Goal: Task Accomplishment & Management: Use online tool/utility

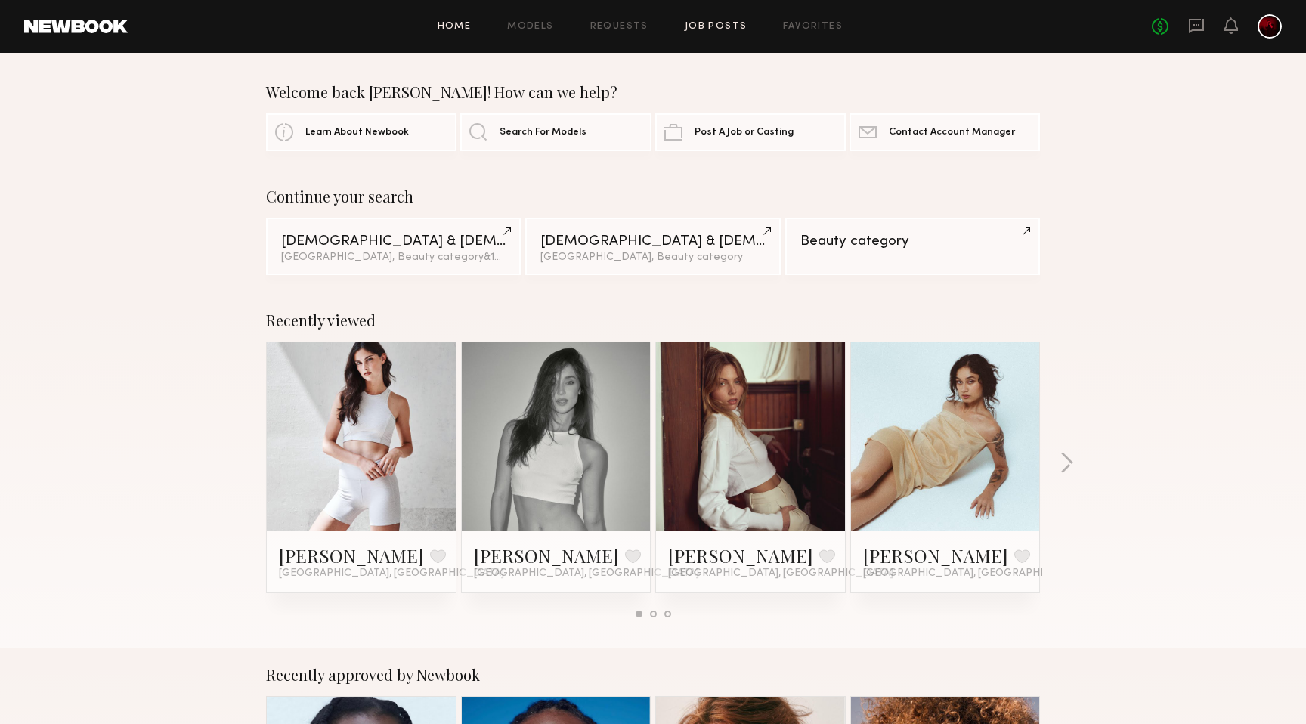
click at [711, 25] on link "Job Posts" at bounding box center [716, 27] width 63 height 10
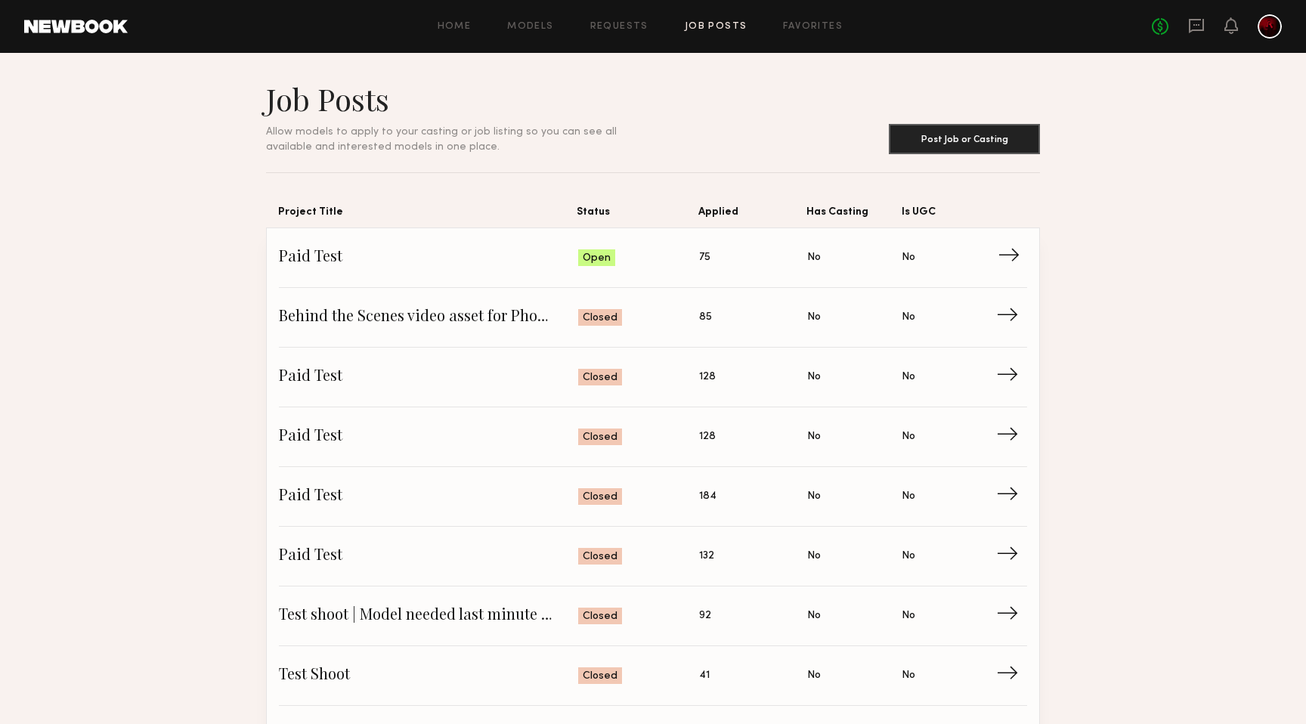
click at [446, 245] on link "Paid Test Status: Open Applied: 75 Has Casting: No Is UGC: No →" at bounding box center [653, 258] width 748 height 60
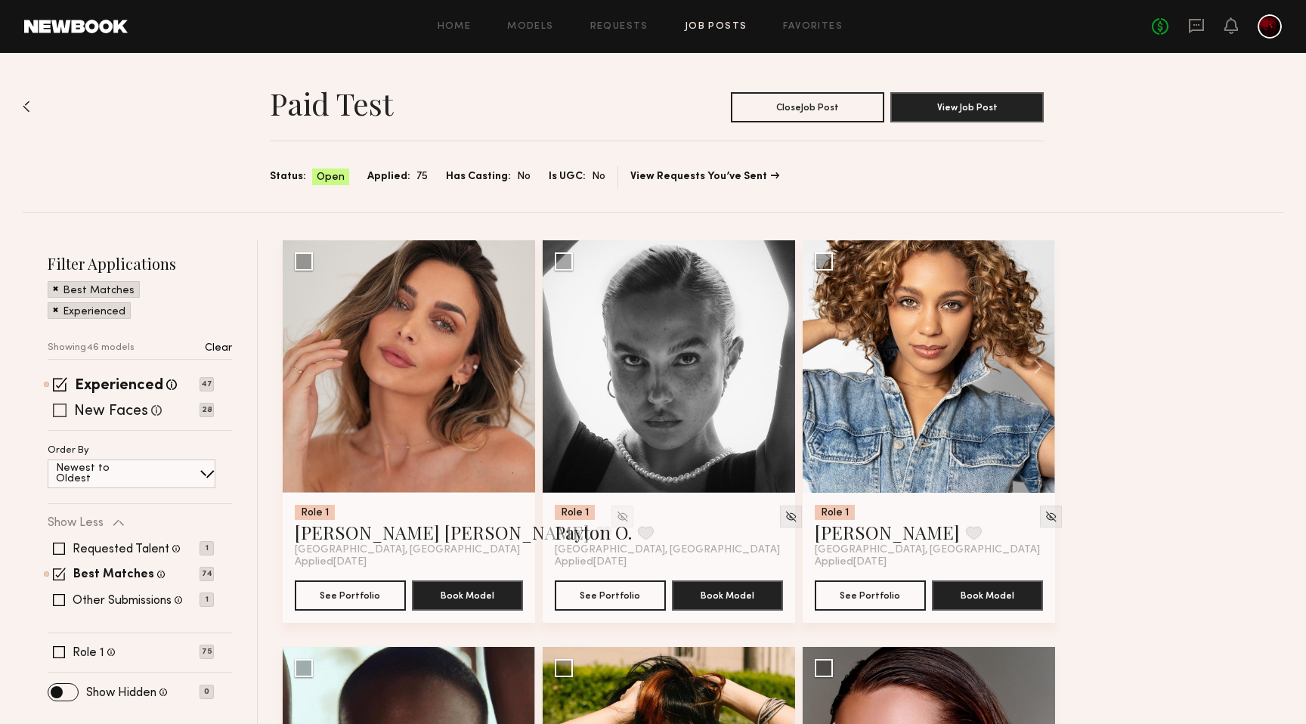
click at [57, 408] on span at bounding box center [60, 411] width 14 height 14
click at [62, 385] on span at bounding box center [60, 384] width 14 height 14
click at [122, 404] on label "New Faces" at bounding box center [113, 411] width 76 height 15
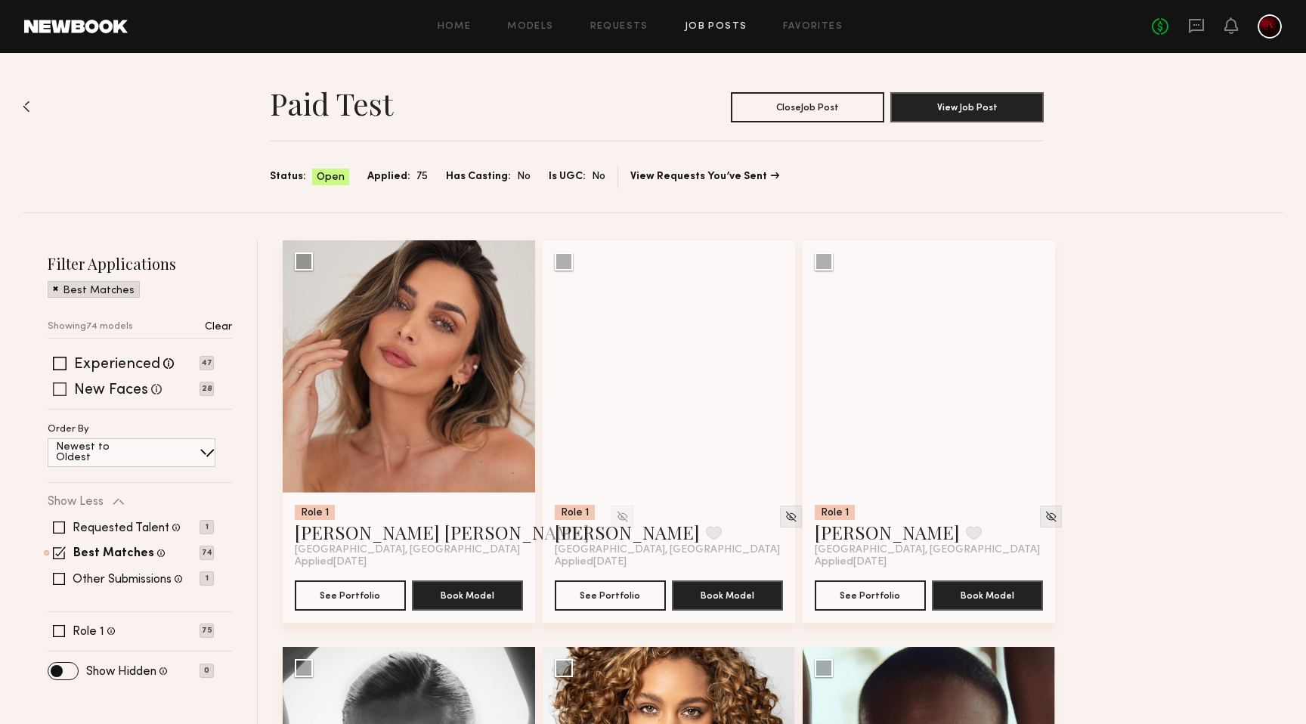
click at [122, 391] on label "New Faces" at bounding box center [111, 390] width 74 height 15
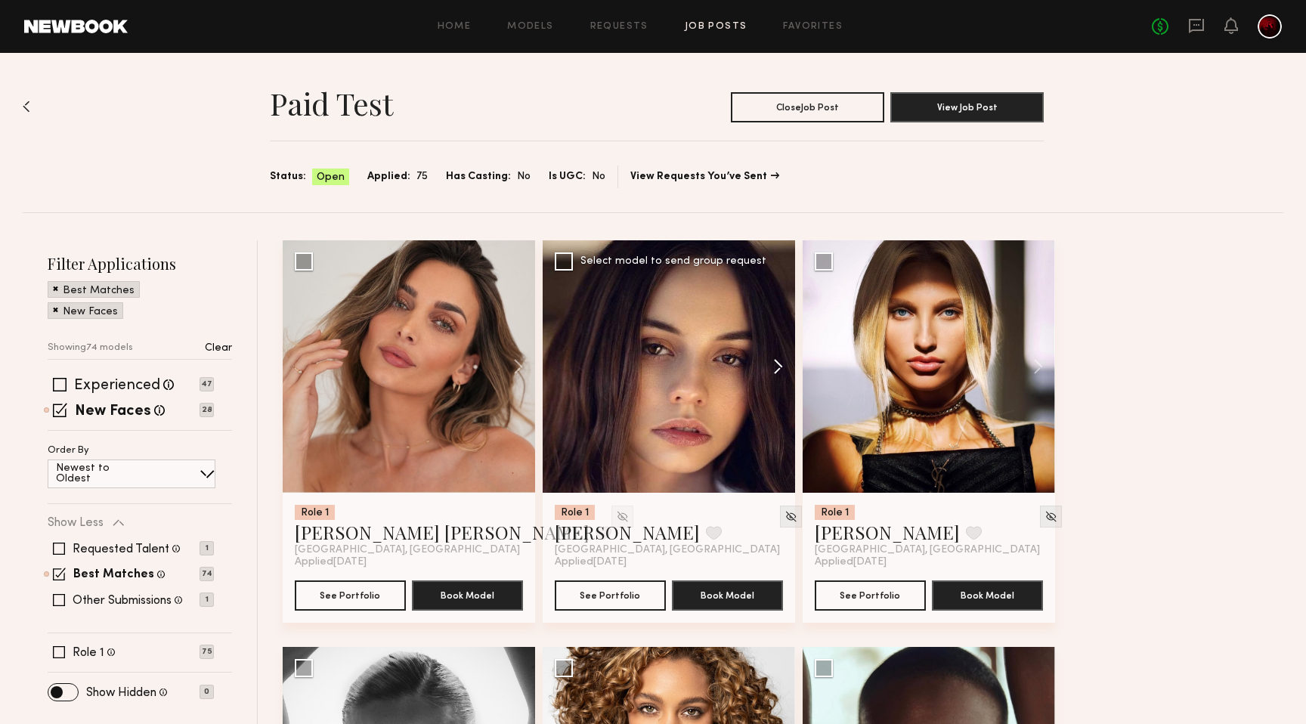
click at [776, 367] on button at bounding box center [771, 366] width 48 height 252
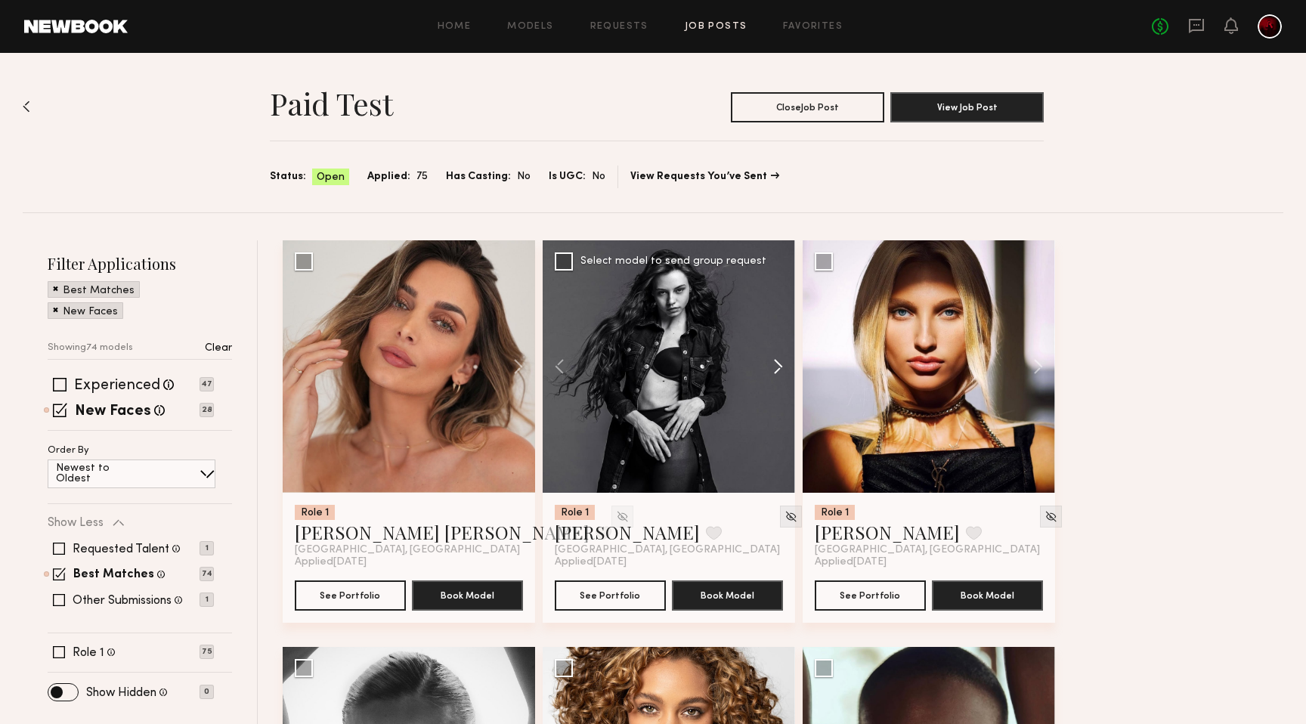
click at [776, 367] on button at bounding box center [771, 366] width 48 height 252
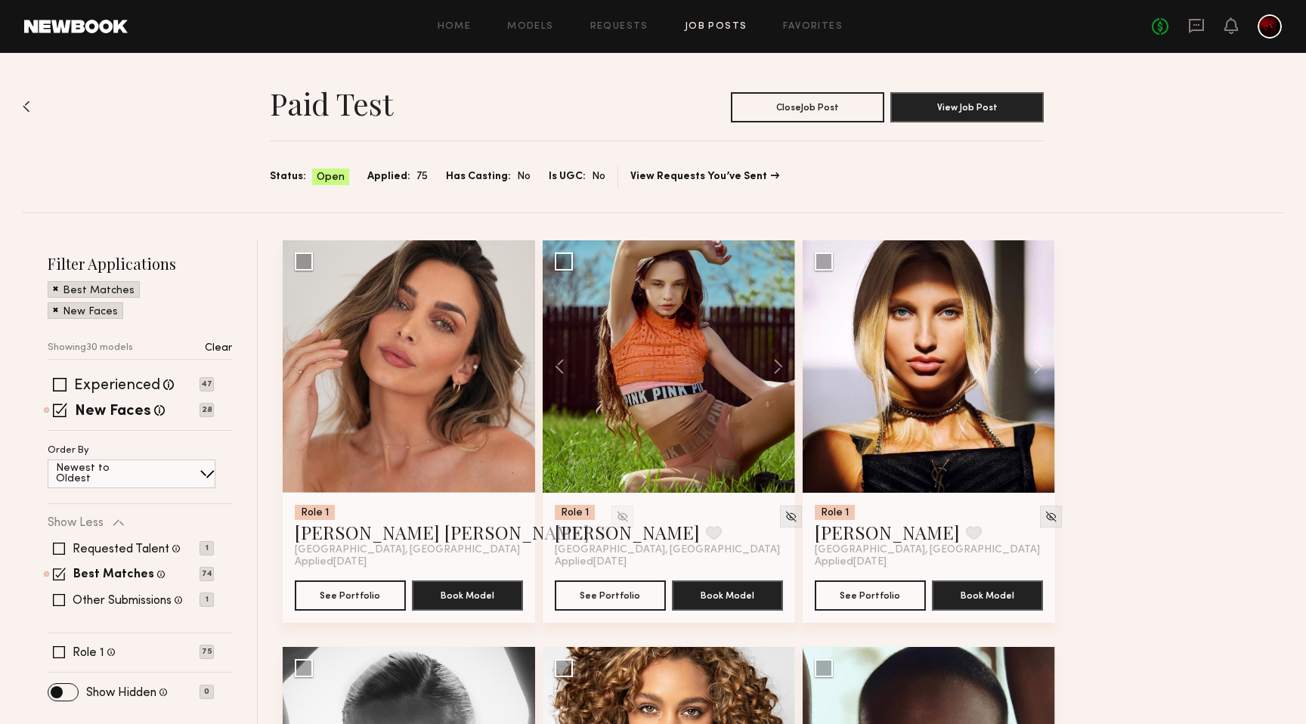
click at [220, 343] on p "Clear" at bounding box center [218, 348] width 27 height 11
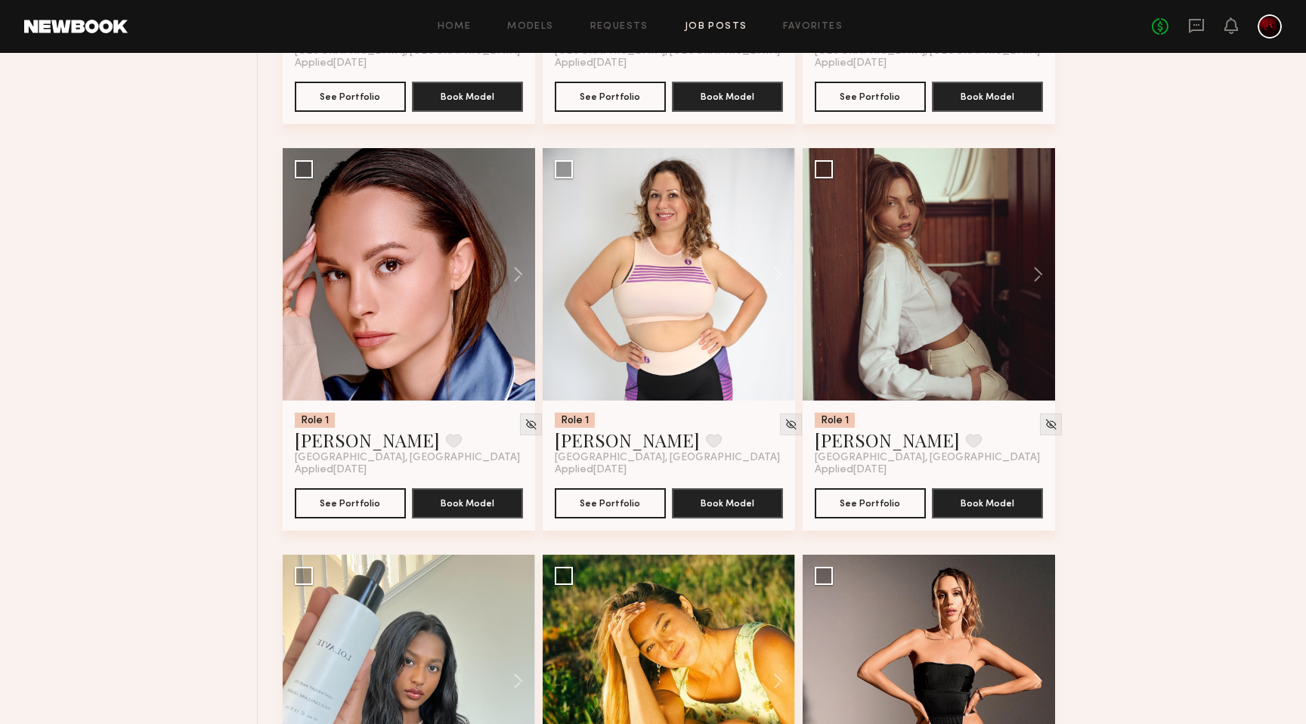
scroll to position [1296, 0]
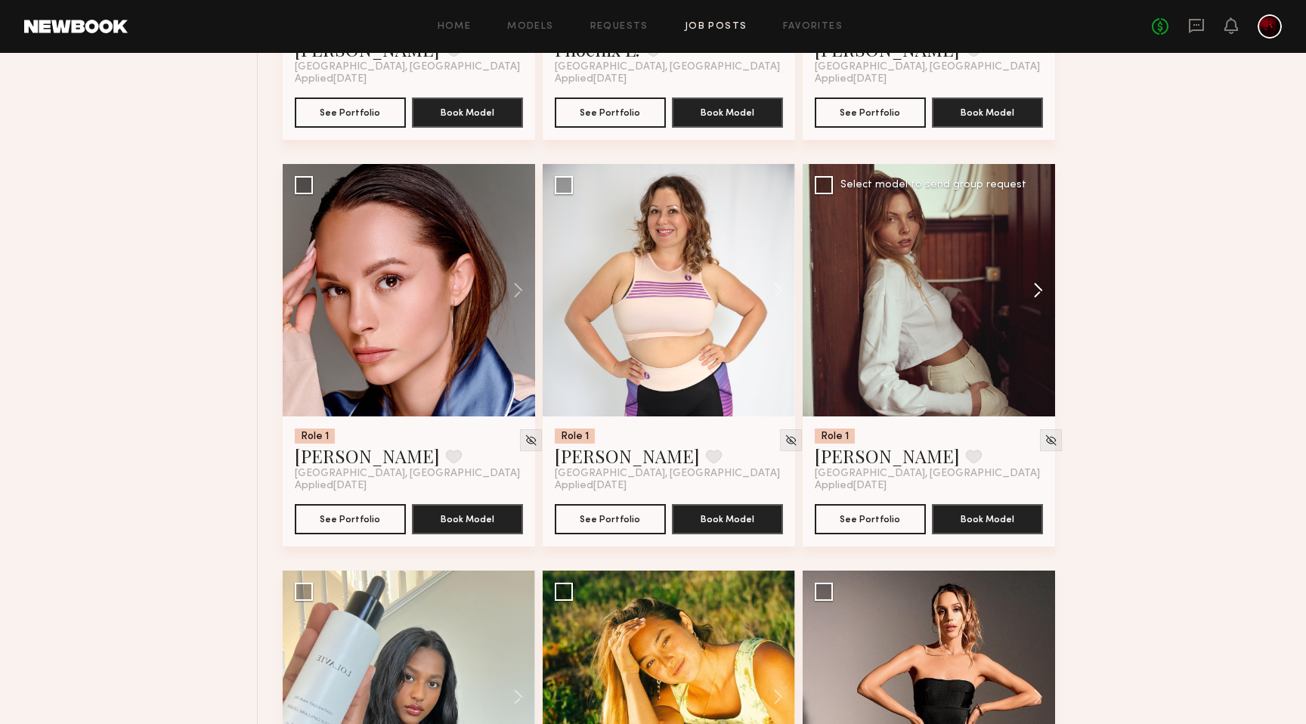
click at [1033, 282] on button at bounding box center [1031, 290] width 48 height 252
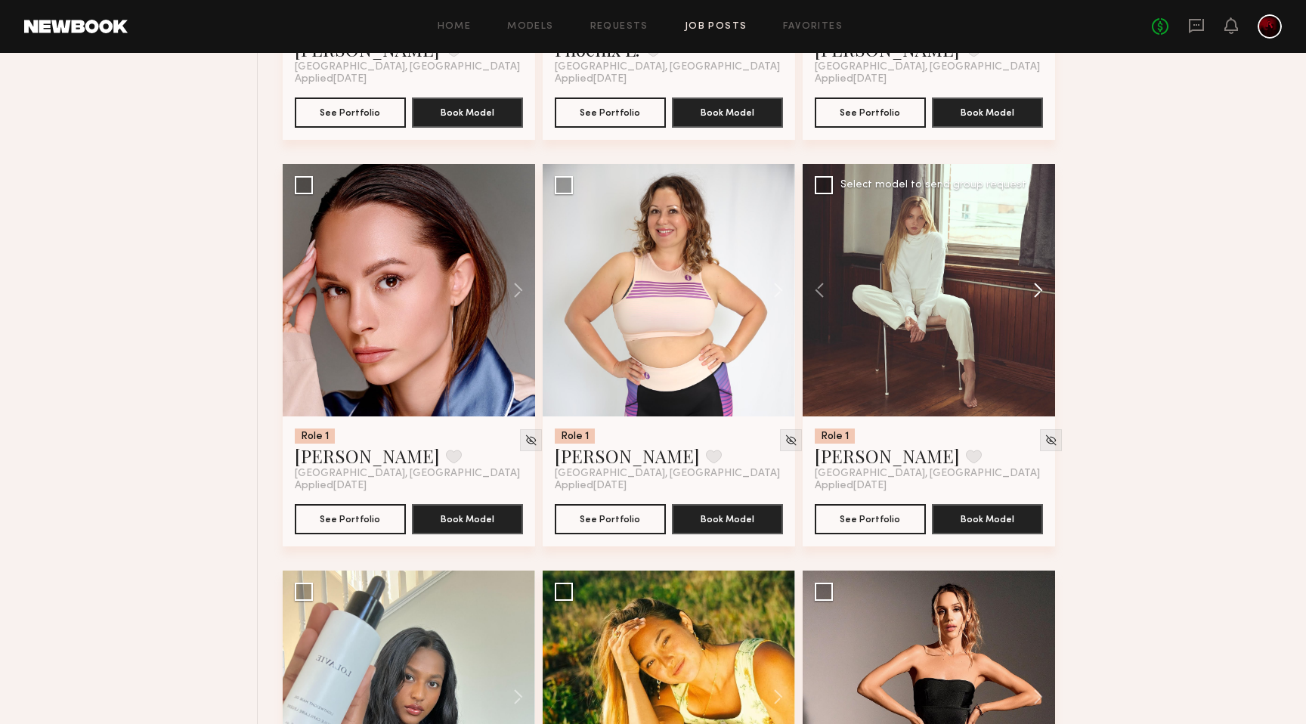
click at [1033, 282] on button at bounding box center [1031, 290] width 48 height 252
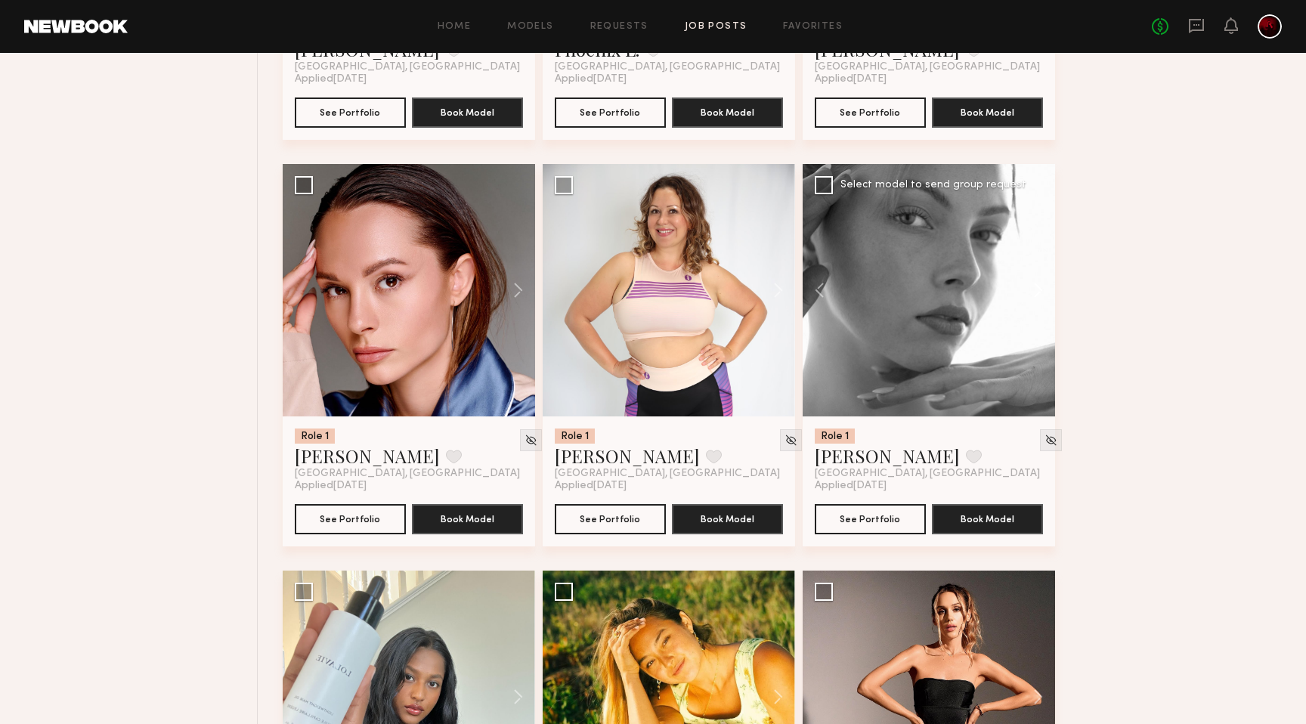
click at [1033, 282] on button at bounding box center [1031, 290] width 48 height 252
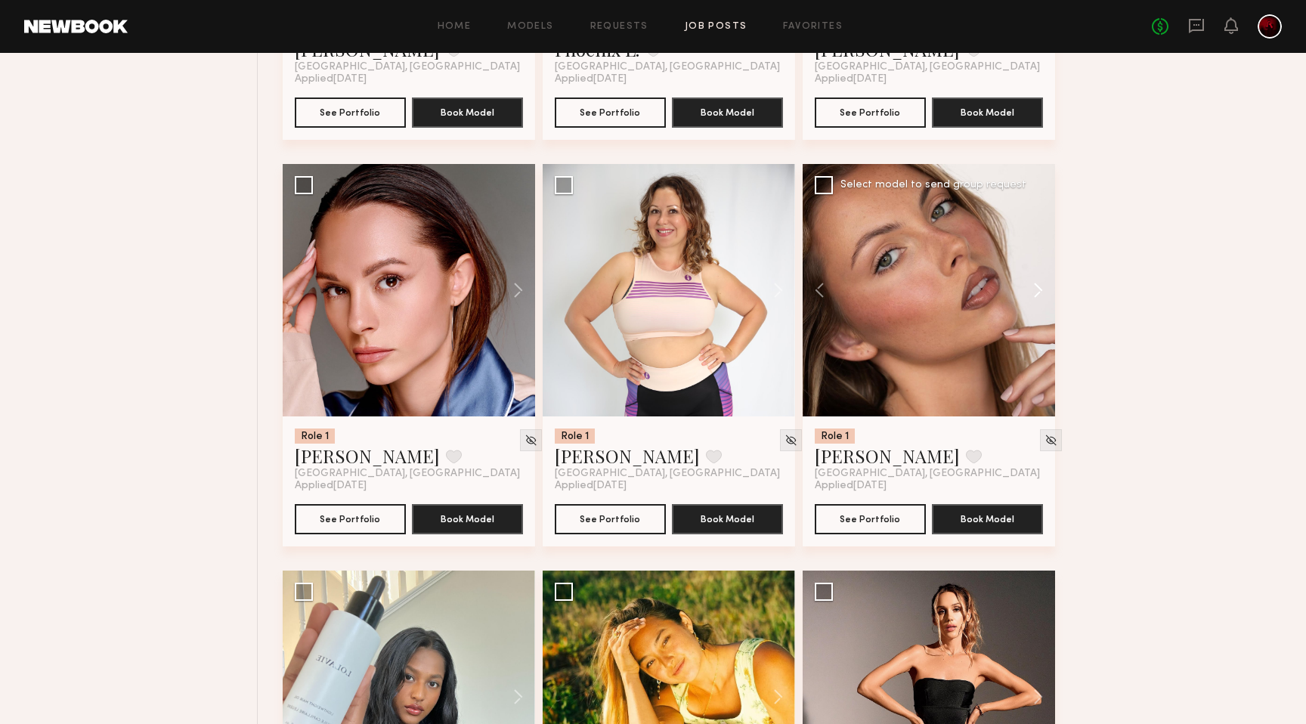
click at [1033, 282] on button at bounding box center [1031, 290] width 48 height 252
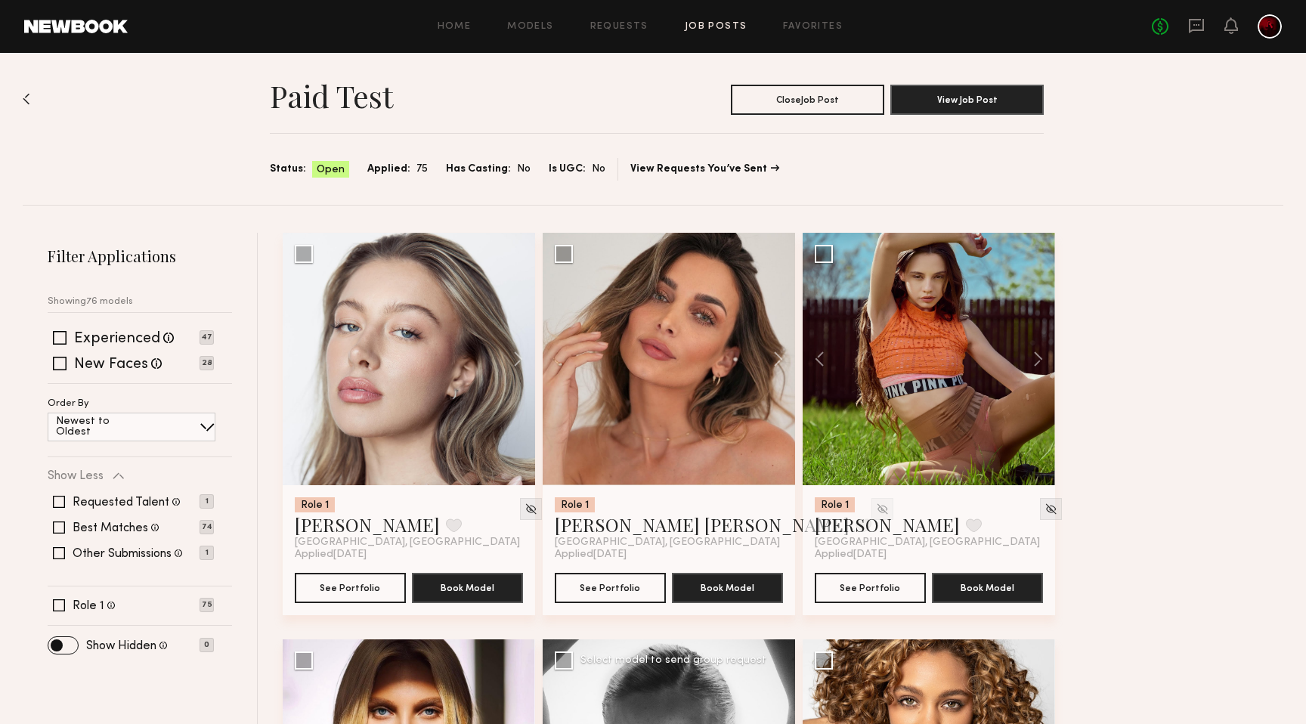
scroll to position [0, 0]
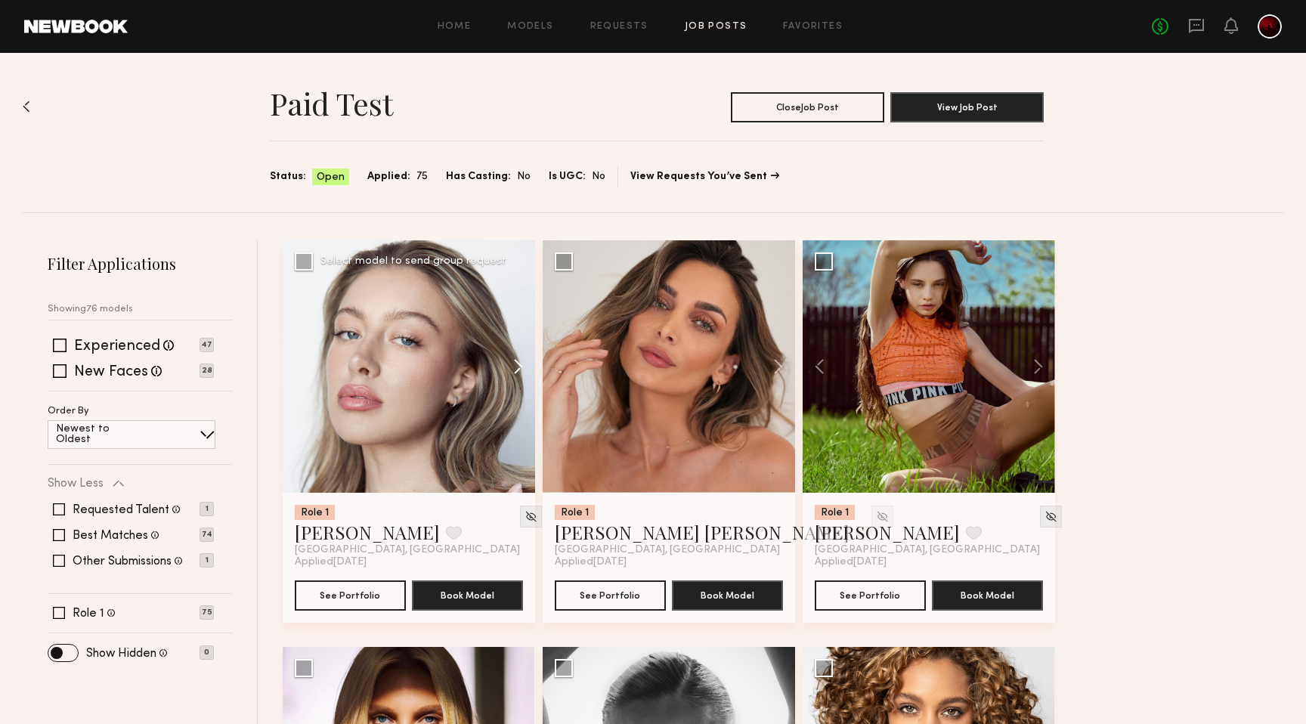
click at [503, 368] on button at bounding box center [511, 366] width 48 height 252
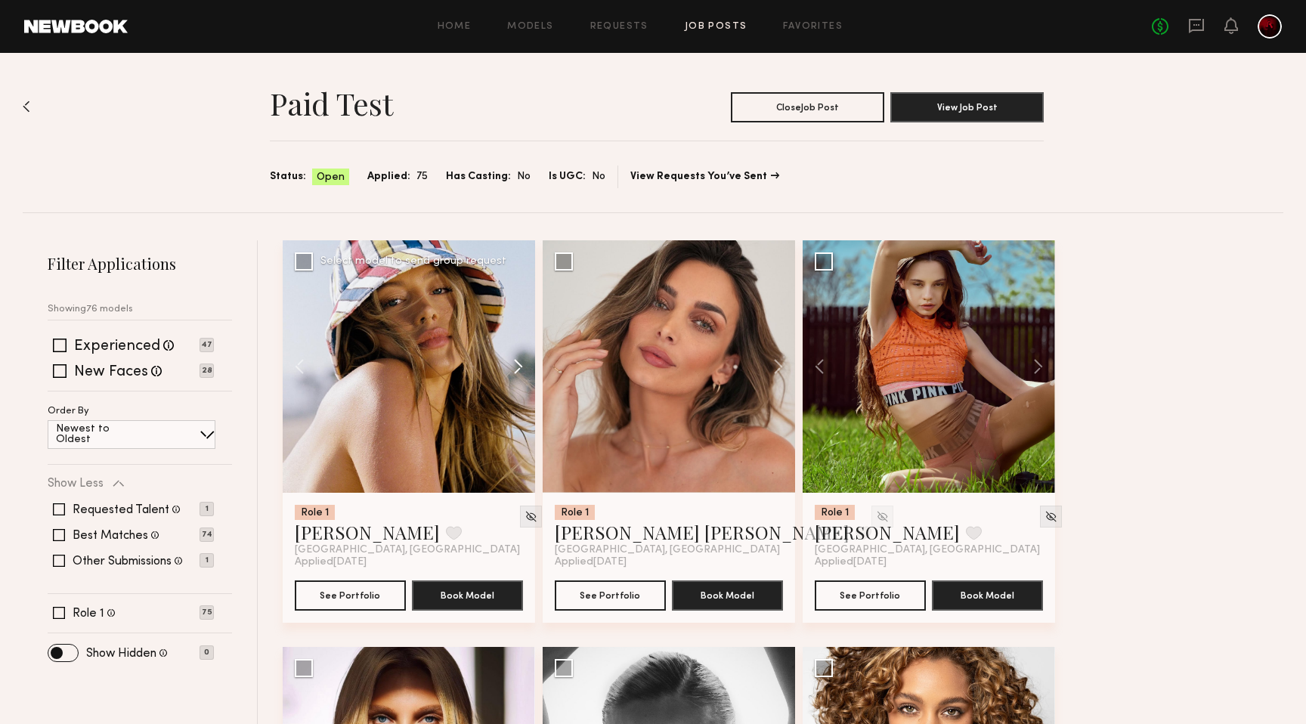
click at [503, 368] on button at bounding box center [511, 366] width 48 height 252
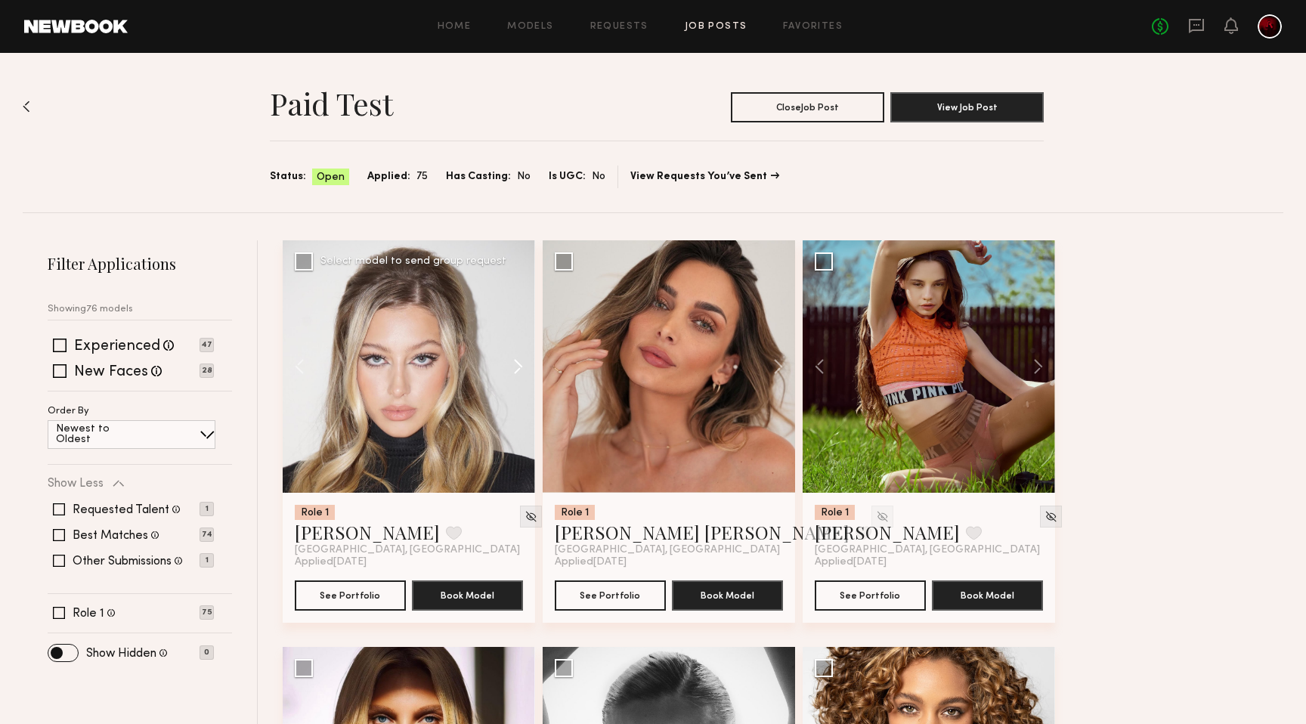
click at [503, 368] on button at bounding box center [511, 366] width 48 height 252
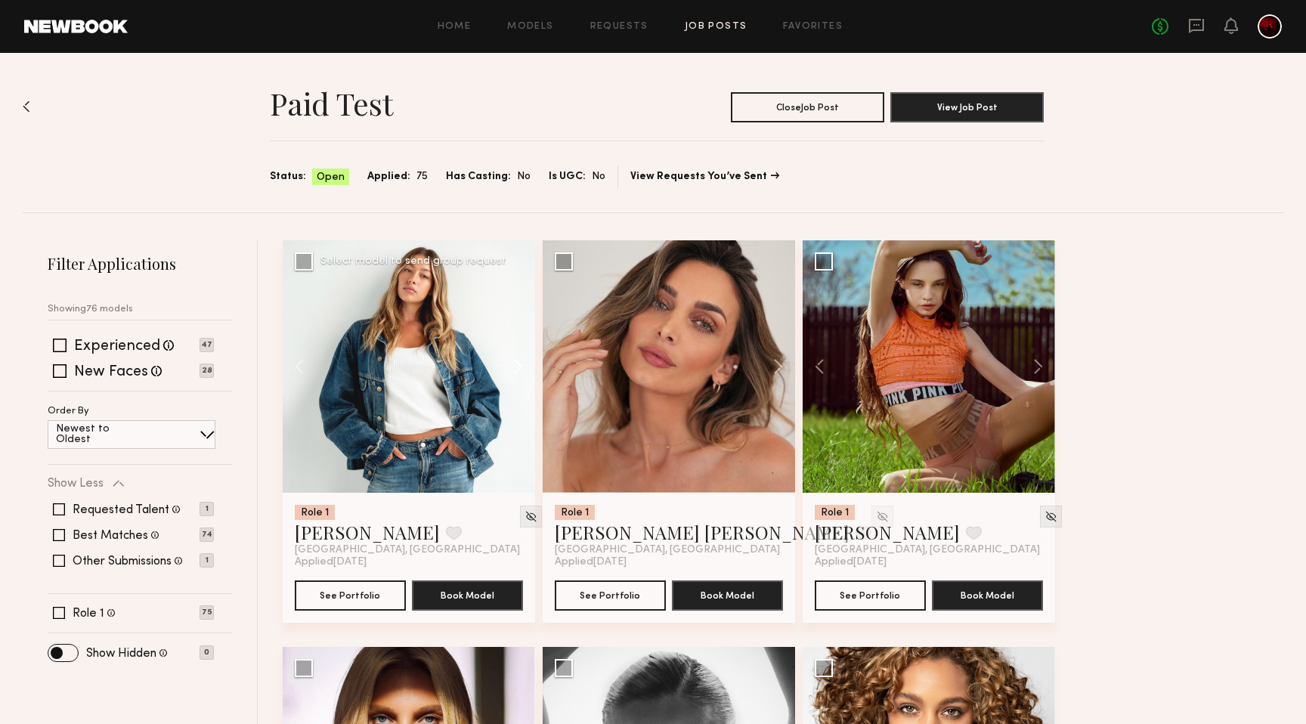
click at [503, 368] on button at bounding box center [511, 366] width 48 height 252
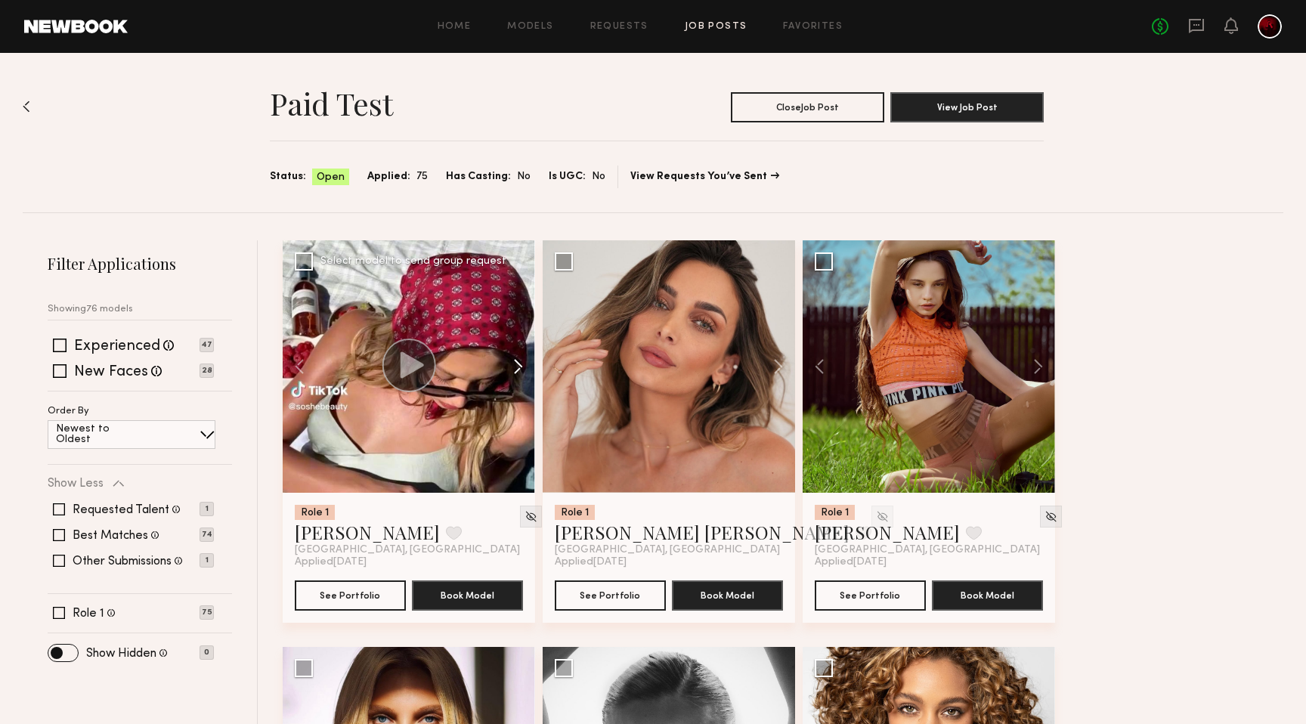
click at [503, 368] on button at bounding box center [511, 366] width 48 height 252
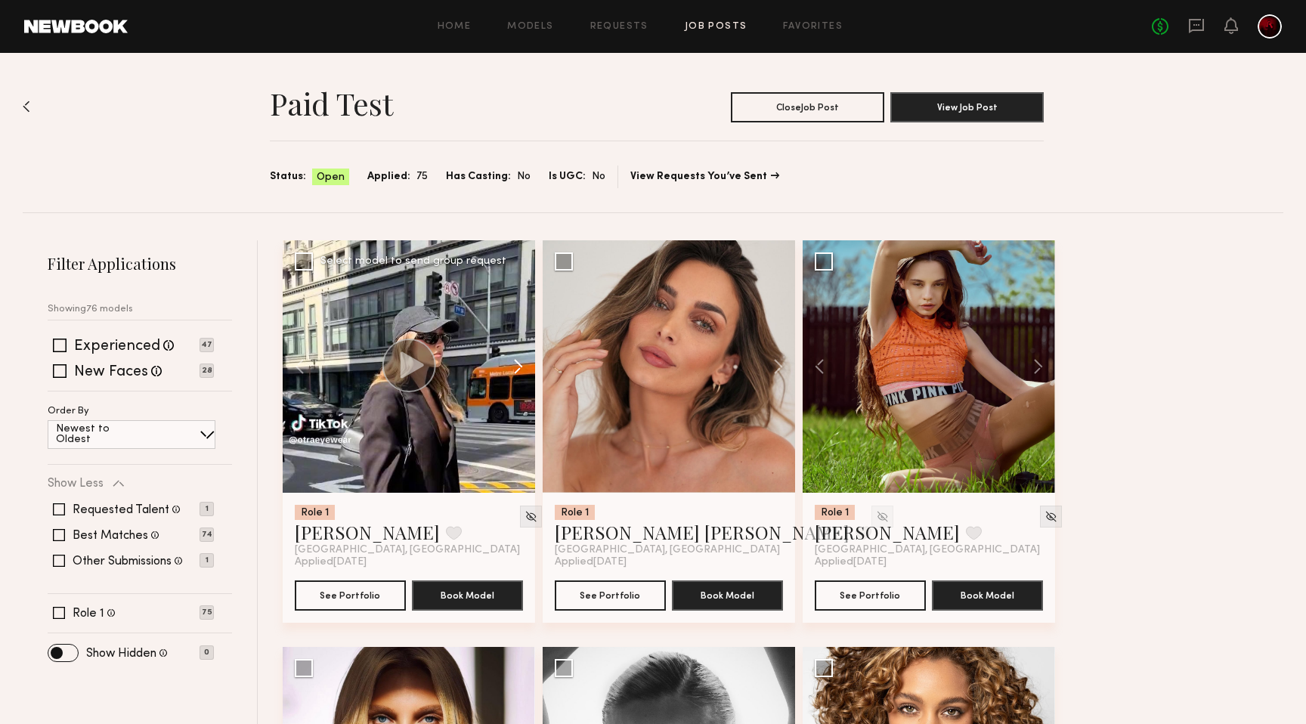
click at [504, 364] on button at bounding box center [511, 366] width 48 height 252
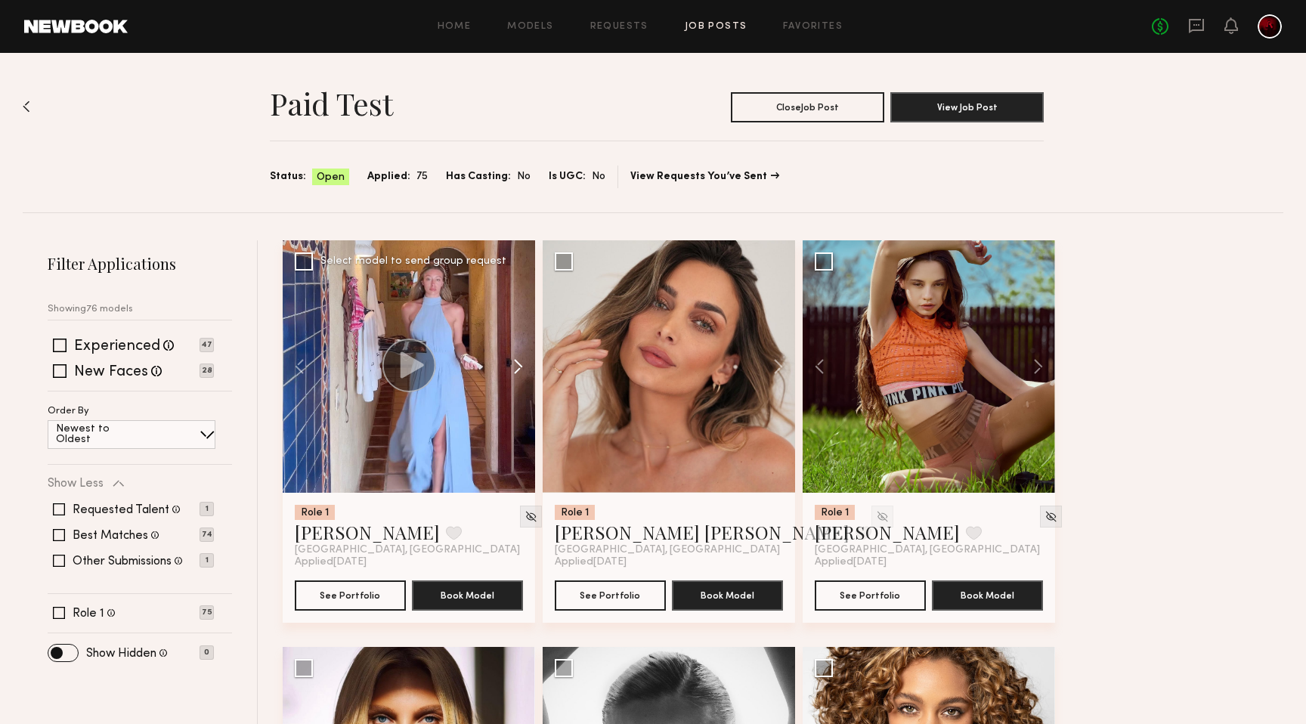
click at [504, 364] on button at bounding box center [511, 366] width 48 height 252
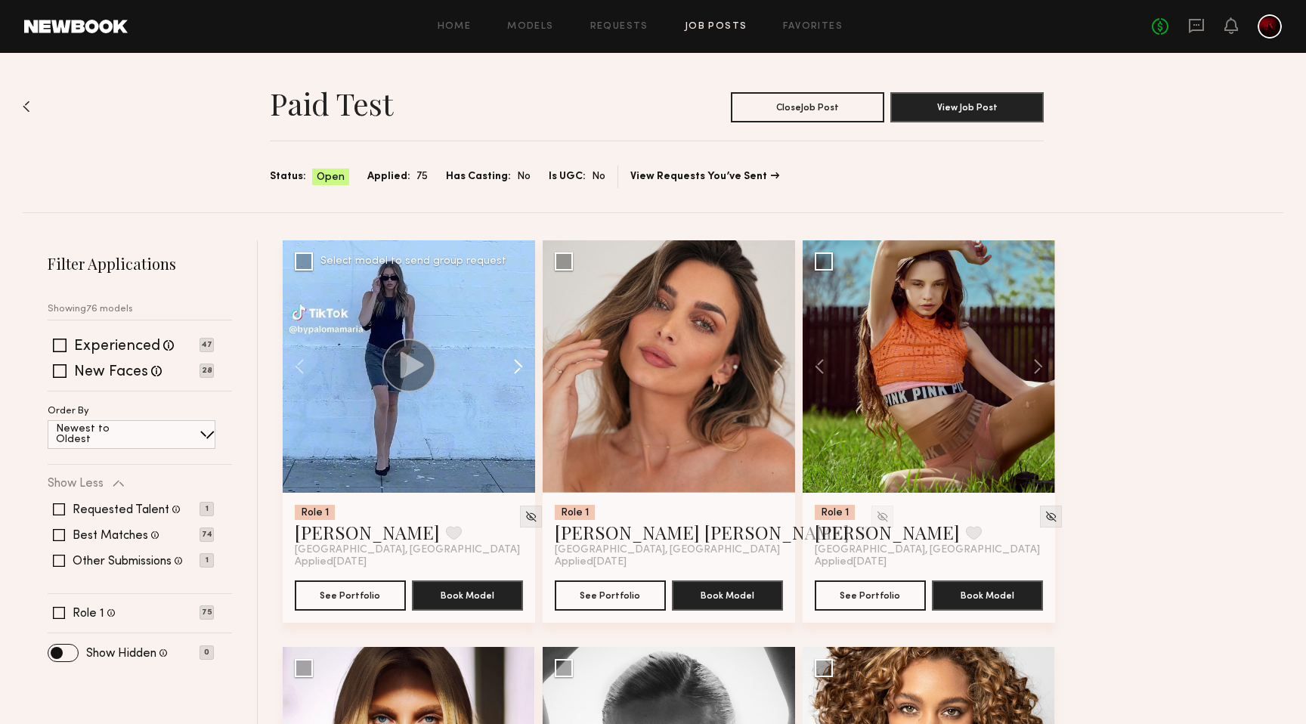
click at [504, 364] on button at bounding box center [511, 366] width 48 height 252
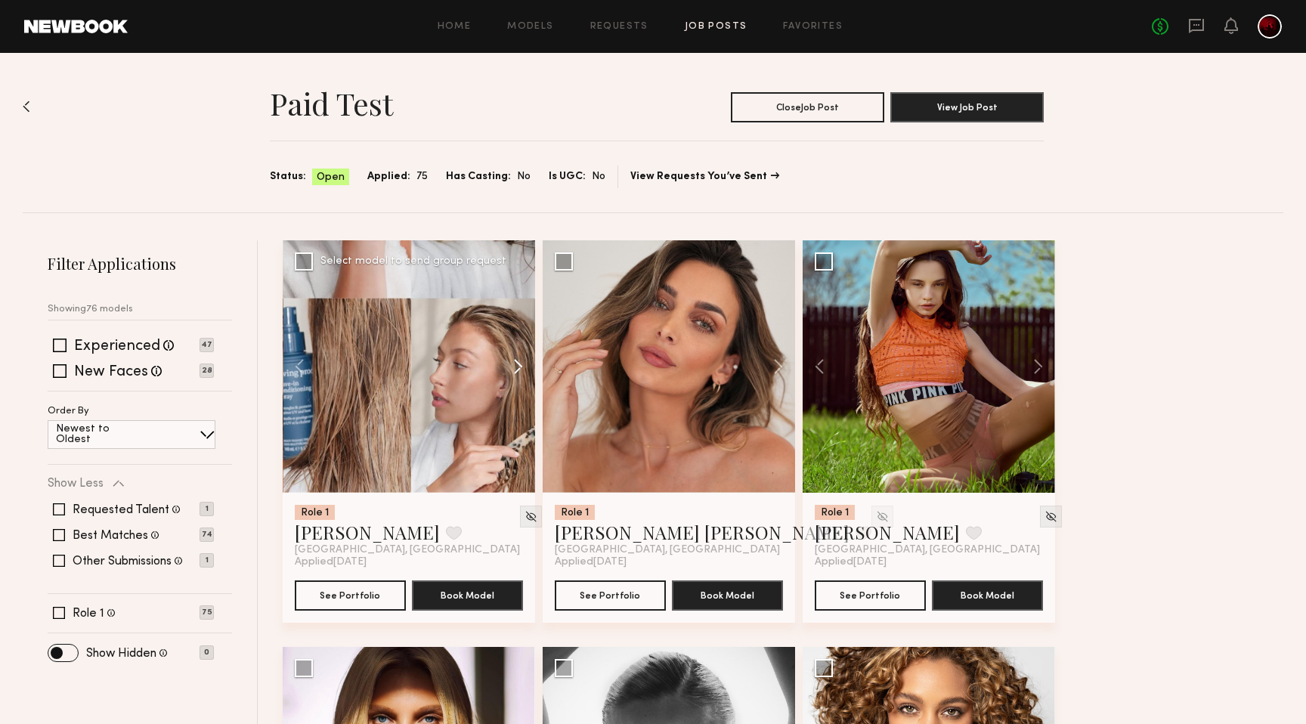
click at [504, 364] on button at bounding box center [511, 366] width 48 height 252
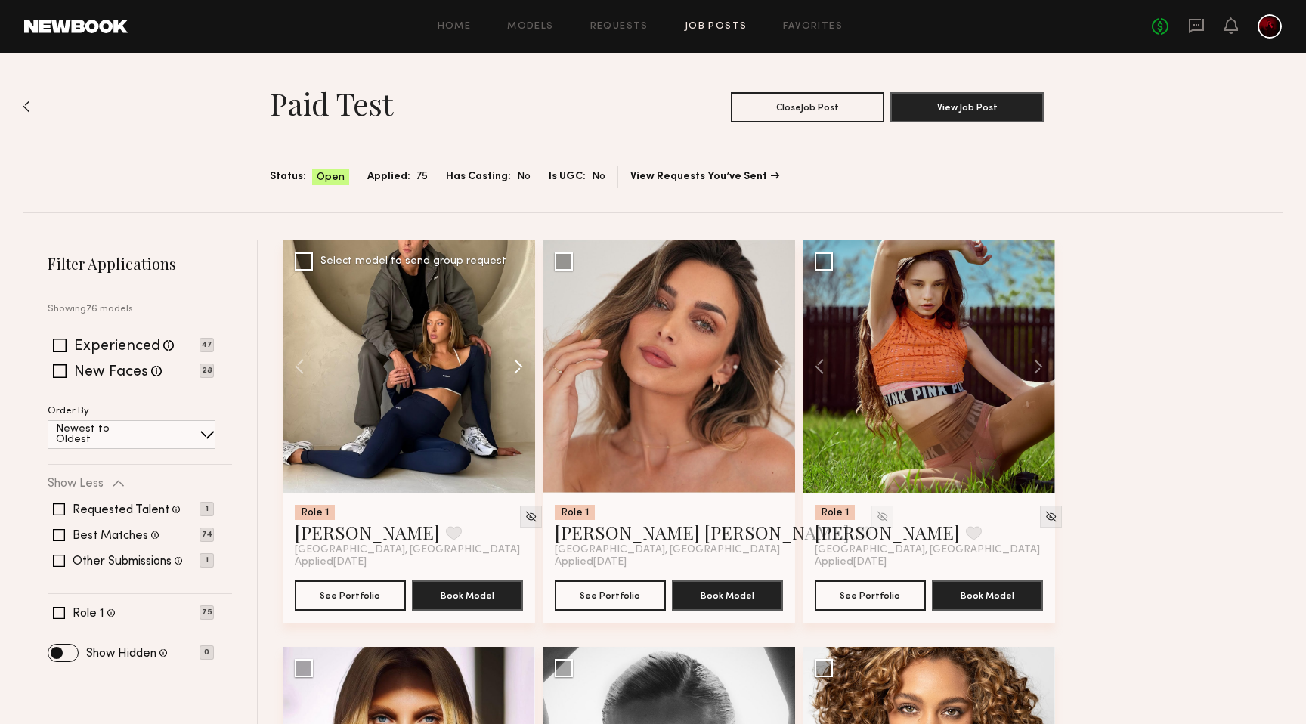
click at [504, 364] on button at bounding box center [511, 366] width 48 height 252
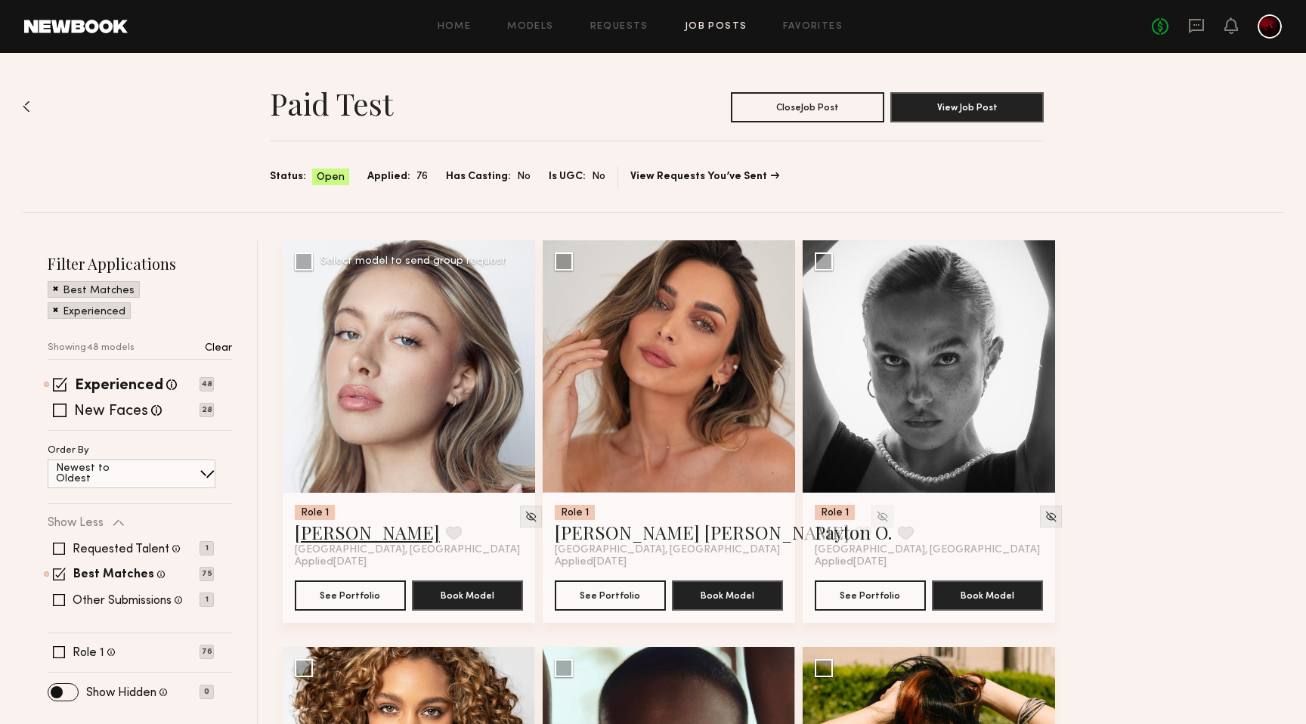
click at [311, 538] on link "Logan R." at bounding box center [367, 532] width 145 height 24
click at [781, 357] on button at bounding box center [771, 366] width 48 height 252
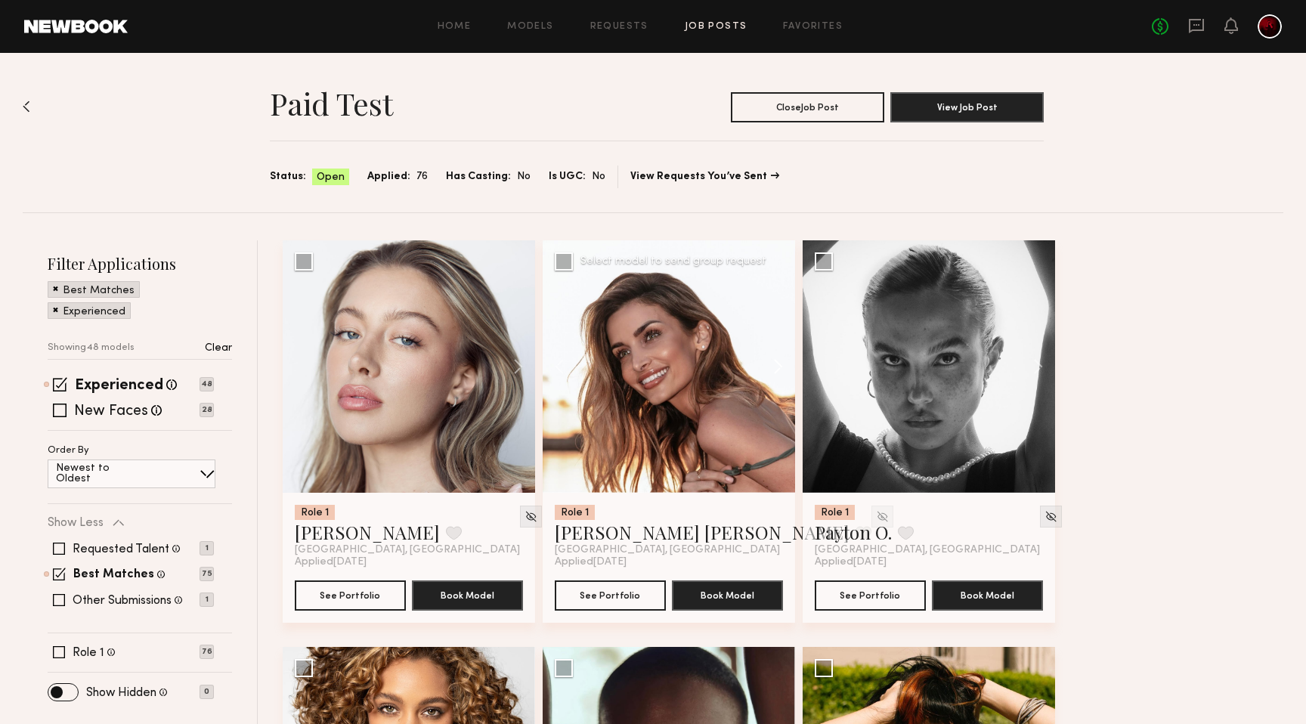
click at [781, 357] on button at bounding box center [771, 366] width 48 height 252
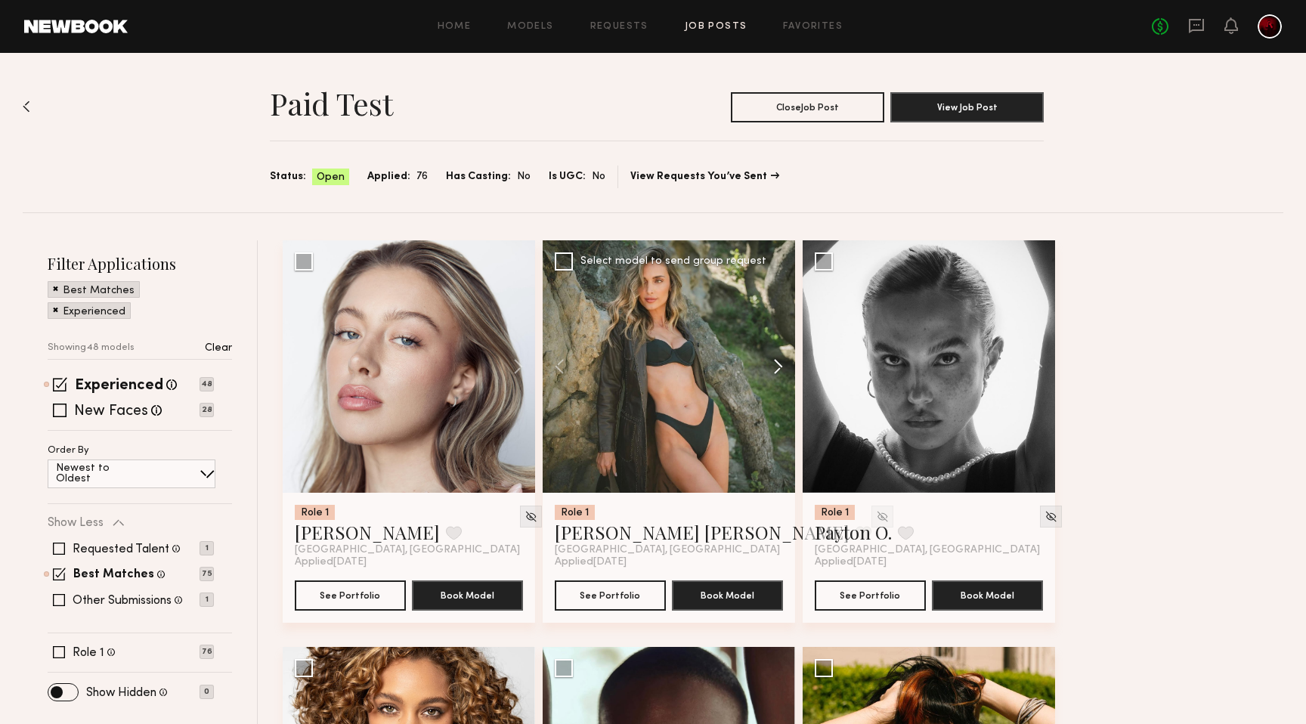
click at [781, 357] on button at bounding box center [771, 366] width 48 height 252
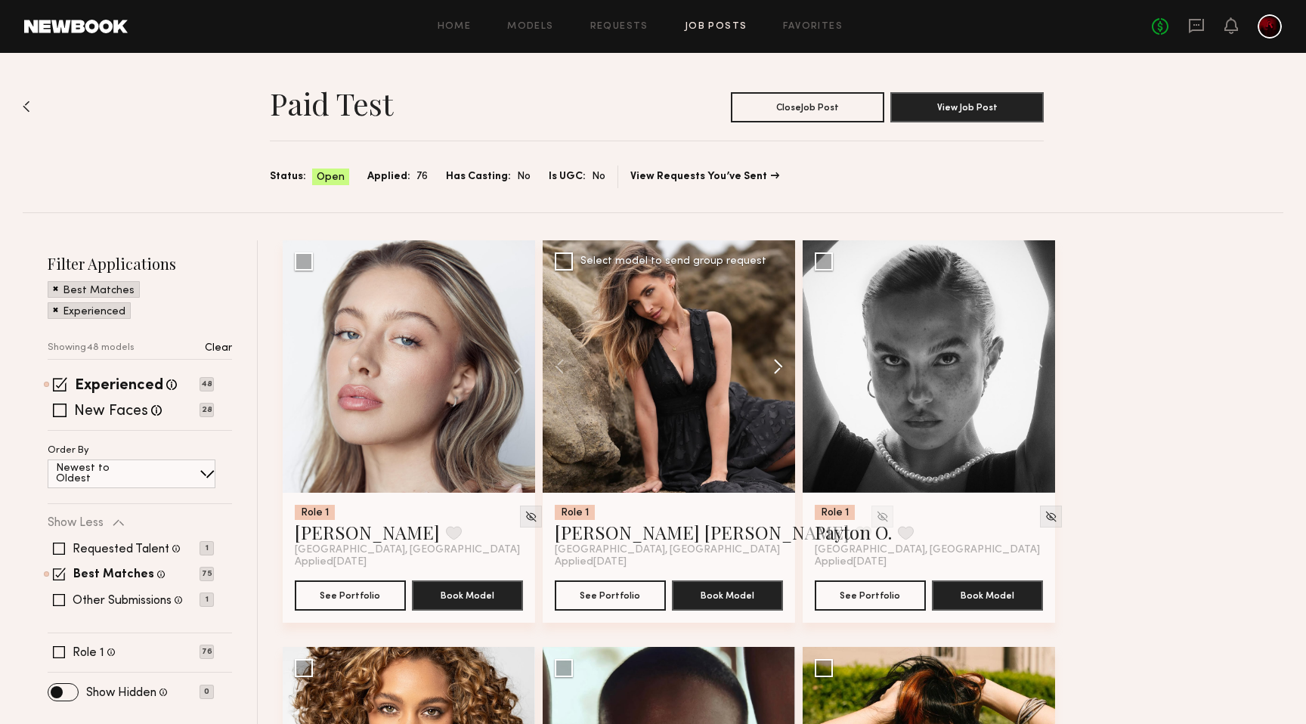
click at [781, 357] on button at bounding box center [771, 366] width 48 height 252
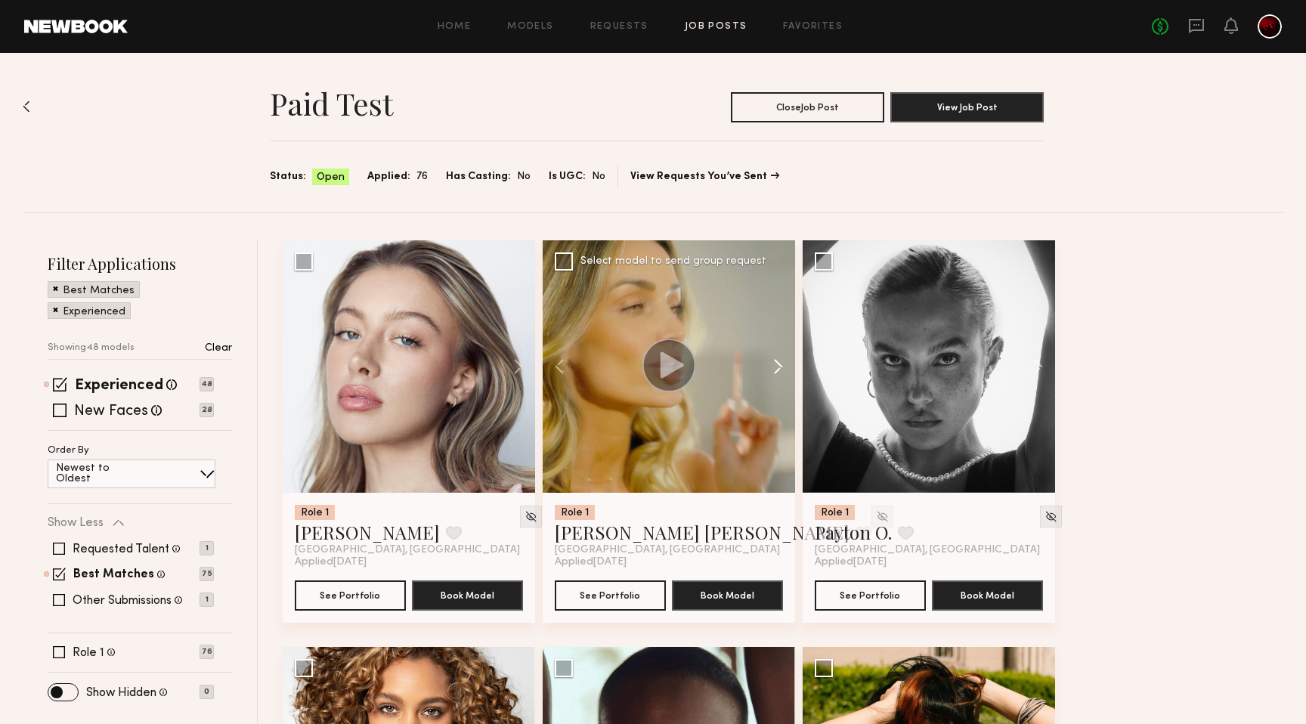
click at [778, 364] on button at bounding box center [771, 366] width 48 height 252
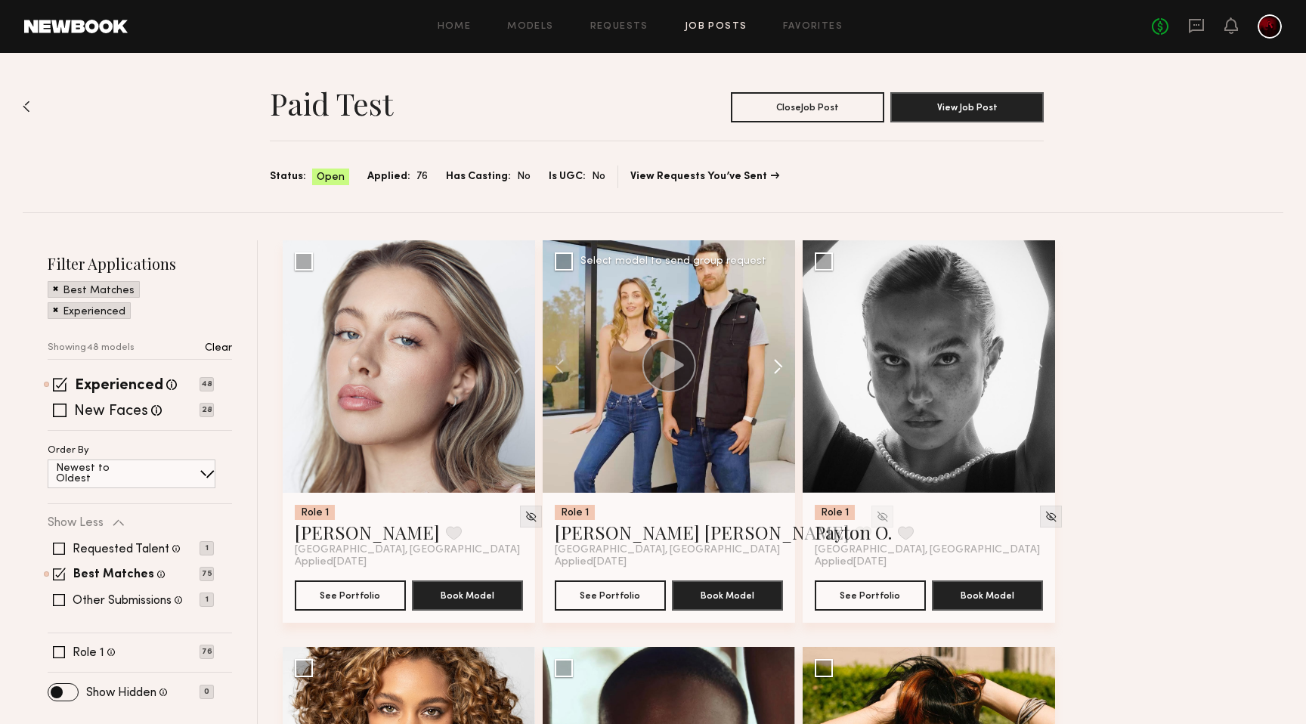
click at [777, 366] on button at bounding box center [771, 366] width 48 height 252
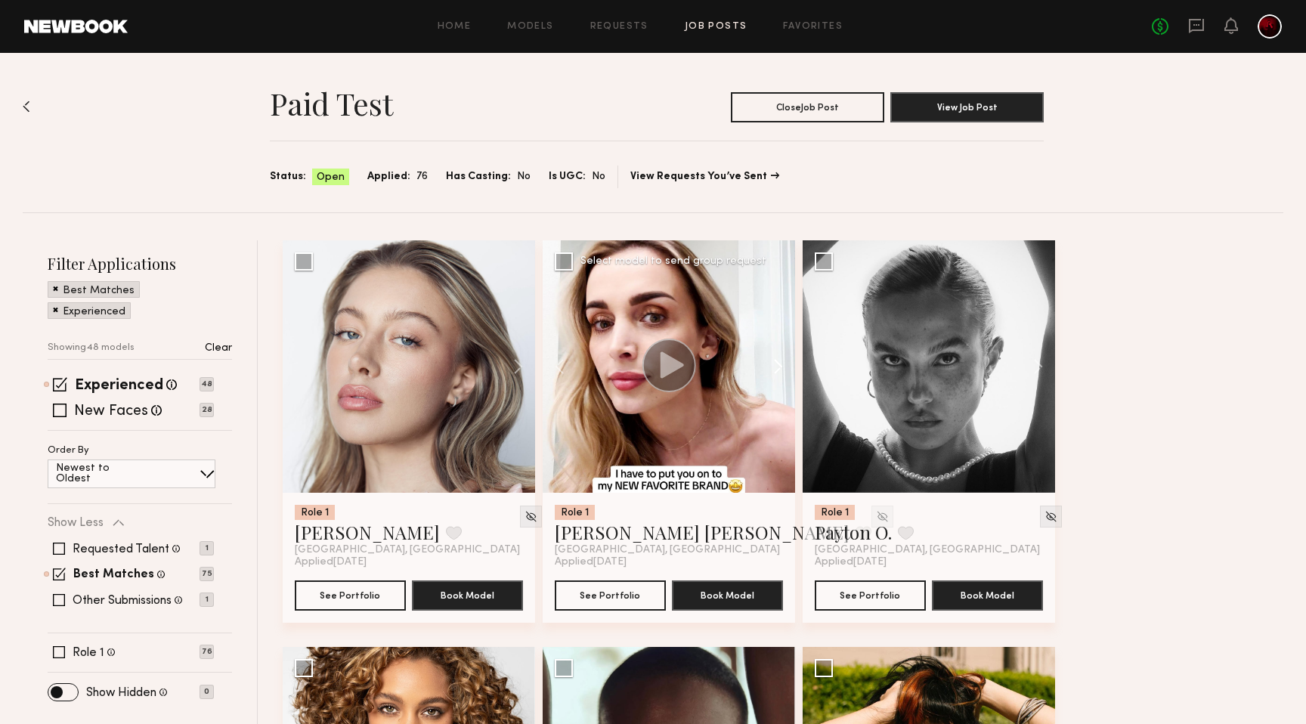
click at [777, 366] on button at bounding box center [771, 366] width 48 height 252
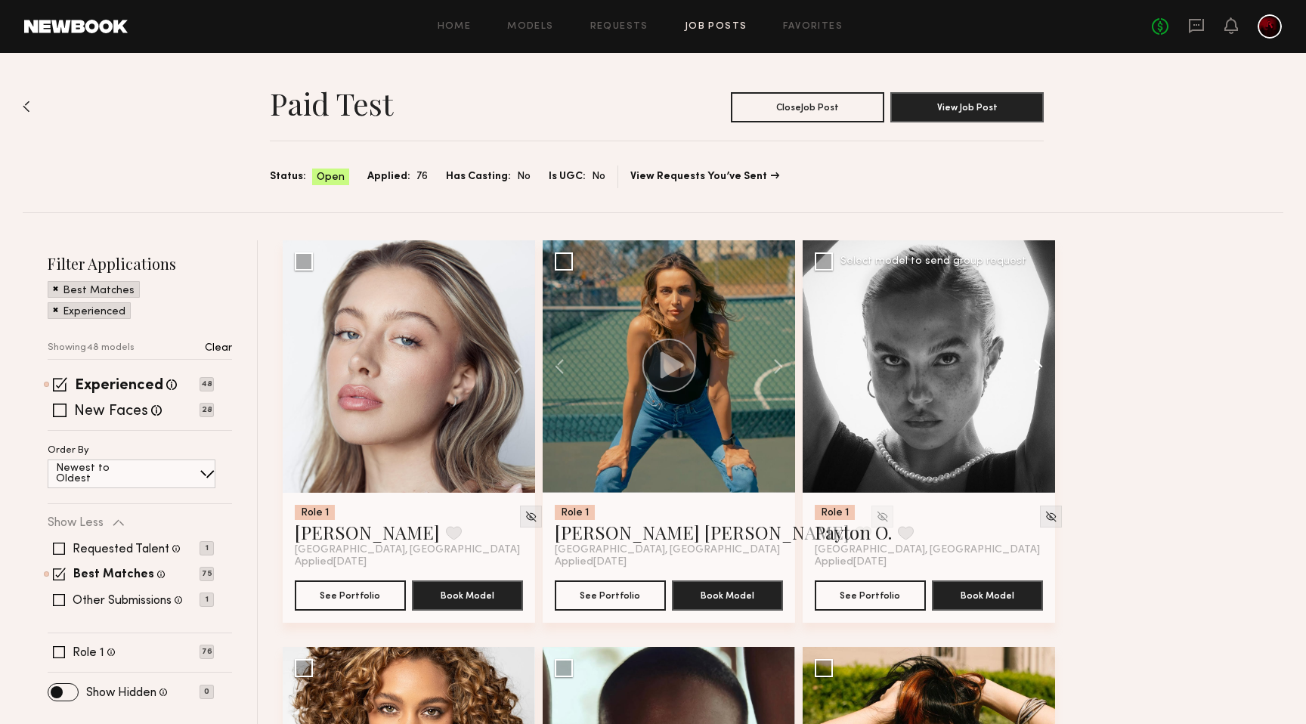
click at [1036, 367] on button at bounding box center [1031, 366] width 48 height 252
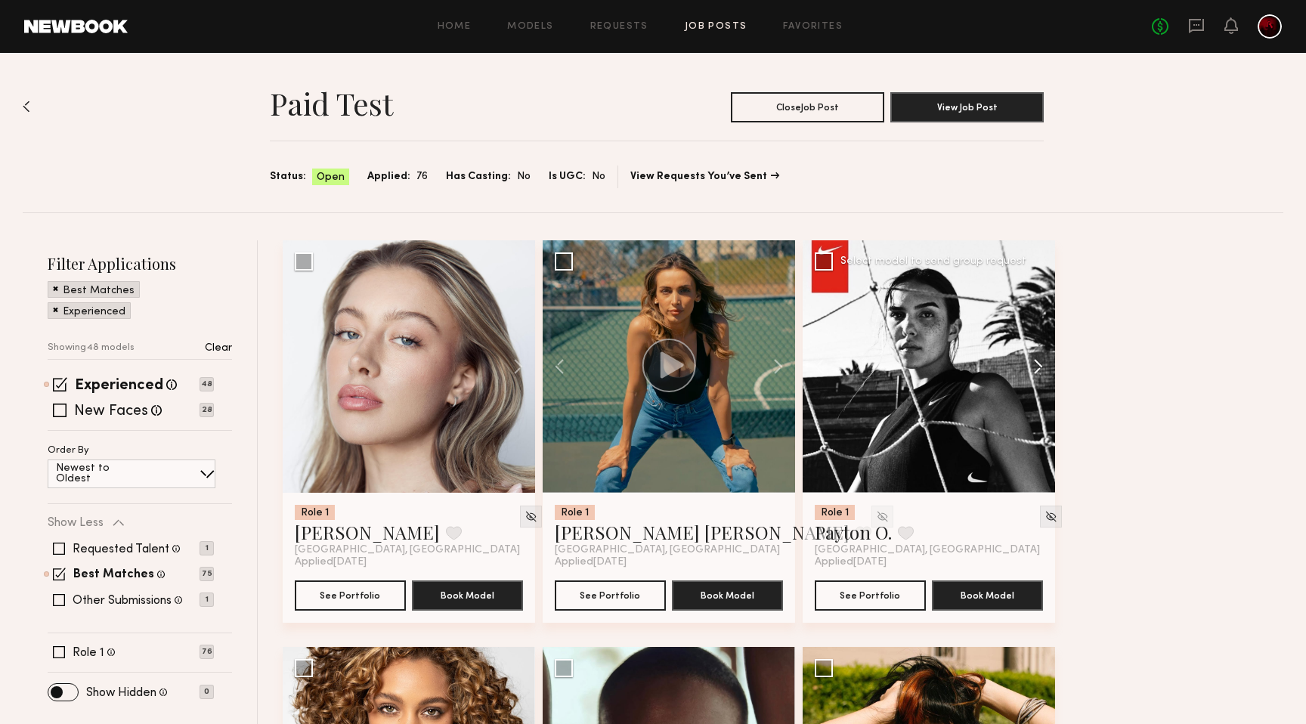
click at [1036, 367] on button at bounding box center [1031, 366] width 48 height 252
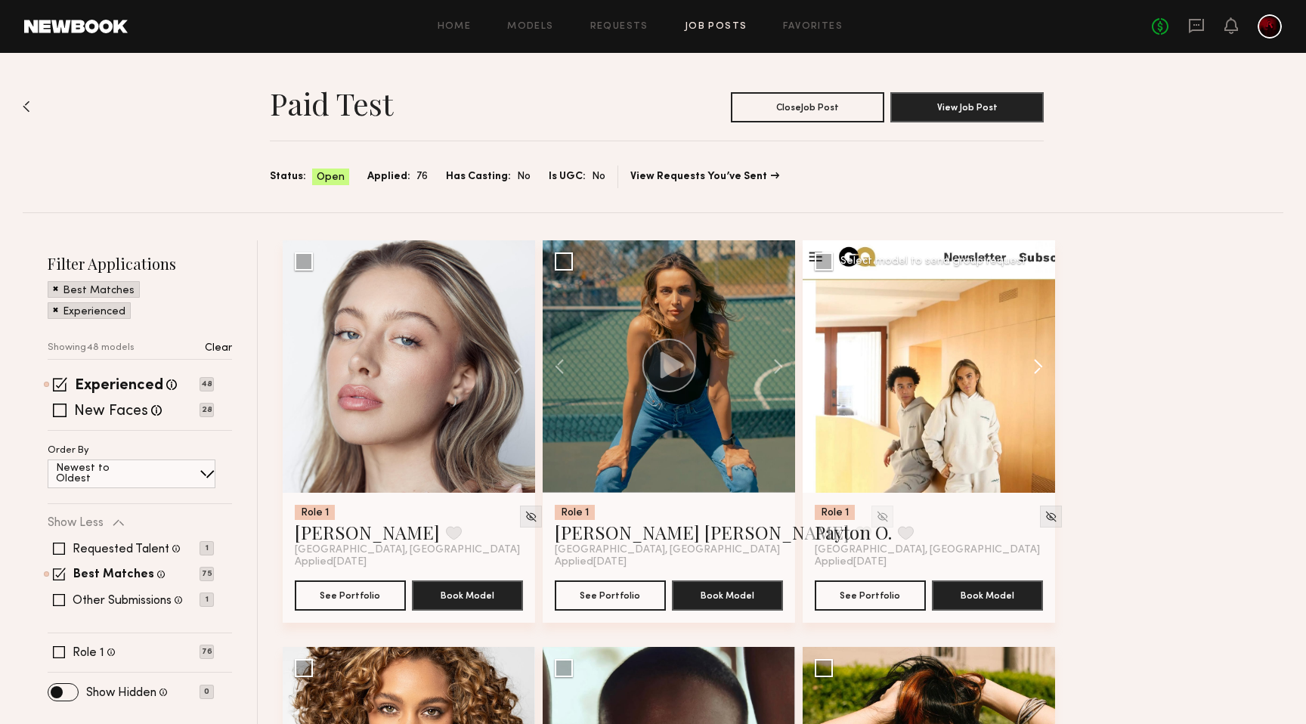
click at [1036, 369] on button at bounding box center [1031, 366] width 48 height 252
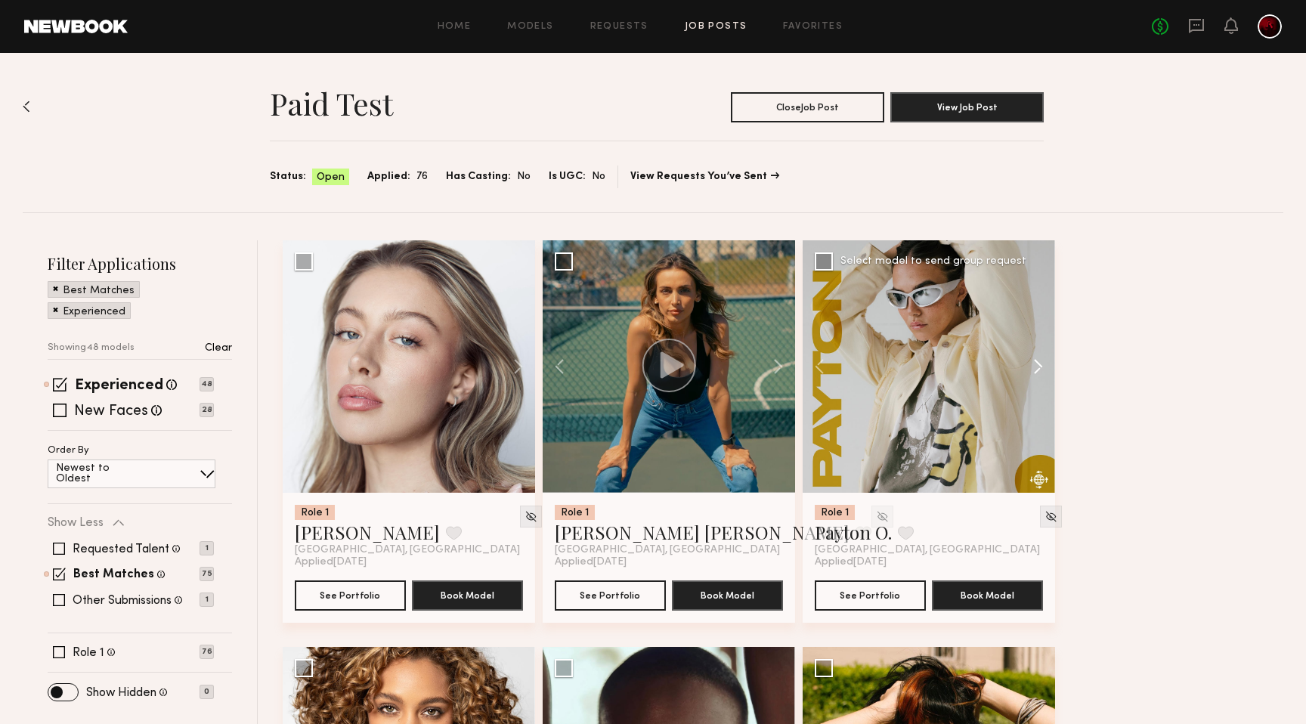
click at [1036, 369] on button at bounding box center [1031, 366] width 48 height 252
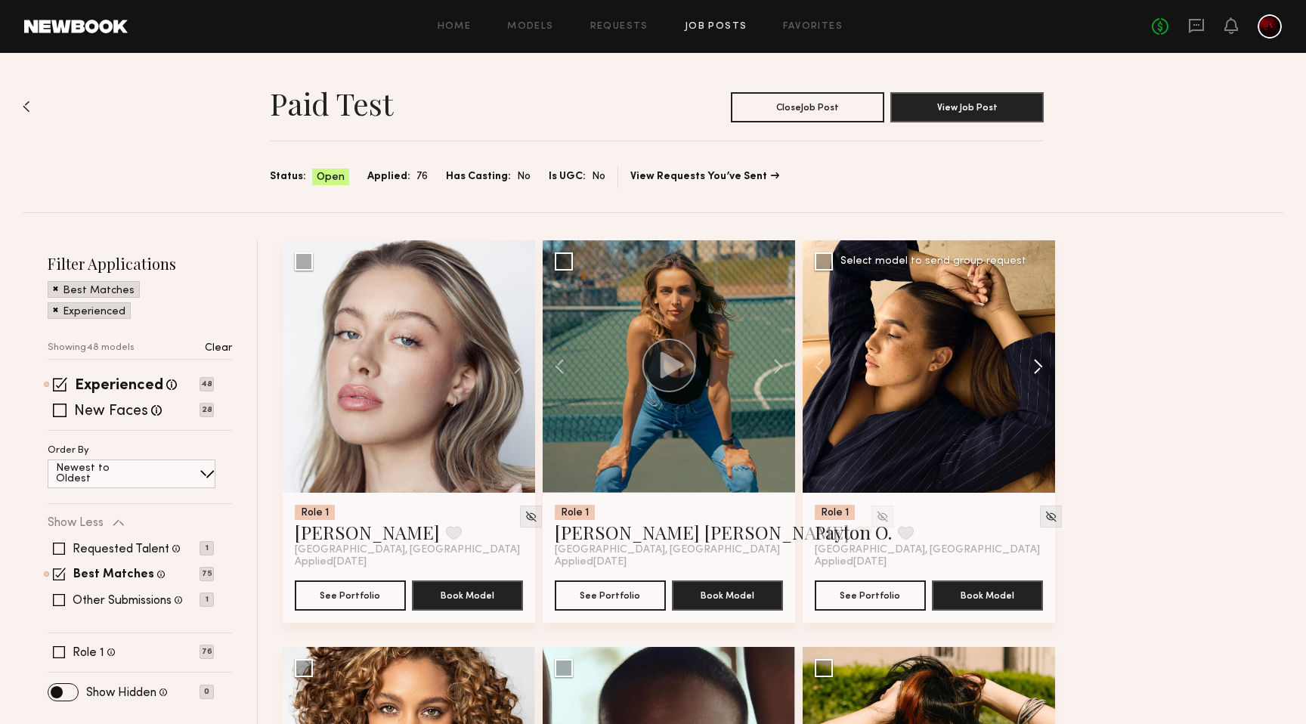
click at [1036, 369] on button at bounding box center [1031, 366] width 48 height 252
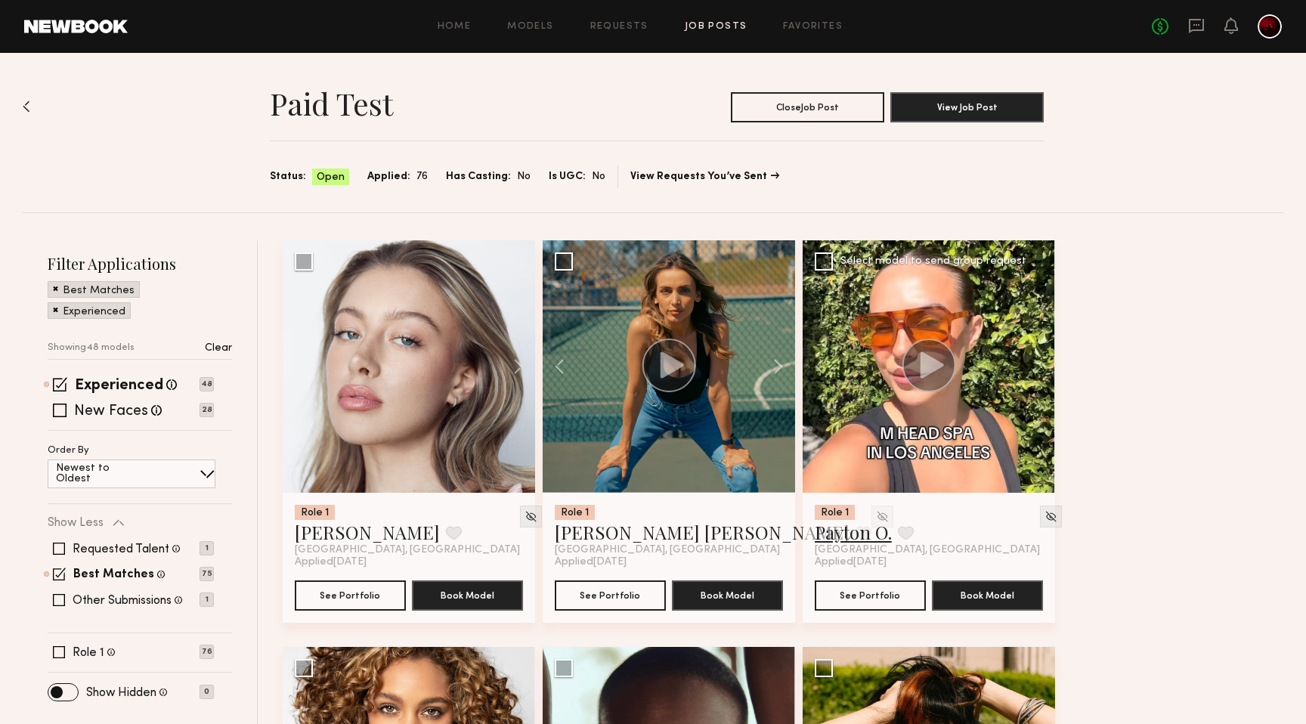
click at [845, 540] on link "Payton O." at bounding box center [853, 532] width 77 height 24
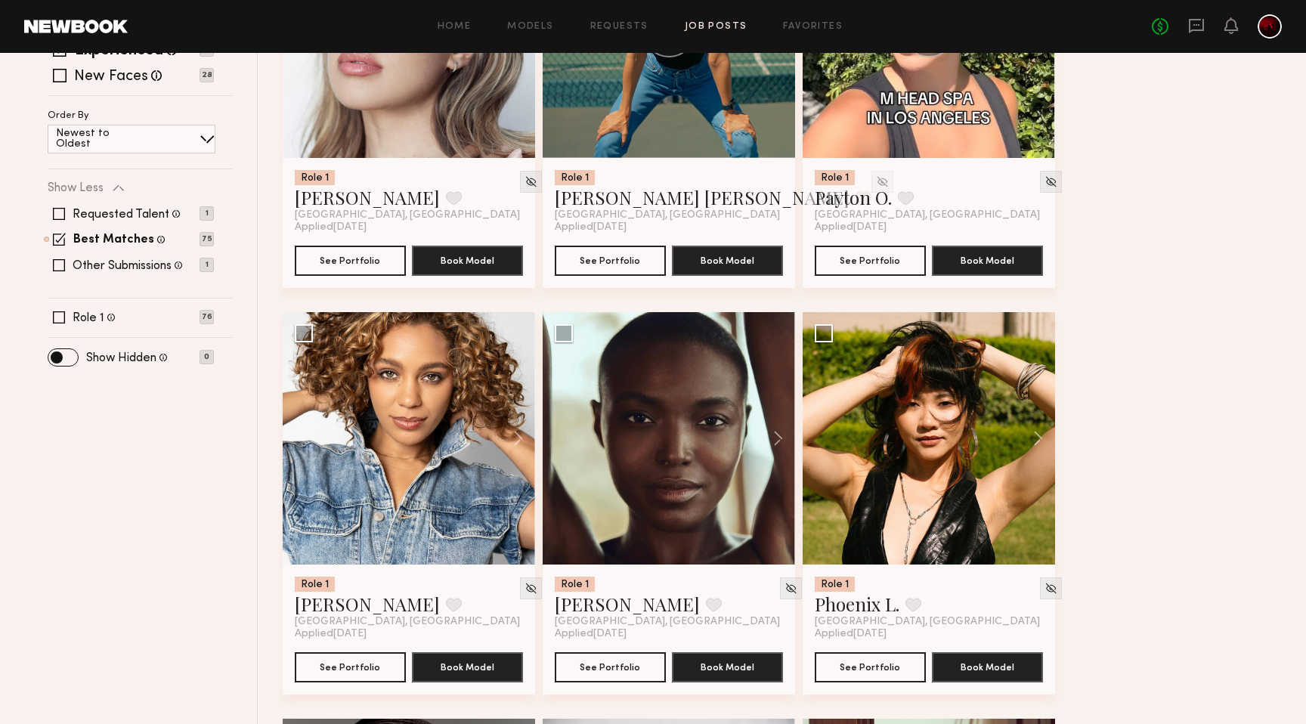
scroll to position [343, 0]
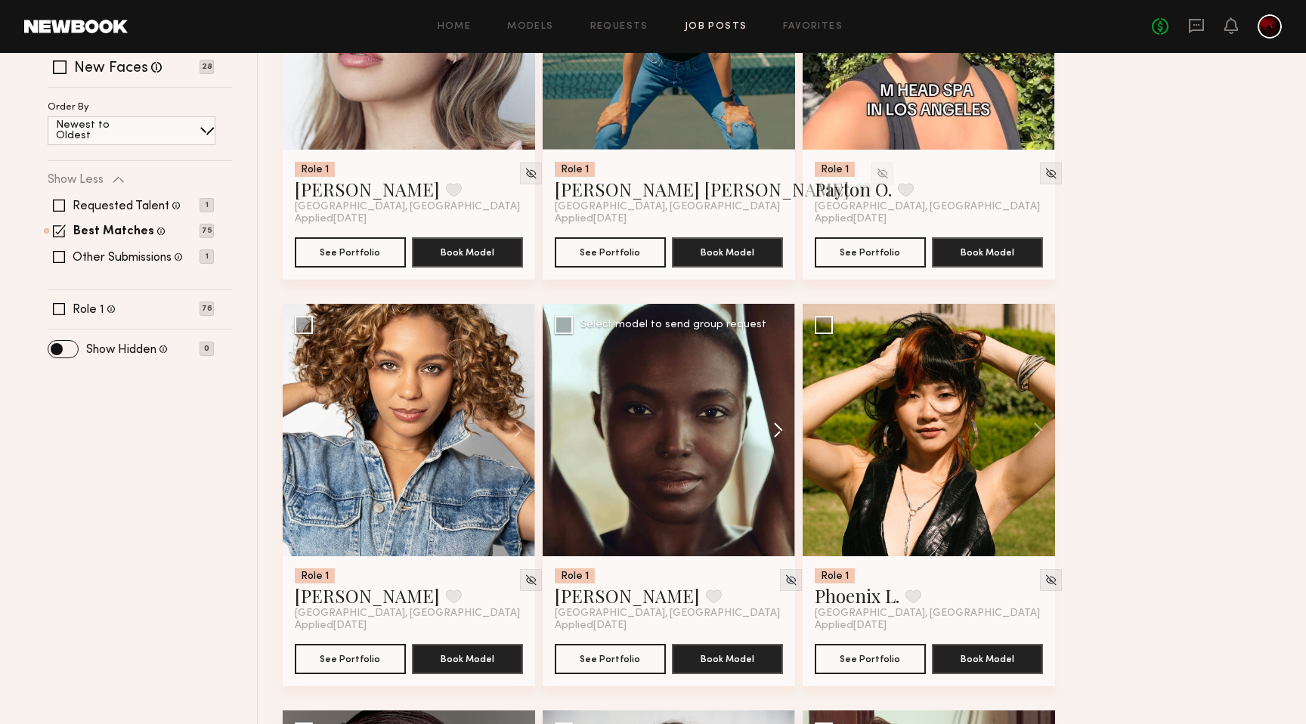
click at [778, 429] on button at bounding box center [771, 430] width 48 height 252
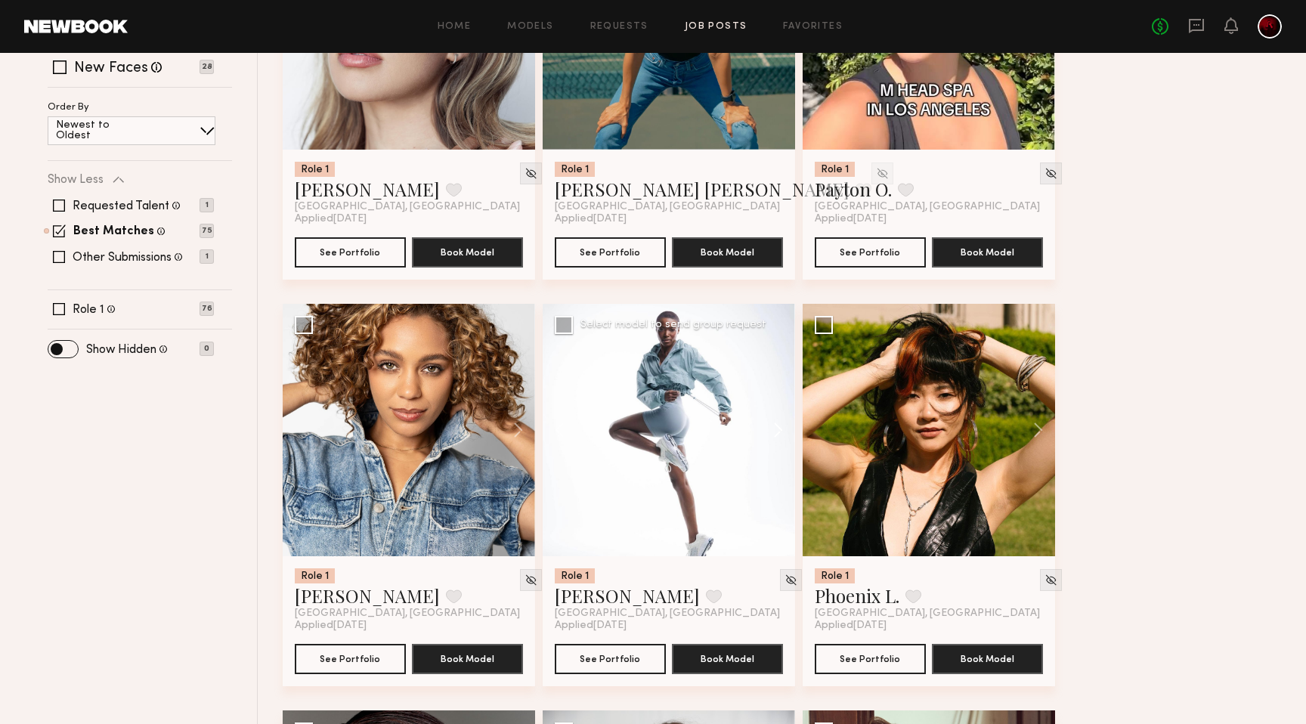
click at [778, 429] on button at bounding box center [771, 430] width 48 height 252
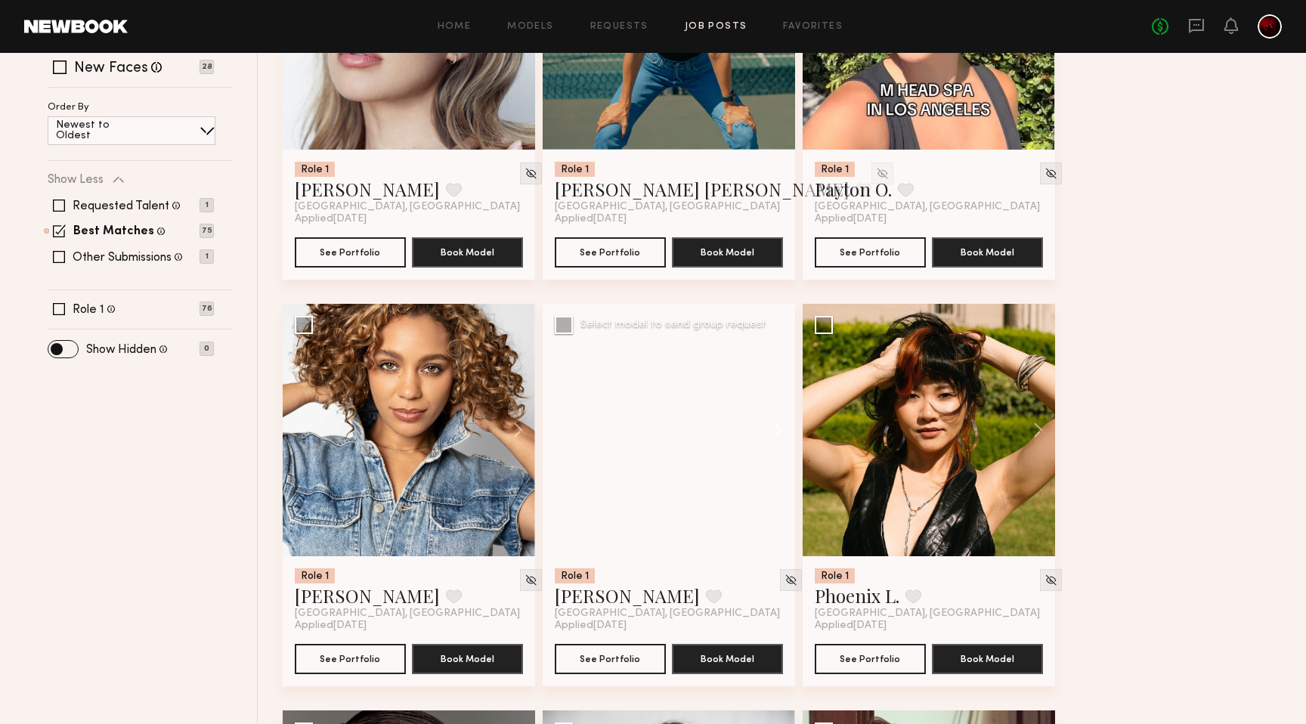
click at [778, 429] on button at bounding box center [771, 430] width 48 height 252
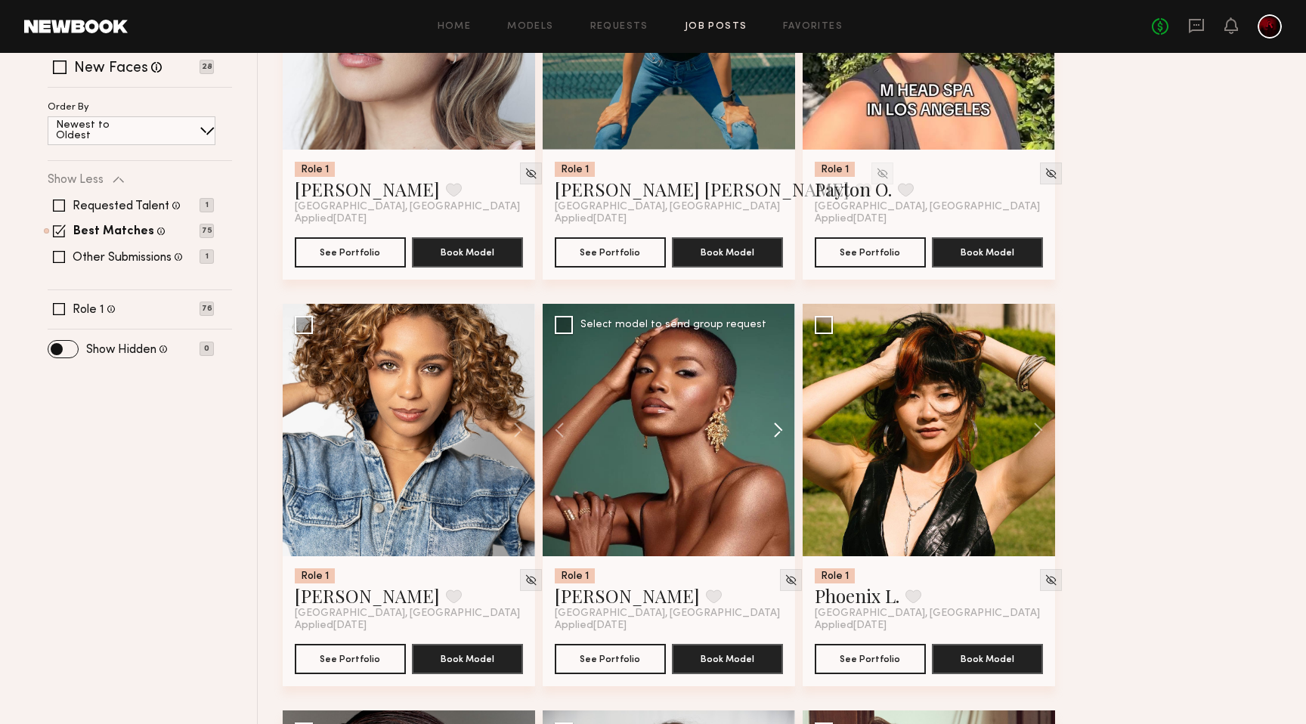
click at [778, 429] on button at bounding box center [771, 430] width 48 height 252
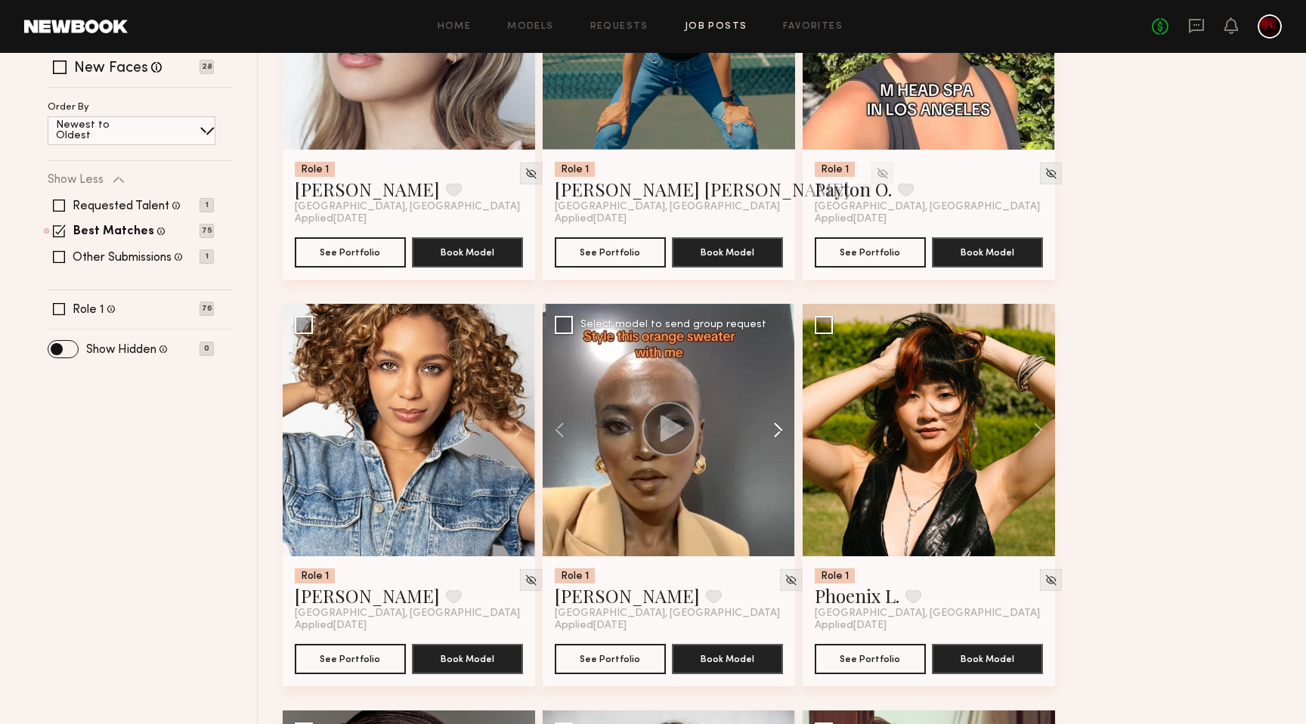
click at [778, 429] on button at bounding box center [771, 430] width 48 height 252
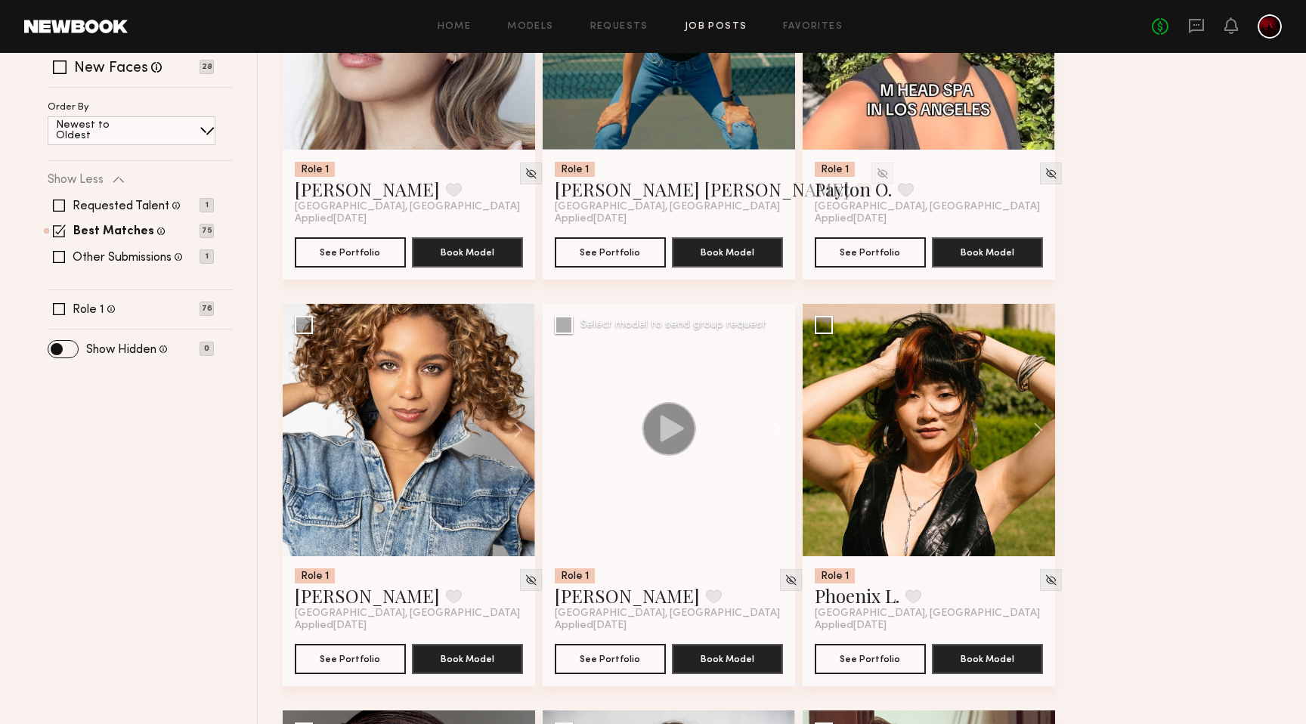
click at [778, 429] on button at bounding box center [771, 430] width 48 height 252
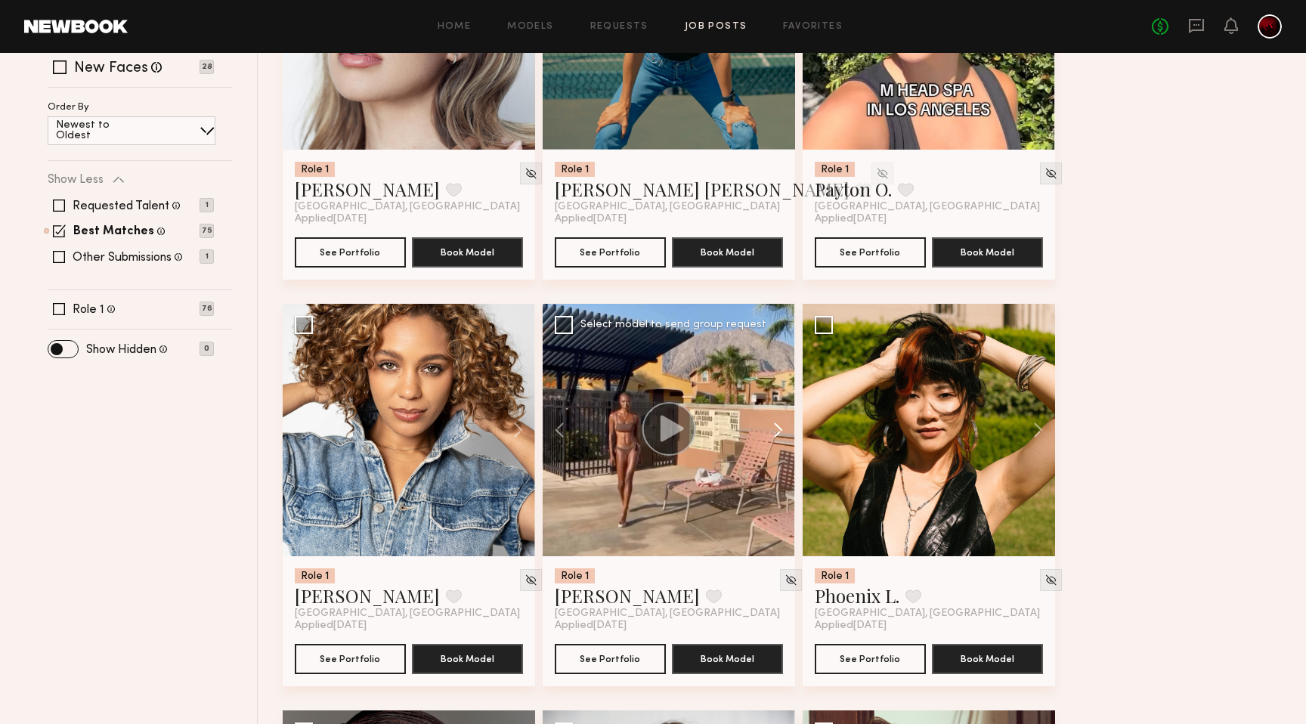
click at [778, 429] on button at bounding box center [771, 430] width 48 height 252
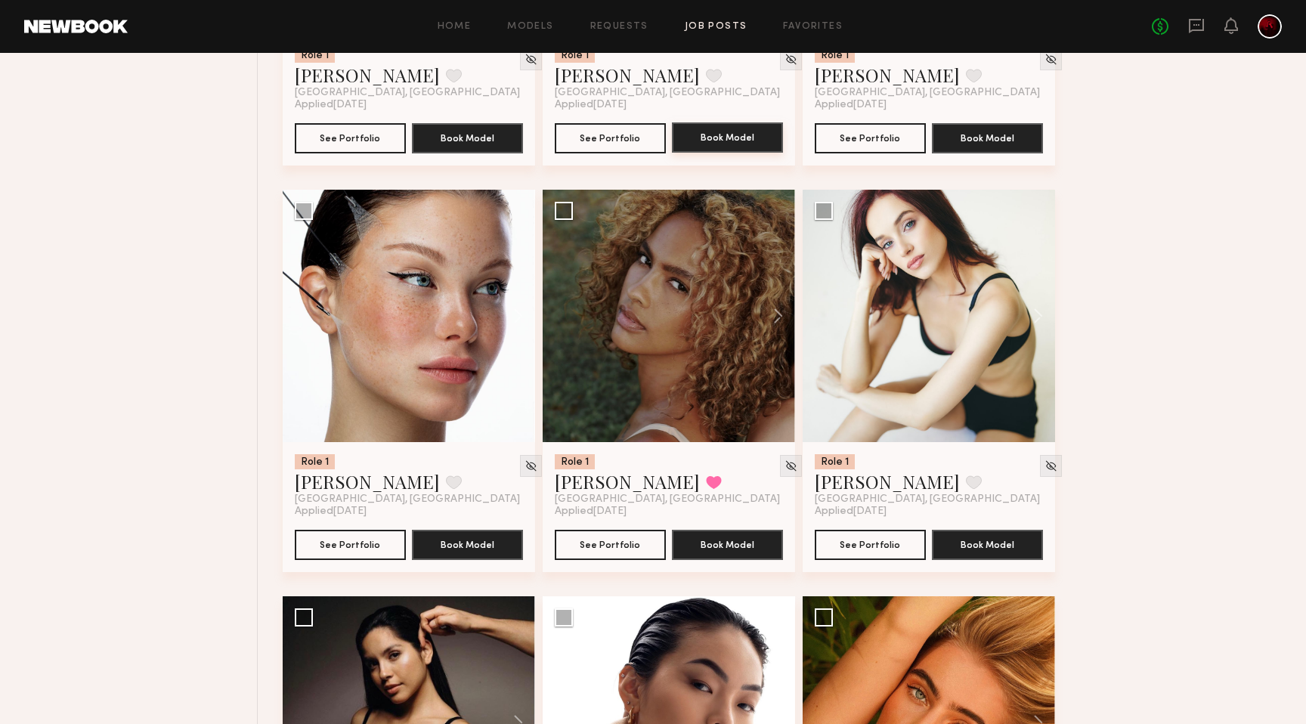
scroll to position [1678, 0]
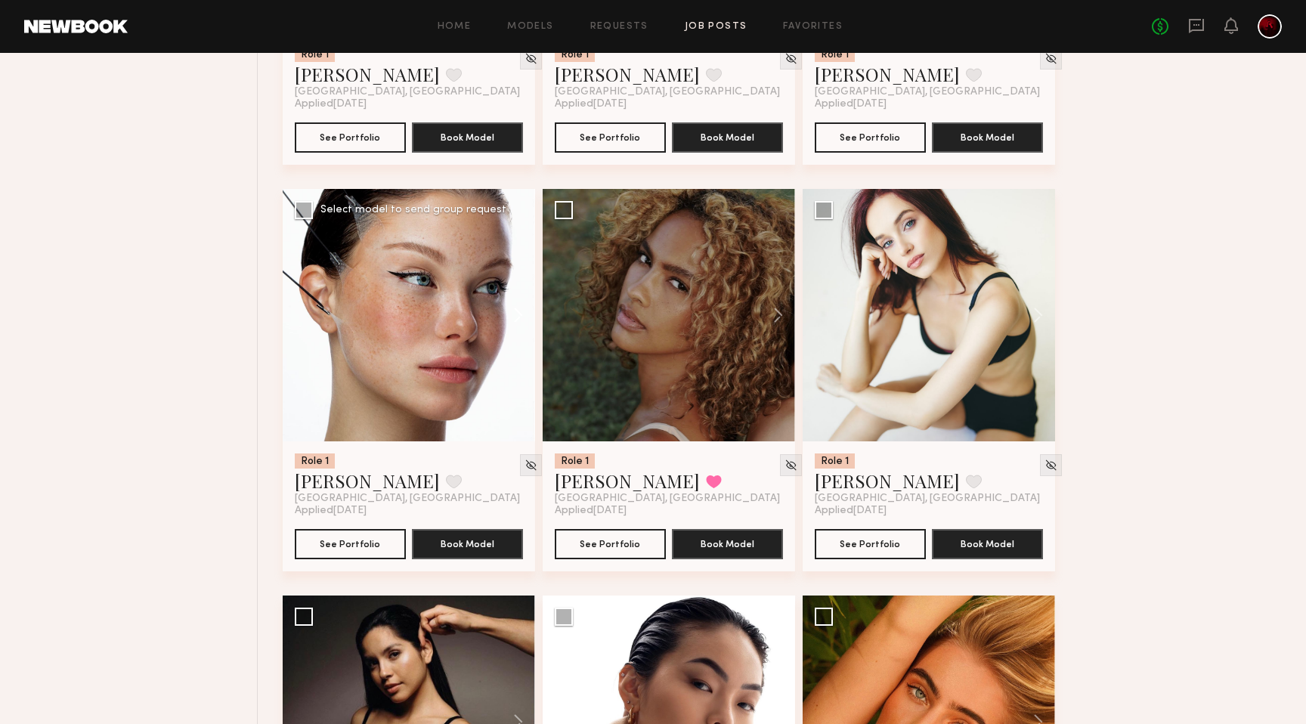
click at [515, 317] on button at bounding box center [511, 315] width 48 height 252
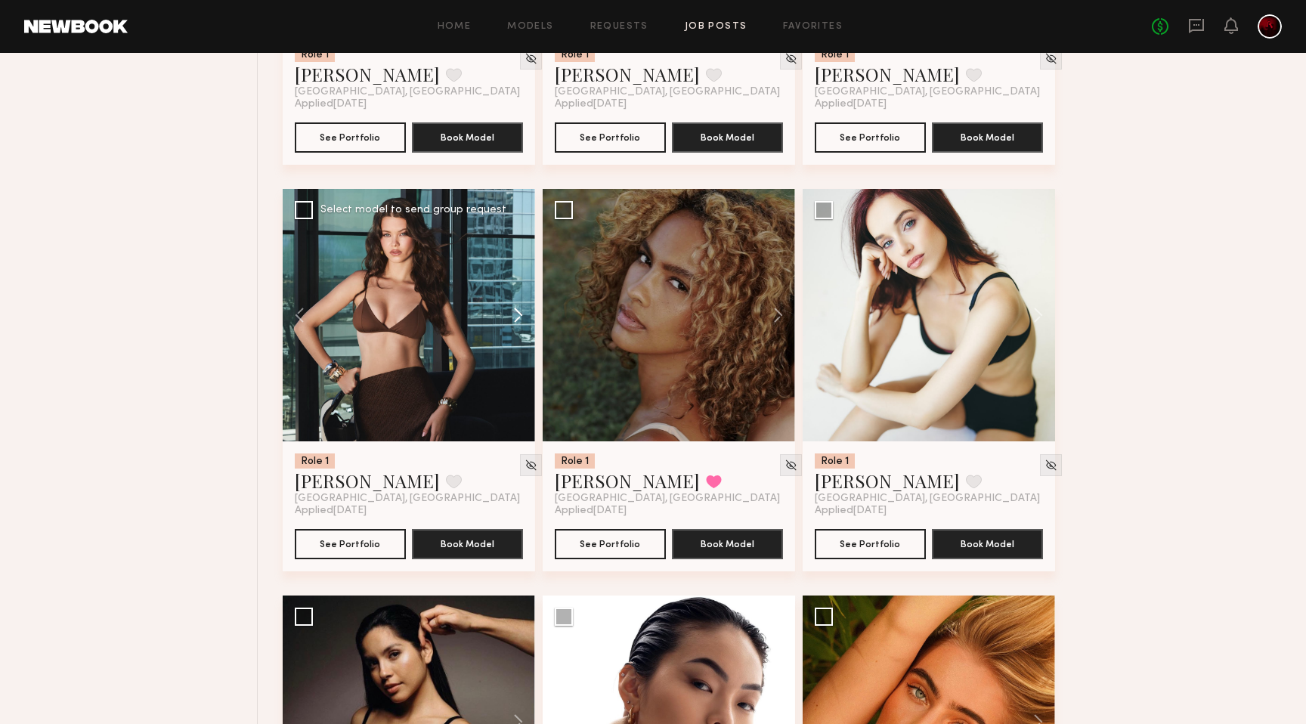
click at [515, 317] on button at bounding box center [511, 315] width 48 height 252
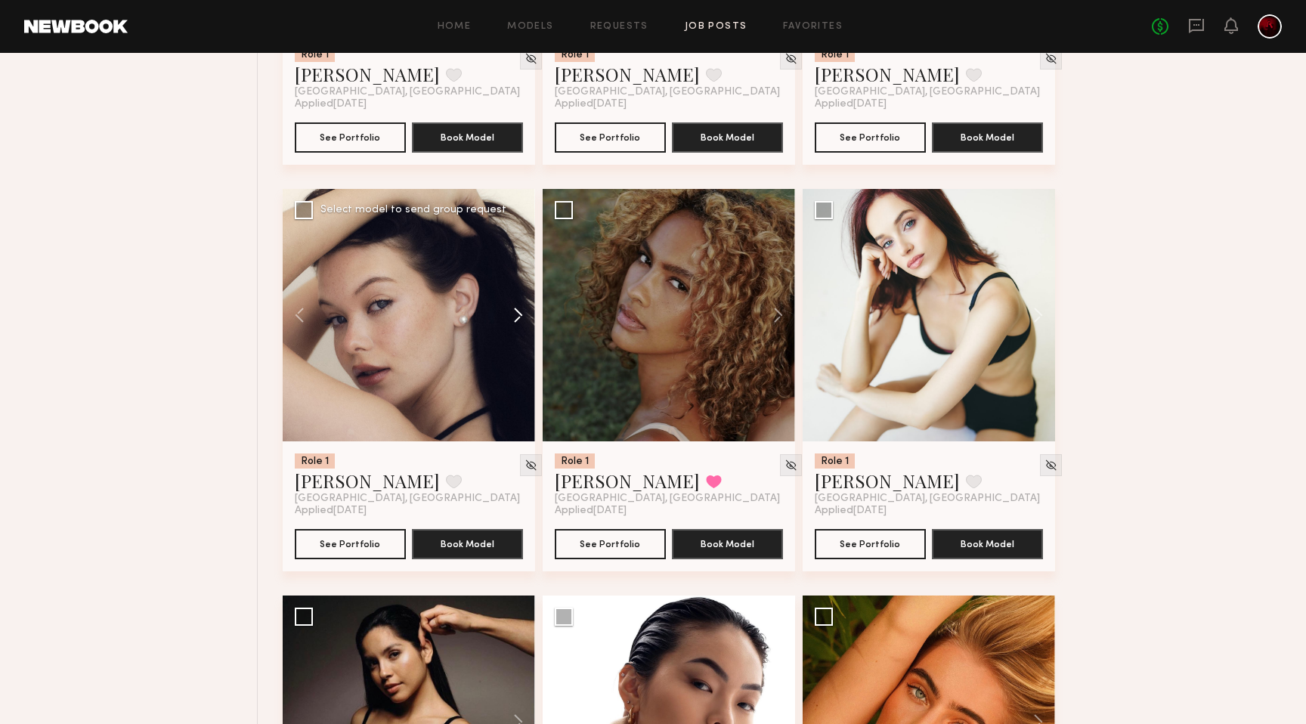
click at [515, 317] on button at bounding box center [511, 315] width 48 height 252
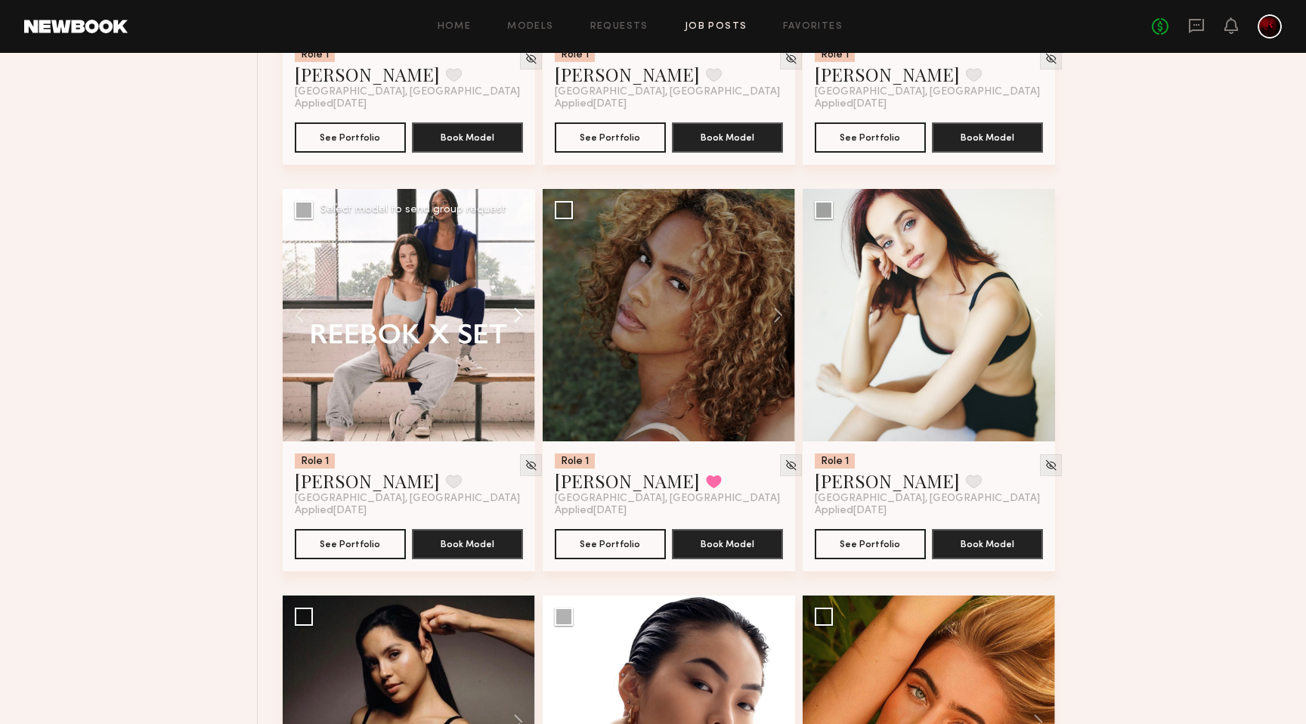
click at [515, 317] on button at bounding box center [511, 315] width 48 height 252
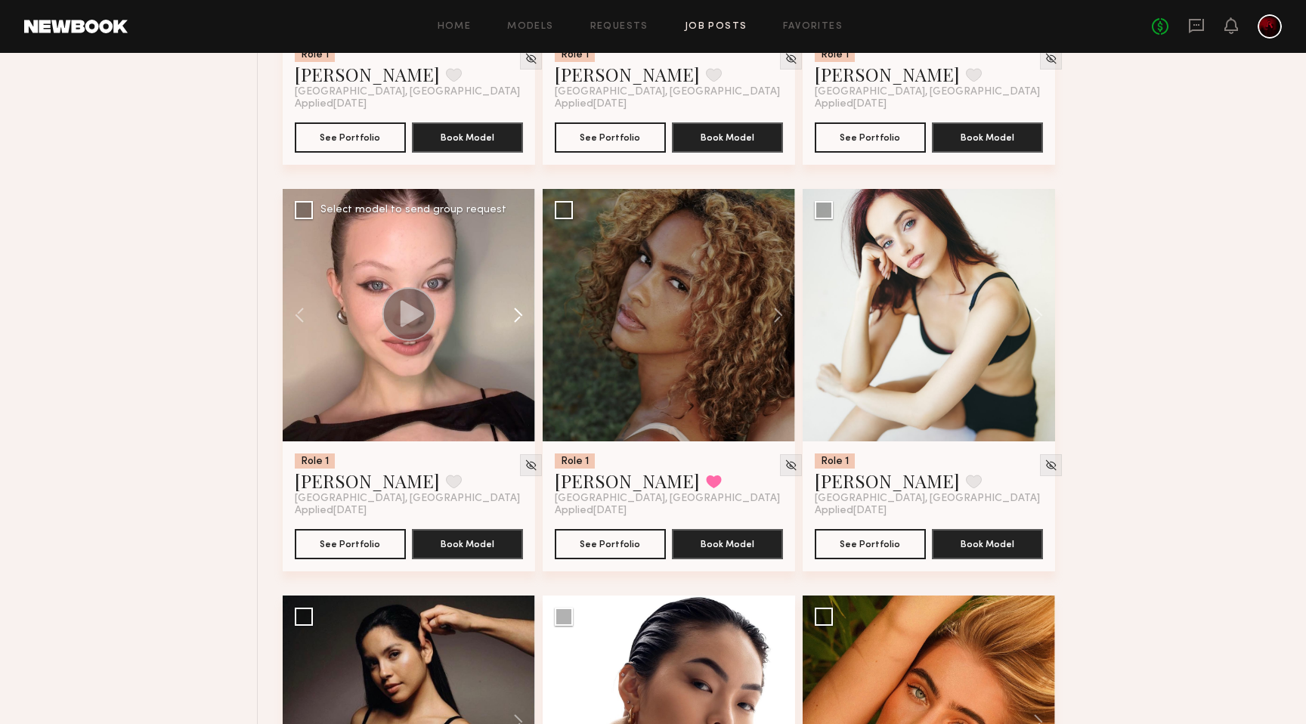
click at [515, 317] on button at bounding box center [511, 315] width 48 height 252
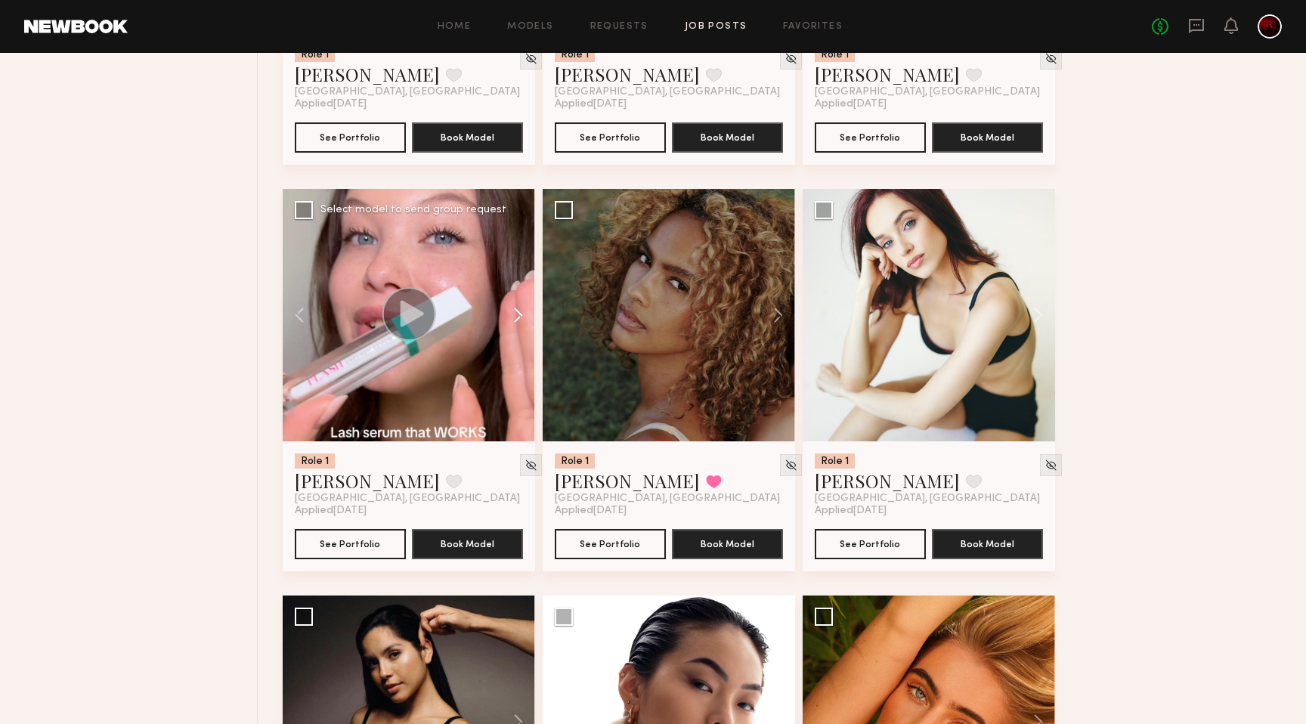
click at [515, 317] on button at bounding box center [511, 315] width 48 height 252
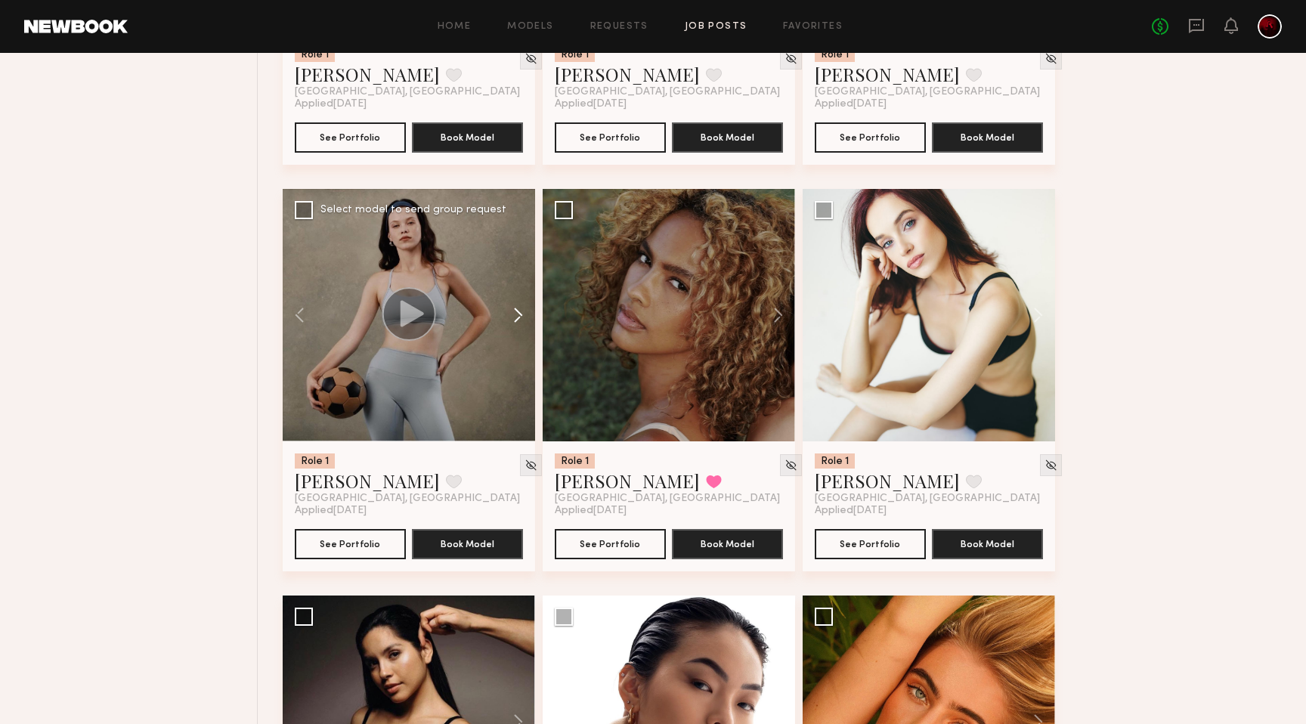
click at [515, 317] on button at bounding box center [511, 315] width 48 height 252
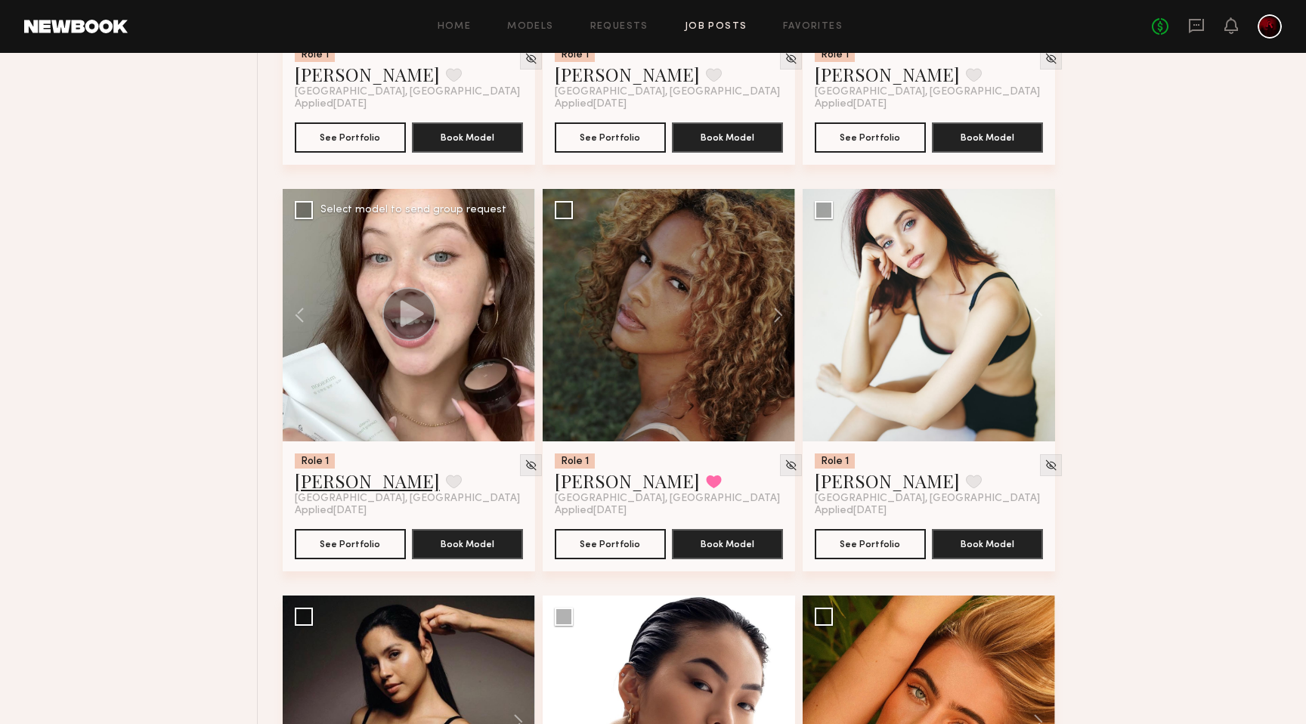
click at [336, 478] on link "Marina F." at bounding box center [367, 481] width 145 height 24
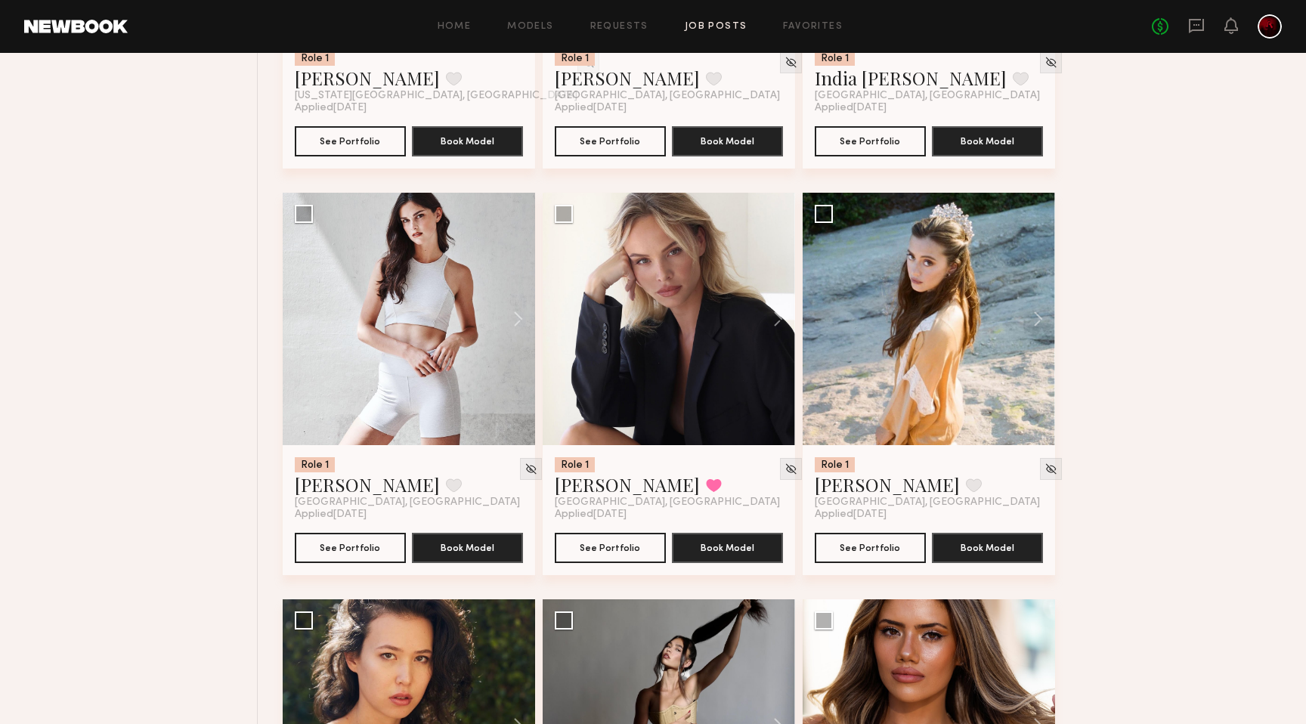
scroll to position [5413, 0]
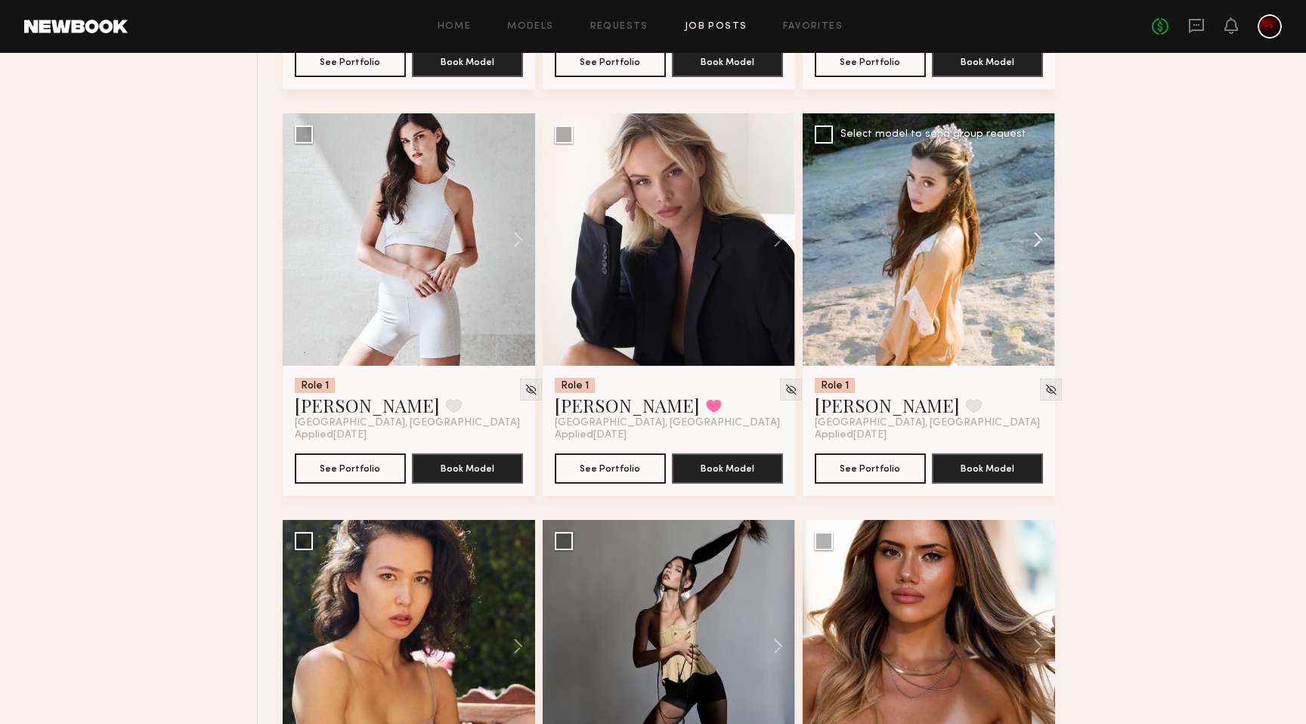
click at [1033, 243] on button at bounding box center [1031, 239] width 48 height 252
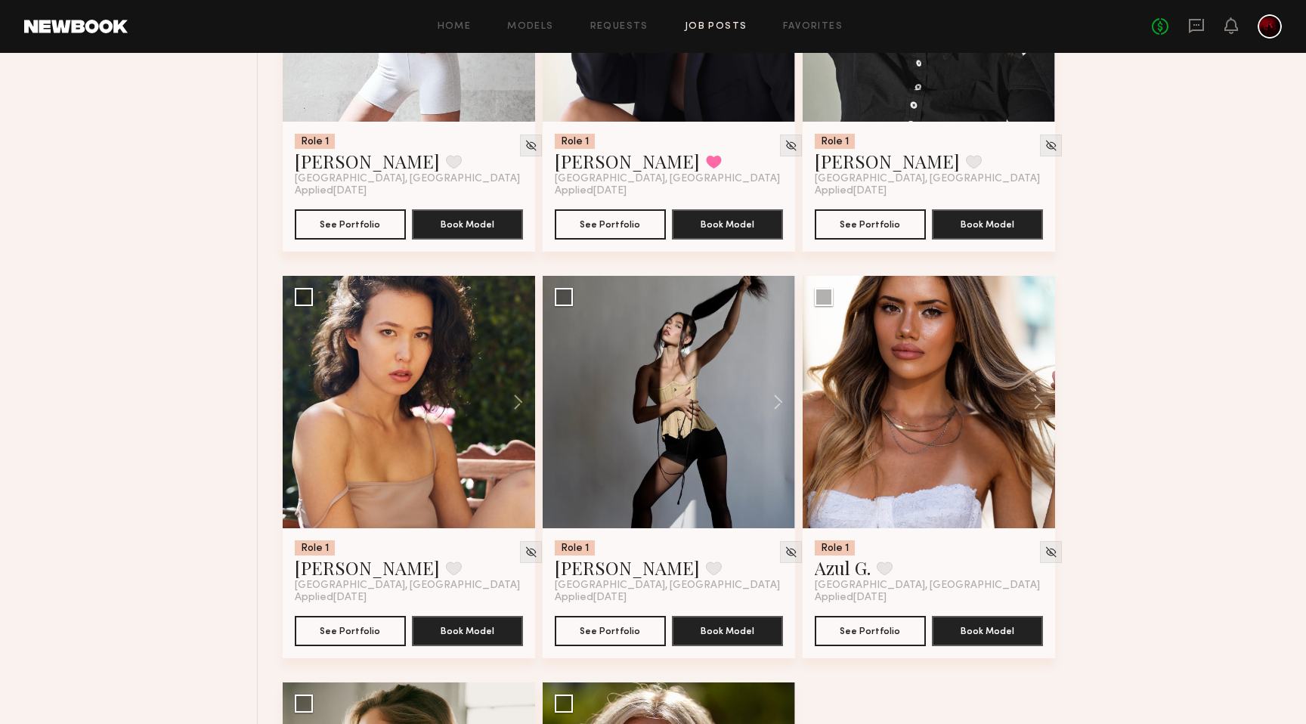
scroll to position [5671, 0]
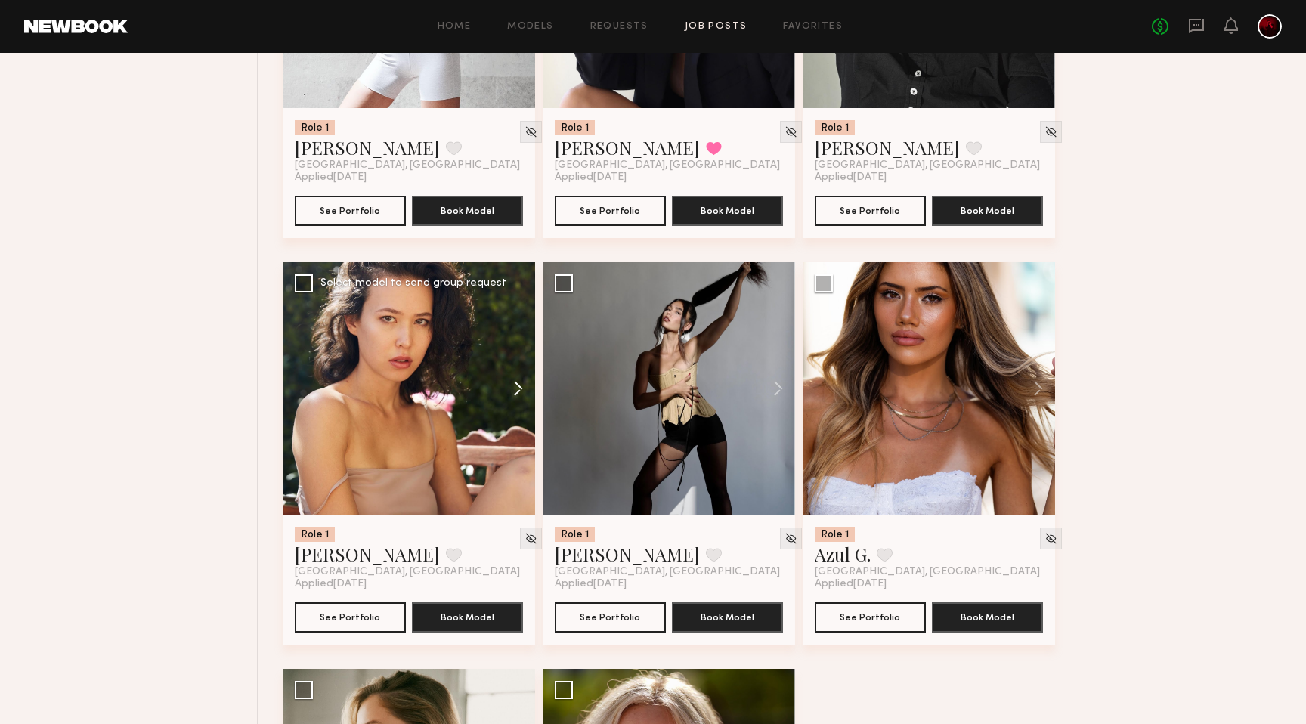
click at [513, 389] on button at bounding box center [511, 388] width 48 height 252
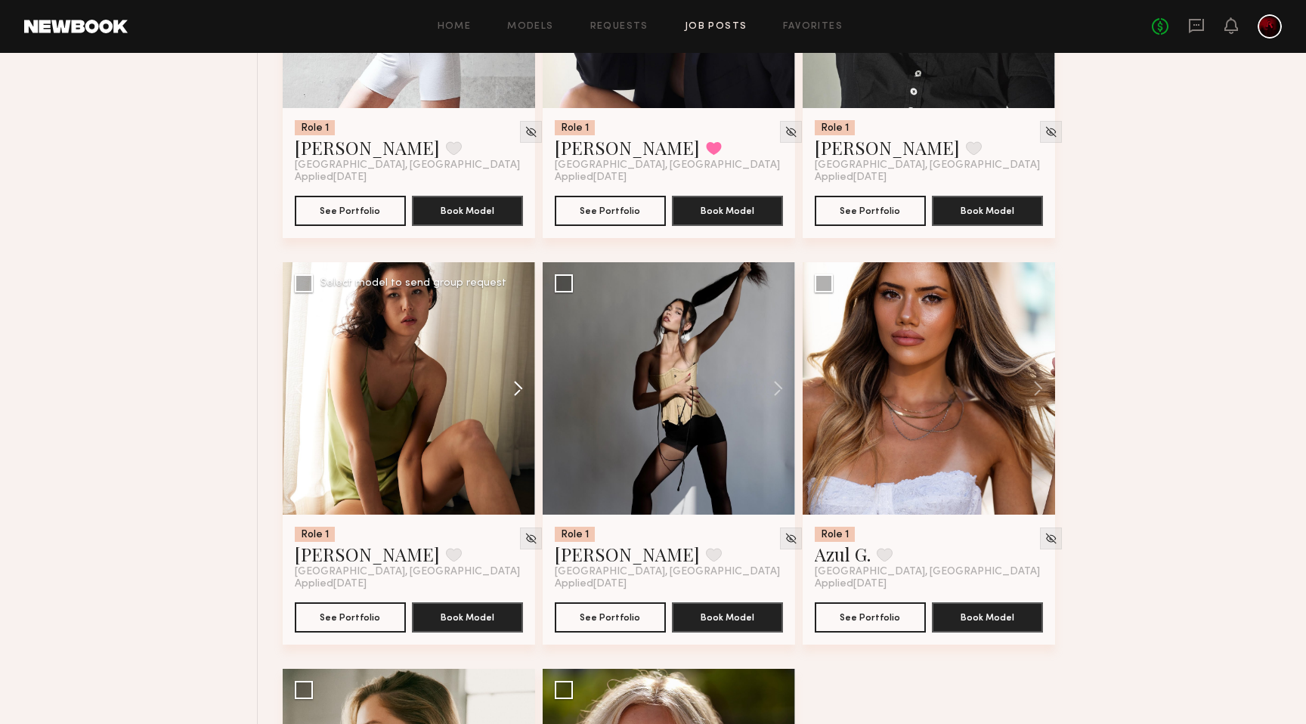
click at [513, 389] on button at bounding box center [511, 388] width 48 height 252
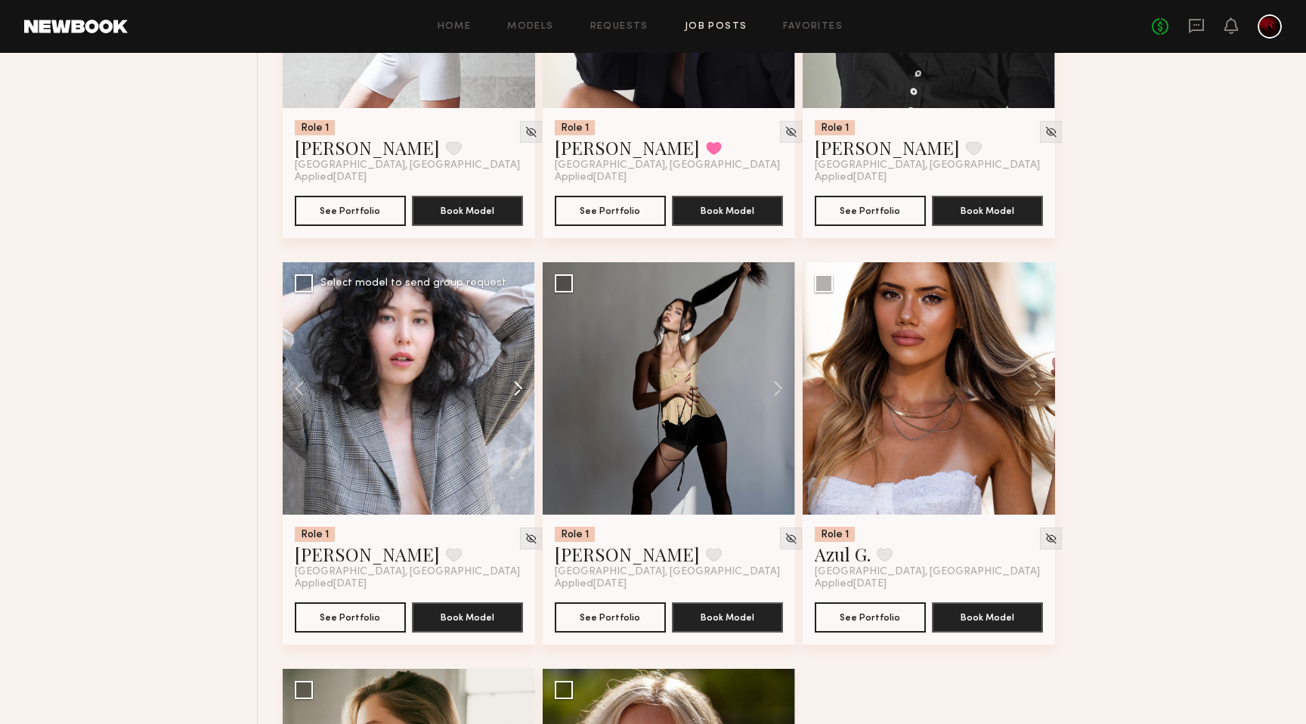
click at [513, 389] on button at bounding box center [511, 388] width 48 height 252
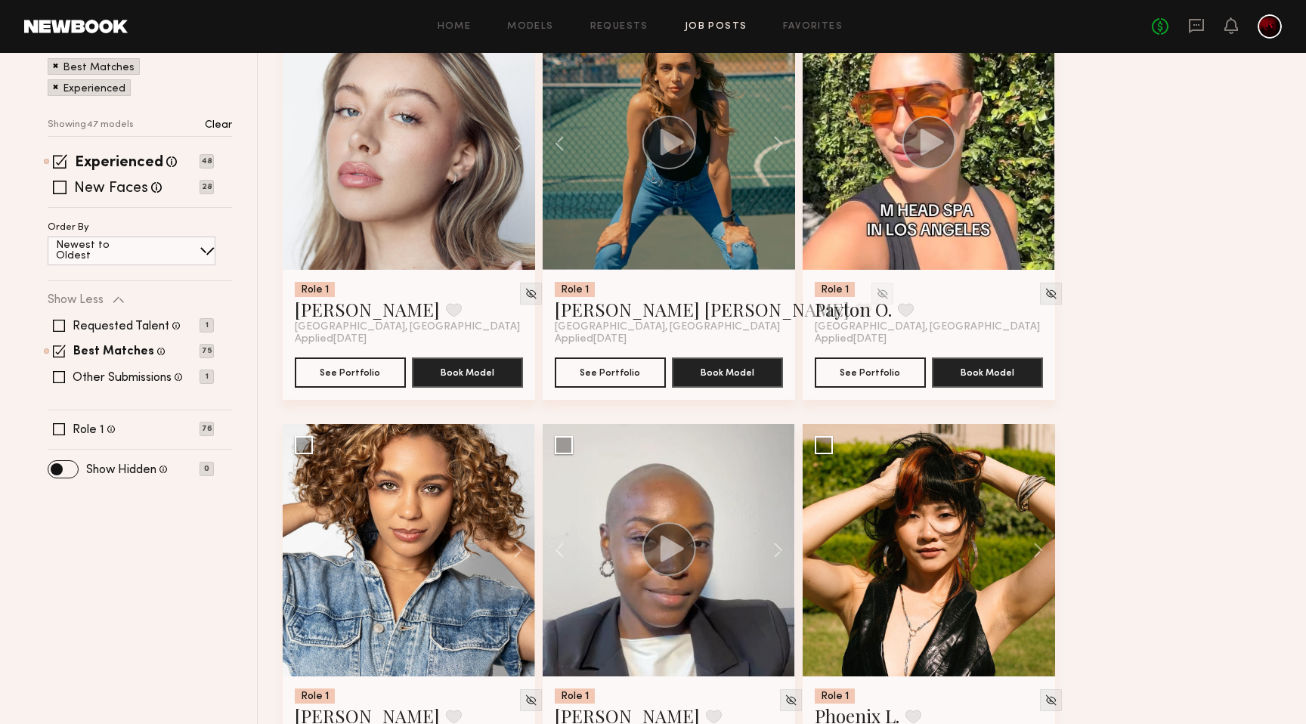
scroll to position [0, 0]
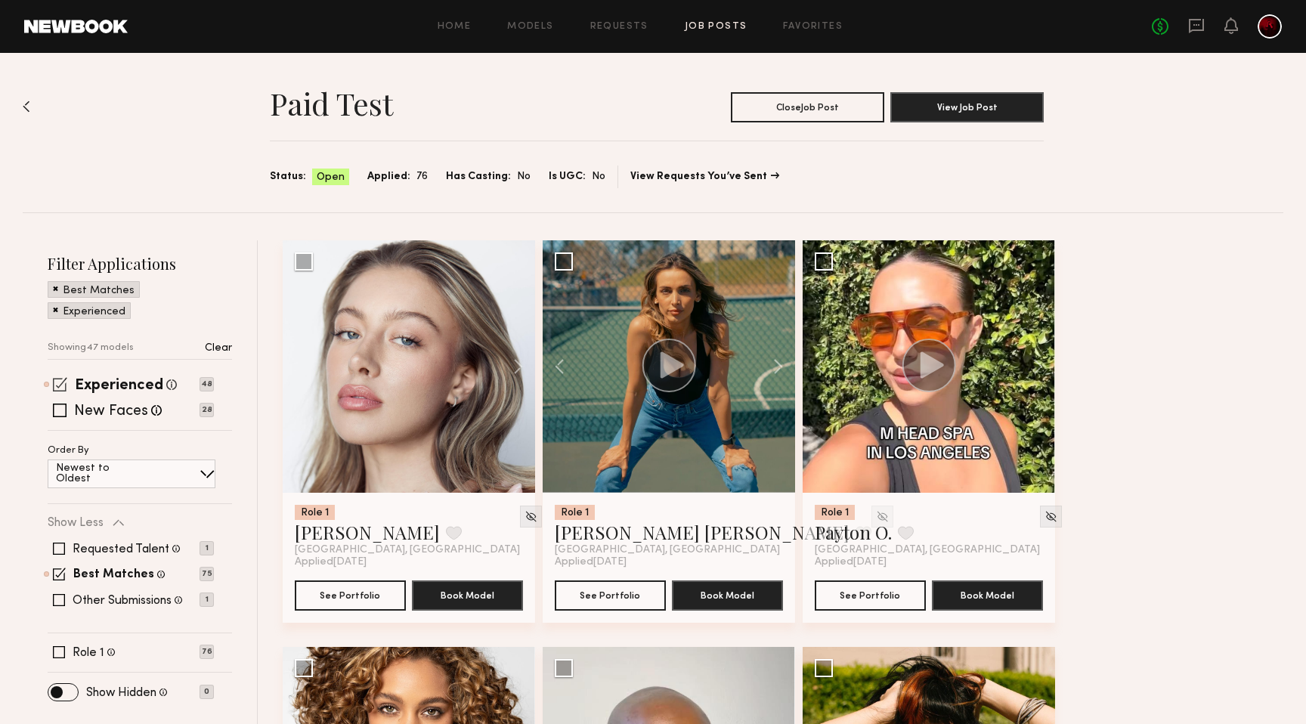
click at [59, 381] on span at bounding box center [60, 384] width 14 height 14
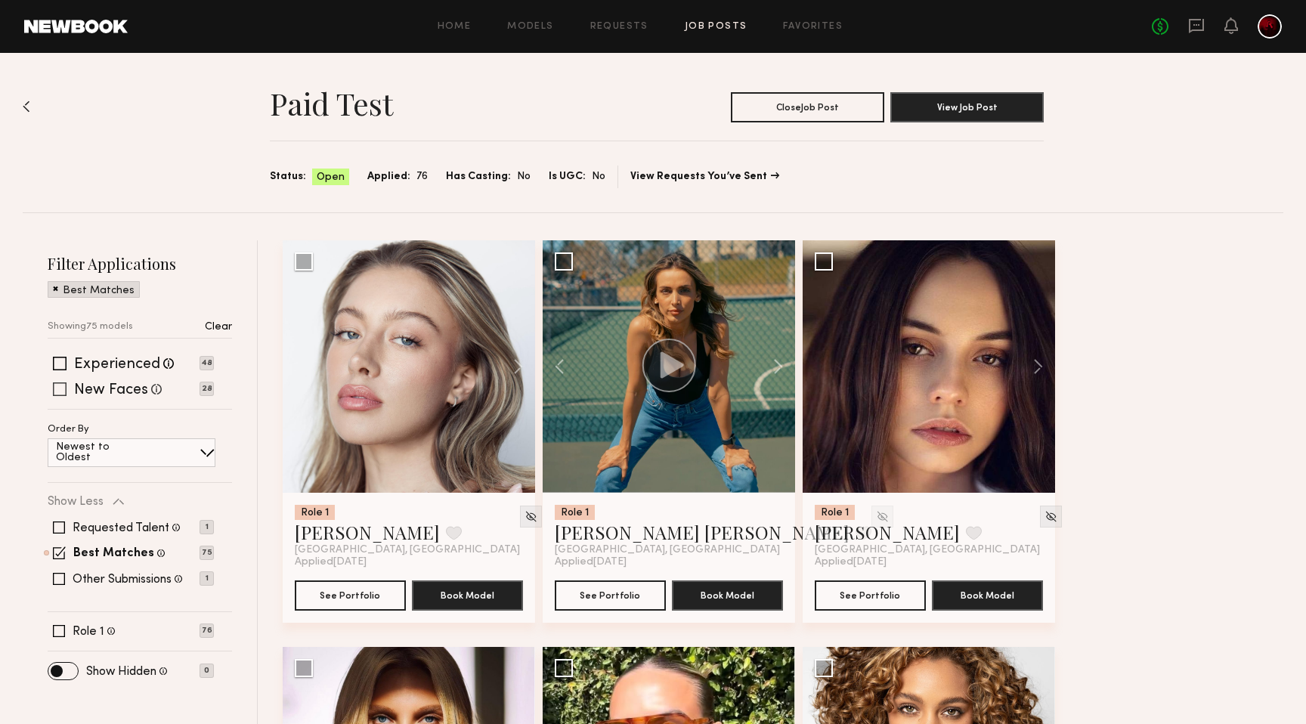
click at [60, 390] on span at bounding box center [60, 389] width 14 height 14
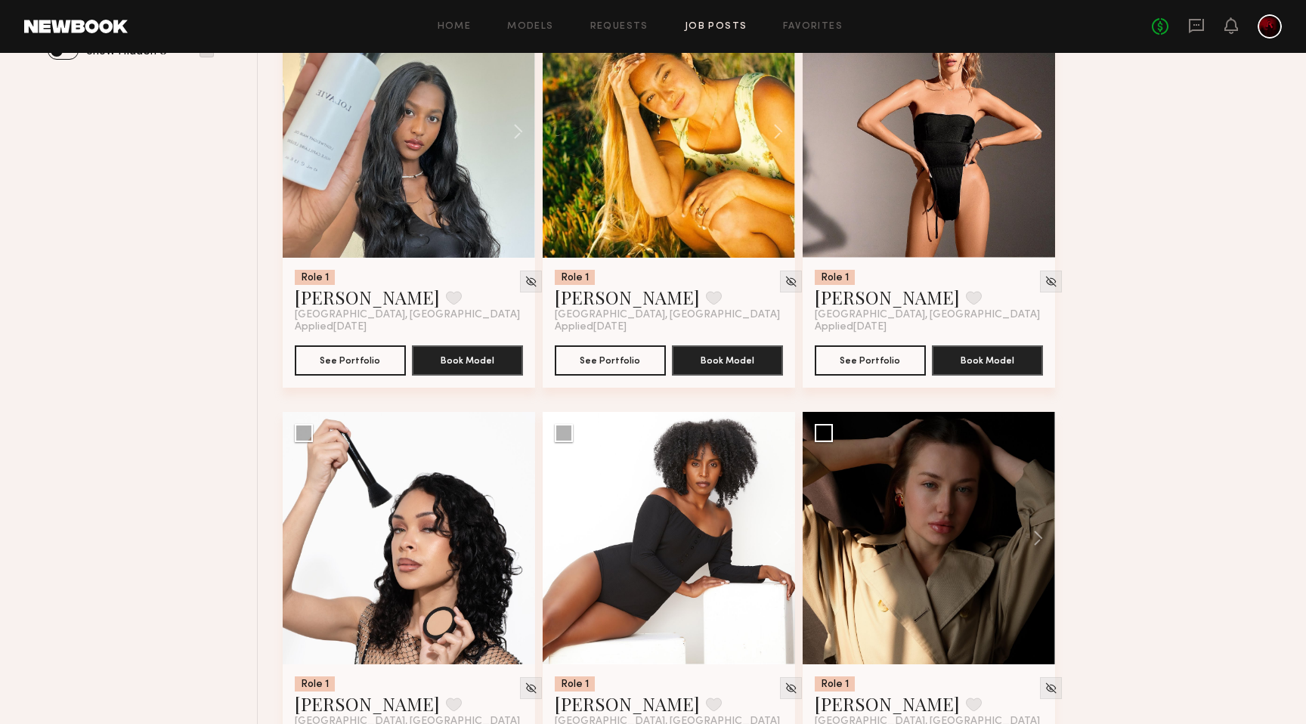
scroll to position [729, 0]
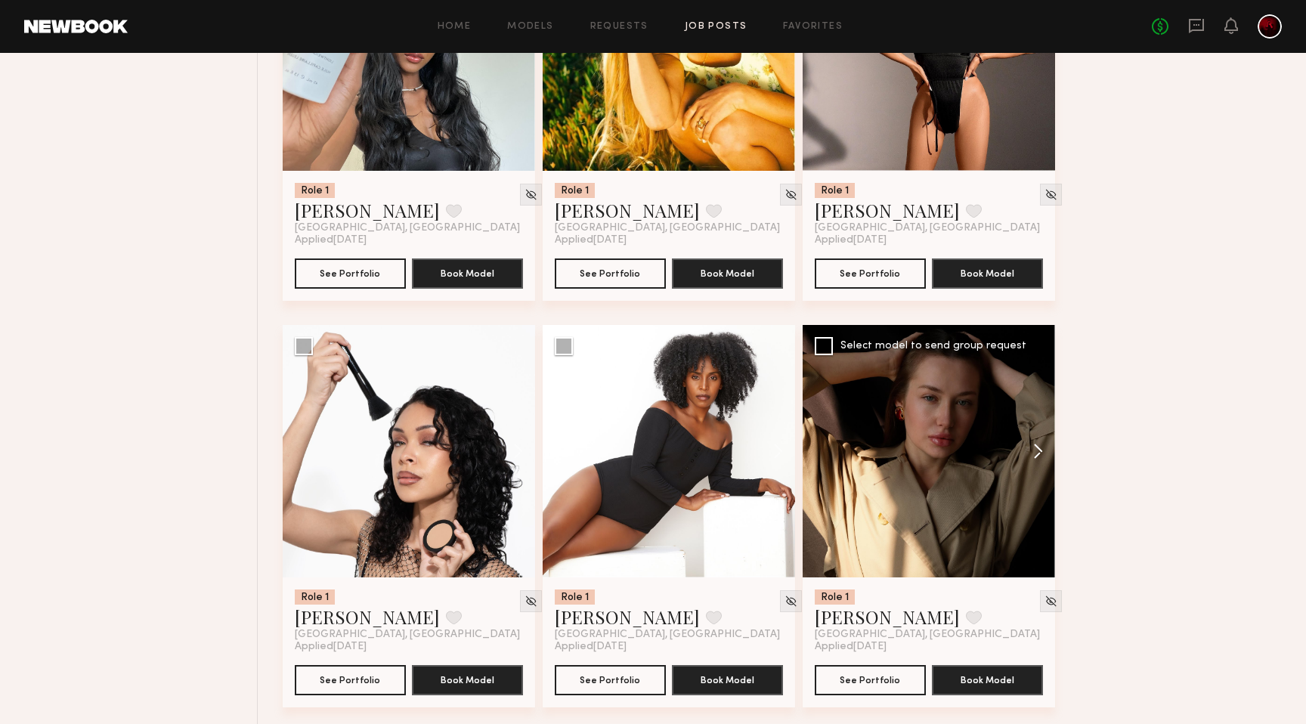
click at [1034, 441] on button at bounding box center [1031, 451] width 48 height 252
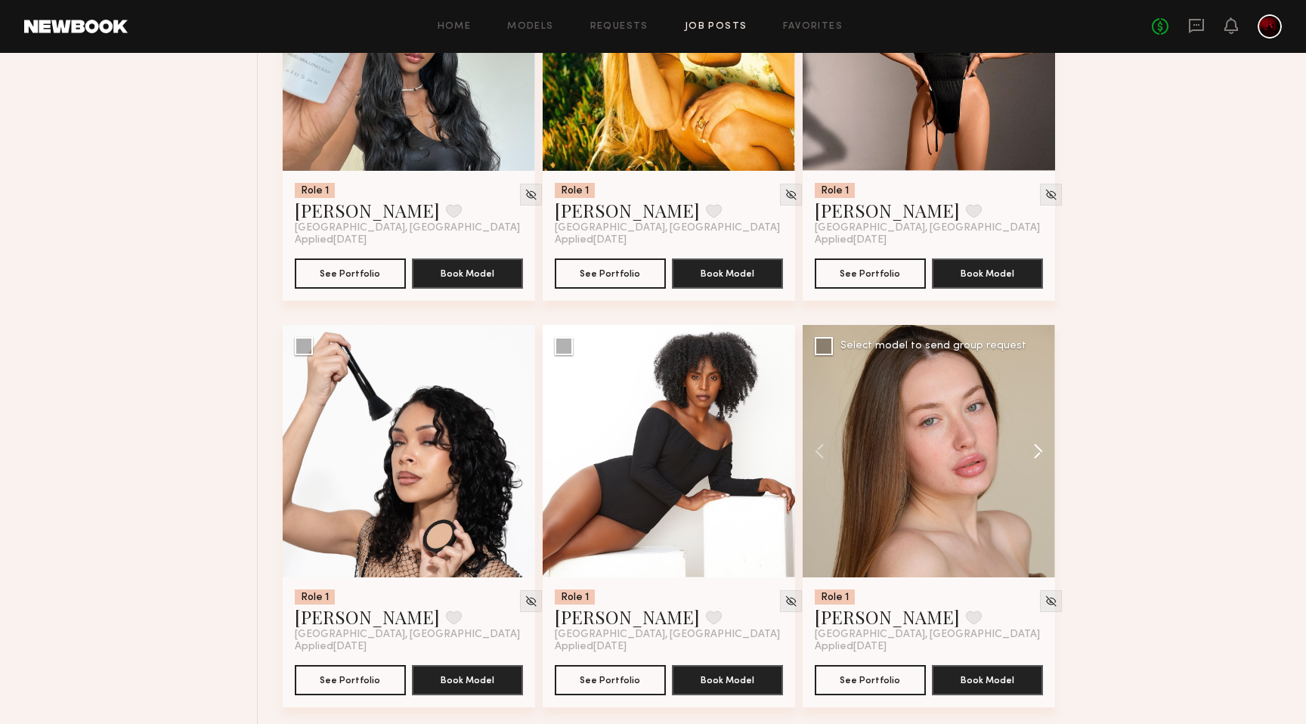
click at [1034, 441] on button at bounding box center [1031, 451] width 48 height 252
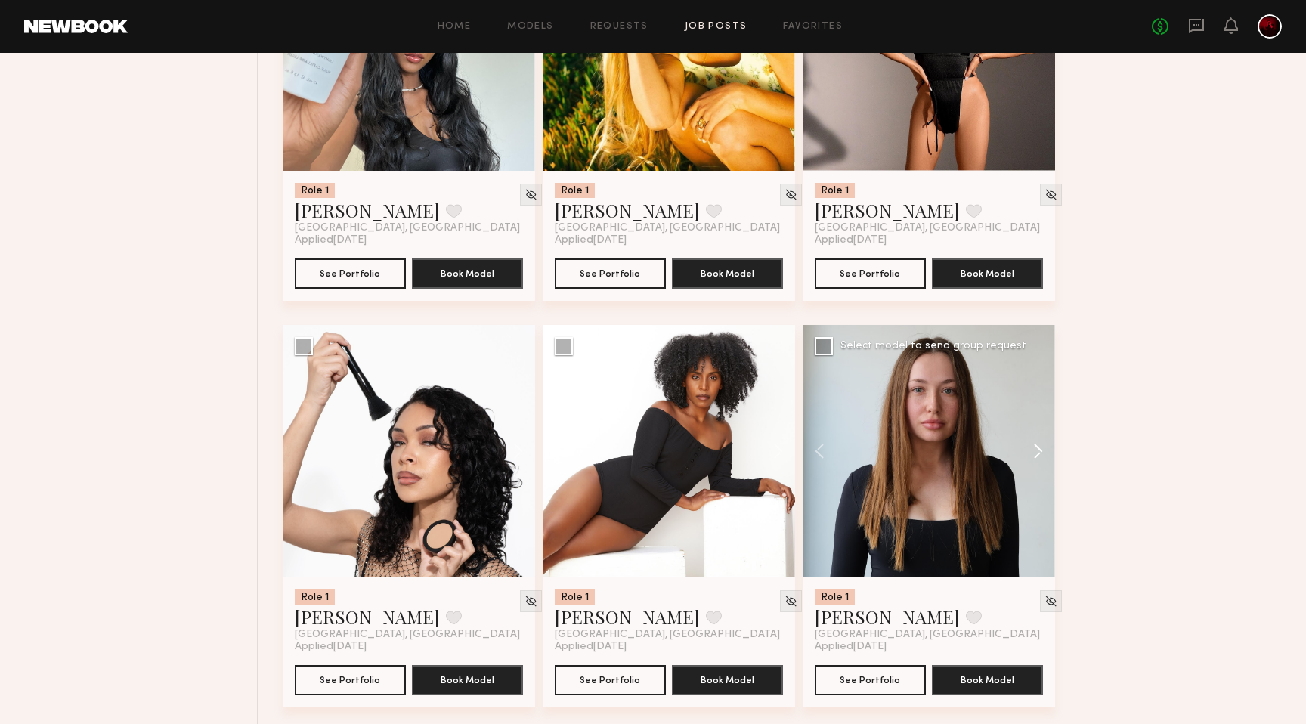
click at [1039, 458] on button at bounding box center [1031, 451] width 48 height 252
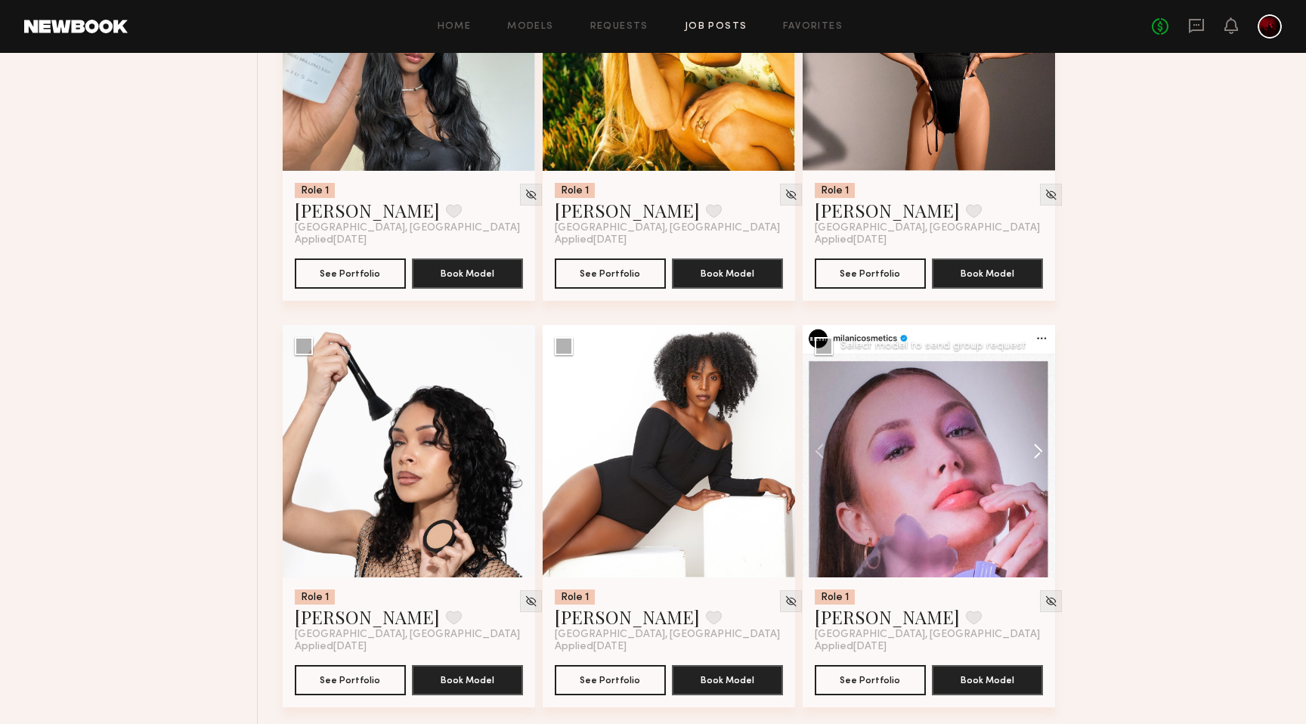
click at [1039, 458] on button at bounding box center [1031, 451] width 48 height 252
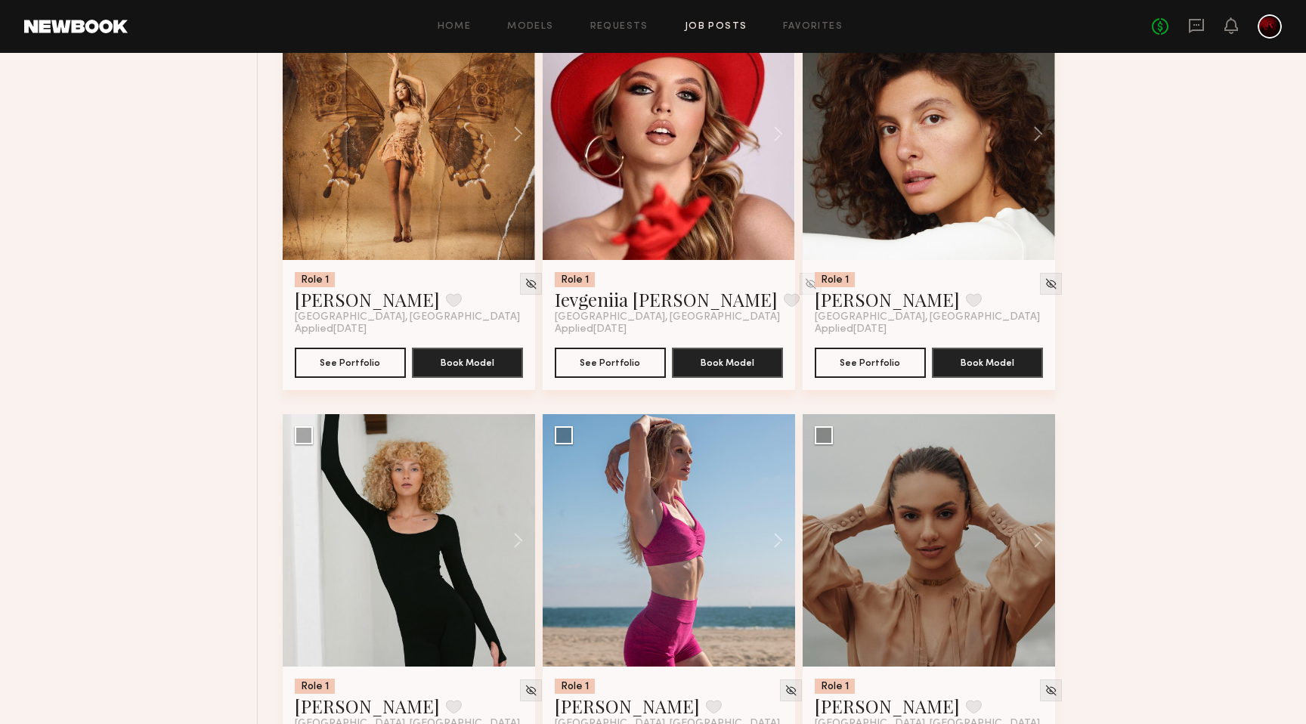
scroll to position [3080, 0]
click at [1036, 540] on button at bounding box center [1031, 539] width 48 height 252
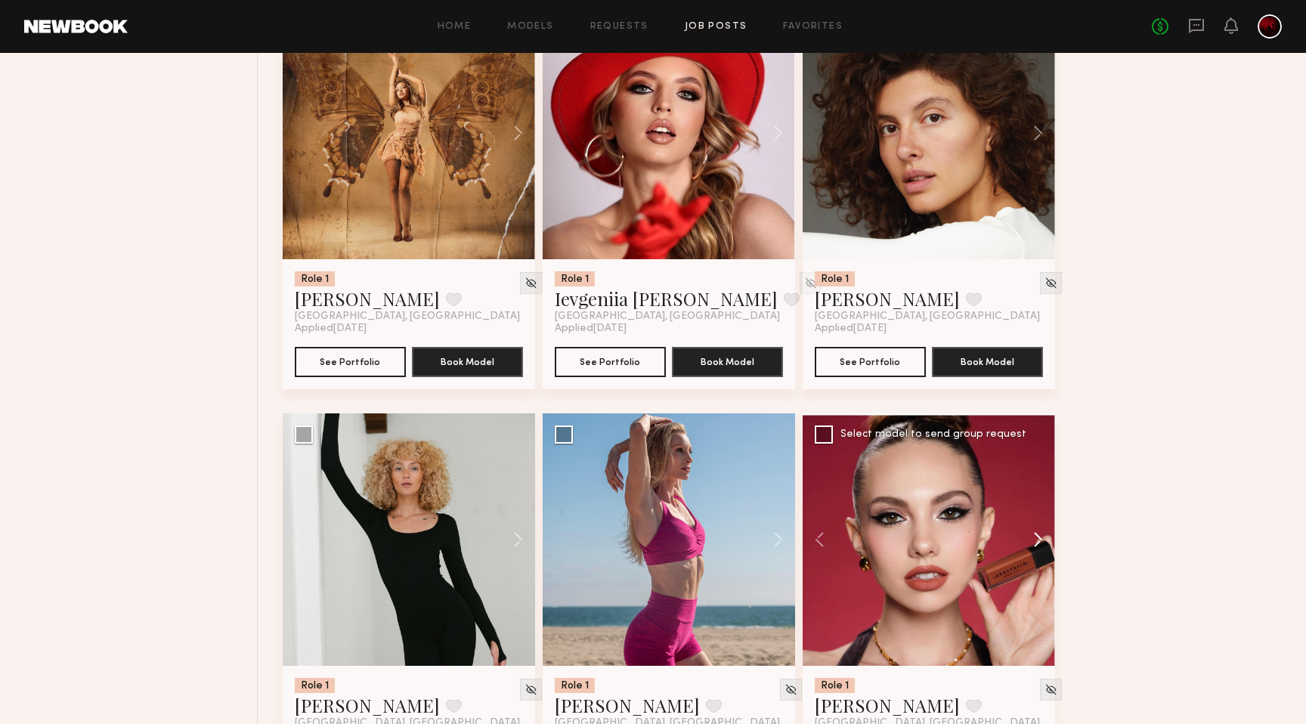
click at [1036, 540] on button at bounding box center [1031, 539] width 48 height 252
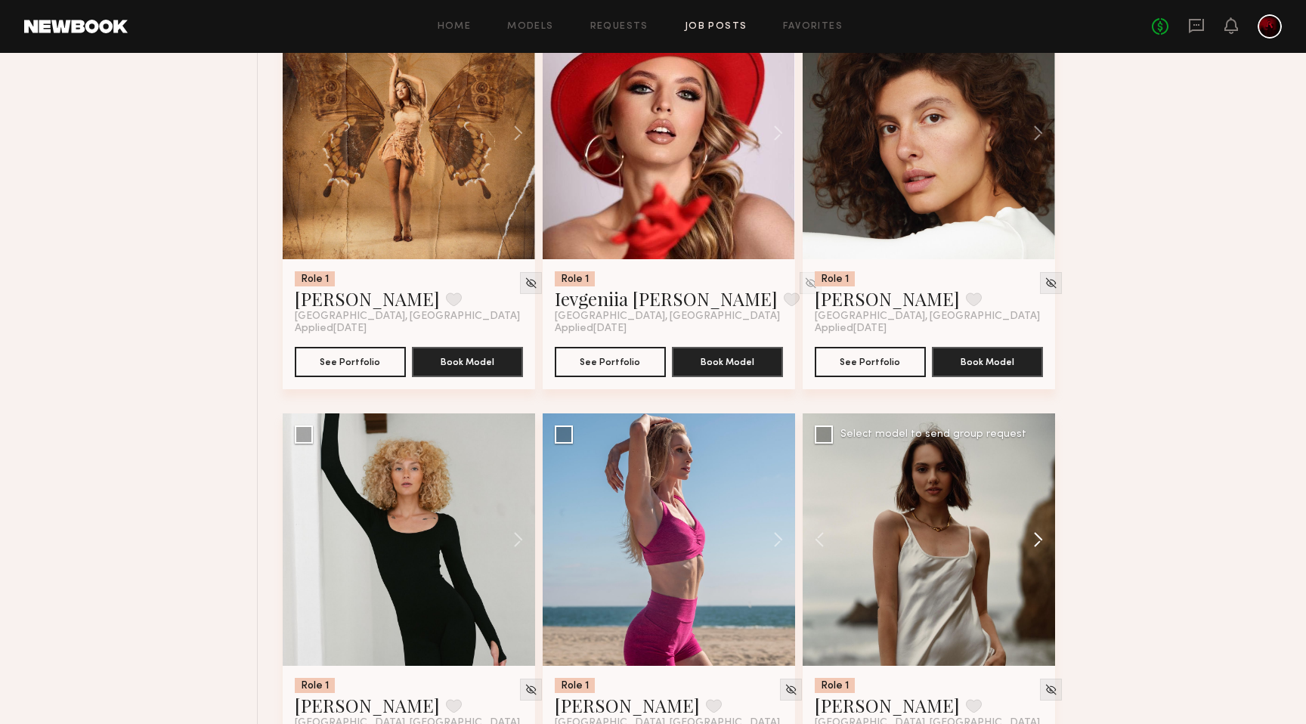
click at [1036, 540] on button at bounding box center [1031, 539] width 48 height 252
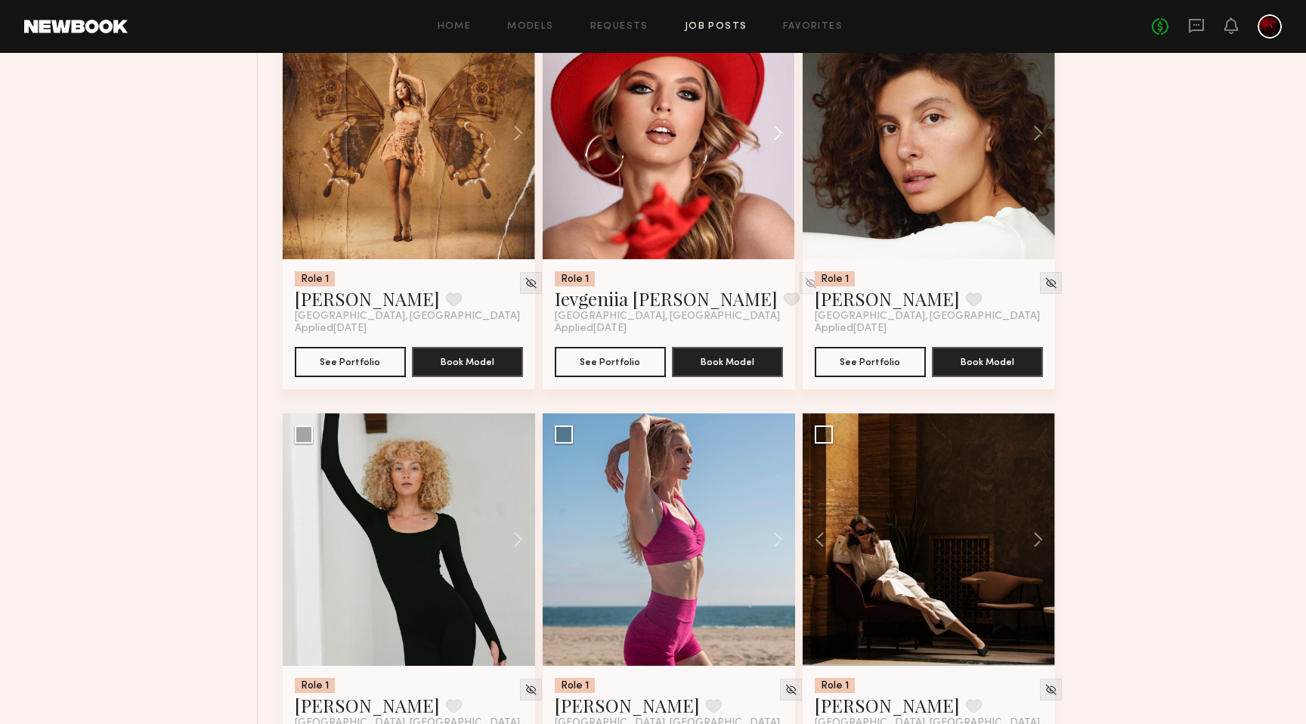
click at [776, 125] on button at bounding box center [771, 133] width 48 height 252
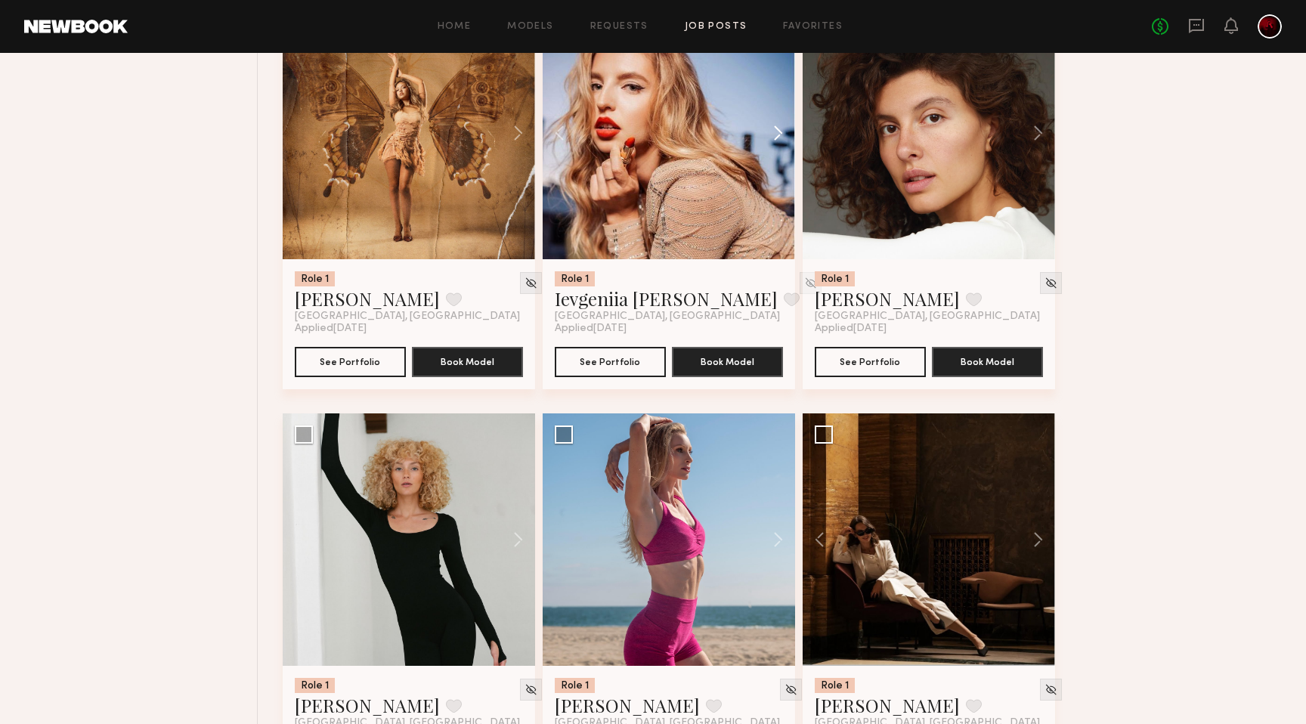
click at [776, 125] on button at bounding box center [771, 133] width 48 height 252
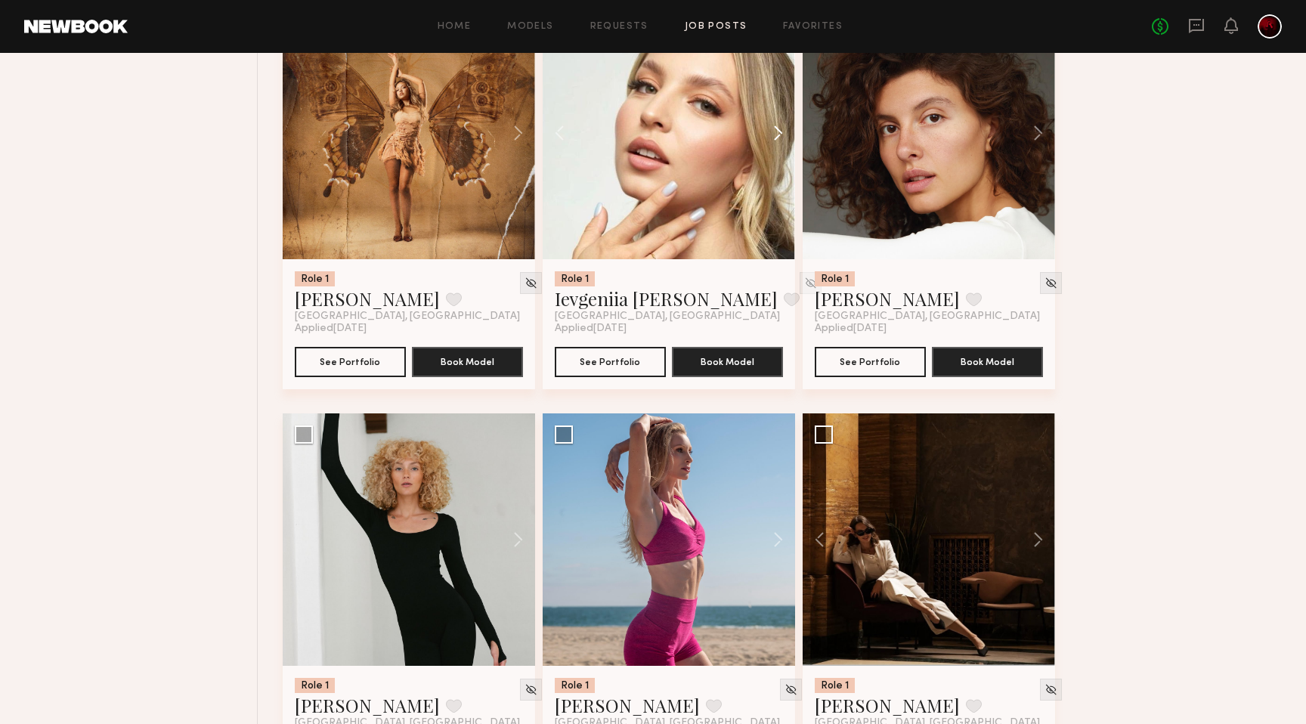
click at [776, 125] on button at bounding box center [771, 133] width 48 height 252
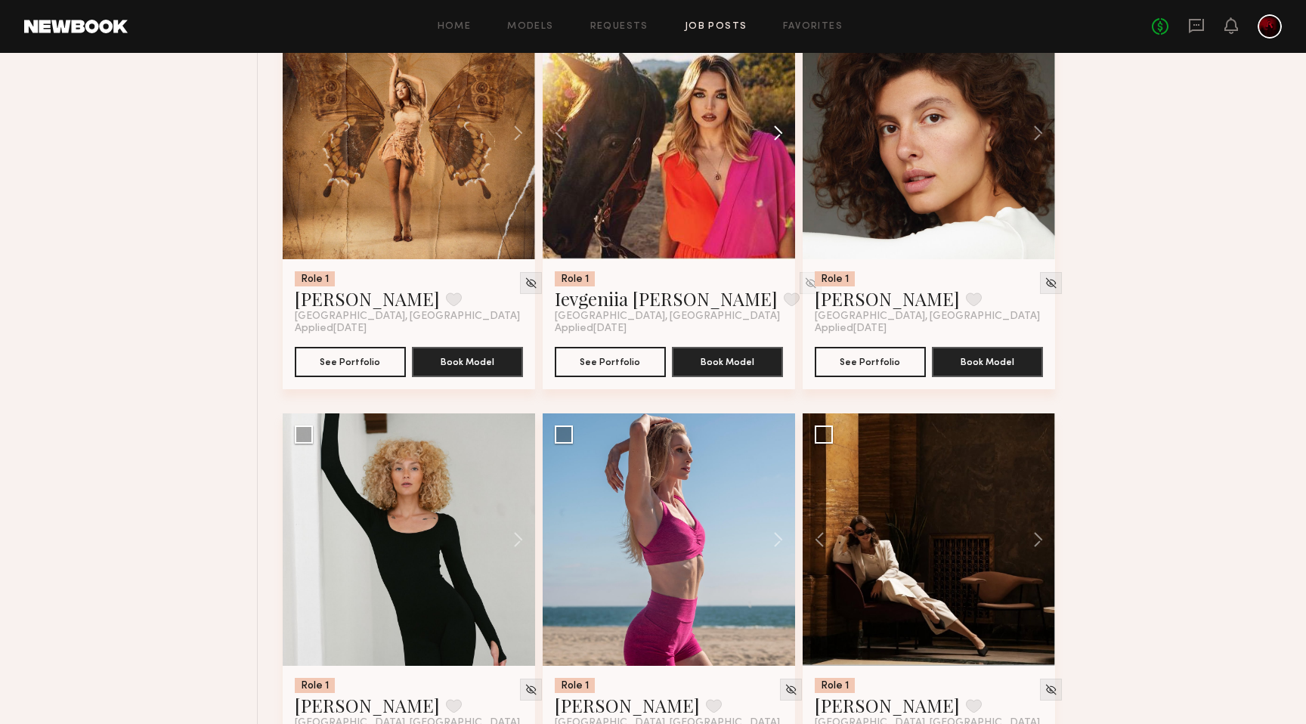
click at [776, 125] on button at bounding box center [771, 133] width 48 height 252
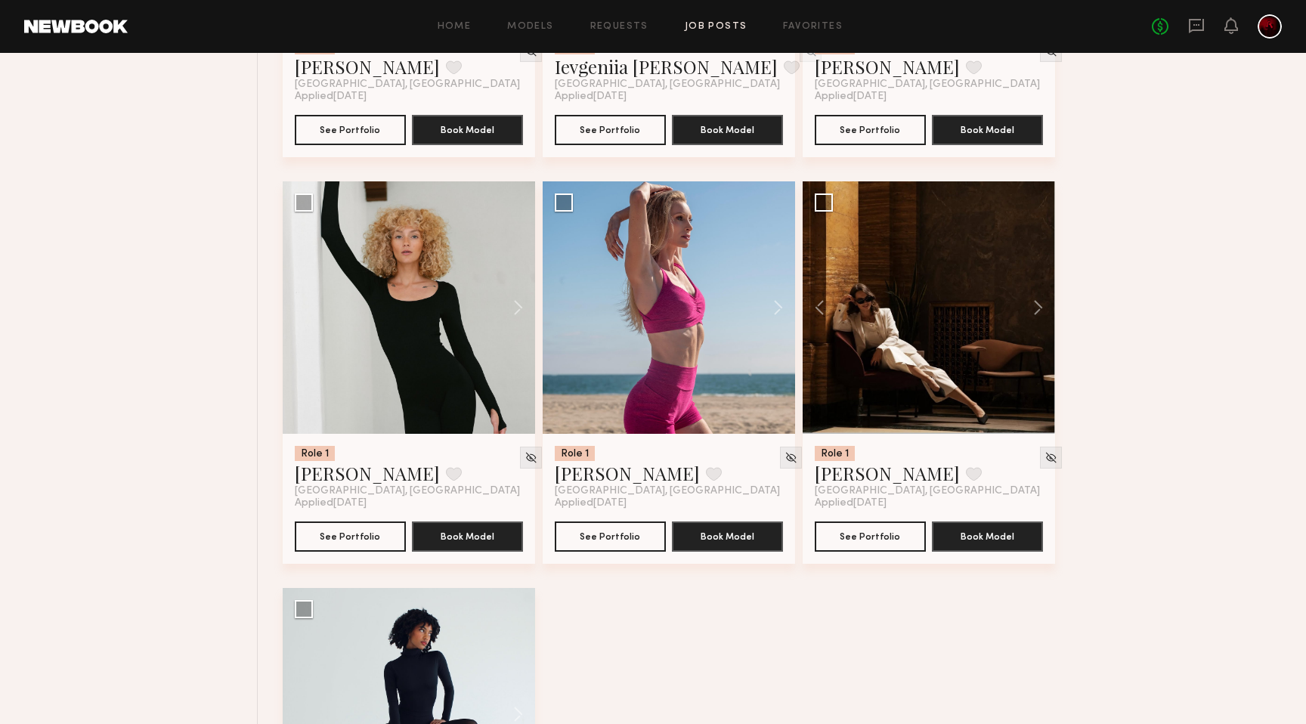
scroll to position [3587, 0]
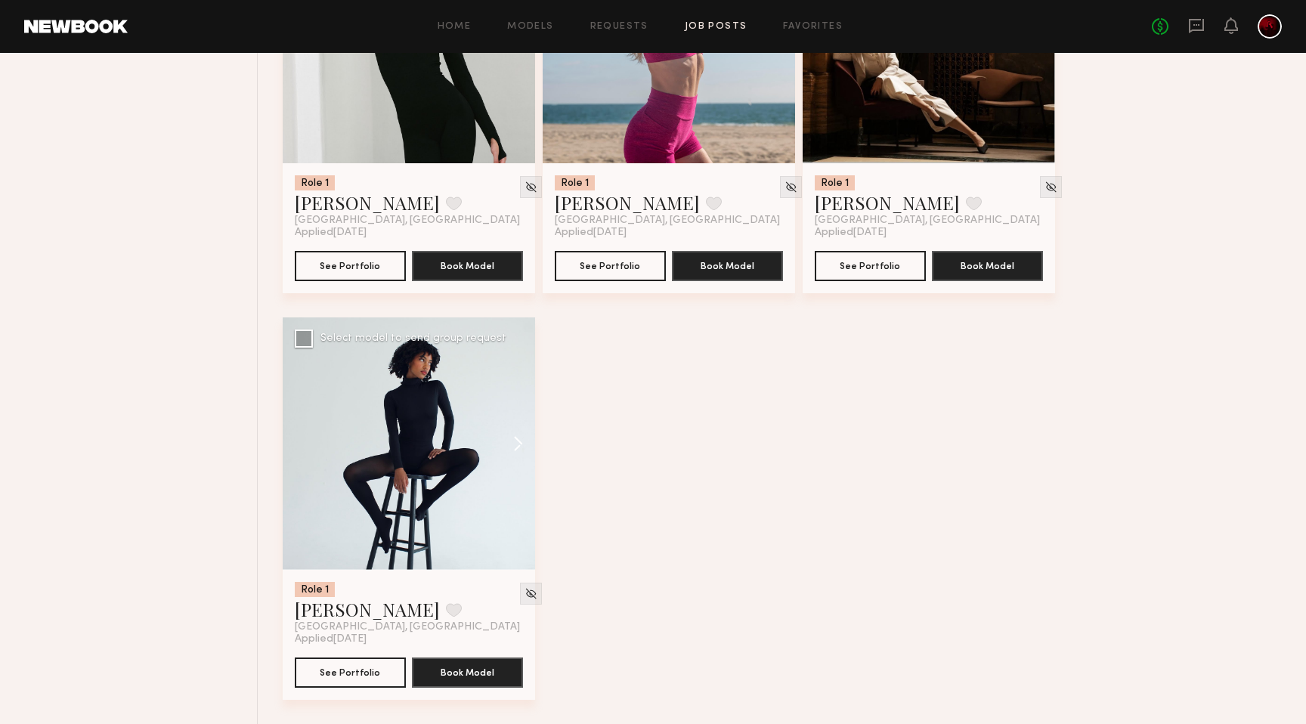
click at [519, 443] on button at bounding box center [511, 443] width 48 height 252
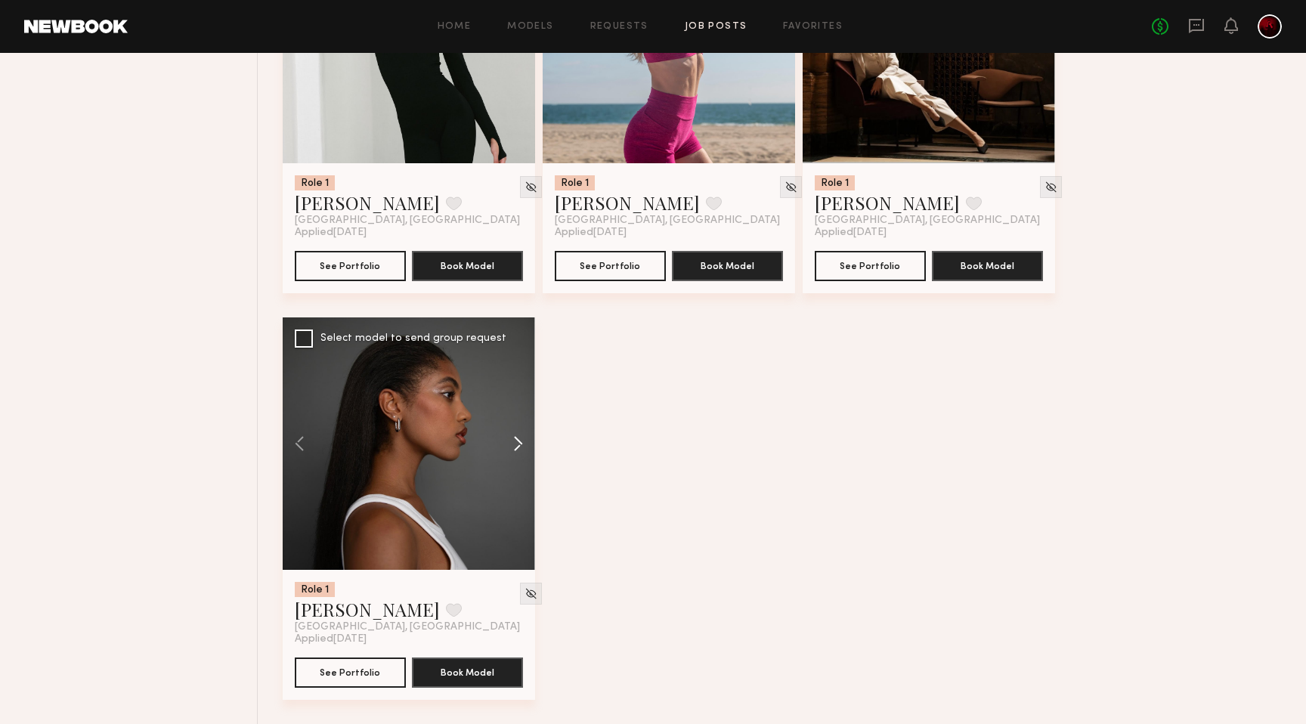
click at [519, 443] on button at bounding box center [511, 443] width 48 height 252
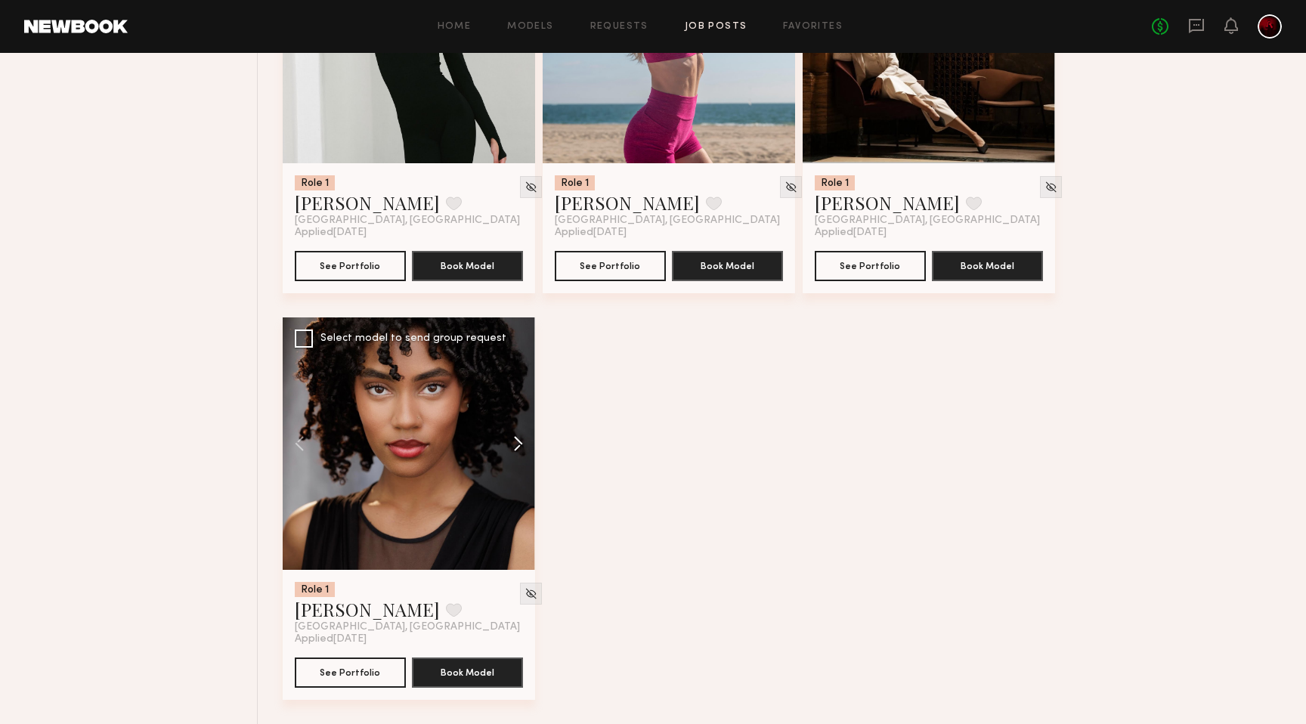
click at [519, 443] on button at bounding box center [511, 443] width 48 height 252
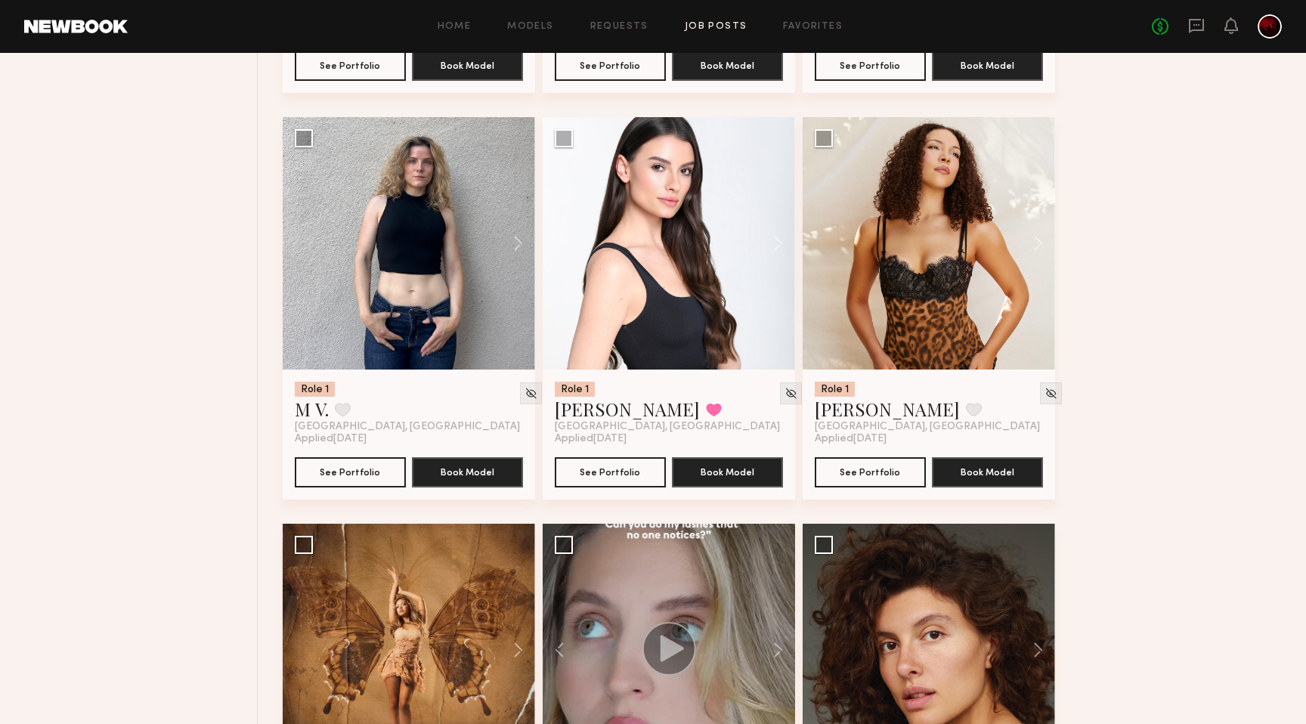
scroll to position [2565, 0]
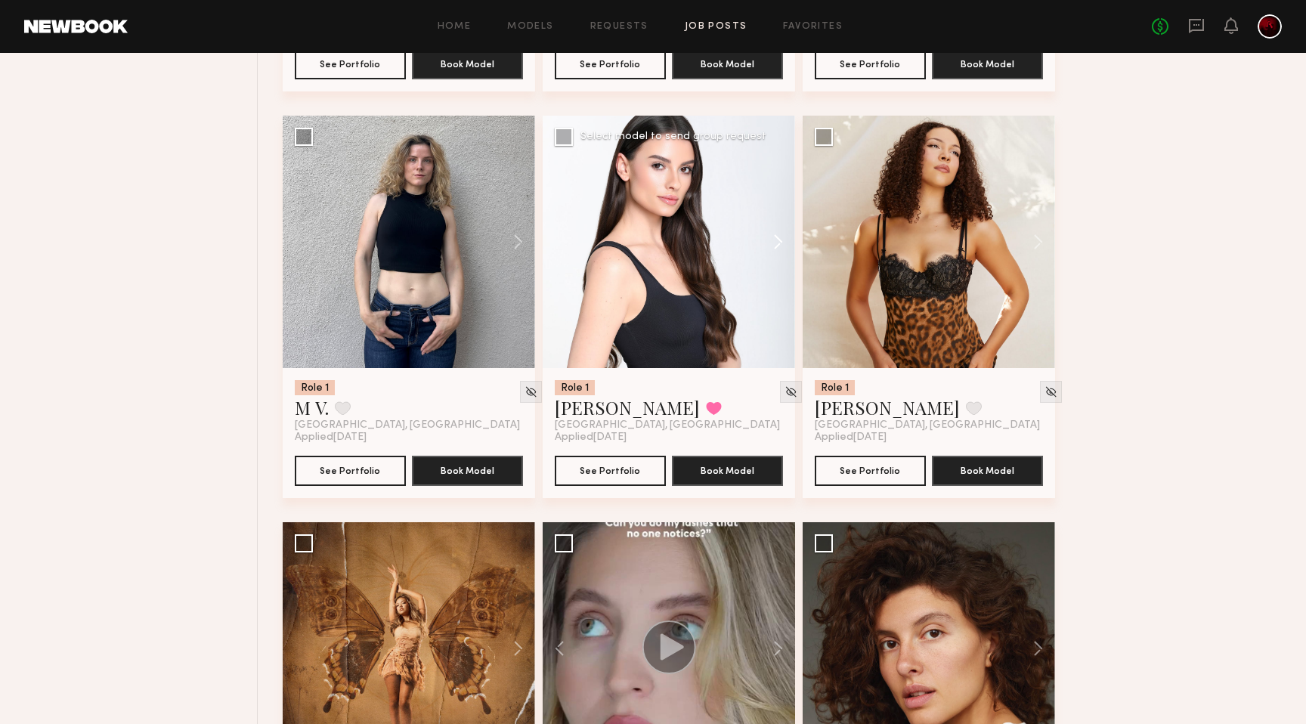
click at [779, 237] on button at bounding box center [771, 242] width 48 height 252
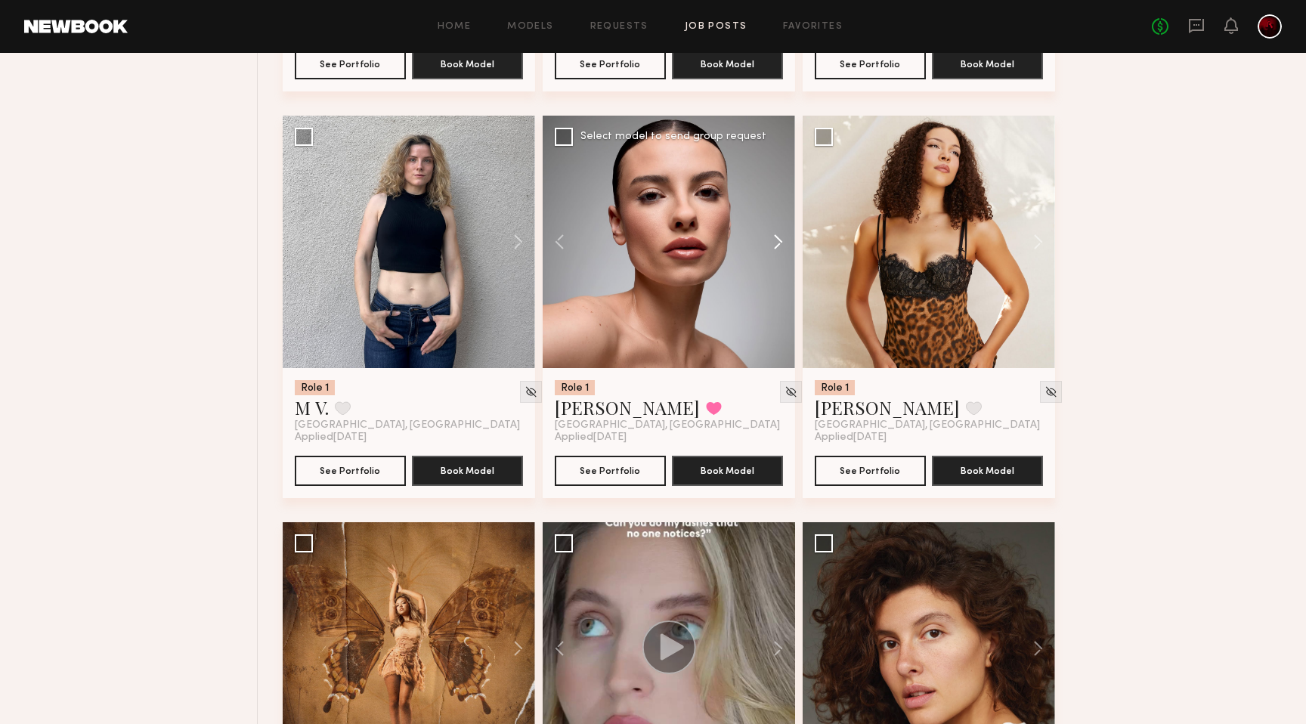
click at [779, 237] on button at bounding box center [771, 242] width 48 height 252
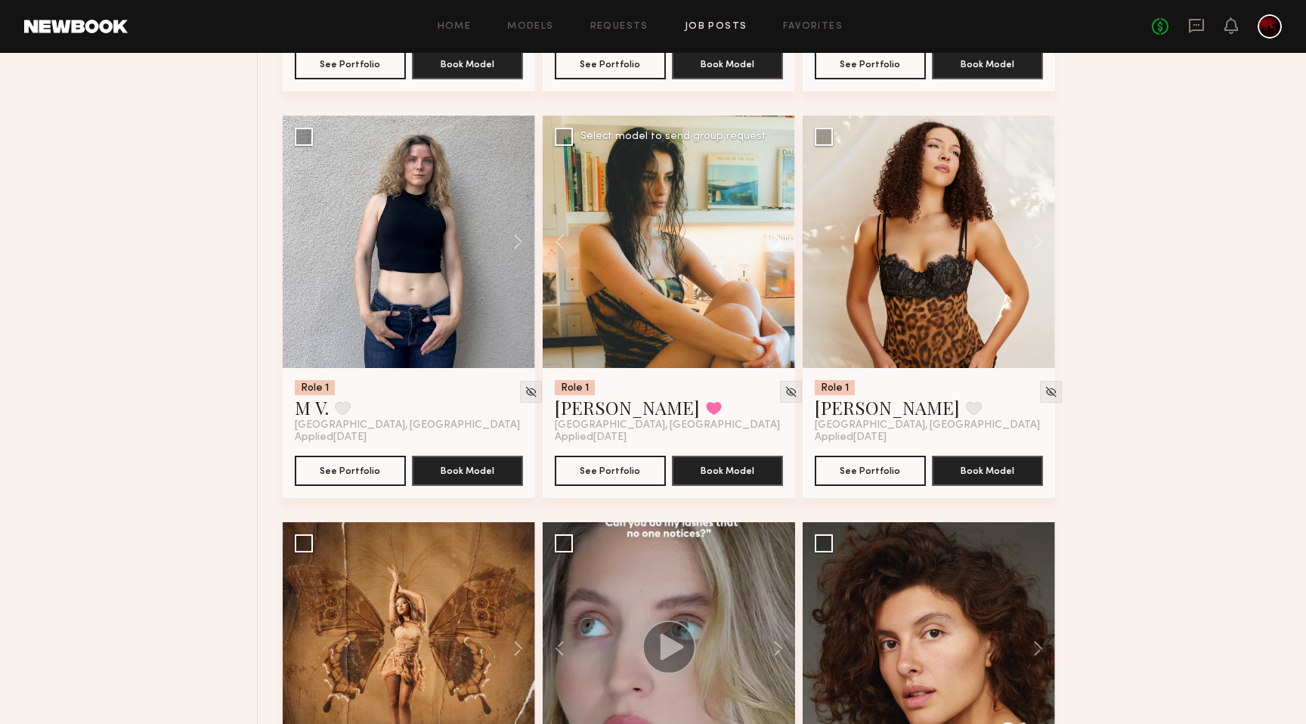
click at [779, 237] on button at bounding box center [771, 242] width 48 height 252
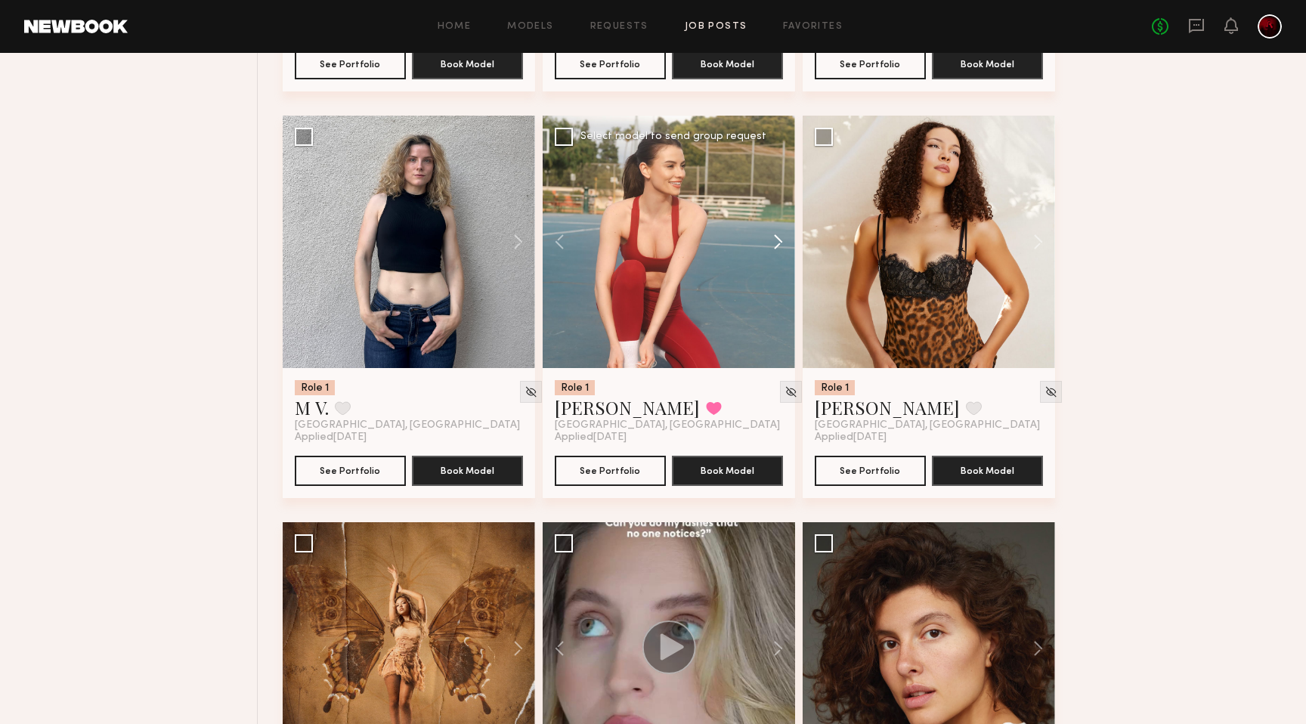
click at [779, 237] on button at bounding box center [771, 242] width 48 height 252
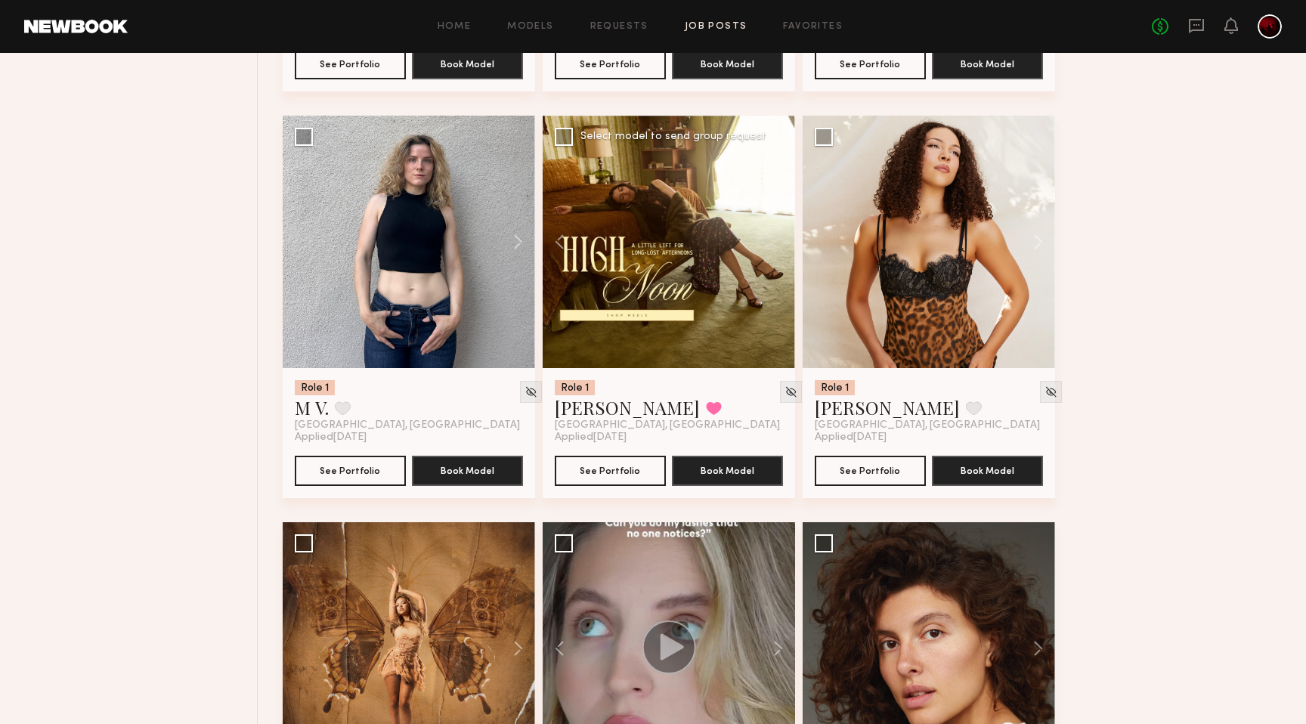
click at [779, 237] on div at bounding box center [669, 242] width 252 height 252
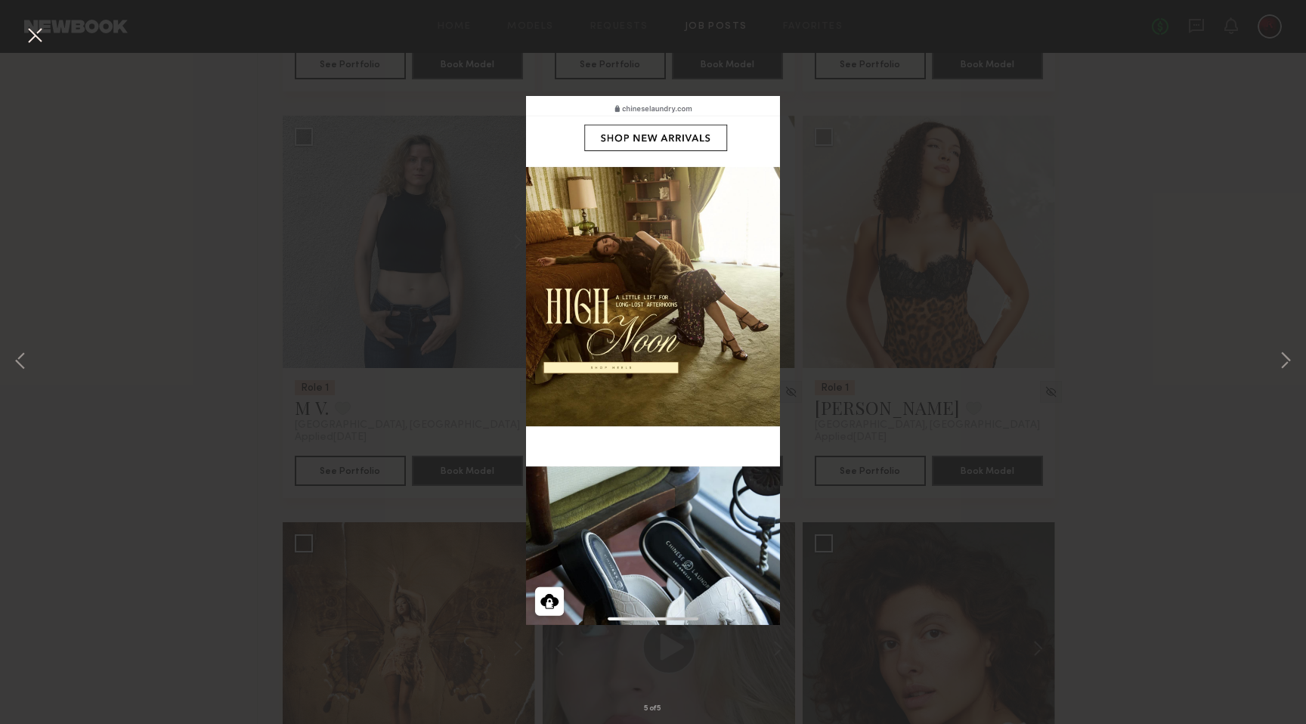
click at [36, 44] on button at bounding box center [35, 36] width 24 height 27
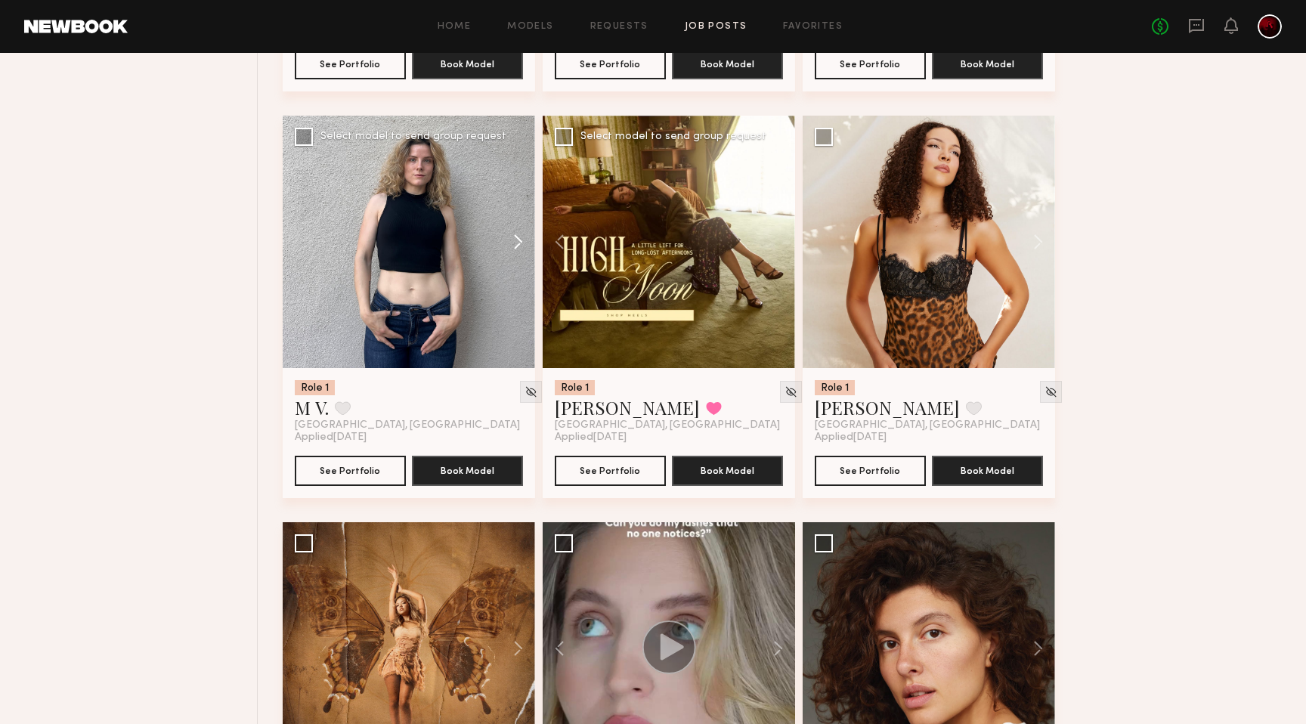
click at [513, 240] on button at bounding box center [511, 242] width 48 height 252
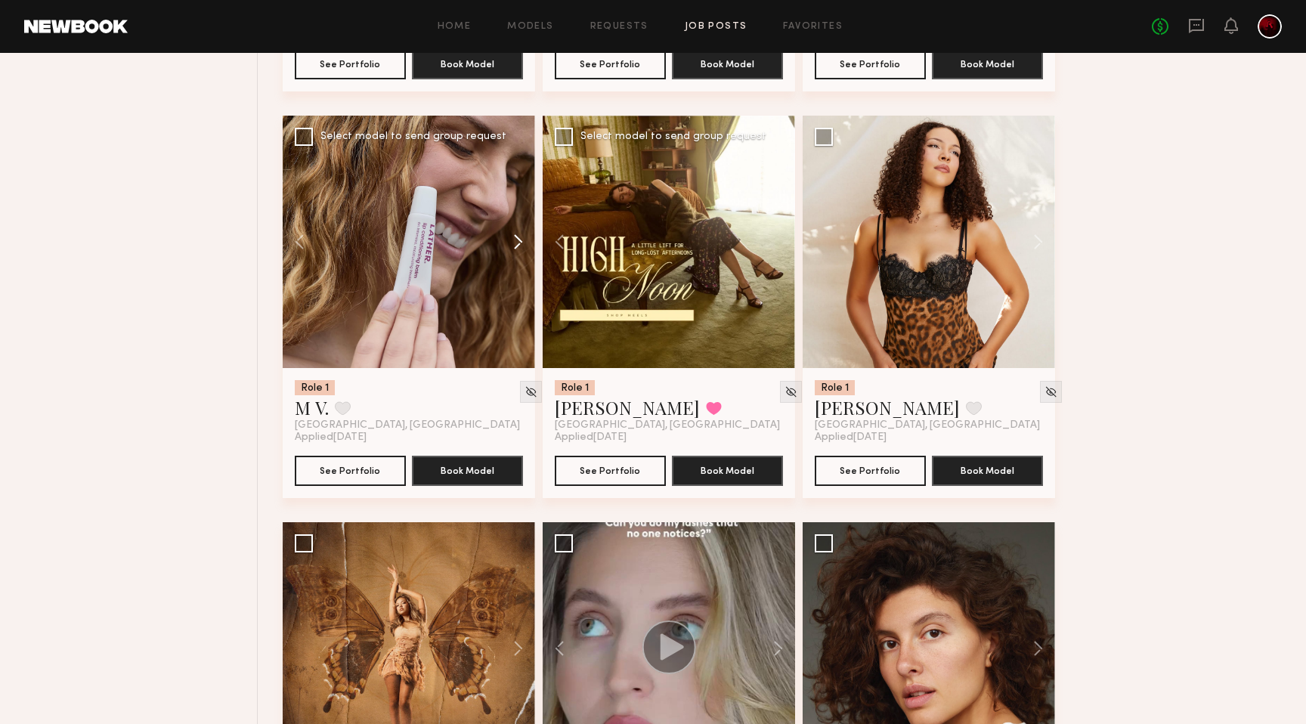
click at [513, 240] on button at bounding box center [511, 242] width 48 height 252
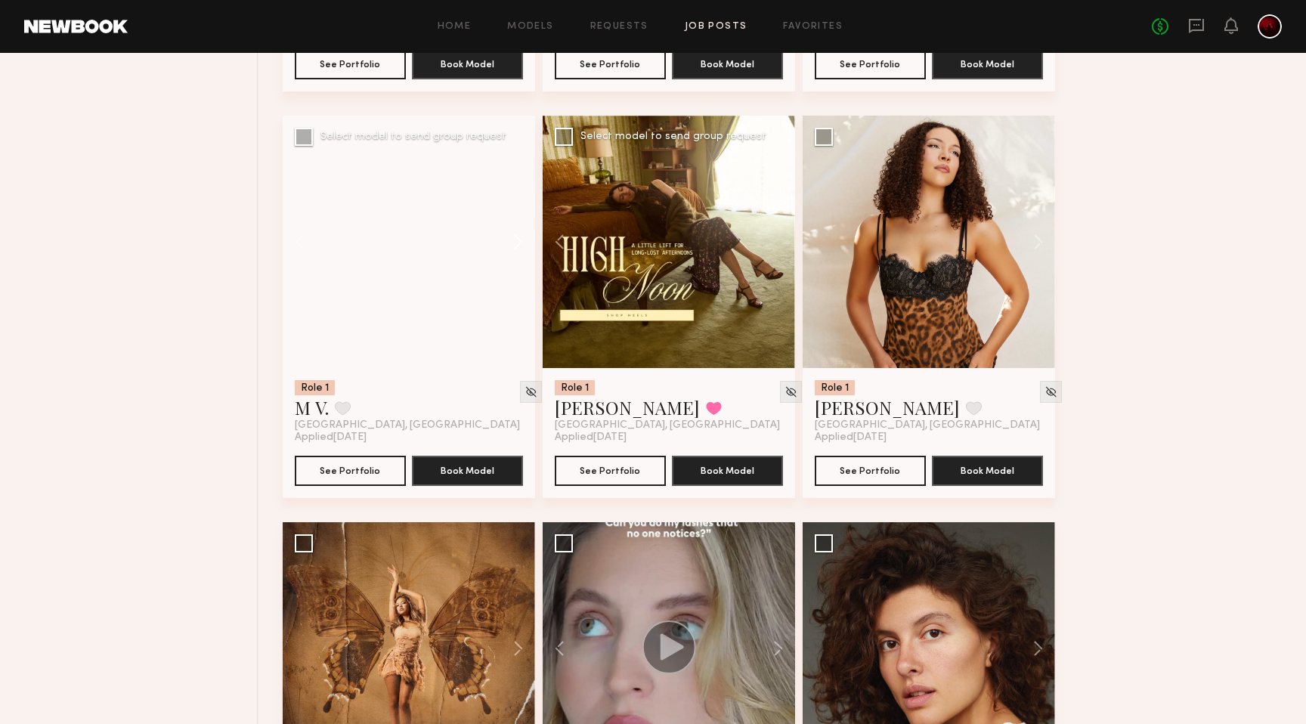
click at [513, 240] on button at bounding box center [511, 242] width 48 height 252
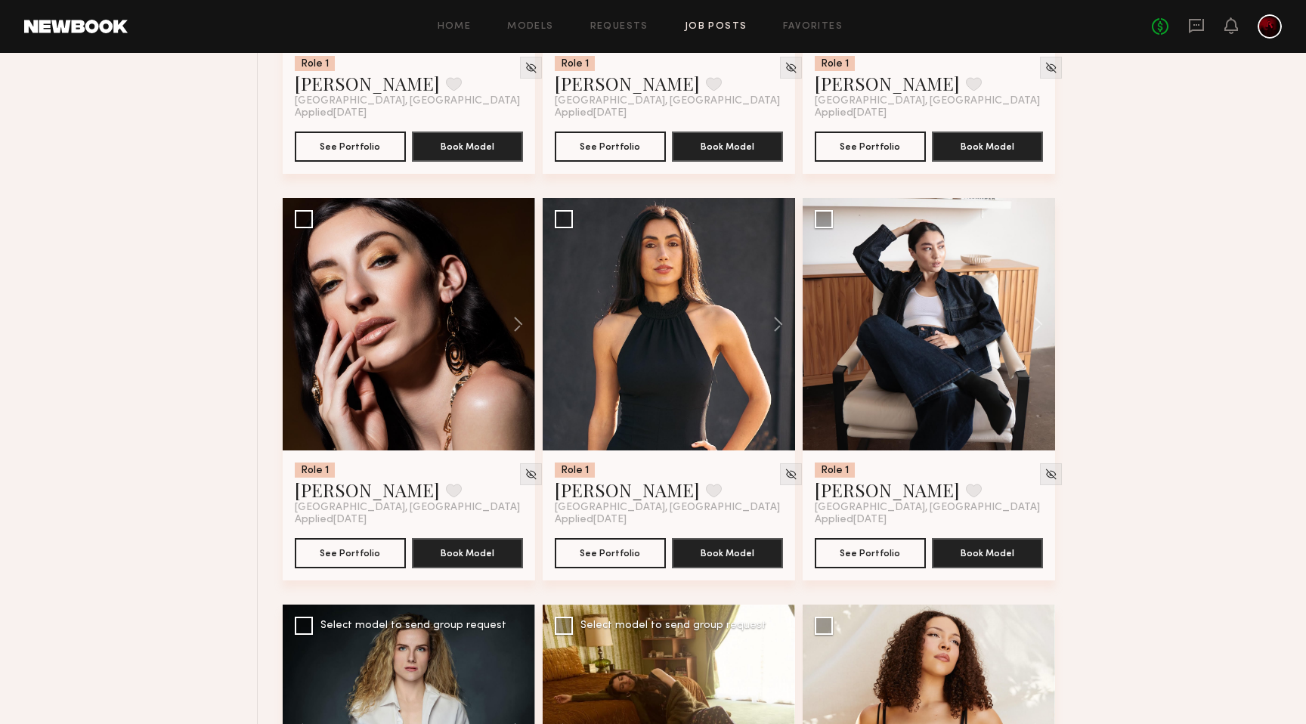
scroll to position [2032, 0]
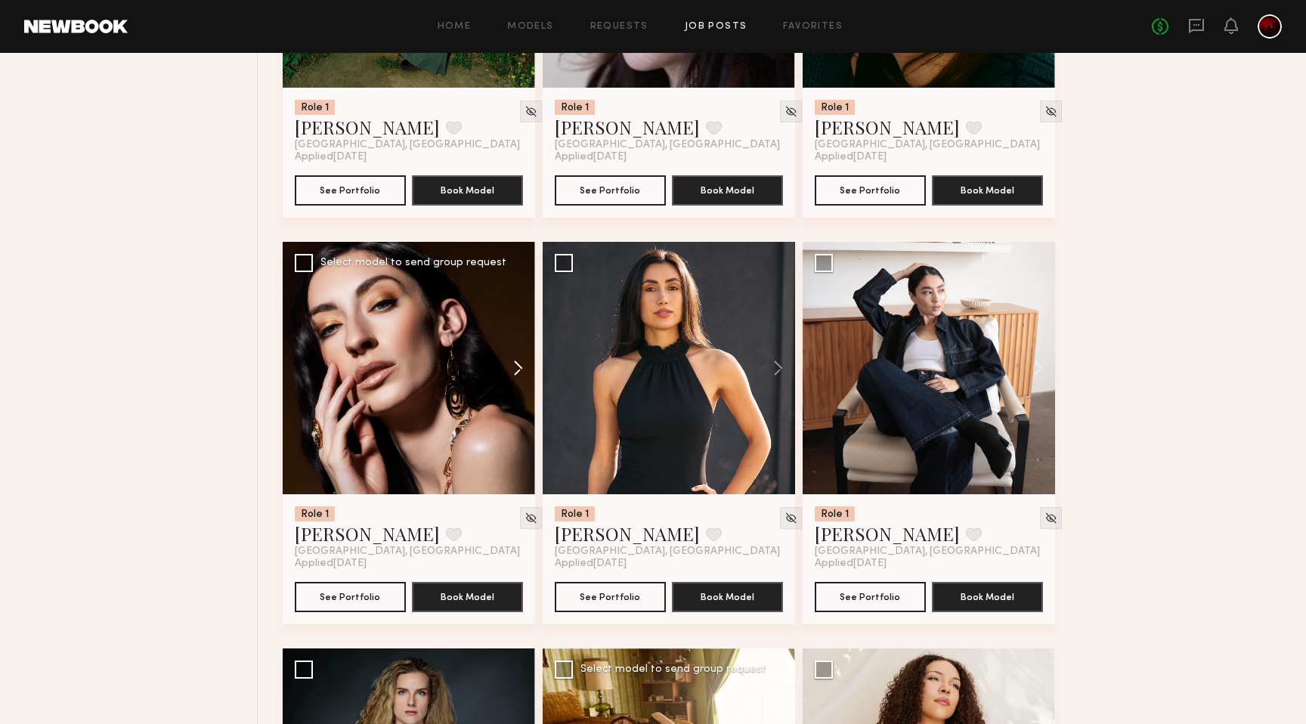
click at [510, 364] on button at bounding box center [511, 368] width 48 height 252
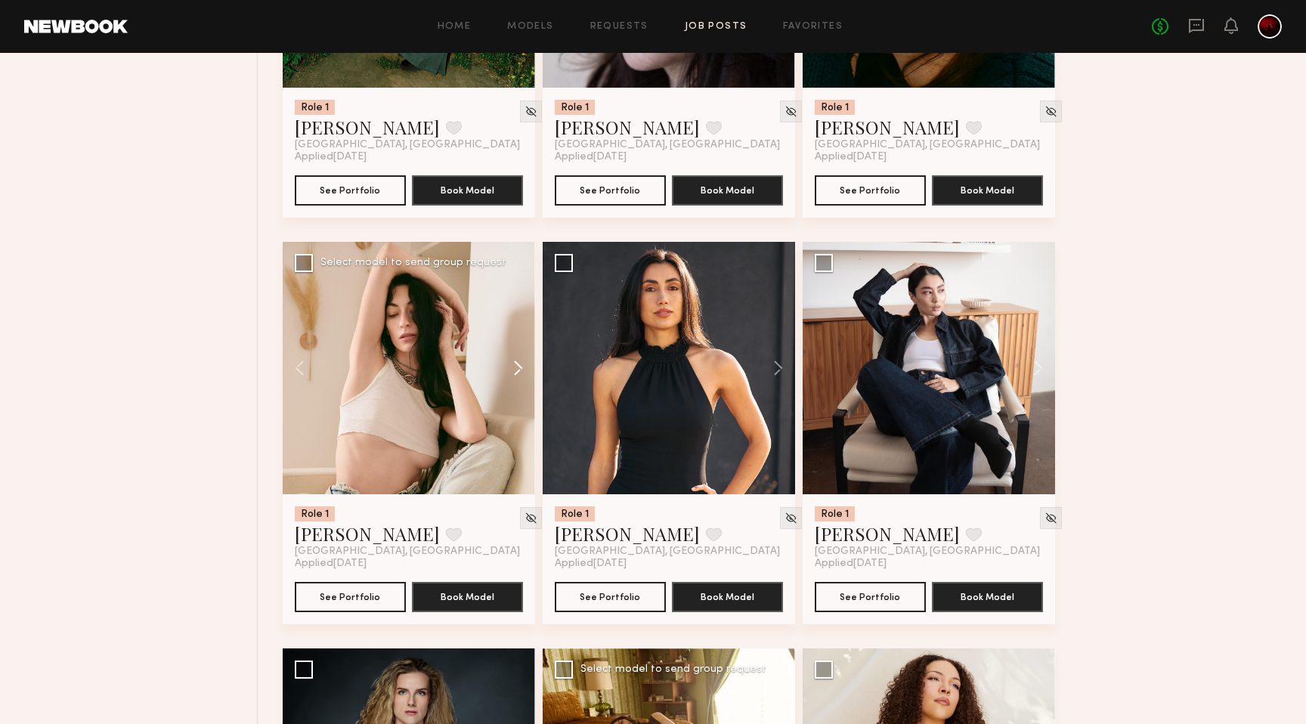
click at [510, 364] on button at bounding box center [511, 368] width 48 height 252
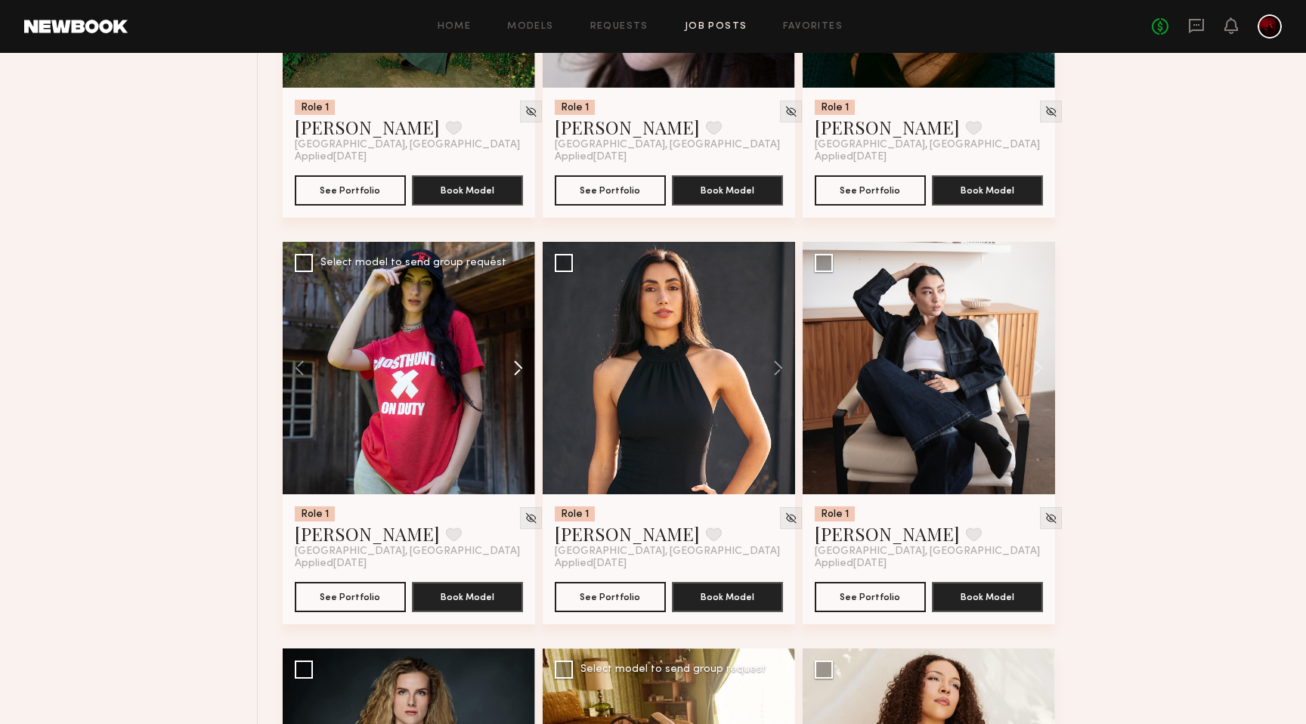
click at [510, 364] on button at bounding box center [511, 368] width 48 height 252
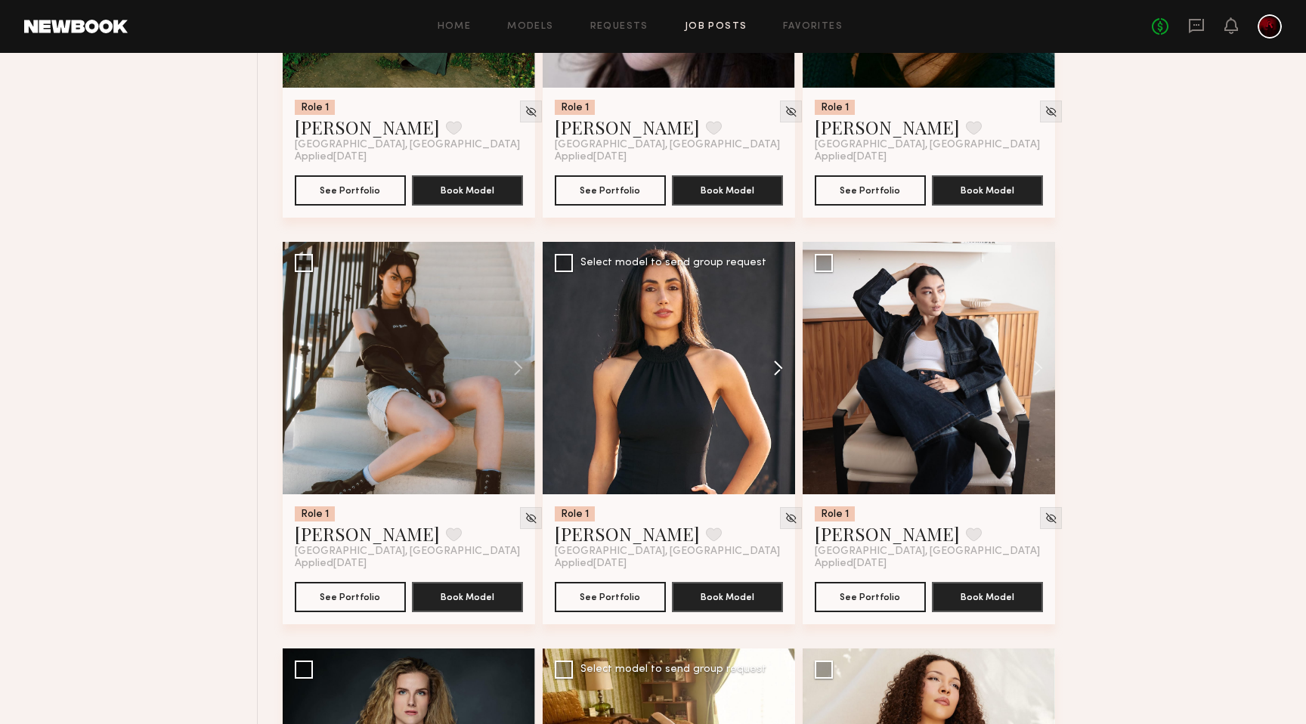
click at [779, 361] on button at bounding box center [771, 368] width 48 height 252
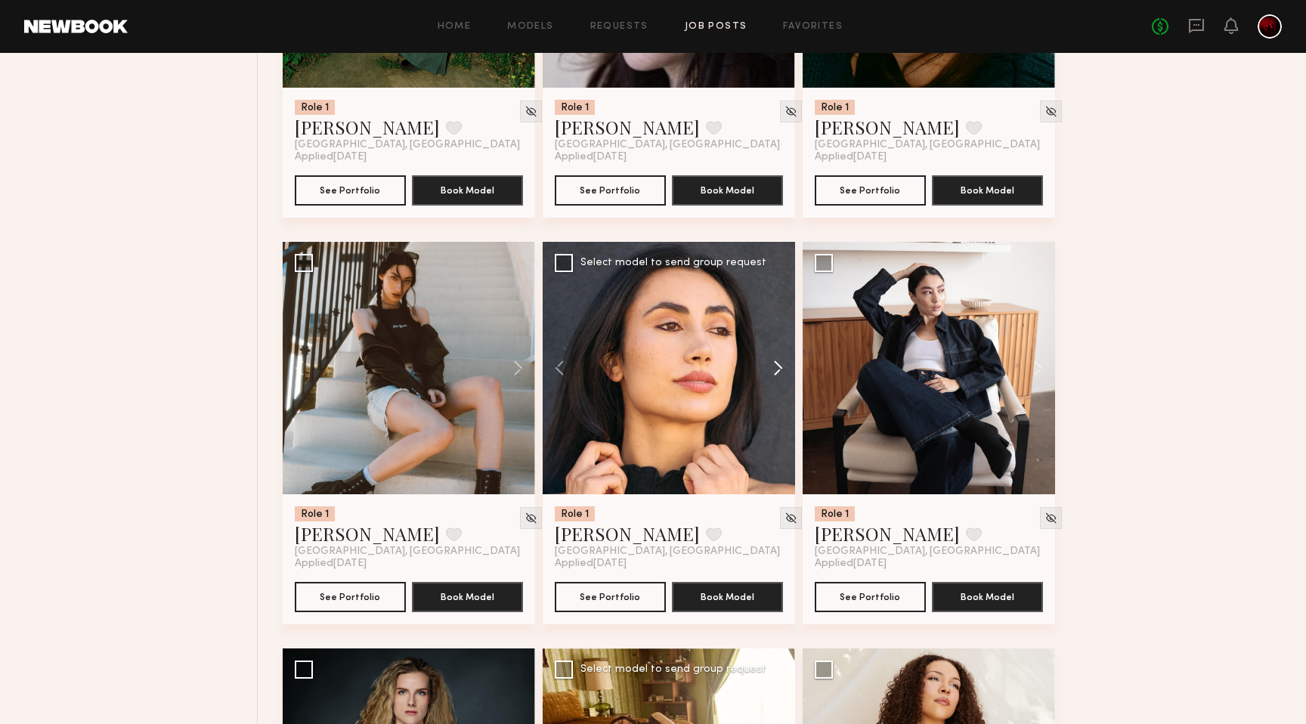
click at [779, 361] on button at bounding box center [771, 368] width 48 height 252
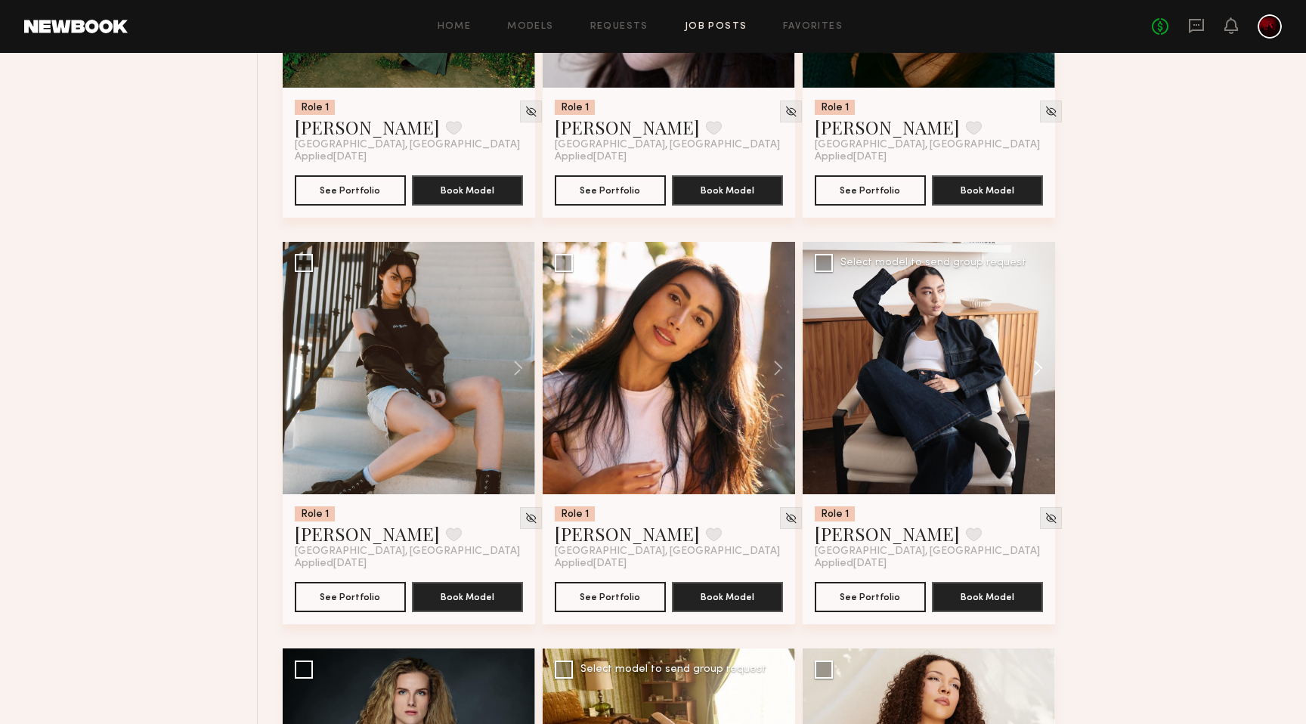
click at [1049, 377] on button at bounding box center [1031, 368] width 48 height 252
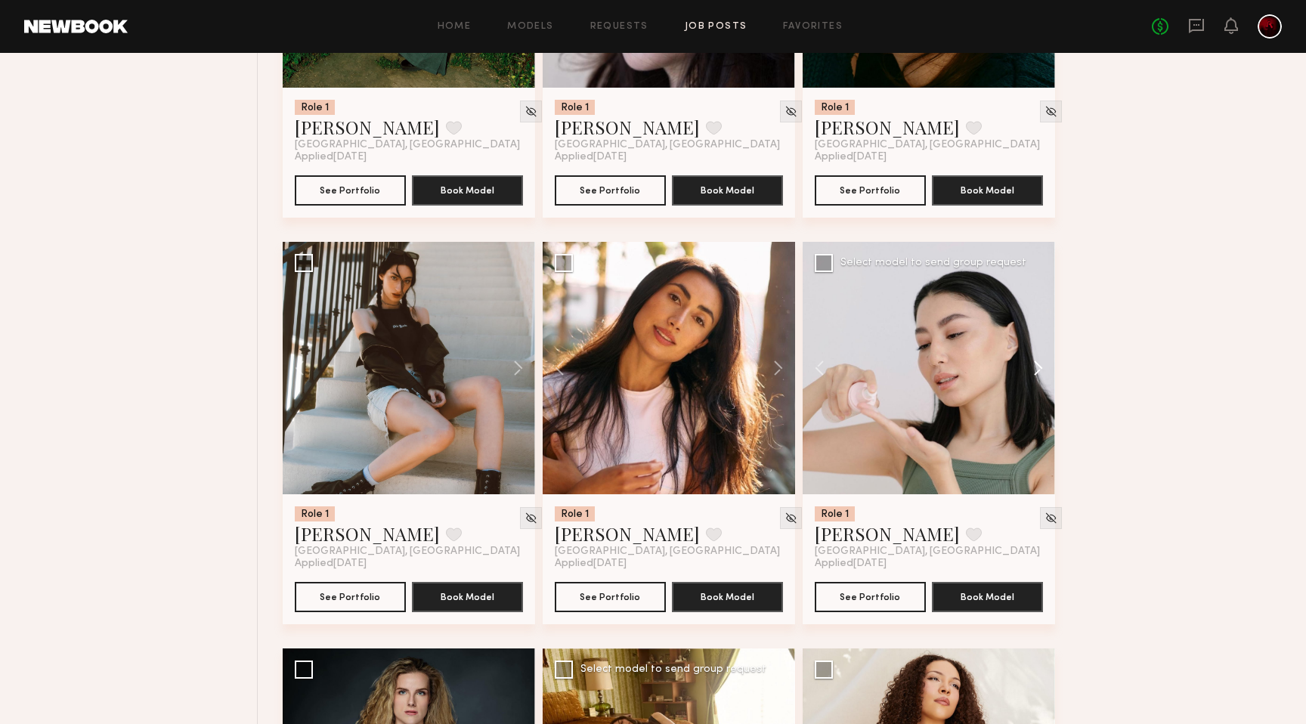
click at [1049, 377] on button at bounding box center [1031, 368] width 48 height 252
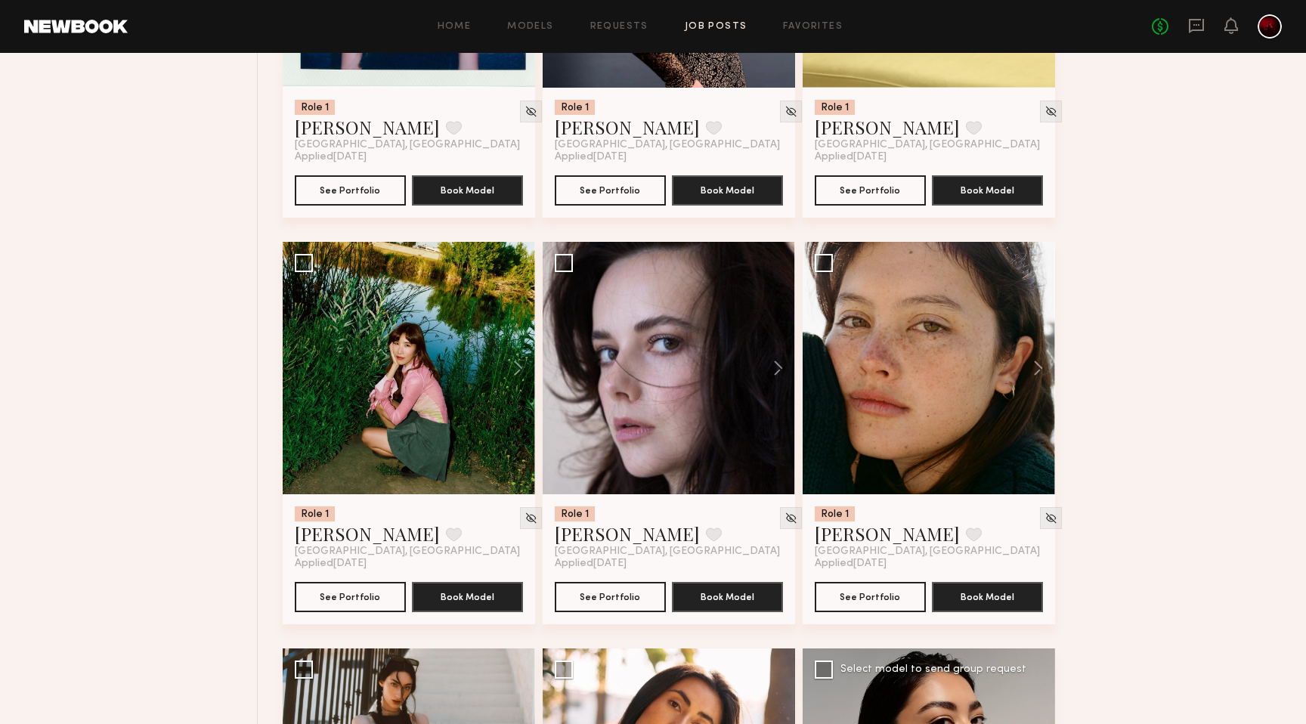
scroll to position [1593, 0]
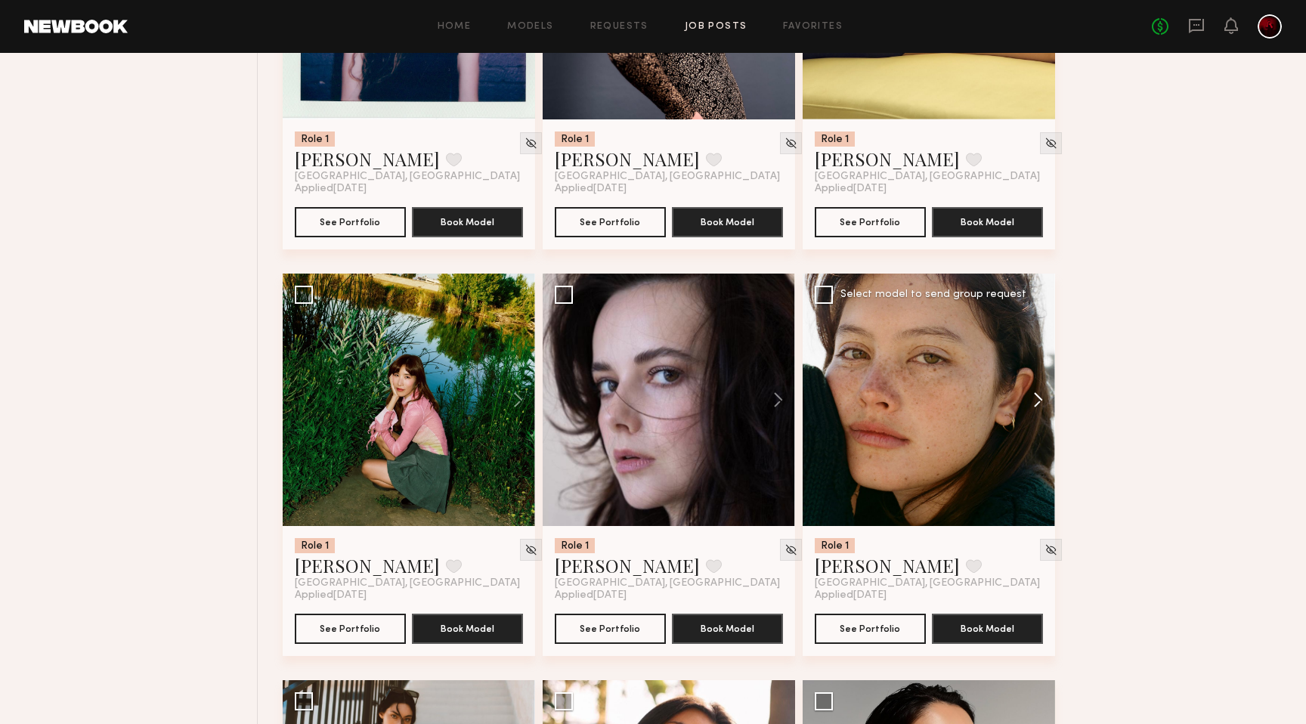
click at [1043, 403] on button at bounding box center [1031, 400] width 48 height 252
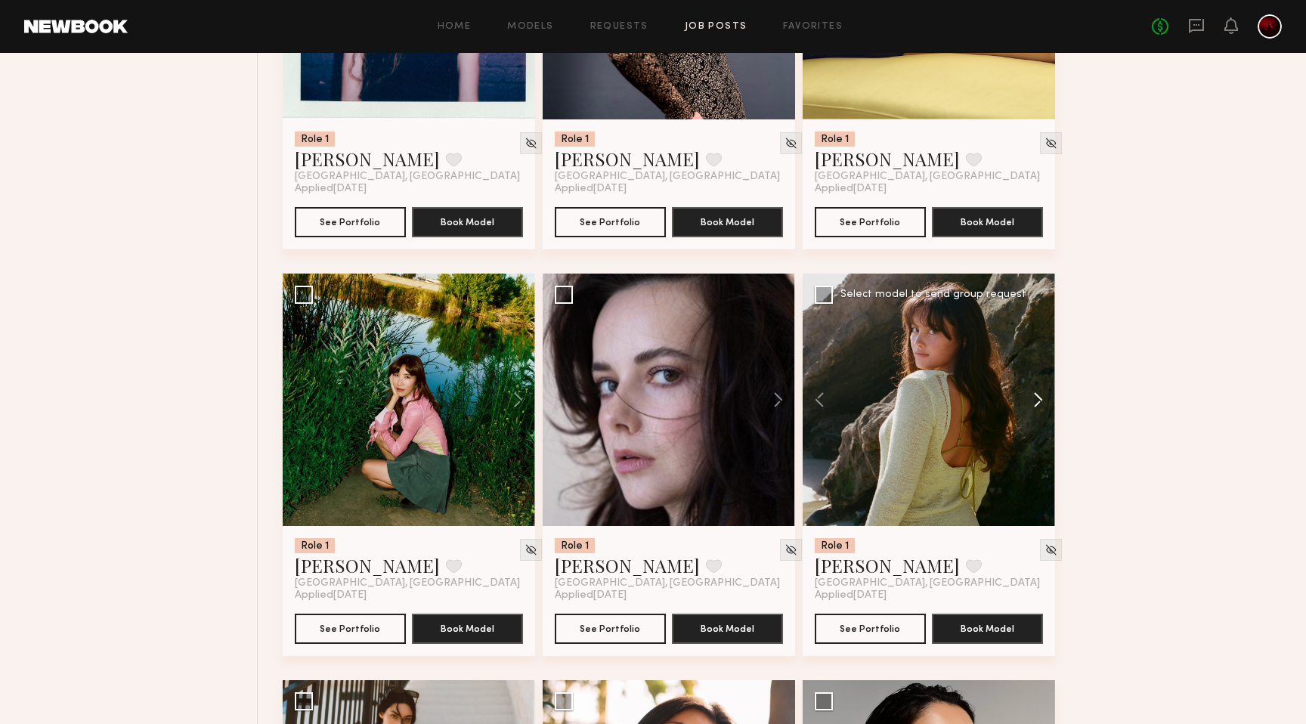
click at [1043, 403] on button at bounding box center [1031, 400] width 48 height 252
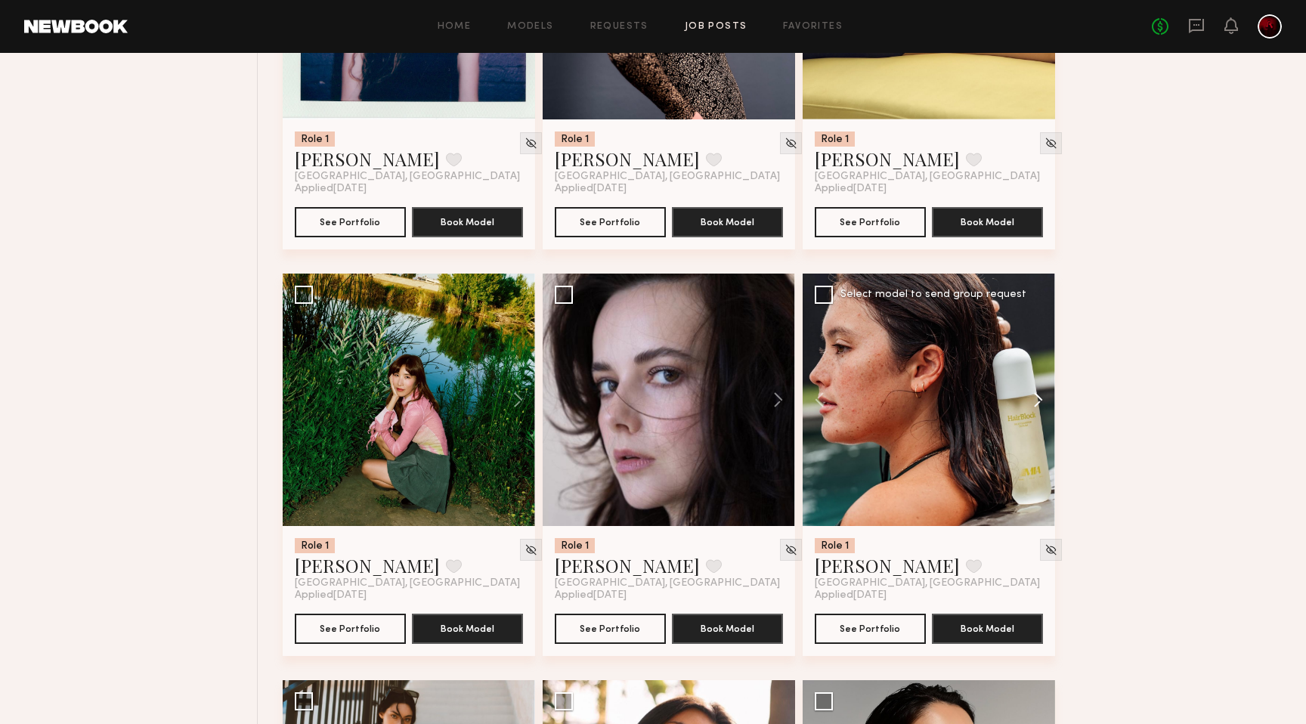
click at [1043, 403] on button at bounding box center [1031, 400] width 48 height 252
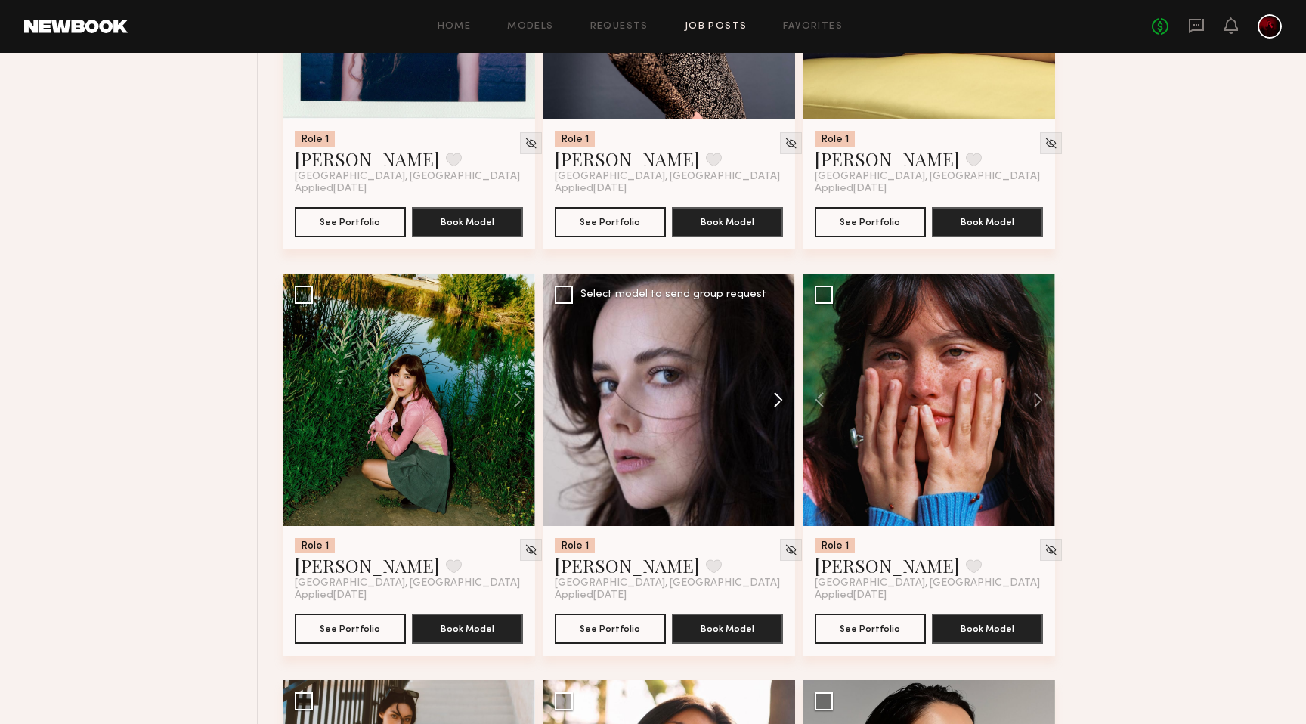
click at [766, 407] on button at bounding box center [771, 400] width 48 height 252
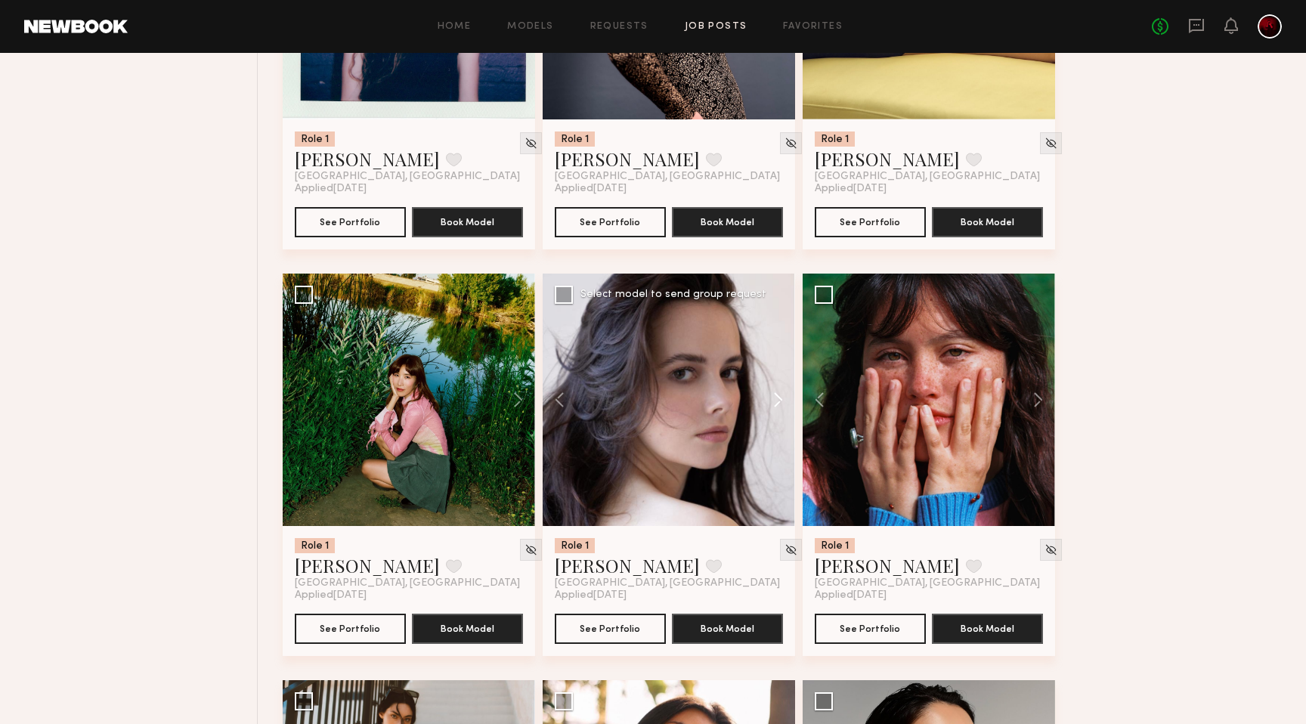
click at [766, 407] on button at bounding box center [771, 400] width 48 height 252
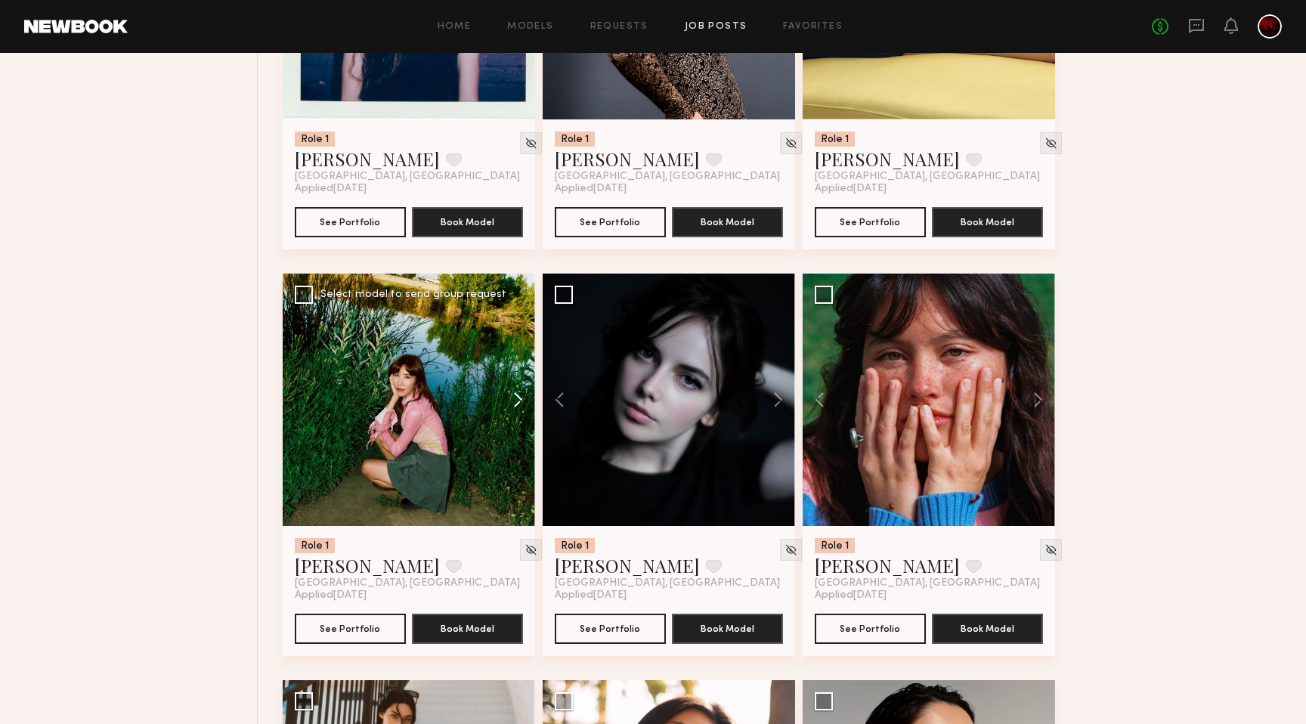
click at [528, 389] on button at bounding box center [511, 400] width 48 height 252
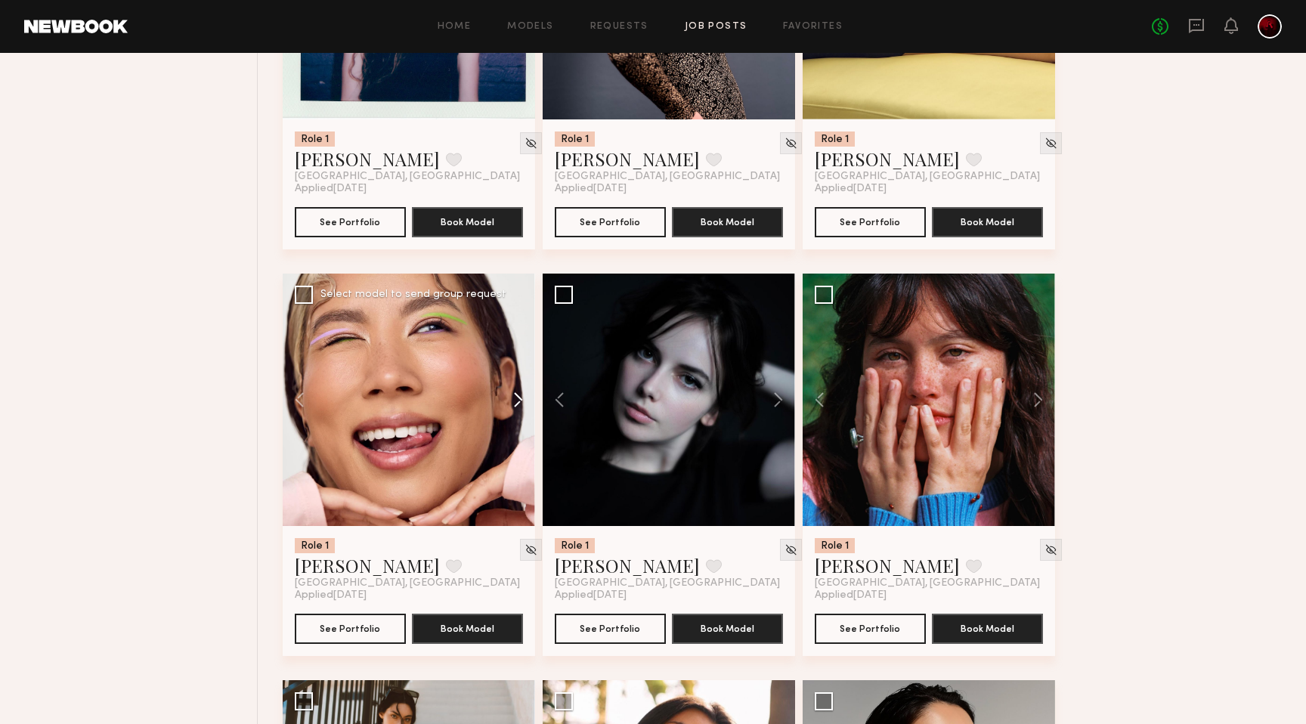
click at [528, 389] on button at bounding box center [511, 400] width 48 height 252
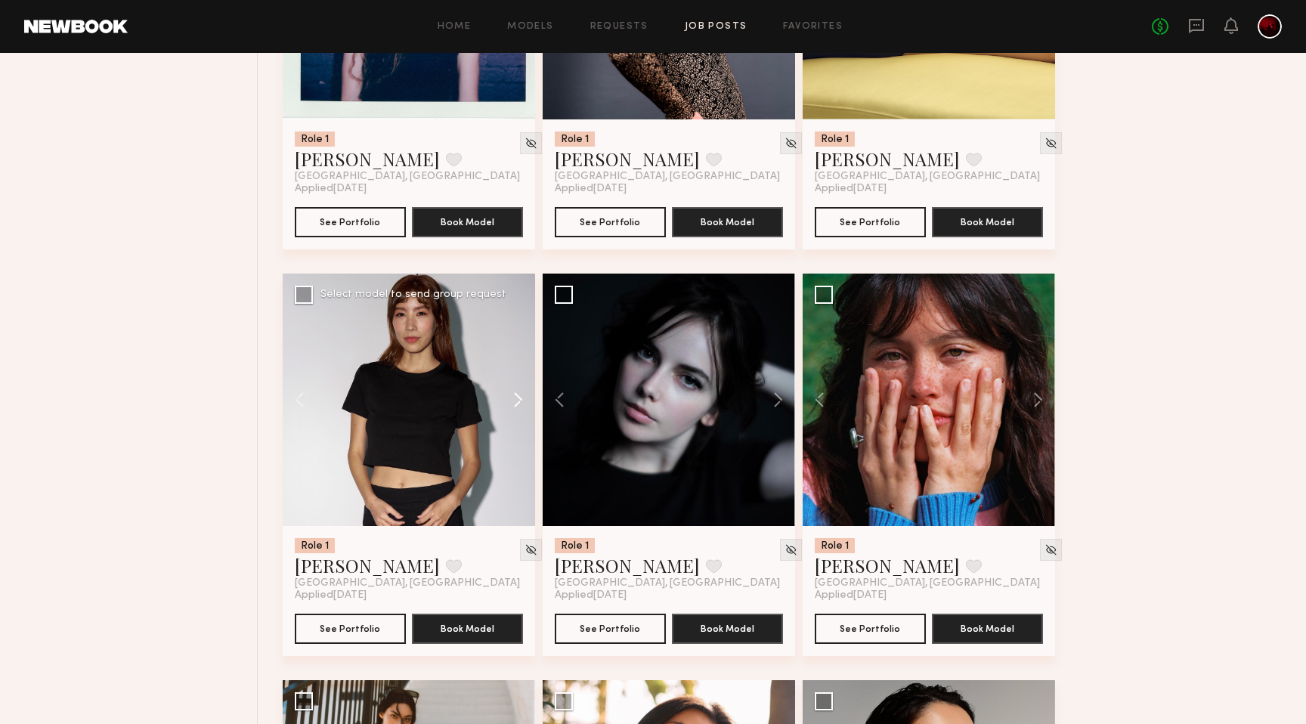
click at [528, 389] on button at bounding box center [511, 400] width 48 height 252
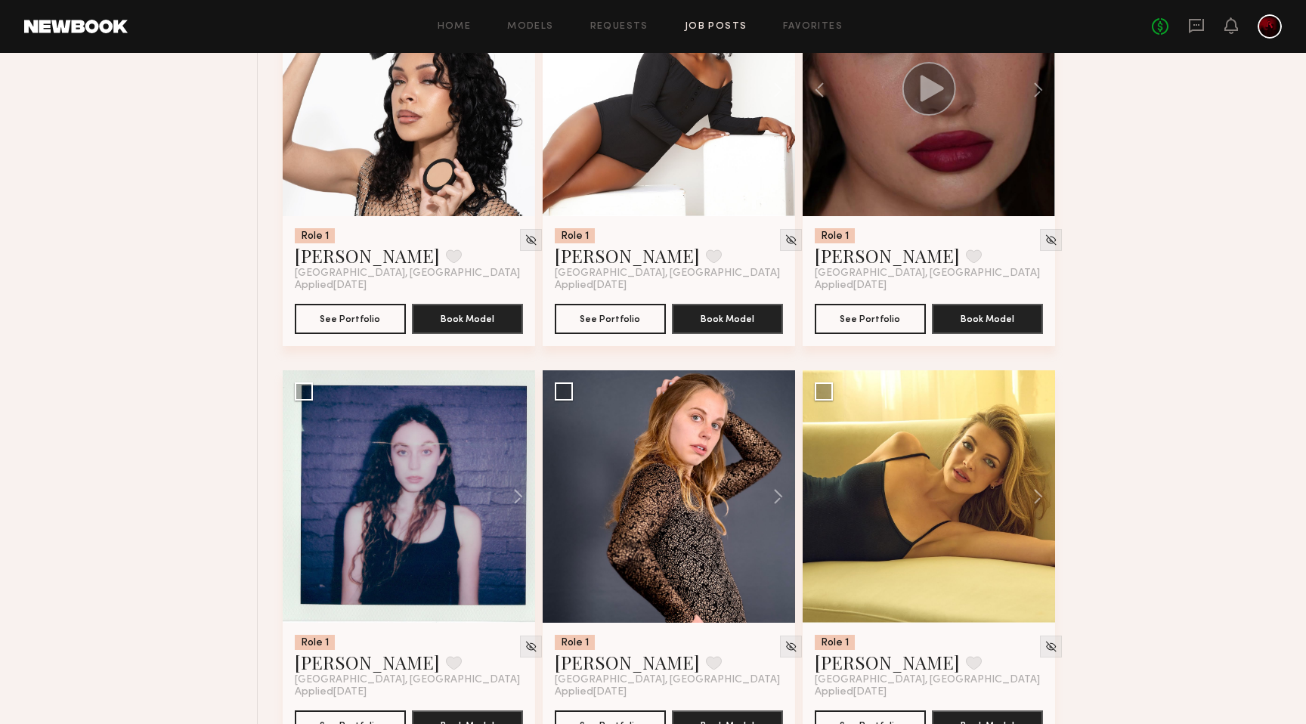
scroll to position [1101, 0]
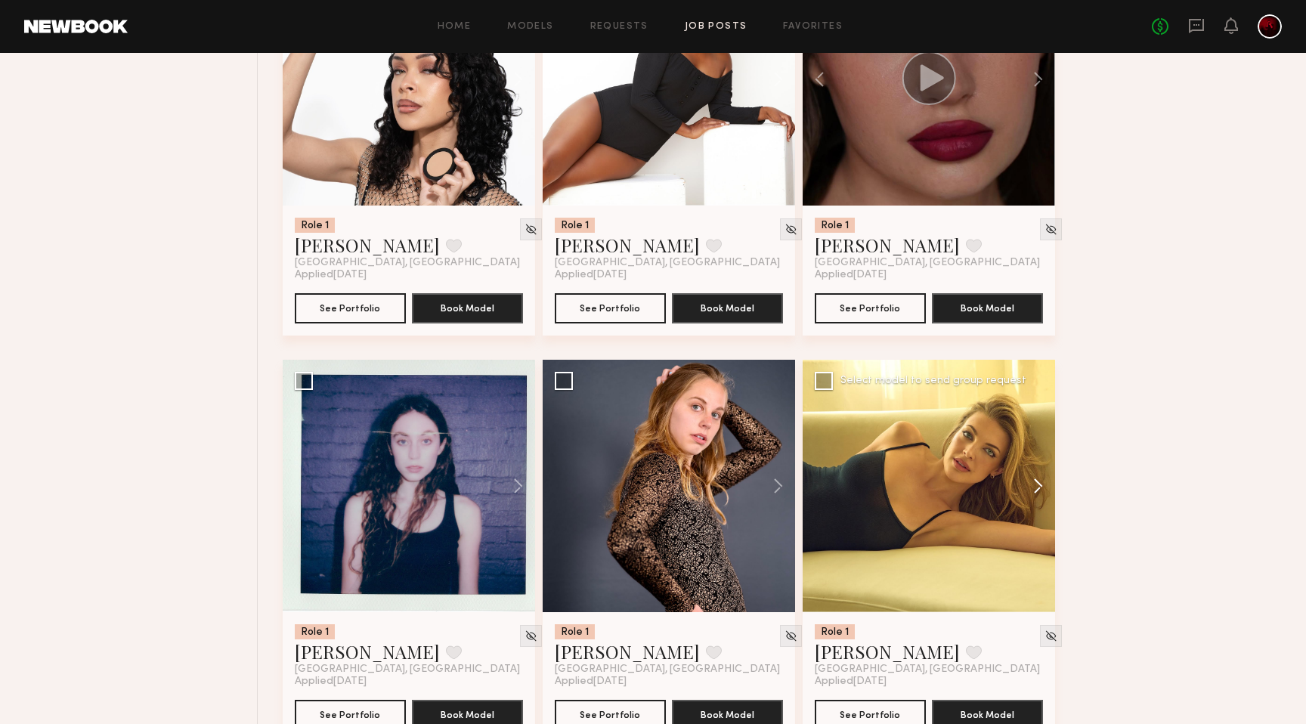
click at [1044, 488] on button at bounding box center [1031, 486] width 48 height 252
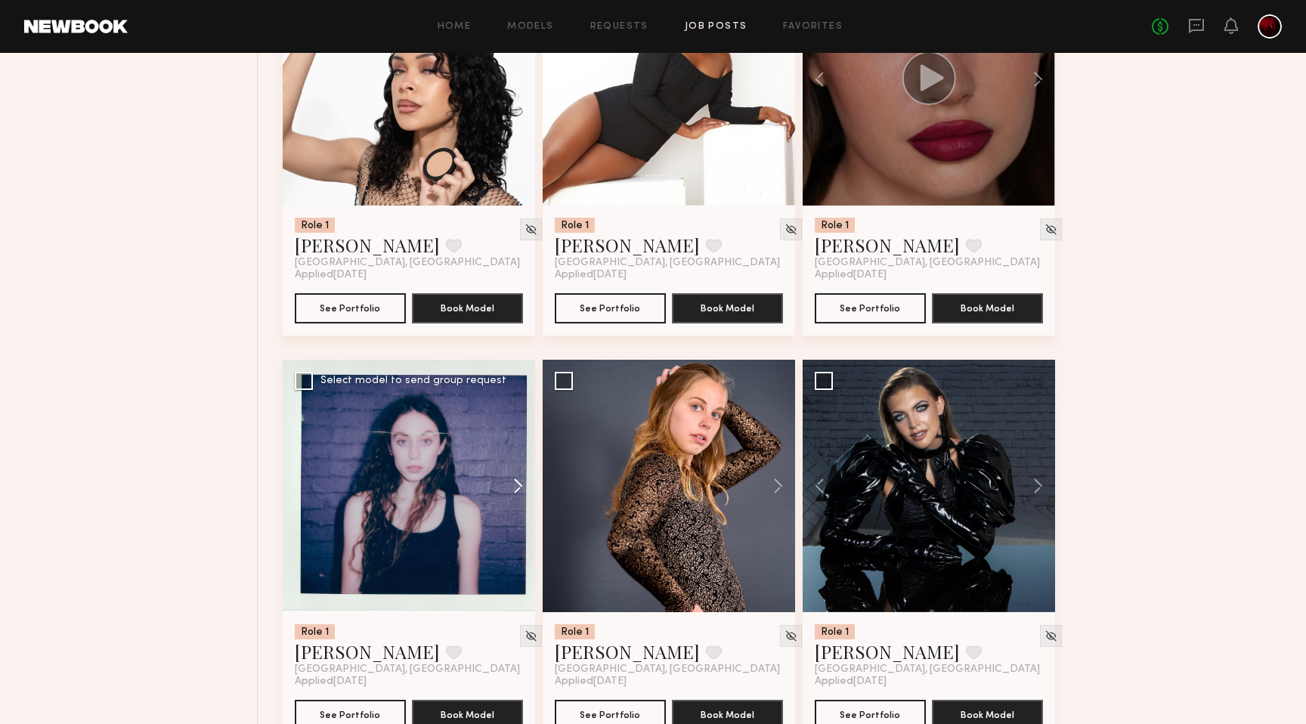
click at [509, 485] on button at bounding box center [511, 486] width 48 height 252
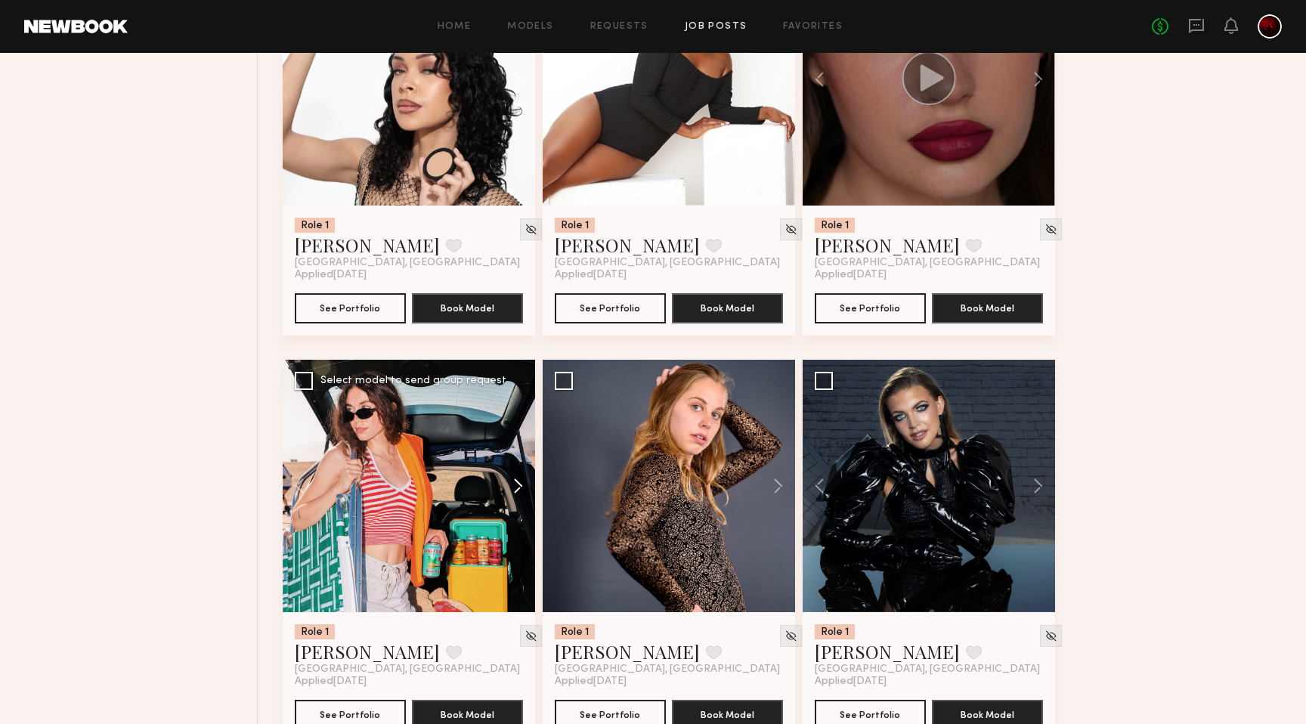
click at [509, 485] on button at bounding box center [511, 486] width 48 height 252
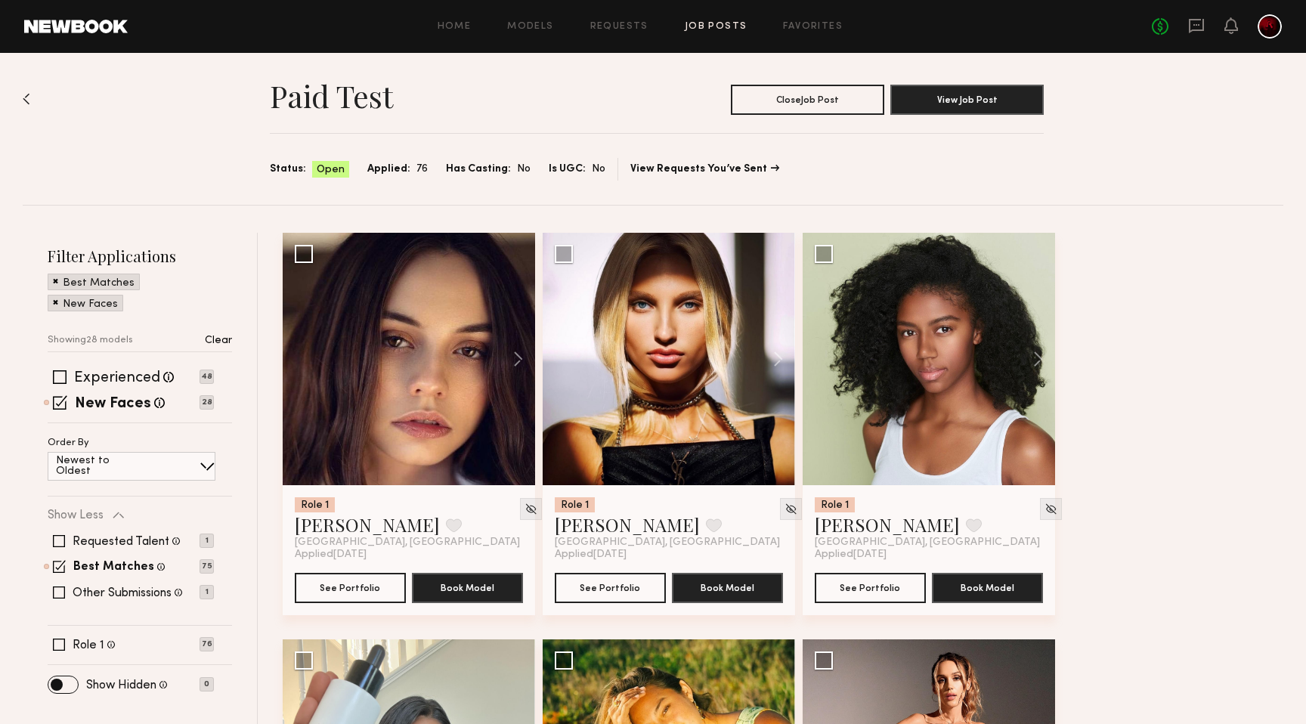
scroll to position [0, 0]
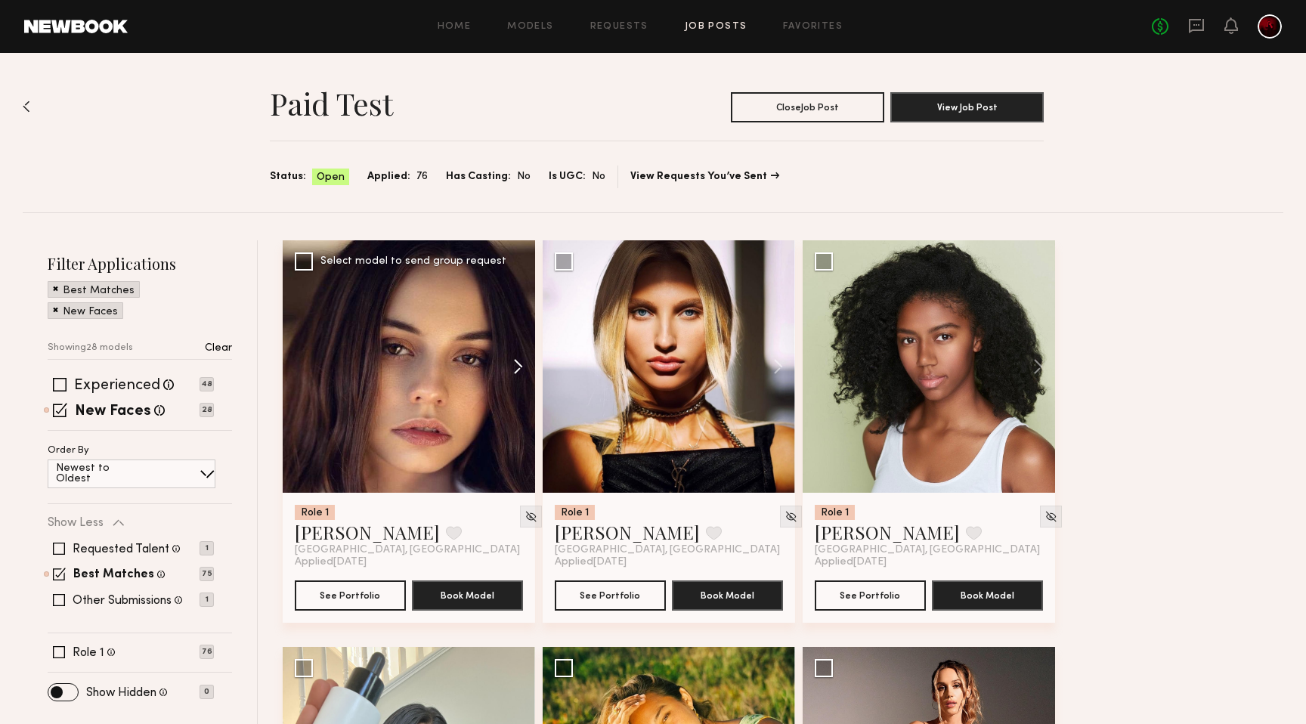
click at [518, 368] on button at bounding box center [511, 366] width 48 height 252
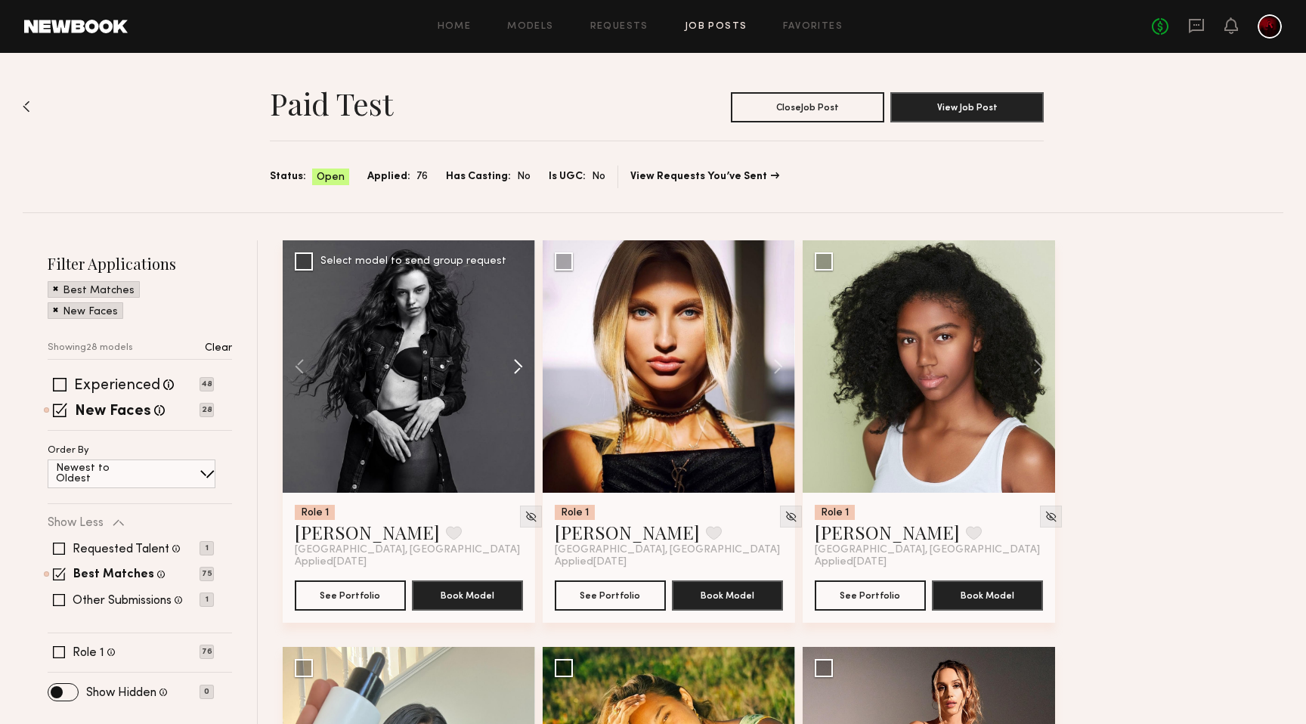
click at [518, 368] on button at bounding box center [511, 366] width 48 height 252
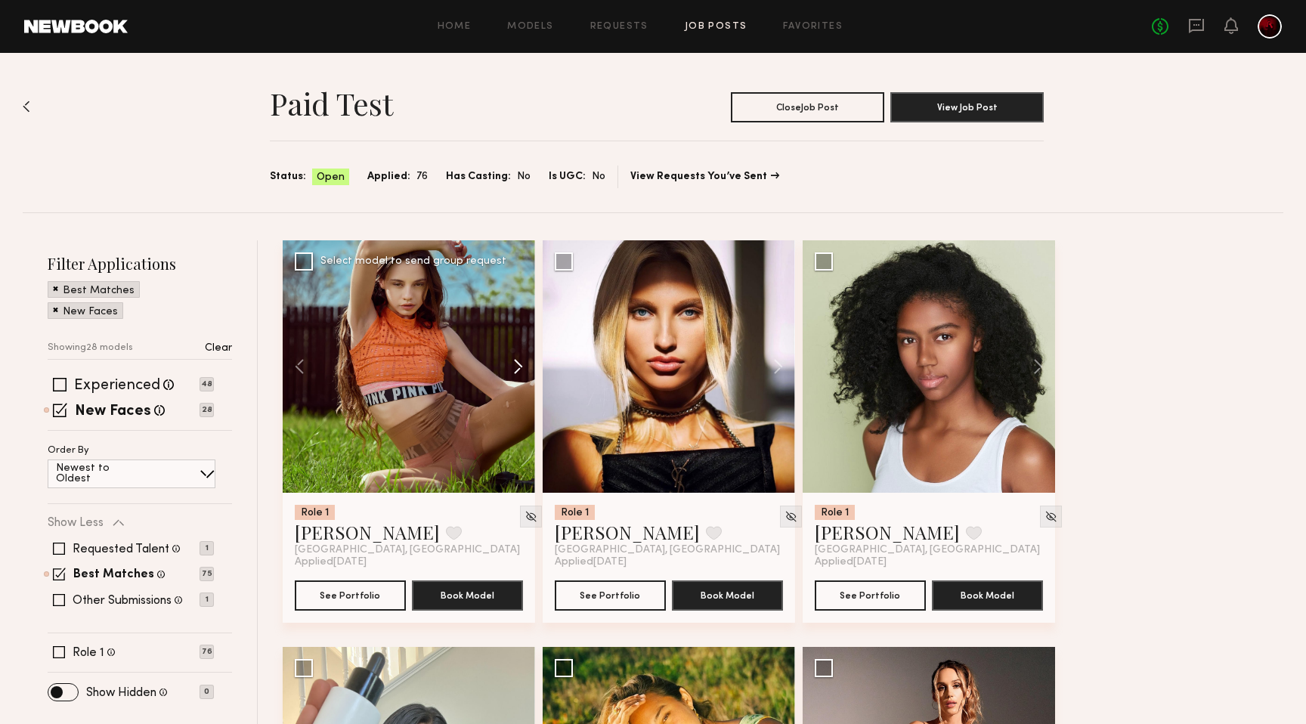
click at [518, 368] on button at bounding box center [511, 366] width 48 height 252
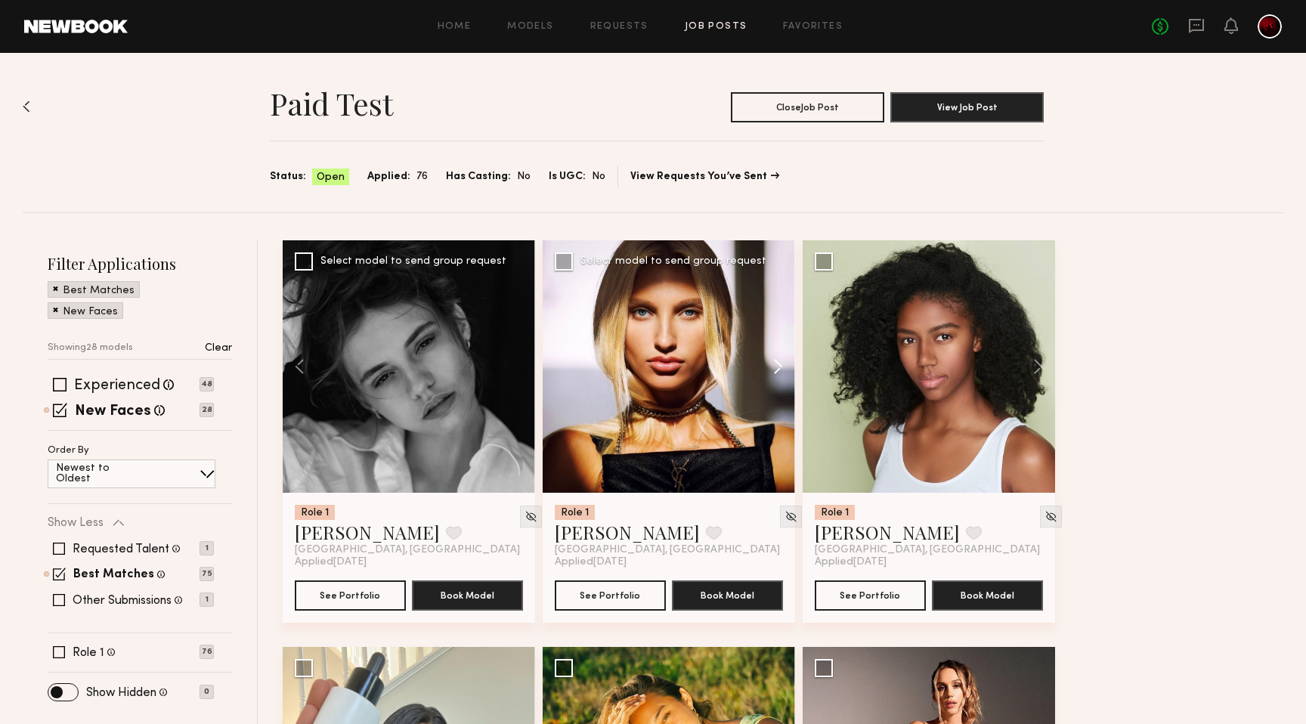
click at [762, 373] on button at bounding box center [771, 366] width 48 height 252
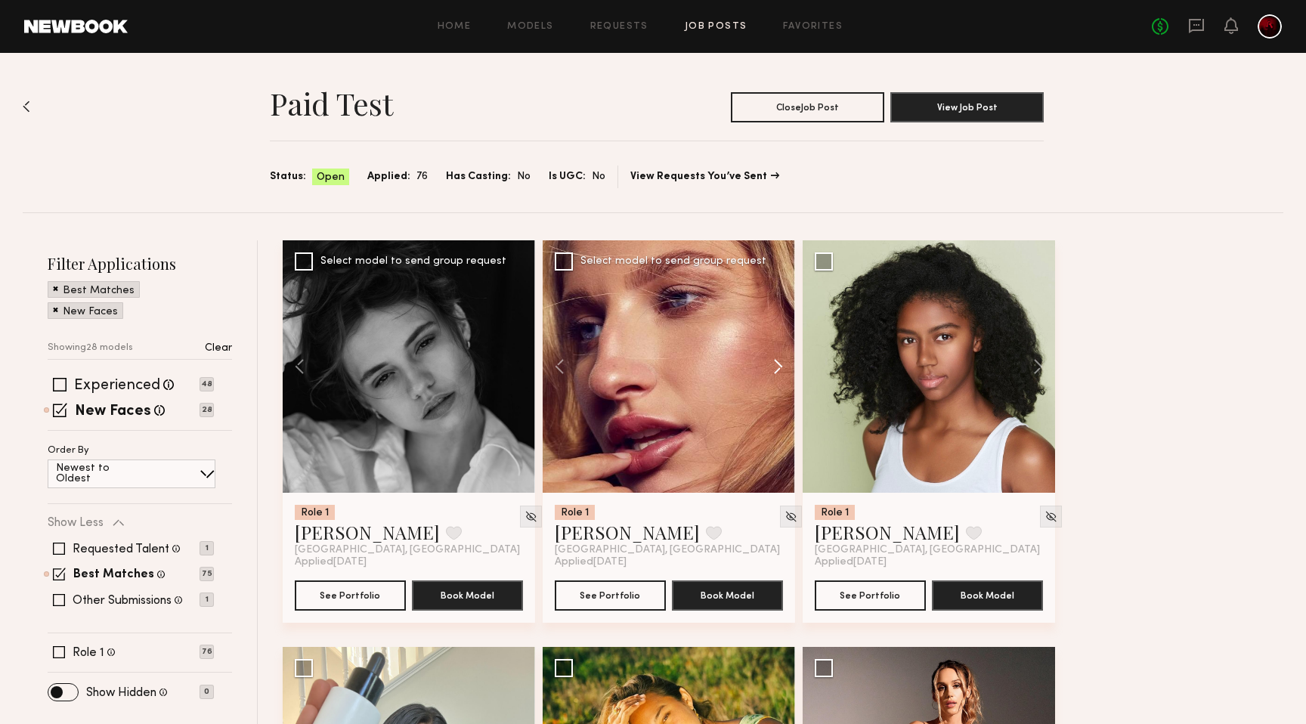
click at [762, 373] on button at bounding box center [771, 366] width 48 height 252
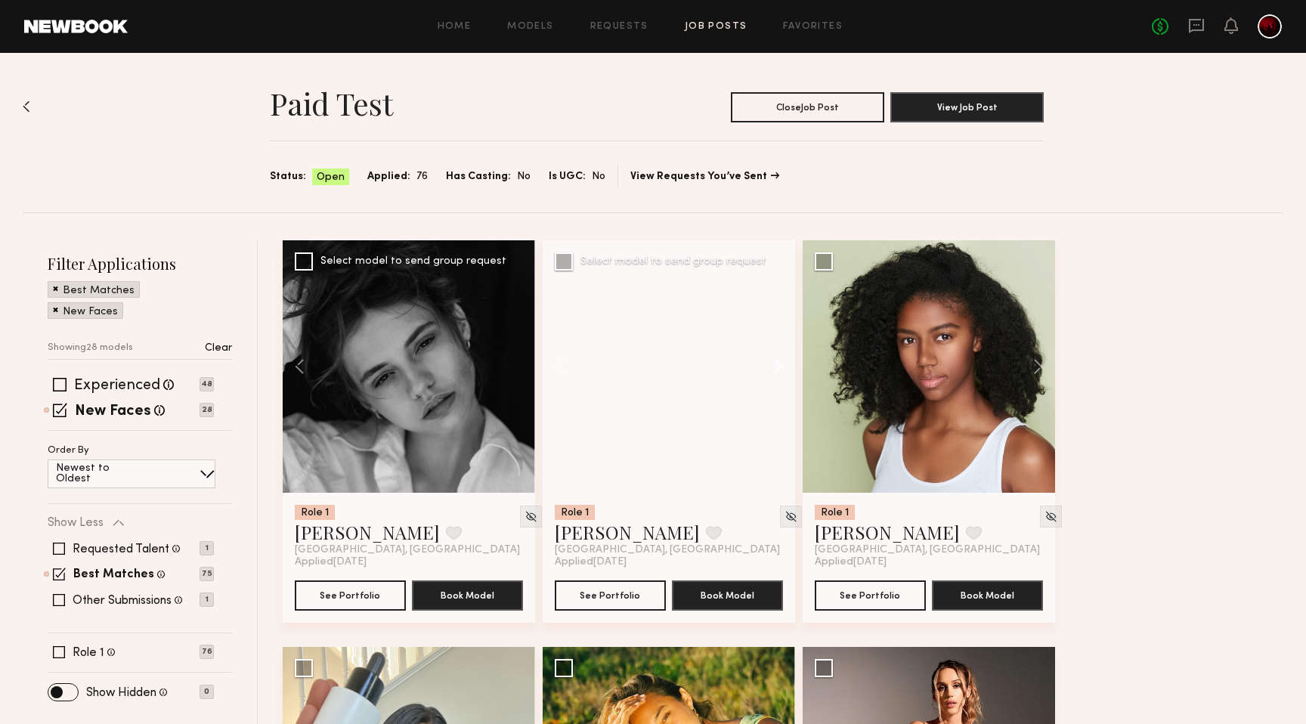
click at [762, 373] on button at bounding box center [771, 366] width 48 height 252
click at [766, 369] on button at bounding box center [771, 366] width 48 height 252
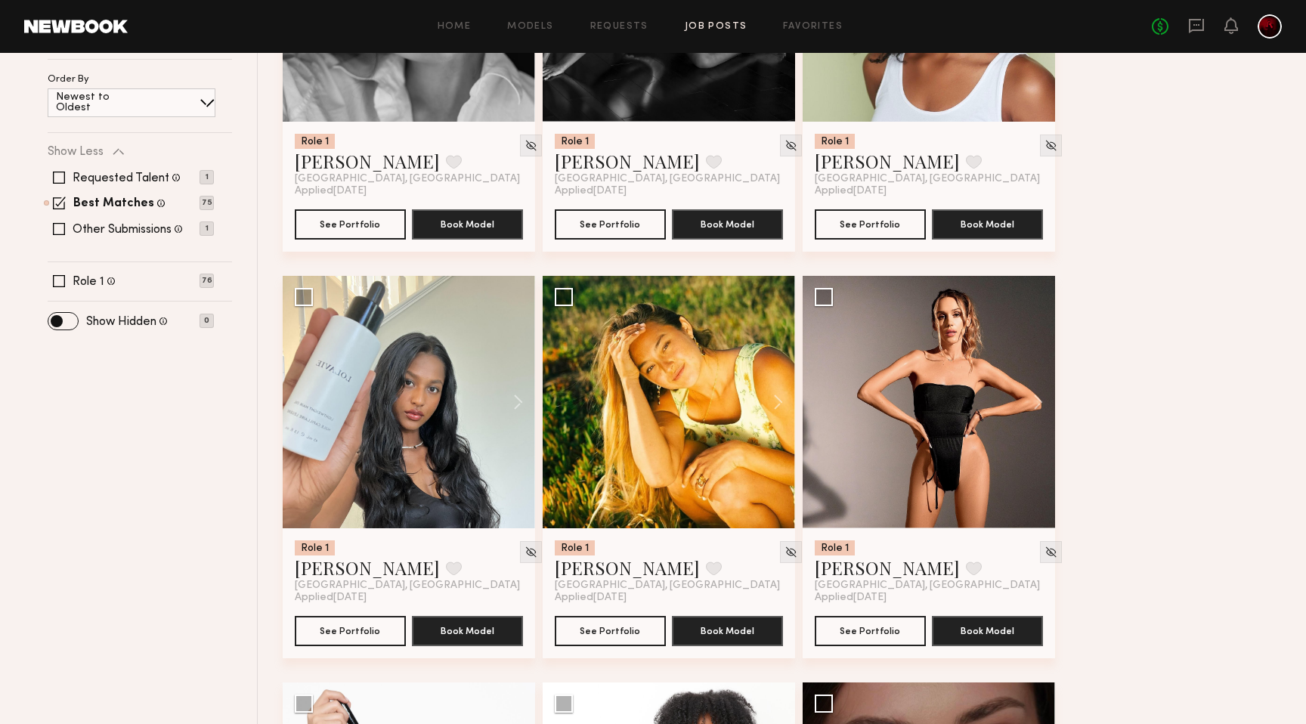
scroll to position [374, 0]
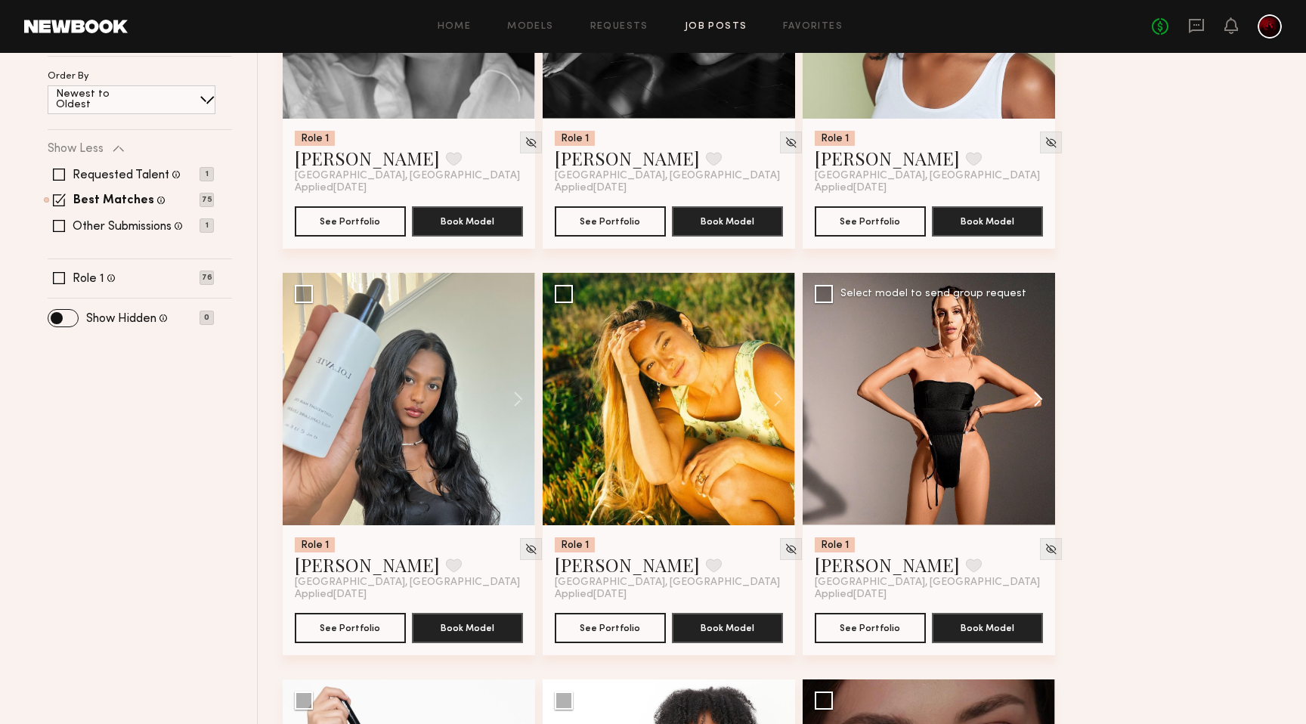
click at [1033, 404] on button at bounding box center [1031, 399] width 48 height 252
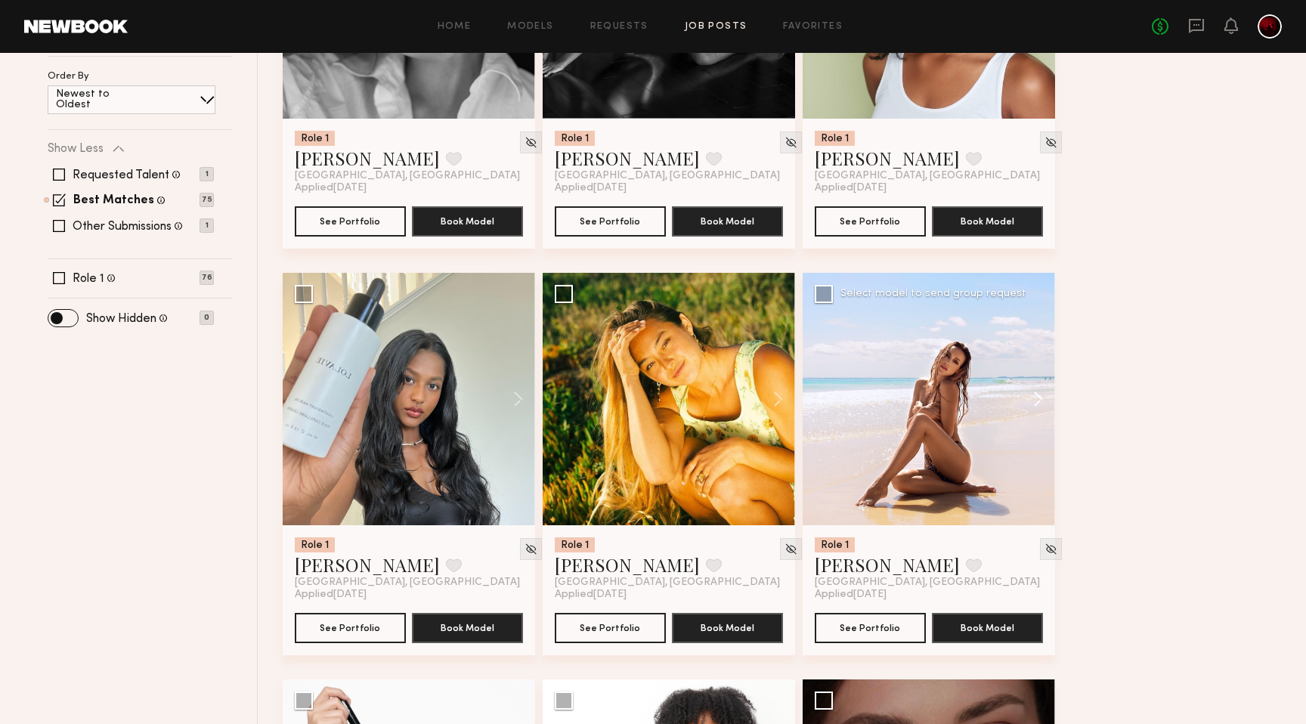
click at [1033, 404] on button at bounding box center [1031, 399] width 48 height 252
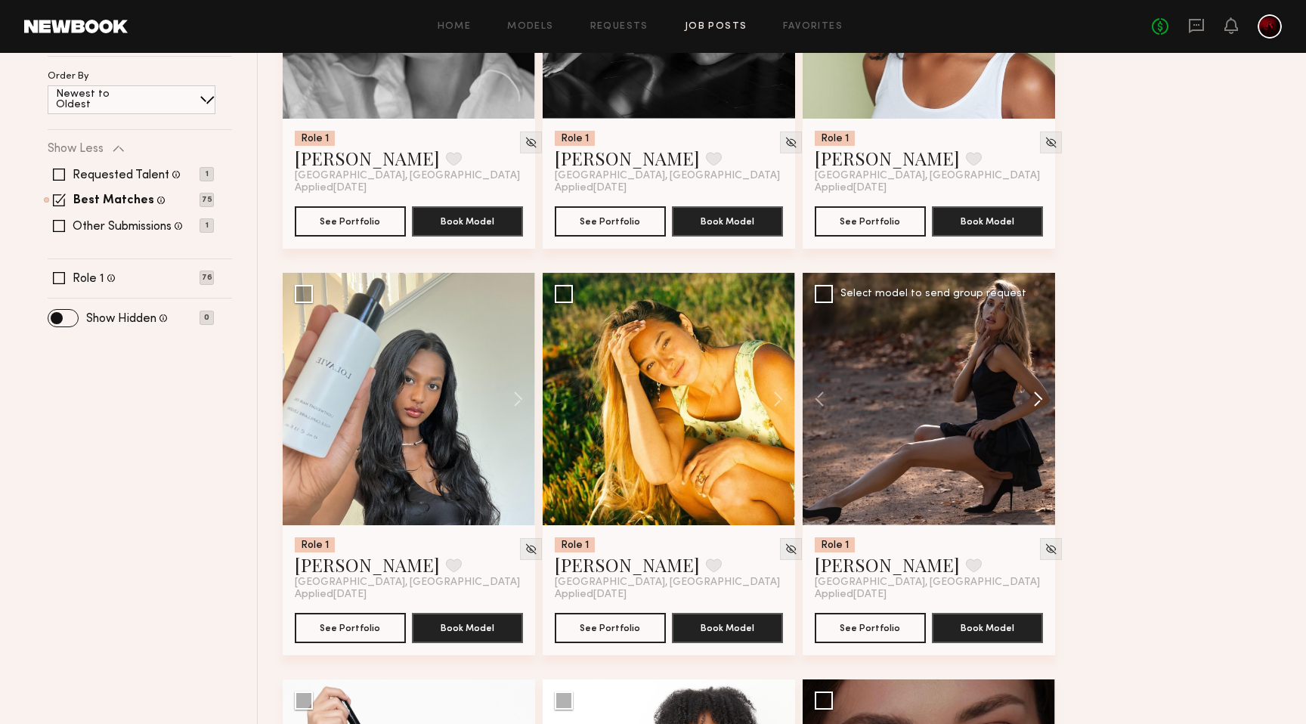
click at [1033, 404] on button at bounding box center [1031, 399] width 48 height 252
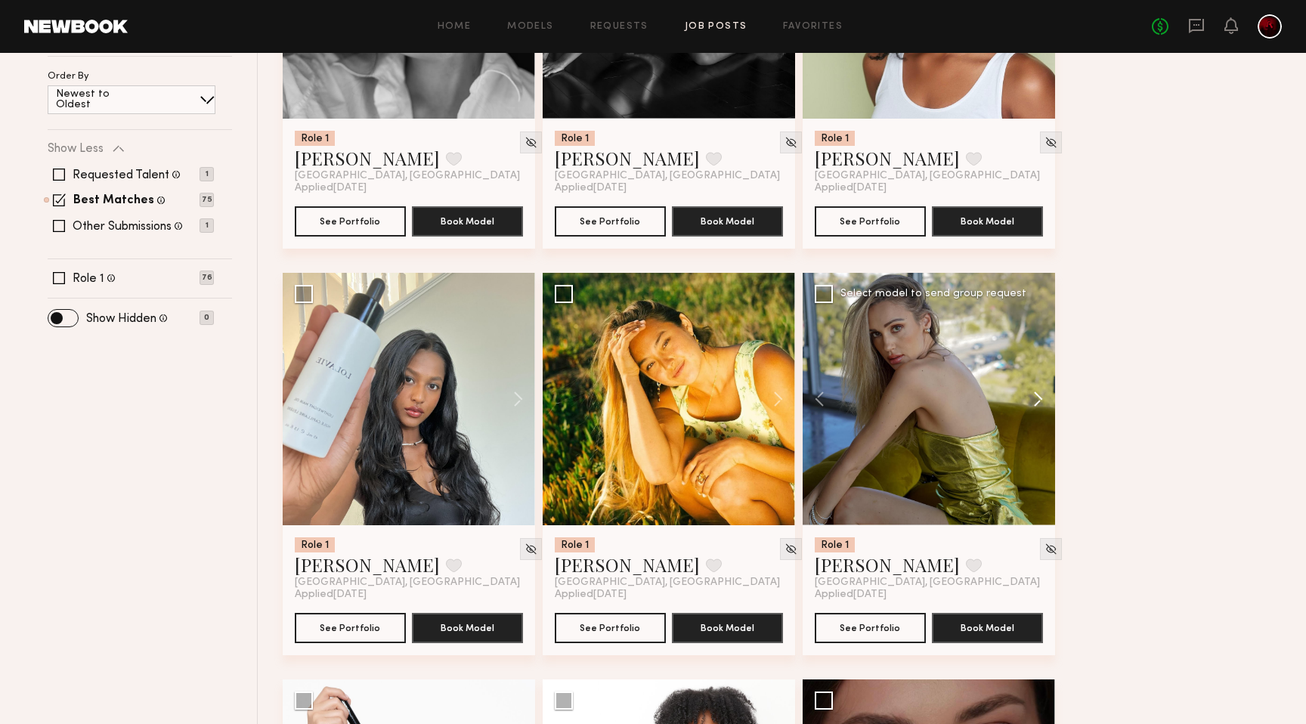
click at [1033, 404] on button at bounding box center [1031, 399] width 48 height 252
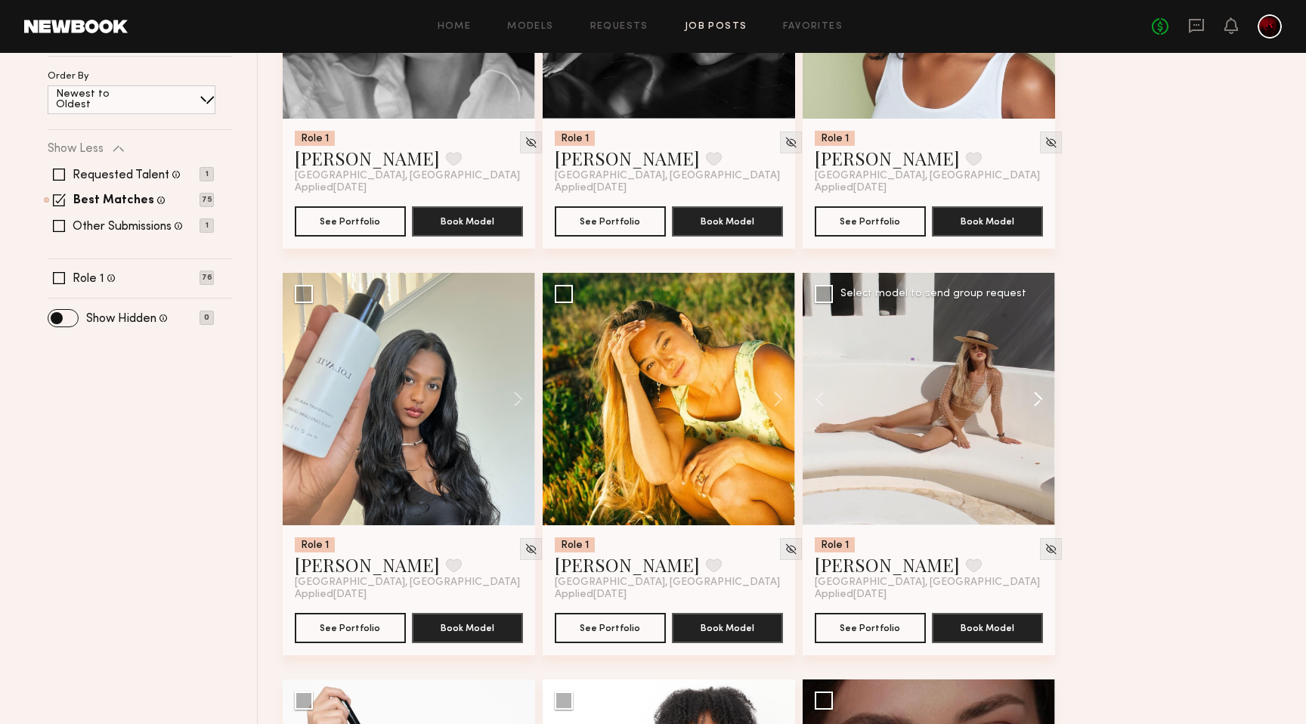
click at [1033, 404] on button at bounding box center [1031, 399] width 48 height 252
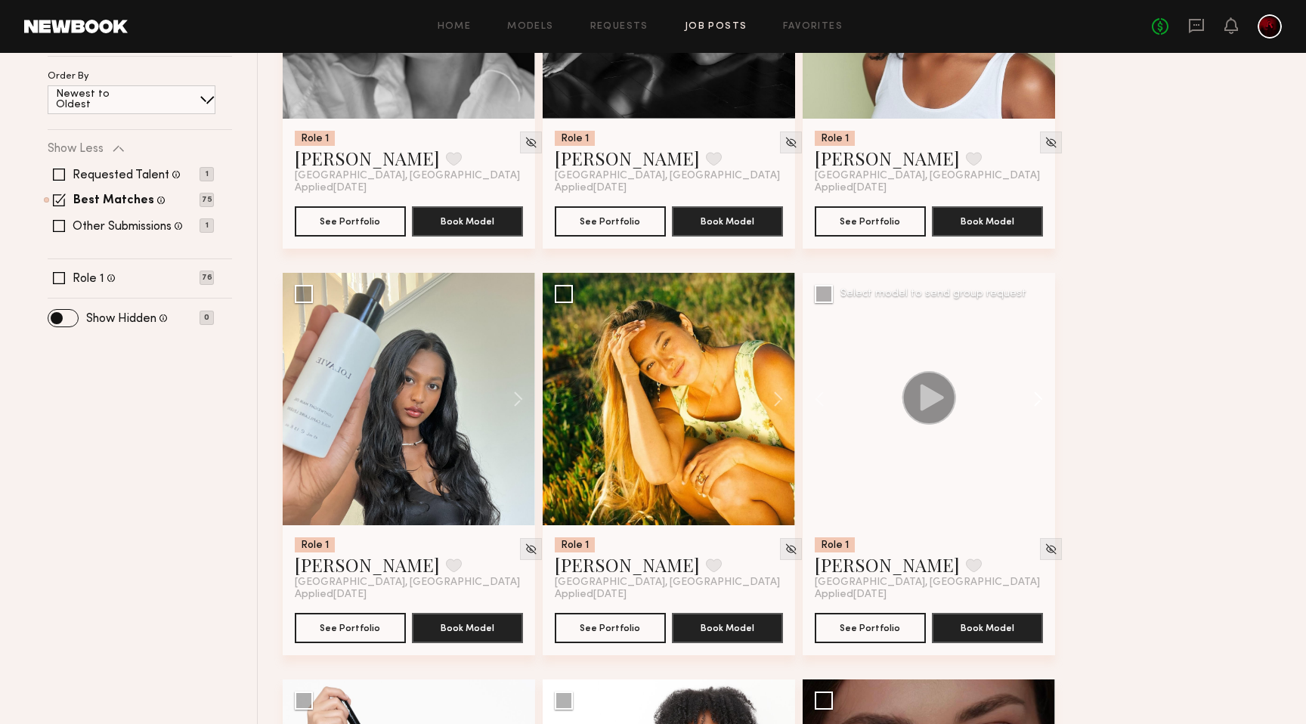
click at [1033, 402] on button at bounding box center [1031, 399] width 48 height 252
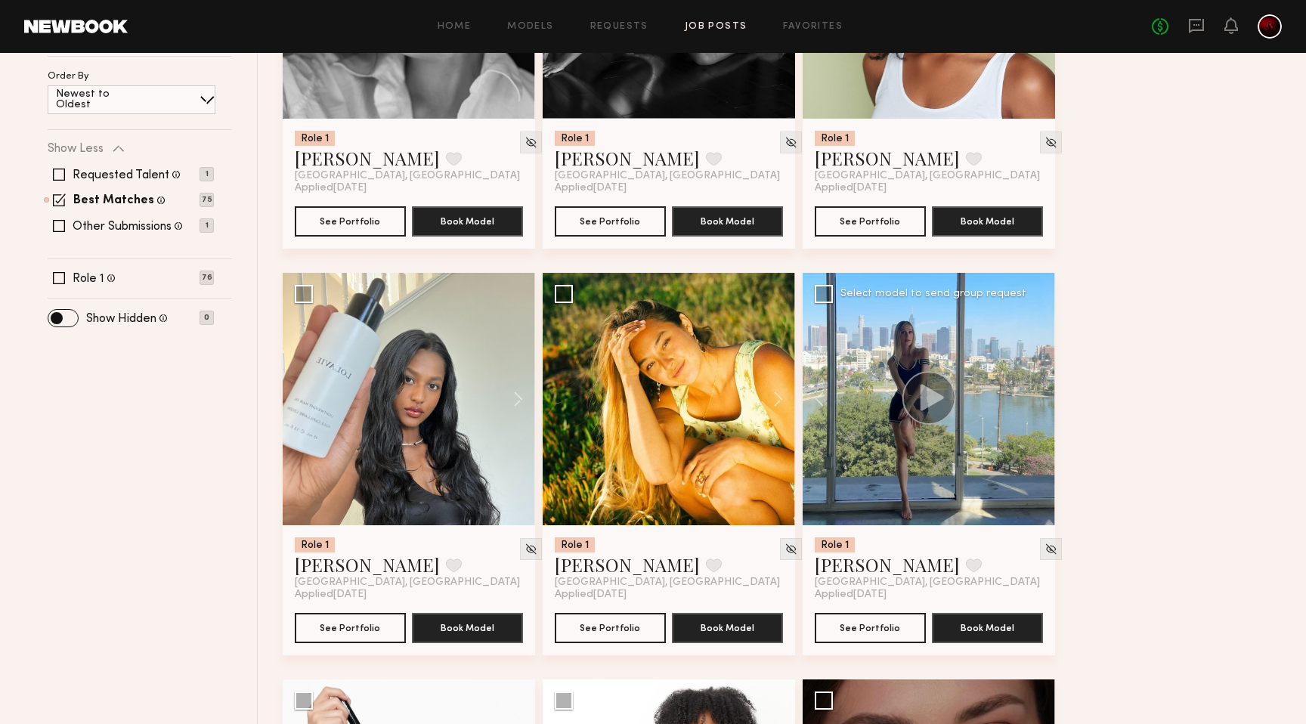
click at [1033, 402] on div at bounding box center [929, 399] width 252 height 252
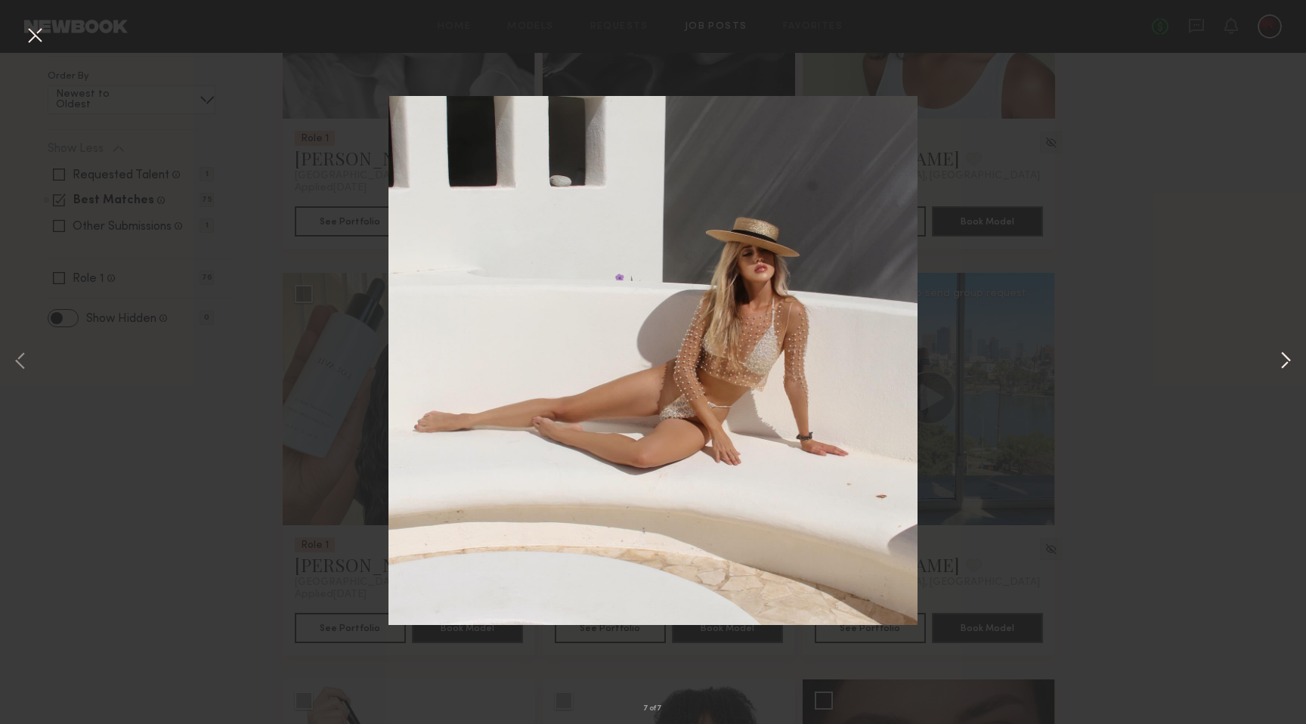
click at [1289, 361] on button at bounding box center [1286, 362] width 18 height 579
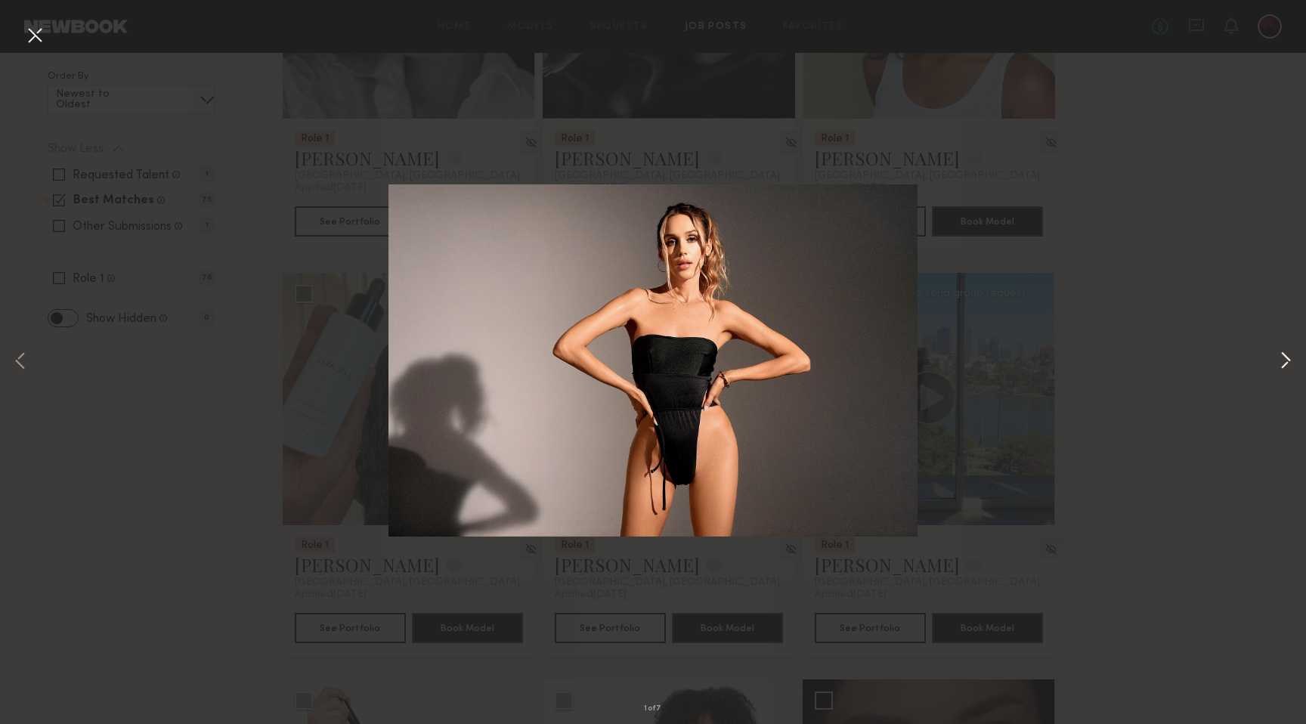
click at [1281, 360] on button at bounding box center [1286, 362] width 18 height 579
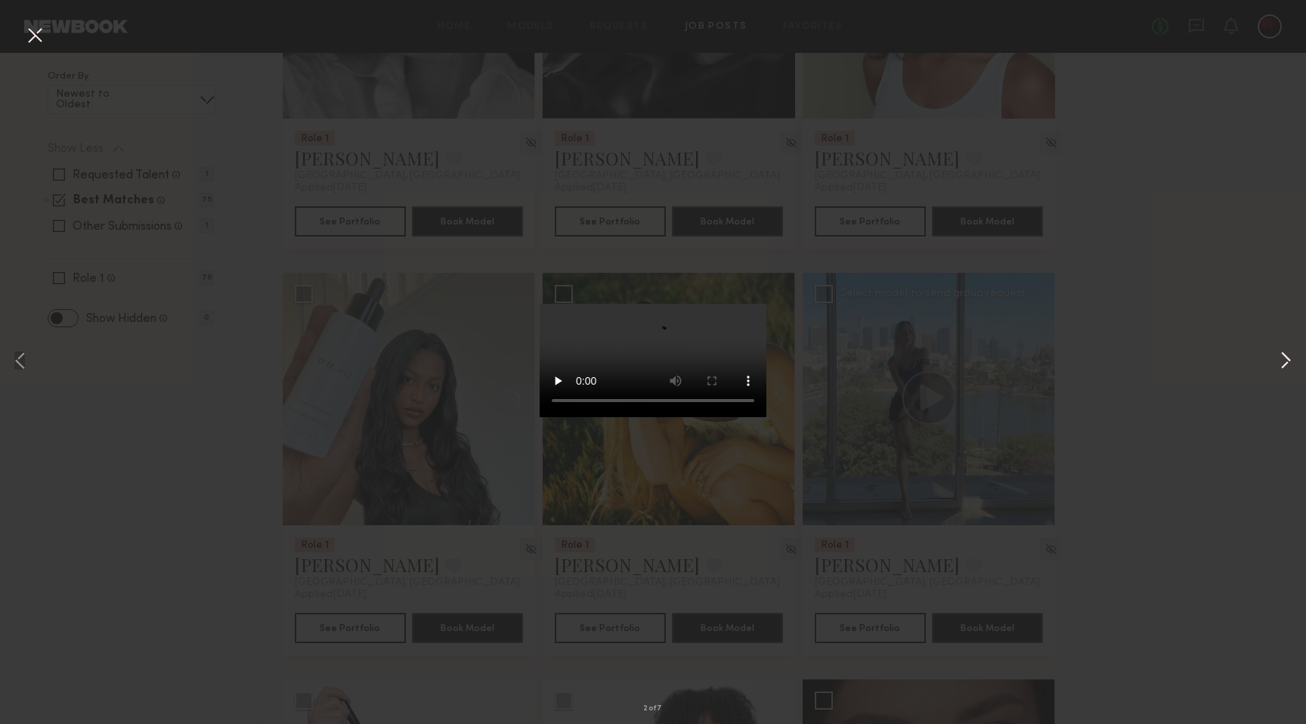
click at [1287, 360] on button at bounding box center [1286, 362] width 18 height 579
click at [1286, 360] on button at bounding box center [1286, 362] width 18 height 579
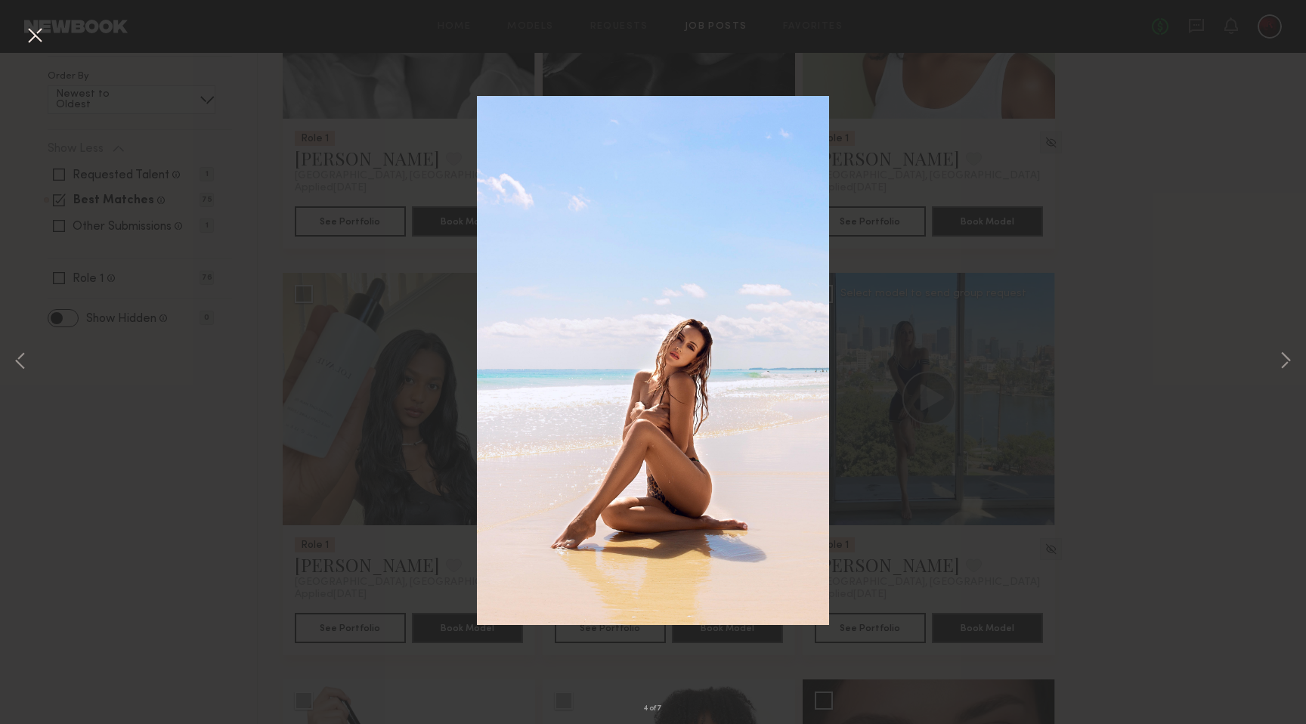
click at [38, 37] on button at bounding box center [35, 36] width 24 height 27
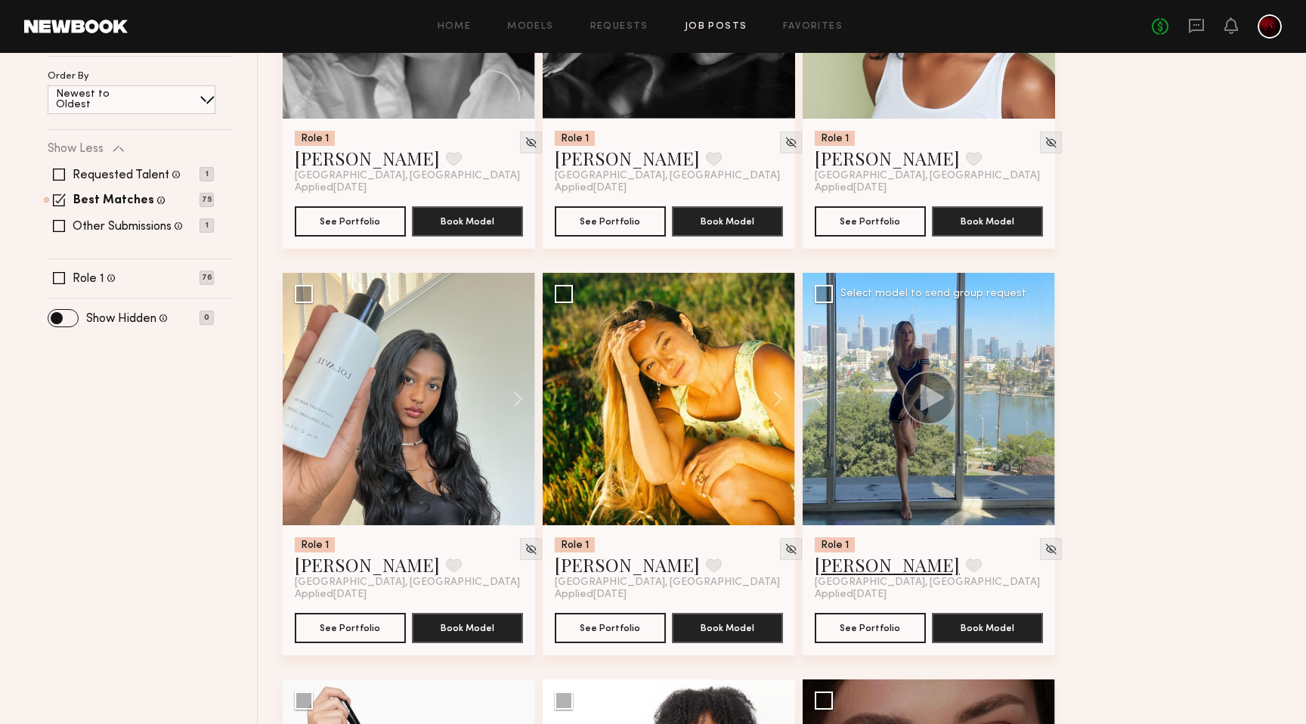
click at [828, 565] on link "[PERSON_NAME]" at bounding box center [887, 565] width 145 height 24
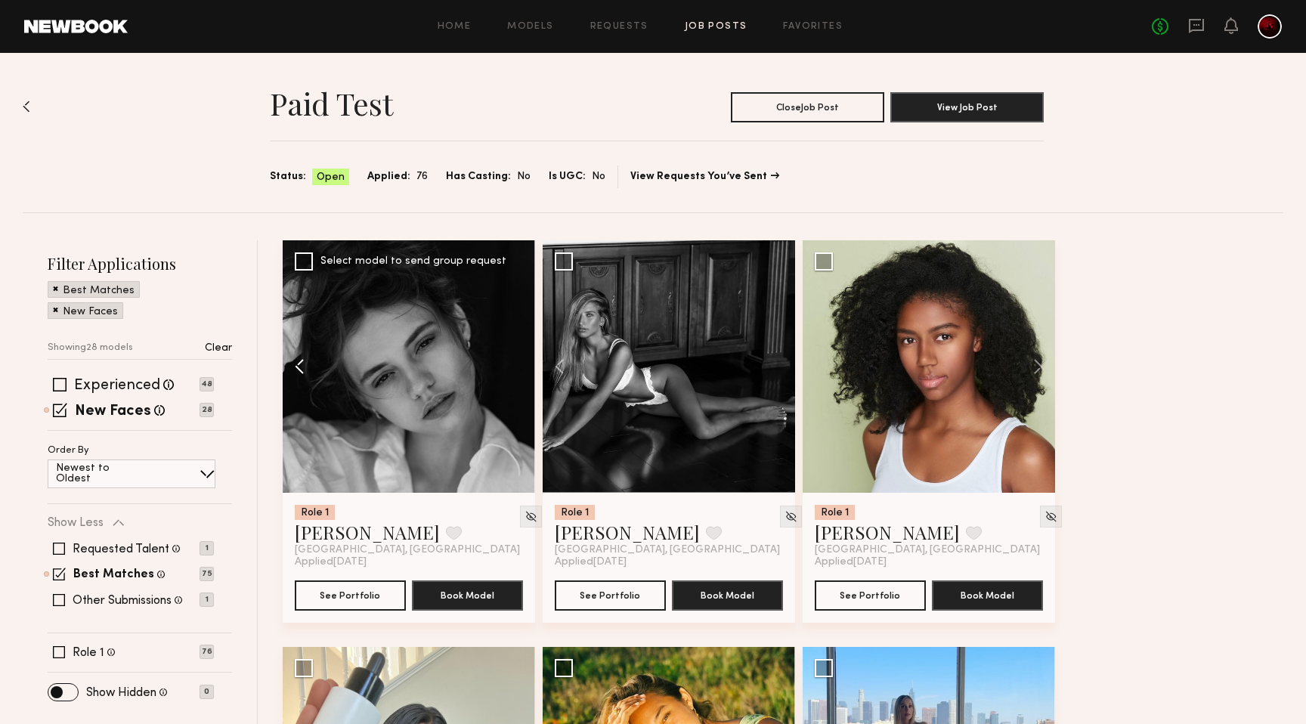
click at [306, 364] on button at bounding box center [307, 366] width 48 height 252
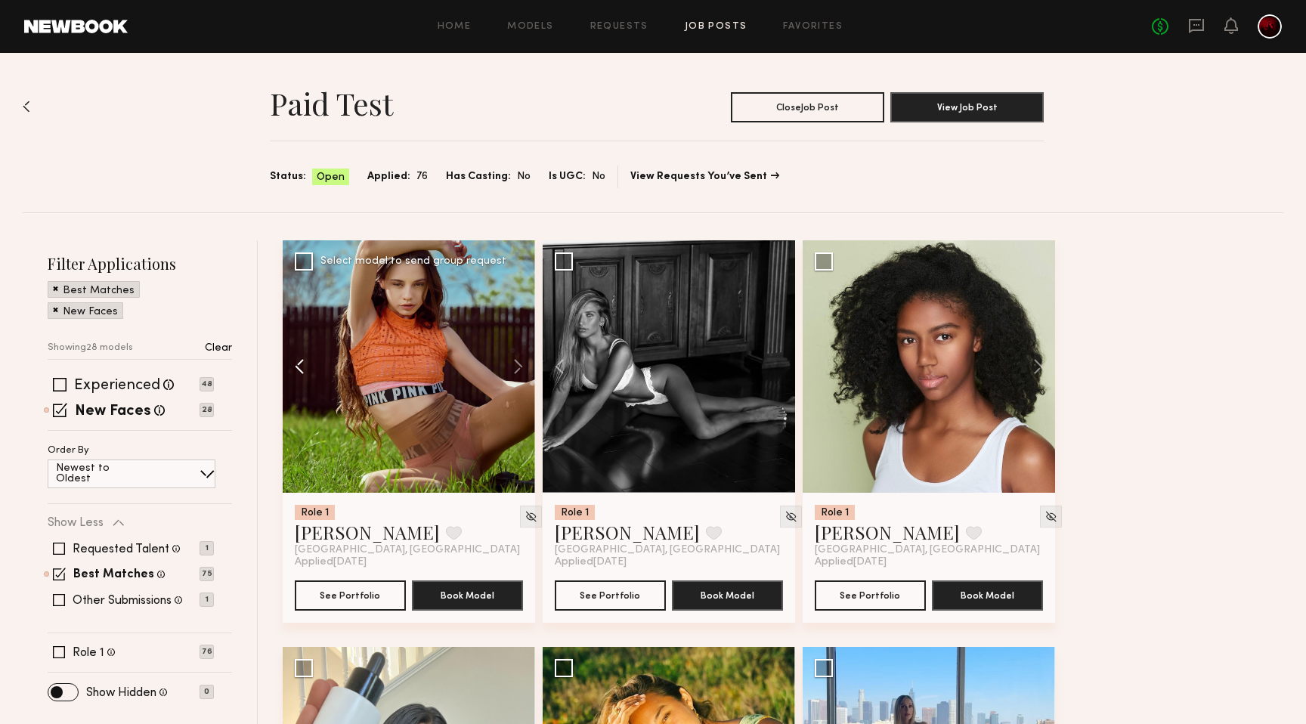
click at [306, 364] on button at bounding box center [307, 366] width 48 height 252
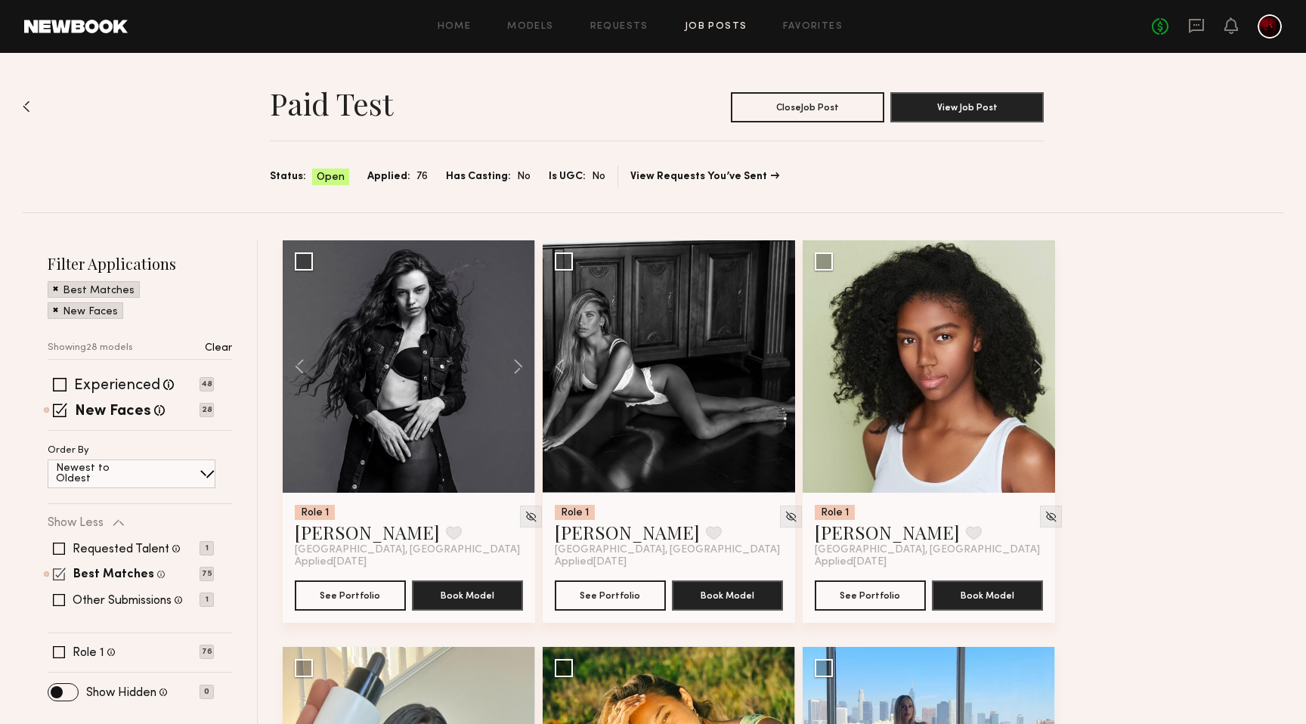
click at [56, 568] on span at bounding box center [59, 574] width 13 height 13
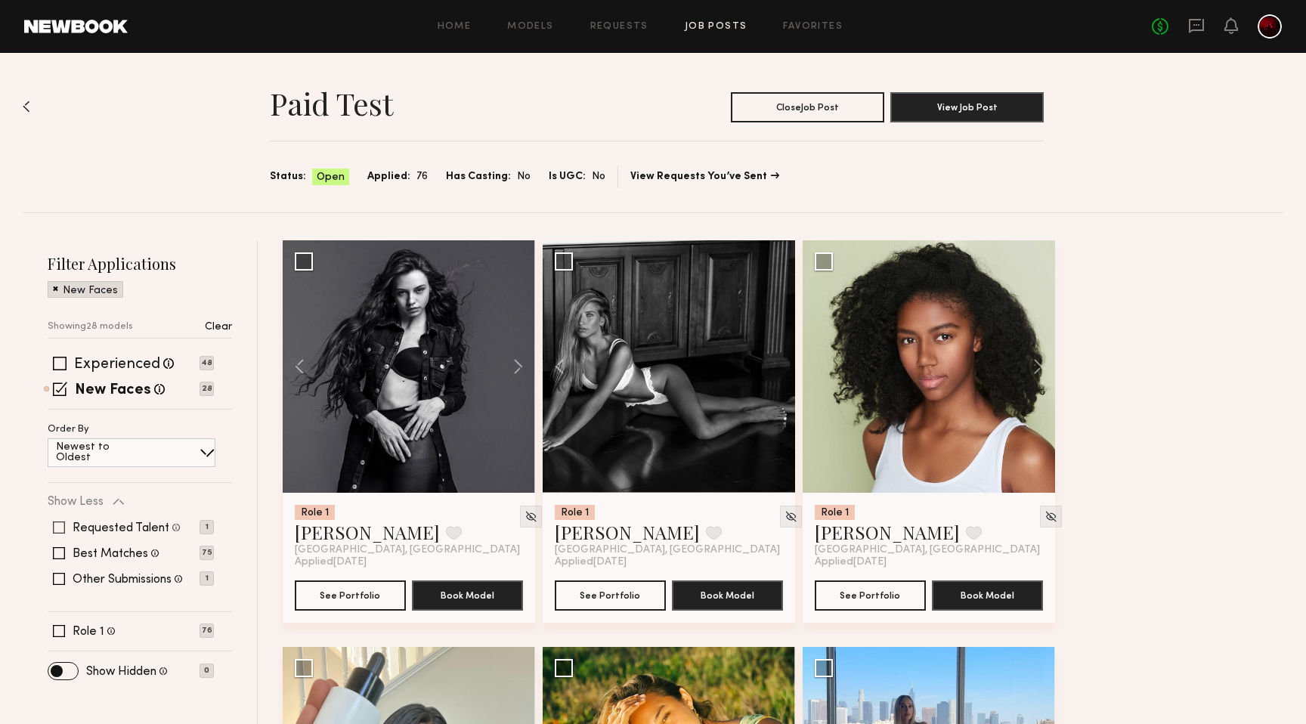
click at [54, 529] on span at bounding box center [59, 528] width 12 height 12
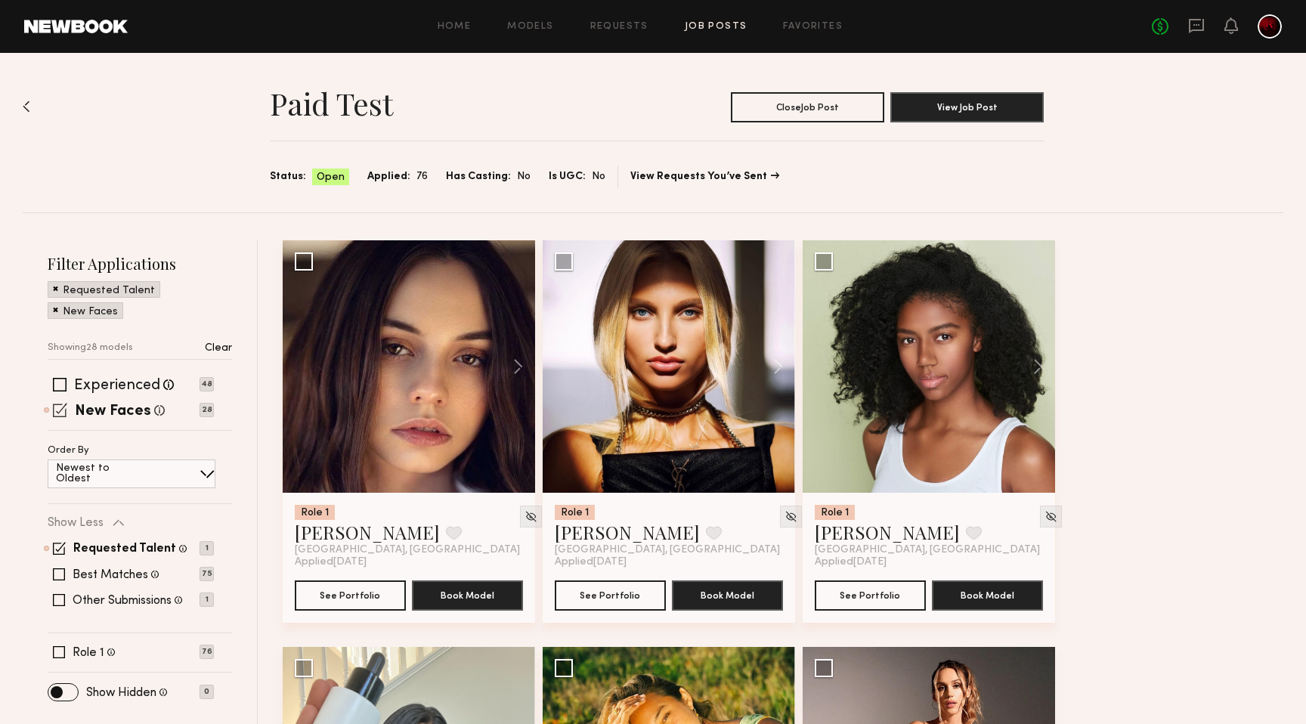
click at [60, 410] on span at bounding box center [60, 410] width 14 height 14
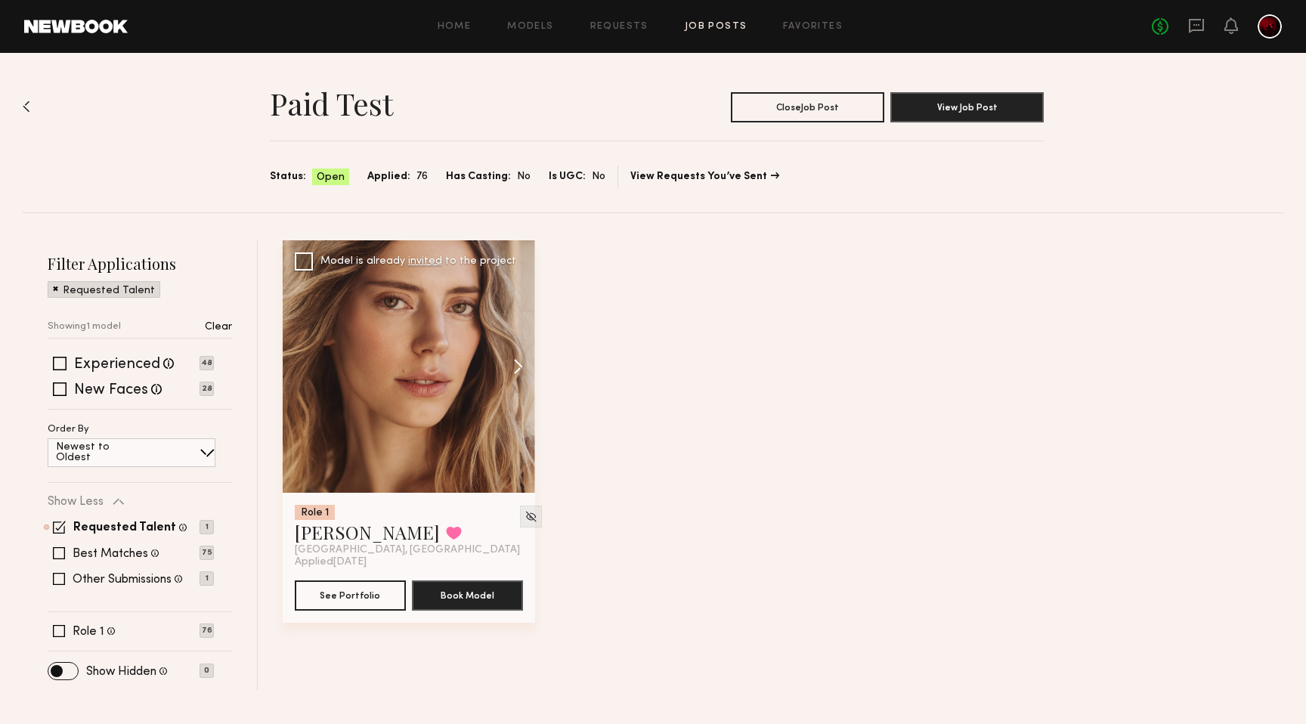
click at [520, 362] on button at bounding box center [511, 366] width 48 height 252
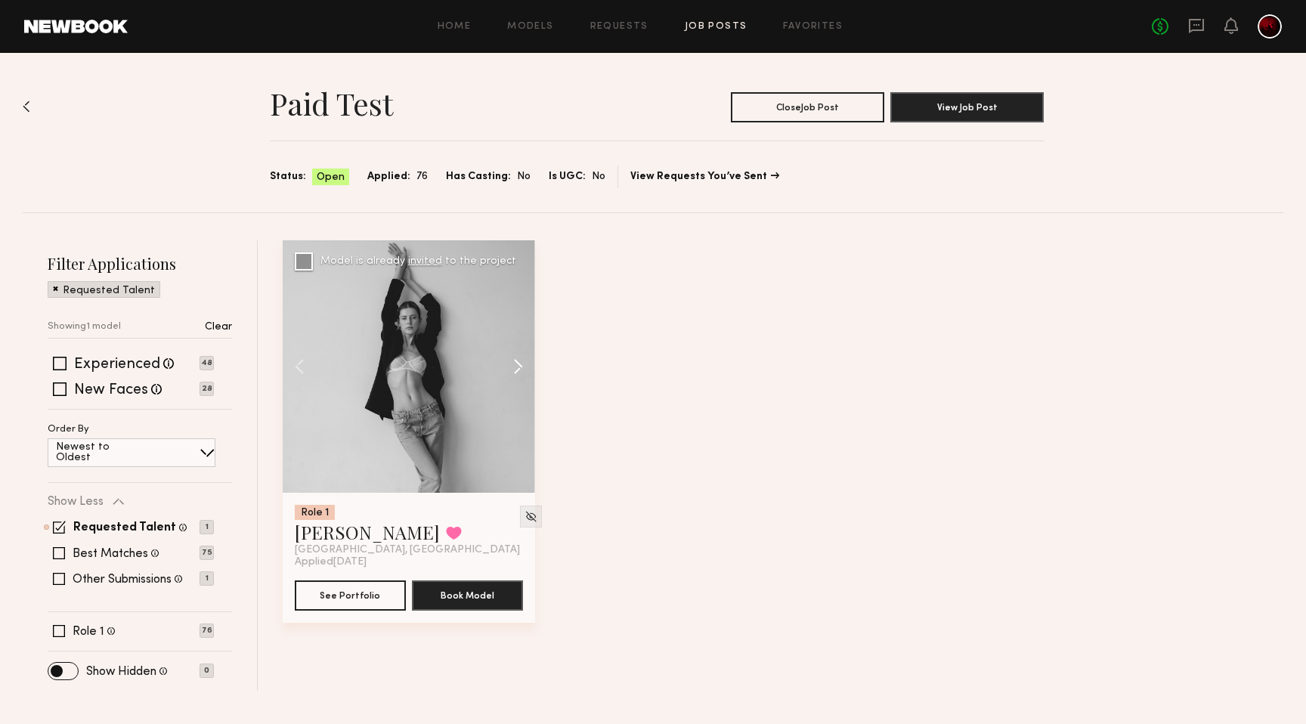
click at [520, 362] on button at bounding box center [511, 366] width 48 height 252
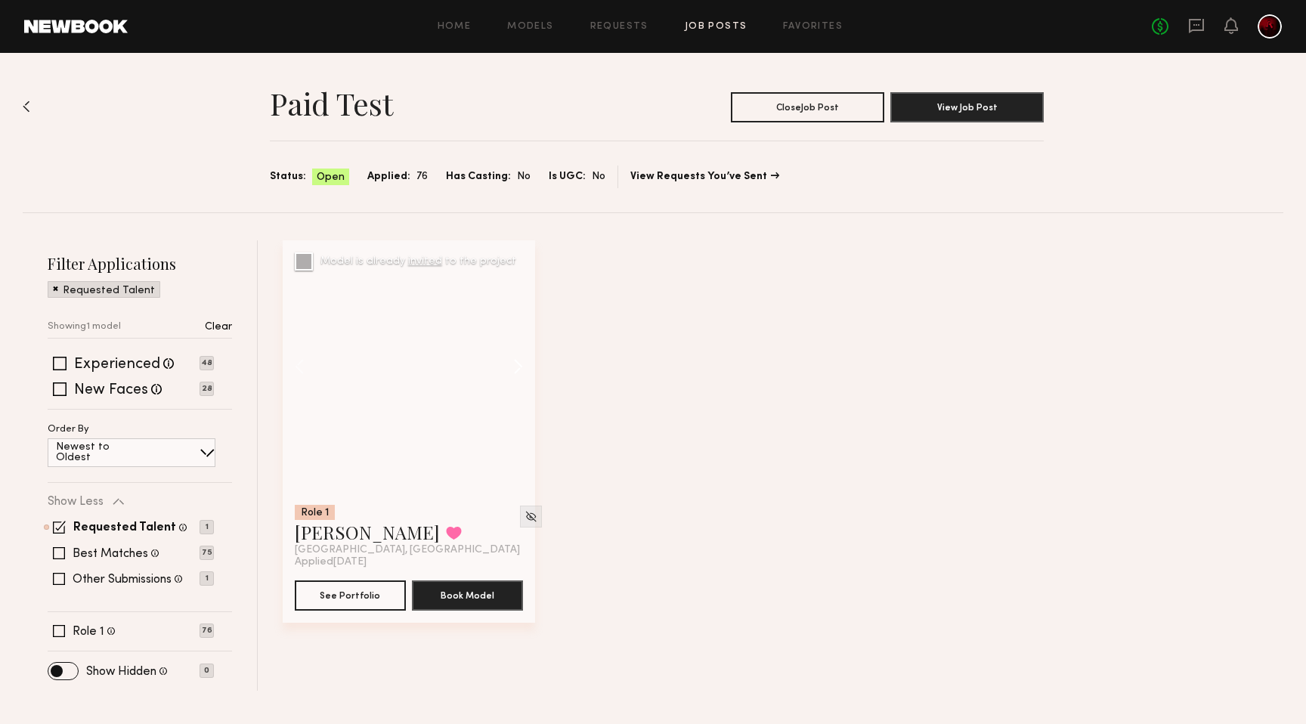
click at [520, 362] on button at bounding box center [511, 366] width 48 height 252
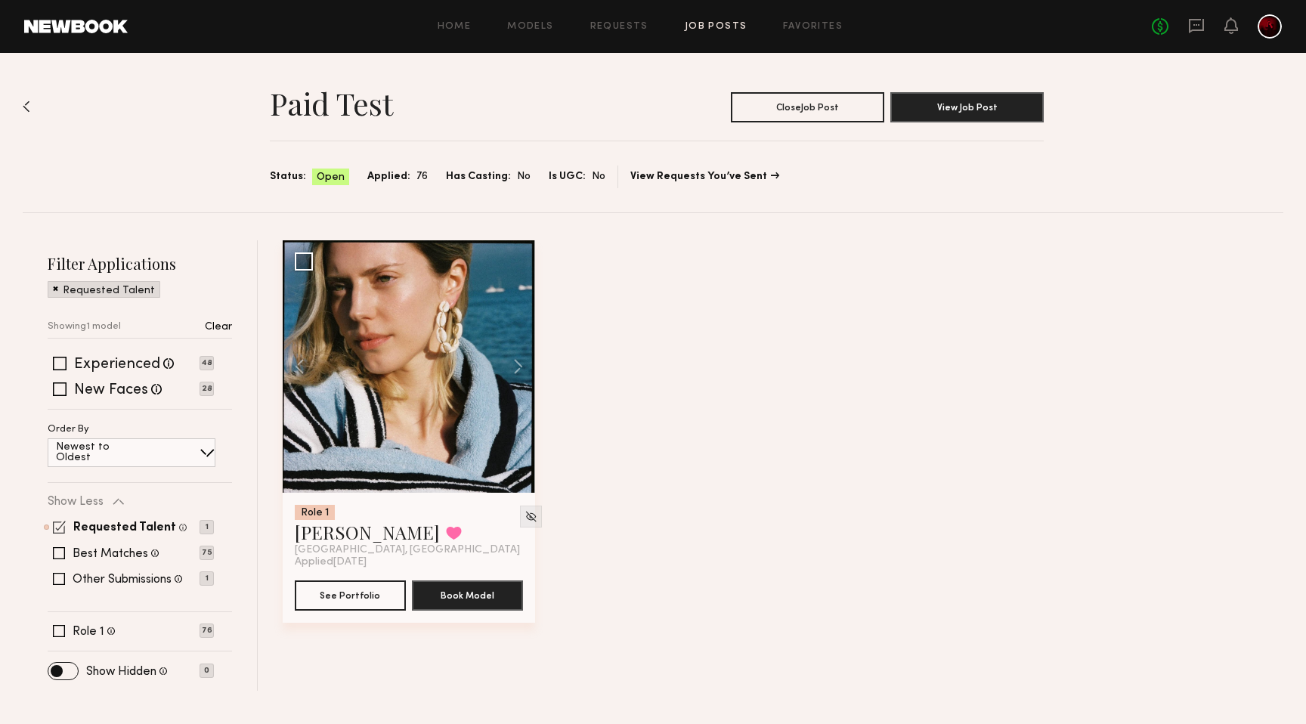
click at [59, 526] on span at bounding box center [59, 527] width 13 height 13
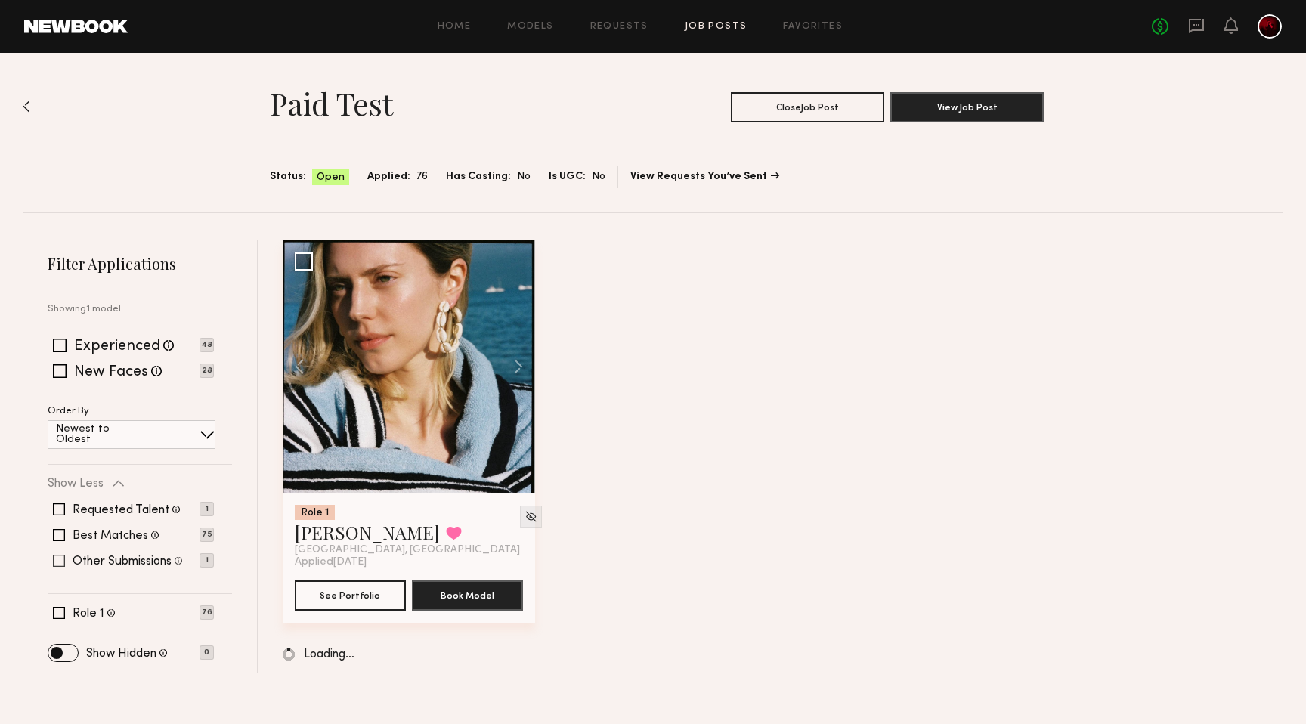
click at [57, 564] on span at bounding box center [59, 561] width 12 height 12
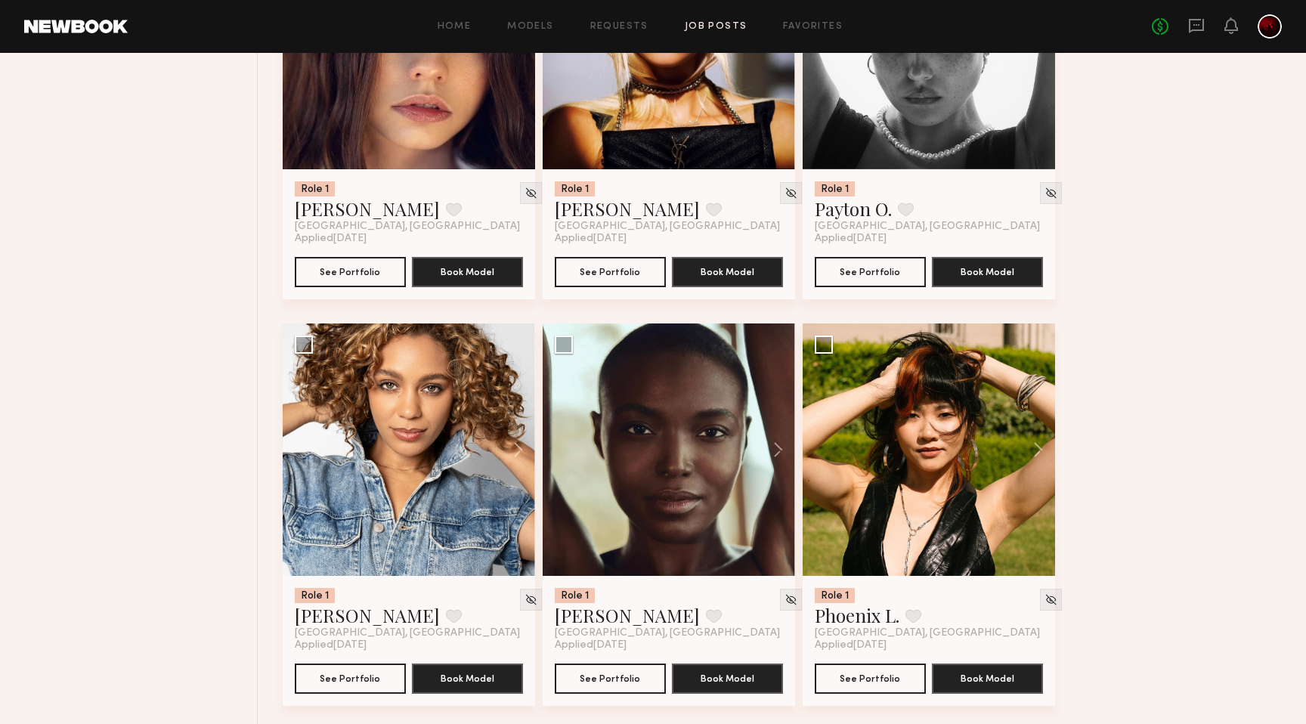
scroll to position [311, 0]
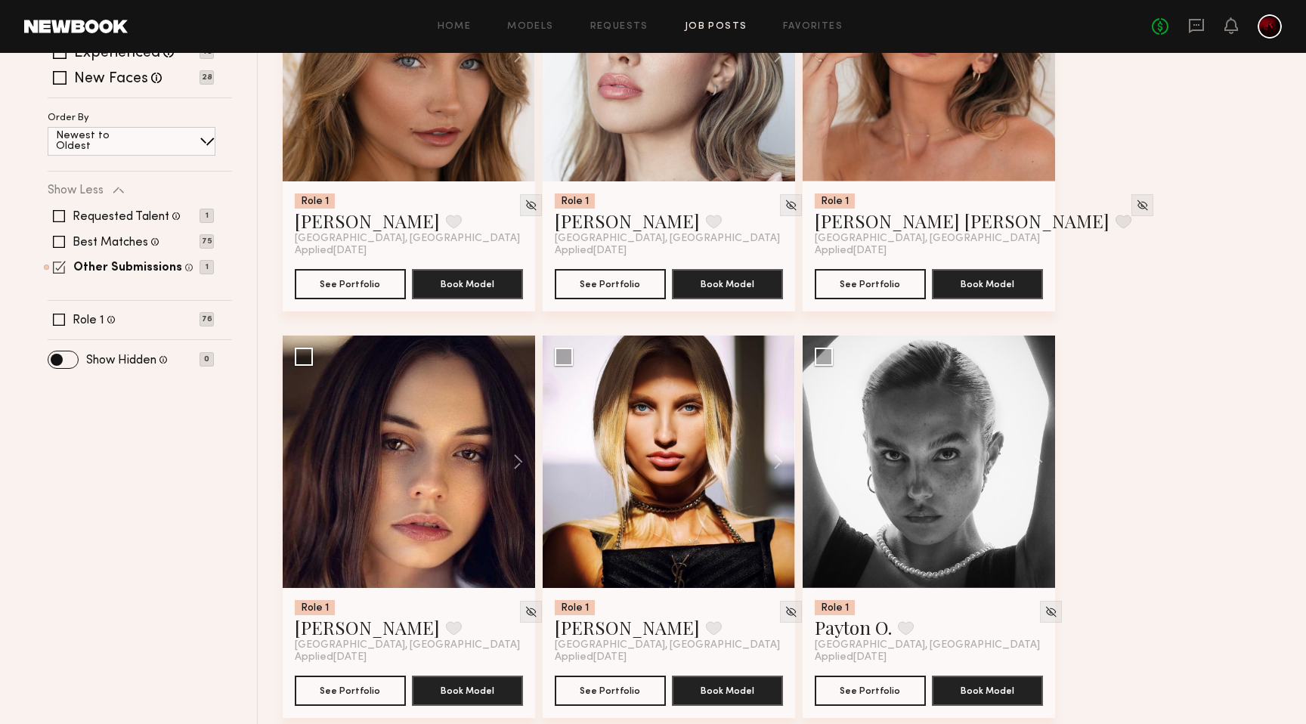
click at [58, 271] on span at bounding box center [59, 267] width 13 height 13
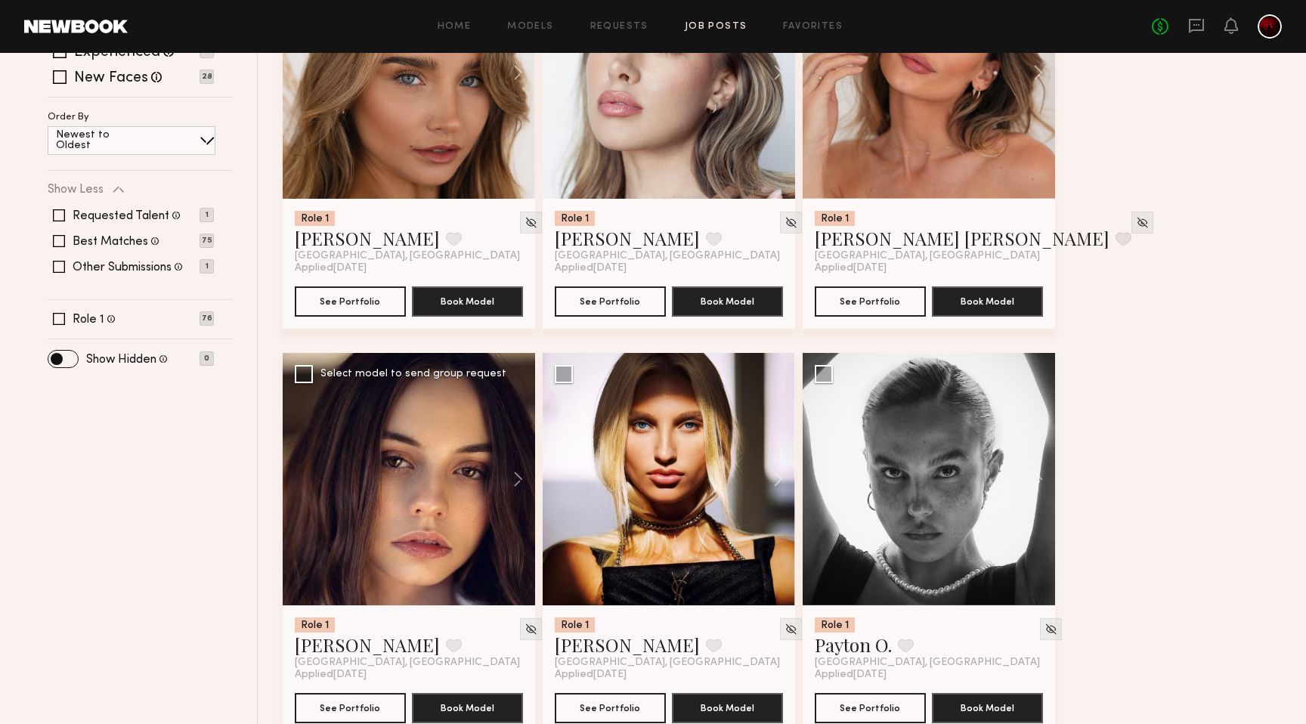
scroll to position [0, 0]
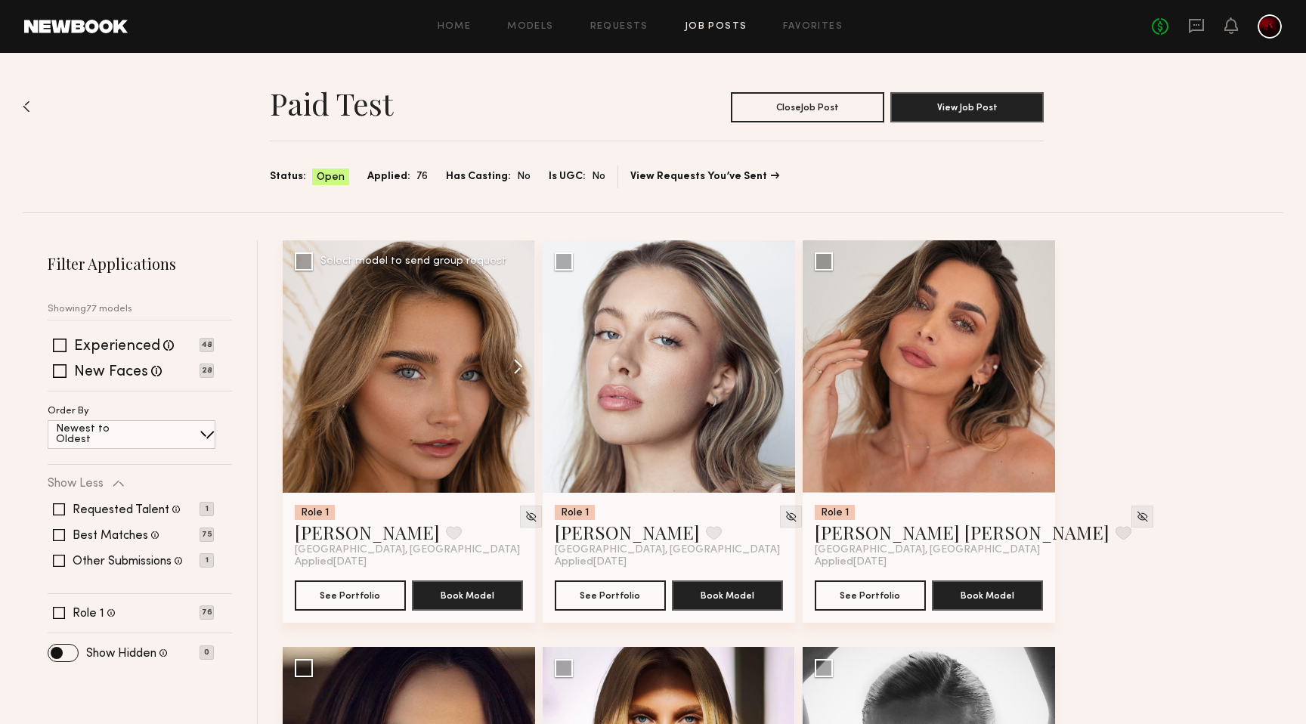
click at [514, 366] on button at bounding box center [511, 366] width 48 height 252
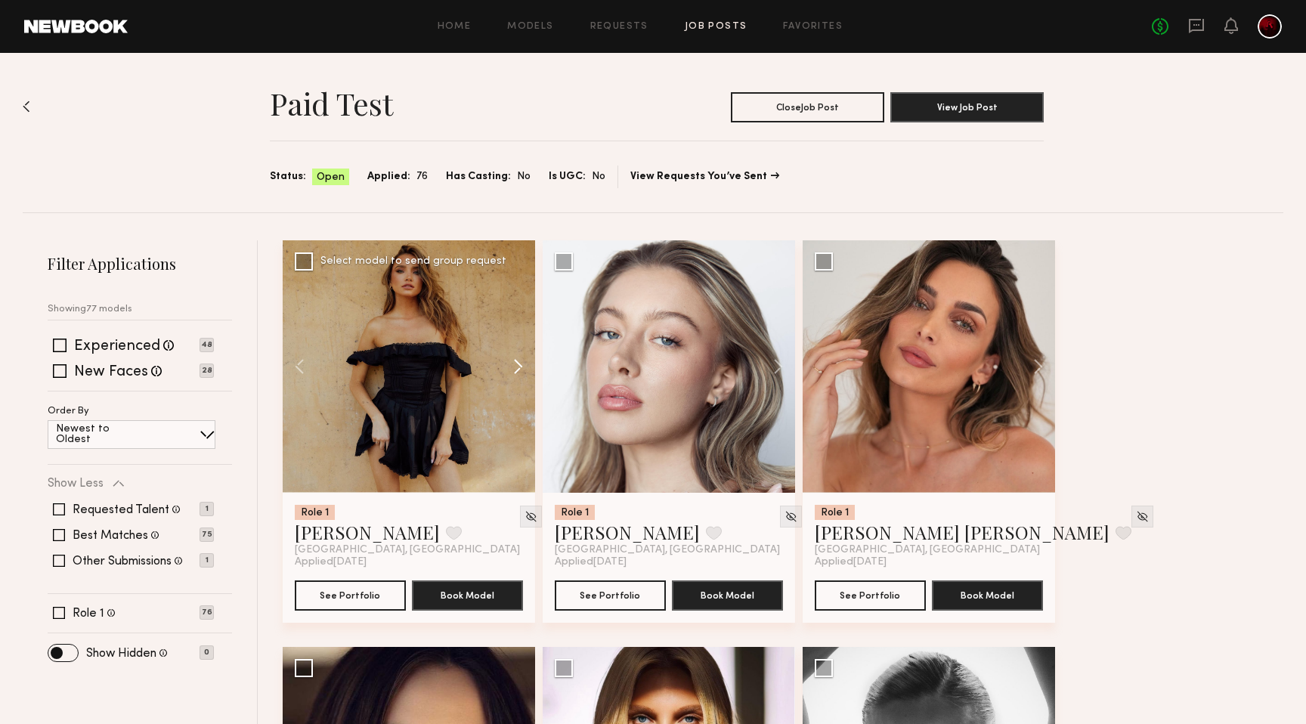
click at [514, 366] on button at bounding box center [511, 366] width 48 height 252
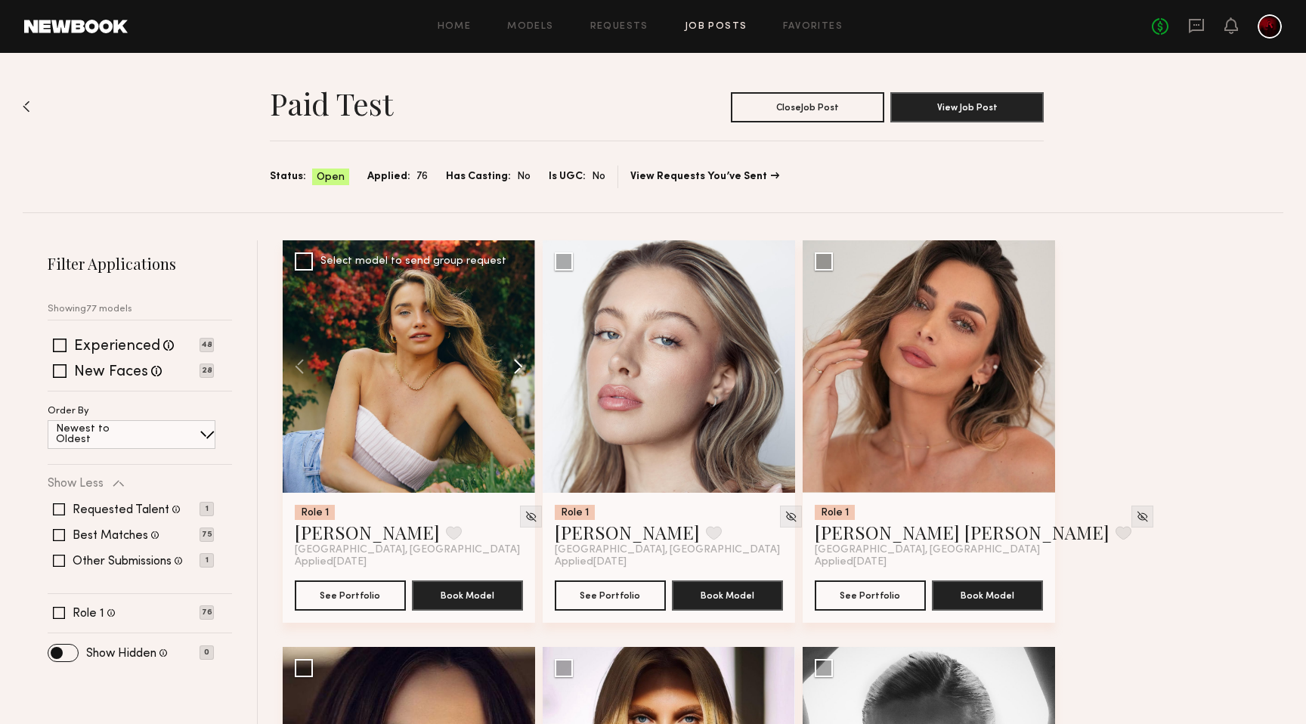
click at [514, 366] on button at bounding box center [511, 366] width 48 height 252
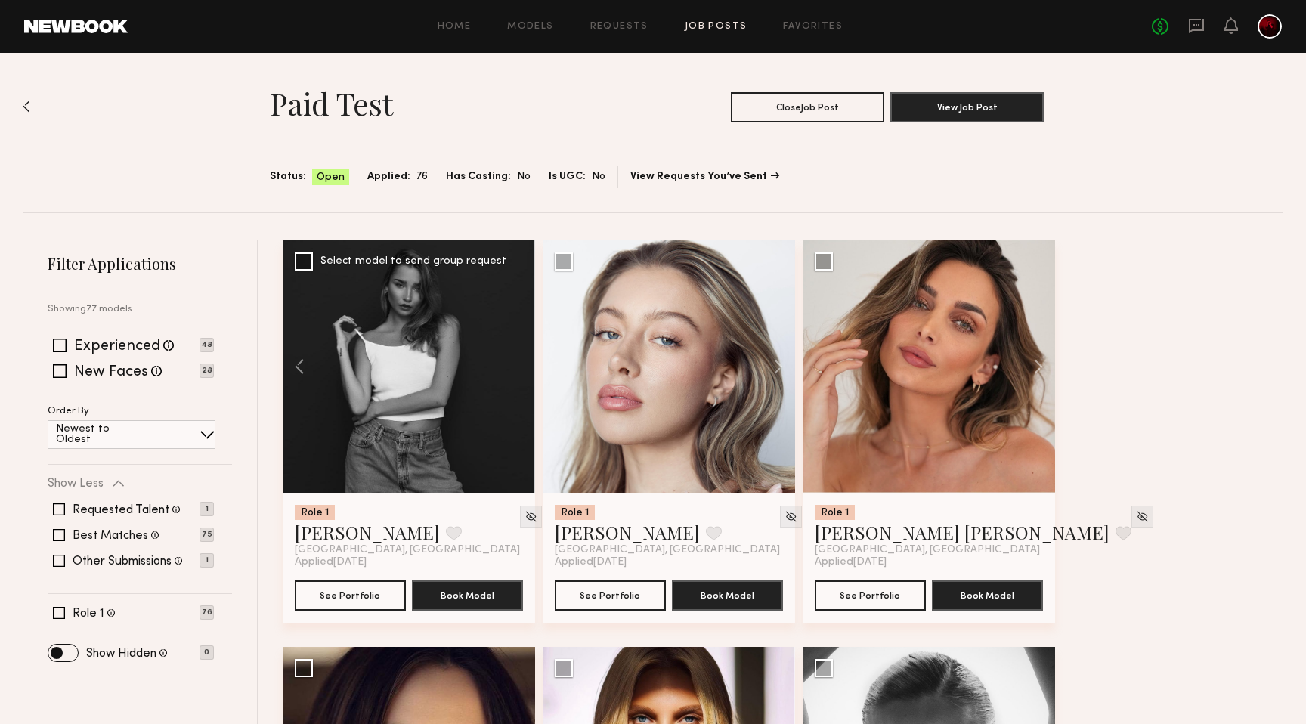
click at [514, 366] on div at bounding box center [409, 366] width 252 height 252
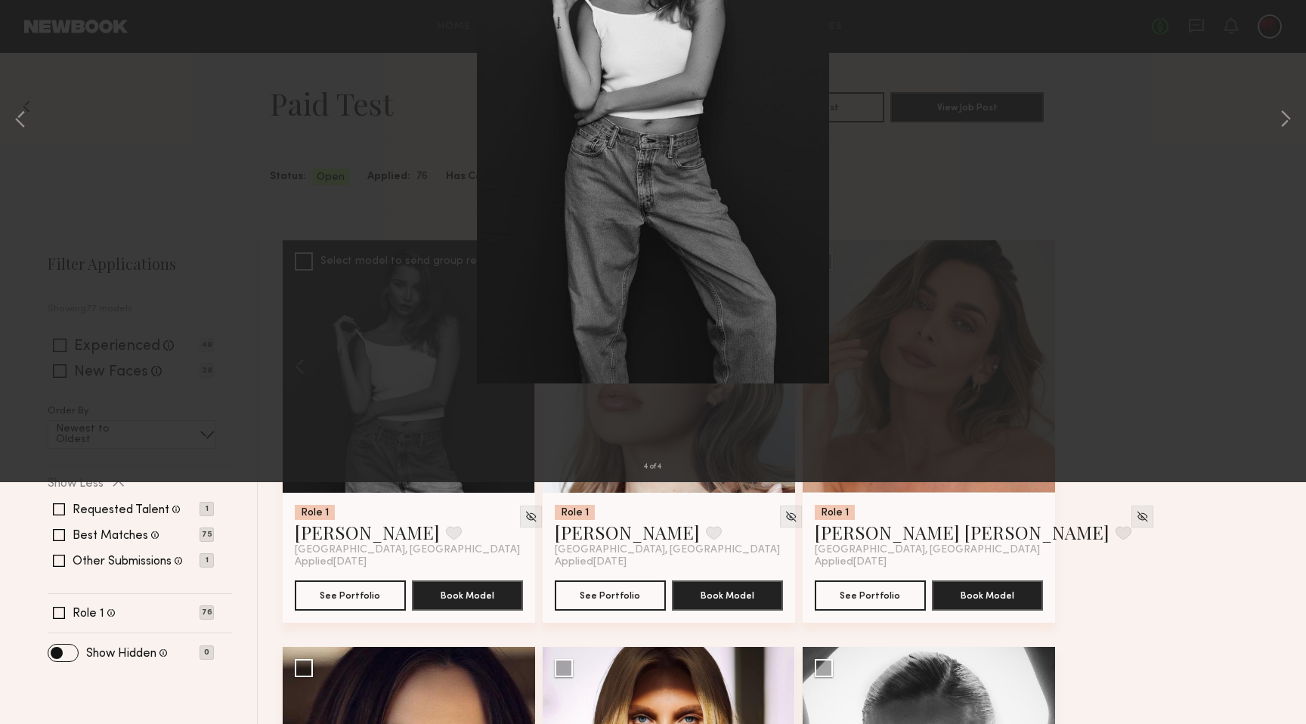
click at [31, 37] on button at bounding box center [35, 36] width 24 height 27
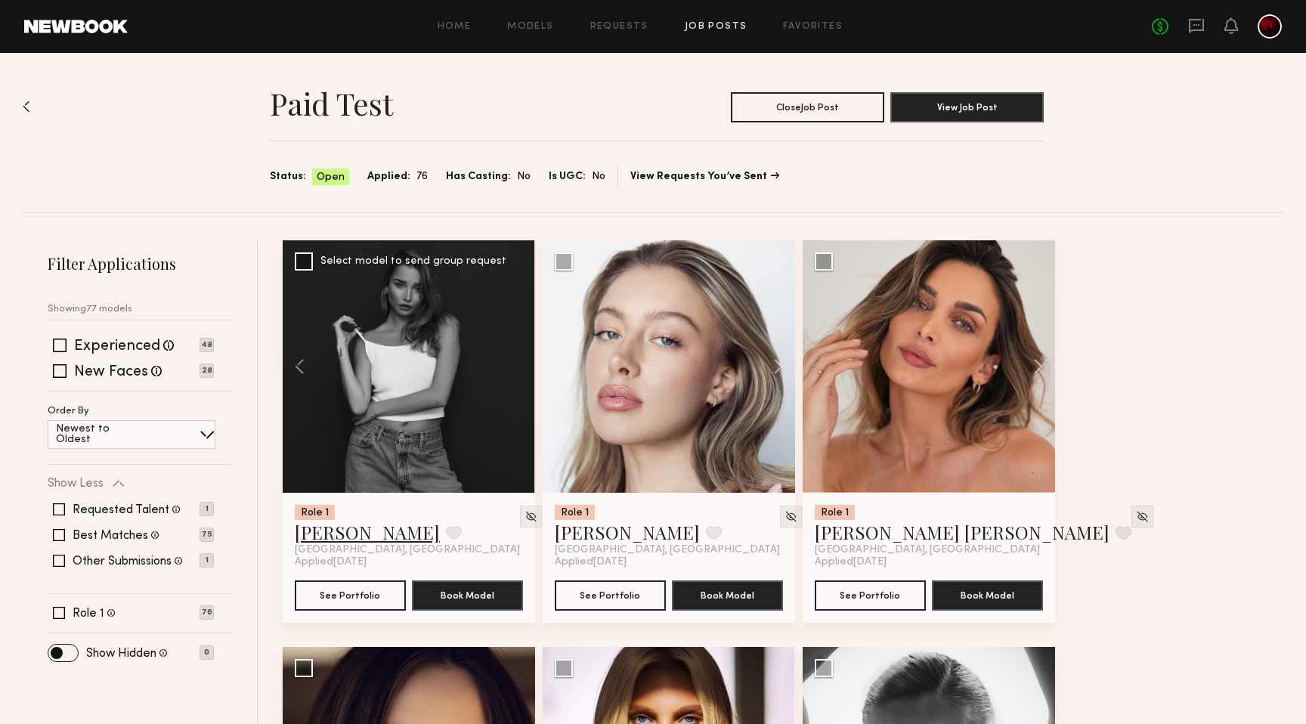
click at [338, 531] on link "[PERSON_NAME]" at bounding box center [367, 532] width 145 height 24
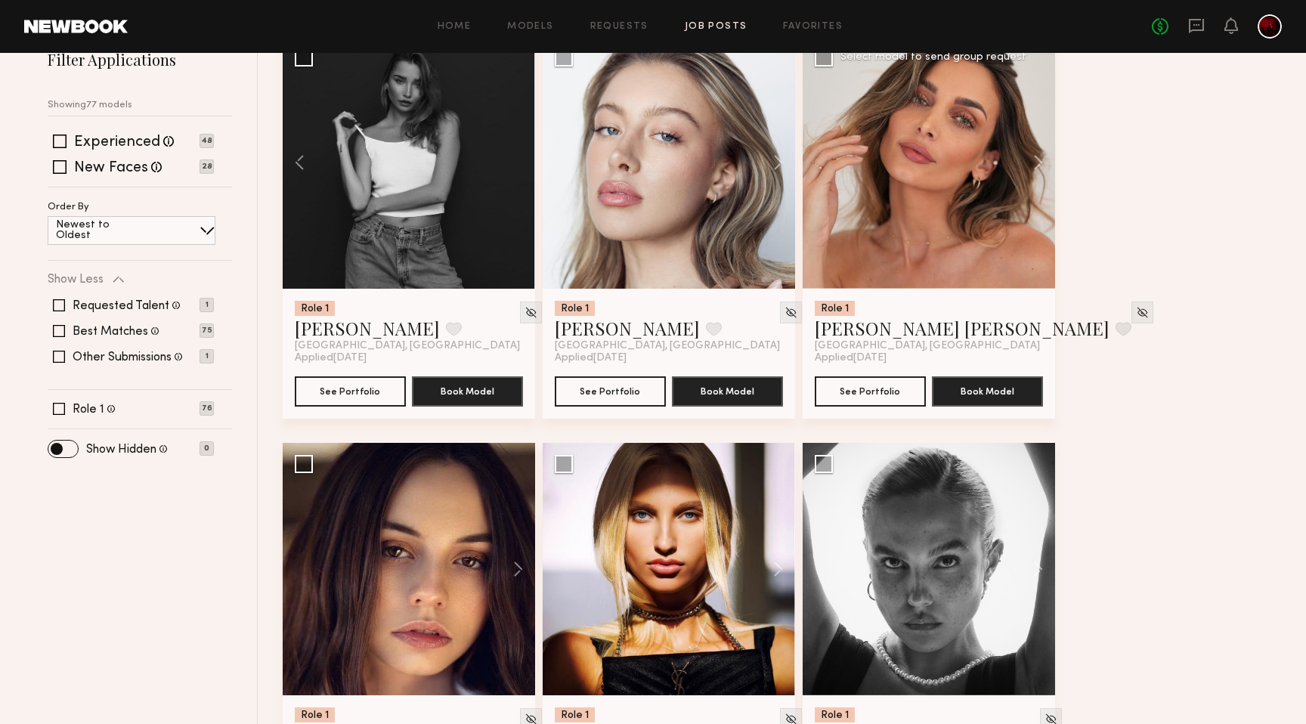
scroll to position [206, 0]
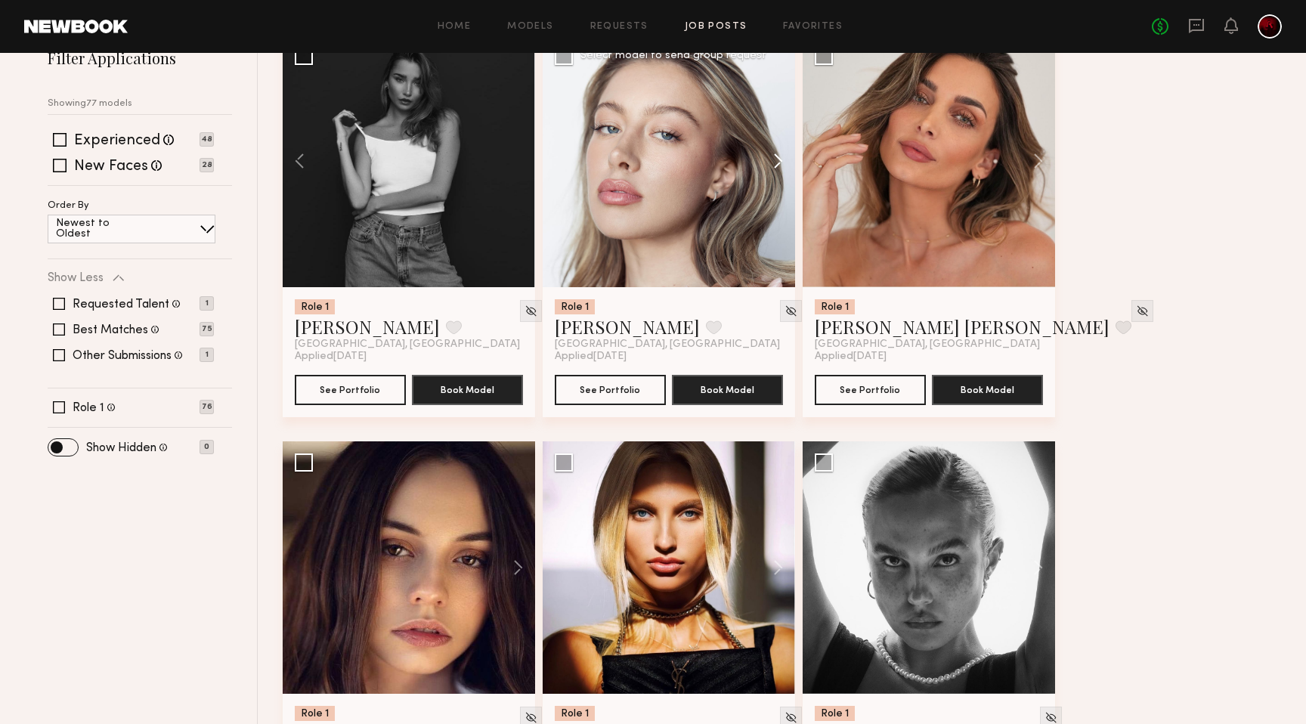
click at [773, 164] on button at bounding box center [771, 161] width 48 height 252
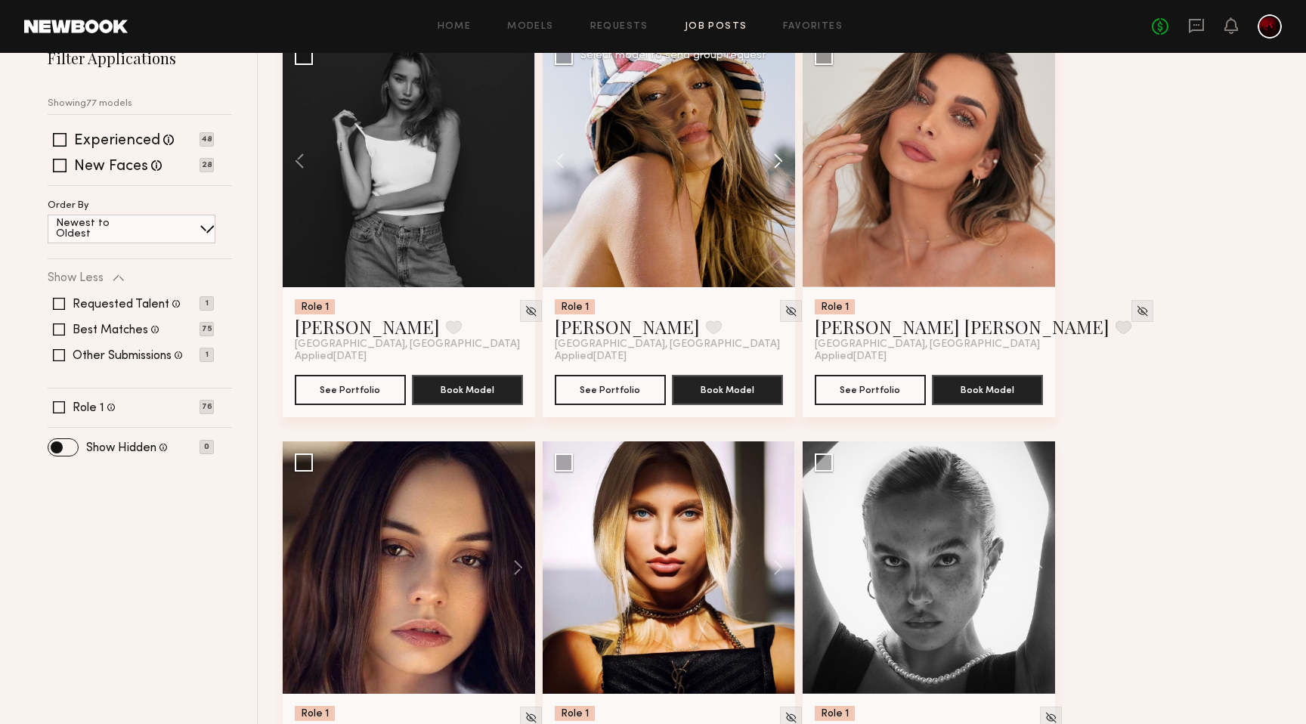
click at [773, 164] on button at bounding box center [771, 161] width 48 height 252
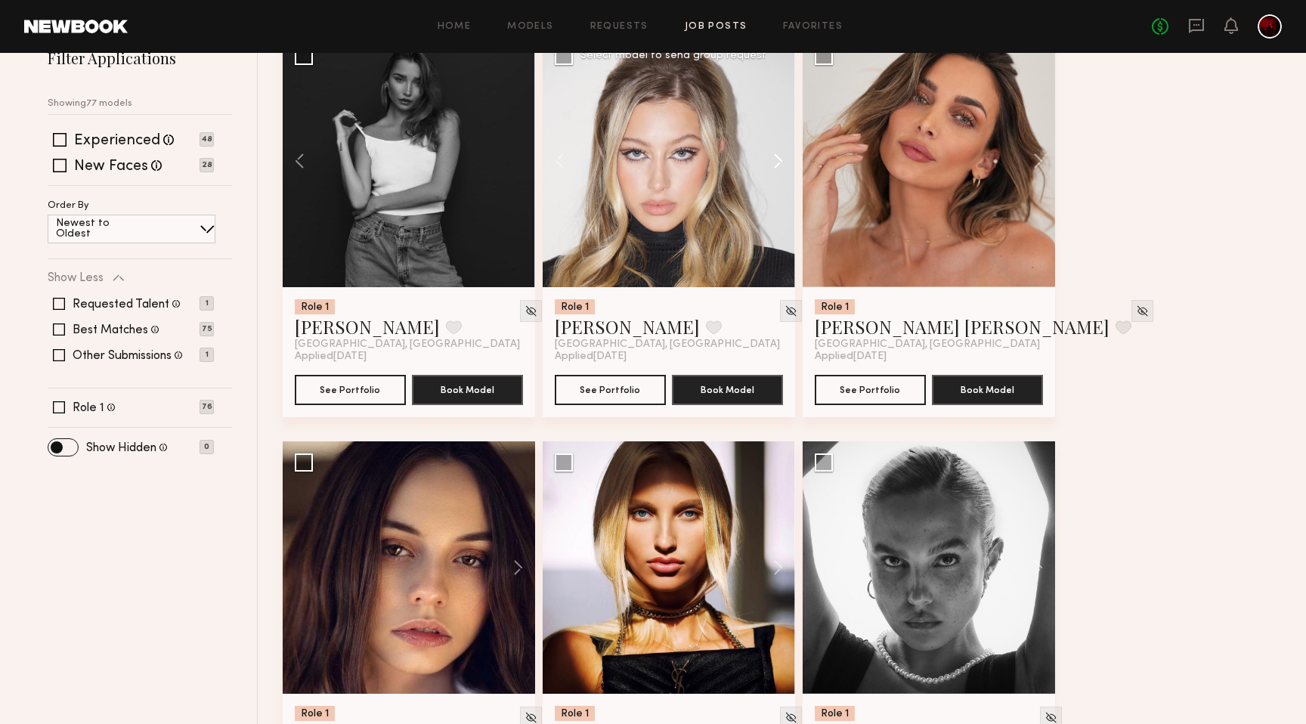
click at [773, 164] on button at bounding box center [771, 161] width 48 height 252
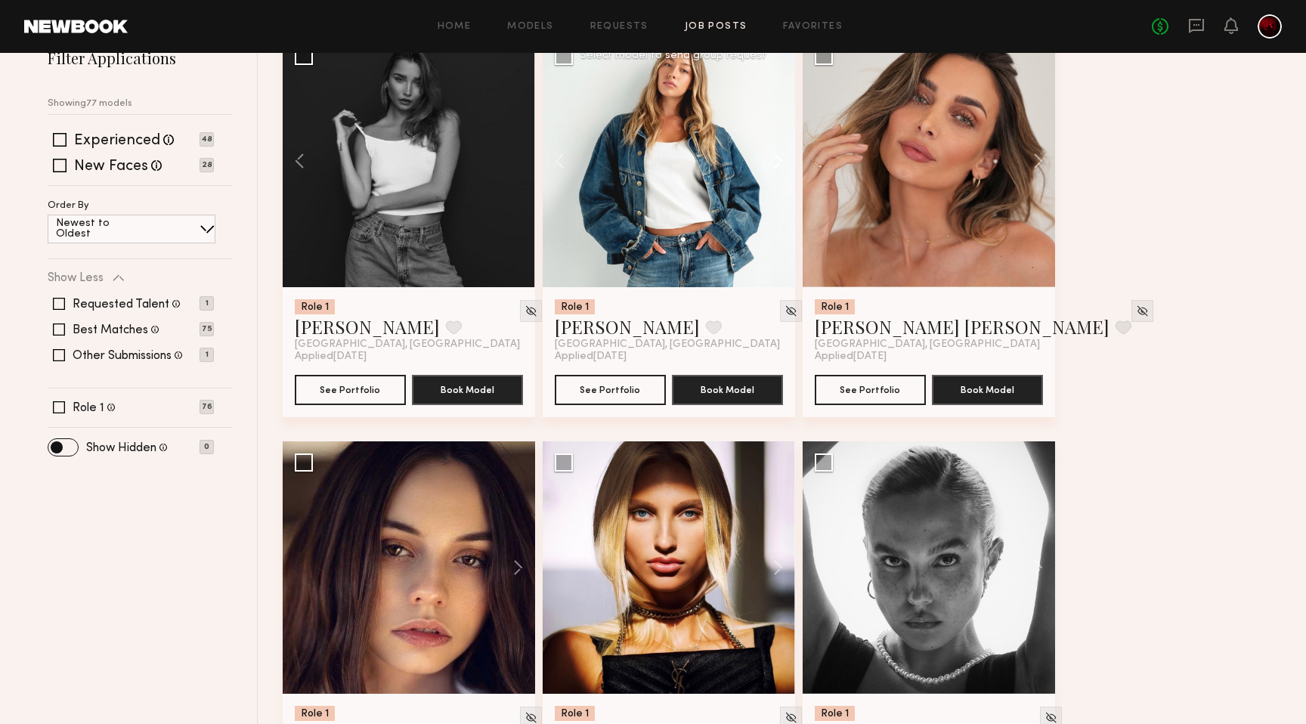
click at [773, 164] on button at bounding box center [771, 161] width 48 height 252
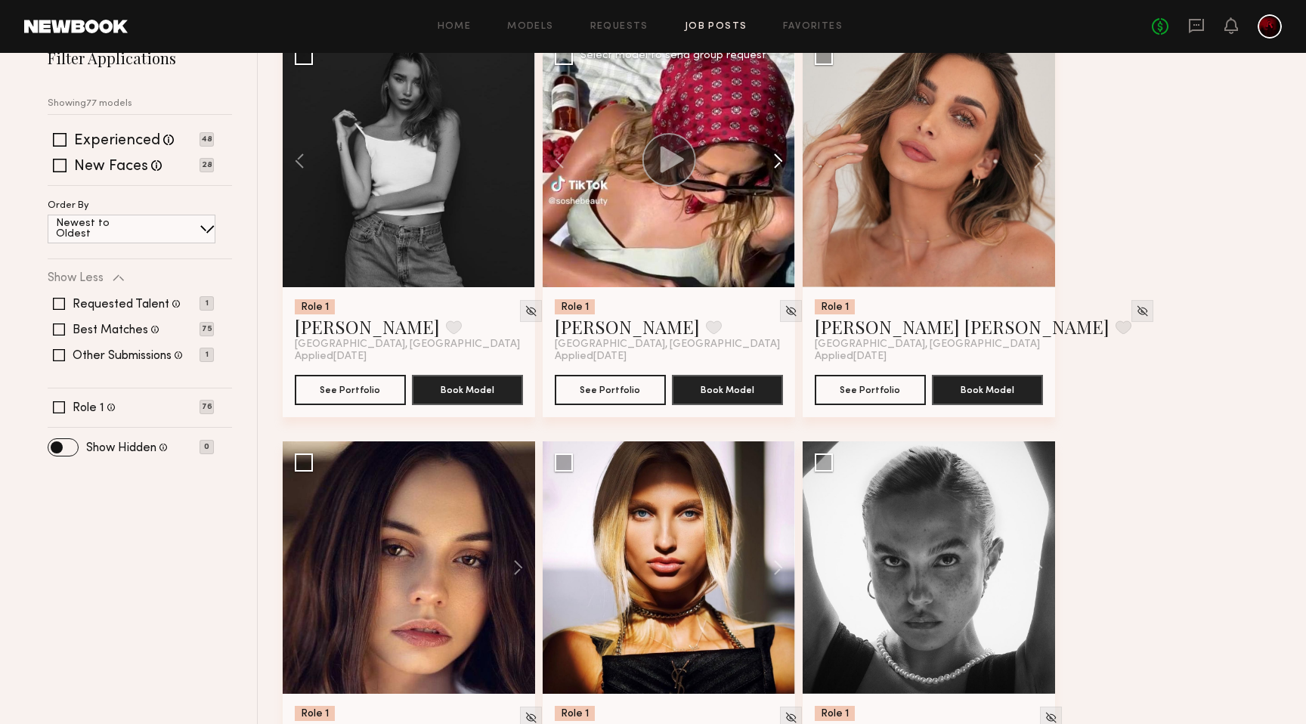
click at [773, 164] on button at bounding box center [771, 161] width 48 height 252
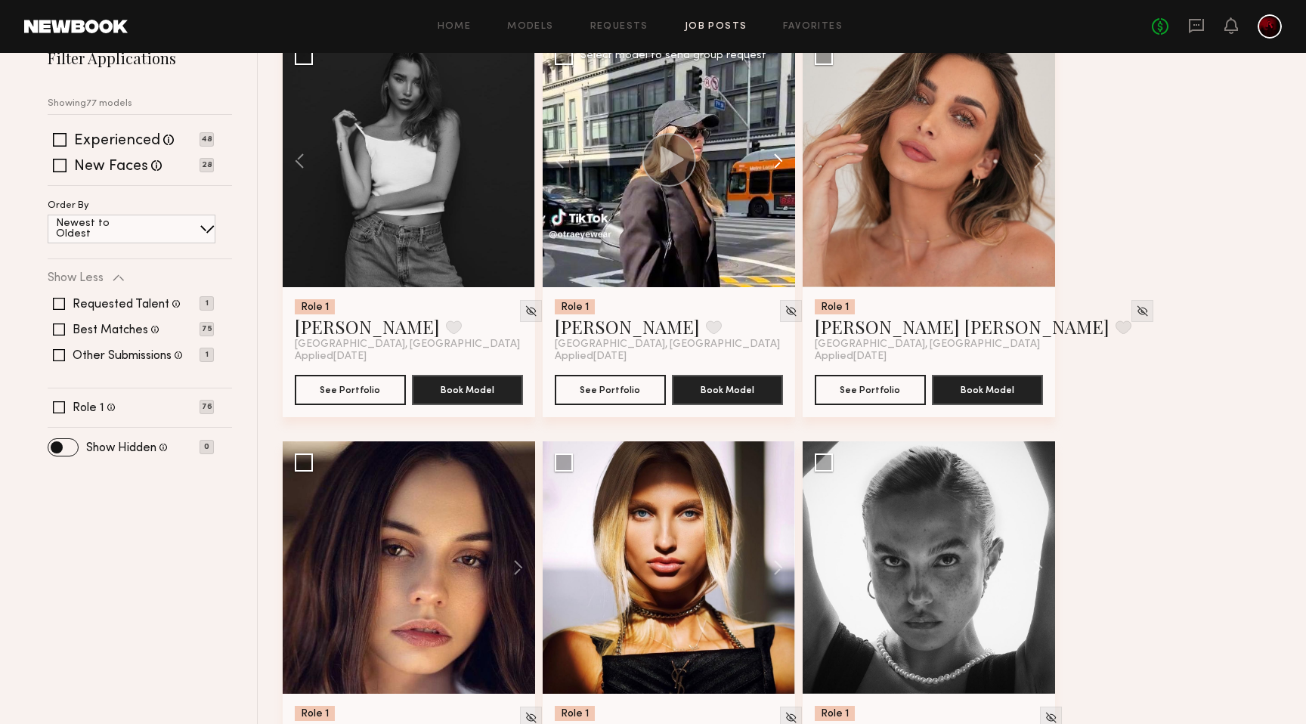
click at [773, 164] on button at bounding box center [771, 161] width 48 height 252
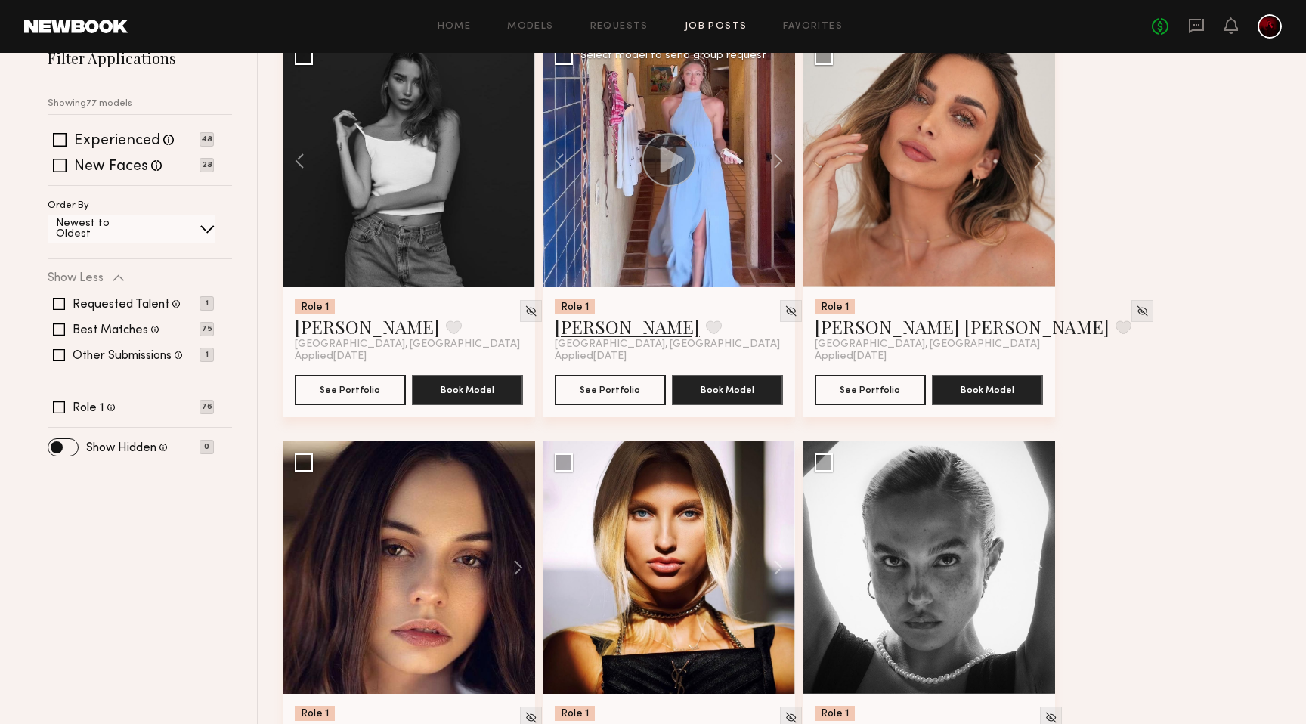
click at [582, 329] on link "[PERSON_NAME]" at bounding box center [627, 326] width 145 height 24
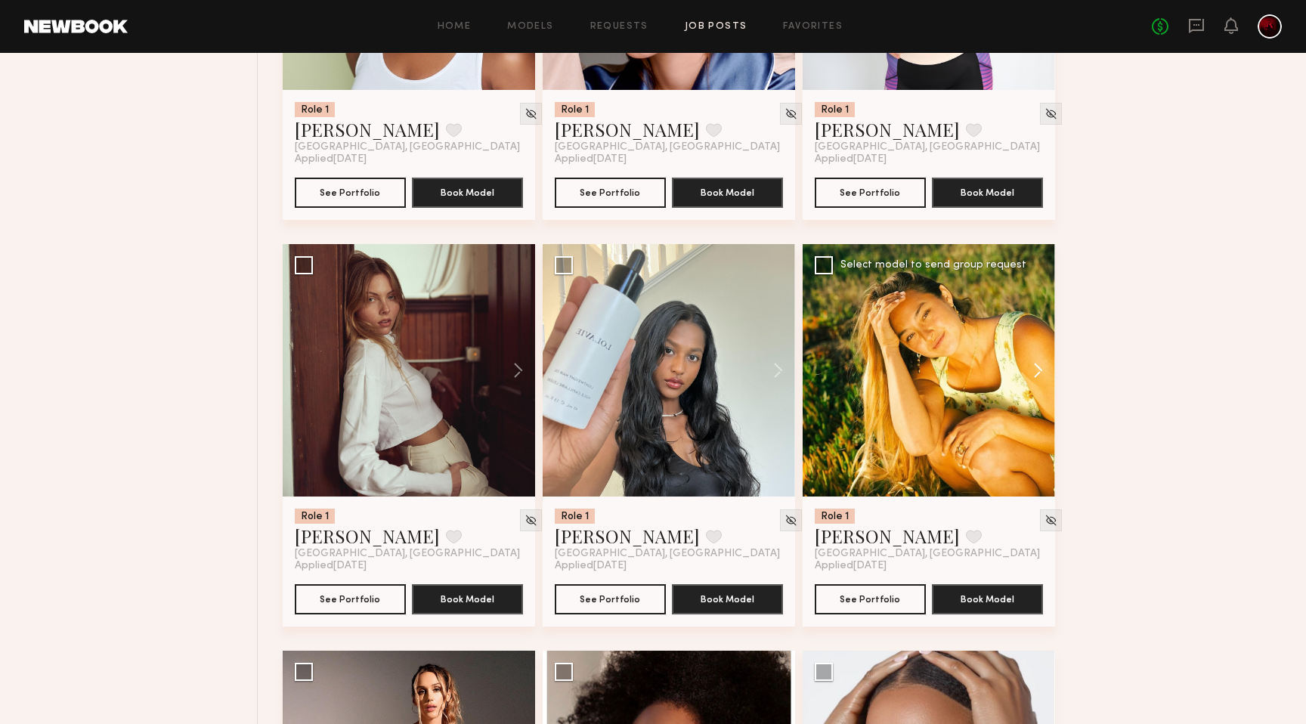
scroll to position [1625, 0]
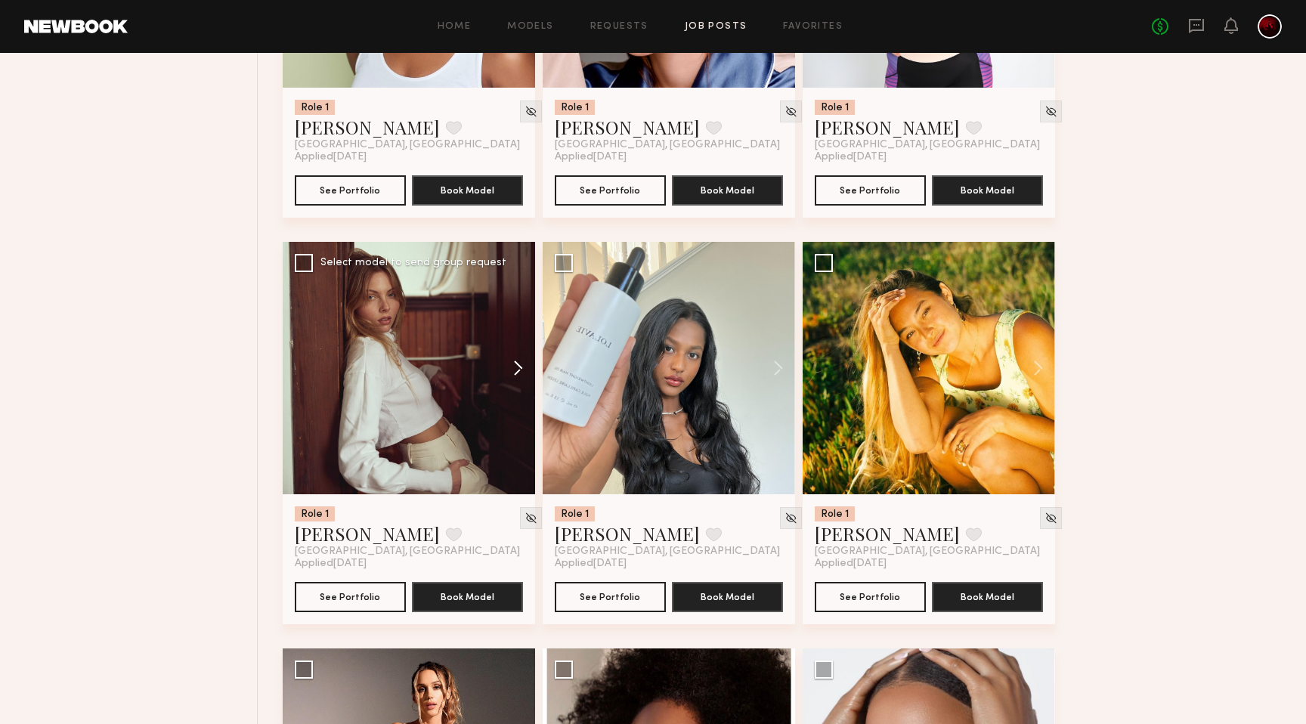
click at [513, 372] on button at bounding box center [511, 368] width 48 height 252
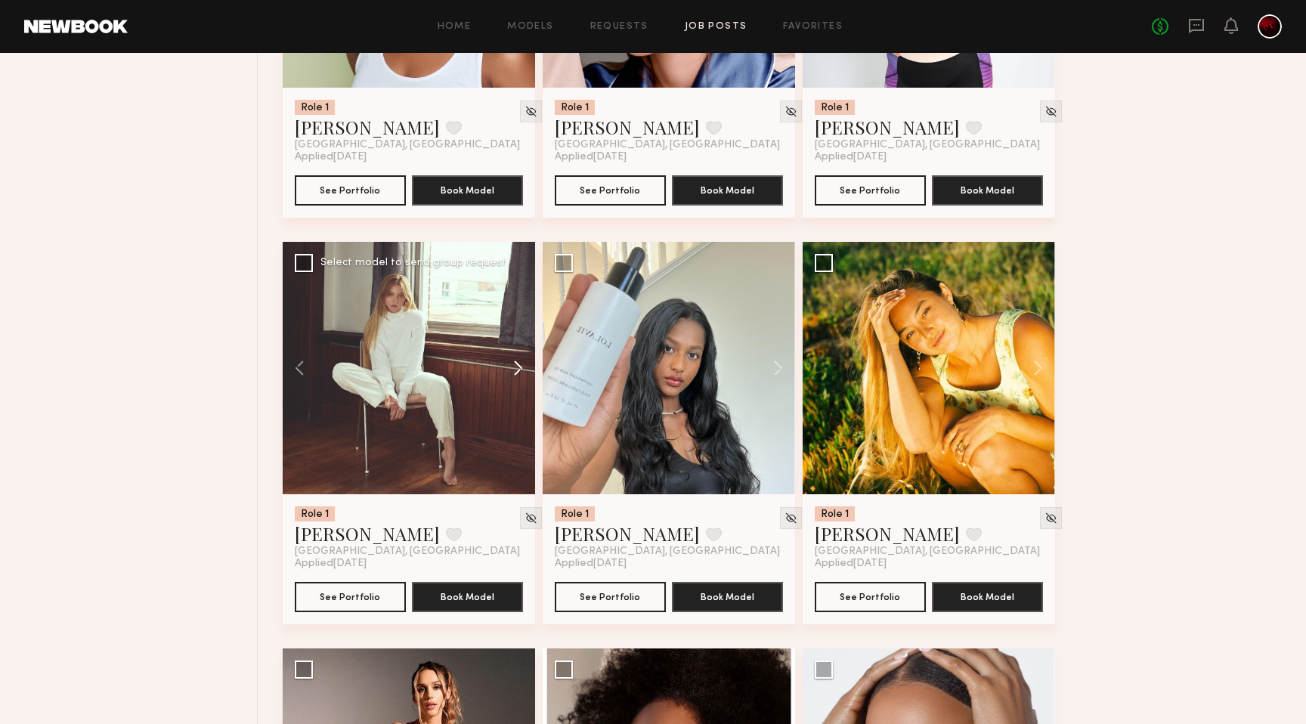
click at [513, 372] on button at bounding box center [511, 368] width 48 height 252
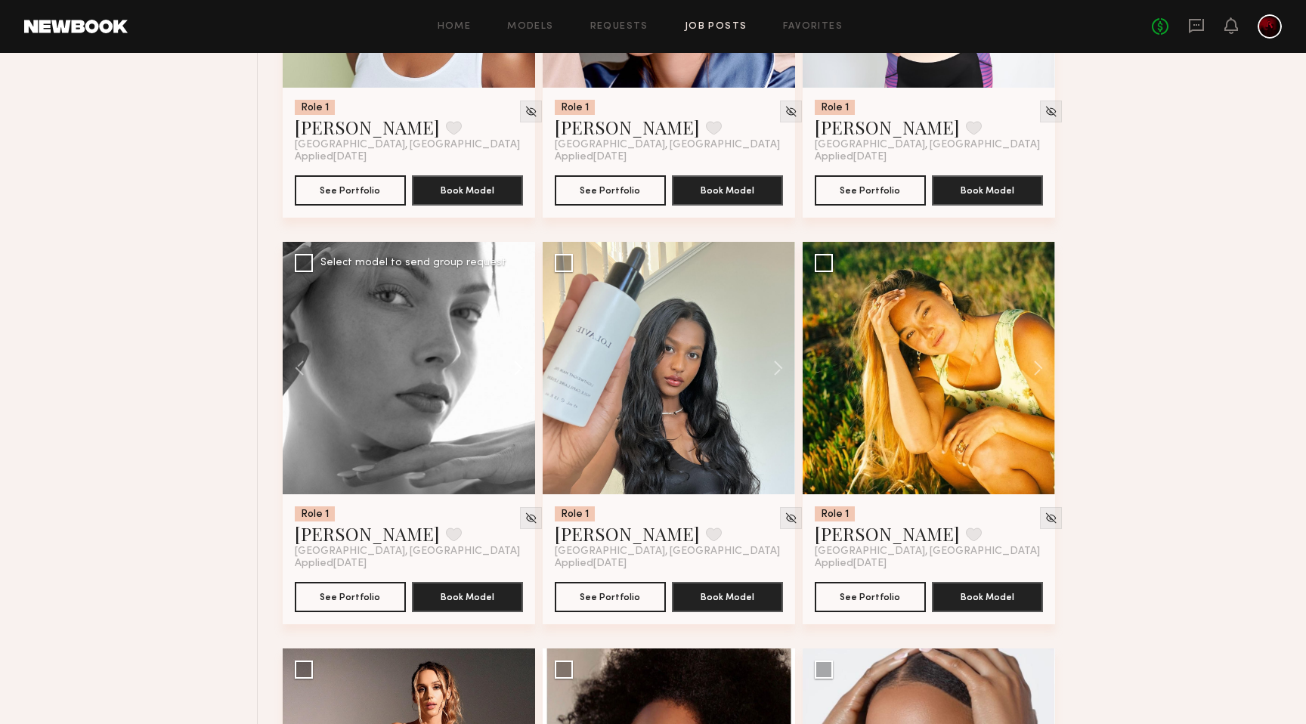
click at [513, 372] on button at bounding box center [511, 368] width 48 height 252
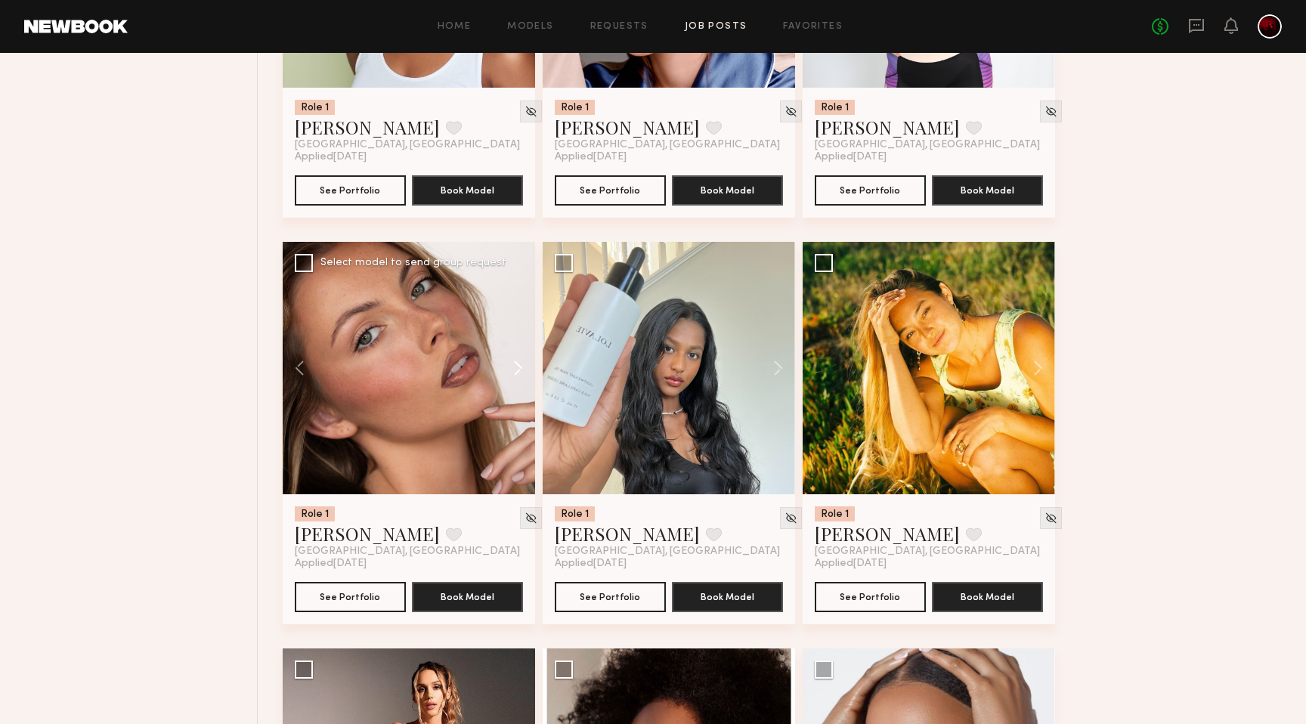
click at [513, 372] on button at bounding box center [511, 368] width 48 height 252
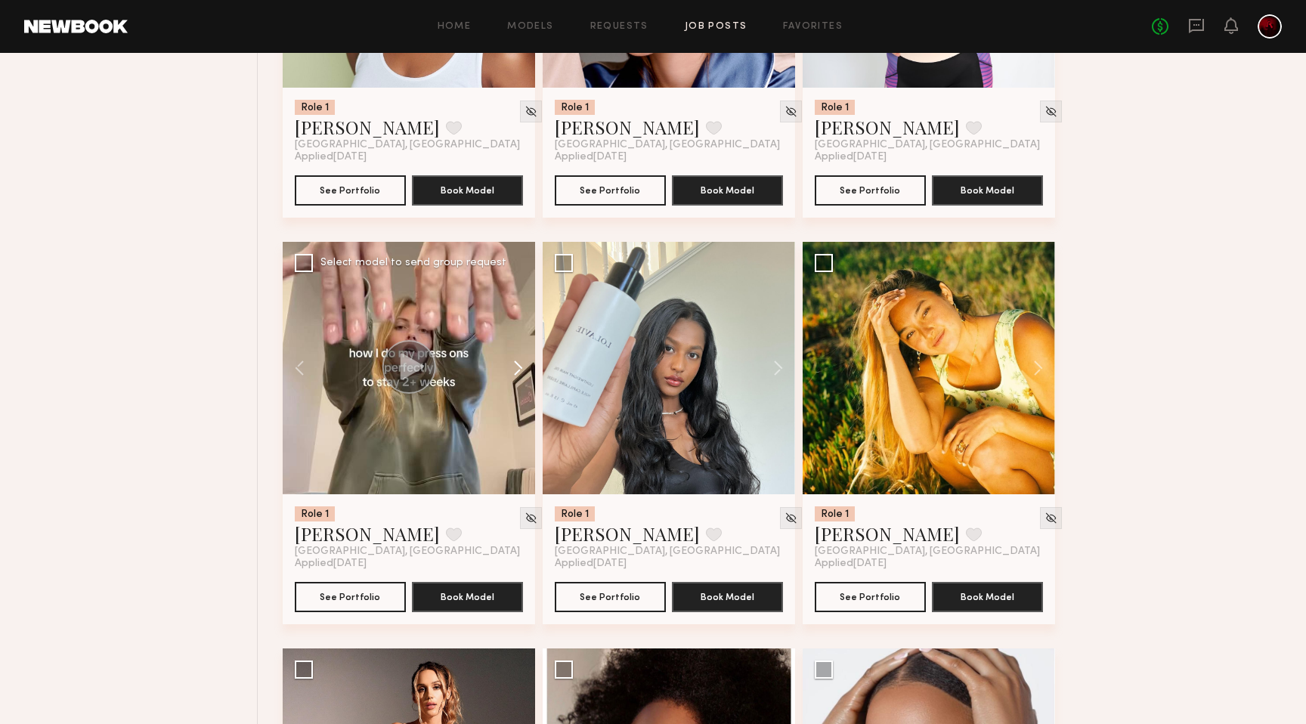
click at [513, 372] on button at bounding box center [511, 368] width 48 height 252
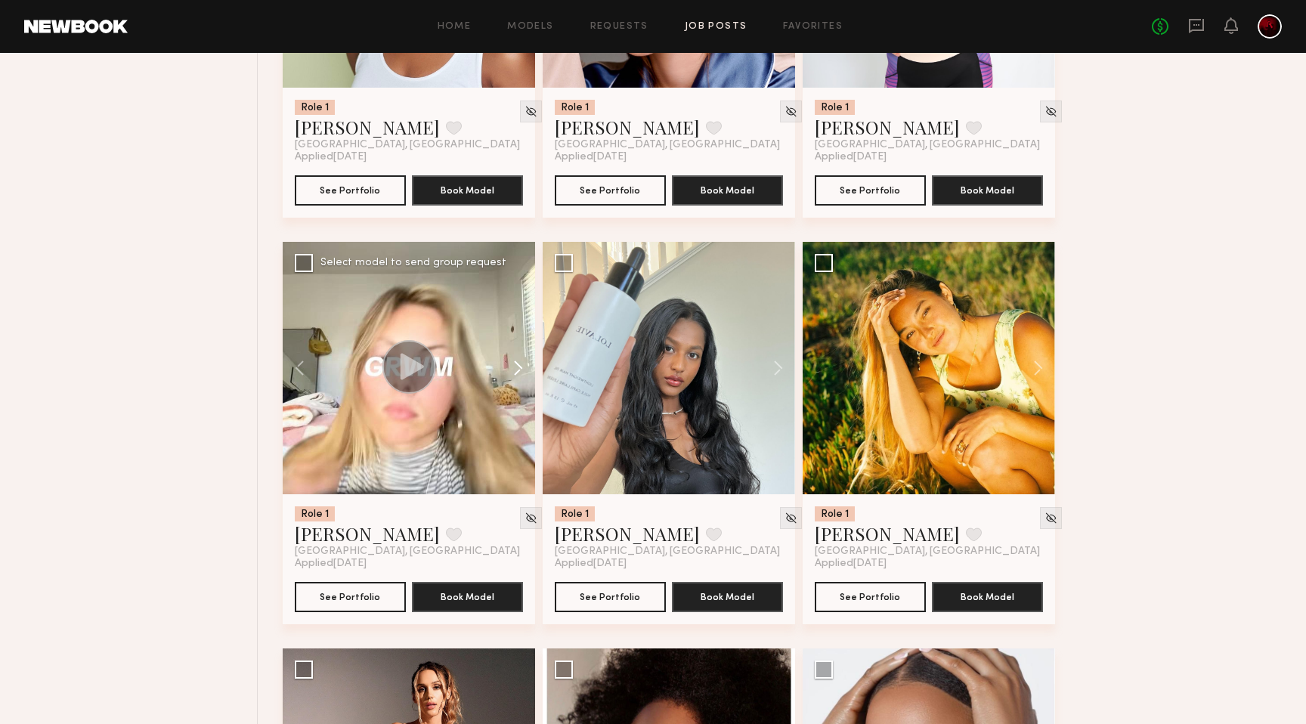
click at [513, 372] on button at bounding box center [511, 368] width 48 height 252
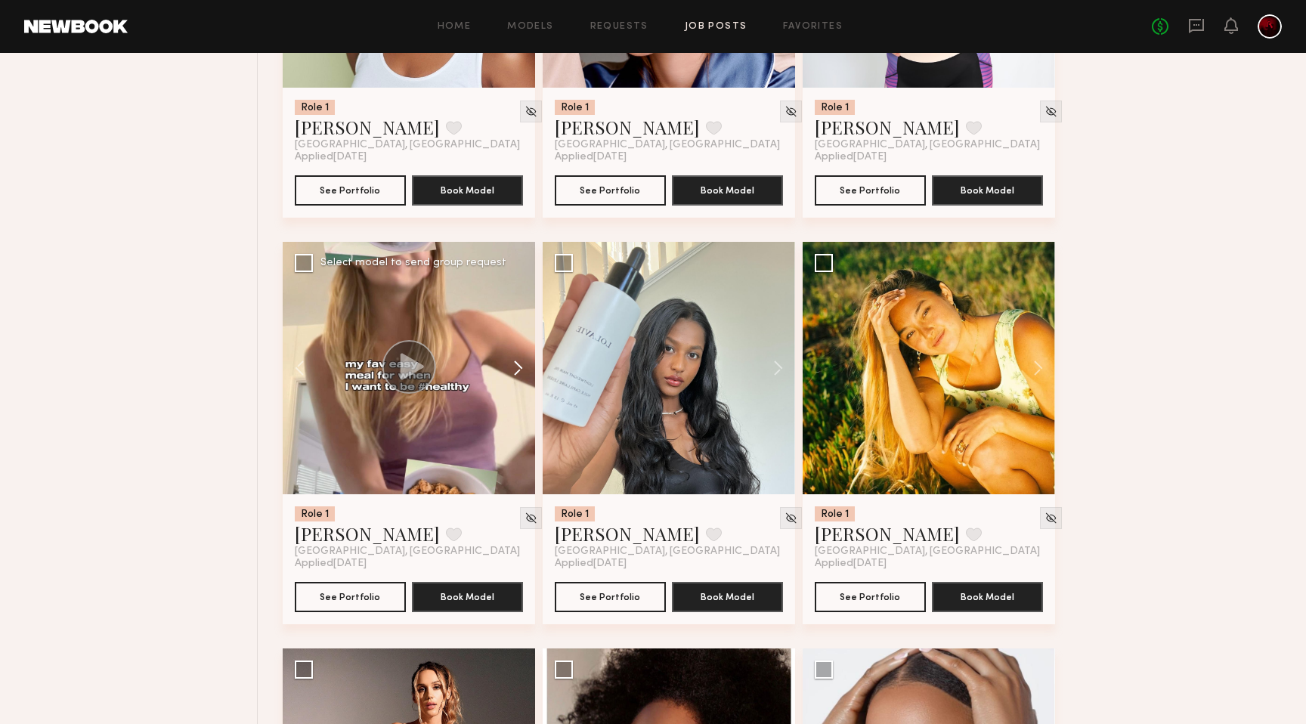
click at [513, 372] on button at bounding box center [511, 368] width 48 height 252
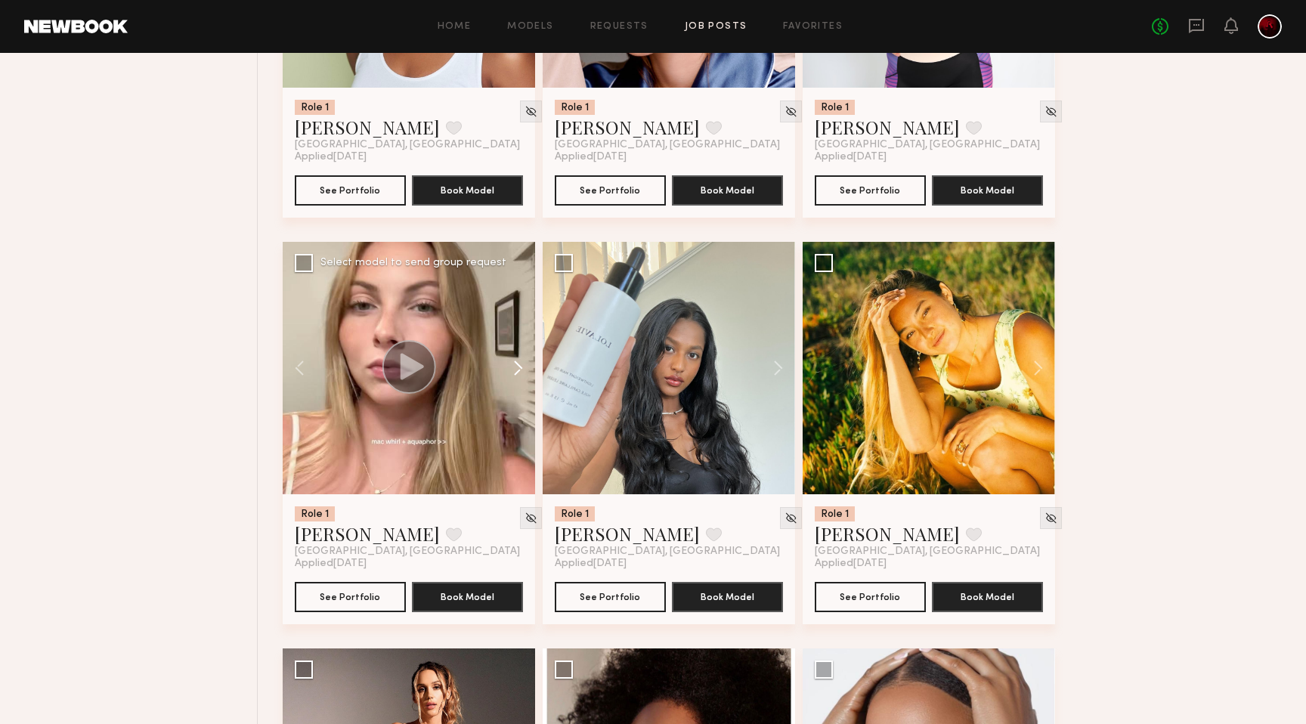
click at [513, 372] on button at bounding box center [511, 368] width 48 height 252
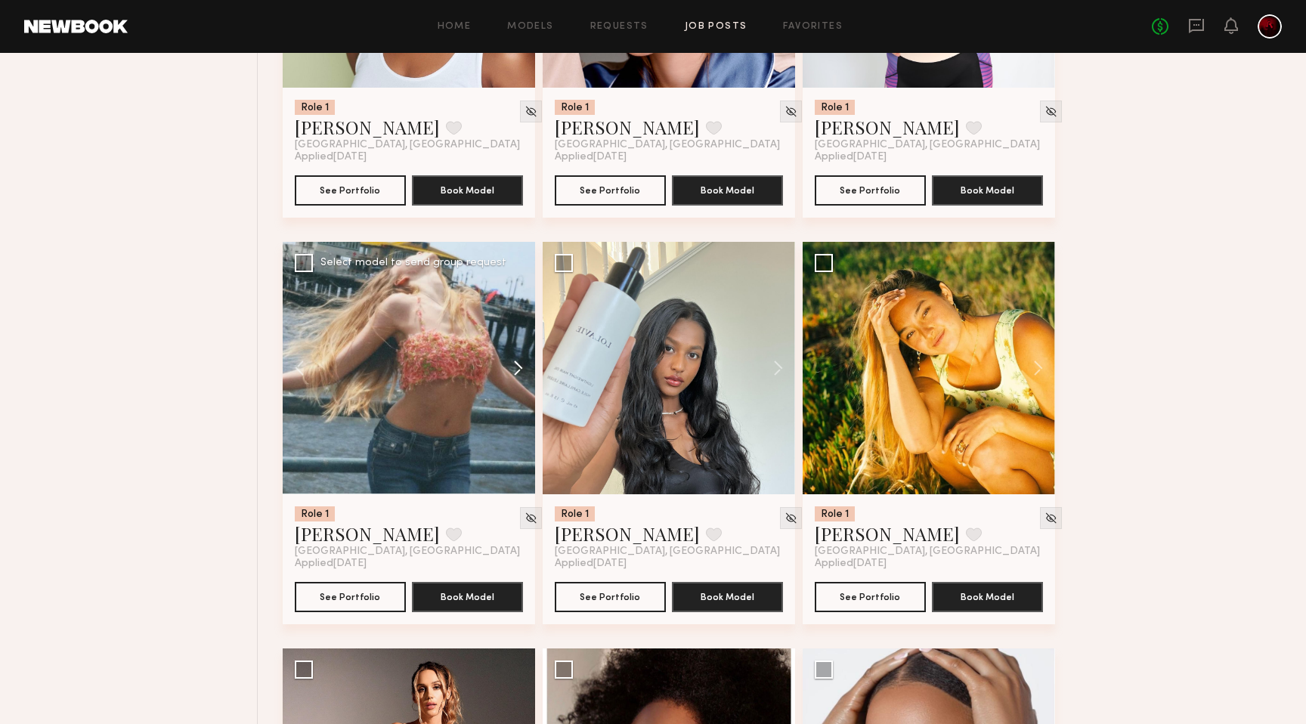
click at [513, 372] on button at bounding box center [511, 368] width 48 height 252
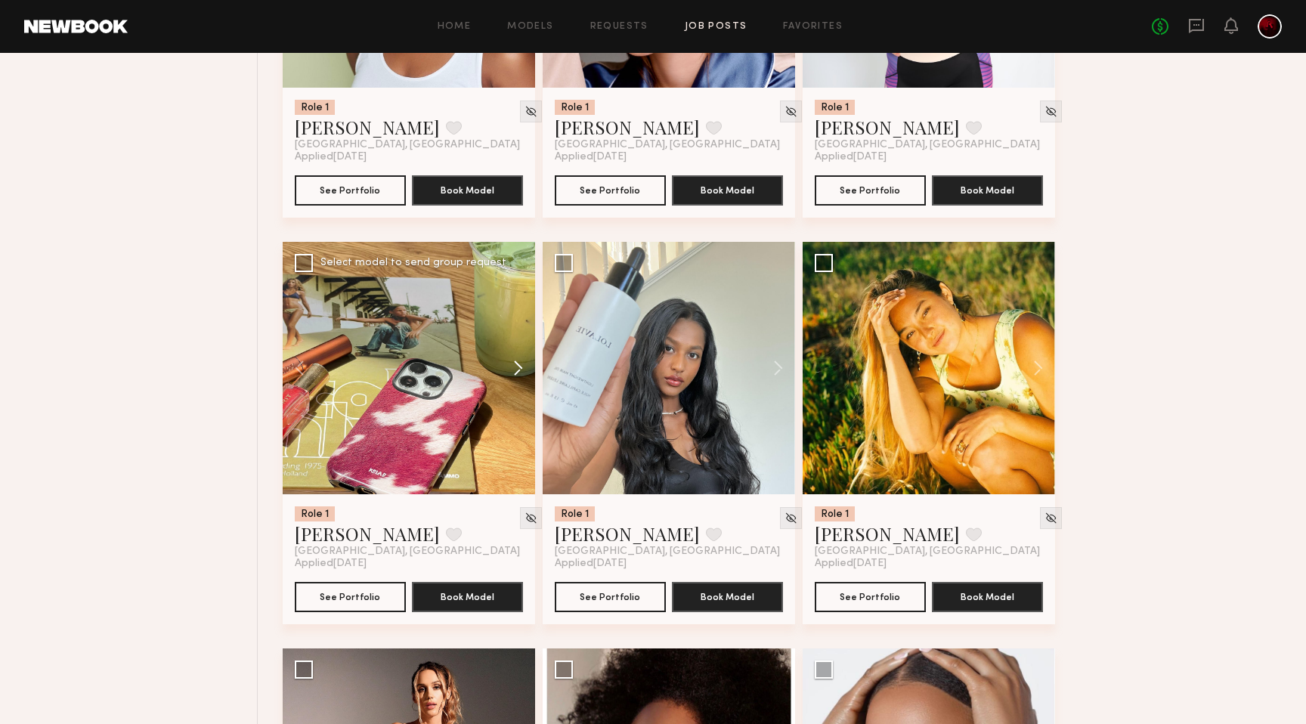
click at [513, 372] on button at bounding box center [511, 368] width 48 height 252
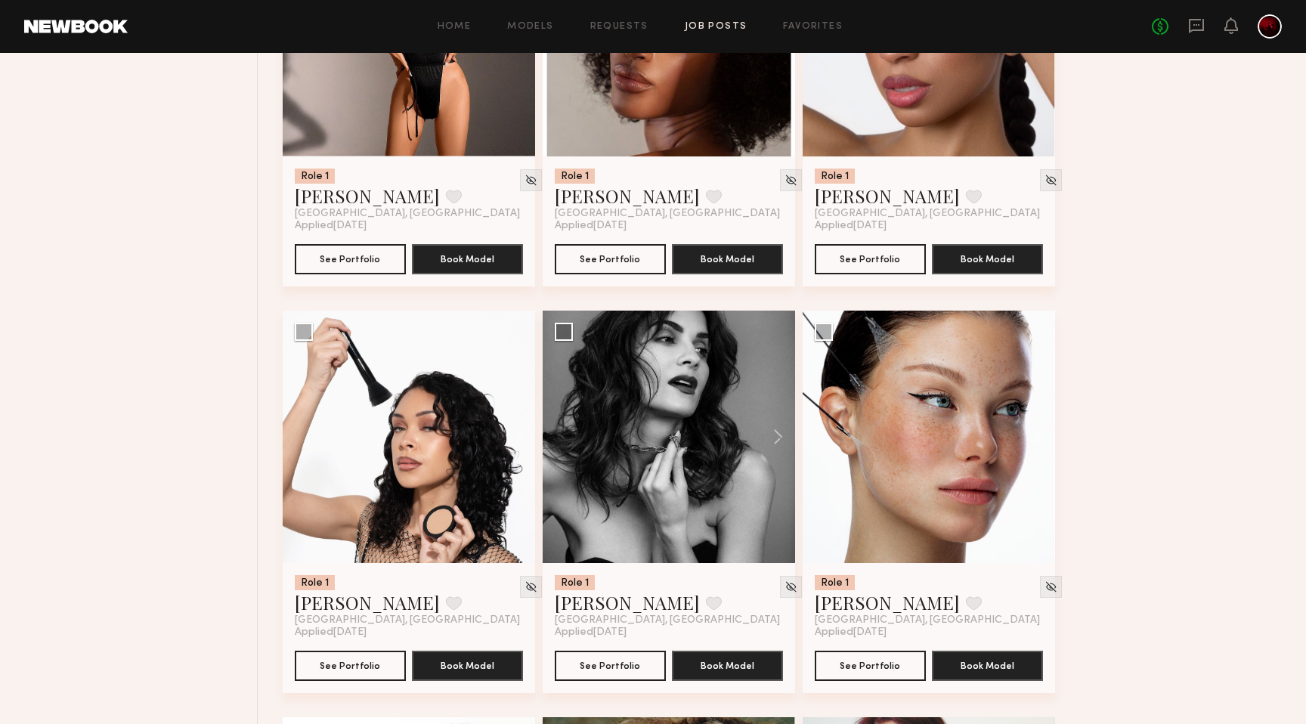
scroll to position [2402, 0]
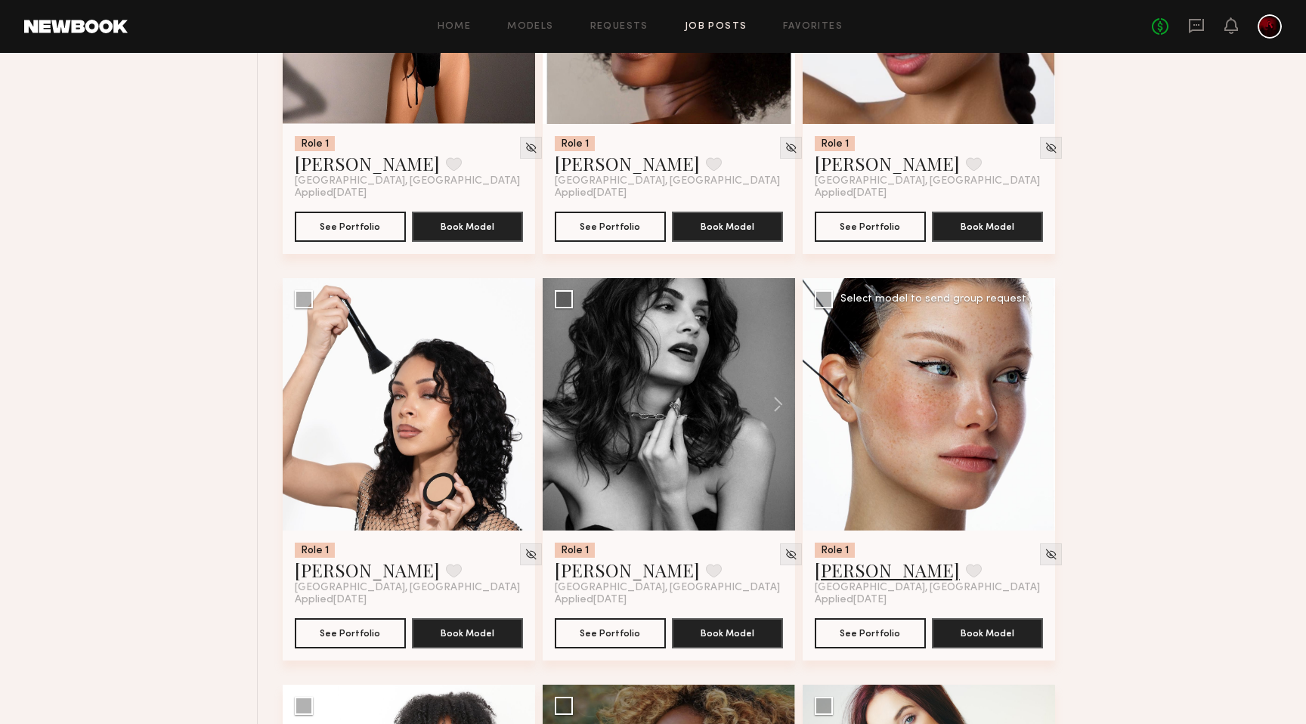
click at [853, 579] on link "[PERSON_NAME]" at bounding box center [887, 570] width 145 height 24
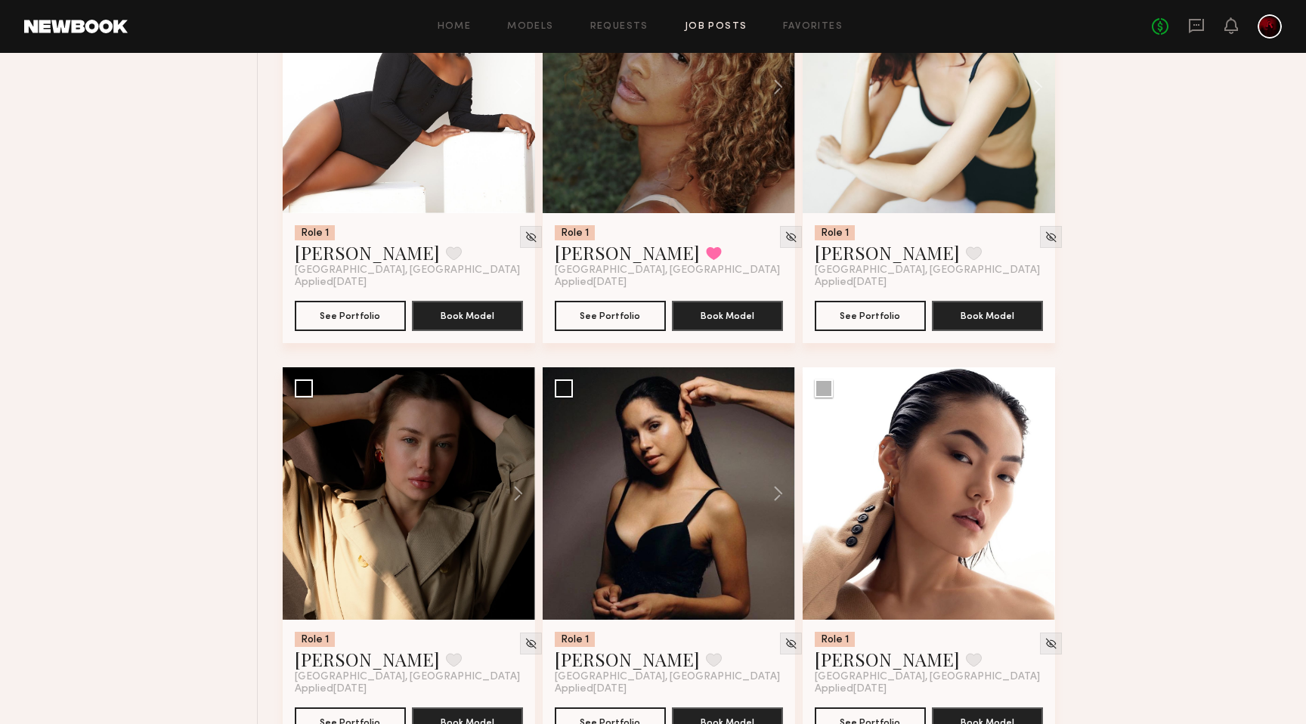
scroll to position [3166, 0]
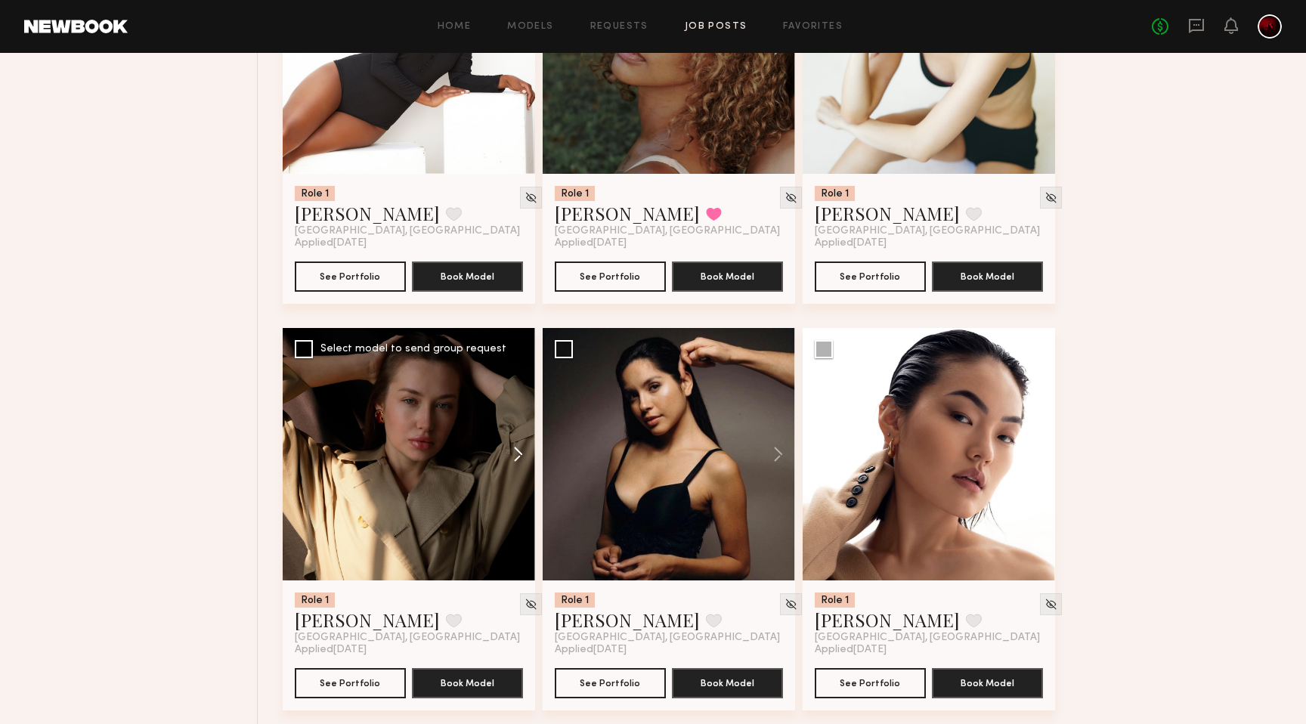
click at [519, 458] on button at bounding box center [511, 454] width 48 height 252
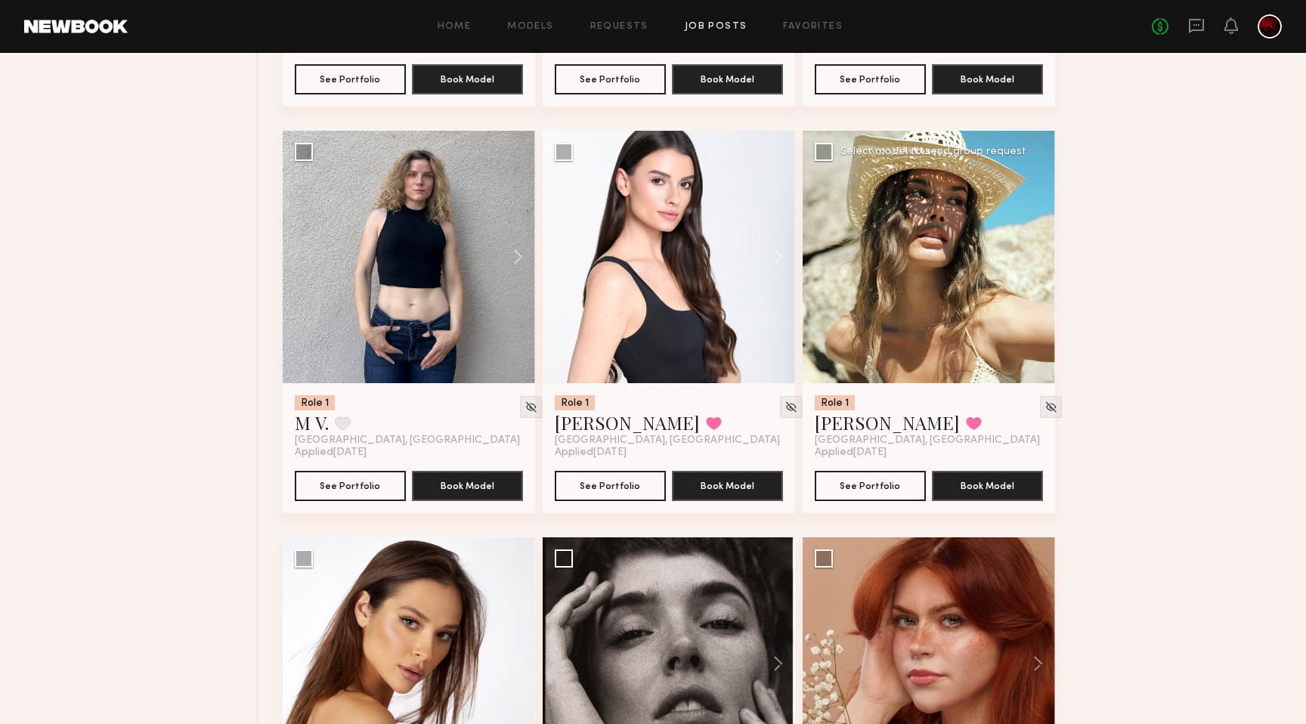
scroll to position [7017, 0]
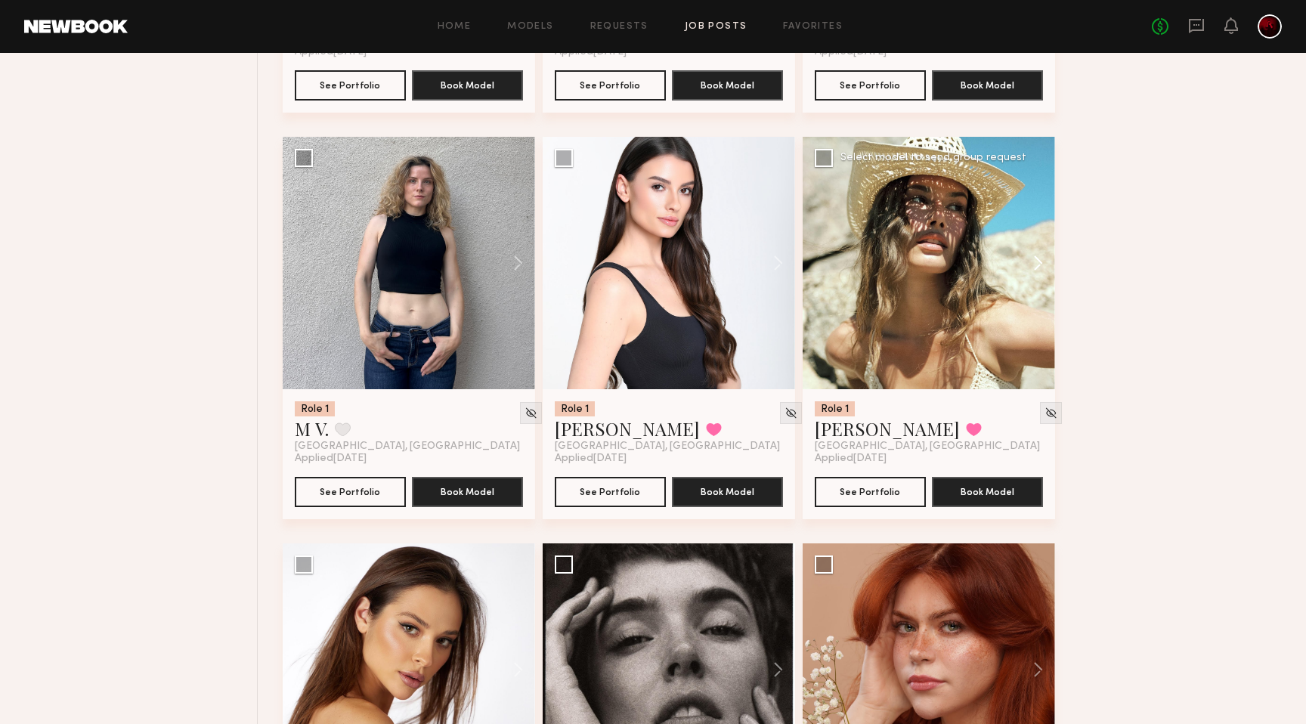
click at [1036, 266] on button at bounding box center [1031, 263] width 48 height 252
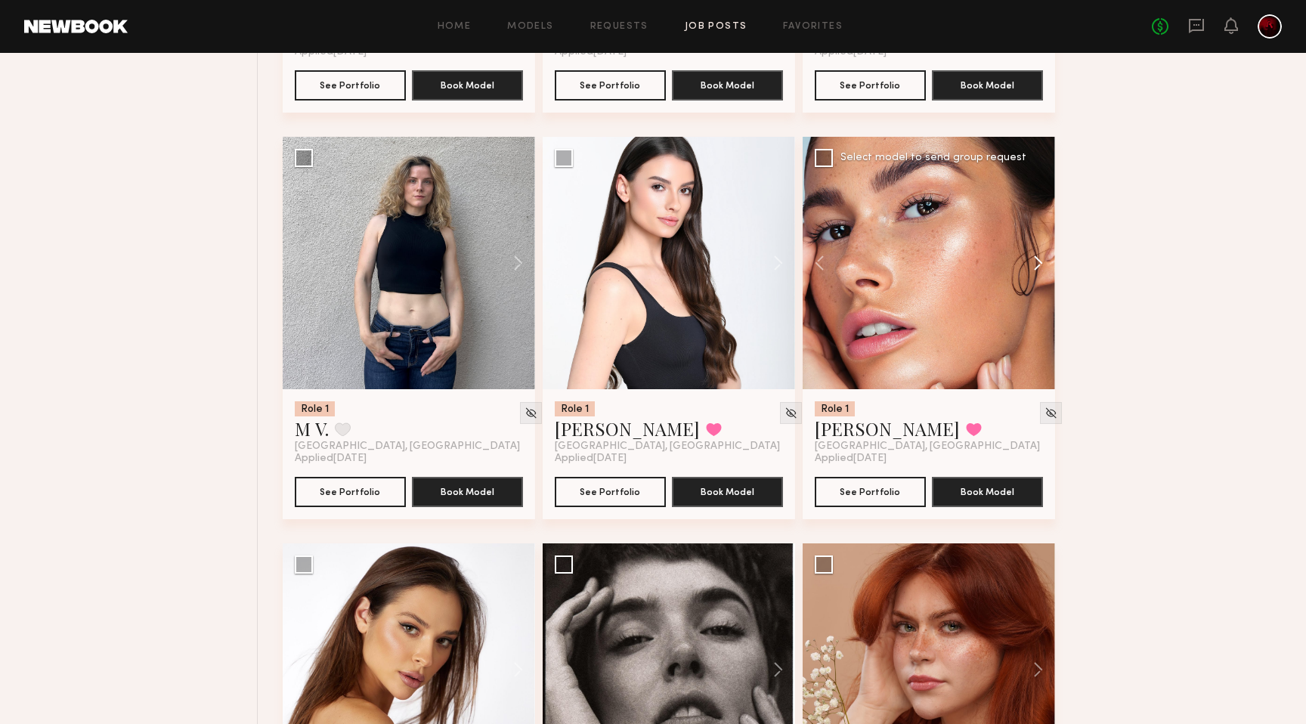
click at [1036, 266] on button at bounding box center [1031, 263] width 48 height 252
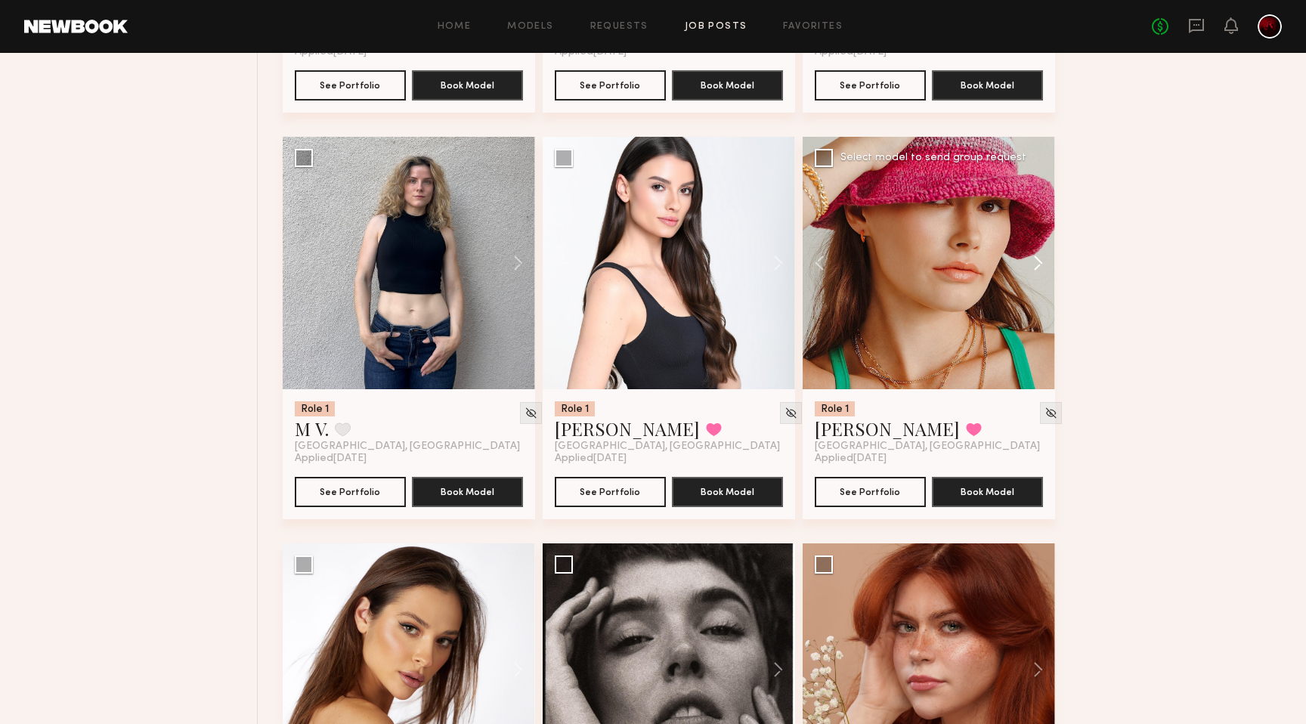
click at [1036, 266] on button at bounding box center [1031, 263] width 48 height 252
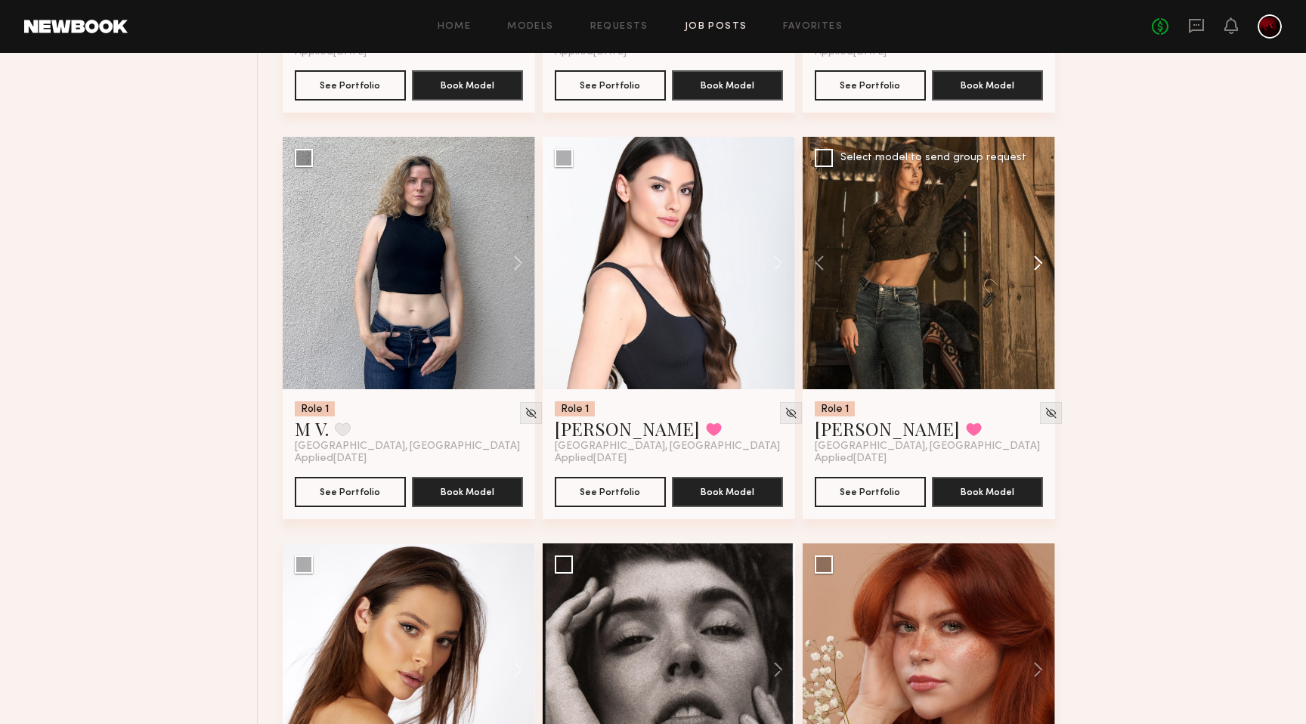
click at [1036, 266] on button at bounding box center [1031, 263] width 48 height 252
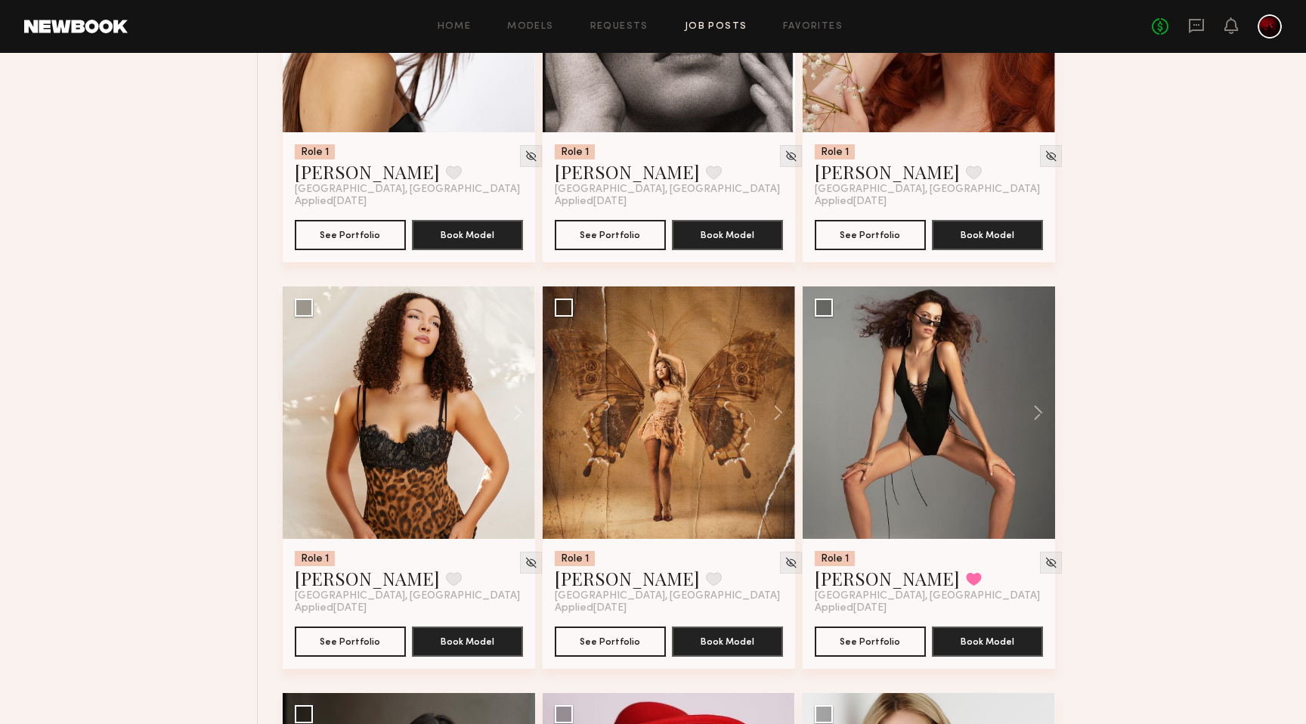
scroll to position [7687, 0]
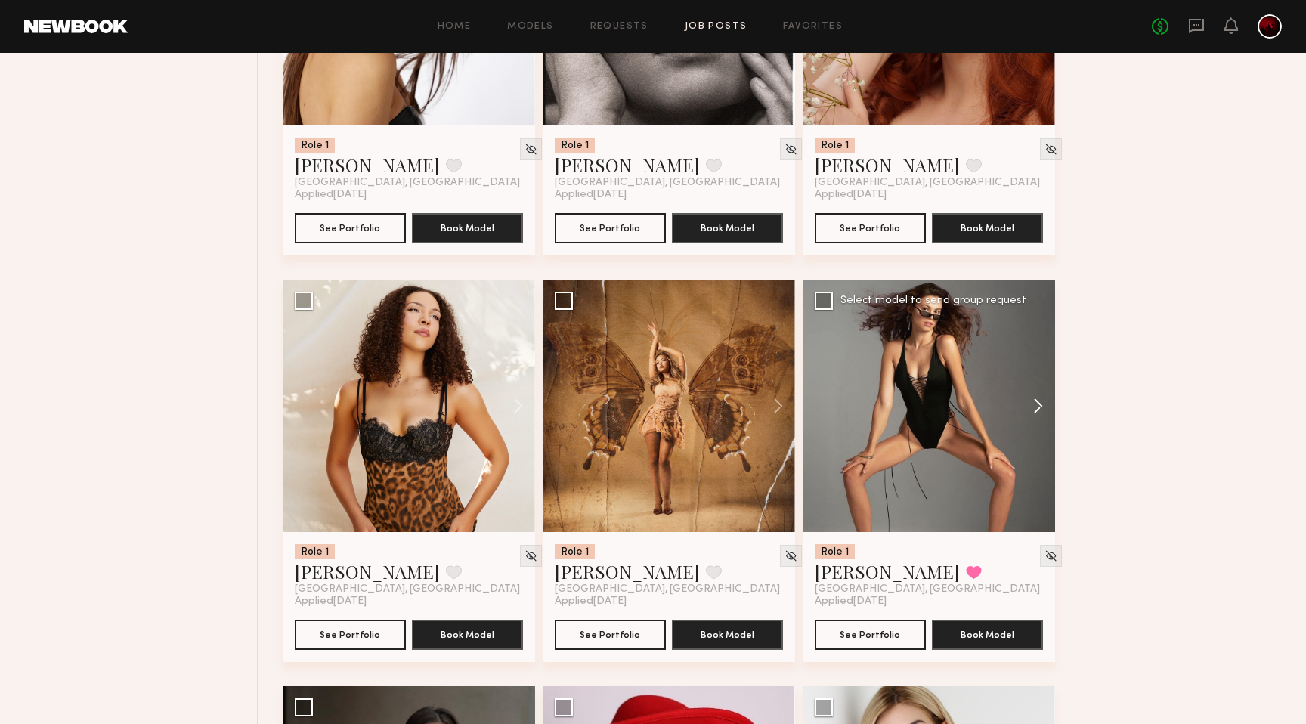
click at [1044, 420] on button at bounding box center [1031, 406] width 48 height 252
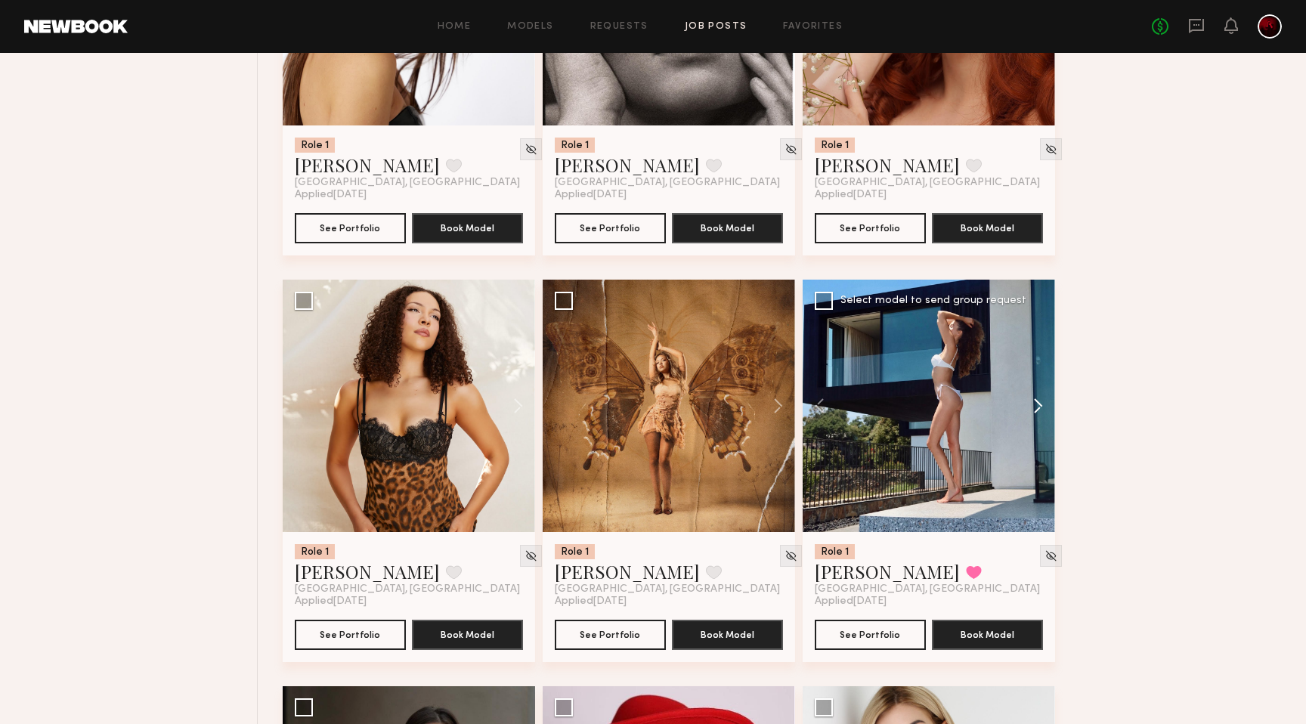
click at [1044, 420] on button at bounding box center [1031, 406] width 48 height 252
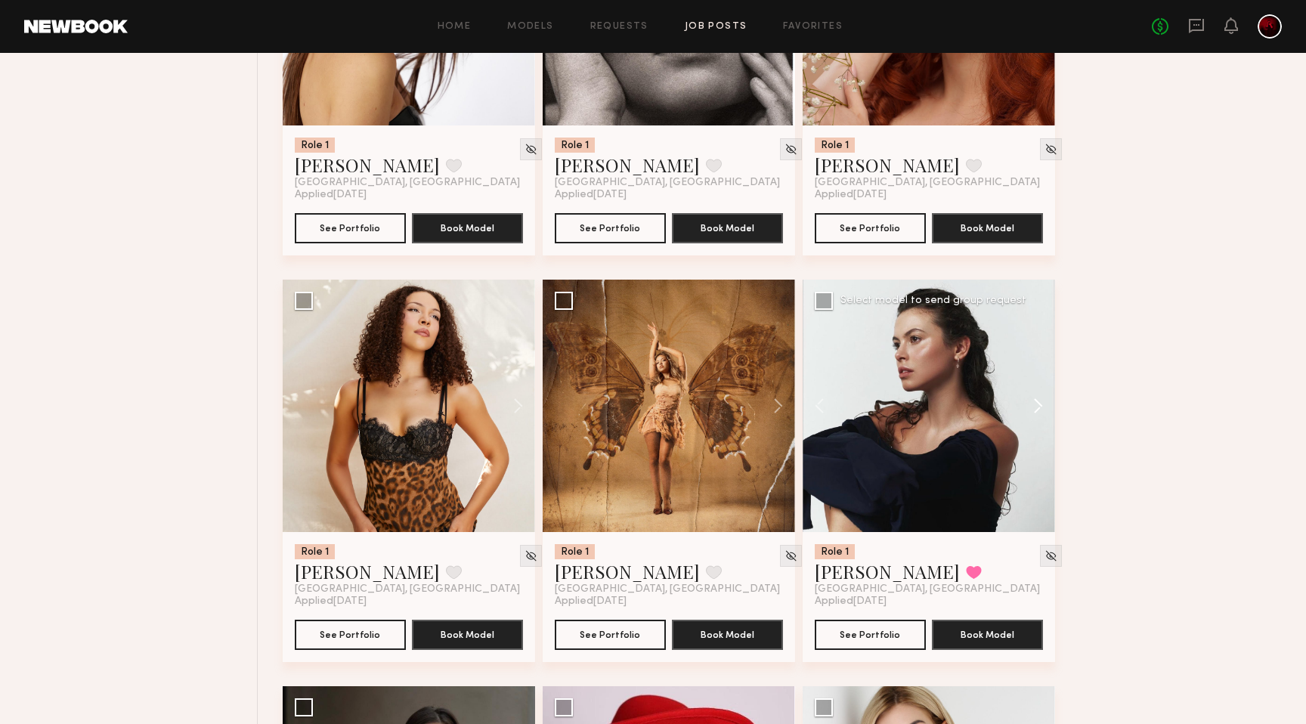
click at [1044, 420] on button at bounding box center [1031, 406] width 48 height 252
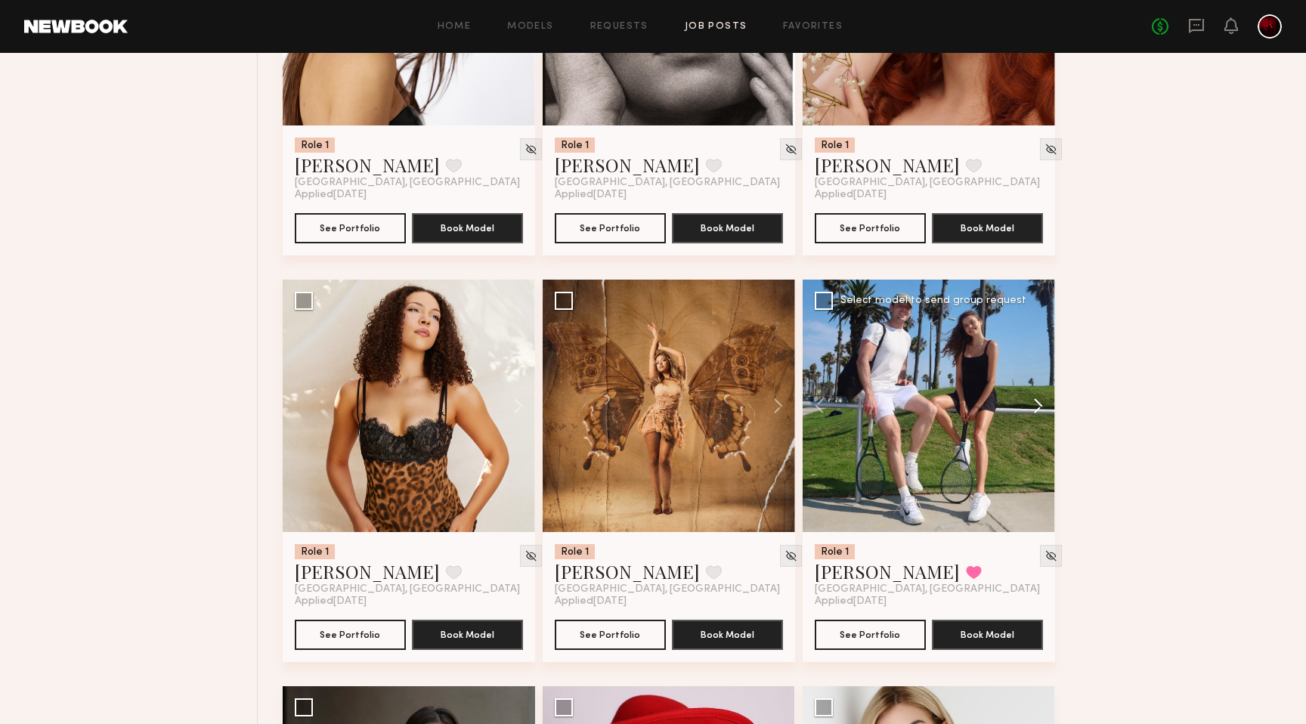
click at [1044, 420] on button at bounding box center [1031, 406] width 48 height 252
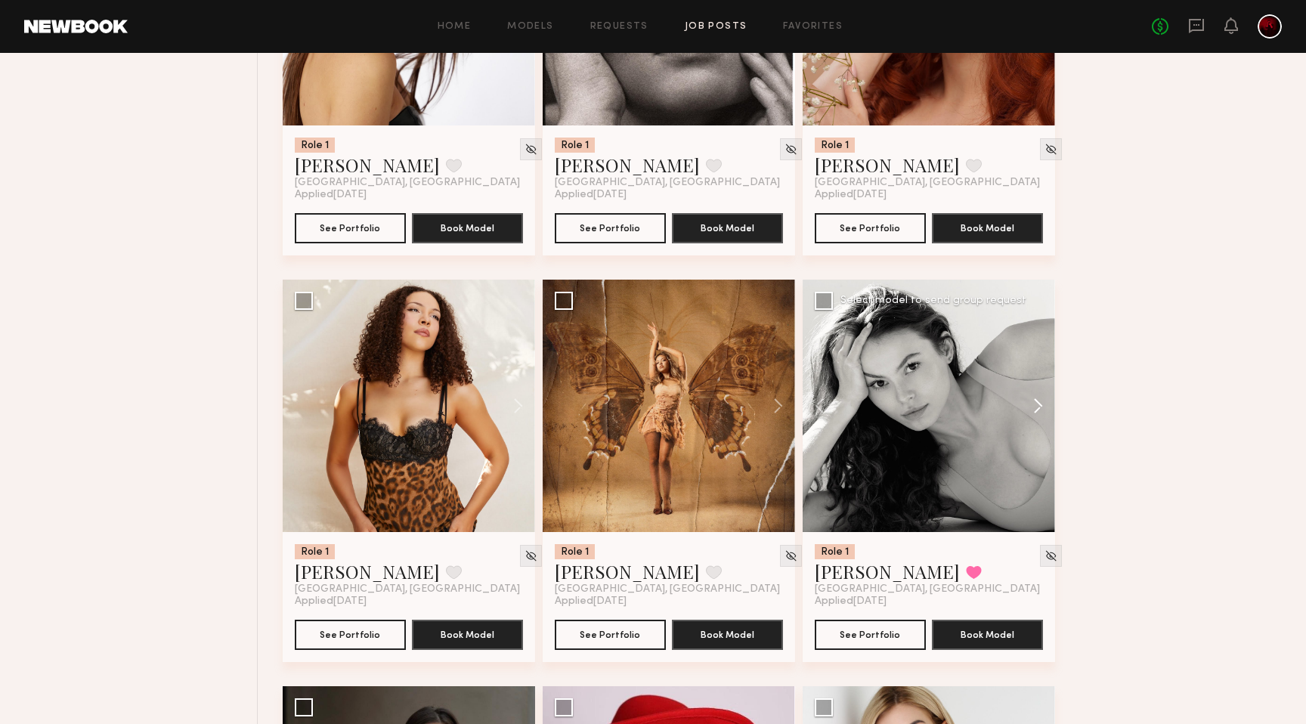
click at [1044, 420] on button at bounding box center [1031, 406] width 48 height 252
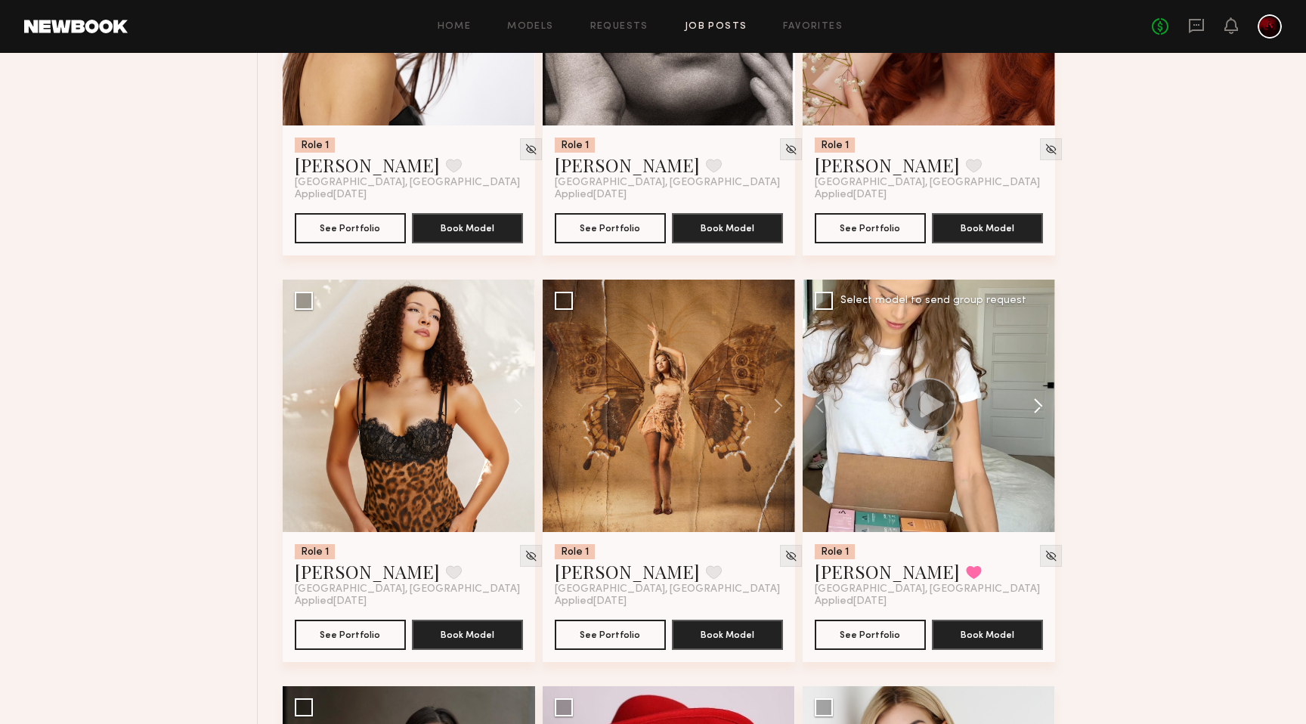
click at [1044, 420] on button at bounding box center [1031, 406] width 48 height 252
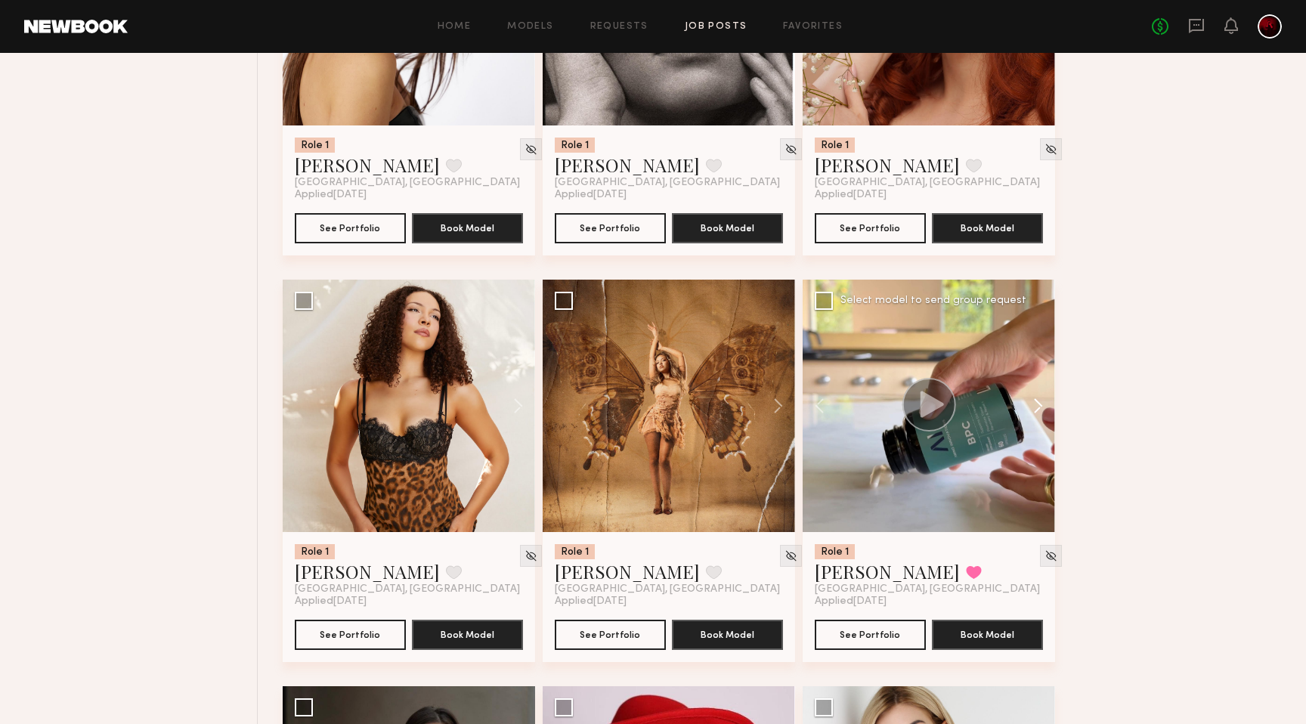
click at [1035, 407] on button at bounding box center [1031, 406] width 48 height 252
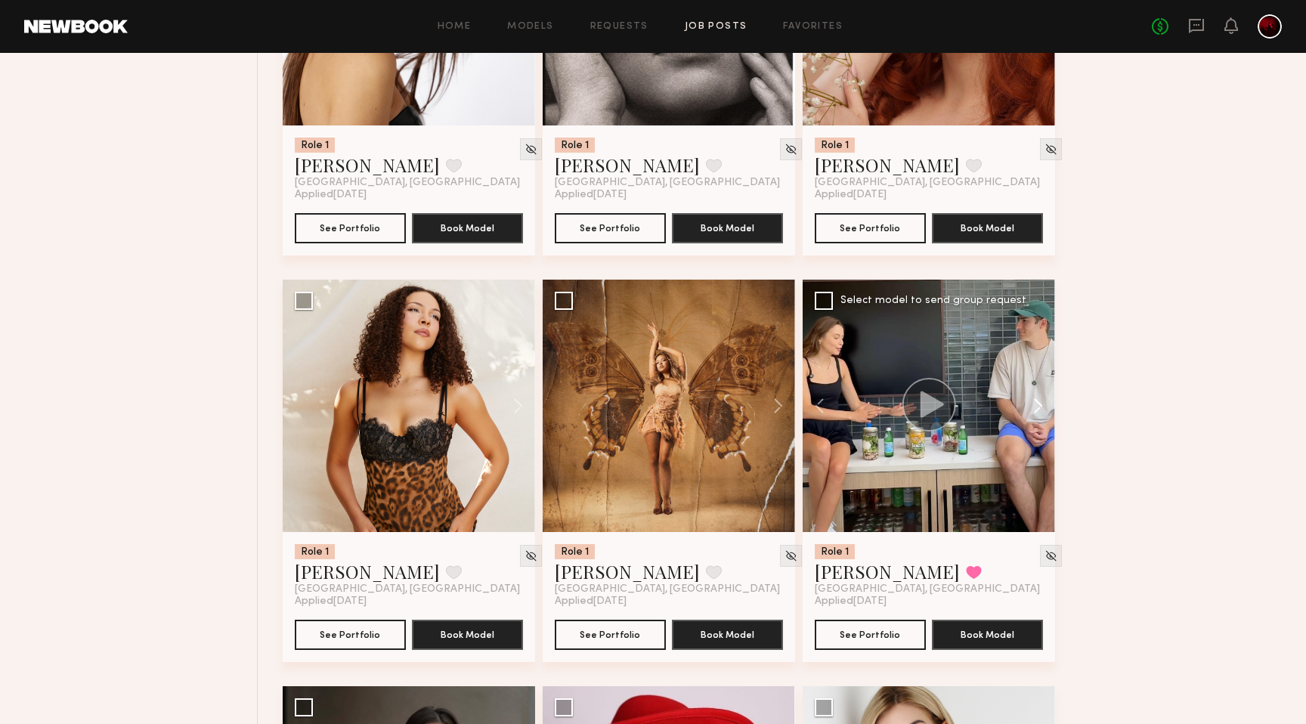
click at [1035, 407] on button at bounding box center [1031, 406] width 48 height 252
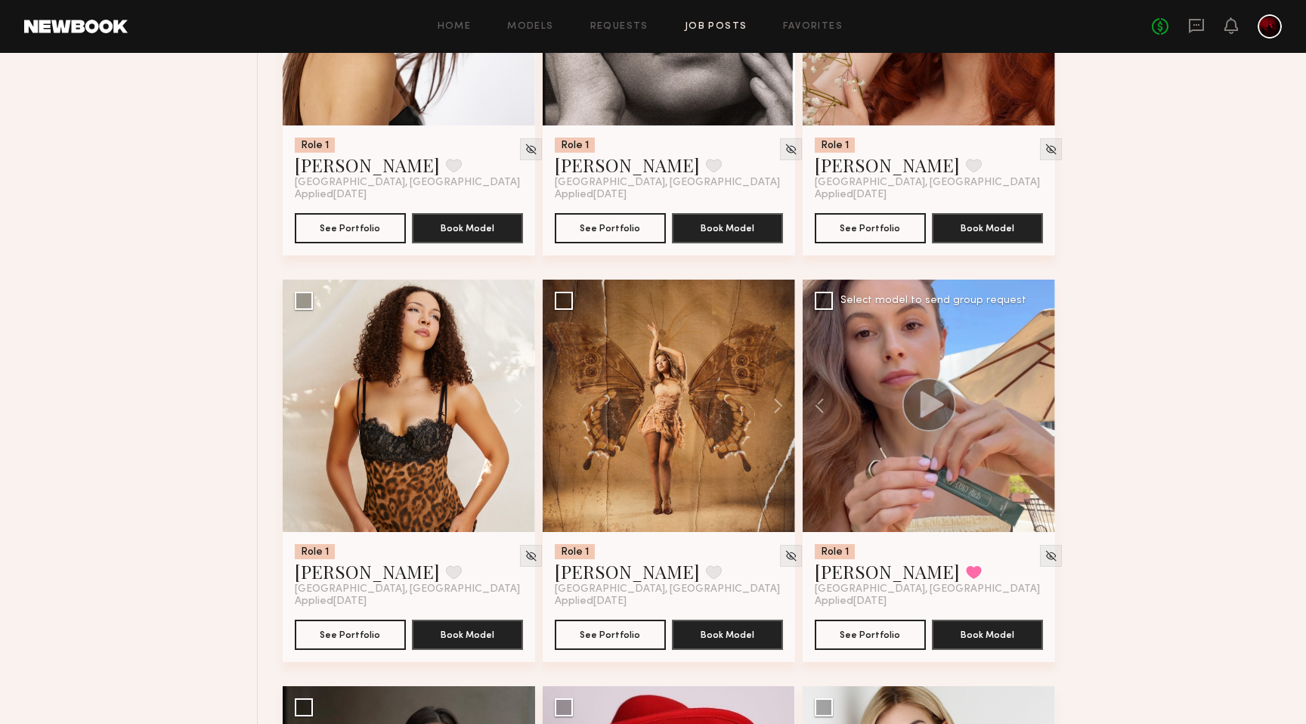
click at [1035, 407] on div at bounding box center [929, 406] width 252 height 252
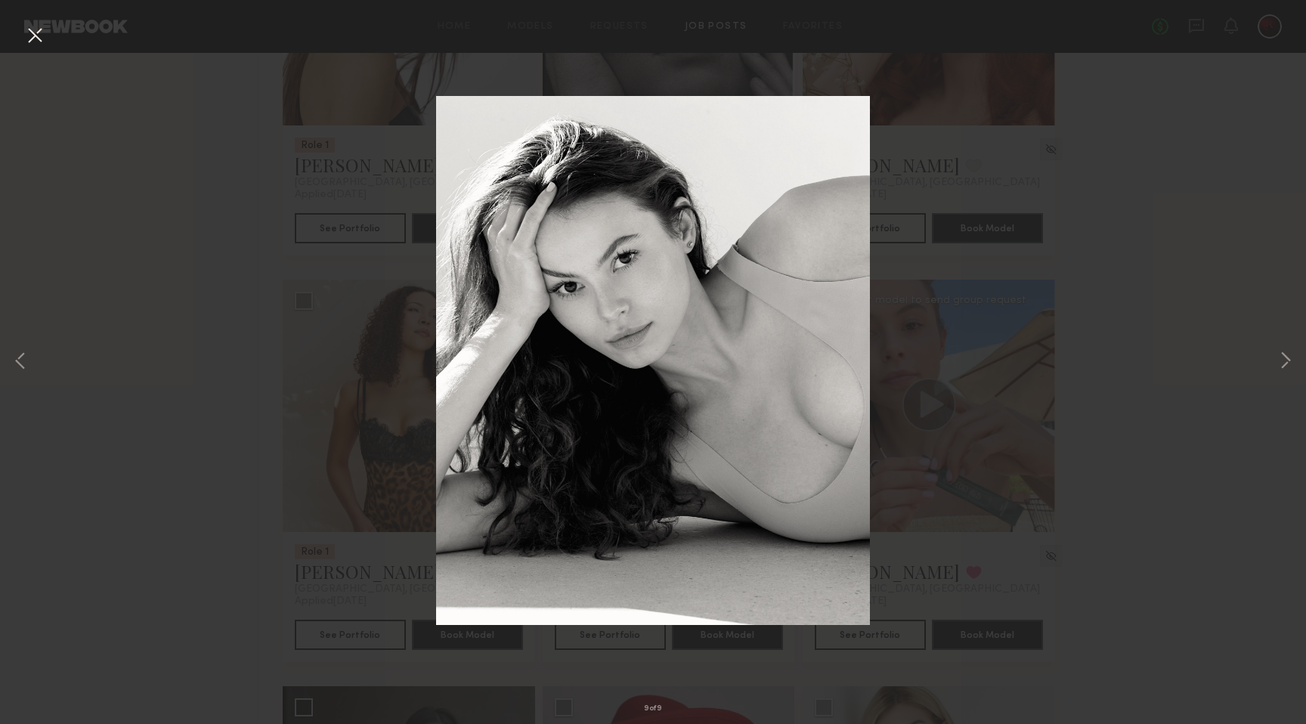
click at [44, 37] on button at bounding box center [35, 36] width 24 height 27
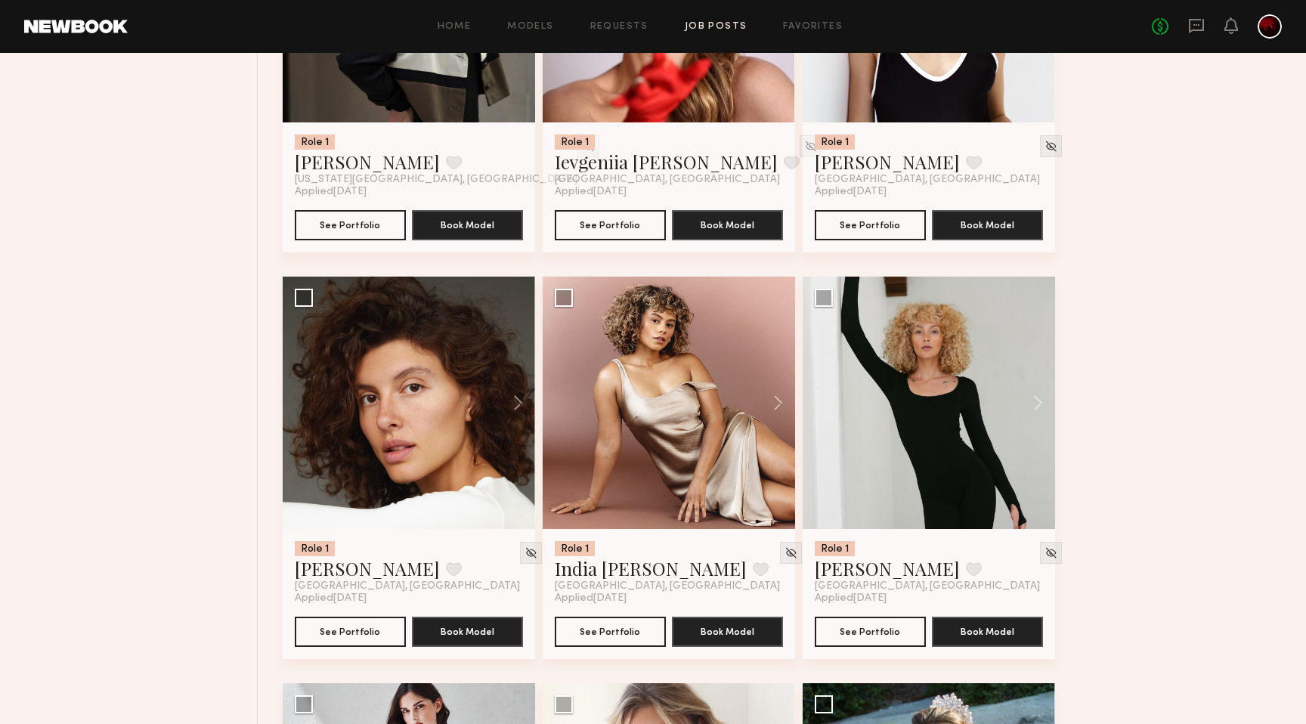
scroll to position [8499, 0]
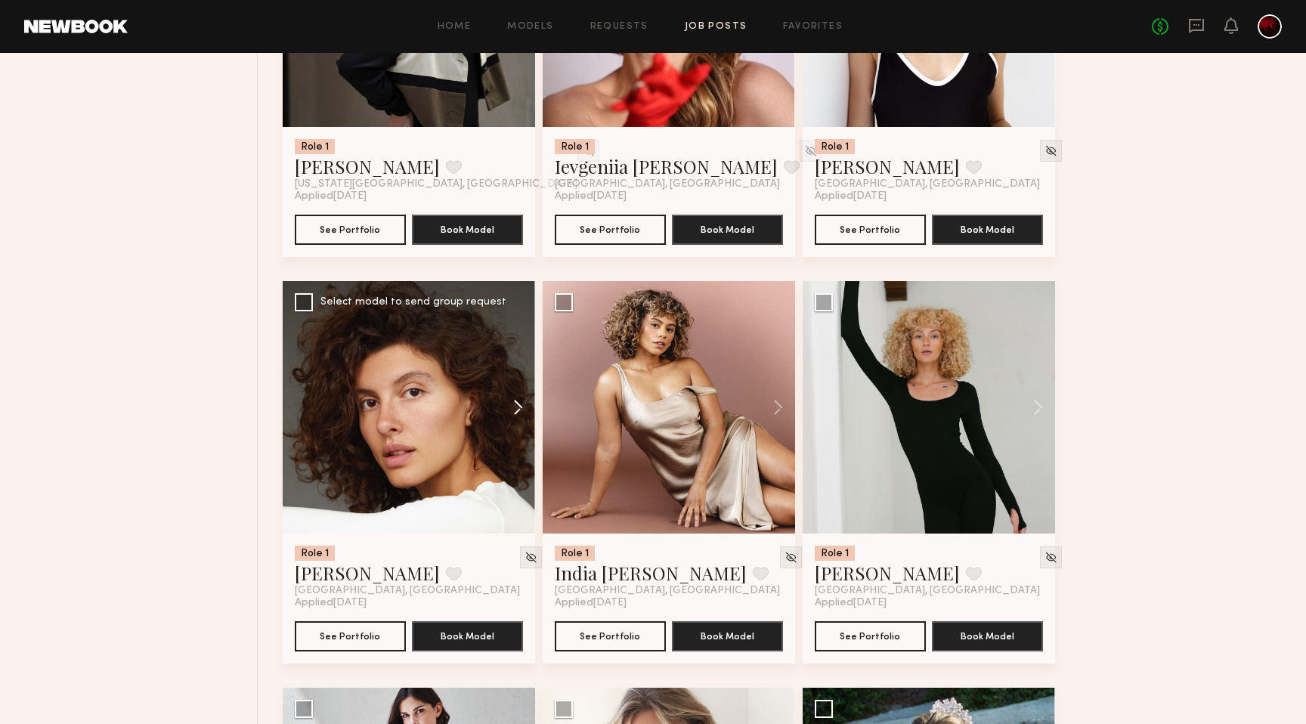
click at [511, 416] on button at bounding box center [511, 407] width 48 height 252
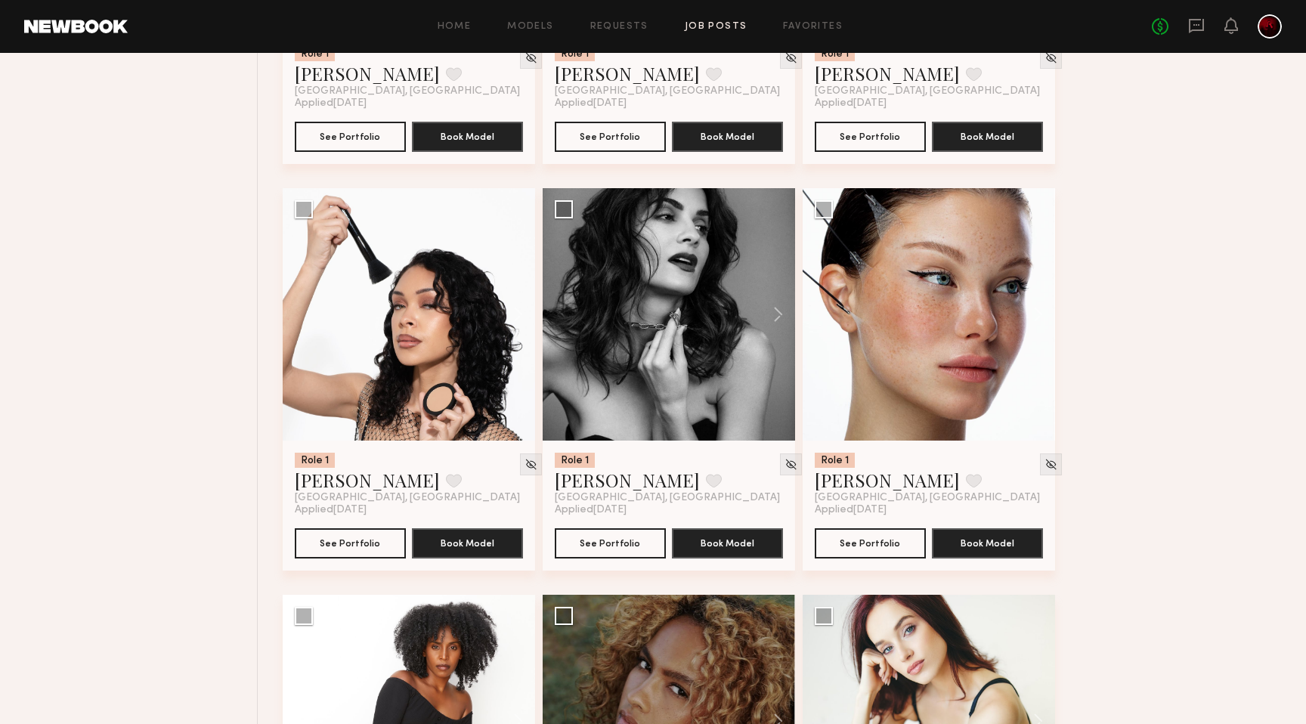
scroll to position [2372, 0]
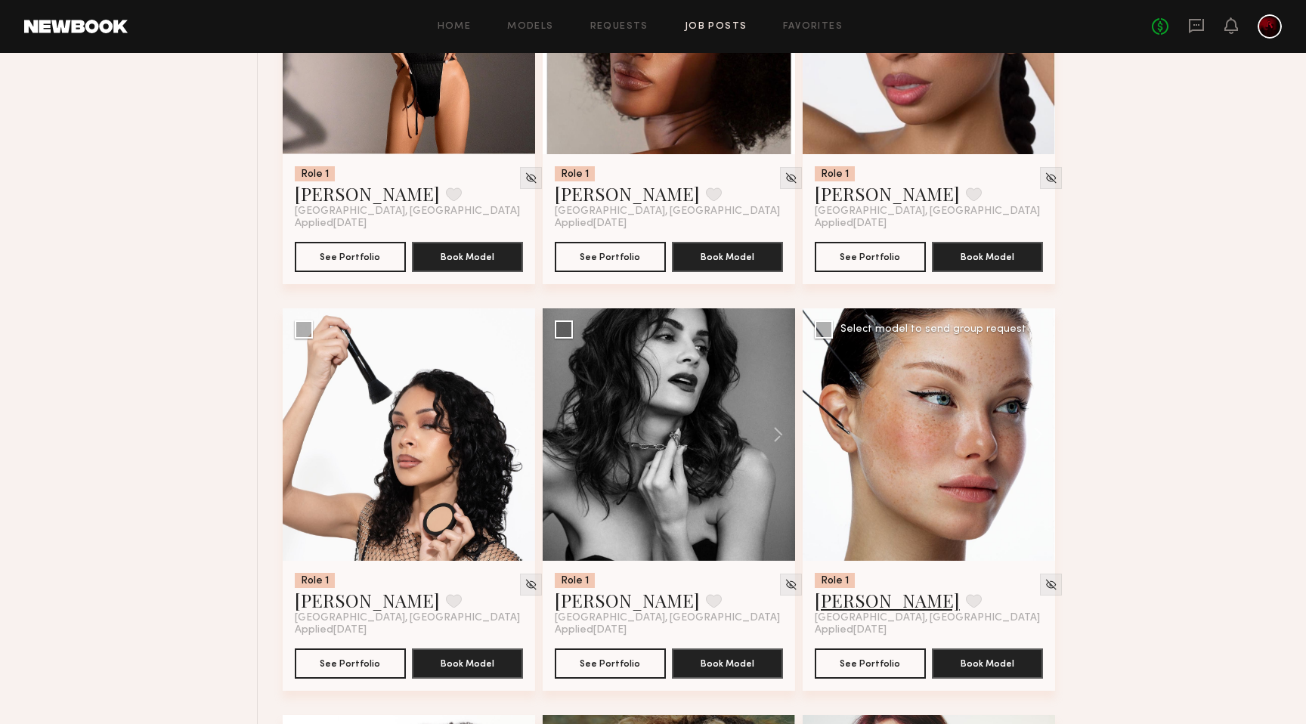
click at [840, 596] on link "[PERSON_NAME]" at bounding box center [887, 600] width 145 height 24
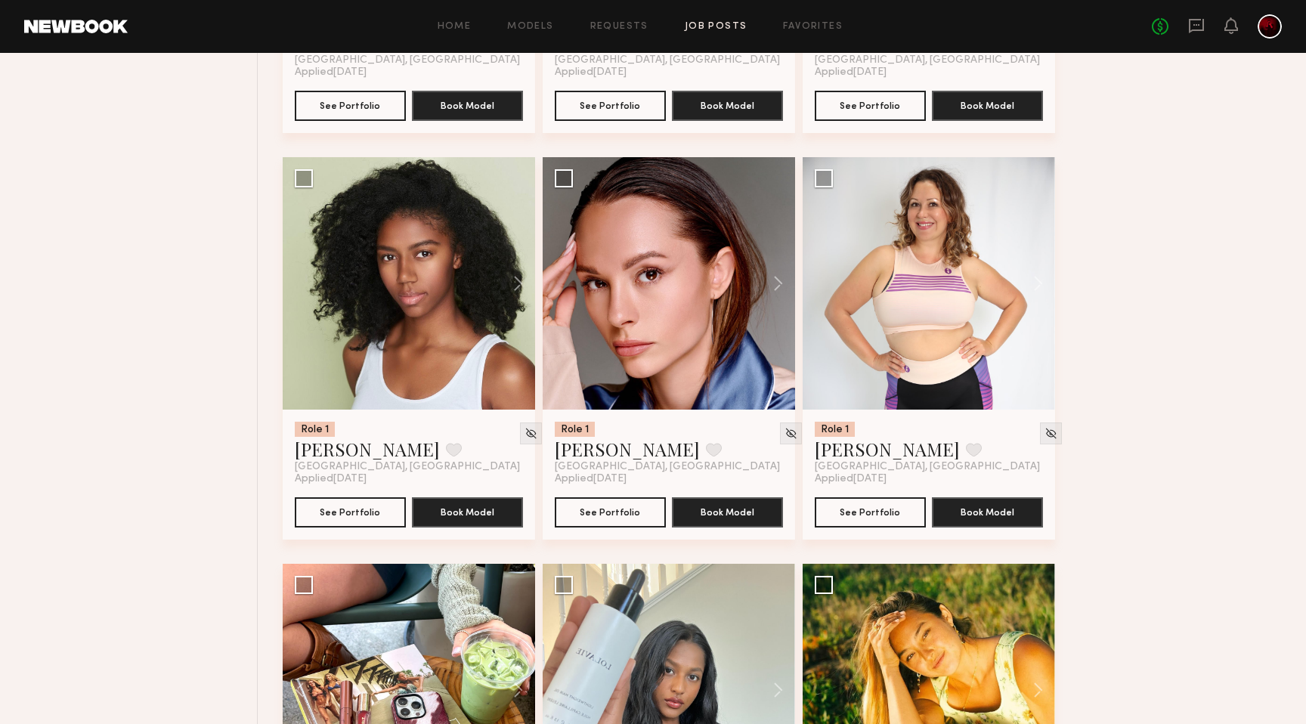
scroll to position [0, 0]
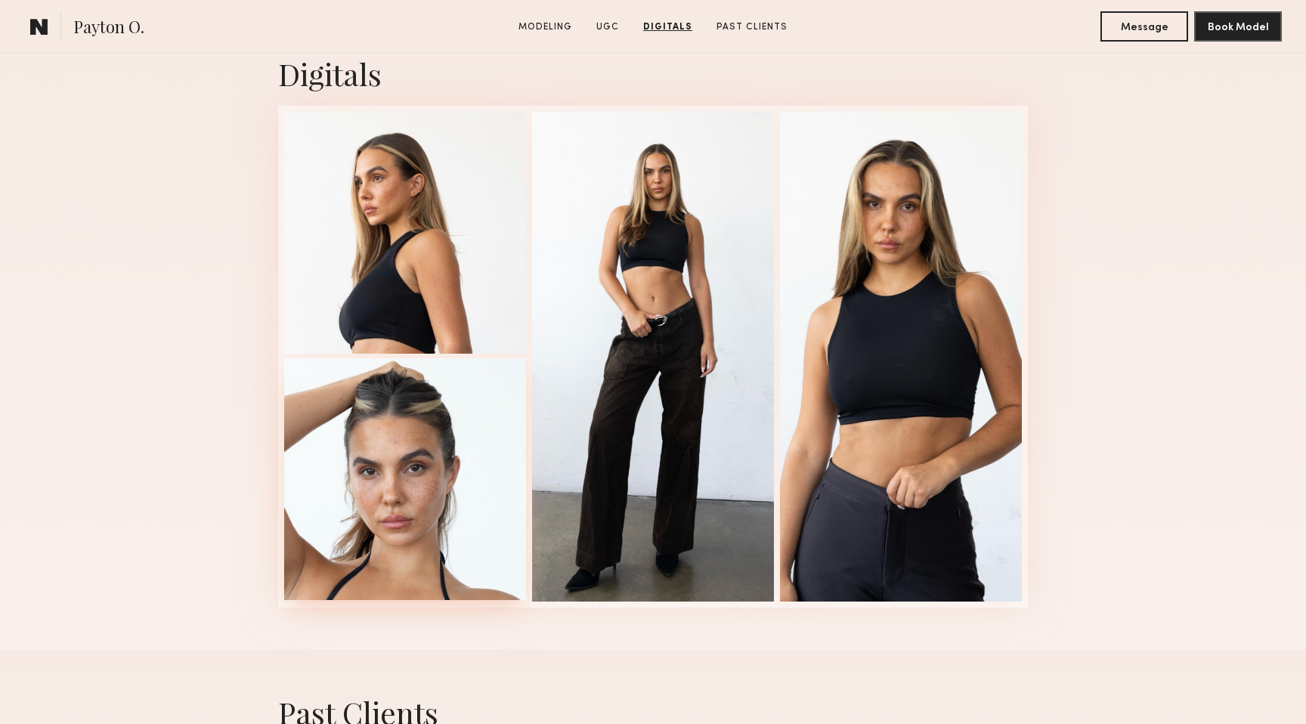
scroll to position [3005, 0]
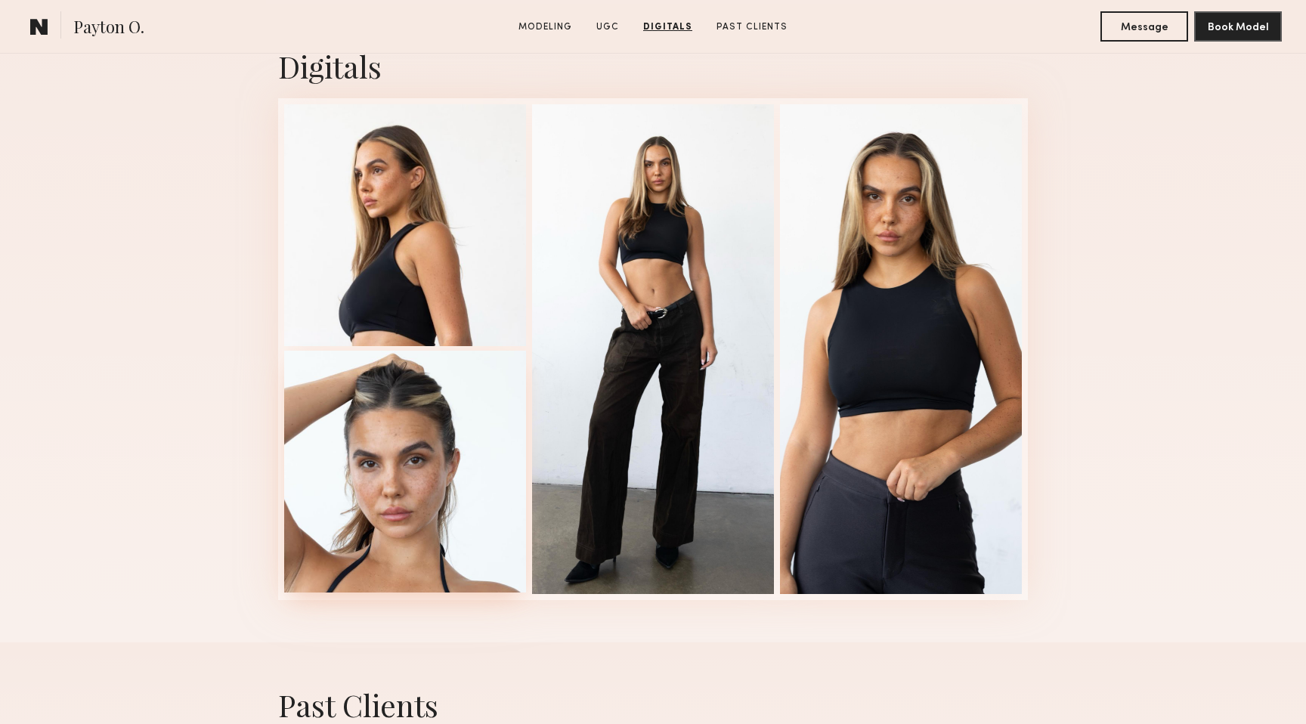
click at [415, 458] on div at bounding box center [405, 472] width 242 height 242
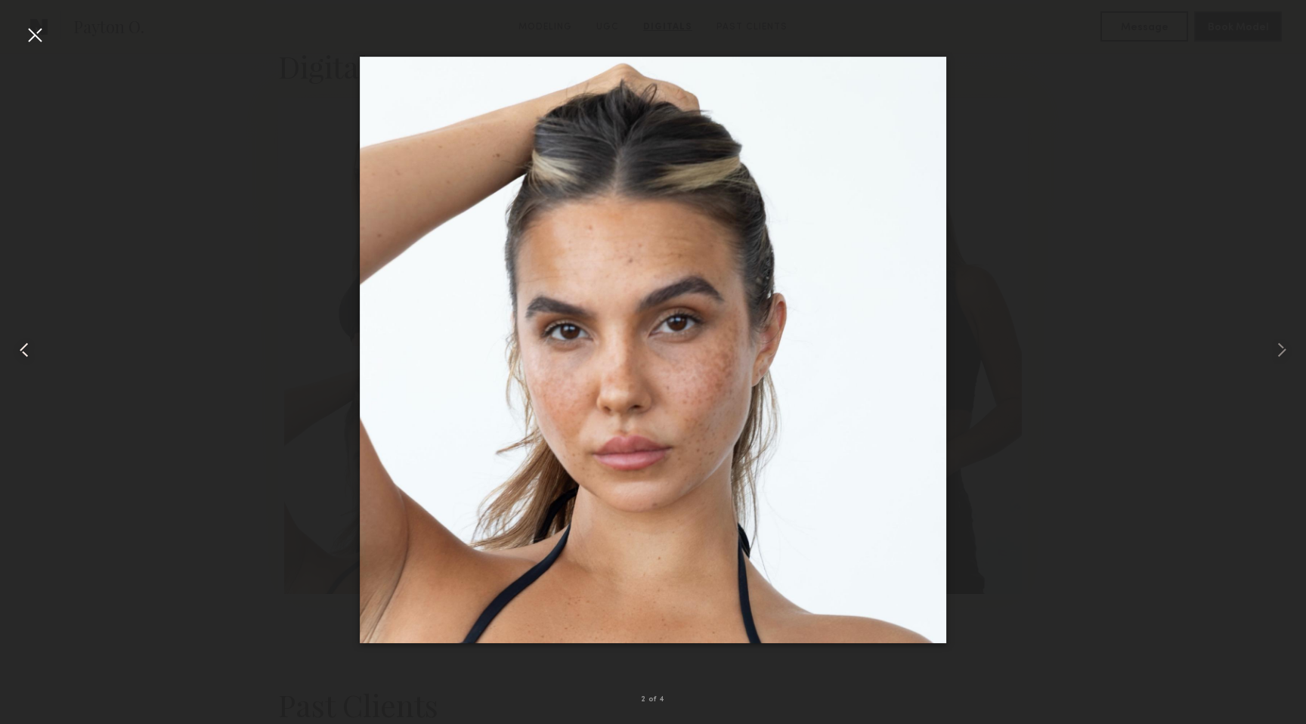
click at [12, 342] on common-icon at bounding box center [24, 350] width 24 height 24
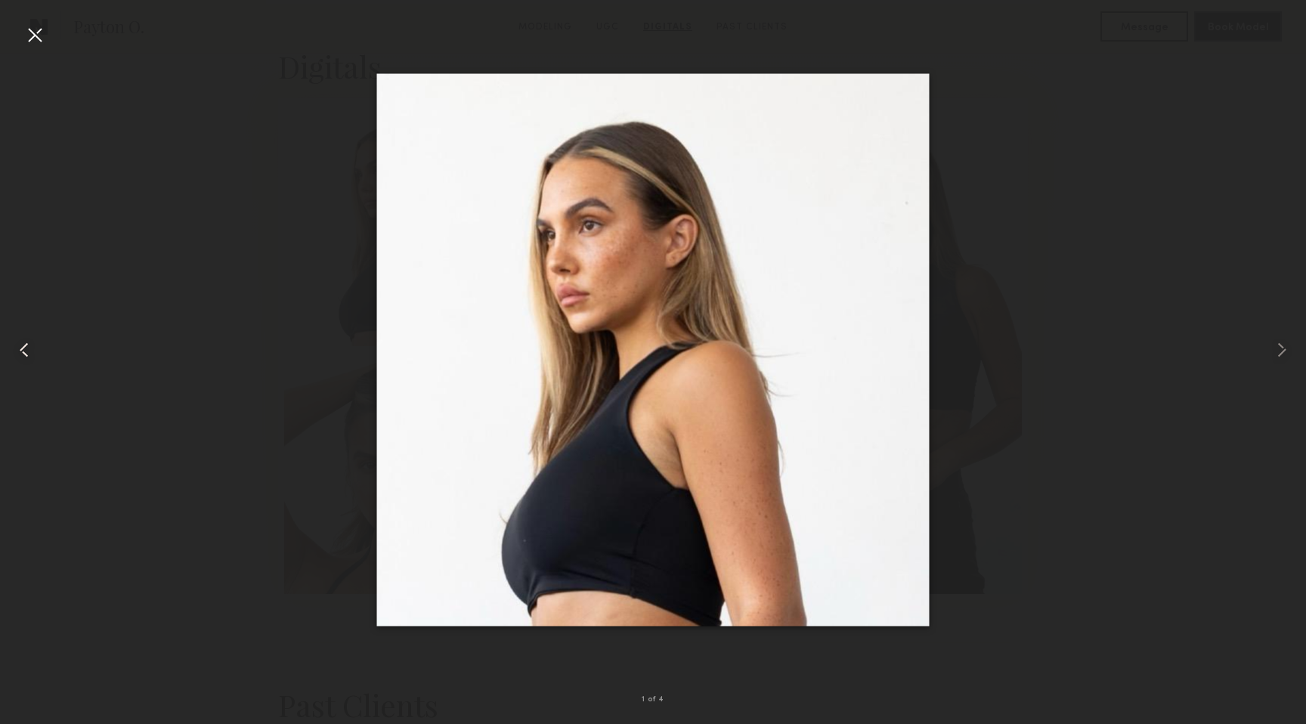
click at [12, 342] on common-icon at bounding box center [24, 350] width 24 height 24
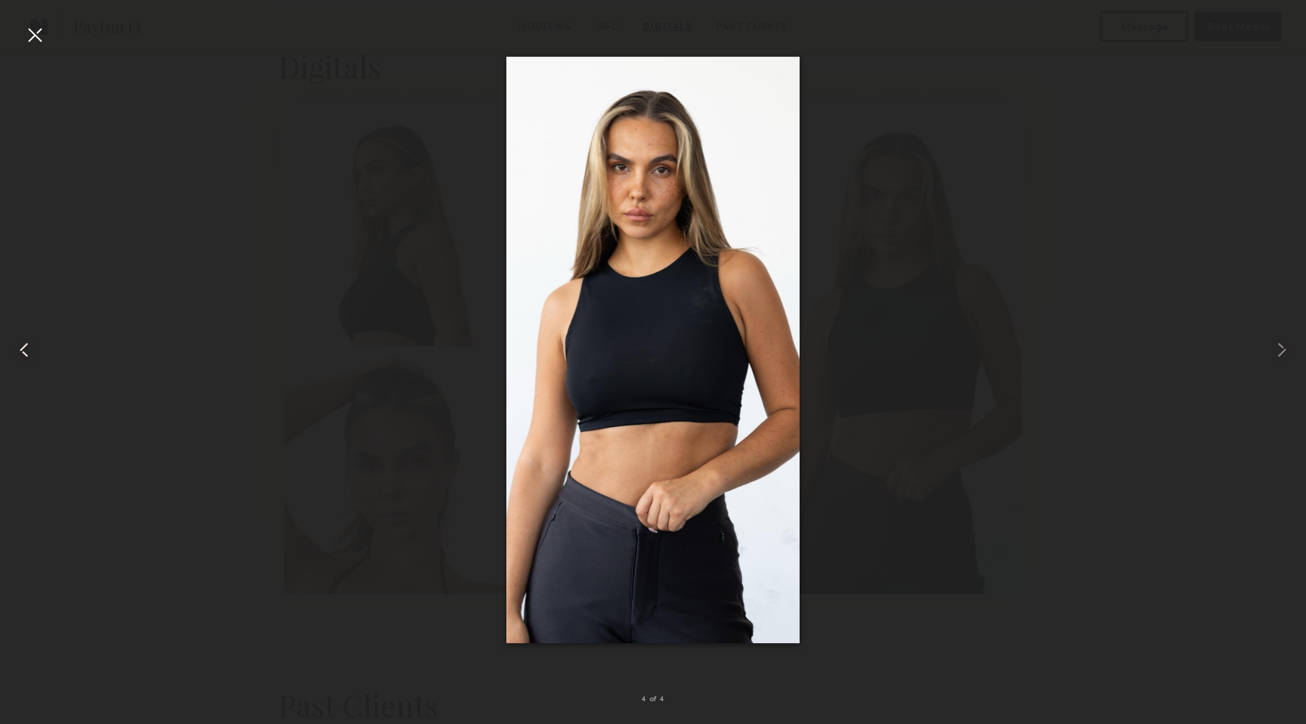
click at [12, 342] on common-icon at bounding box center [24, 350] width 24 height 24
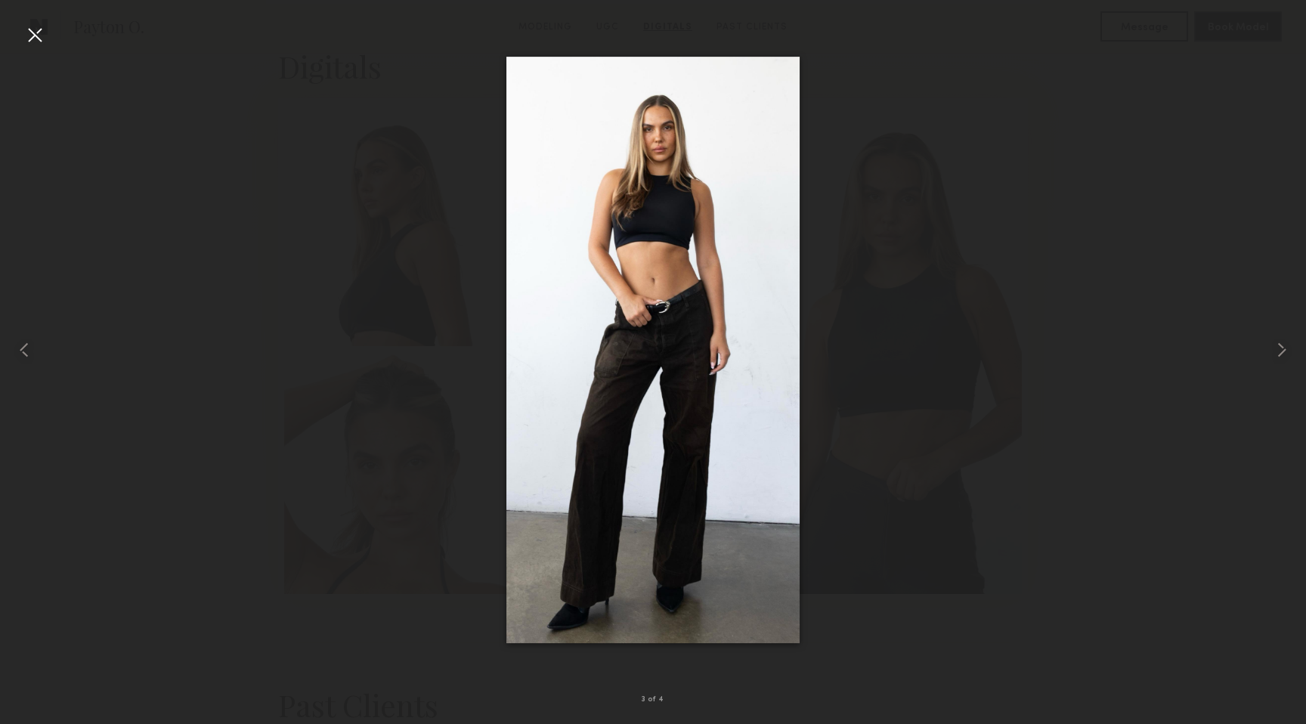
click at [30, 33] on div at bounding box center [35, 35] width 24 height 24
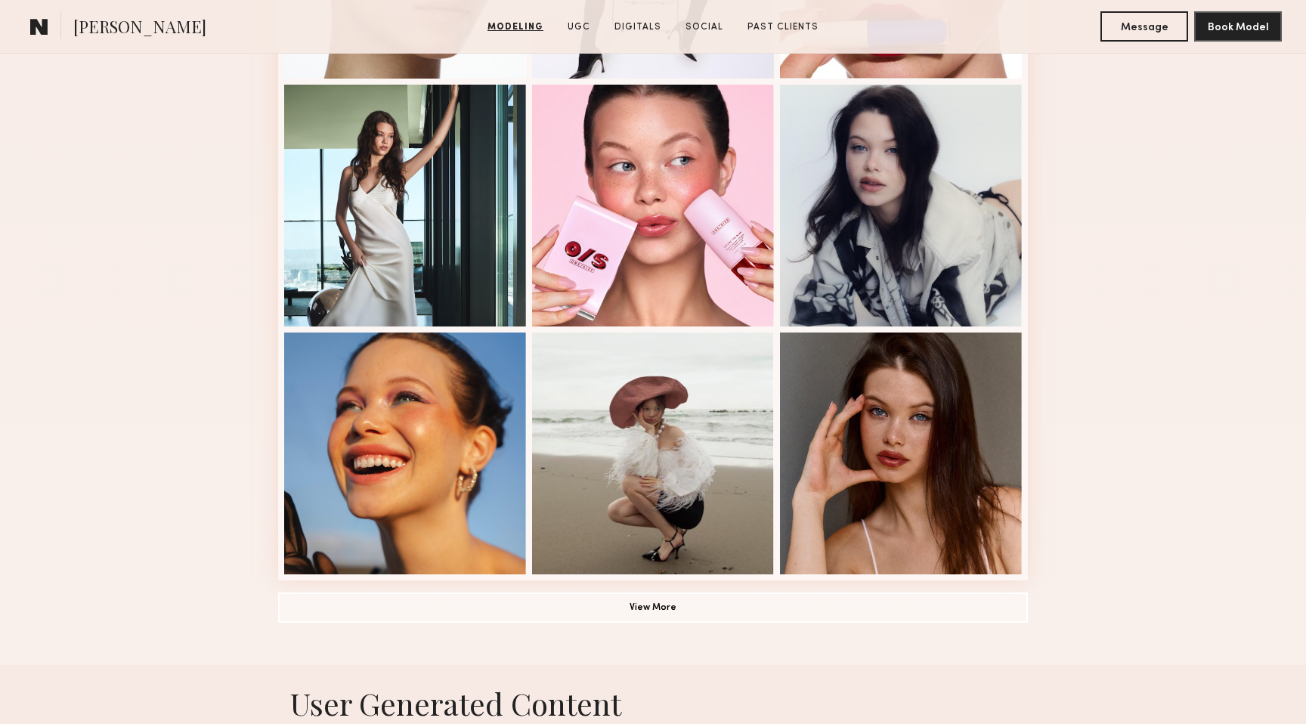
scroll to position [859, 0]
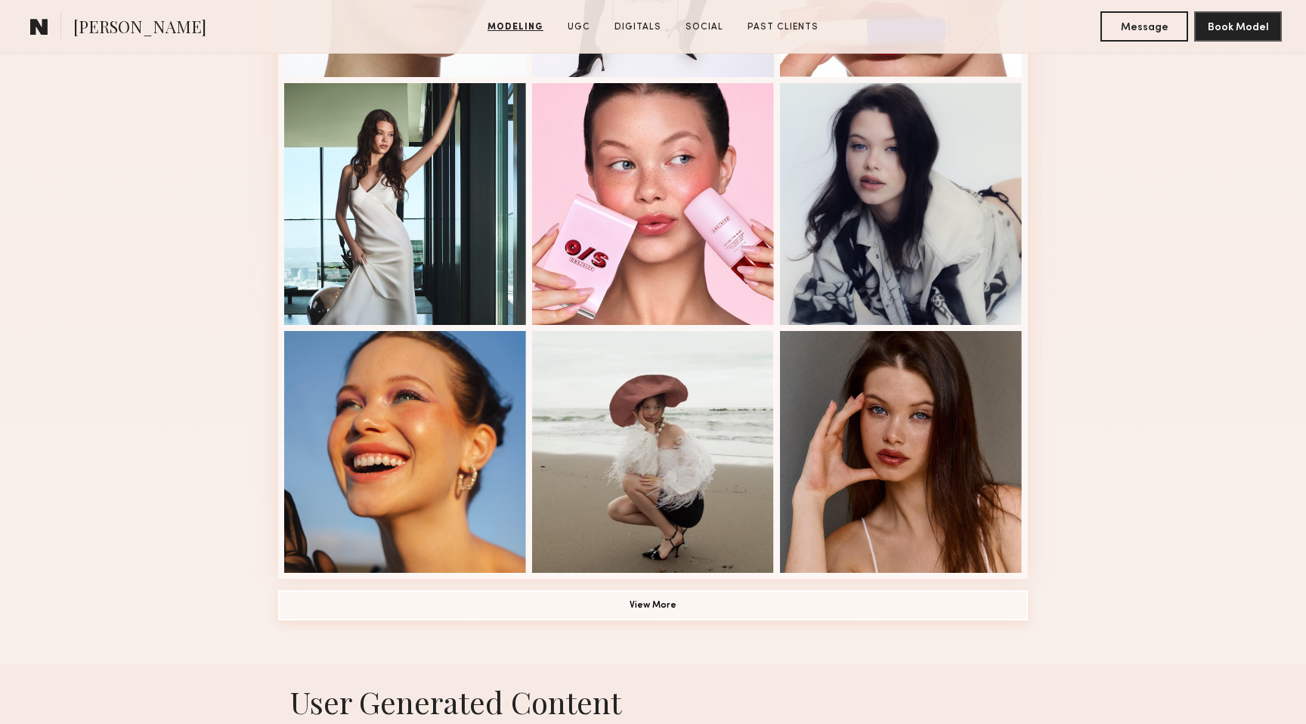
click at [701, 610] on button "View More" at bounding box center [653, 605] width 750 height 30
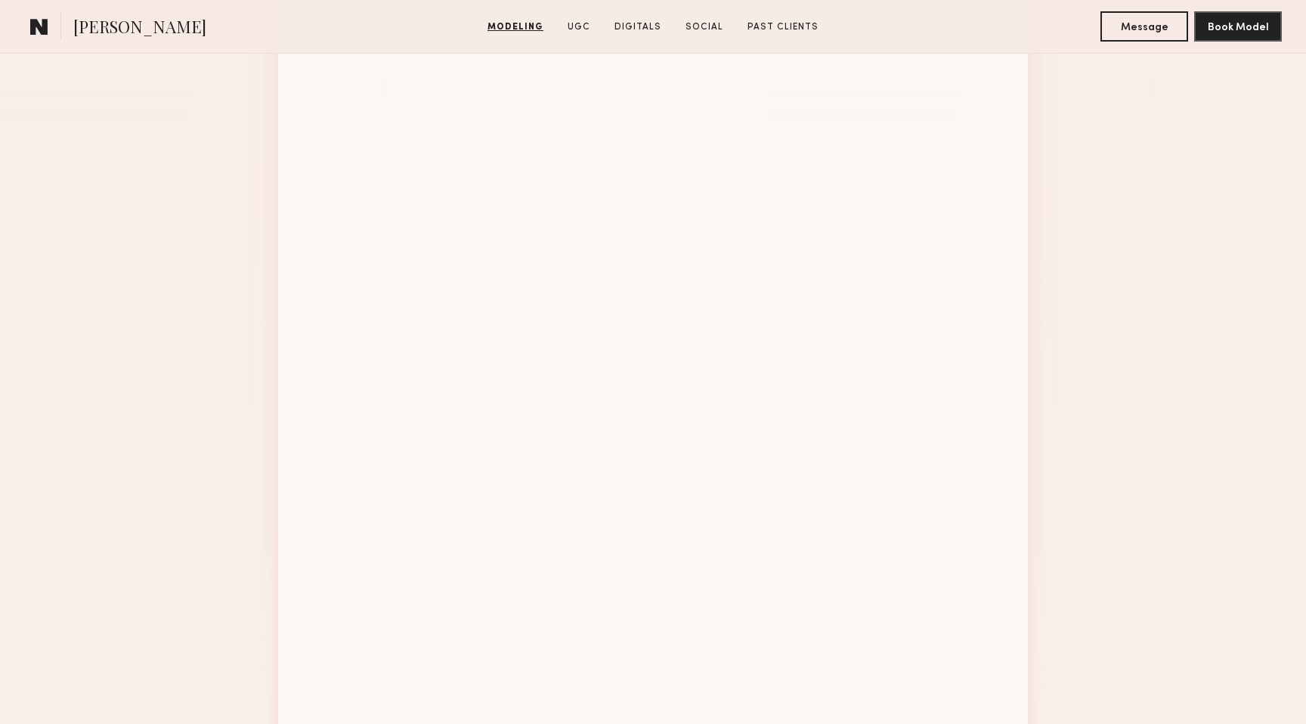
scroll to position [1635, 0]
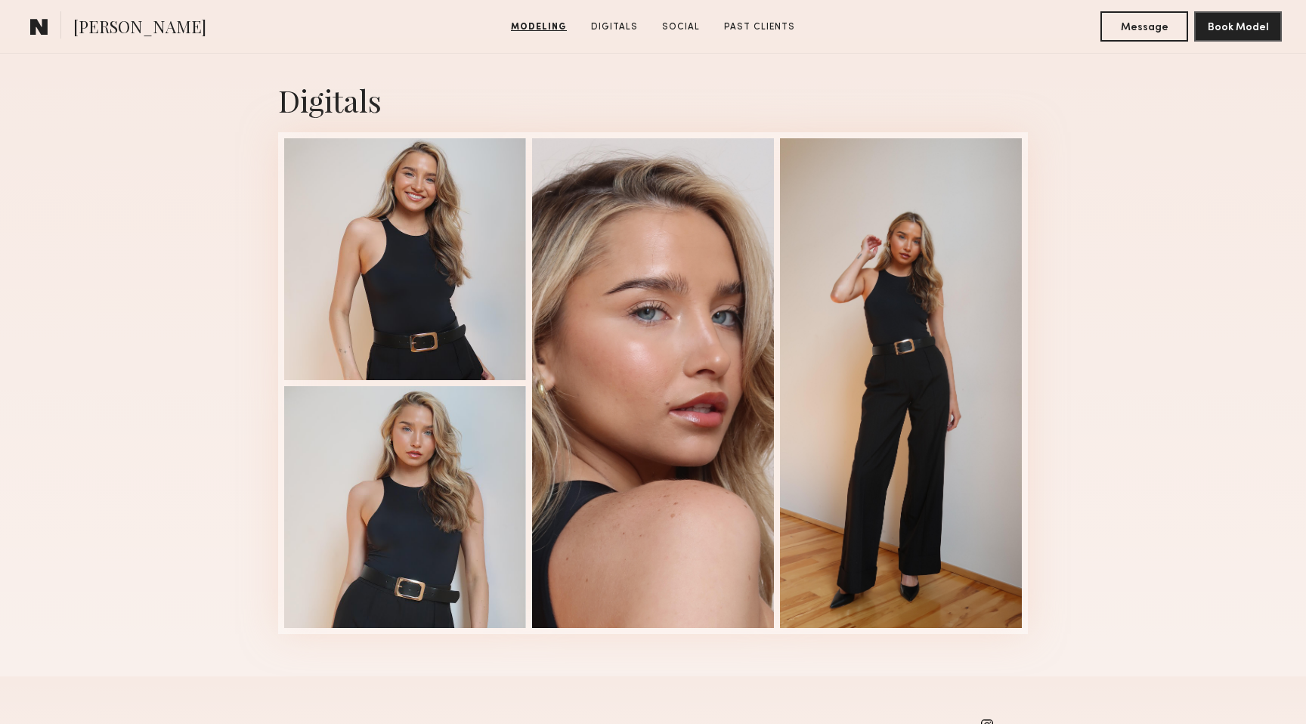
scroll to position [1481, 0]
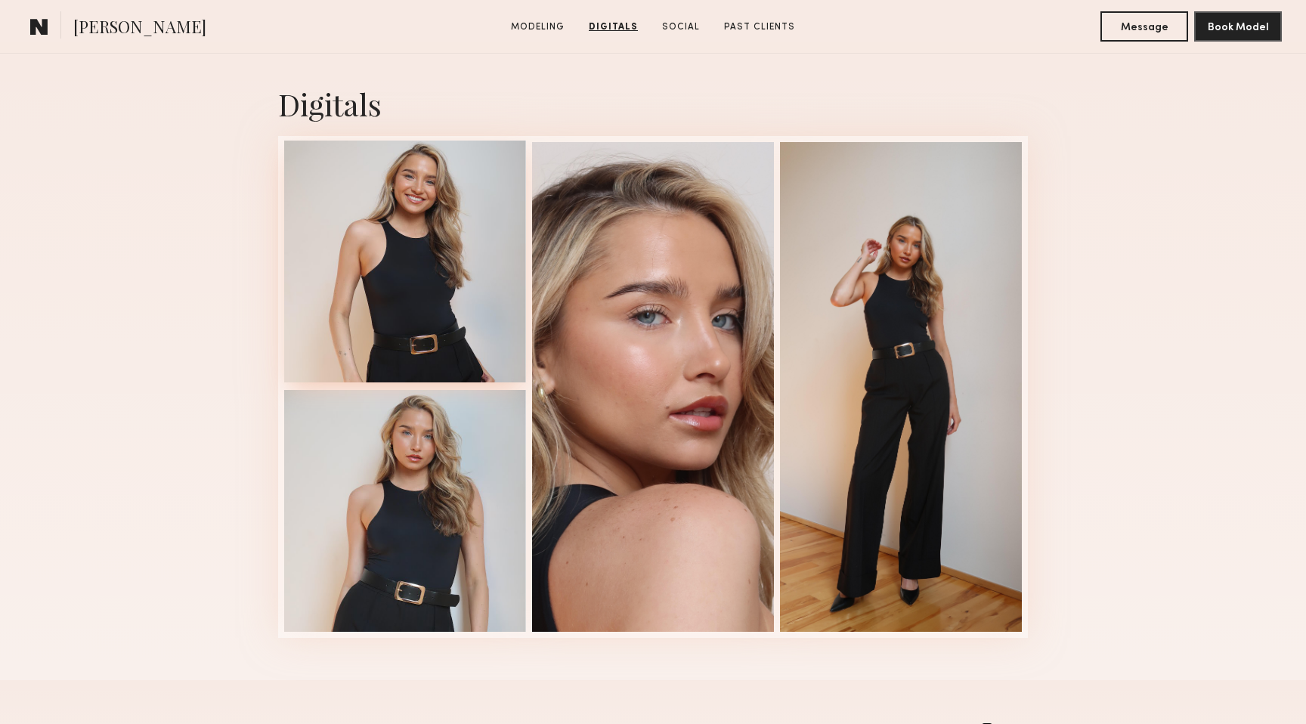
click at [407, 256] on div at bounding box center [405, 262] width 242 height 242
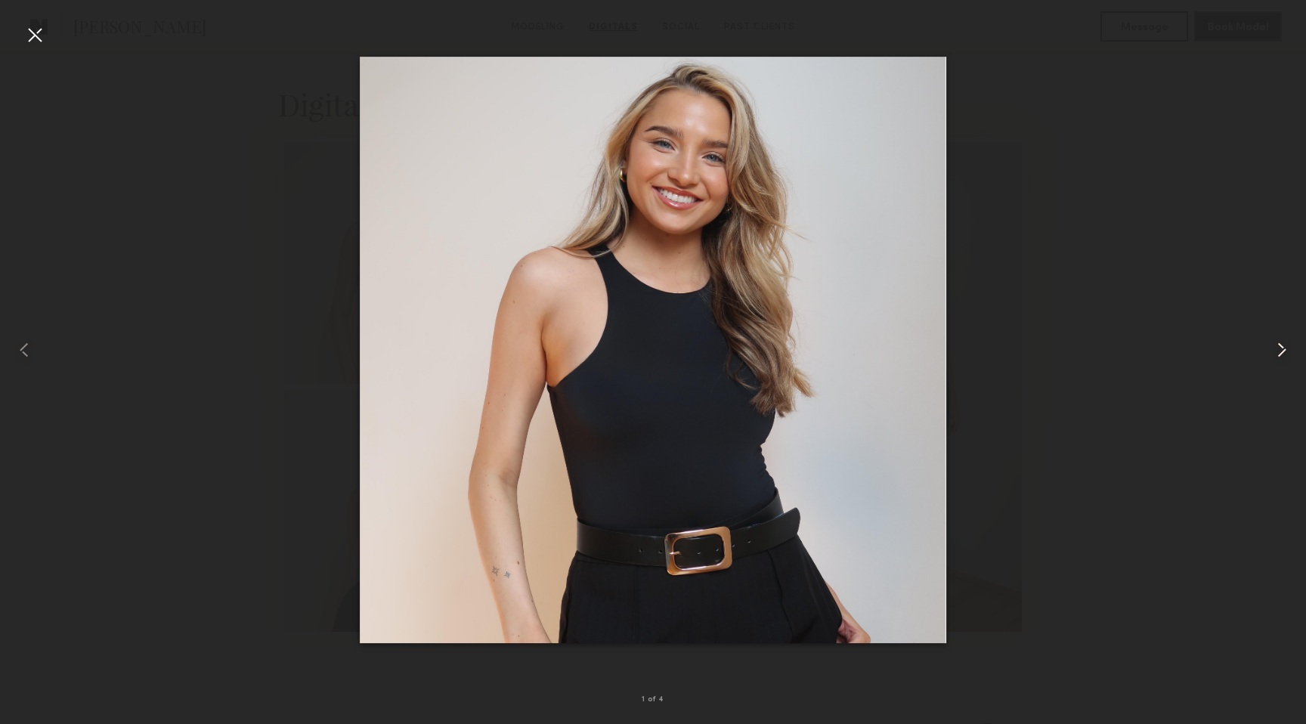
click at [1280, 351] on common-icon at bounding box center [1282, 350] width 24 height 24
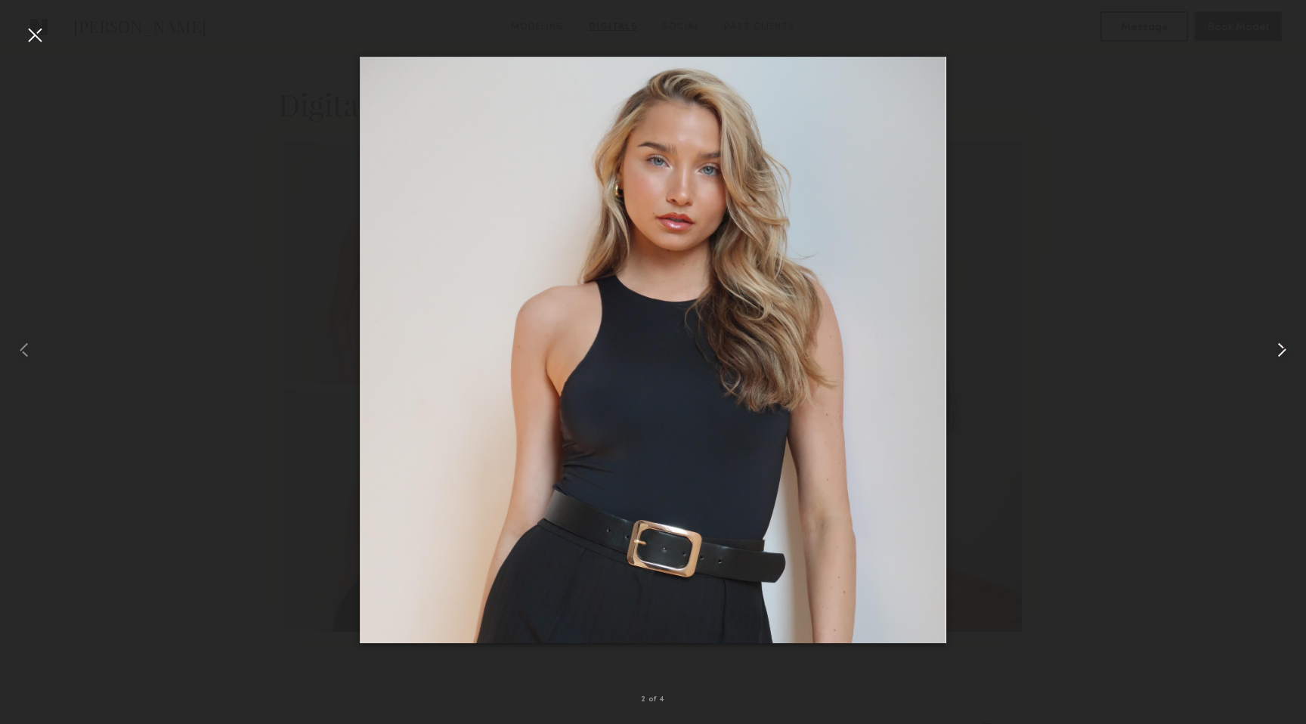
click at [1280, 351] on common-icon at bounding box center [1282, 350] width 24 height 24
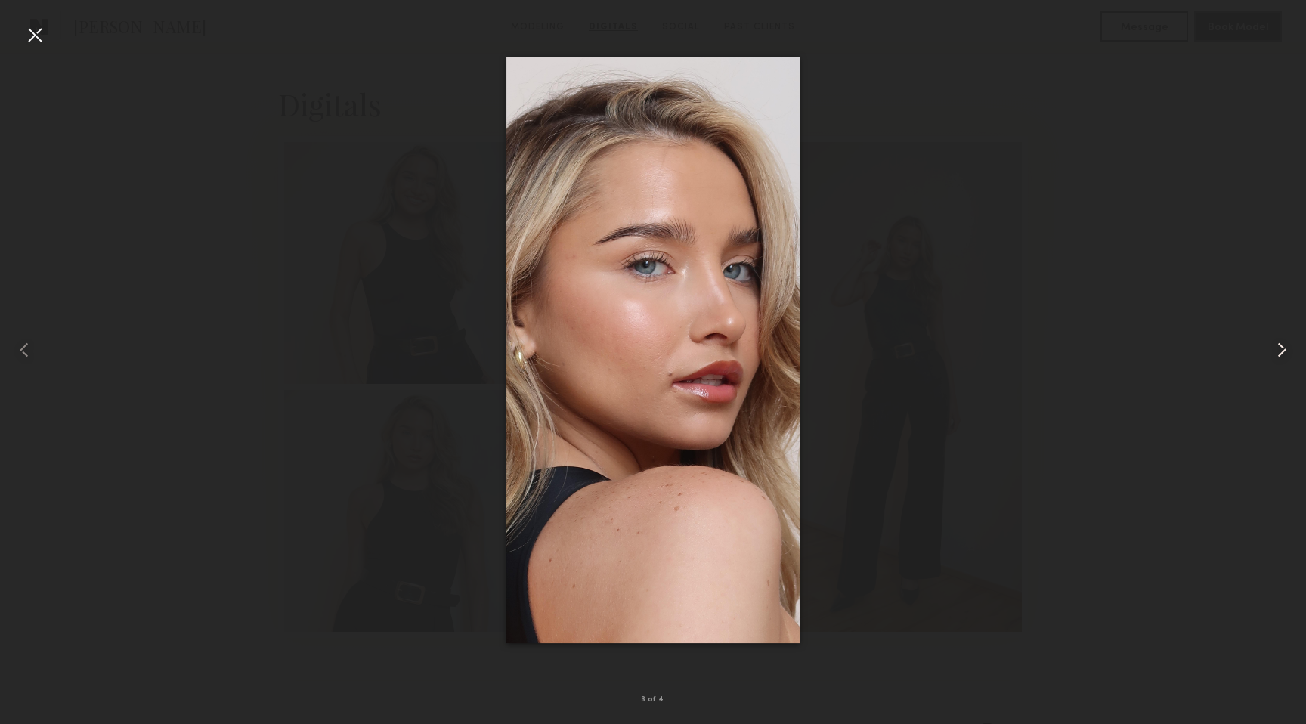
click at [1280, 351] on common-icon at bounding box center [1282, 350] width 24 height 24
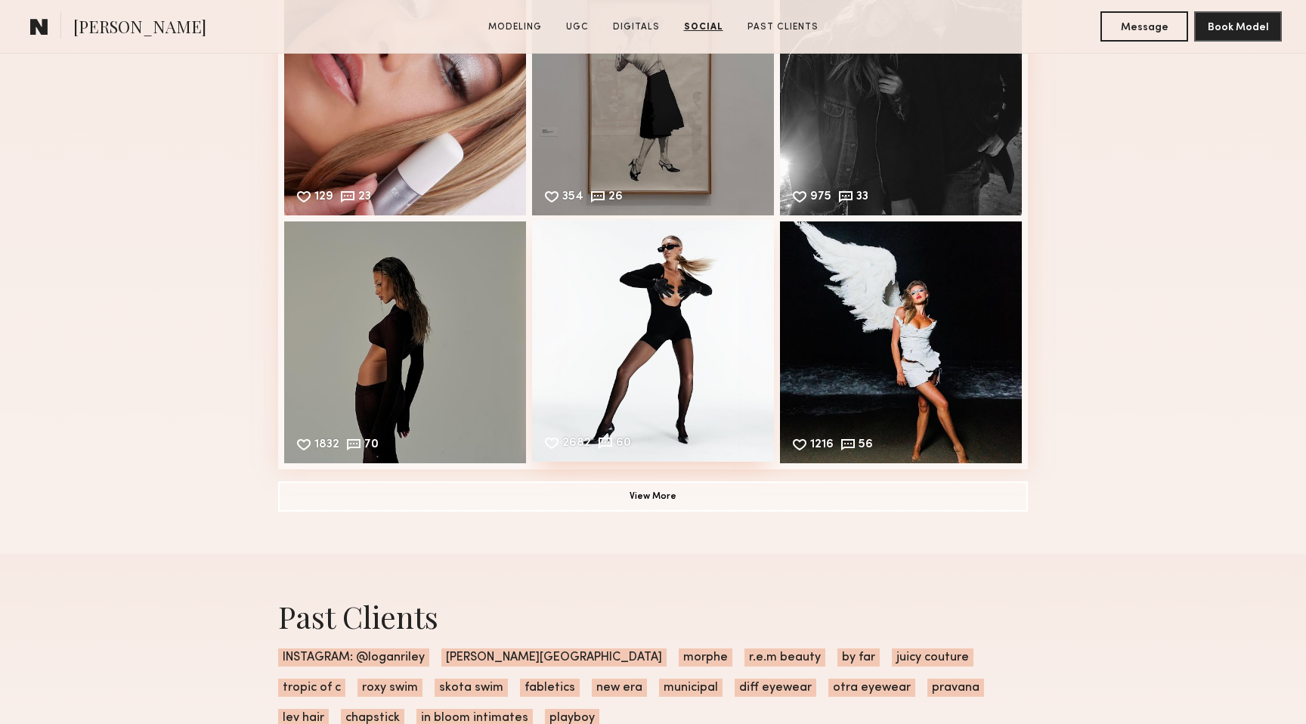
scroll to position [4556, 0]
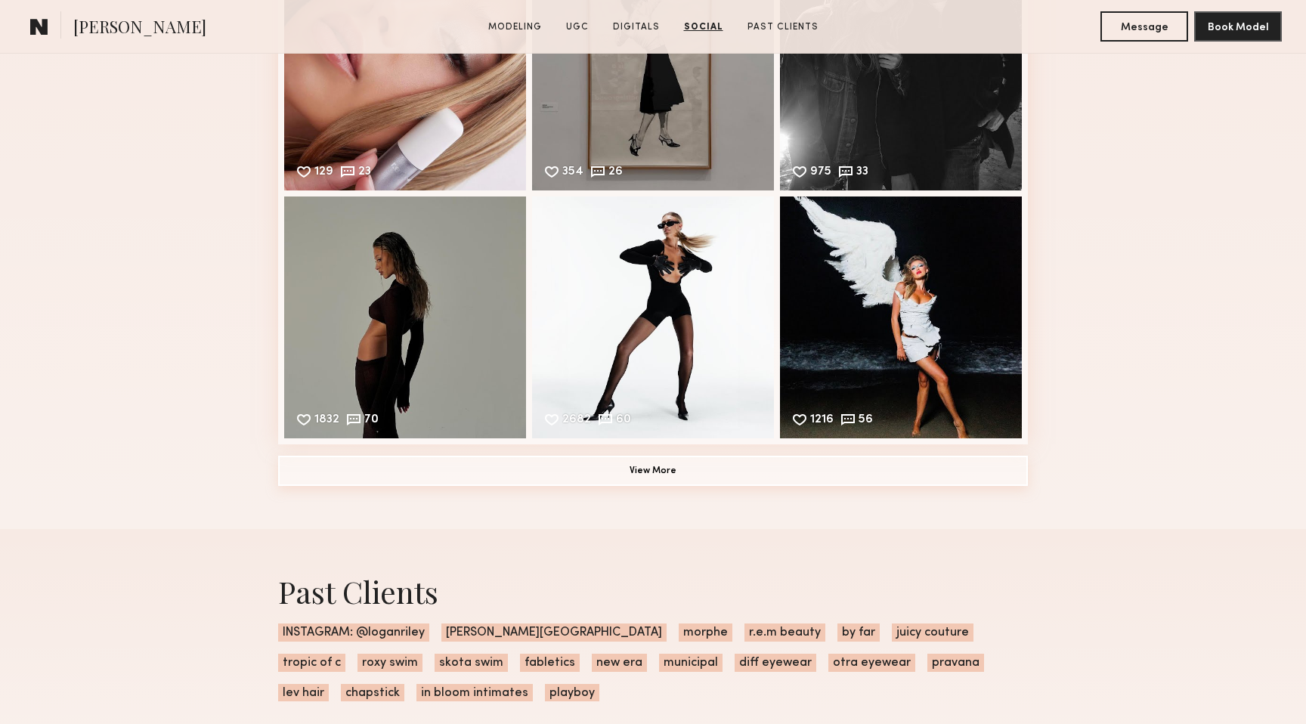
click at [704, 469] on button "View More" at bounding box center [653, 471] width 750 height 30
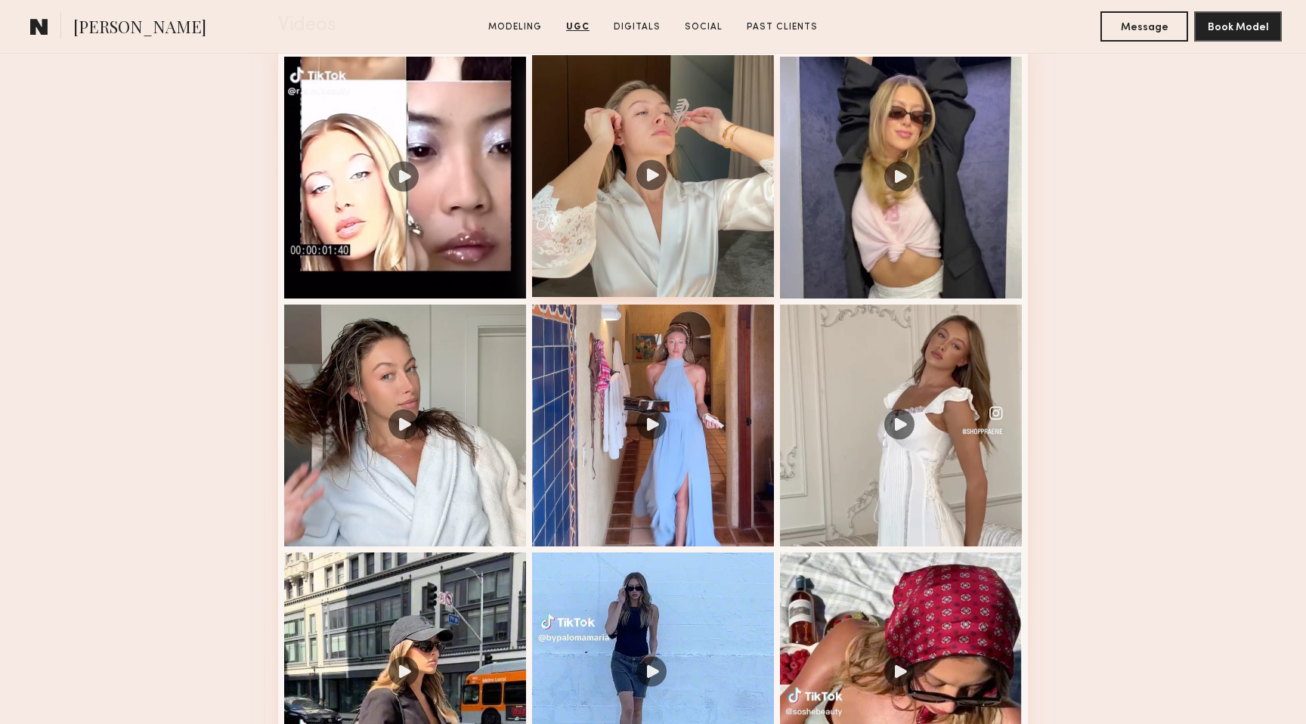
scroll to position [1580, 0]
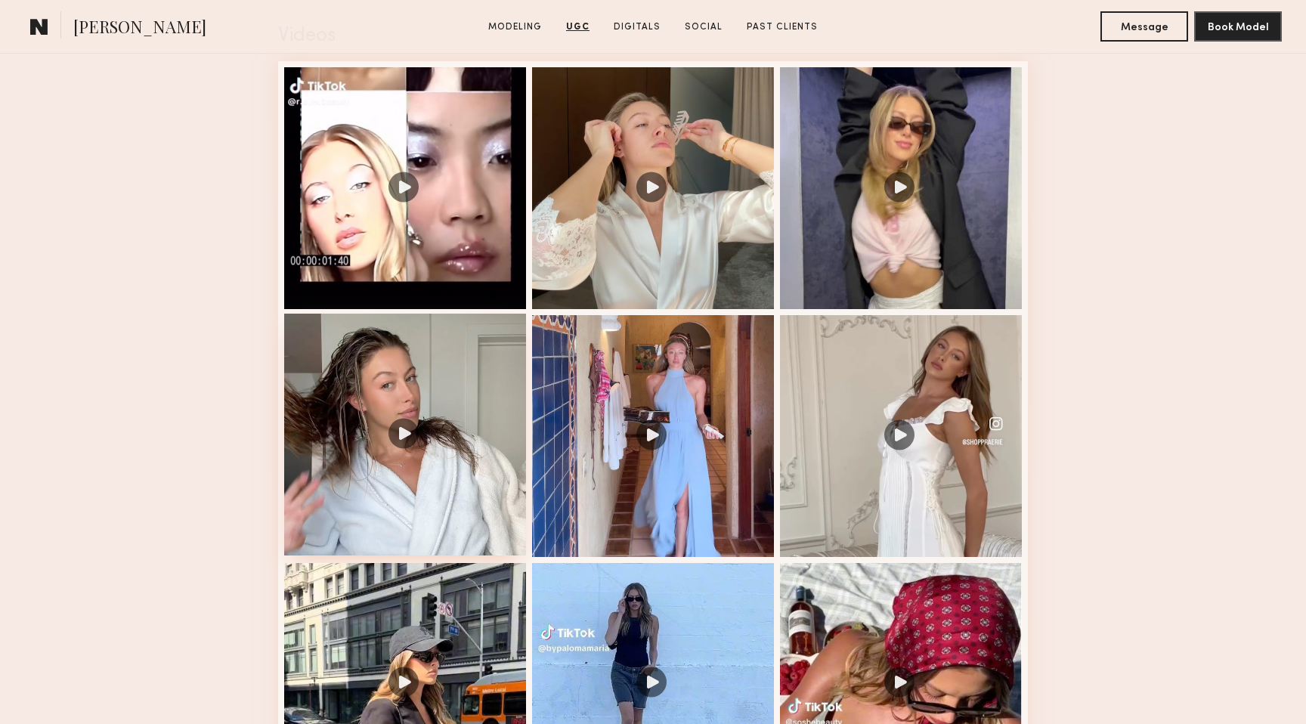
click at [407, 427] on div at bounding box center [405, 435] width 242 height 242
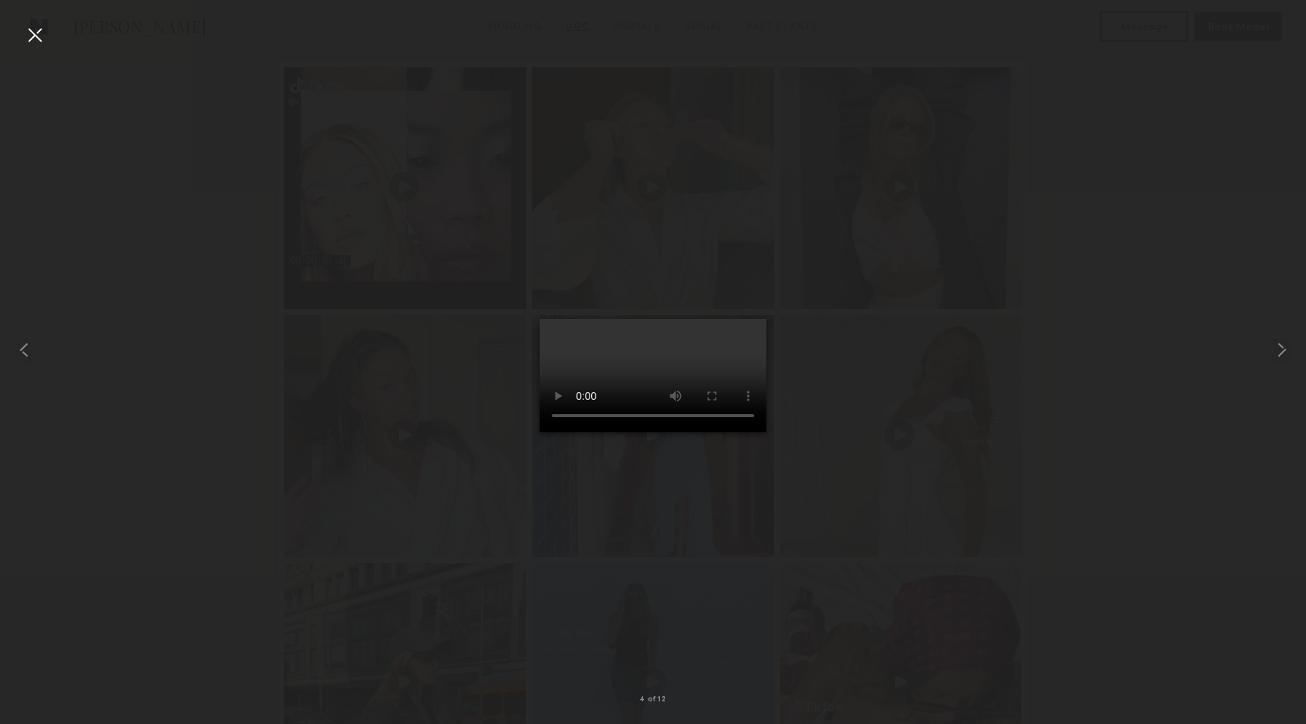
click at [36, 36] on div at bounding box center [35, 35] width 24 height 24
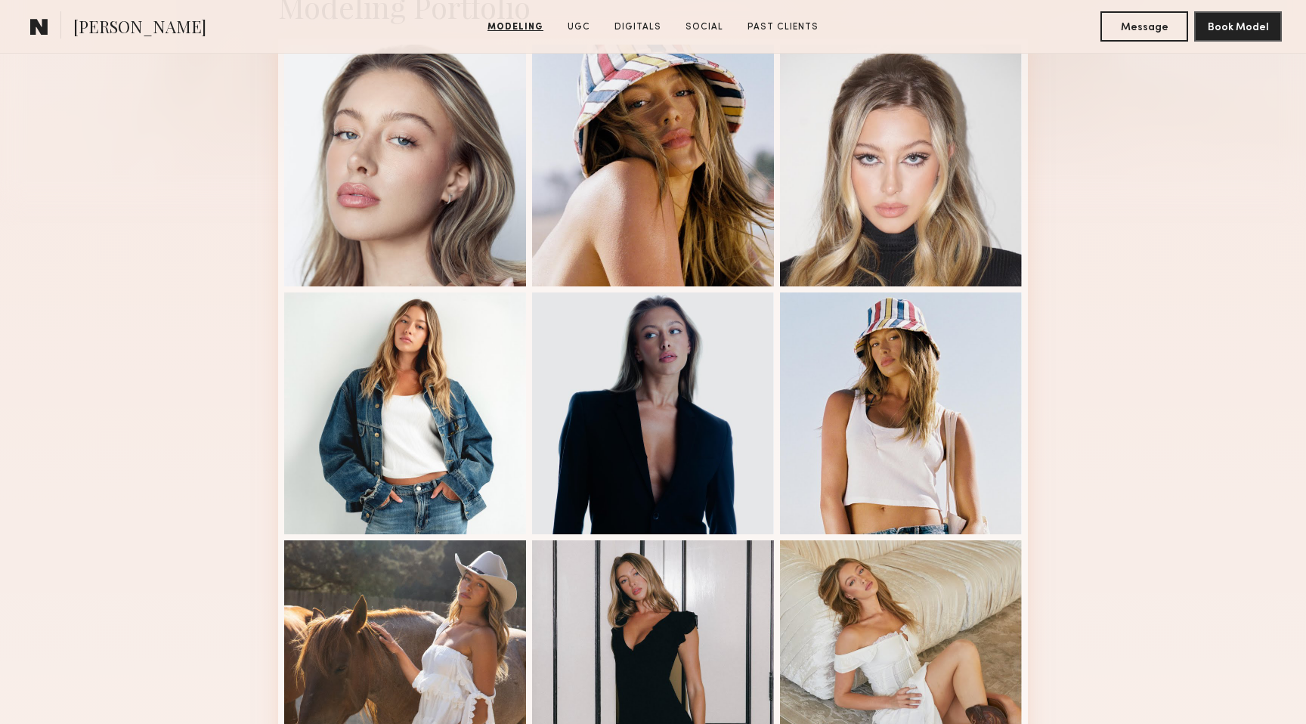
scroll to position [0, 0]
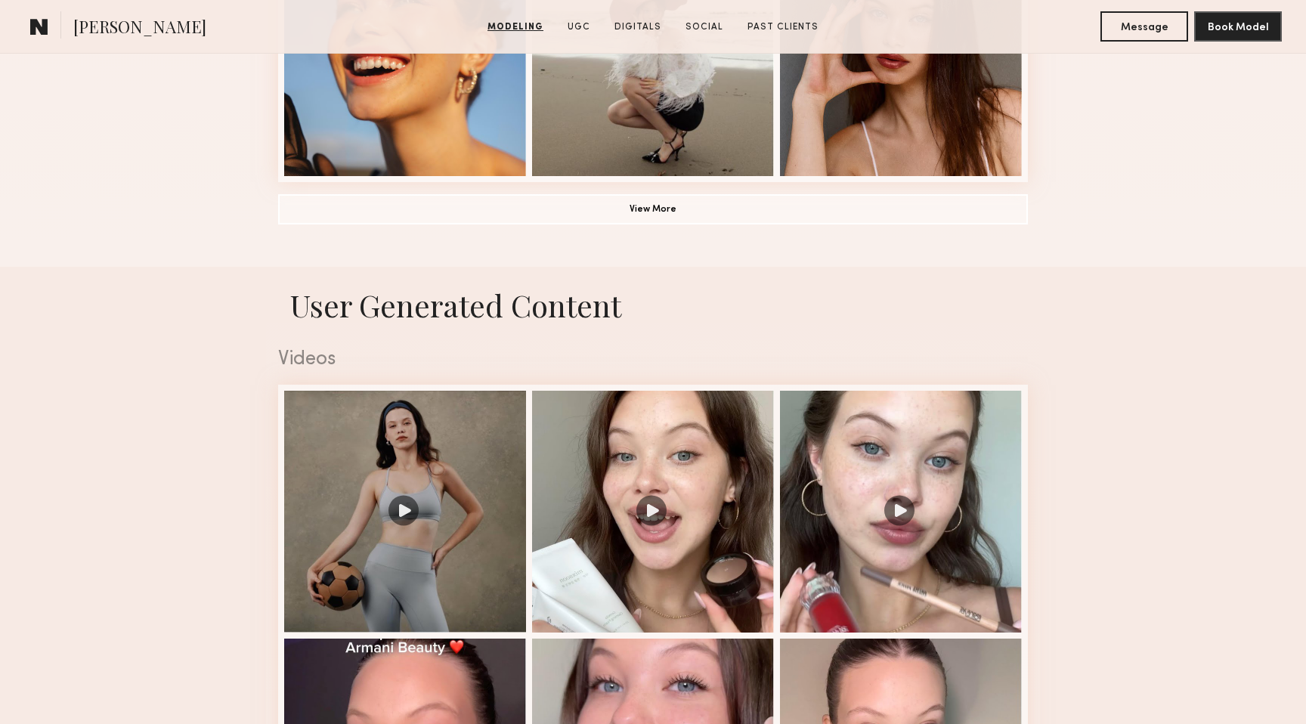
scroll to position [1554, 0]
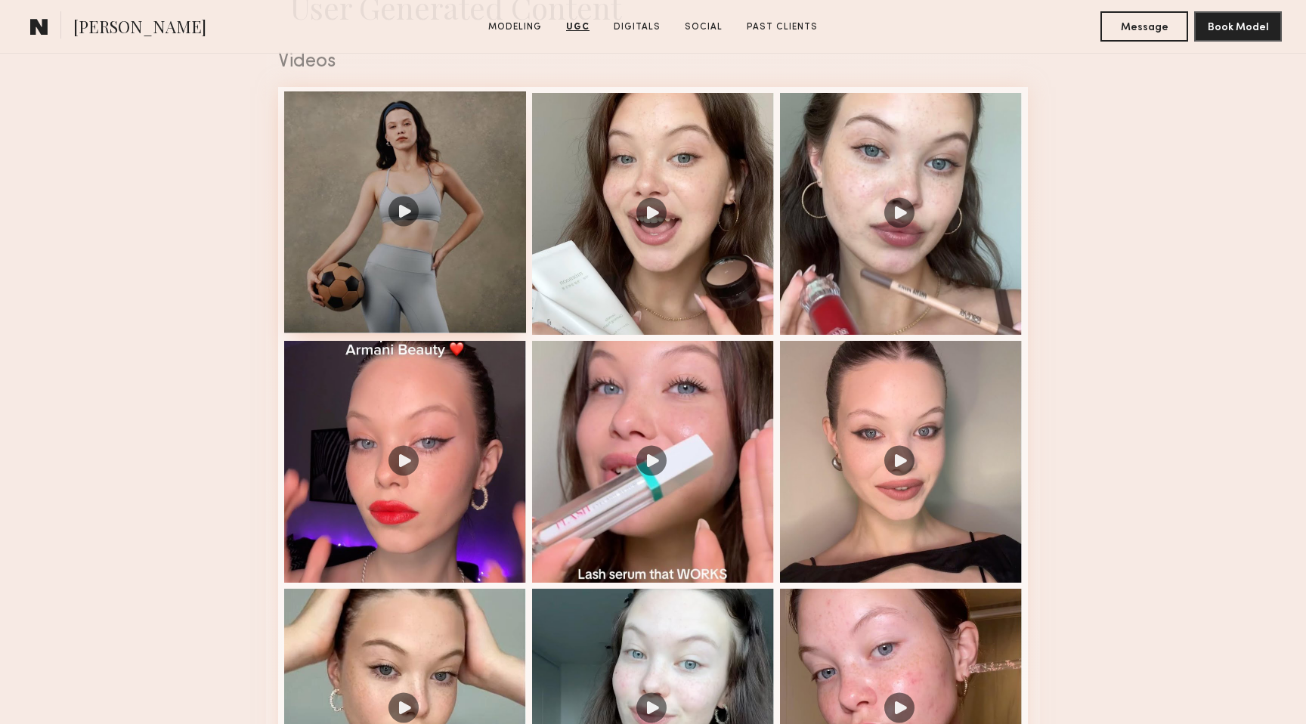
click at [406, 209] on div at bounding box center [405, 212] width 242 height 242
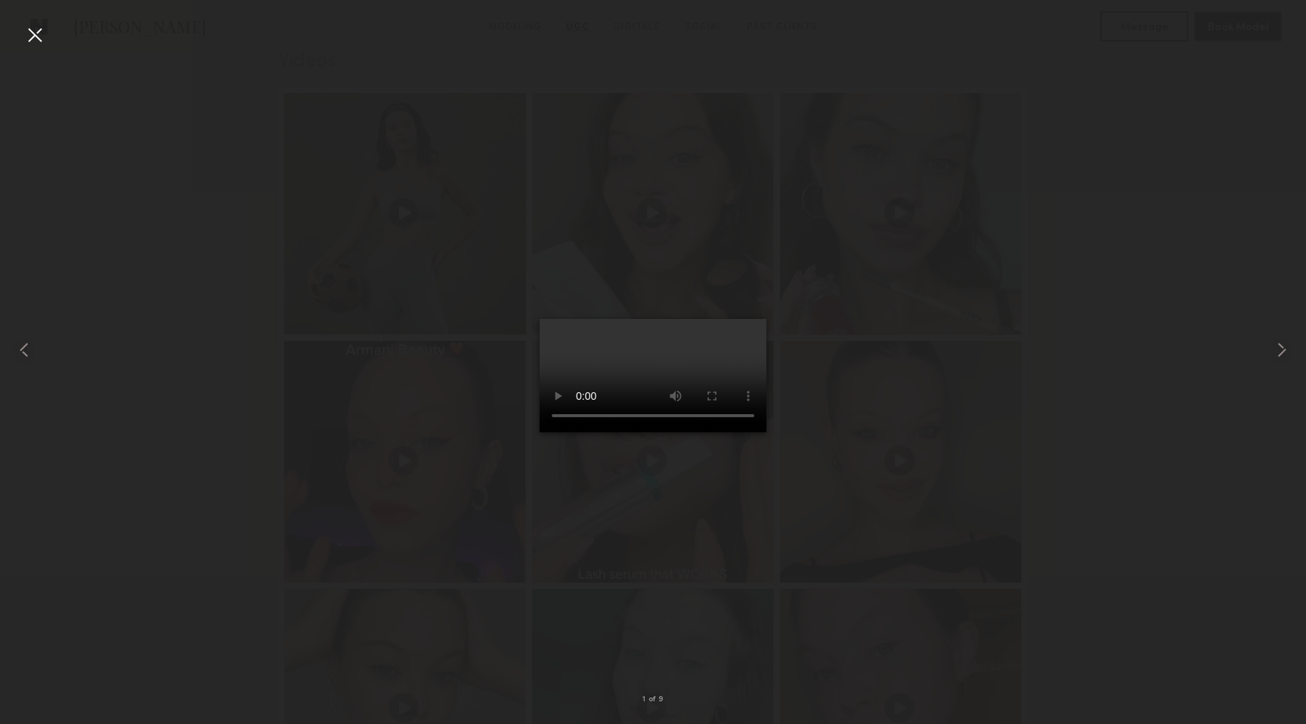
click at [31, 36] on div at bounding box center [35, 35] width 24 height 24
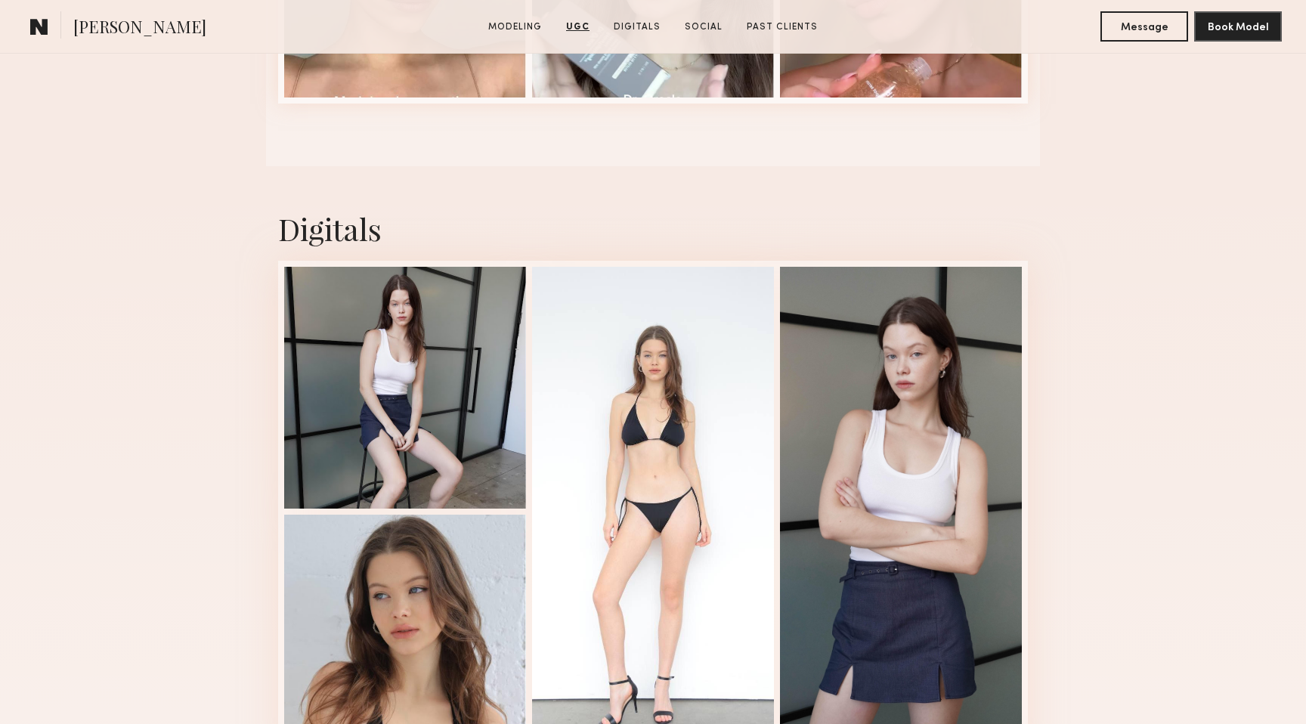
scroll to position [2490, 0]
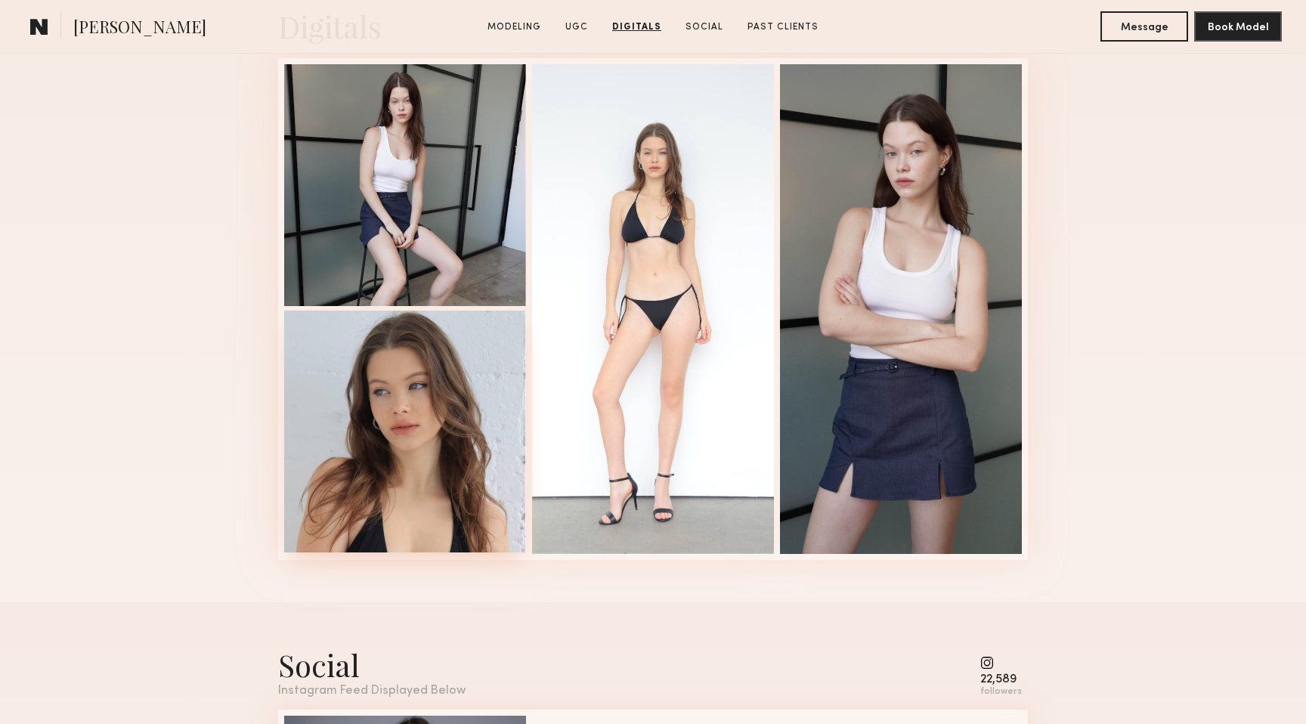
click at [404, 430] on div at bounding box center [405, 432] width 242 height 242
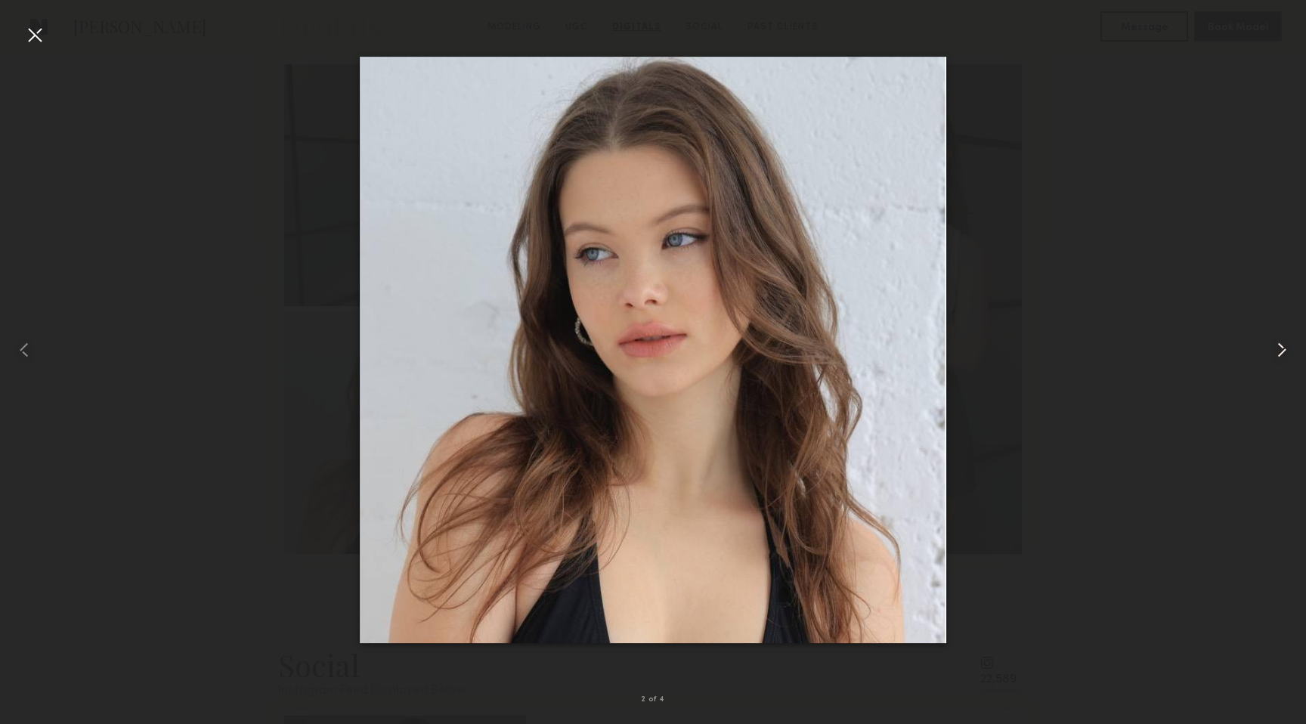
click at [1285, 348] on common-icon at bounding box center [1282, 350] width 24 height 24
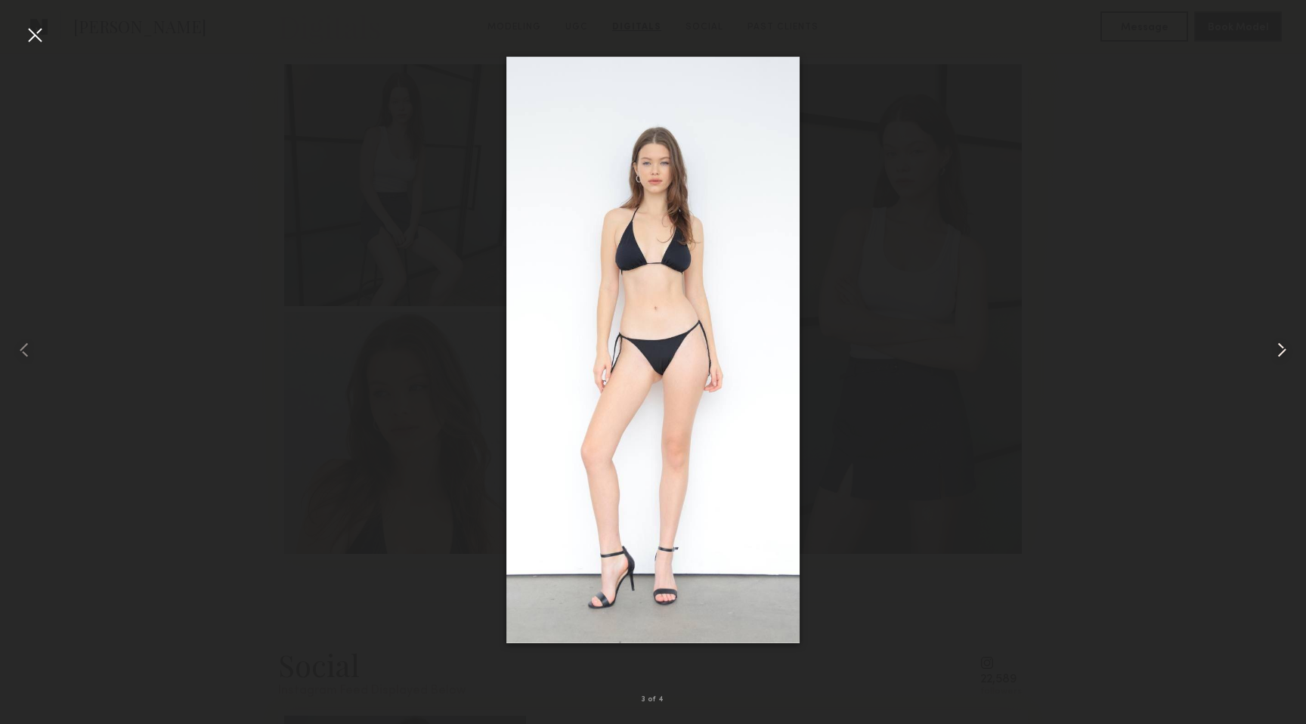
click at [1285, 348] on common-icon at bounding box center [1282, 350] width 24 height 24
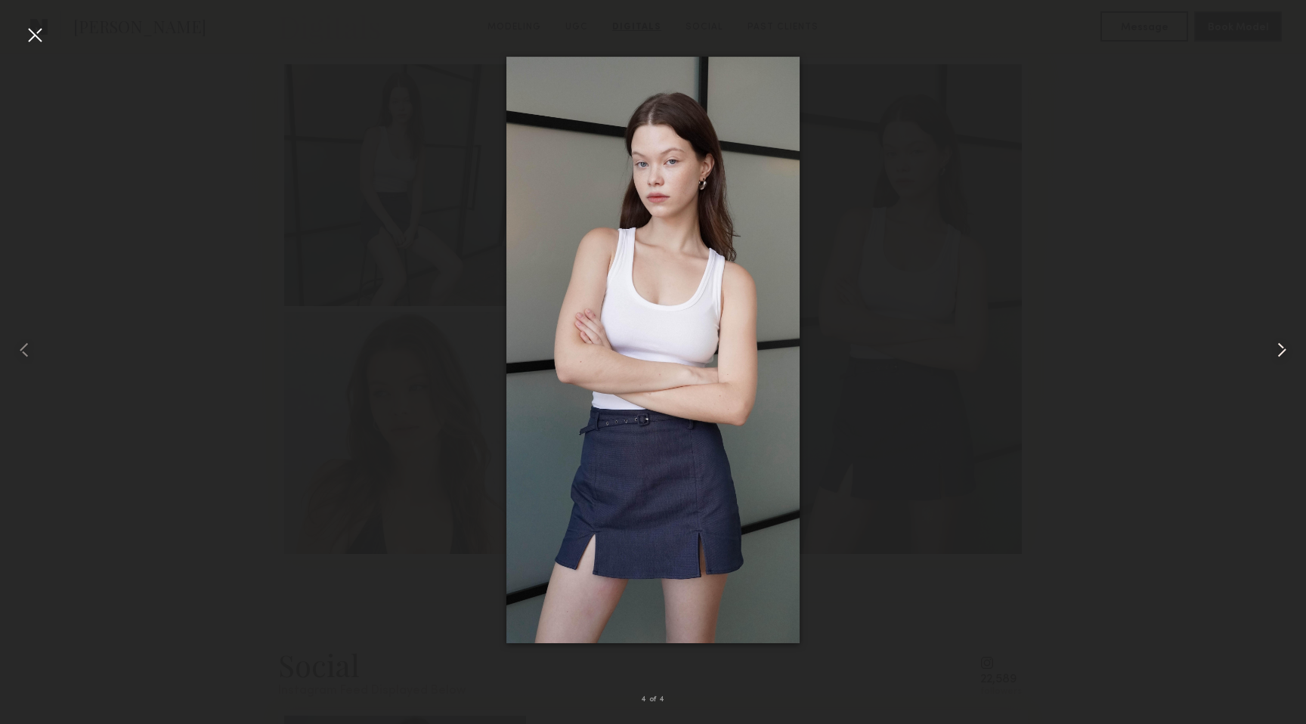
click at [1285, 348] on common-icon at bounding box center [1282, 350] width 24 height 24
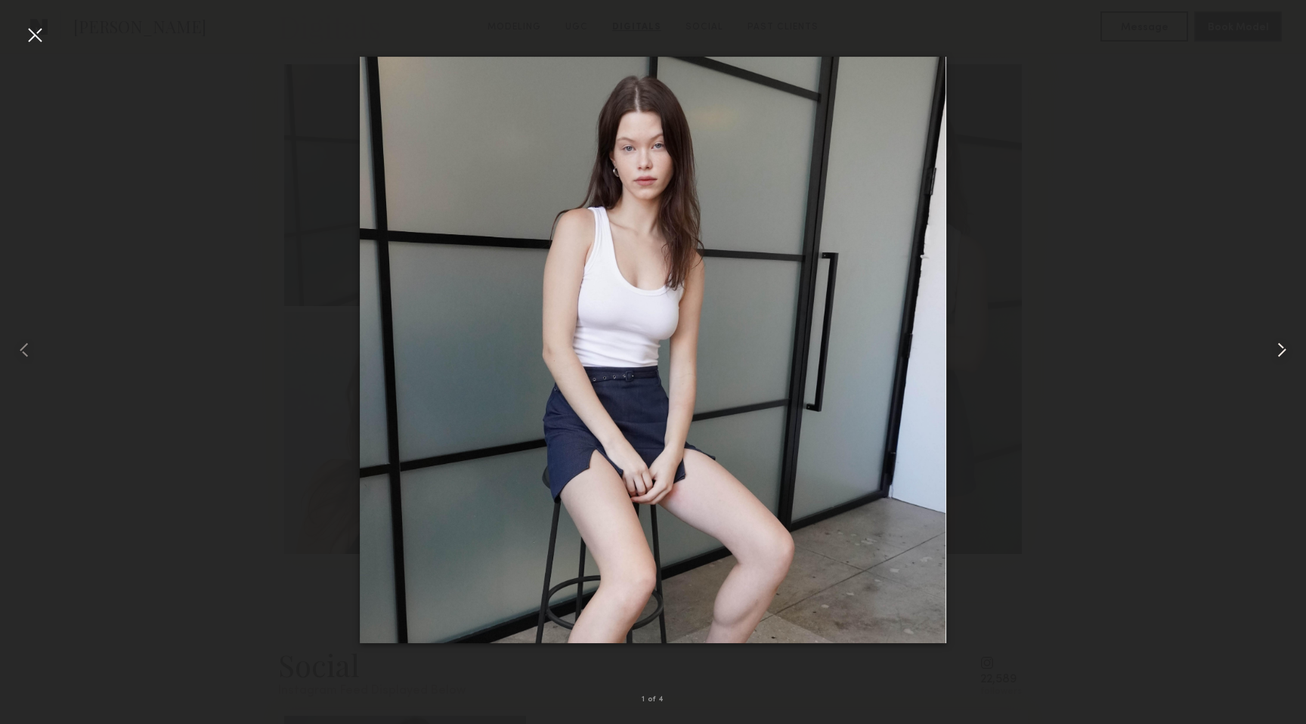
click at [1285, 348] on common-icon at bounding box center [1282, 350] width 24 height 24
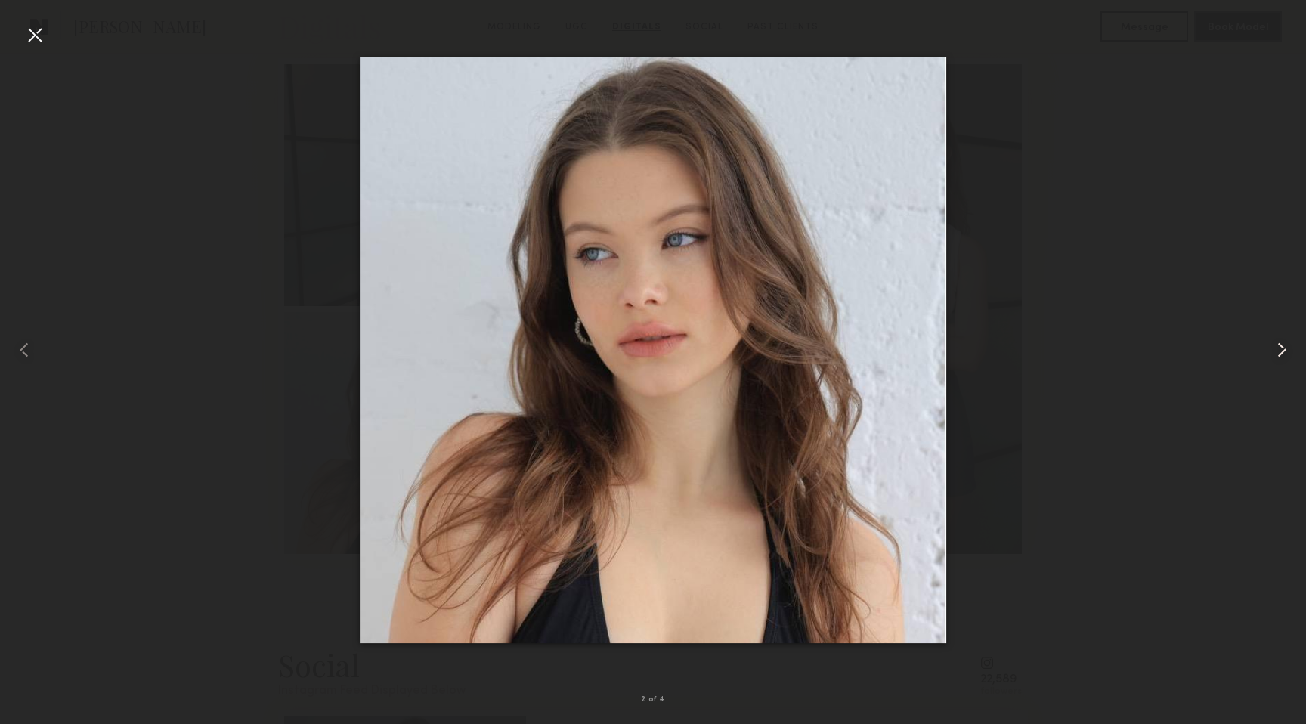
click at [1285, 348] on common-icon at bounding box center [1282, 350] width 24 height 24
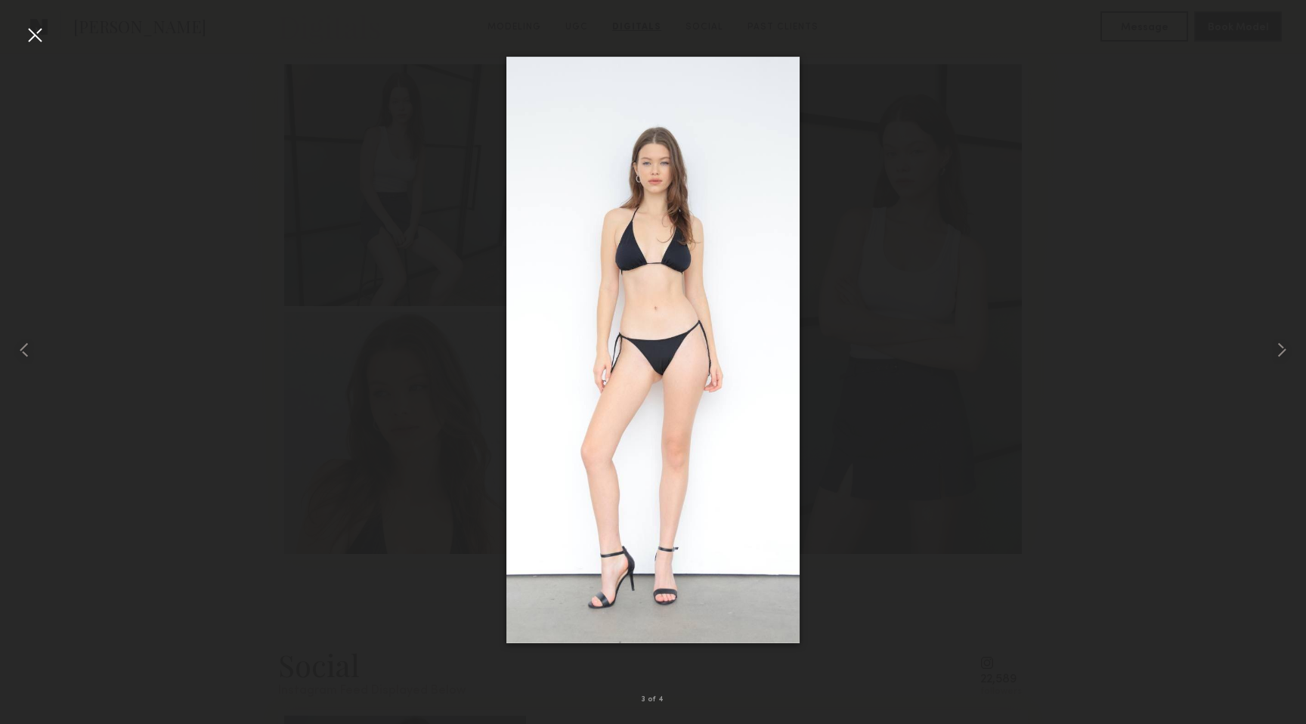
click at [23, 31] on div at bounding box center [35, 35] width 24 height 24
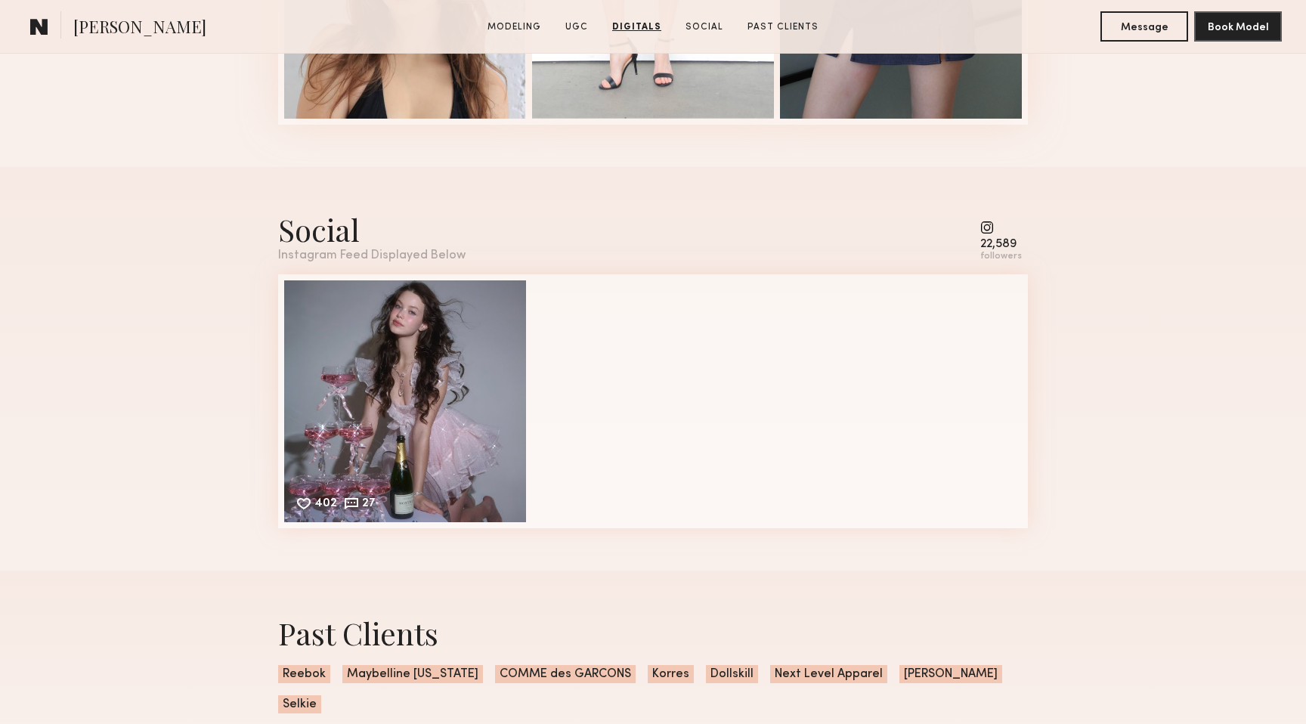
scroll to position [2926, 0]
click at [452, 370] on div "402 27 Likes & comments displayed to show model’s engagement" at bounding box center [405, 399] width 242 height 242
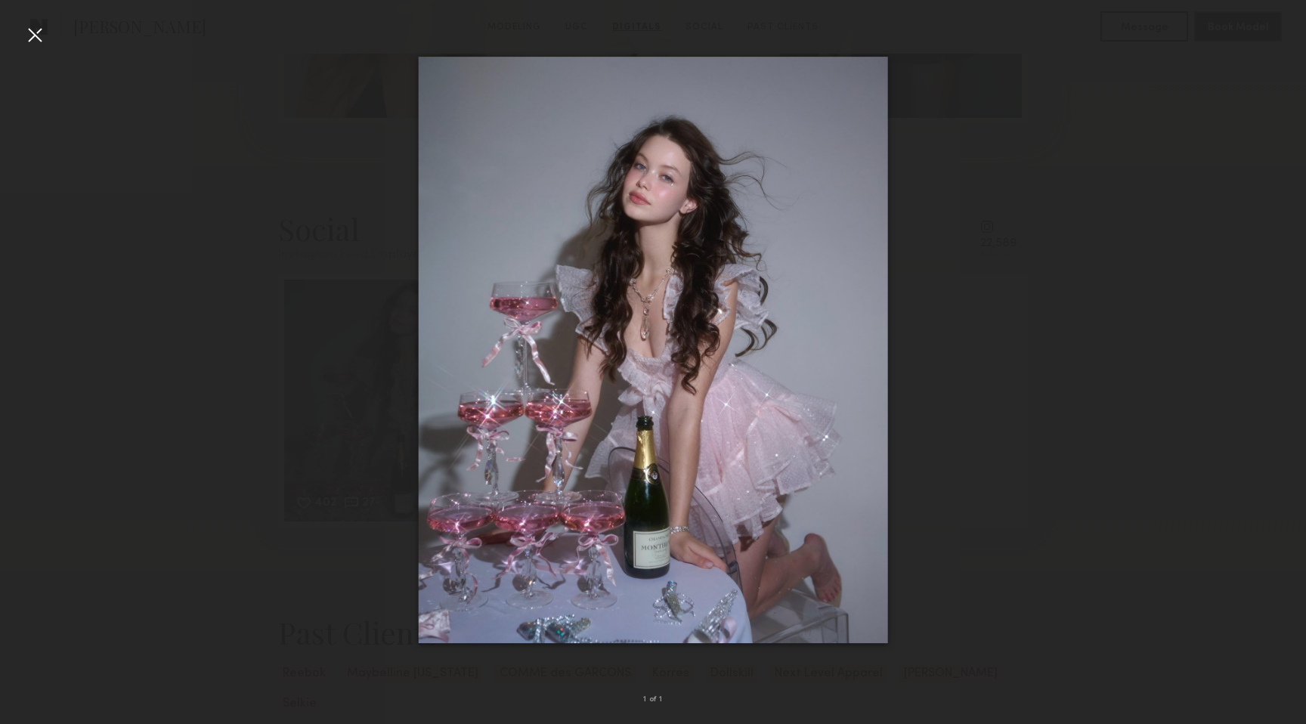
click at [43, 42] on div at bounding box center [35, 35] width 24 height 24
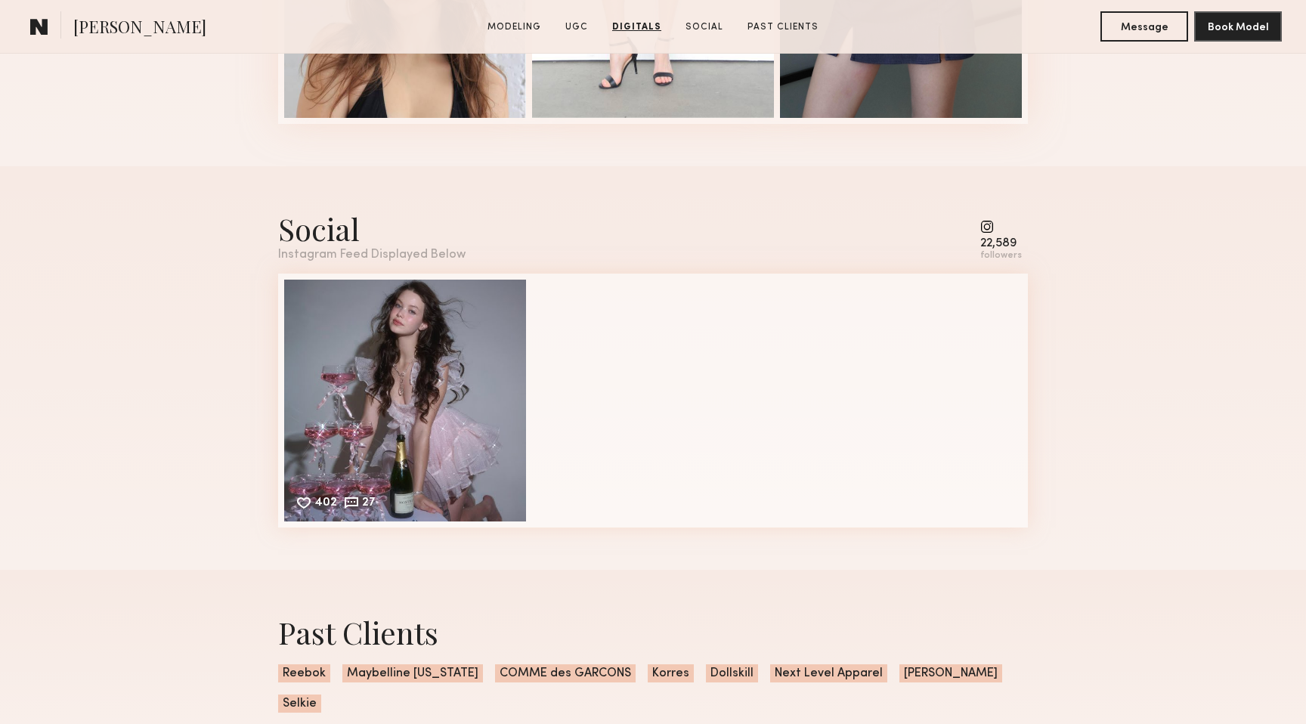
click at [992, 237] on div "22,589 followers" at bounding box center [1001, 241] width 42 height 42
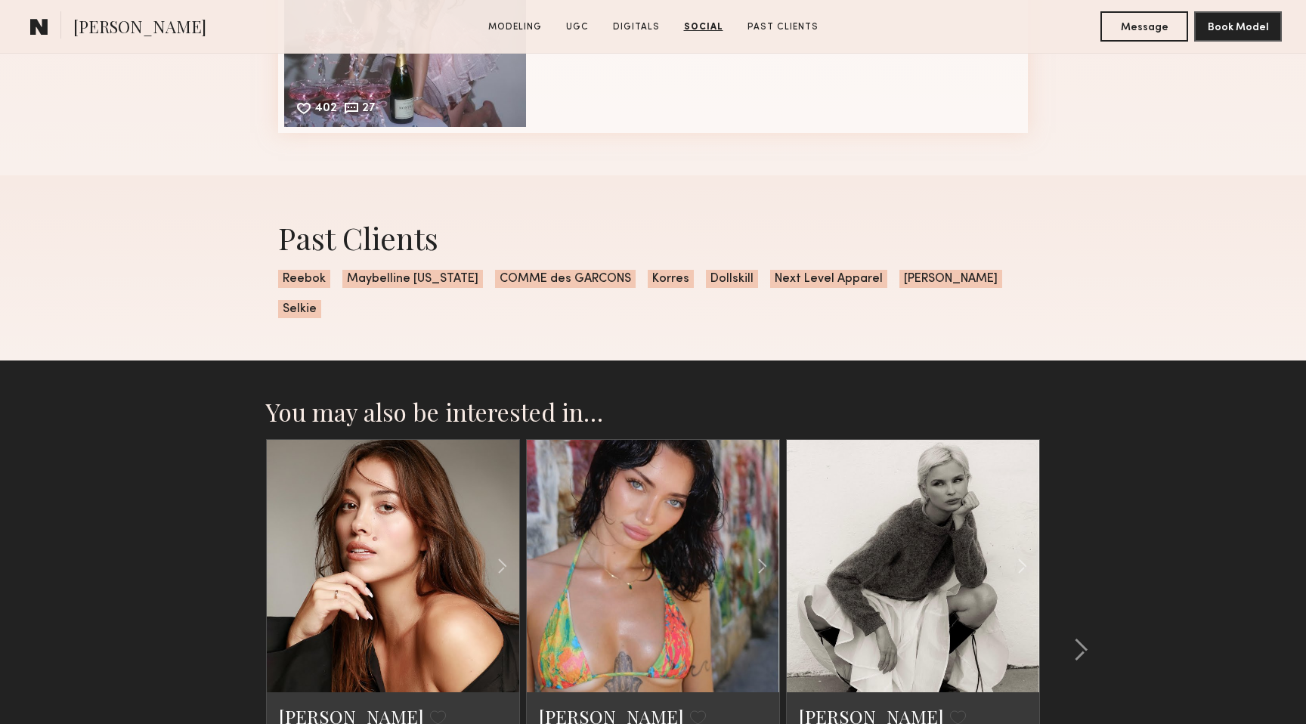
scroll to position [3323, 0]
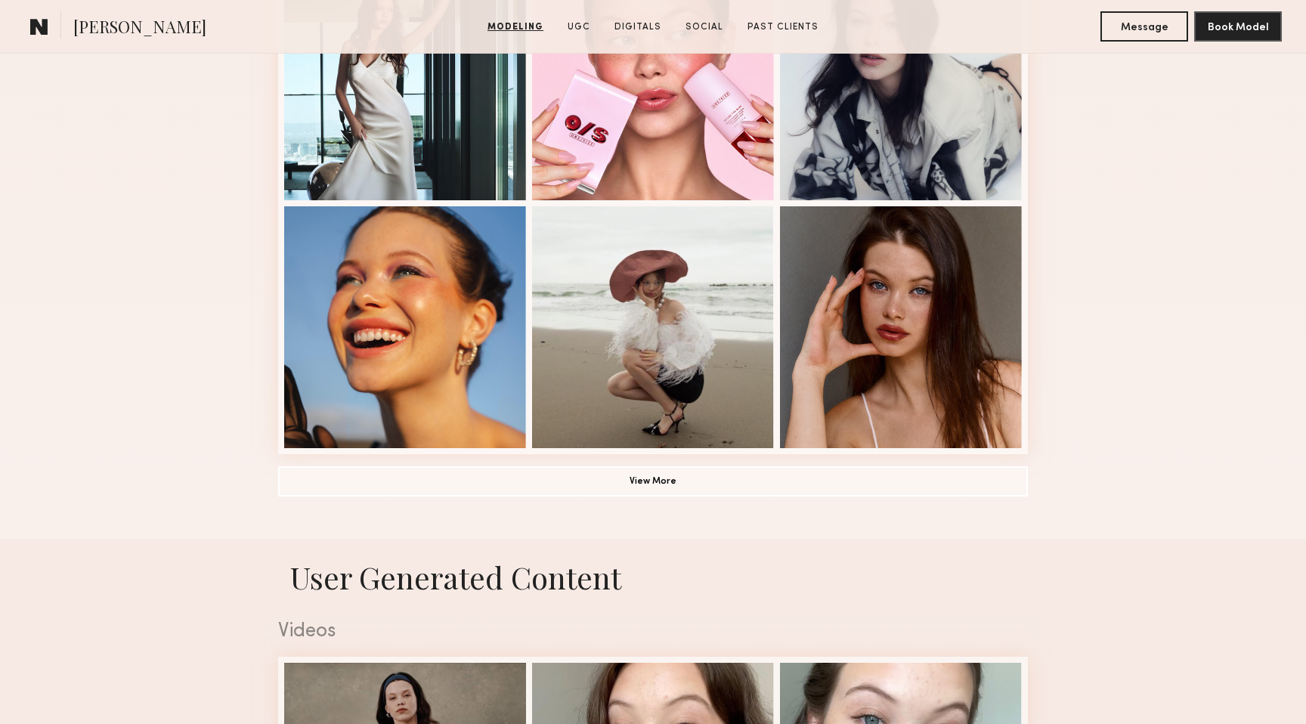
scroll to position [988, 0]
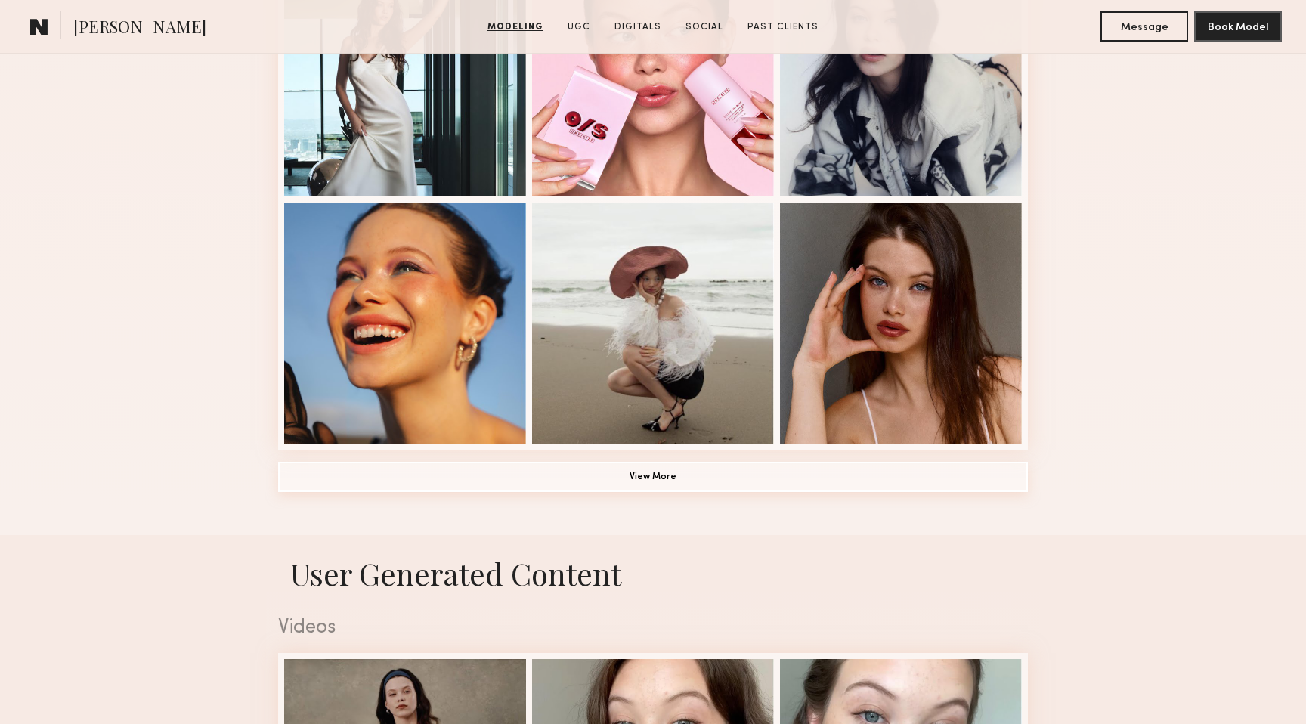
click at [801, 475] on button "View More" at bounding box center [653, 477] width 750 height 30
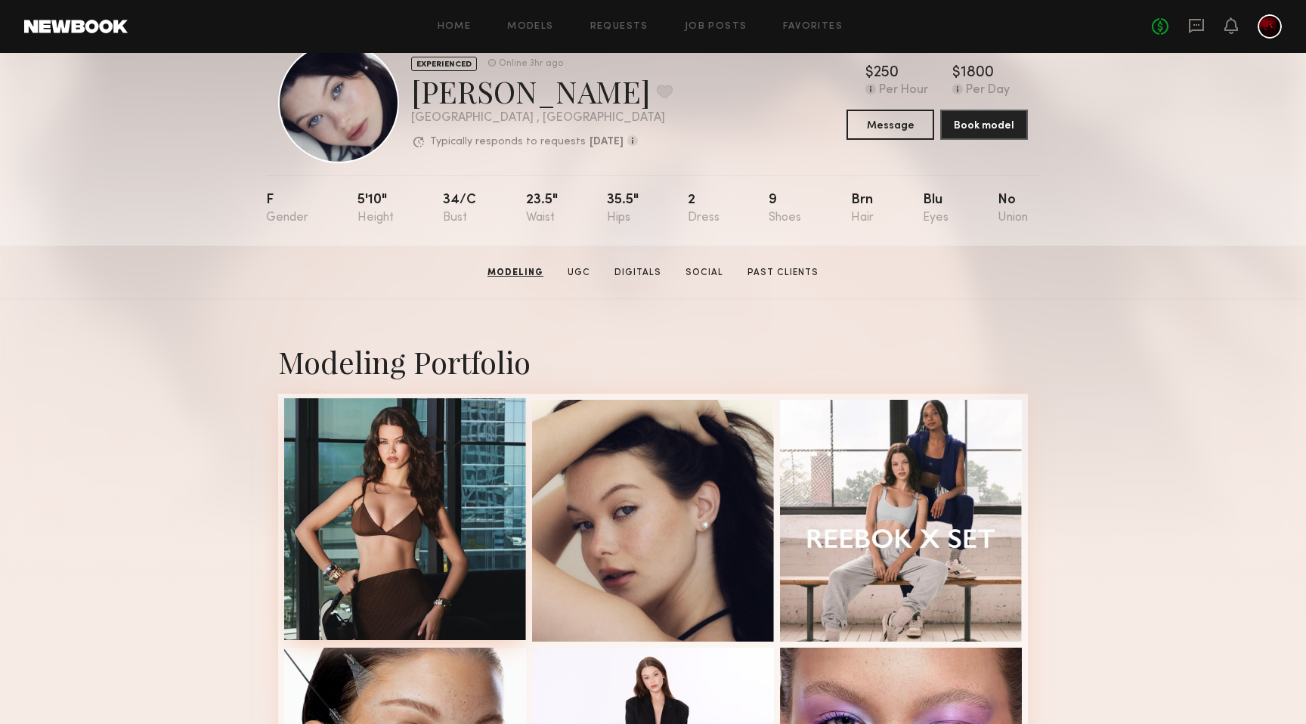
scroll to position [0, 0]
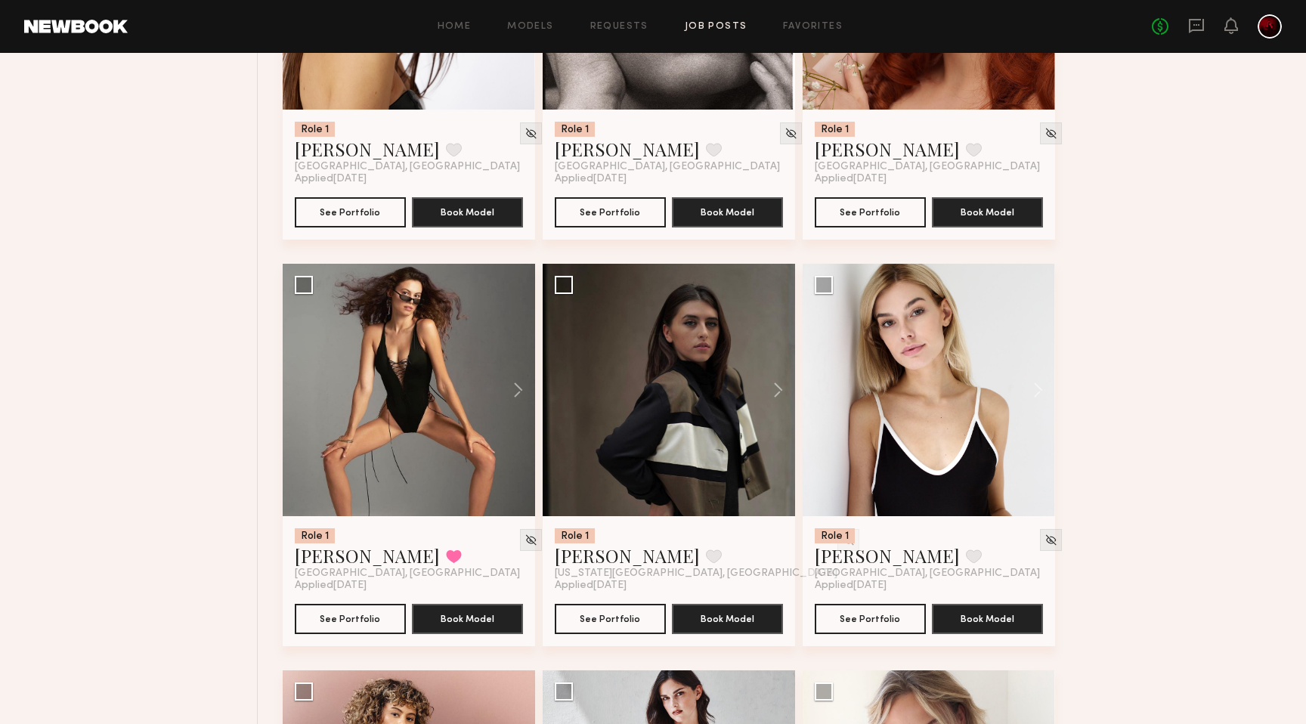
scroll to position [4860, 0]
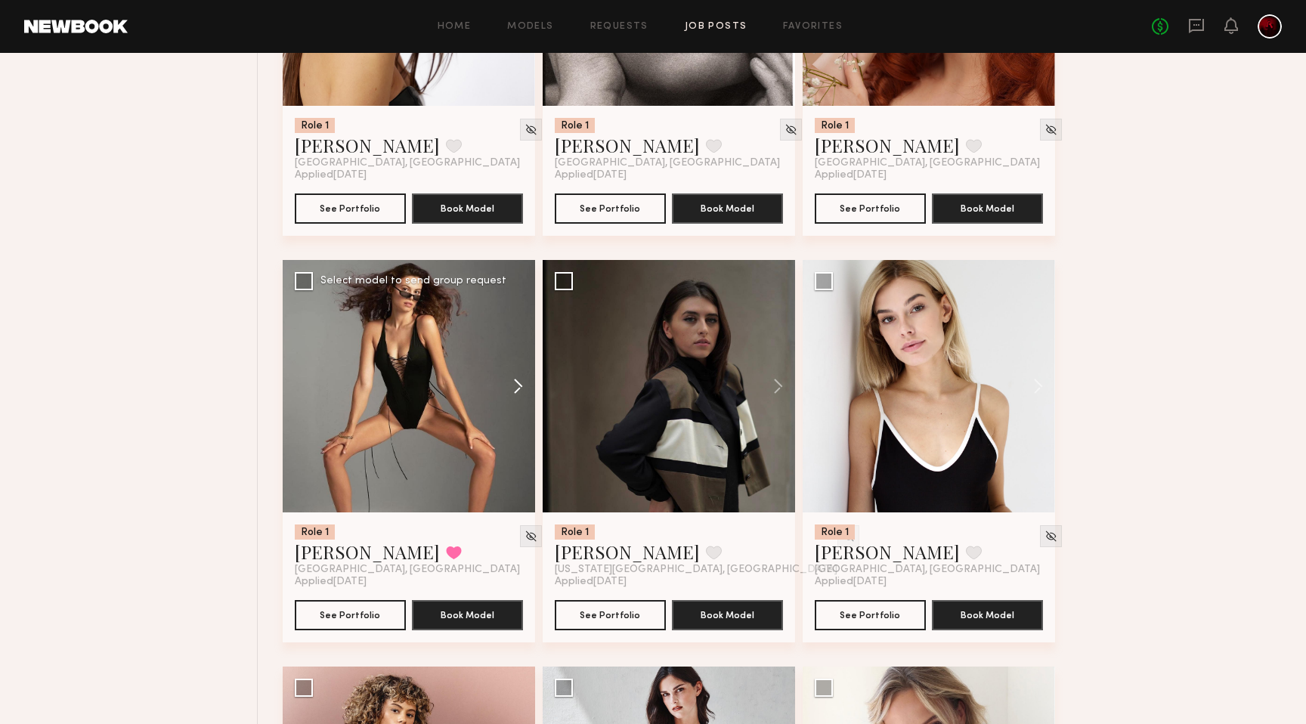
click at [514, 389] on button at bounding box center [511, 386] width 48 height 252
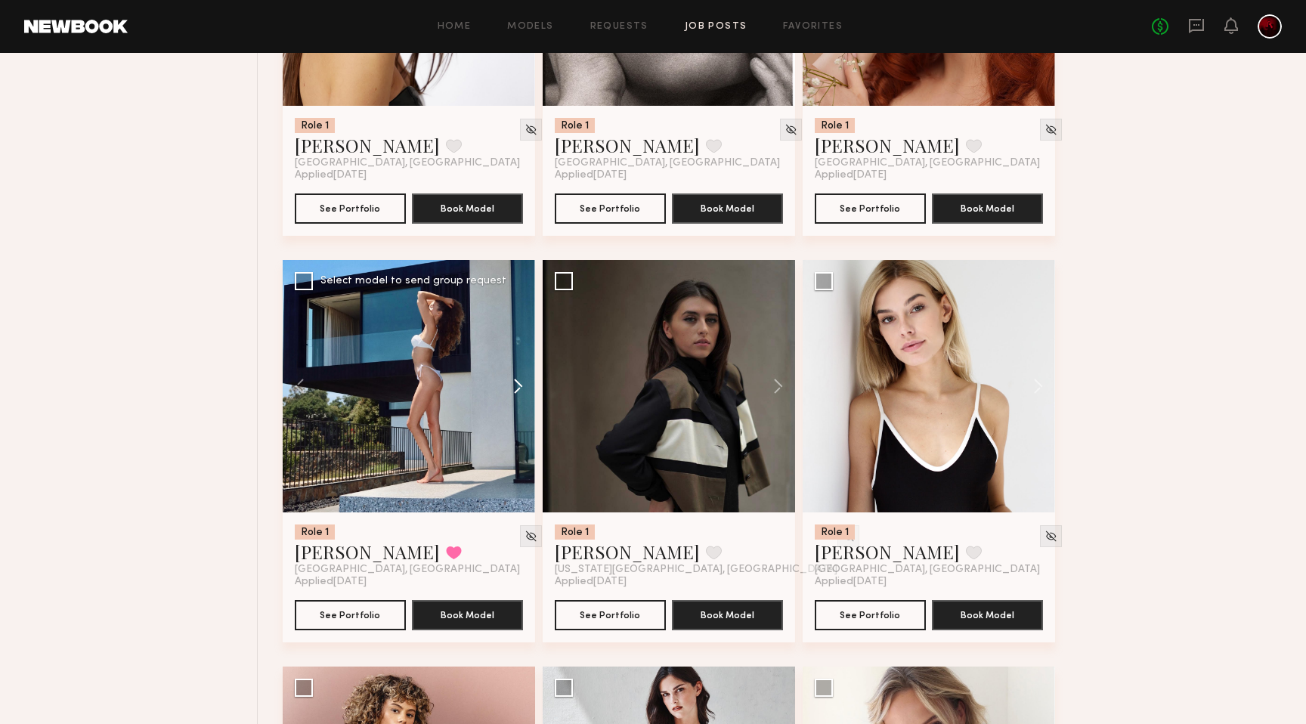
click at [514, 389] on button at bounding box center [511, 386] width 48 height 252
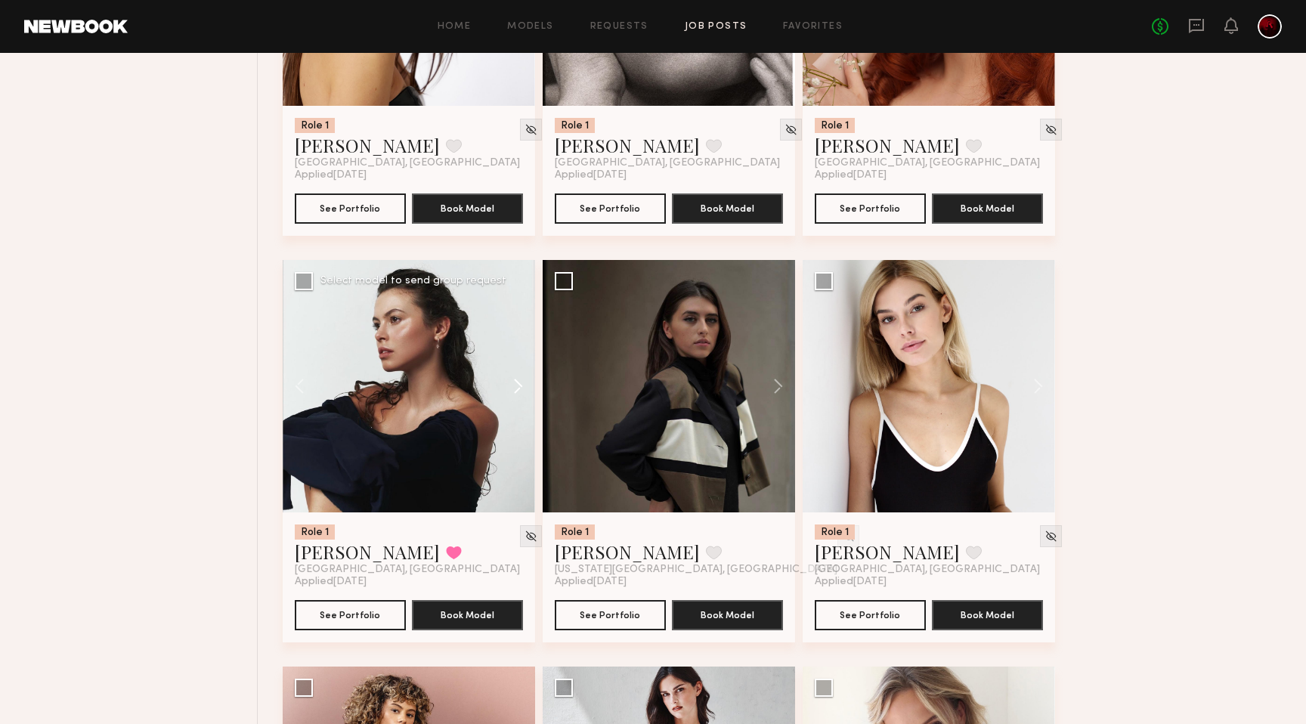
click at [514, 389] on button at bounding box center [511, 386] width 48 height 252
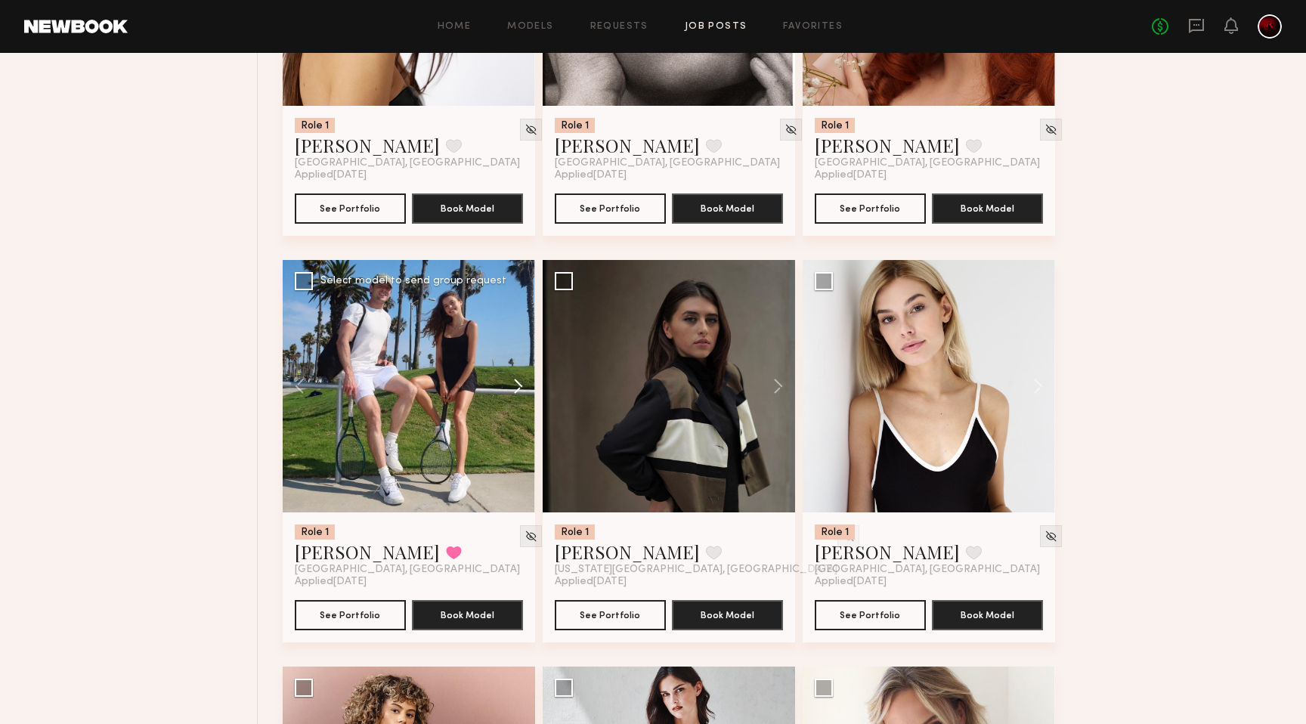
click at [514, 389] on button at bounding box center [511, 386] width 48 height 252
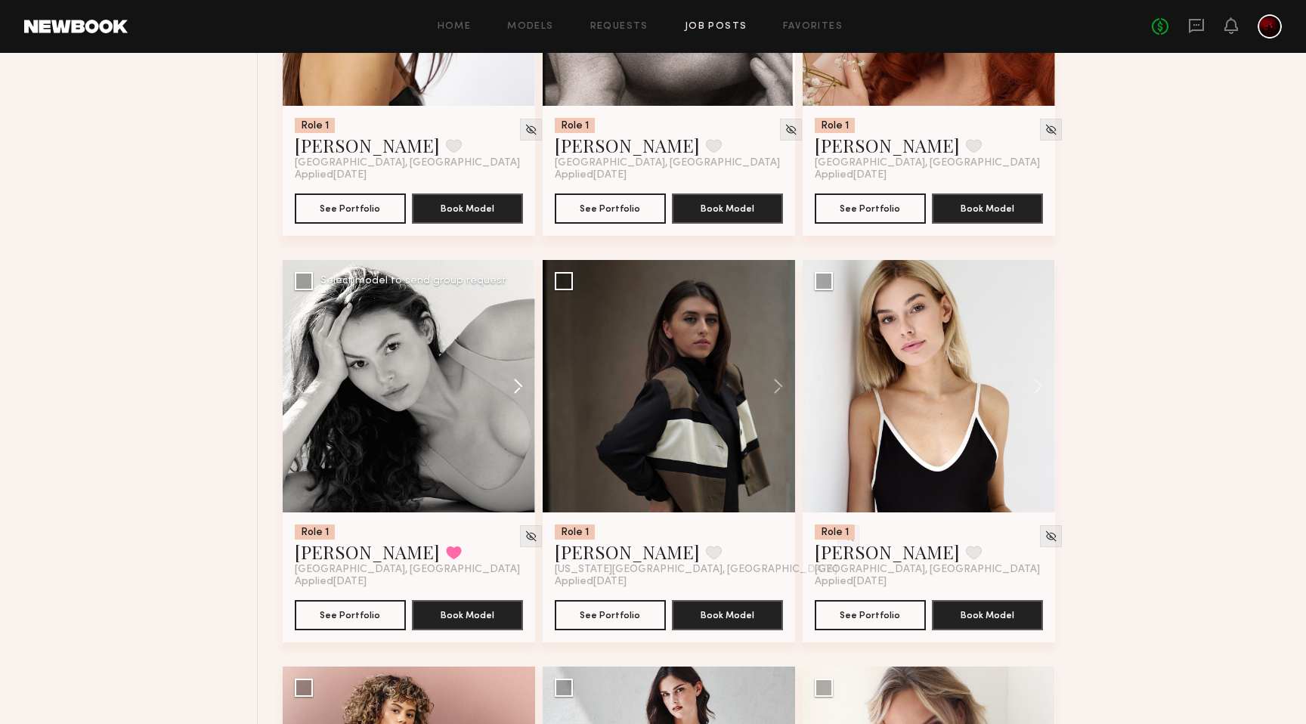
click at [514, 389] on button at bounding box center [511, 386] width 48 height 252
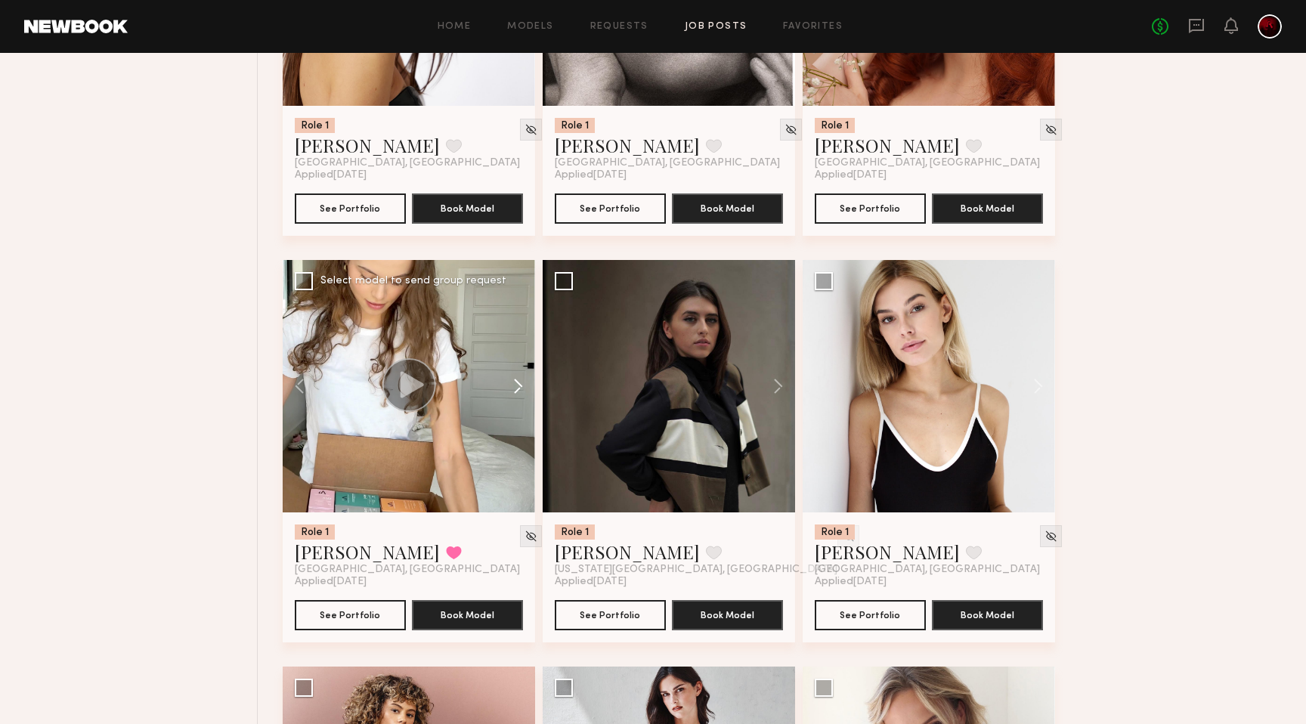
click at [514, 389] on button at bounding box center [511, 386] width 48 height 252
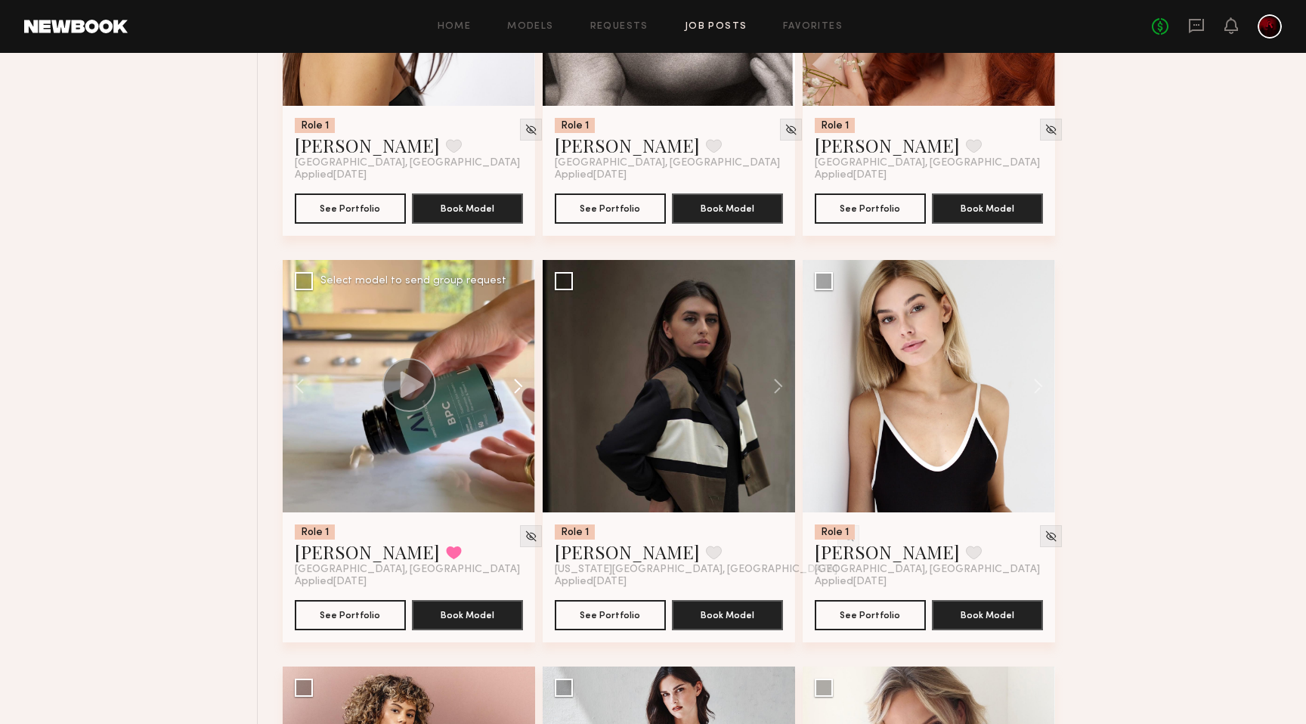
click at [514, 389] on button at bounding box center [511, 386] width 48 height 252
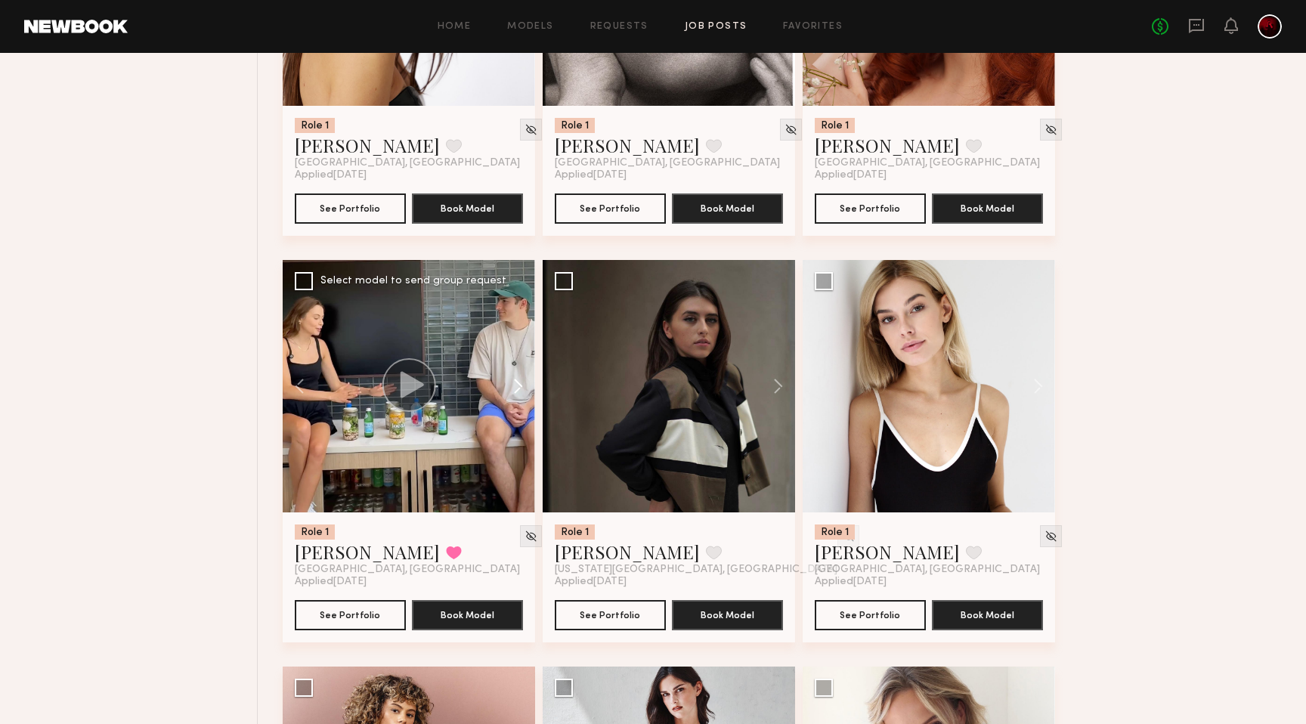
click at [514, 389] on button at bounding box center [511, 386] width 48 height 252
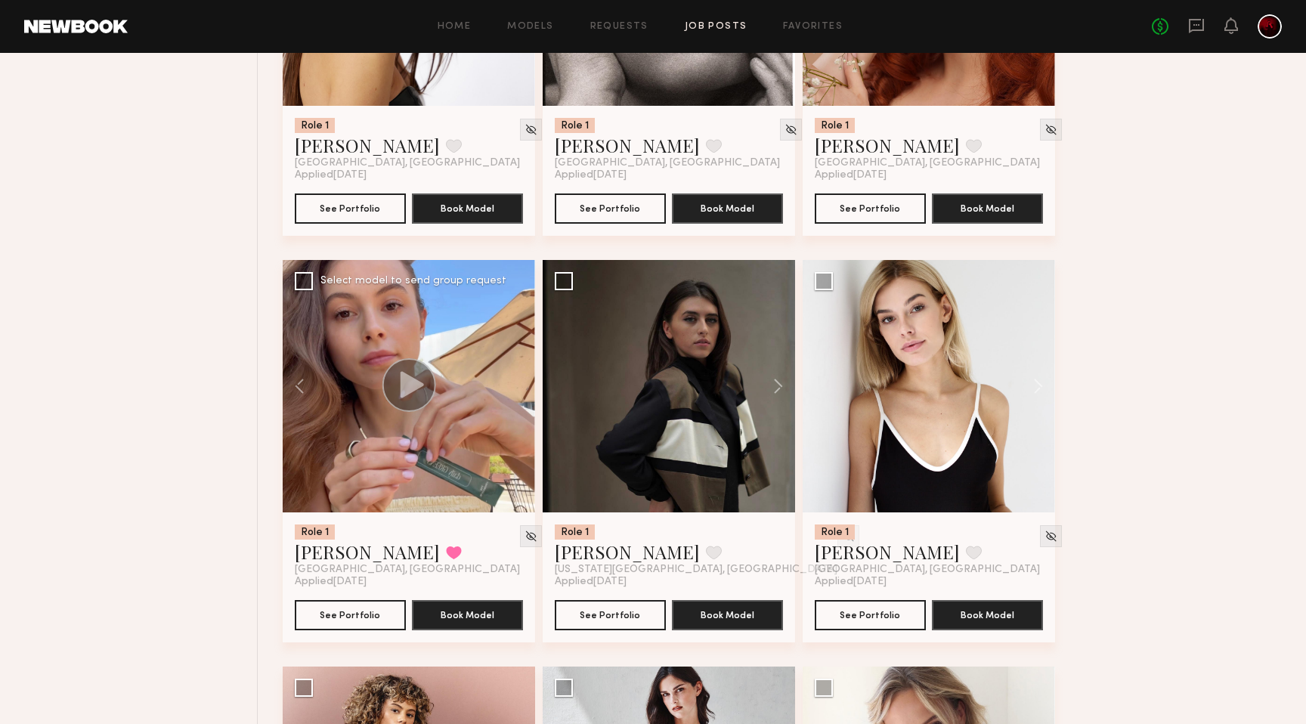
click at [514, 389] on div at bounding box center [409, 386] width 252 height 252
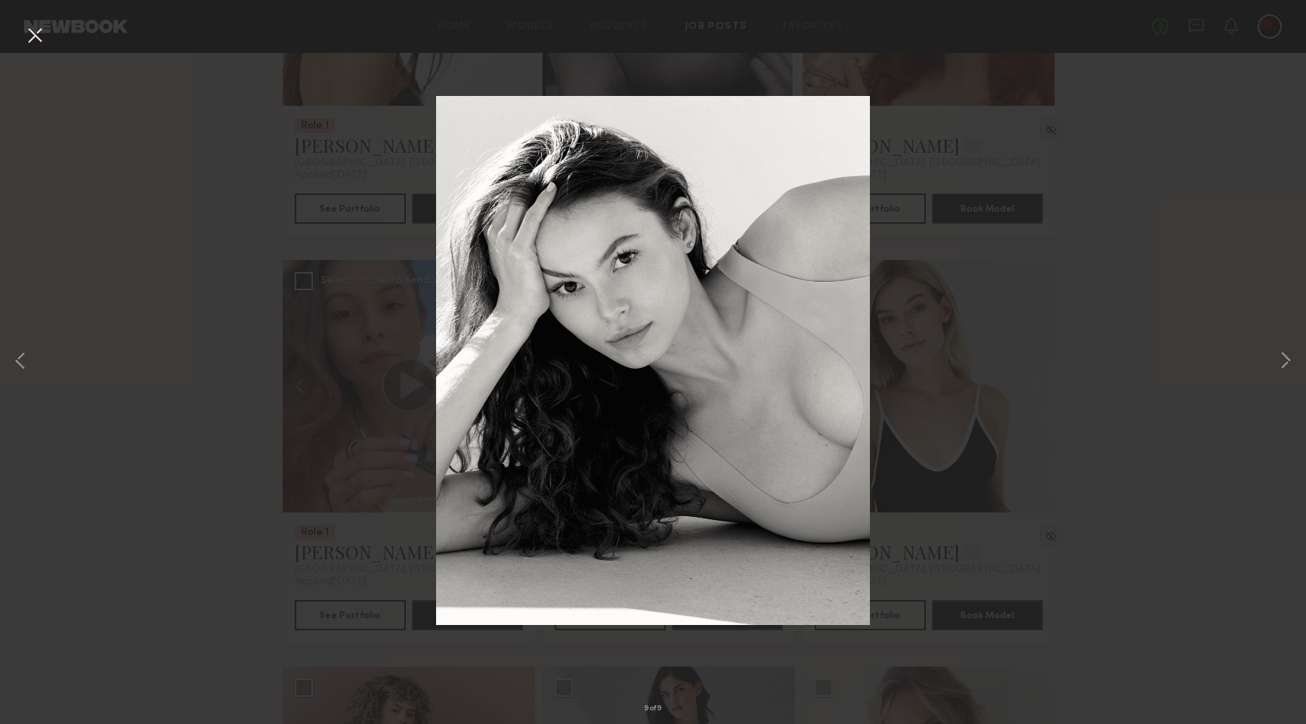
click at [38, 42] on button at bounding box center [35, 36] width 24 height 27
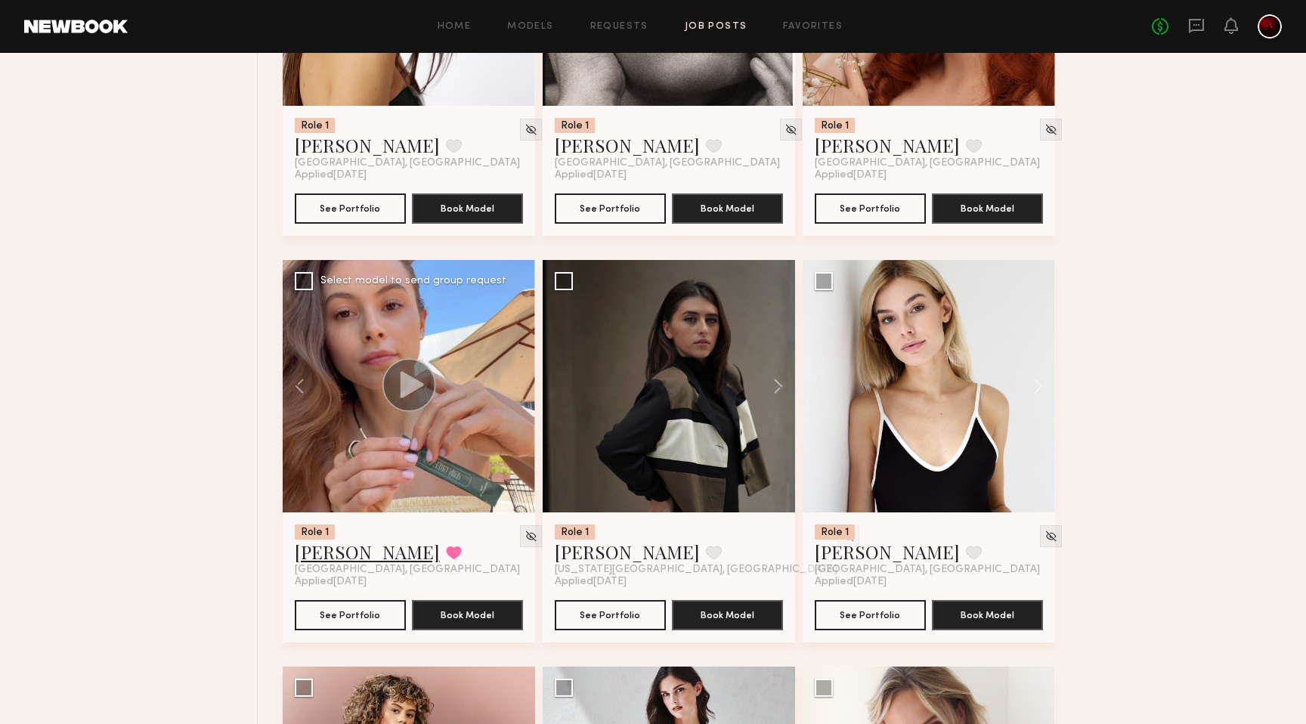
click at [313, 554] on link "[PERSON_NAME]" at bounding box center [367, 552] width 145 height 24
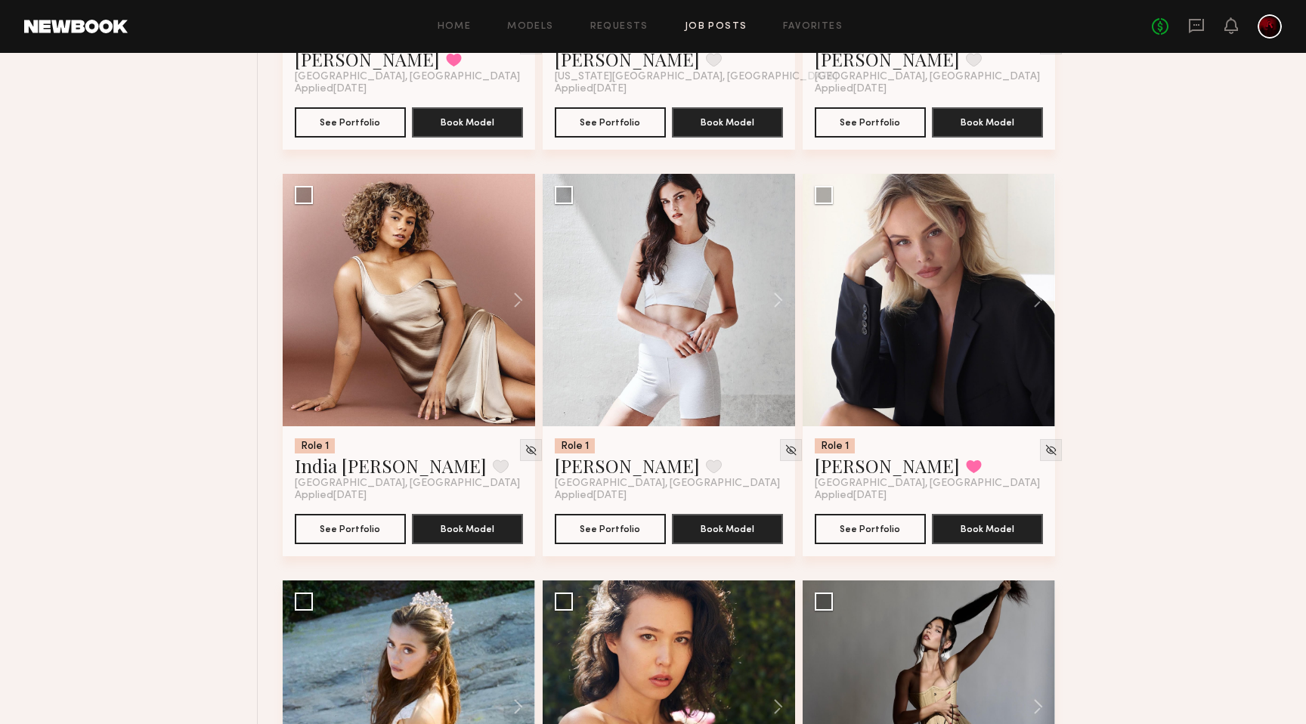
scroll to position [5370, 0]
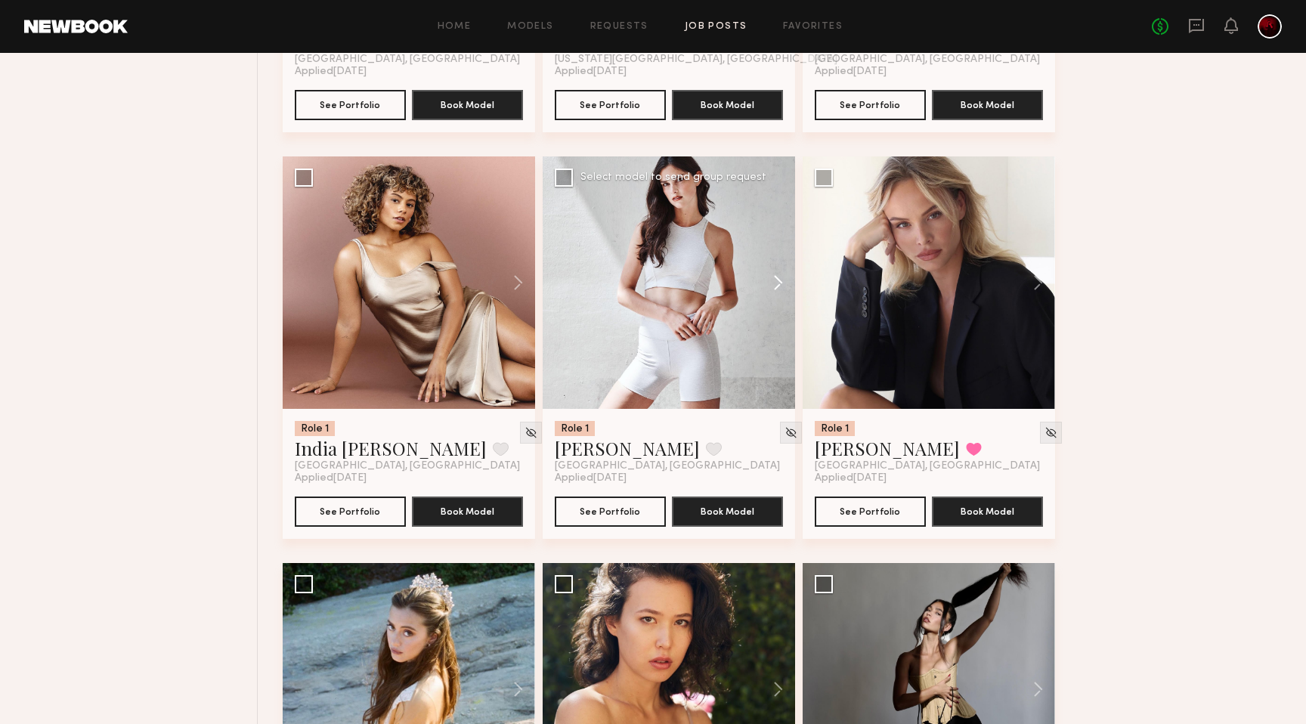
click at [770, 286] on button at bounding box center [771, 282] width 48 height 252
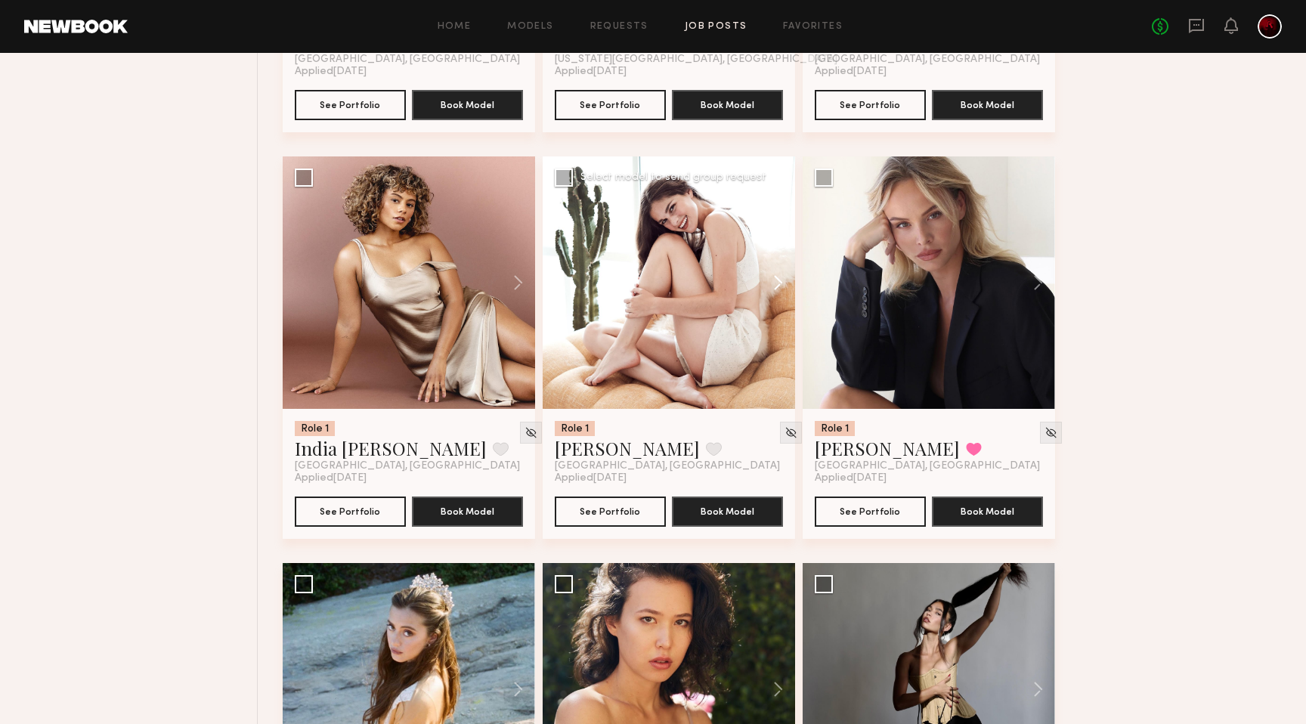
click at [770, 286] on button at bounding box center [771, 282] width 48 height 252
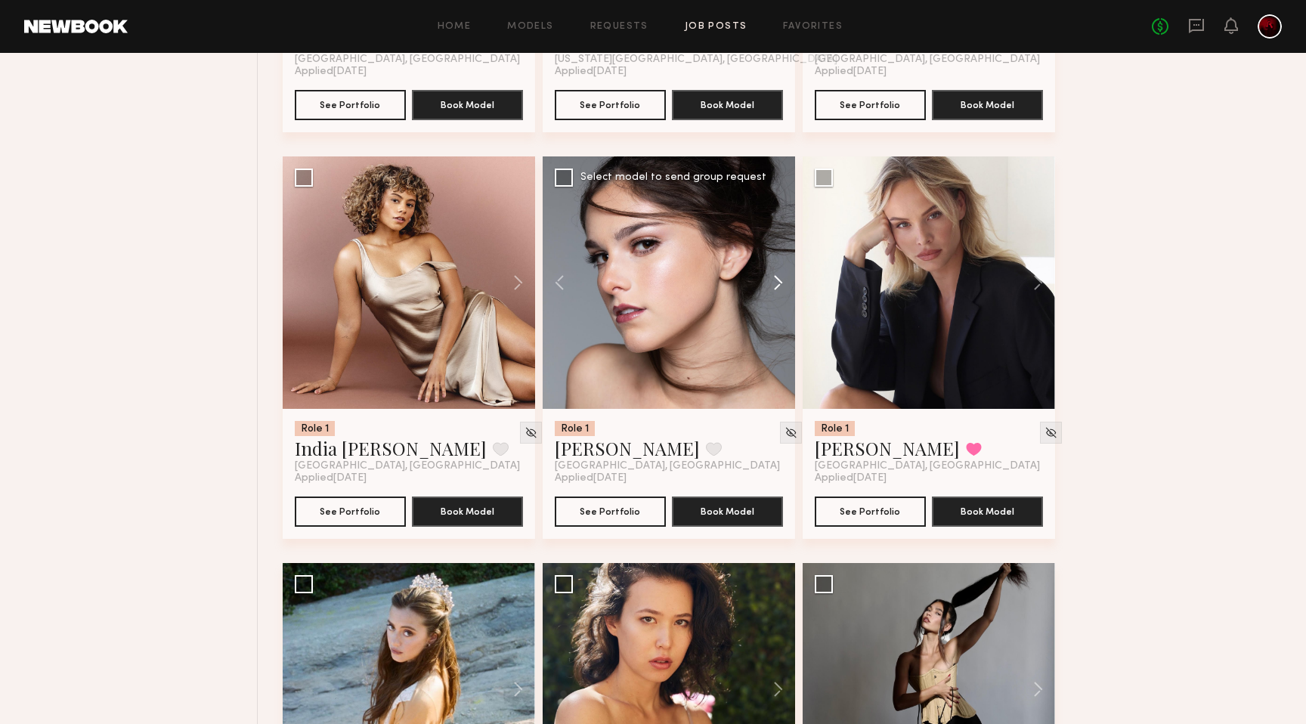
click at [770, 286] on button at bounding box center [771, 282] width 48 height 252
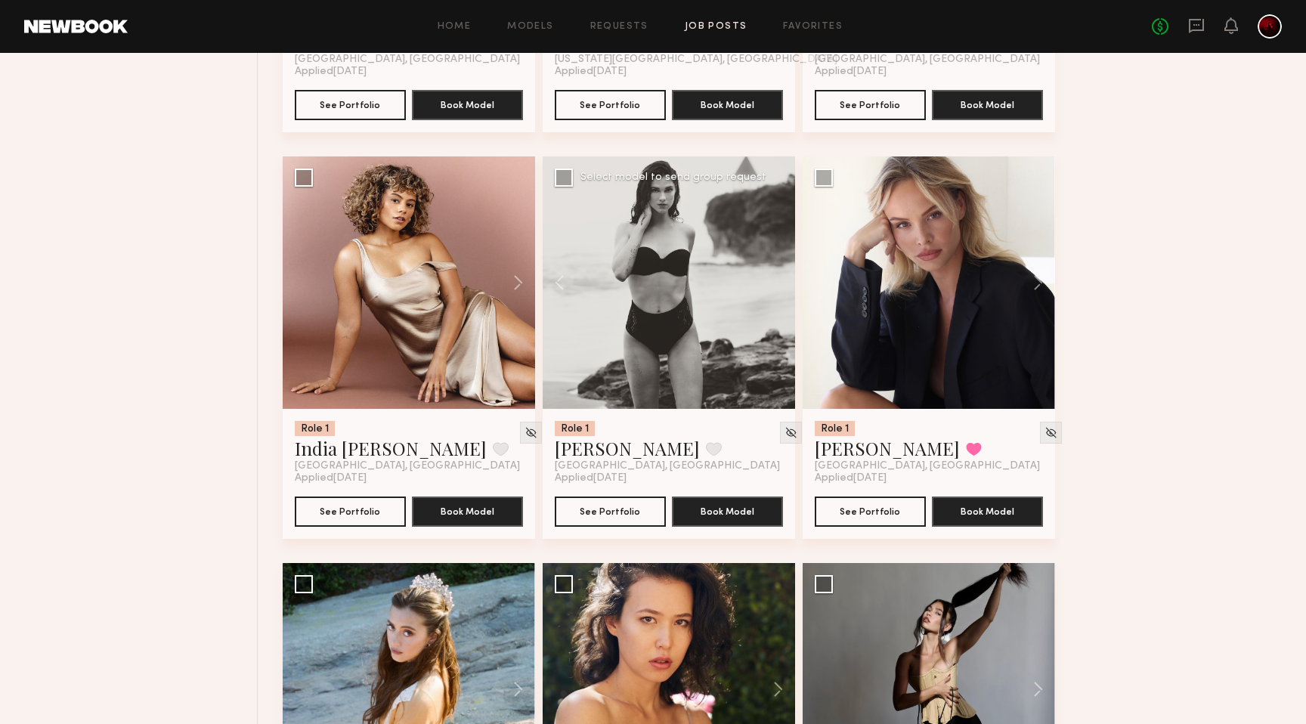
click at [770, 286] on div at bounding box center [669, 282] width 252 height 252
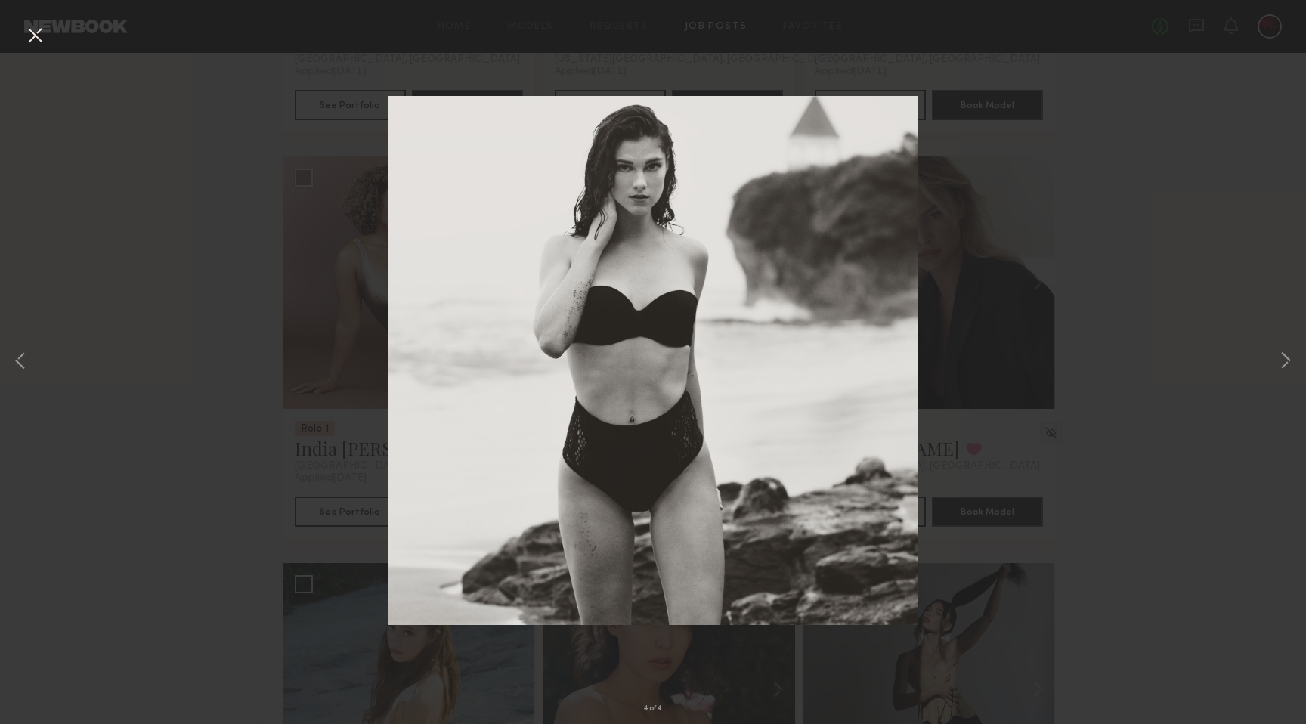
click at [36, 34] on button at bounding box center [35, 36] width 24 height 27
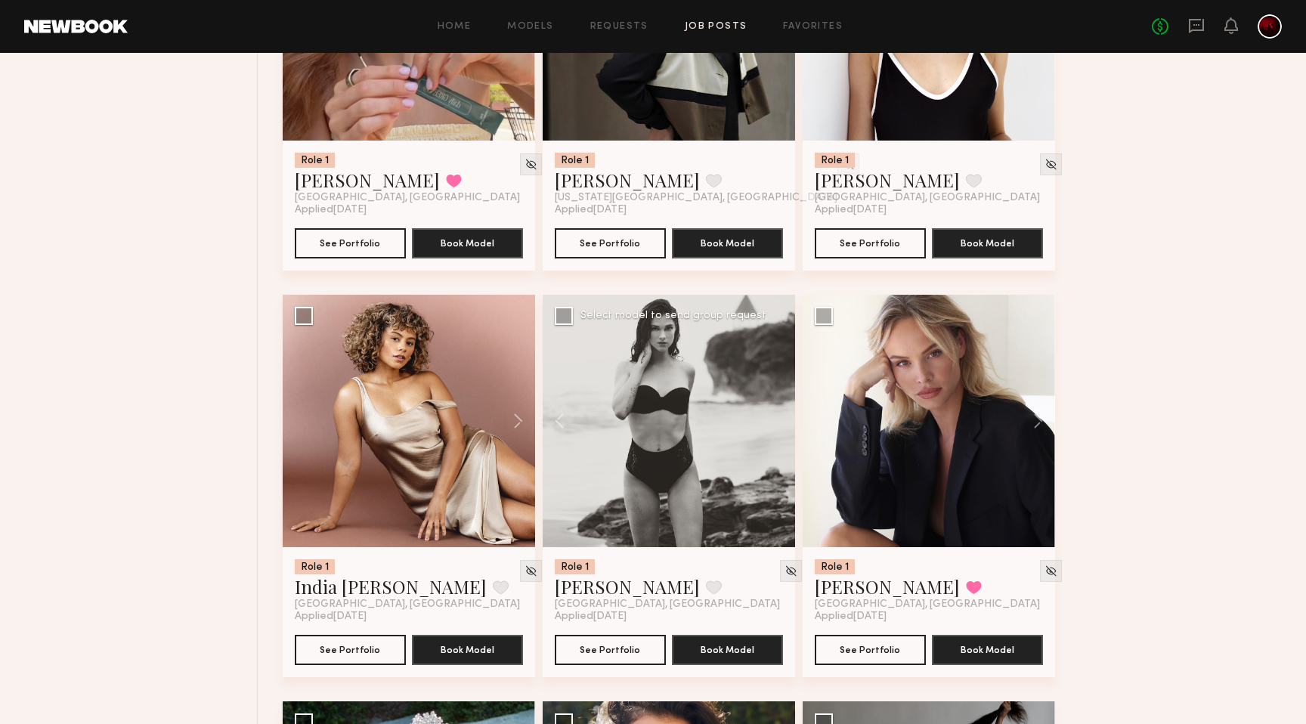
scroll to position [5228, 0]
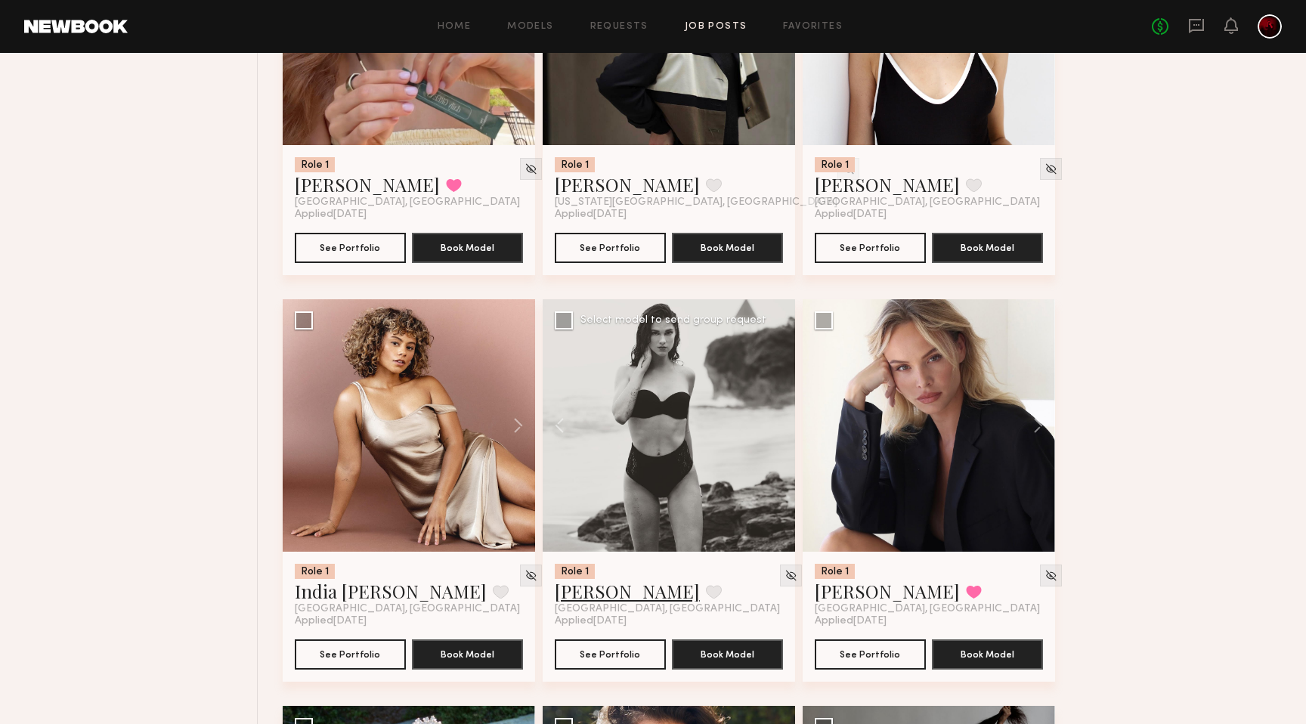
click at [568, 602] on link "[PERSON_NAME]" at bounding box center [627, 591] width 145 height 24
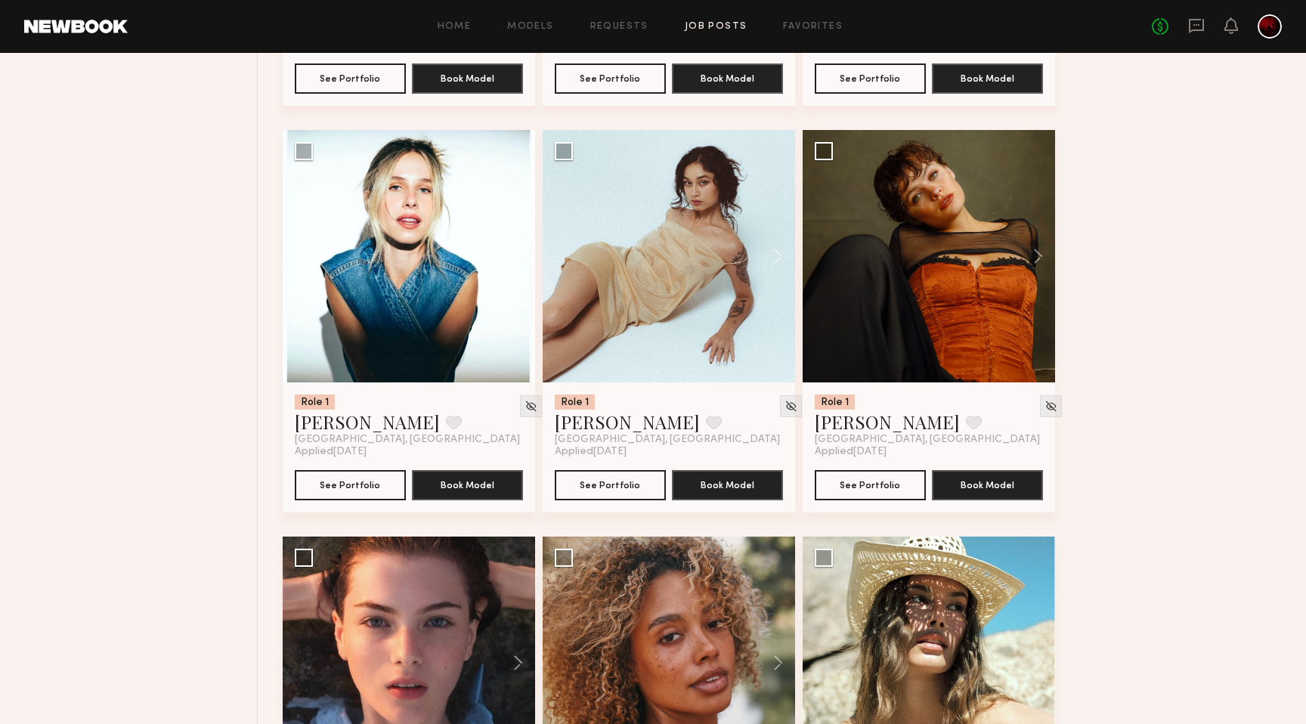
scroll to position [3769, 0]
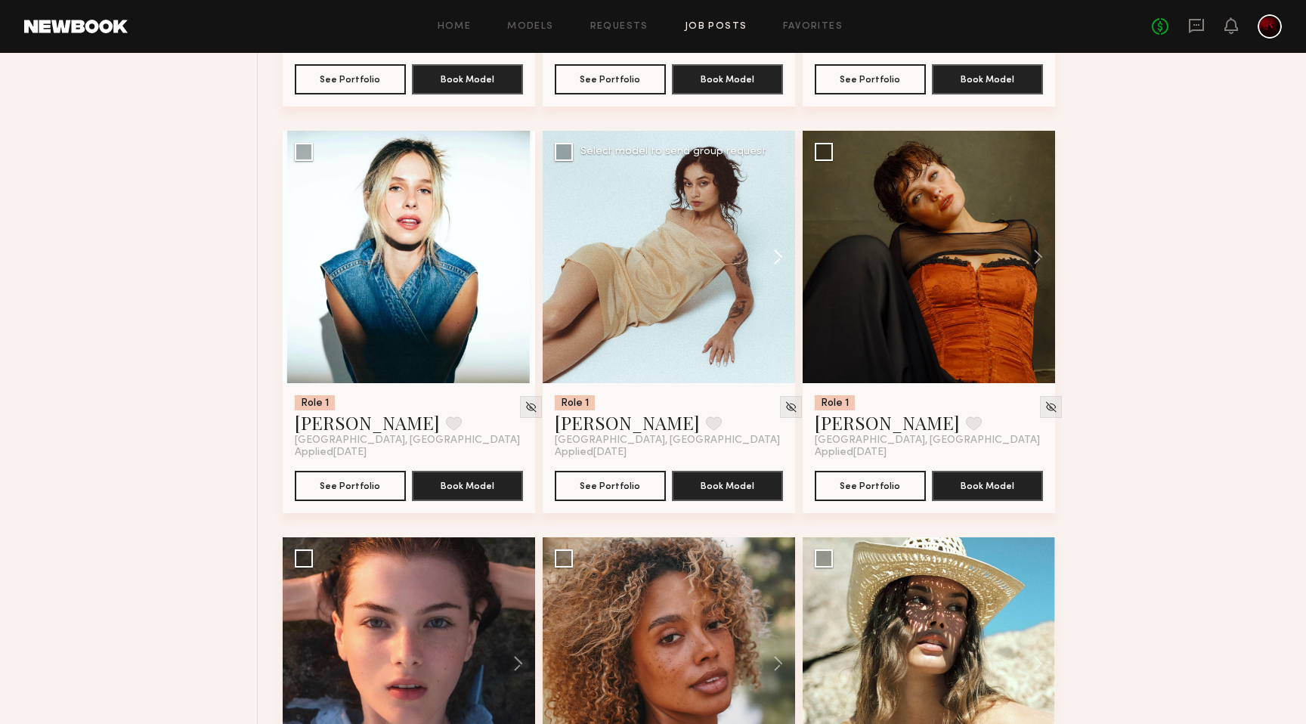
click at [782, 256] on button at bounding box center [771, 257] width 48 height 252
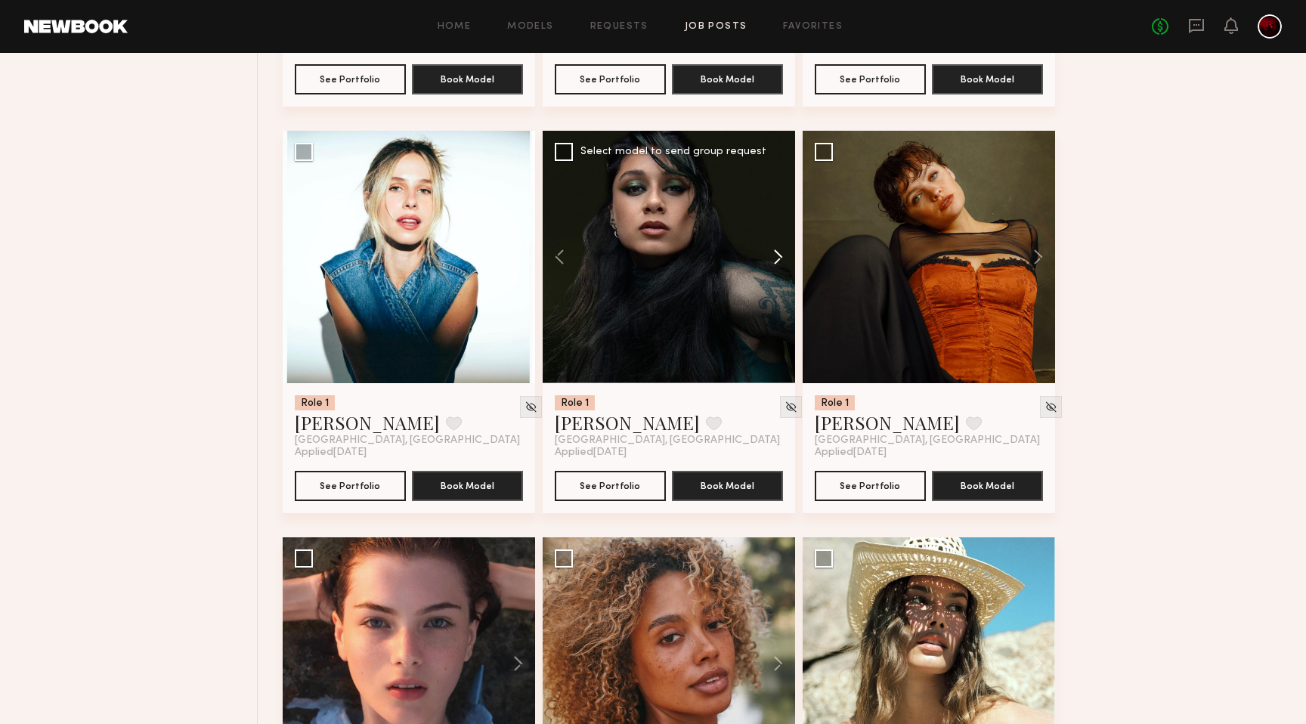
click at [782, 256] on button at bounding box center [771, 257] width 48 height 252
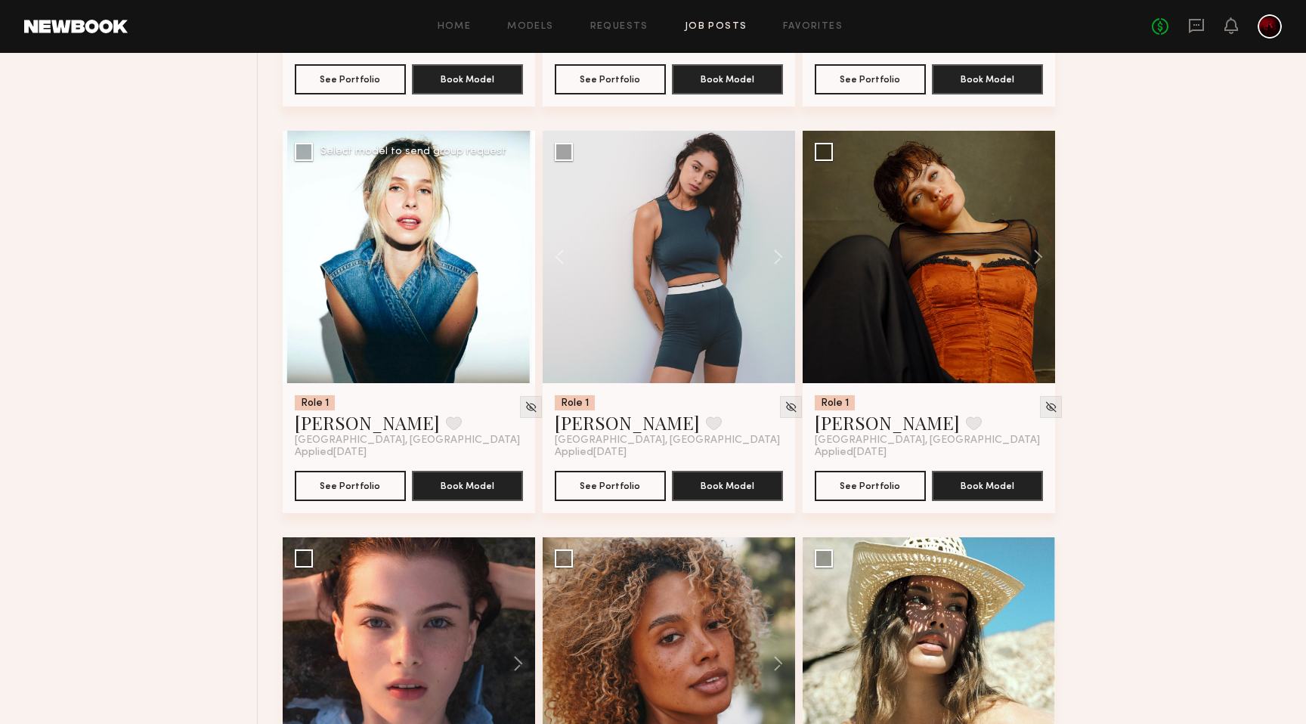
click at [512, 259] on button at bounding box center [511, 257] width 48 height 252
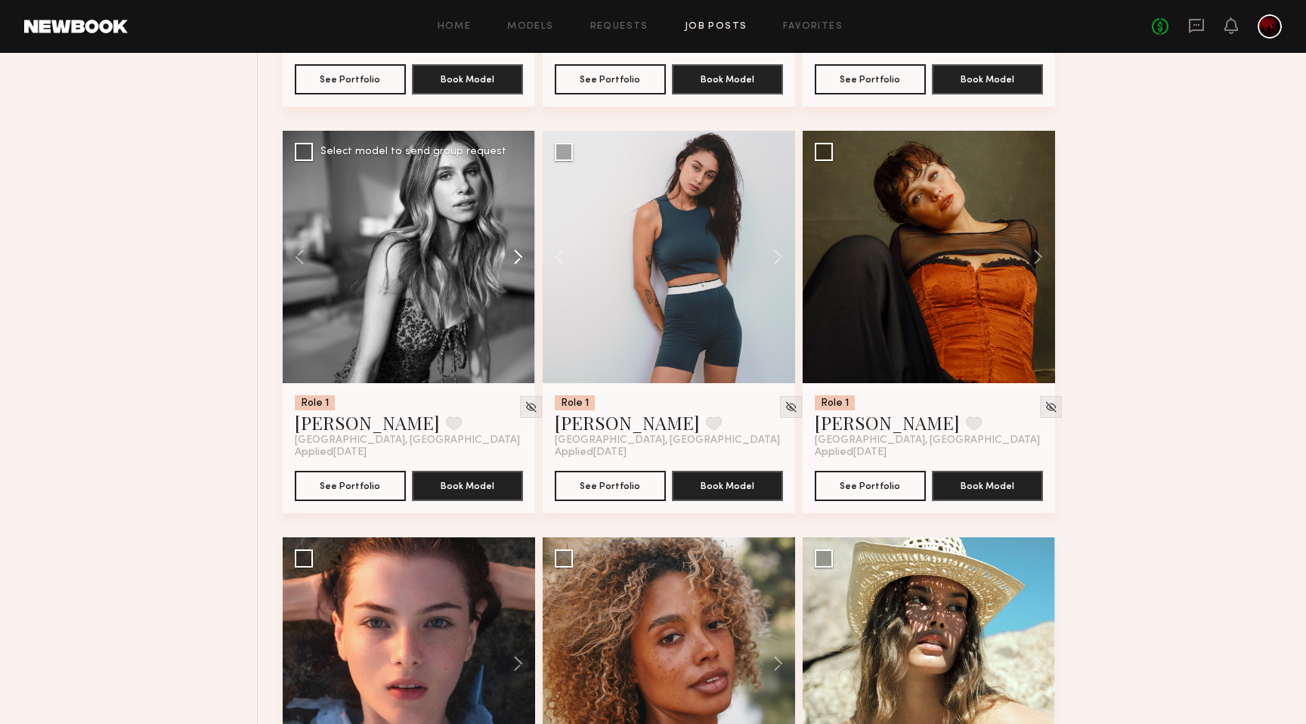
click at [512, 259] on button at bounding box center [511, 257] width 48 height 252
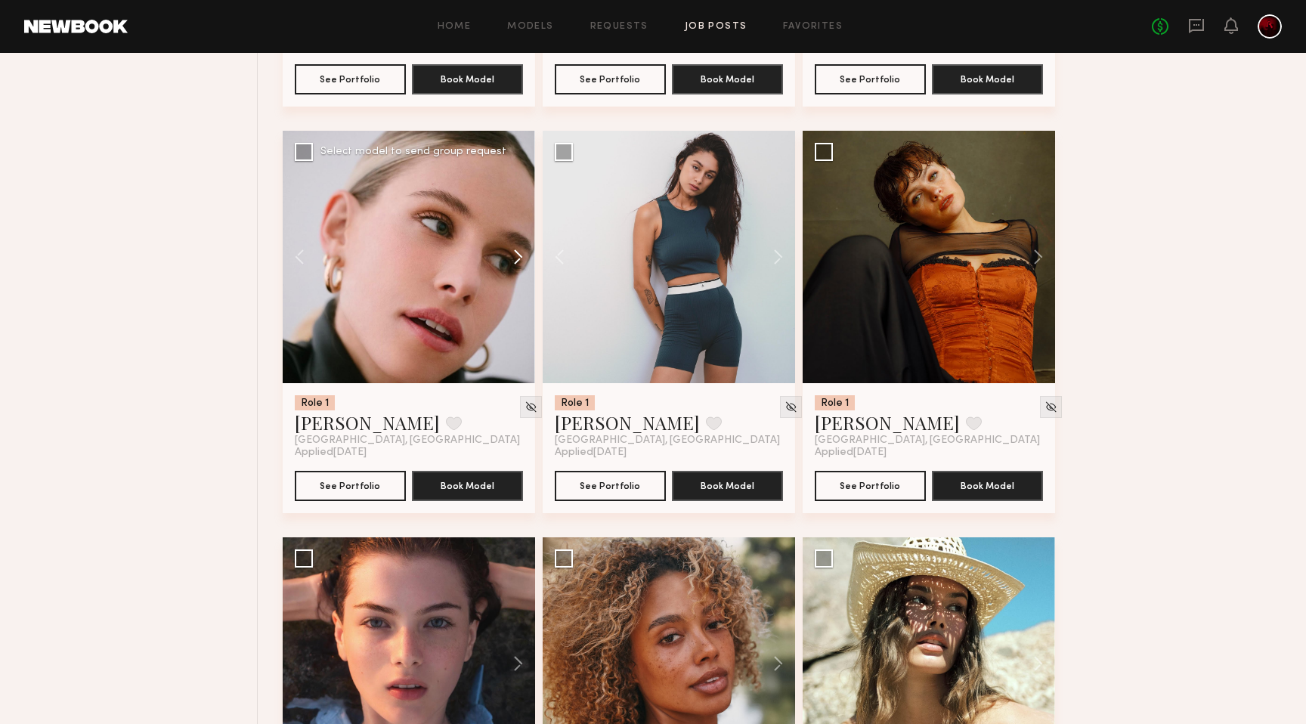
click at [512, 259] on button at bounding box center [511, 257] width 48 height 252
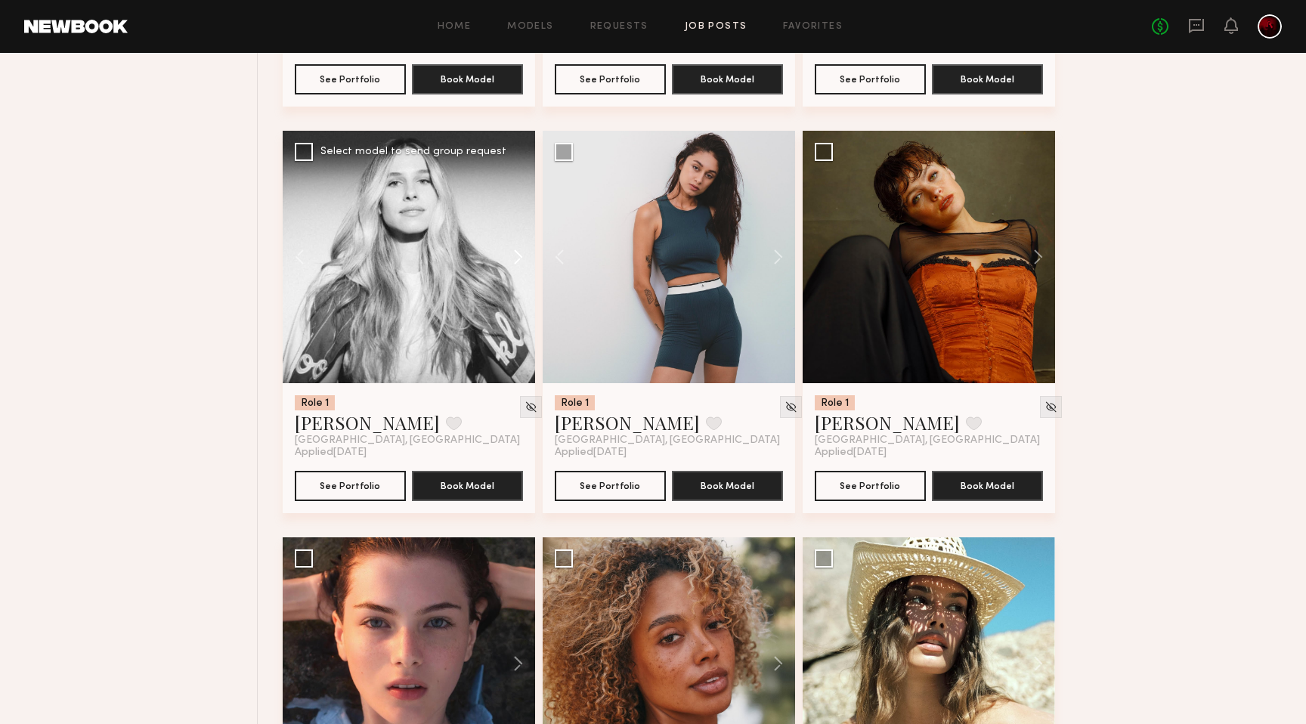
click at [515, 259] on button at bounding box center [511, 257] width 48 height 252
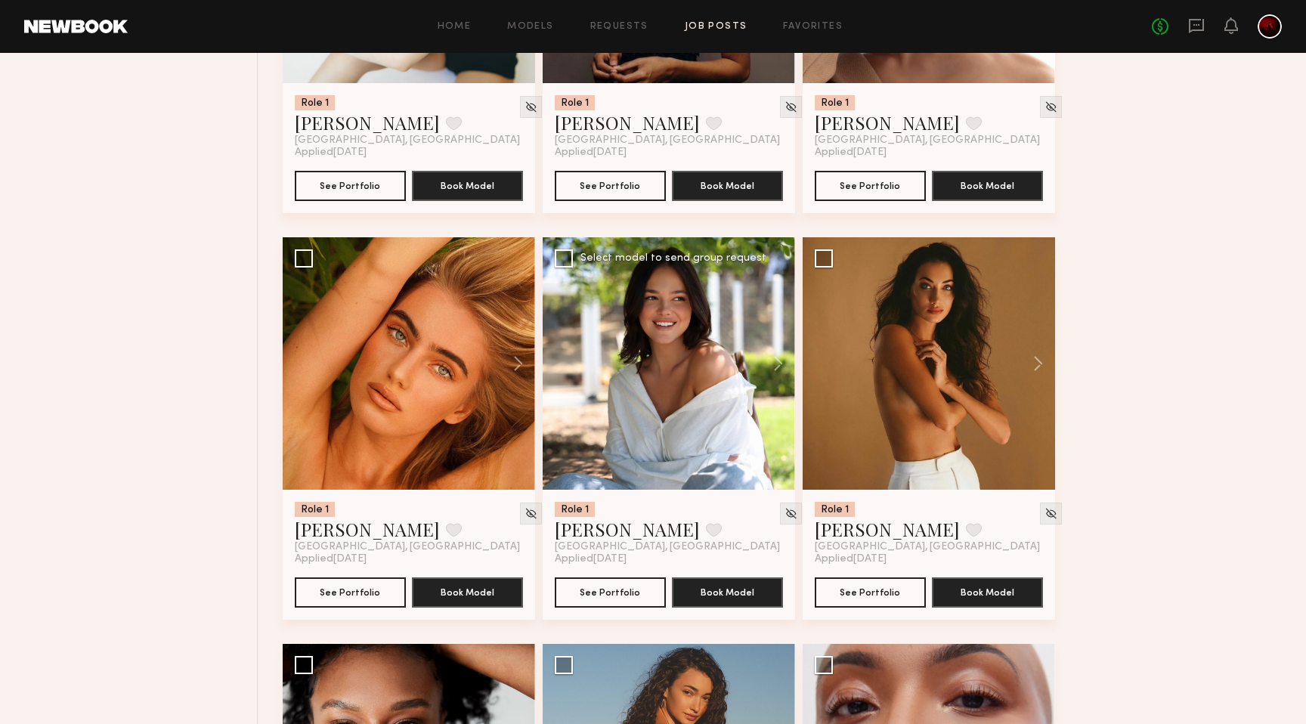
scroll to position [2438, 0]
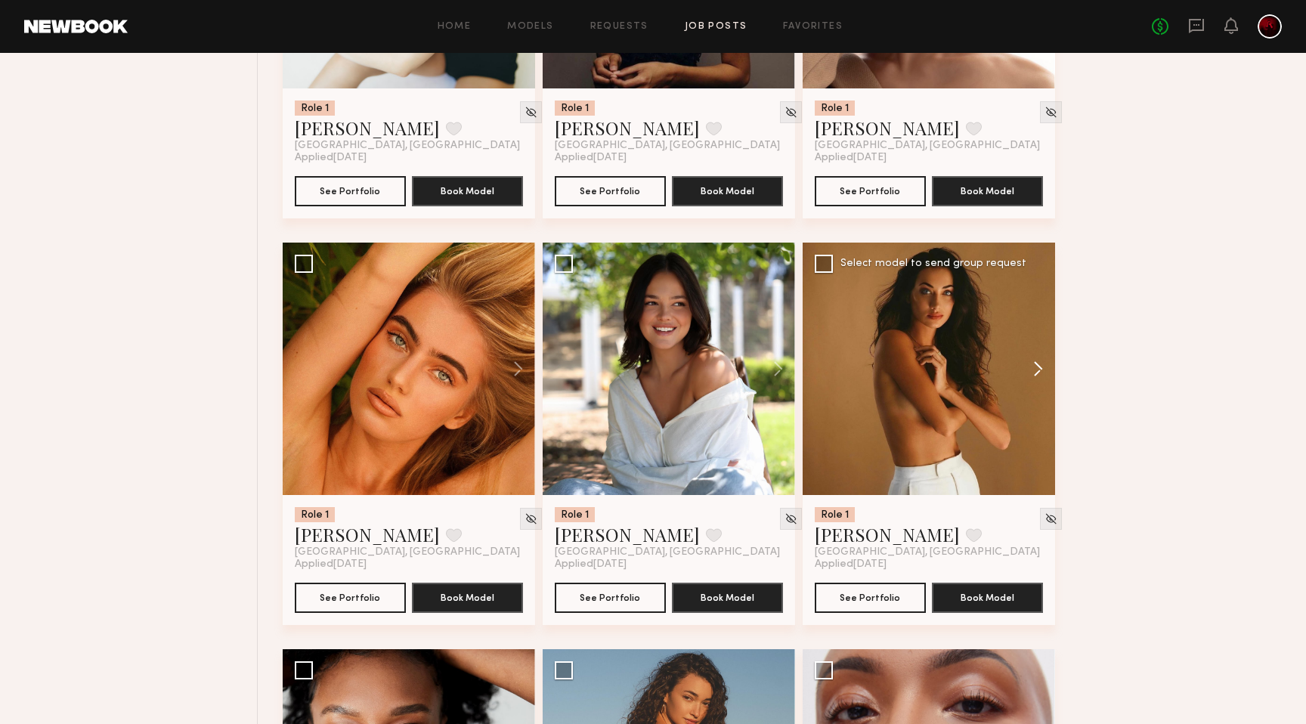
click at [1036, 384] on button at bounding box center [1031, 369] width 48 height 252
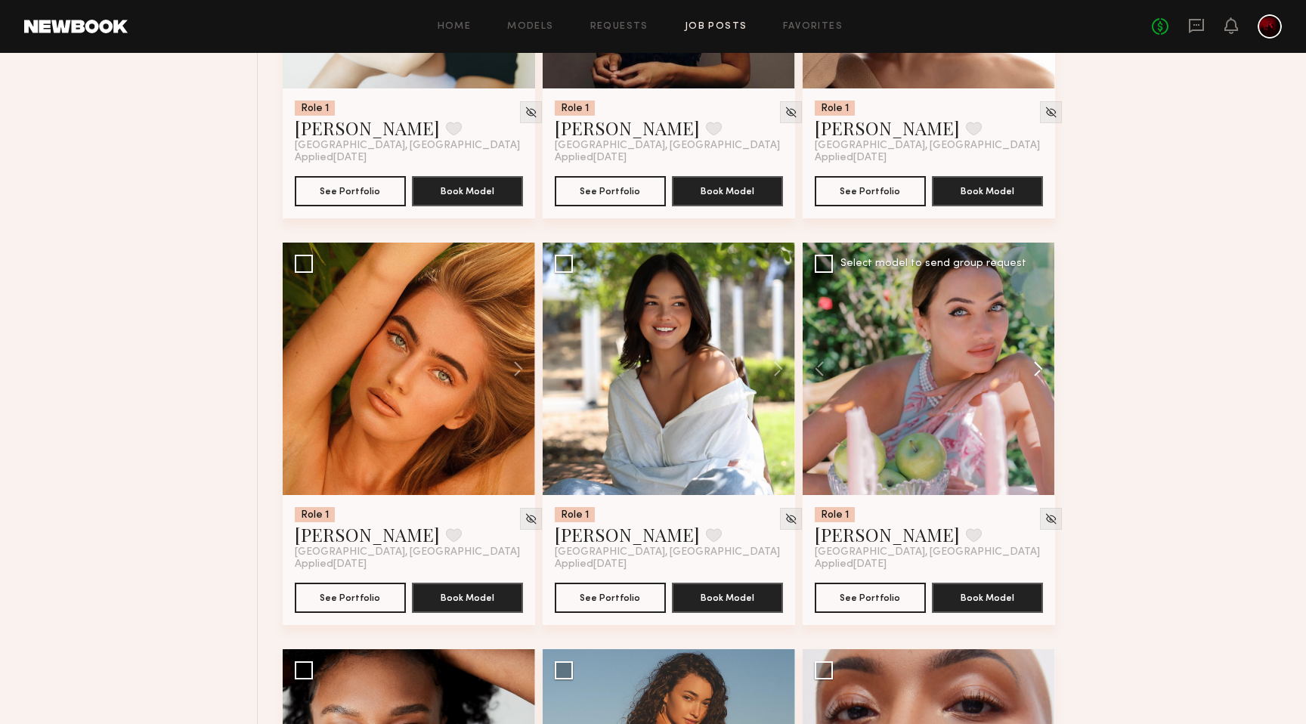
click at [1036, 384] on button at bounding box center [1031, 369] width 48 height 252
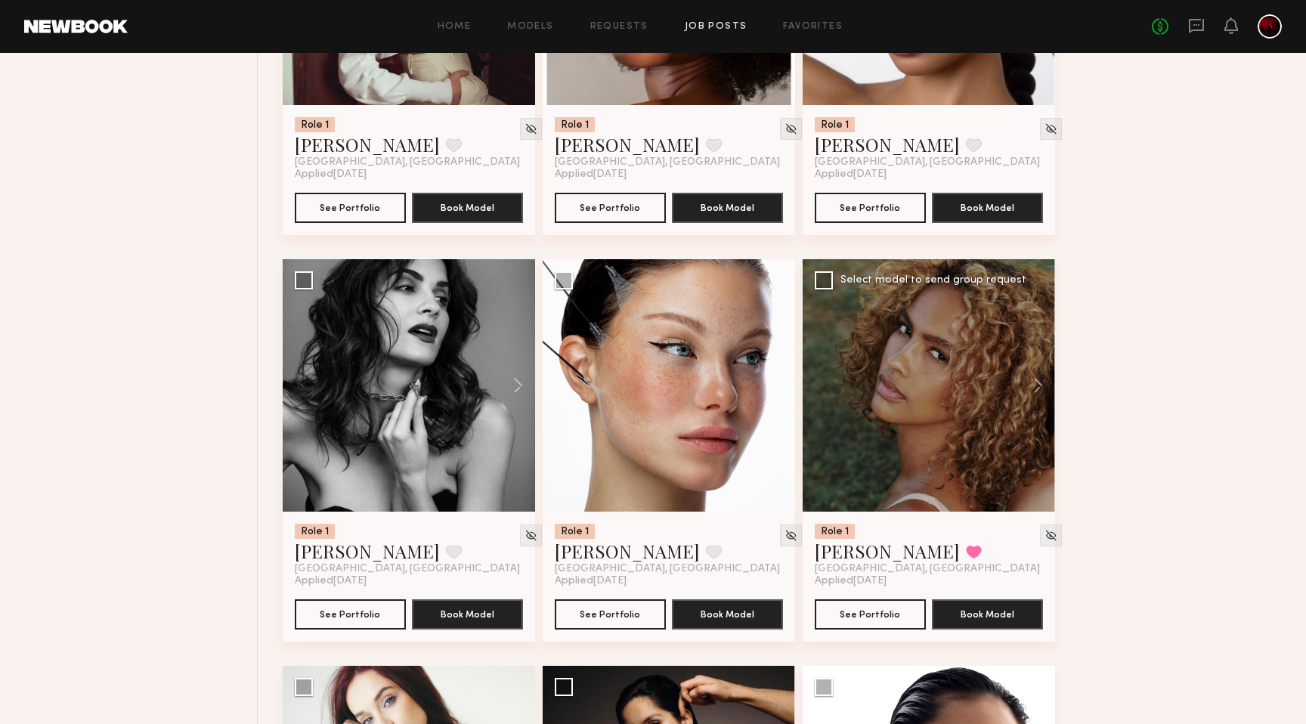
scroll to position [1609, 0]
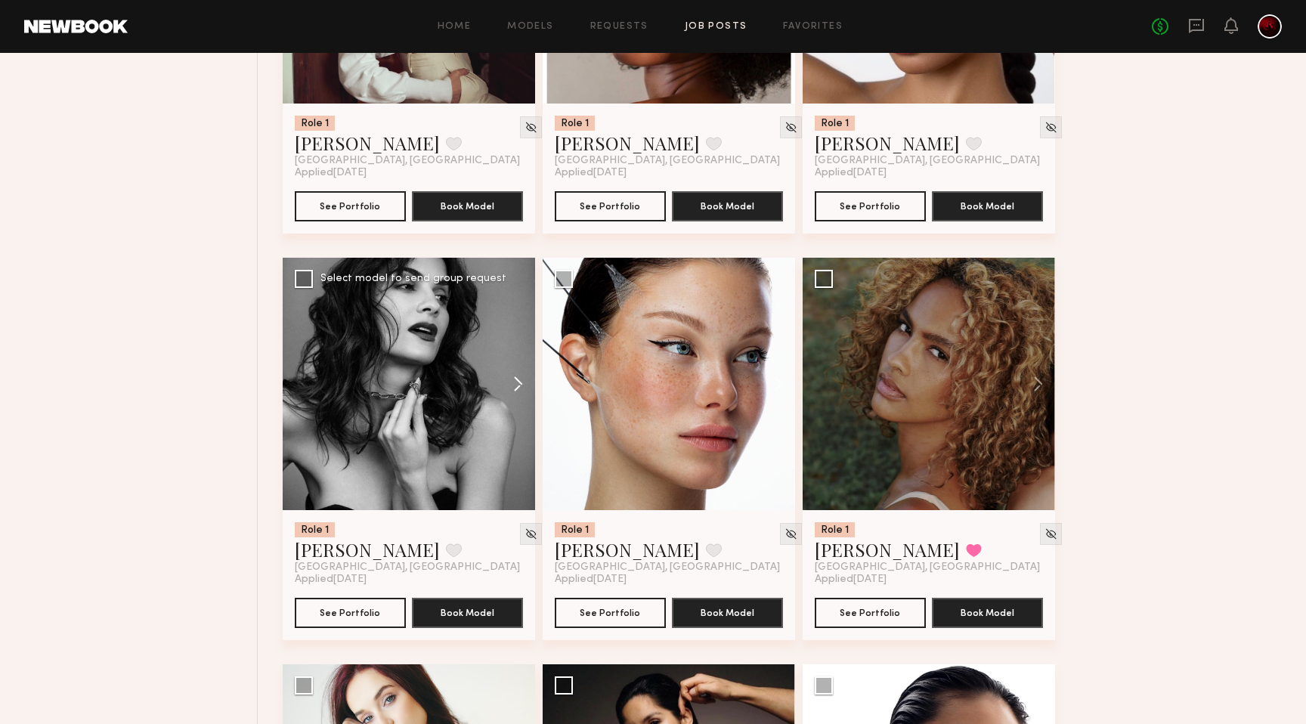
click at [517, 388] on button at bounding box center [511, 384] width 48 height 252
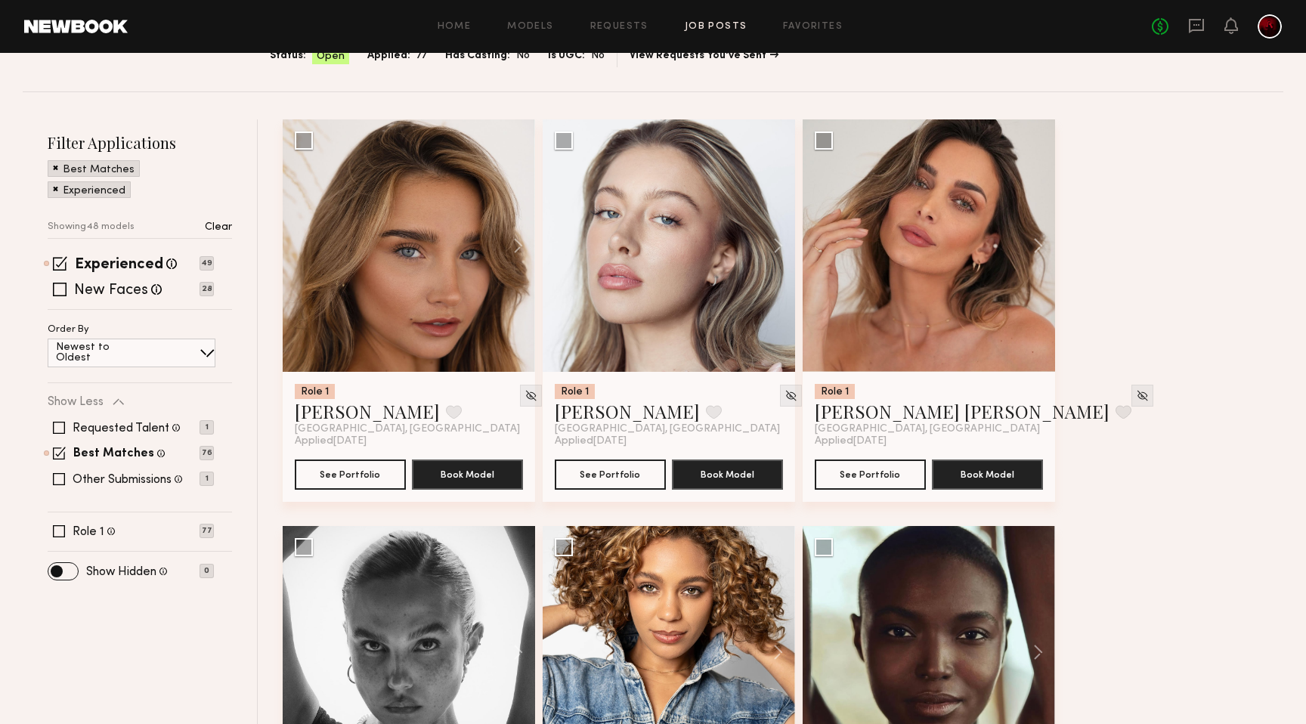
scroll to position [0, 0]
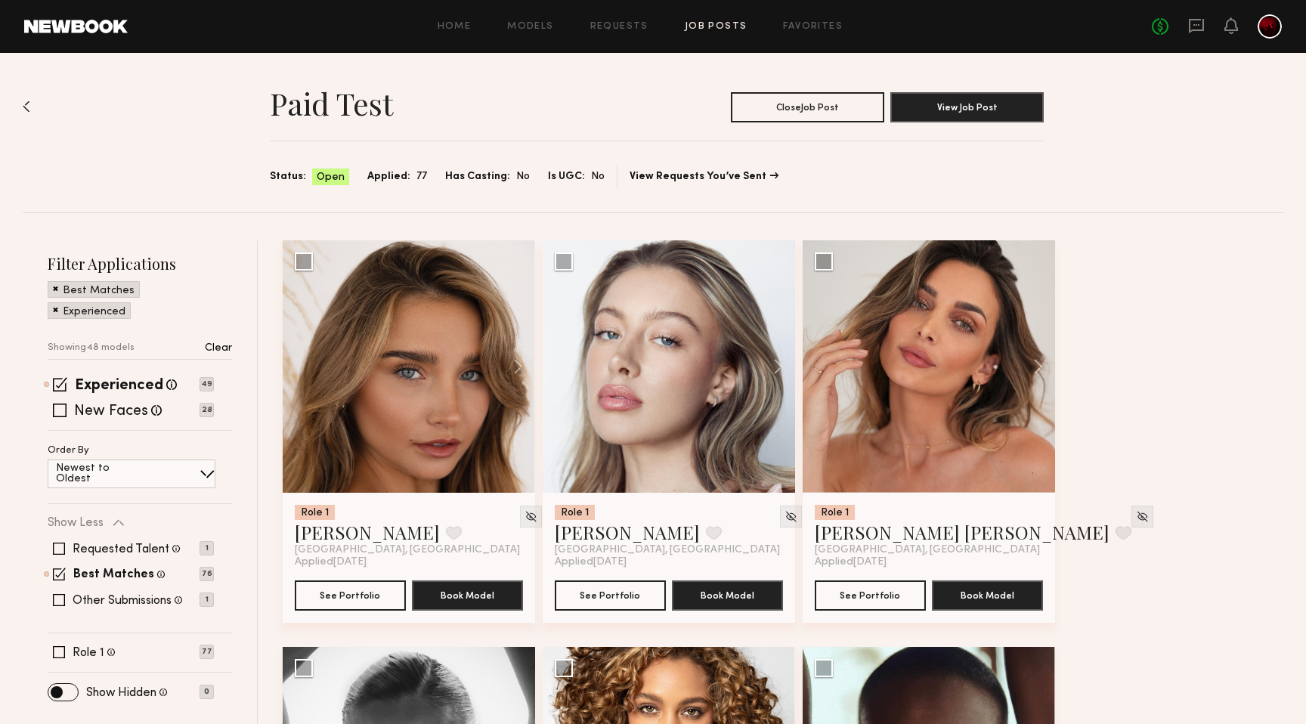
click at [53, 310] on span at bounding box center [55, 309] width 5 height 14
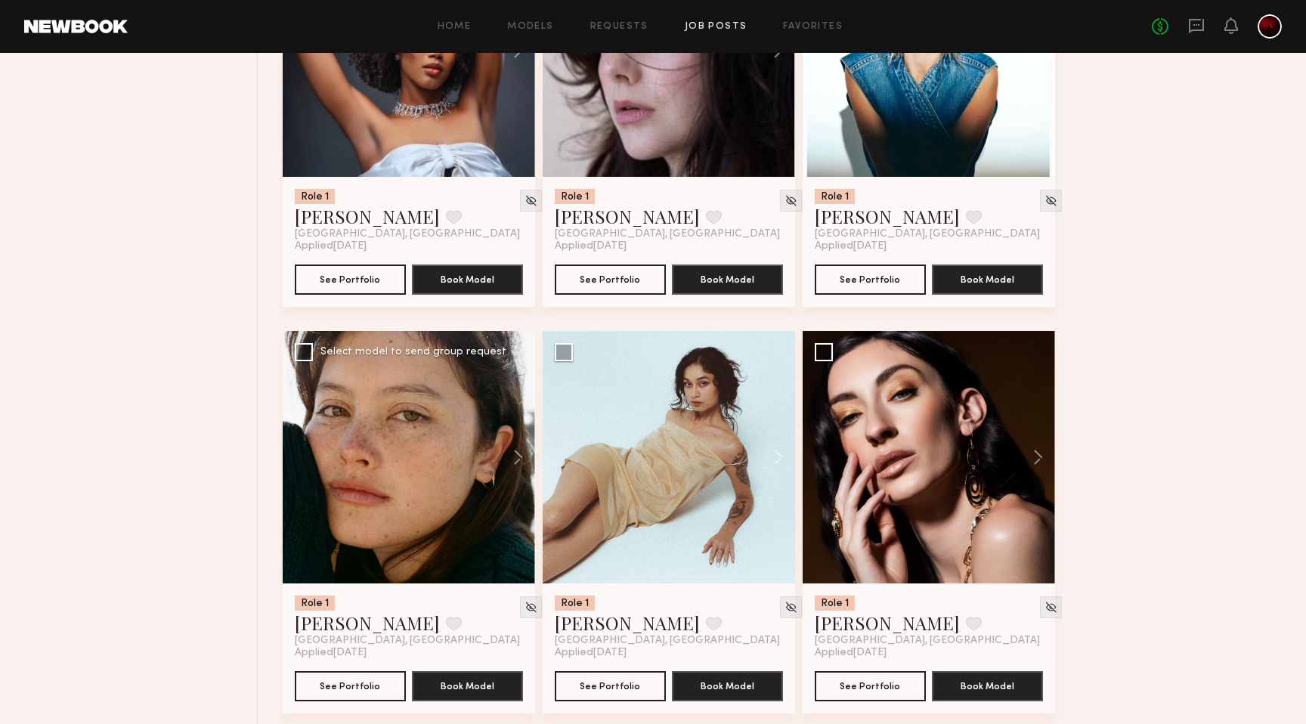
scroll to position [5608, 0]
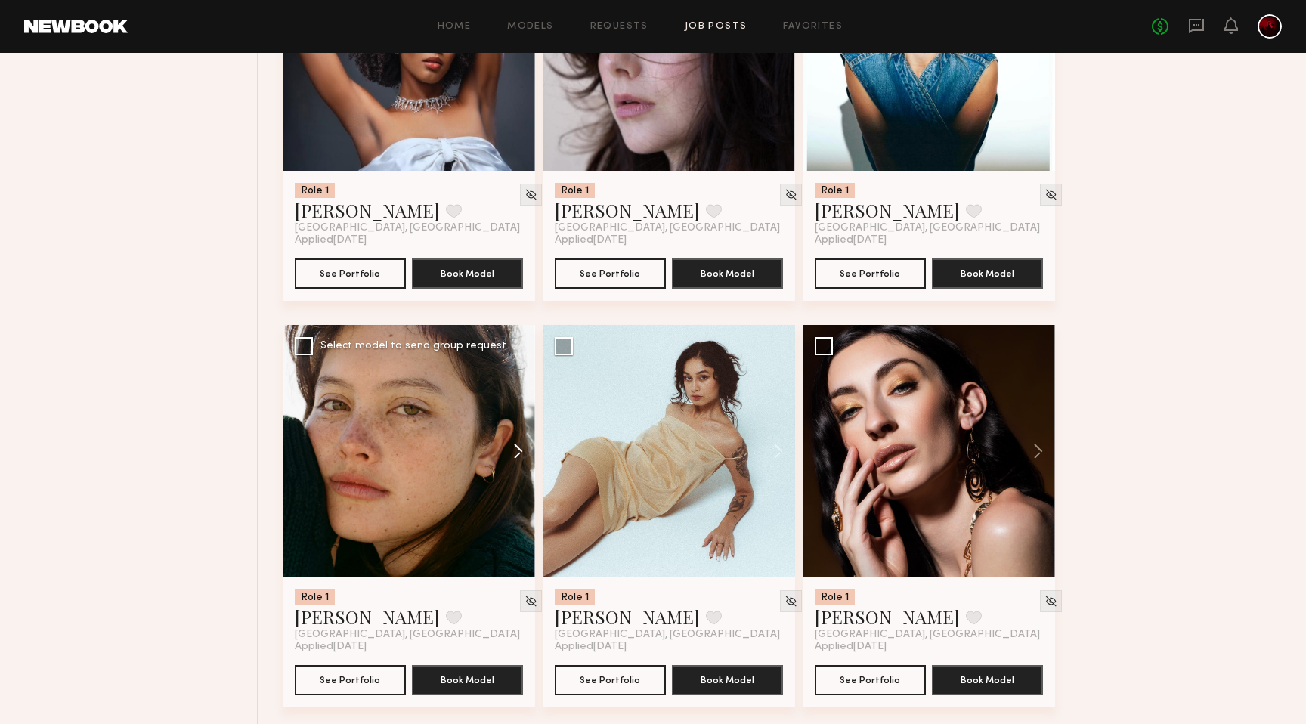
click at [515, 458] on button at bounding box center [511, 451] width 48 height 252
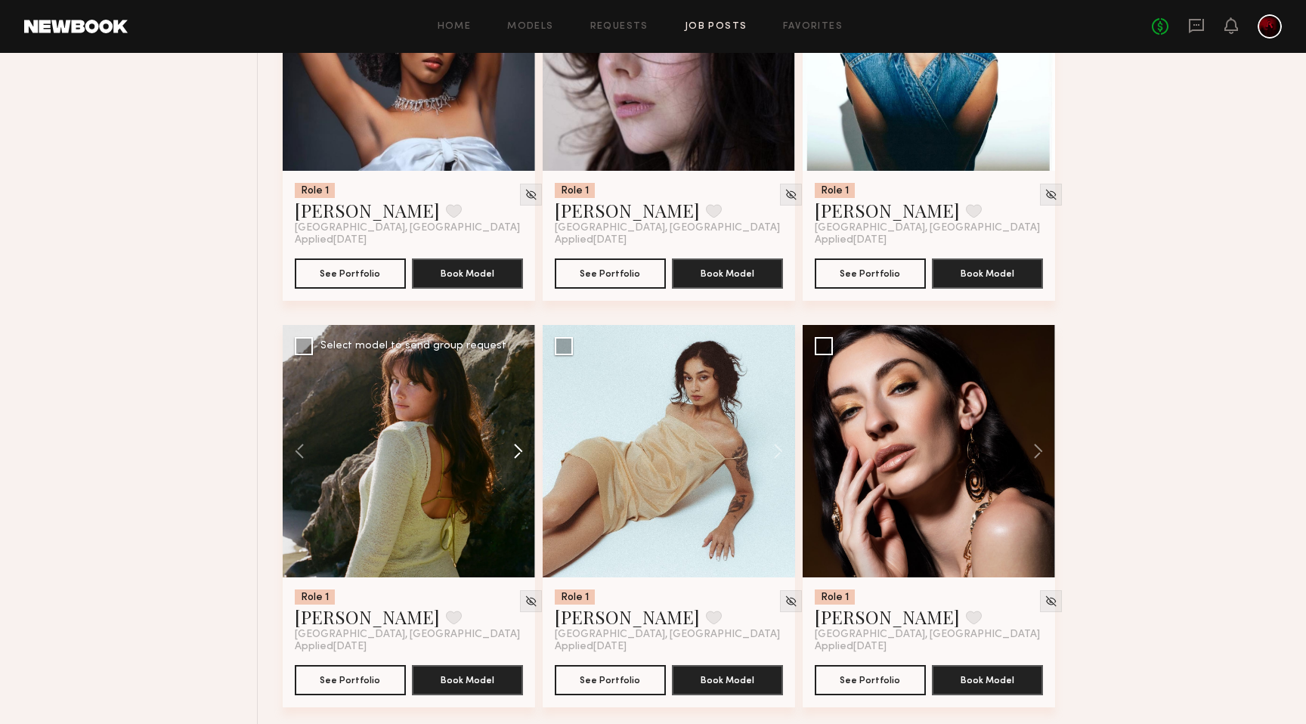
click at [515, 458] on button at bounding box center [511, 451] width 48 height 252
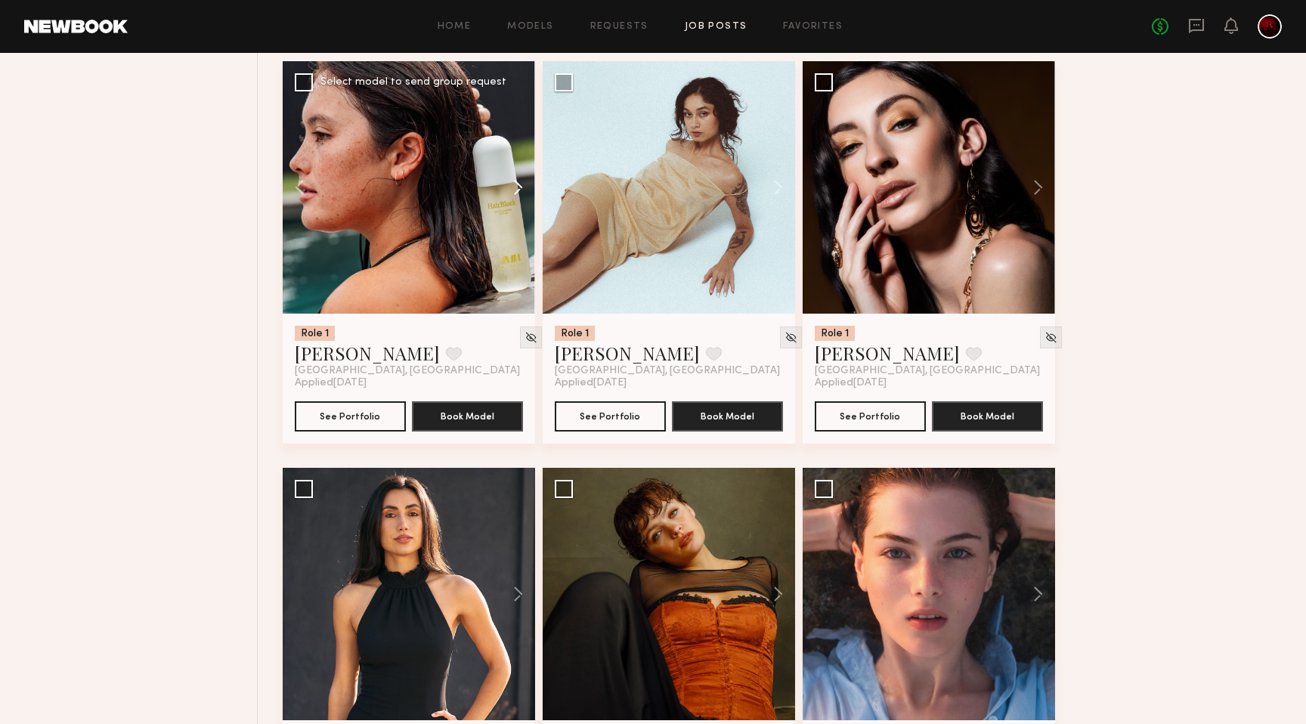
scroll to position [6150, 0]
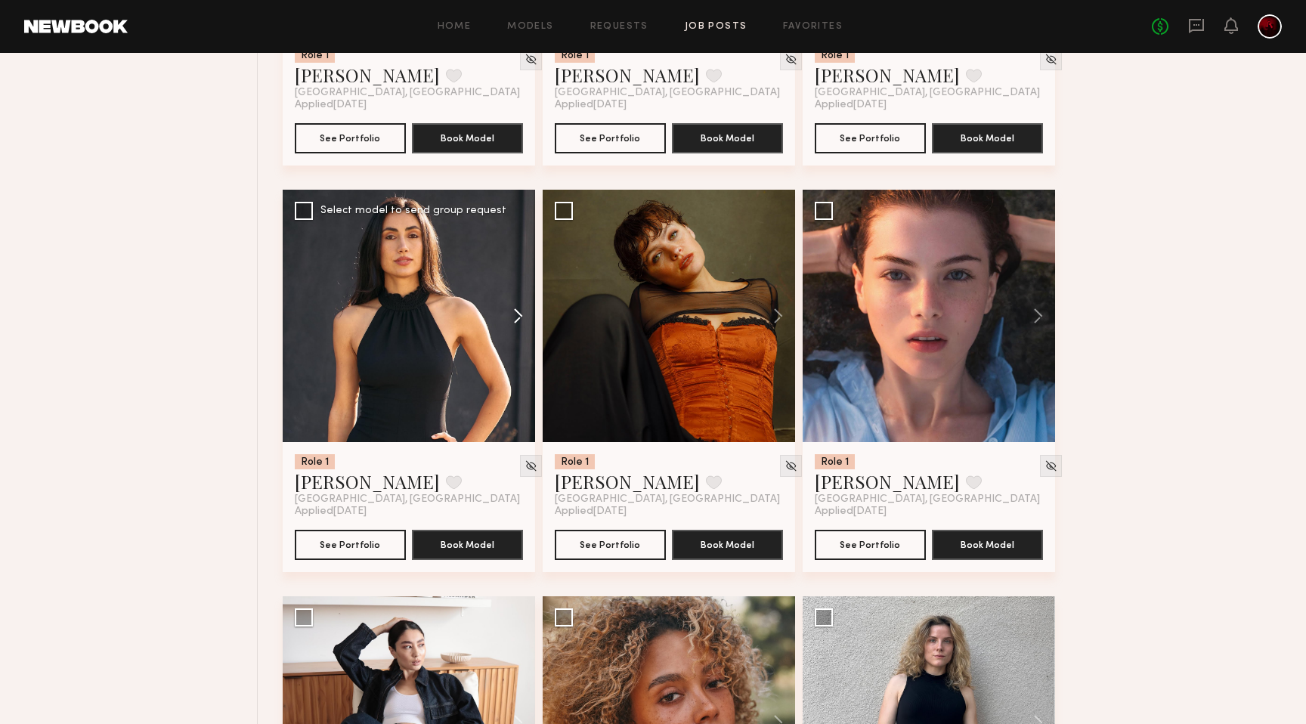
click at [522, 315] on button at bounding box center [511, 316] width 48 height 252
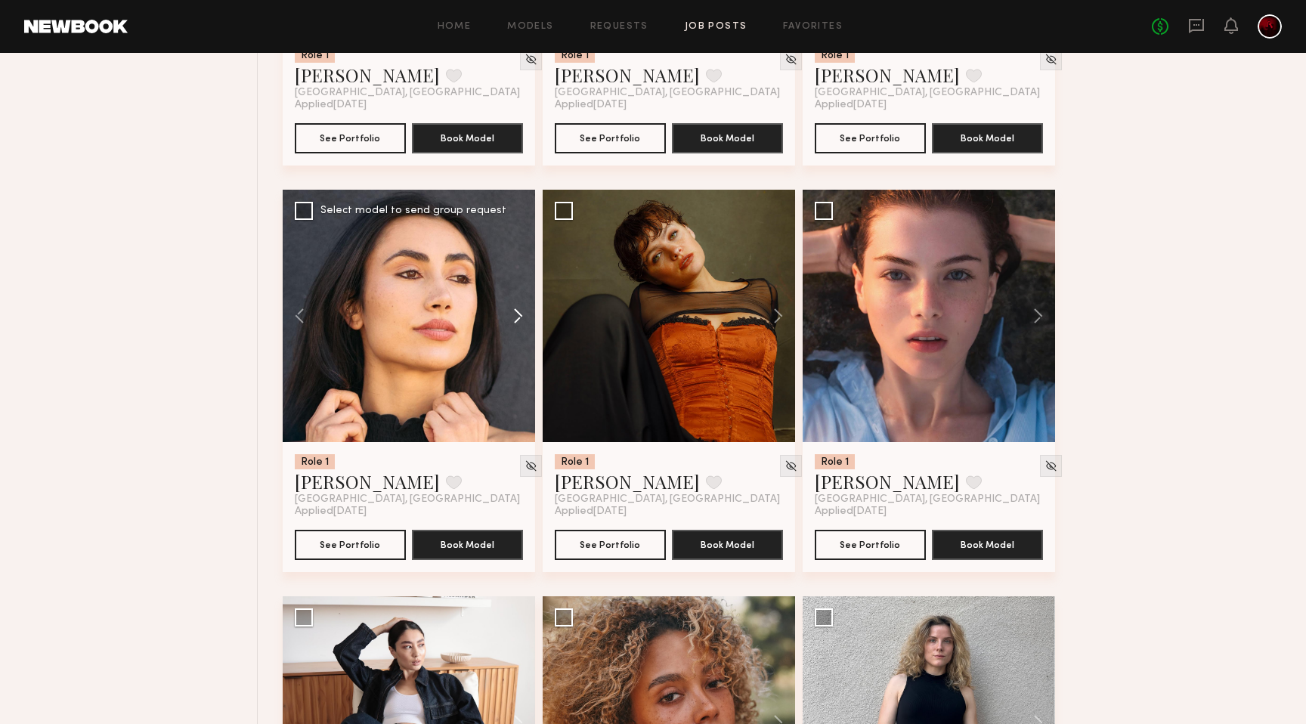
click at [522, 315] on button at bounding box center [511, 316] width 48 height 252
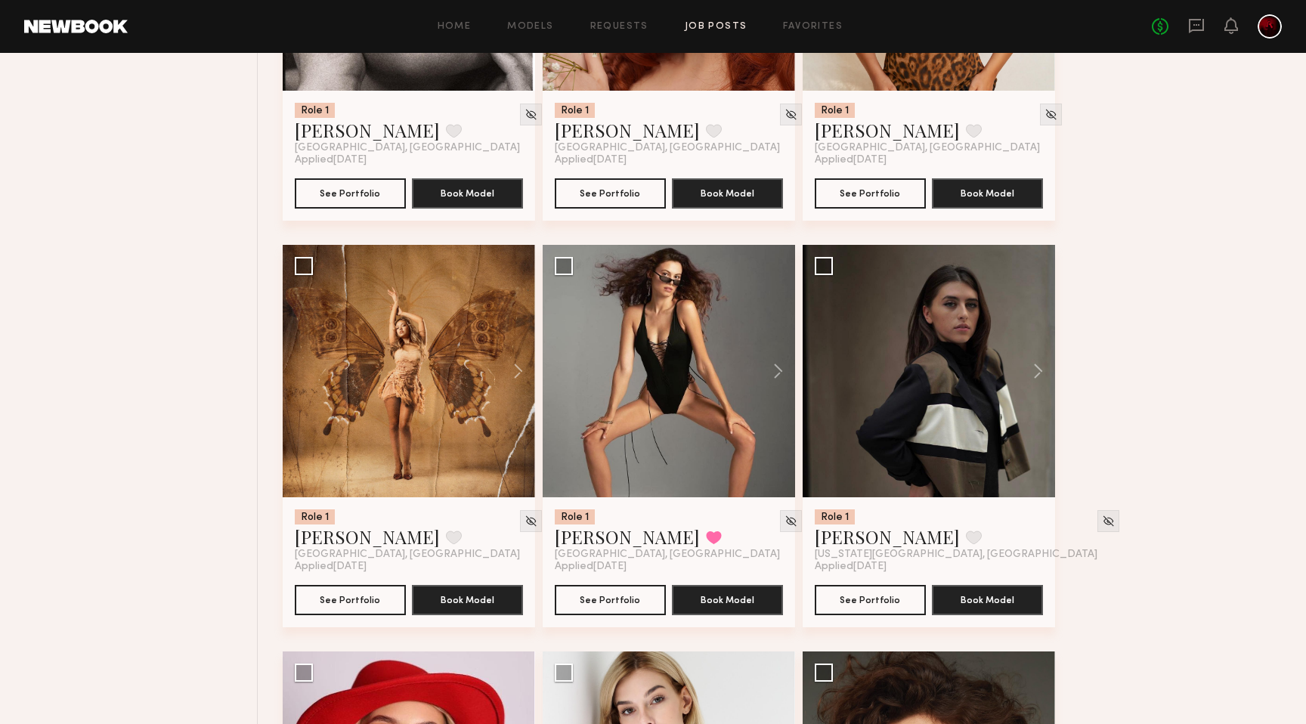
scroll to position [7728, 0]
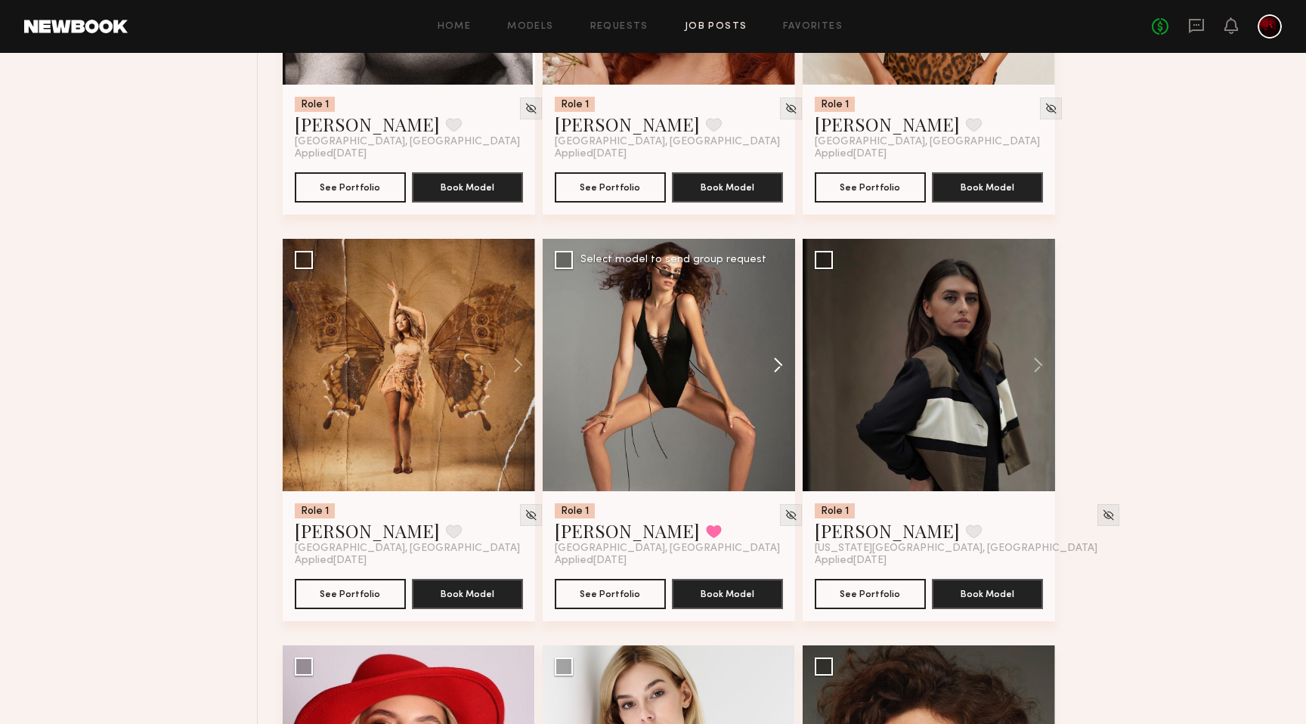
click at [774, 375] on button at bounding box center [771, 365] width 48 height 252
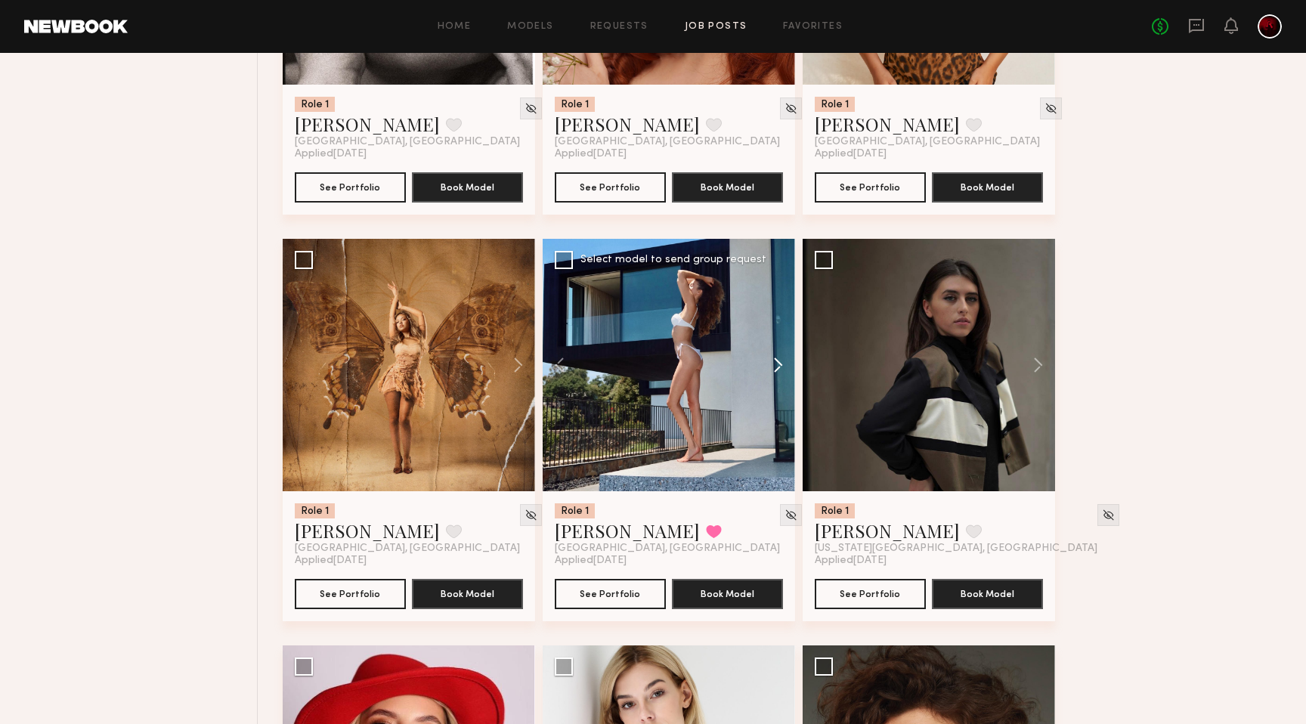
click at [774, 375] on button at bounding box center [771, 365] width 48 height 252
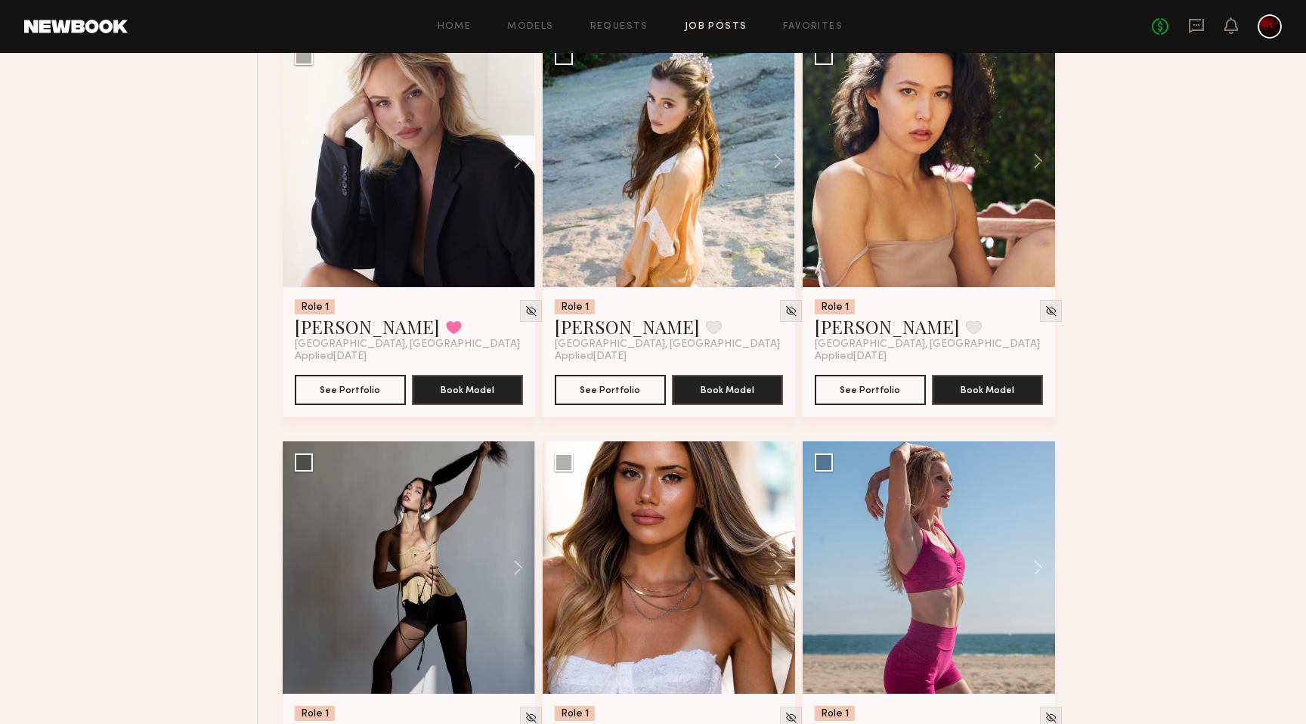
scroll to position [9153, 0]
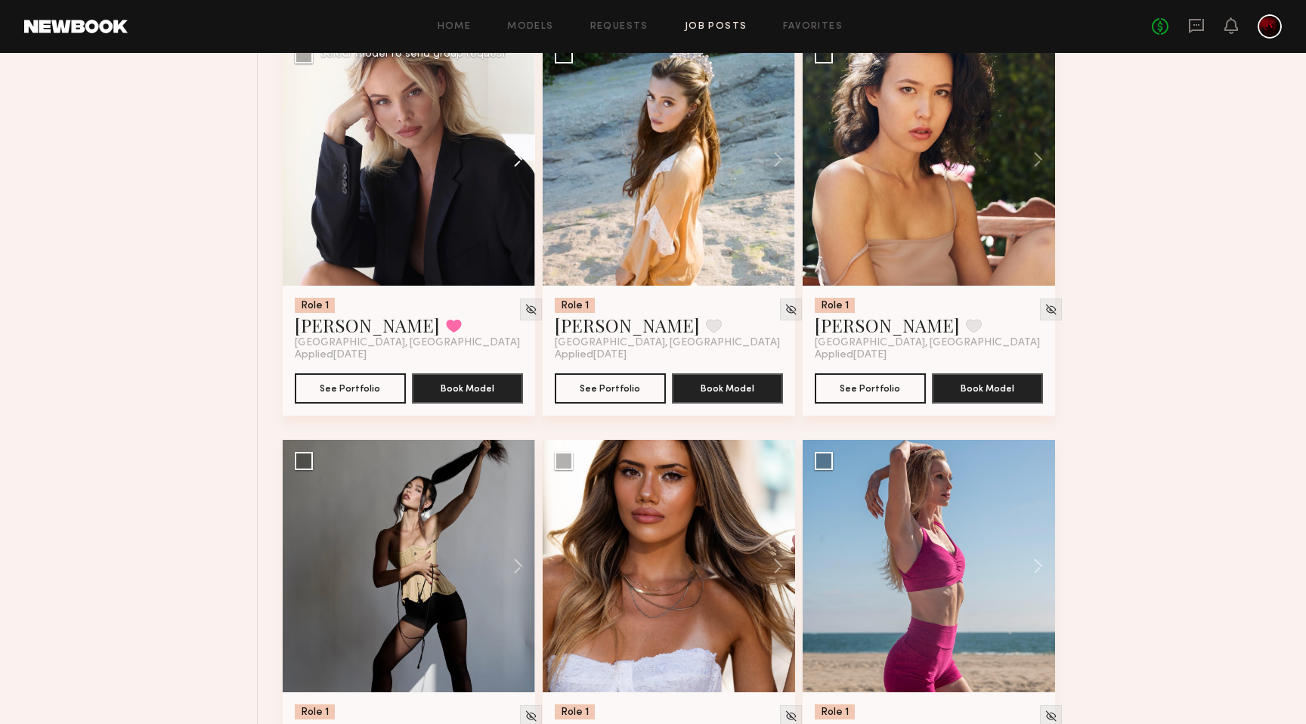
click at [510, 164] on button at bounding box center [511, 159] width 48 height 252
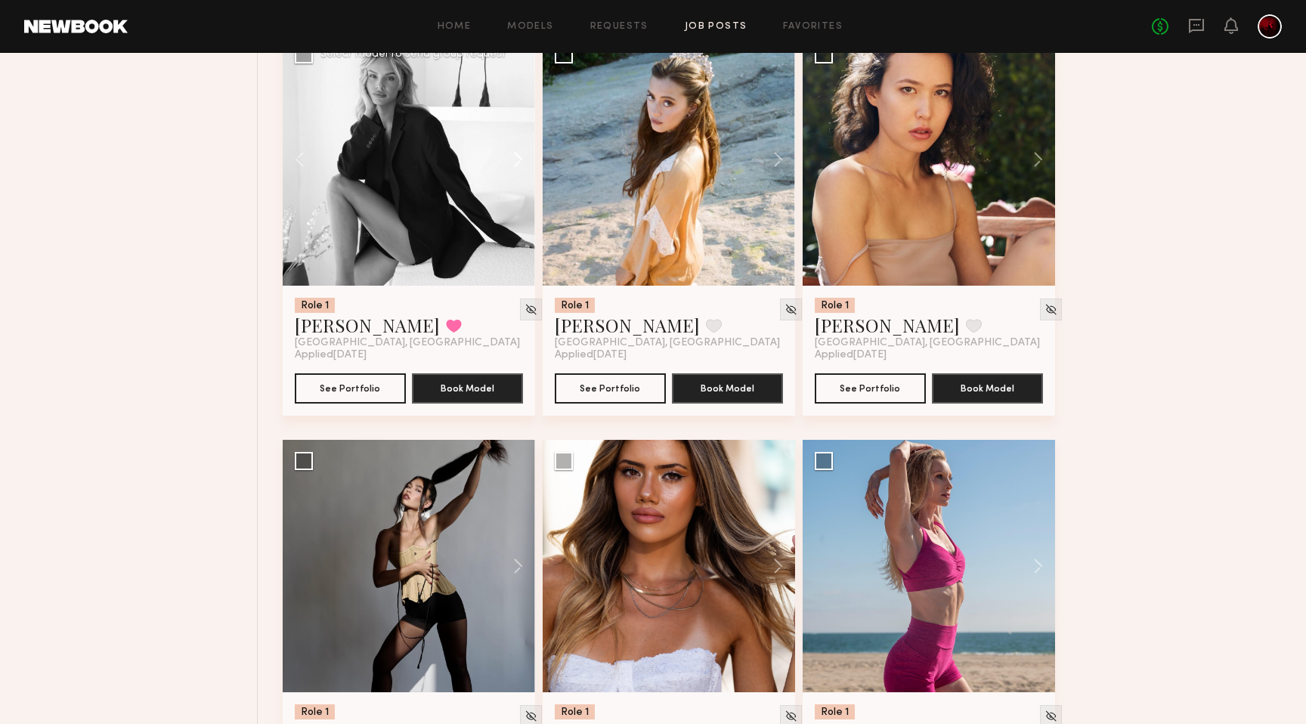
click at [510, 164] on button at bounding box center [511, 159] width 48 height 252
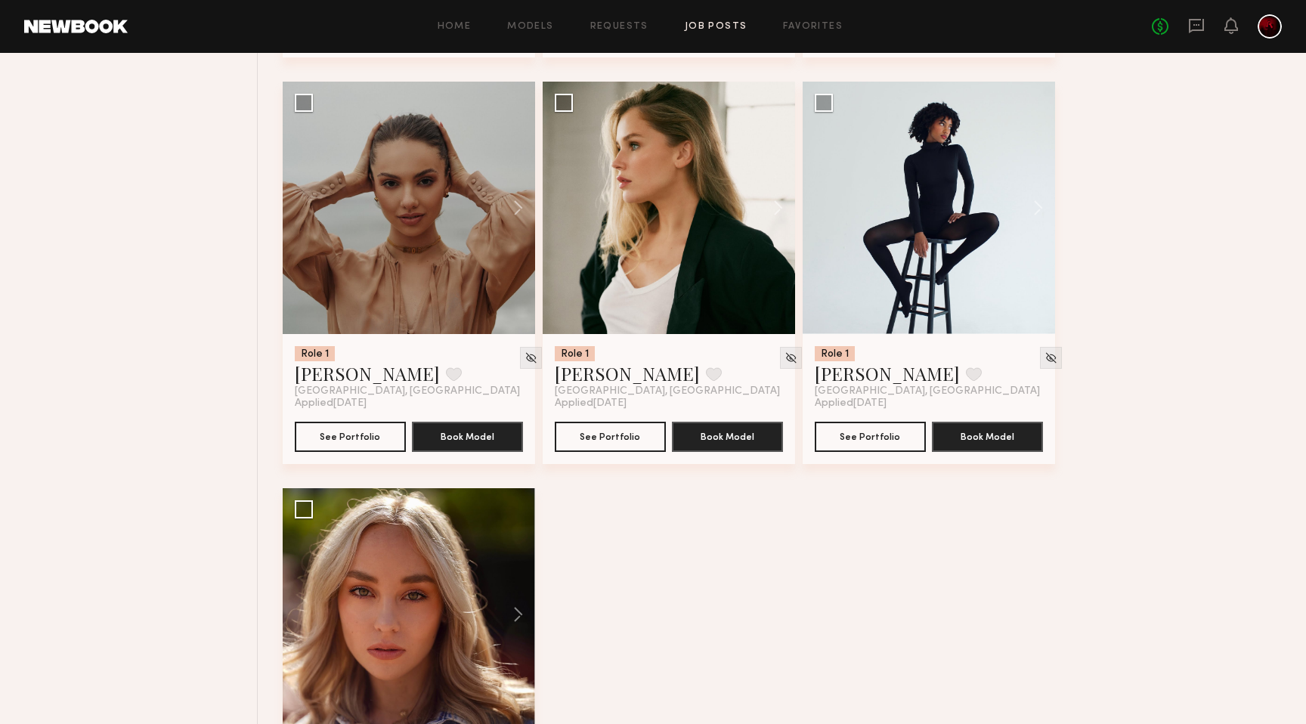
scroll to position [10012, 0]
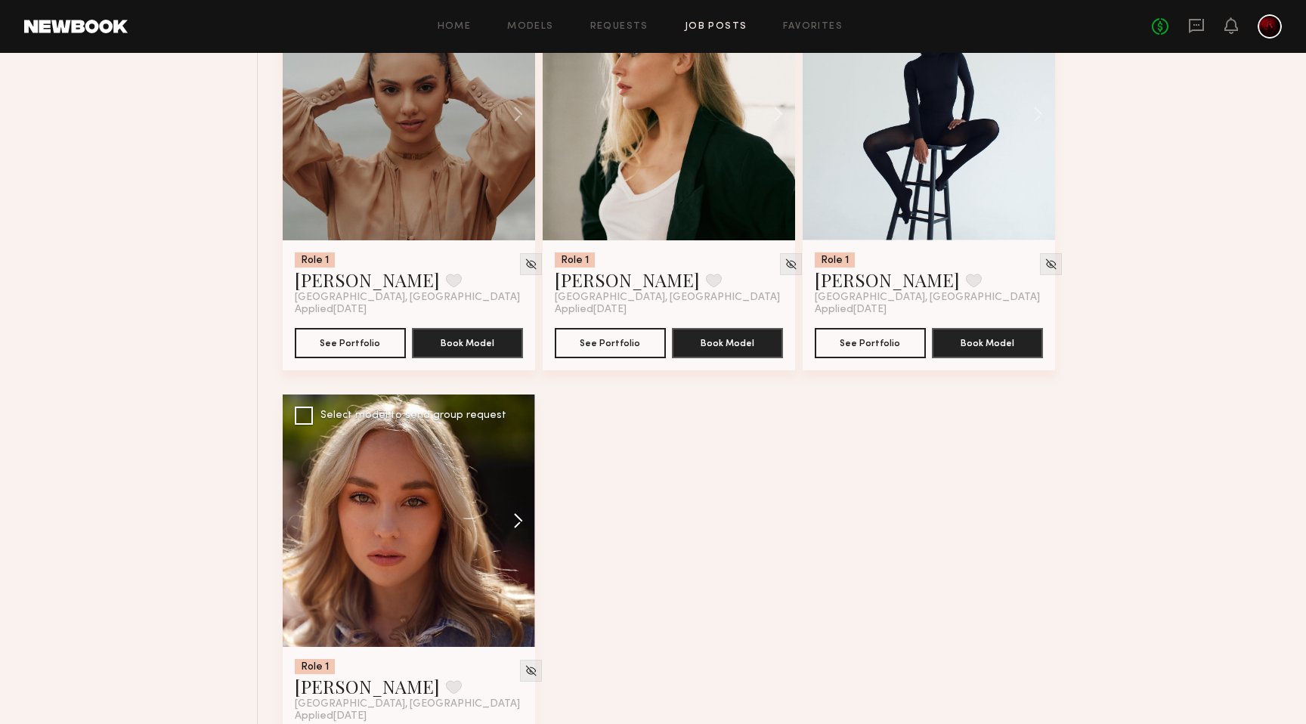
click at [518, 534] on button at bounding box center [511, 521] width 48 height 252
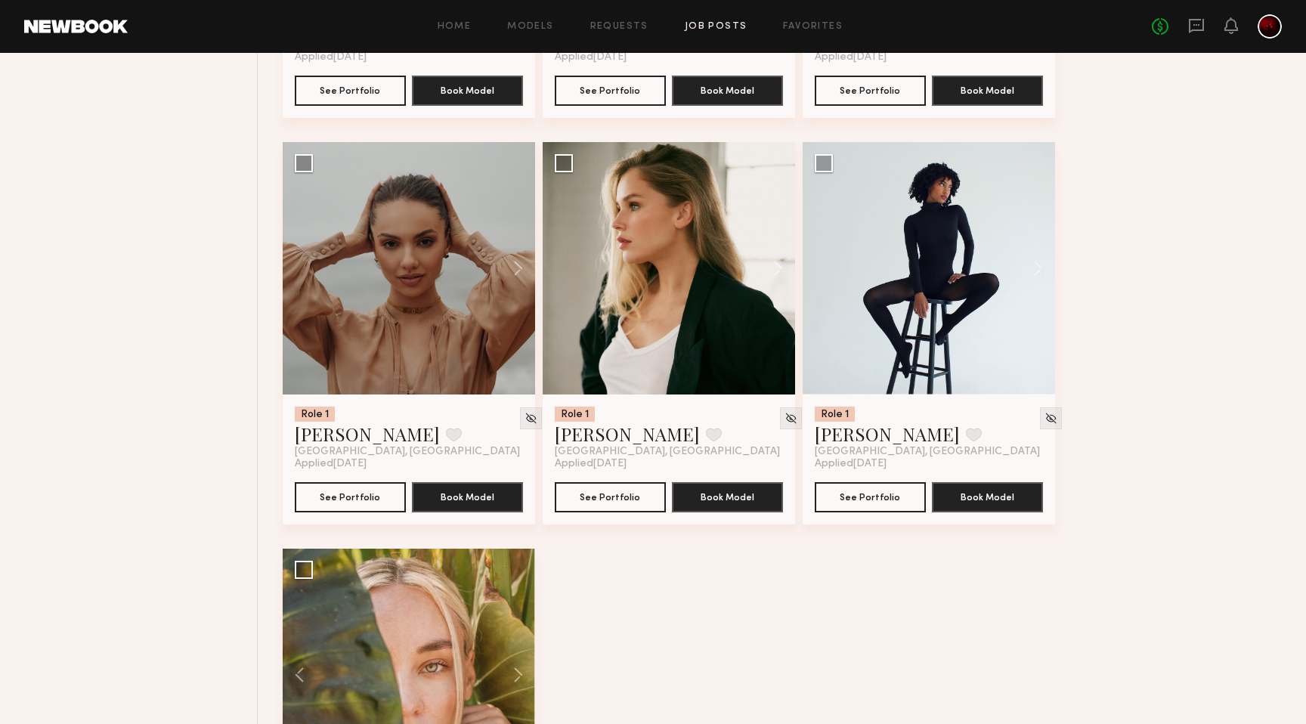
scroll to position [9828, 0]
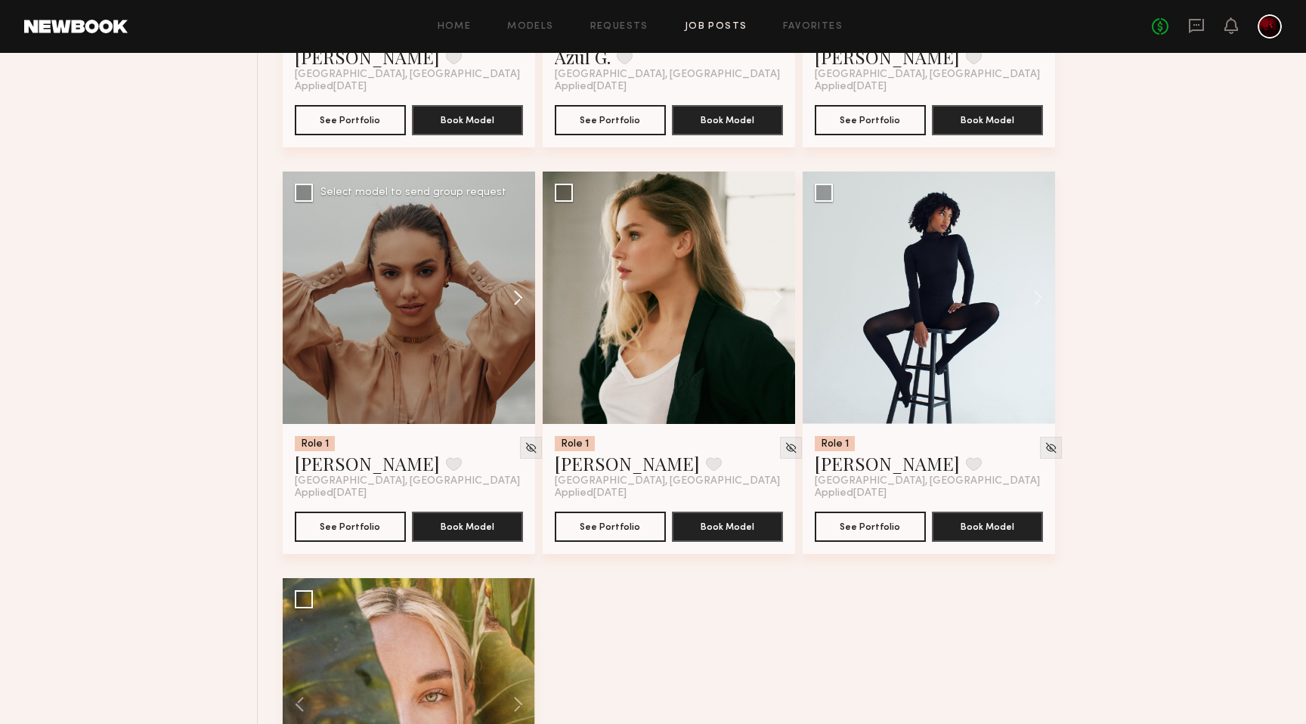
click at [523, 304] on button at bounding box center [511, 298] width 48 height 252
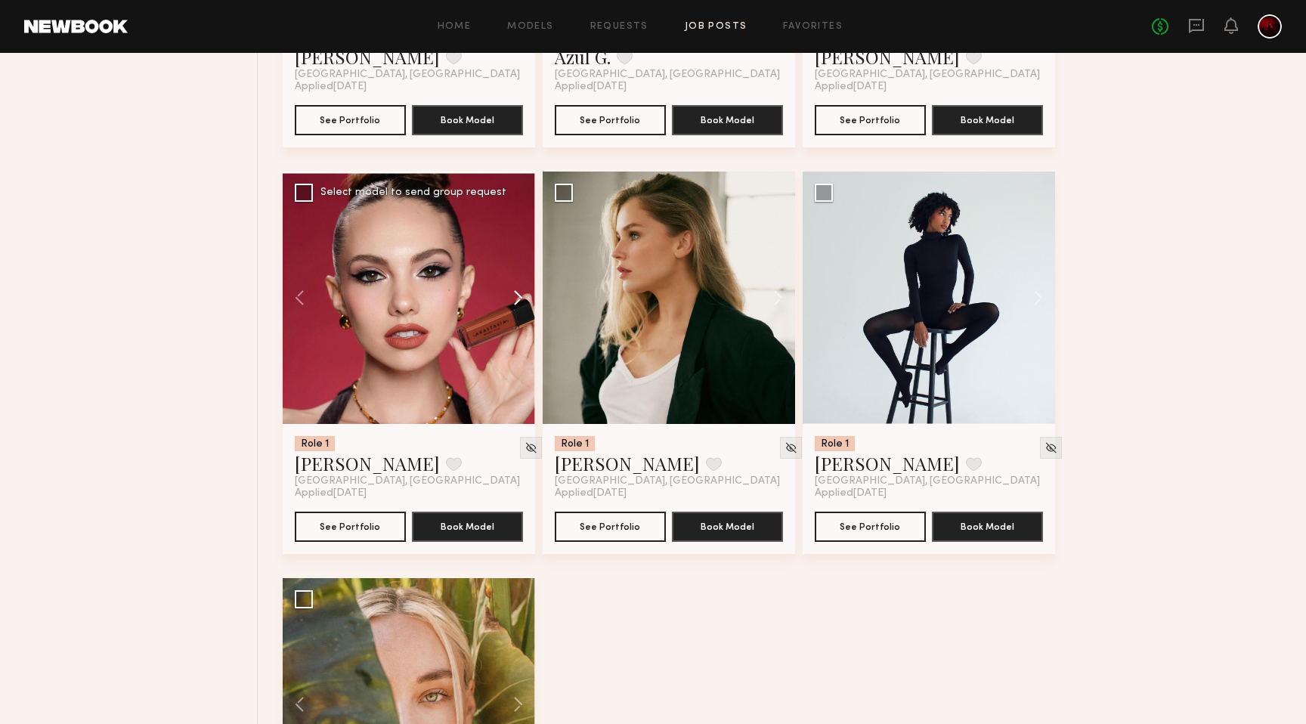
click at [523, 304] on button at bounding box center [511, 298] width 48 height 252
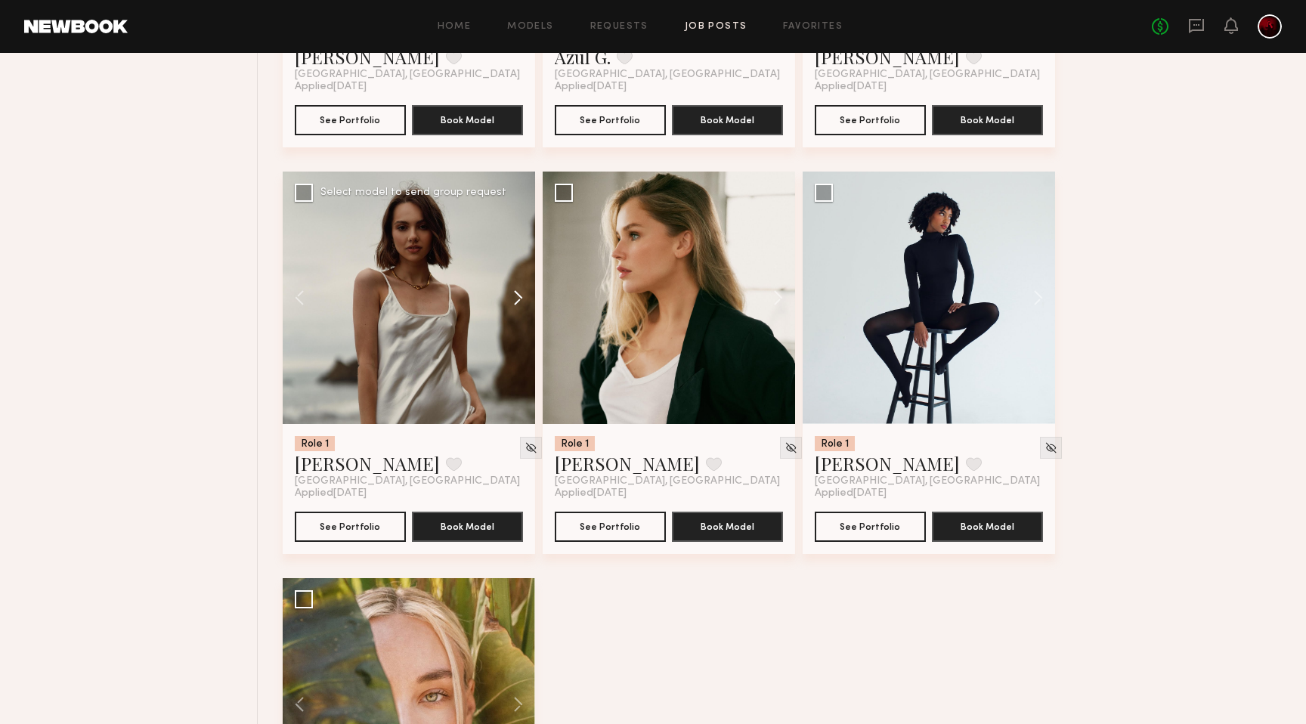
click at [519, 306] on button at bounding box center [511, 298] width 48 height 252
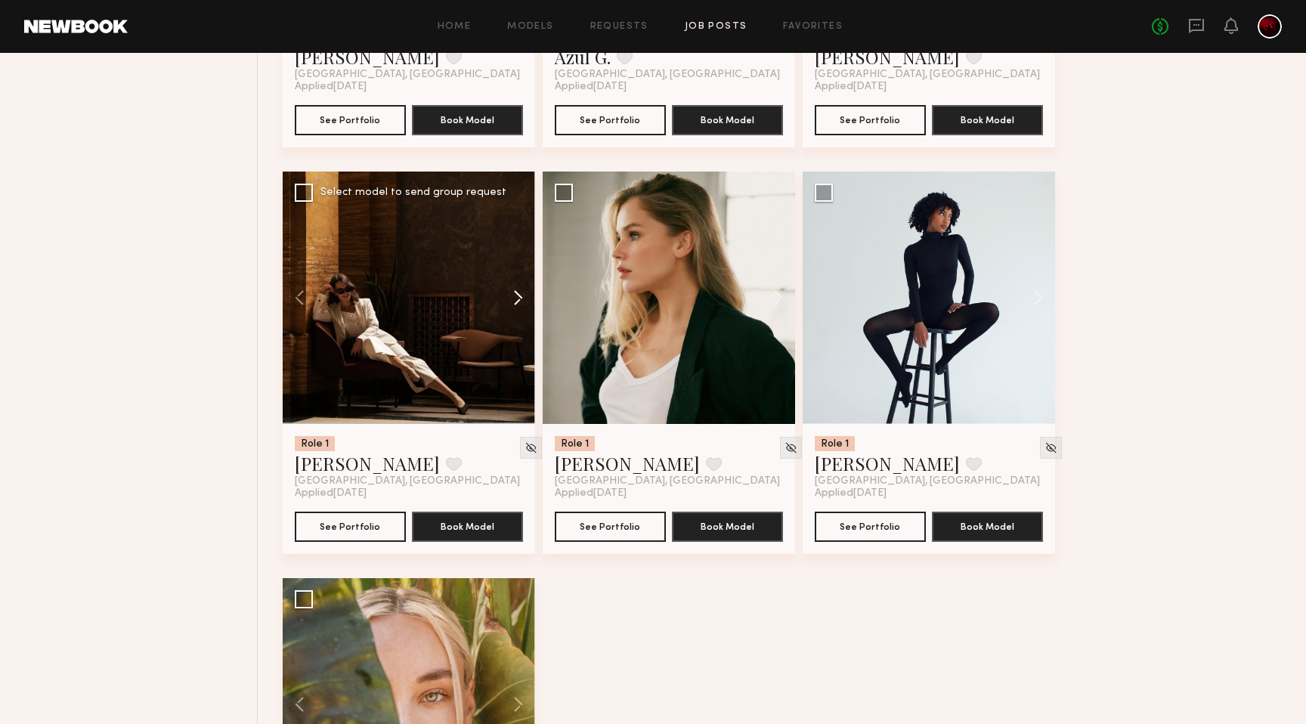
click at [519, 306] on button at bounding box center [511, 298] width 48 height 252
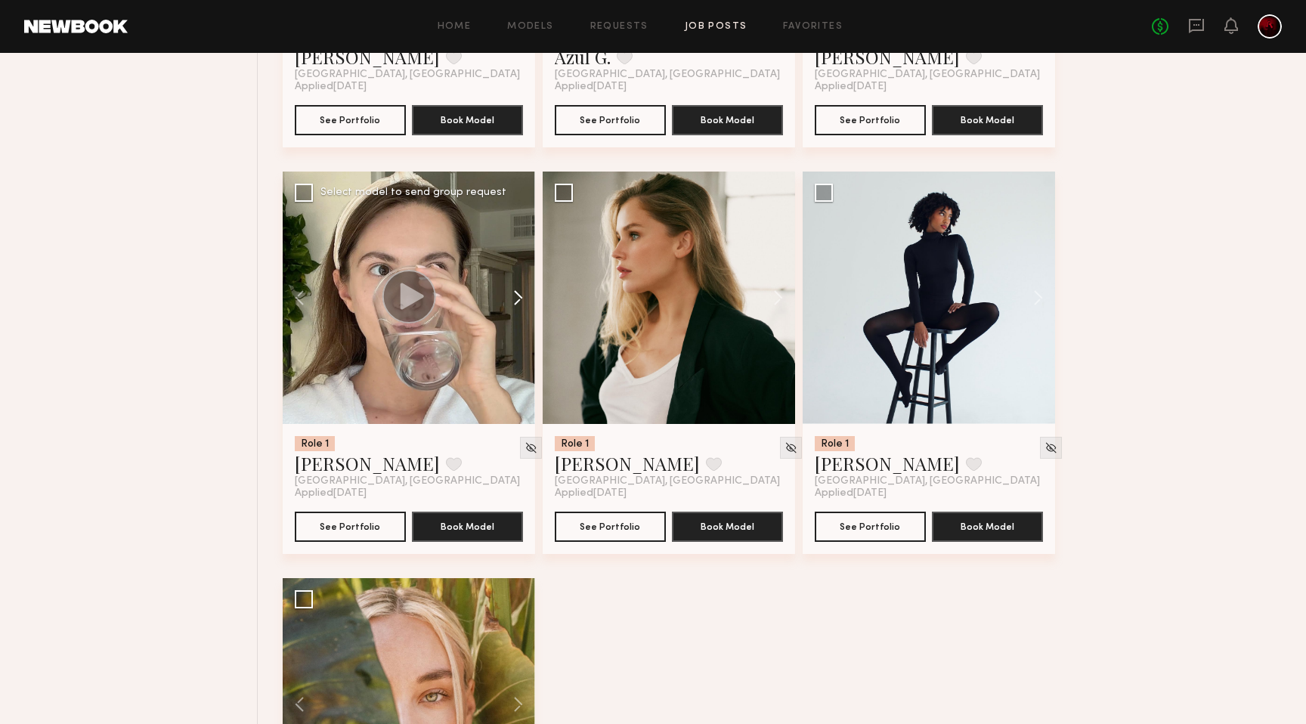
click at [519, 306] on button at bounding box center [511, 298] width 48 height 252
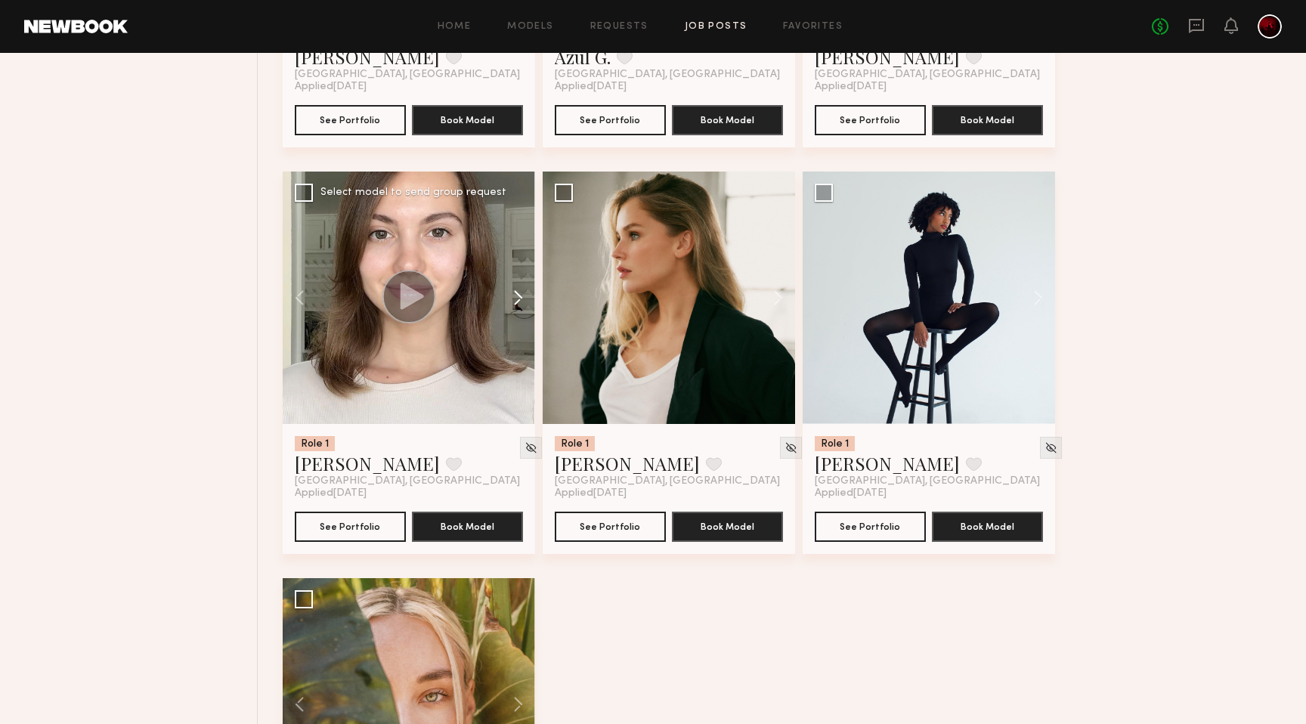
click at [519, 306] on button at bounding box center [511, 298] width 48 height 252
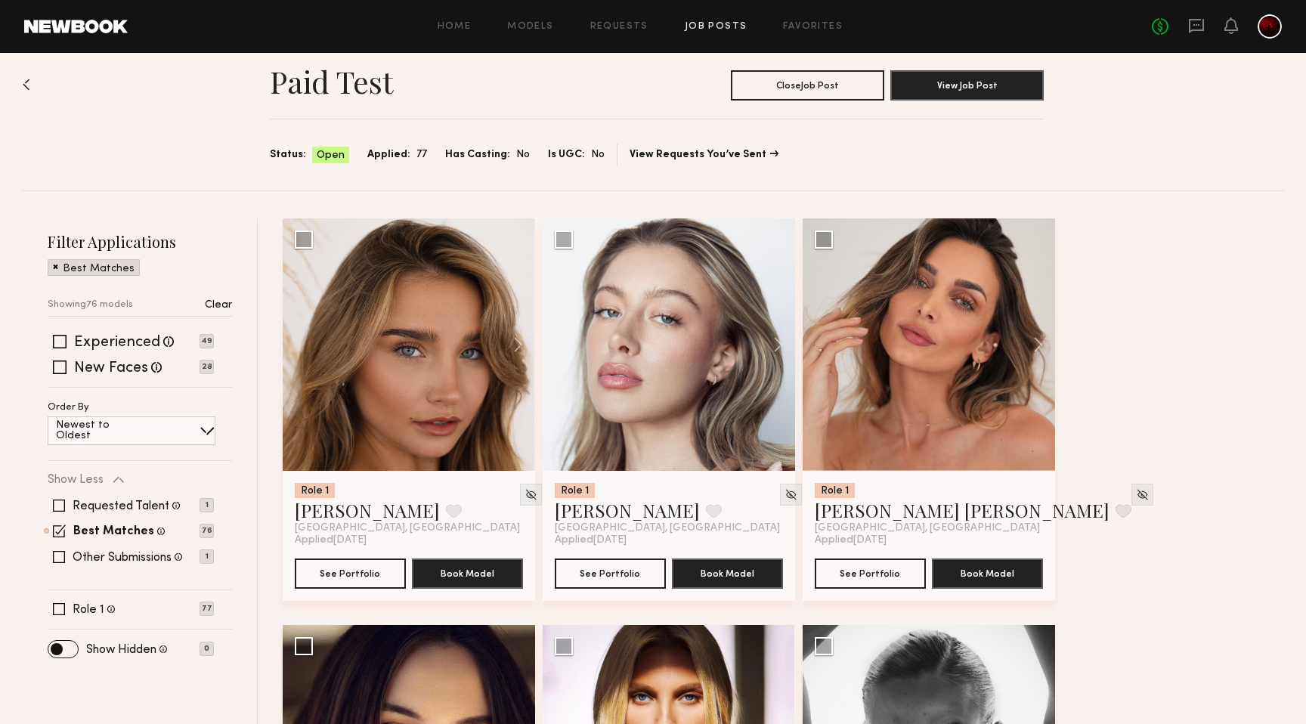
scroll to position [0, 0]
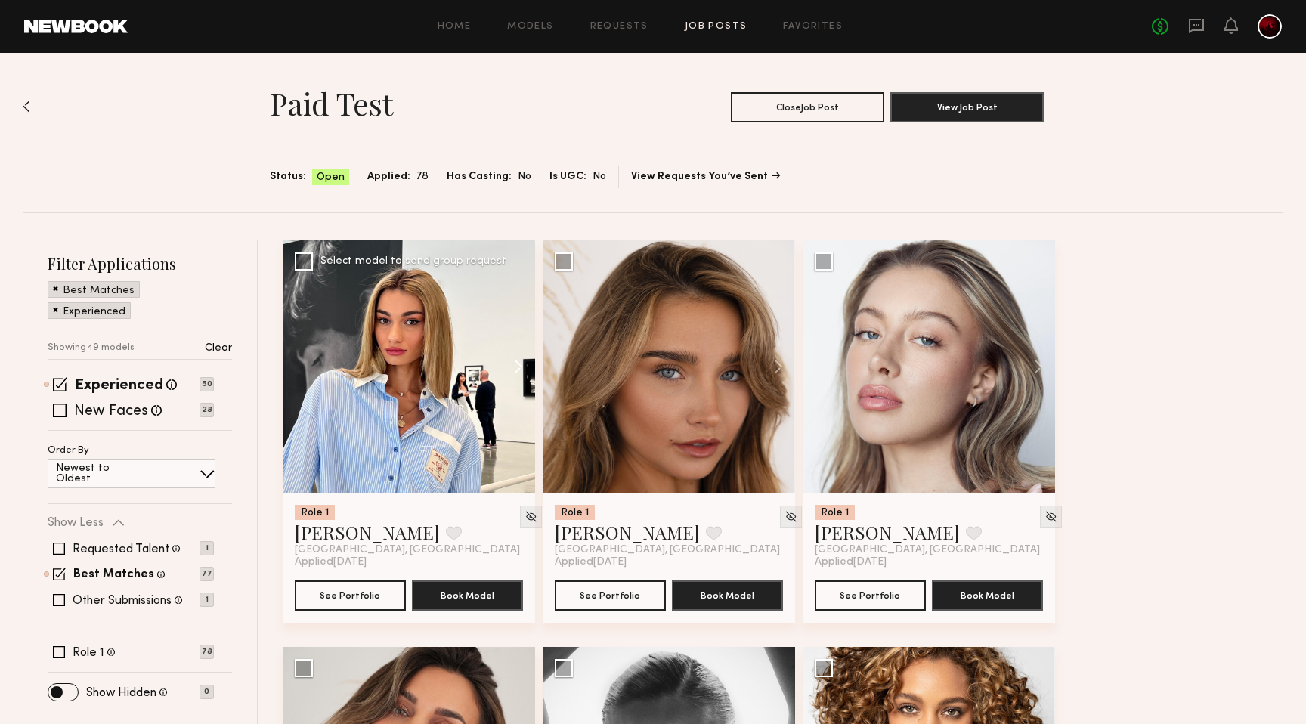
click at [506, 367] on button at bounding box center [511, 366] width 48 height 252
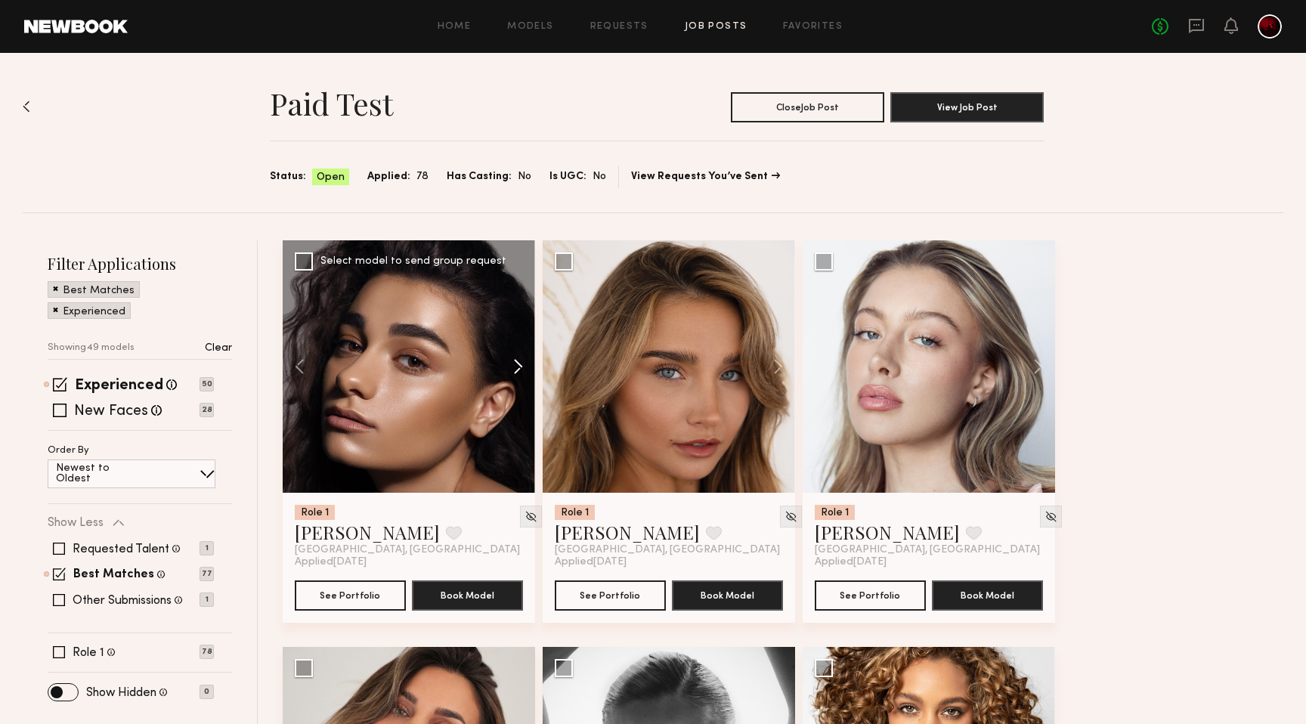
click at [509, 365] on button at bounding box center [511, 366] width 48 height 252
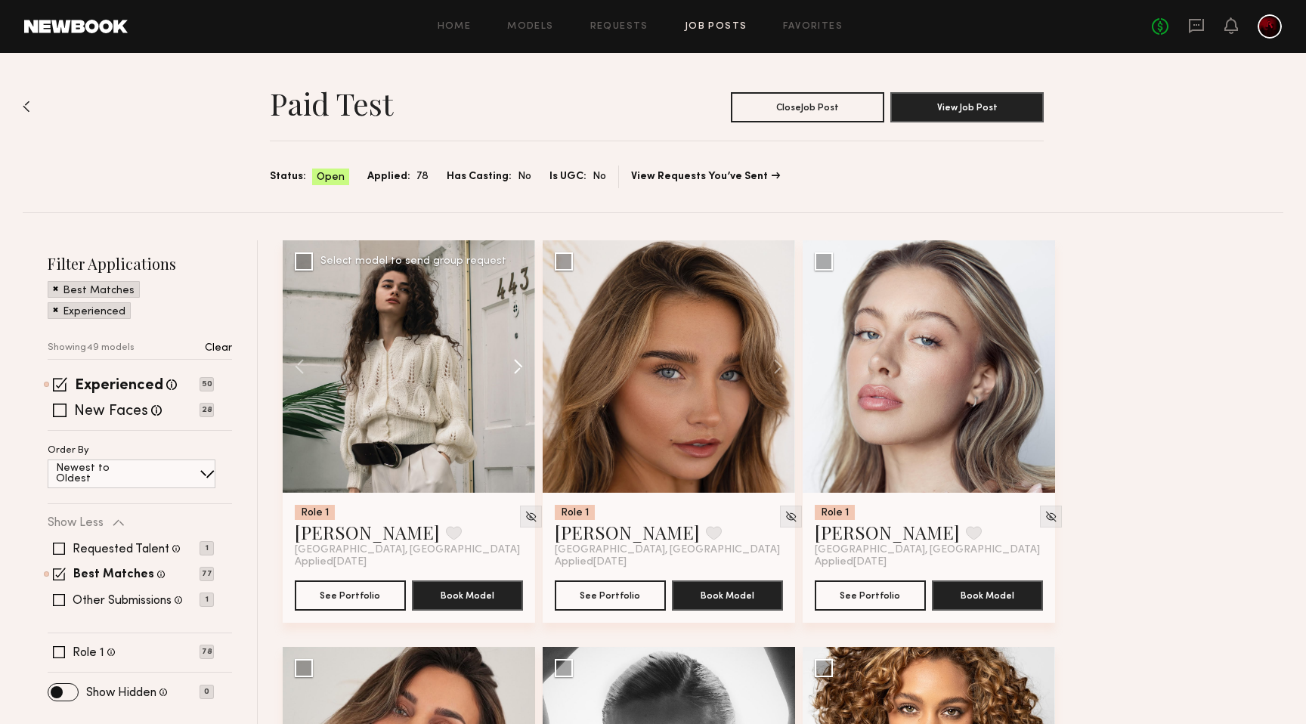
click at [509, 365] on button at bounding box center [511, 366] width 48 height 252
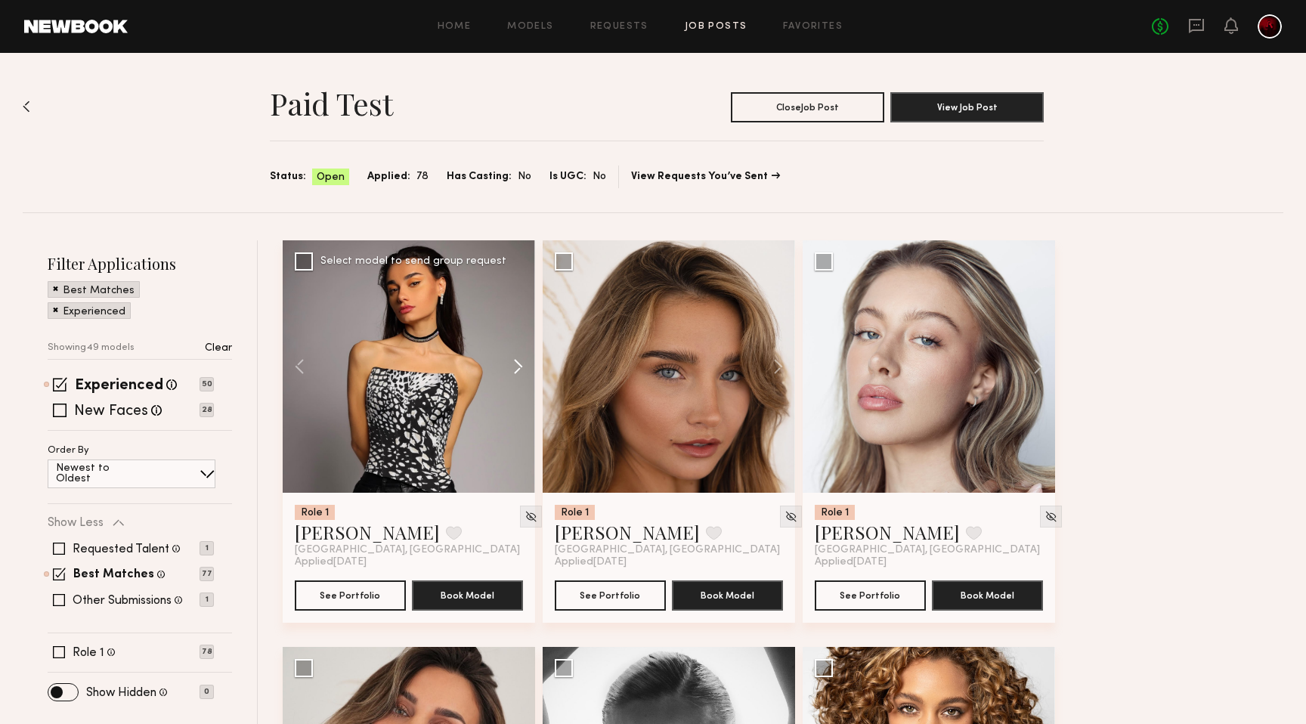
click at [509, 365] on button at bounding box center [511, 366] width 48 height 252
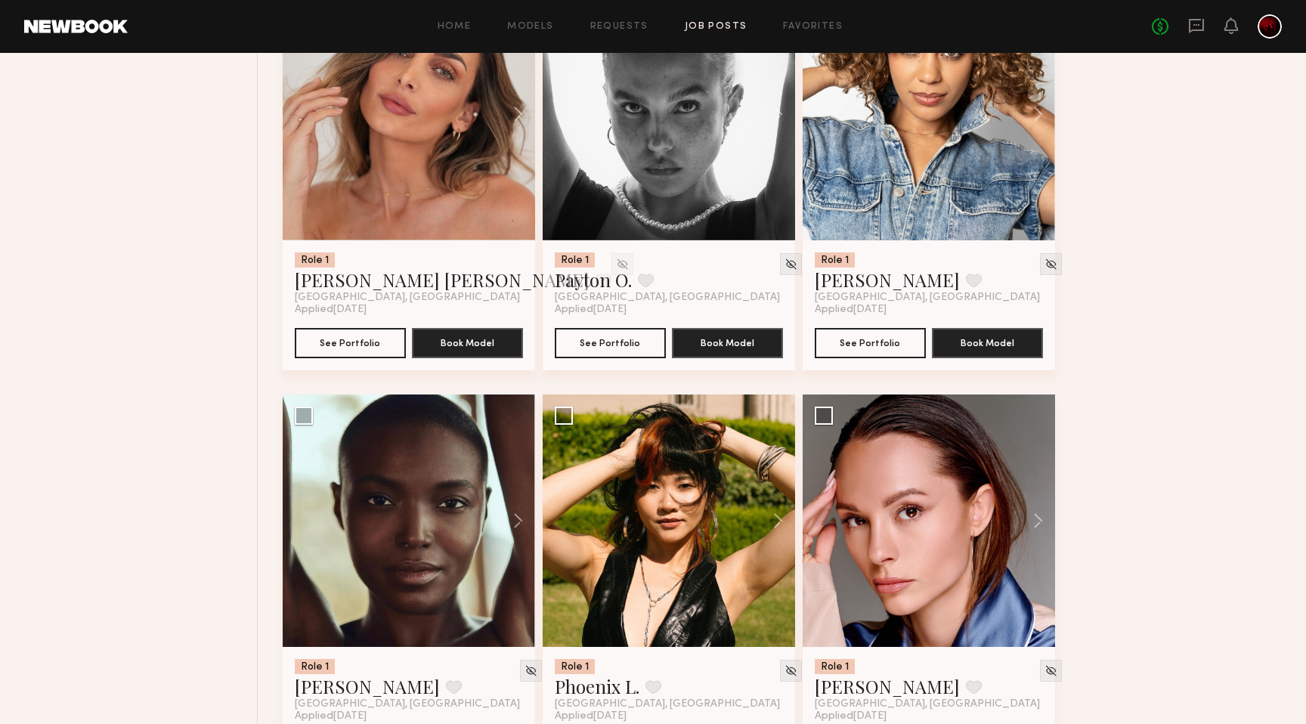
scroll to position [667, 0]
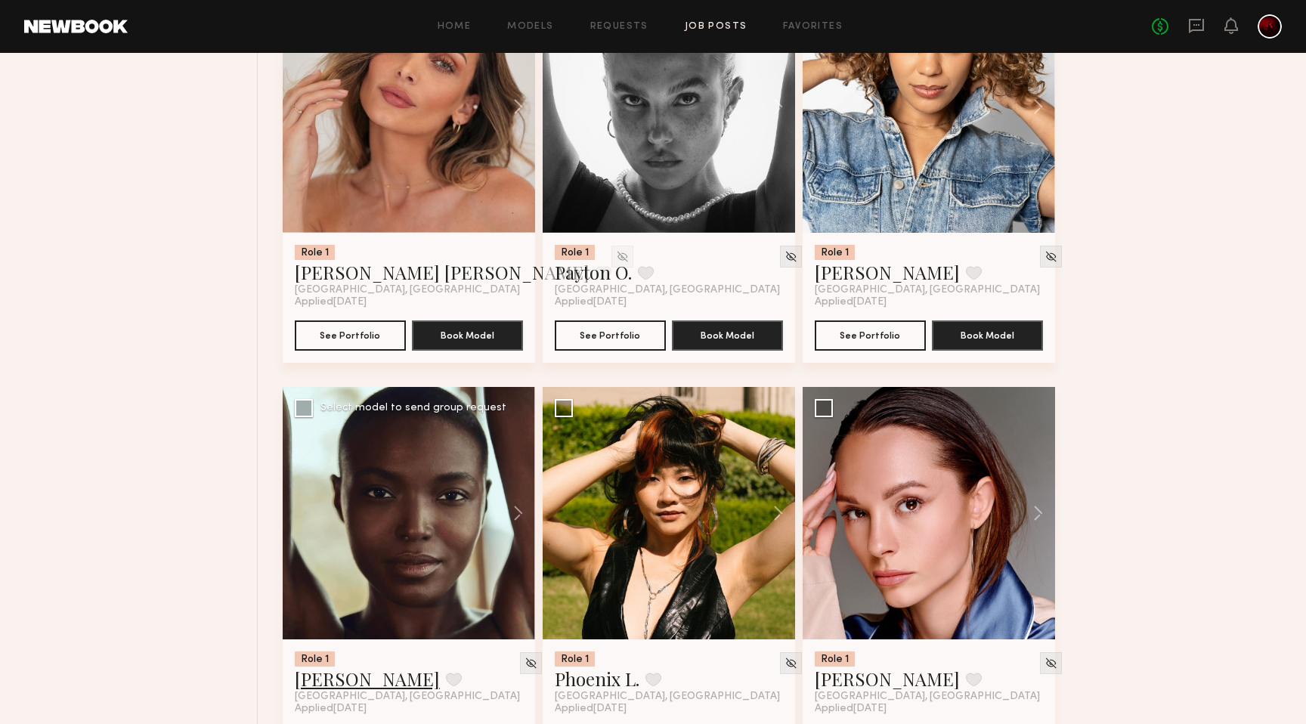
click at [343, 687] on link "[PERSON_NAME]" at bounding box center [367, 679] width 145 height 24
click at [1039, 511] on button at bounding box center [1031, 513] width 48 height 252
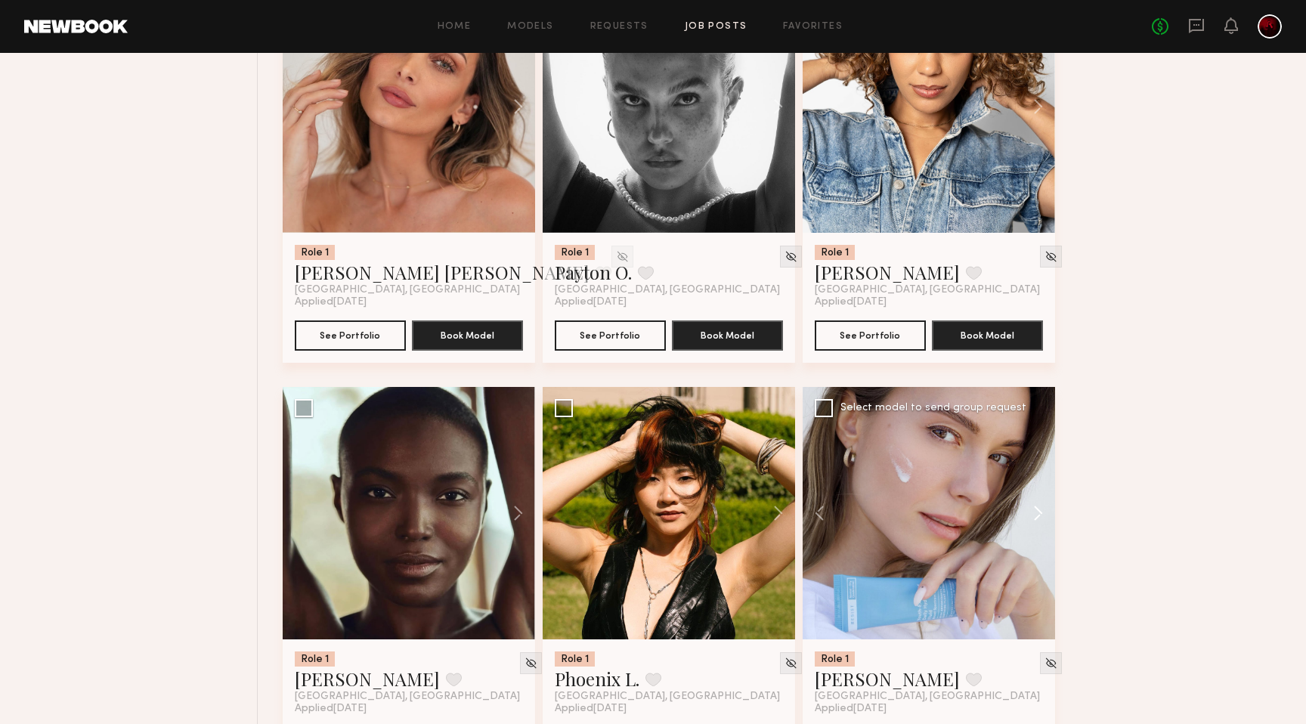
click at [1039, 511] on button at bounding box center [1031, 513] width 48 height 252
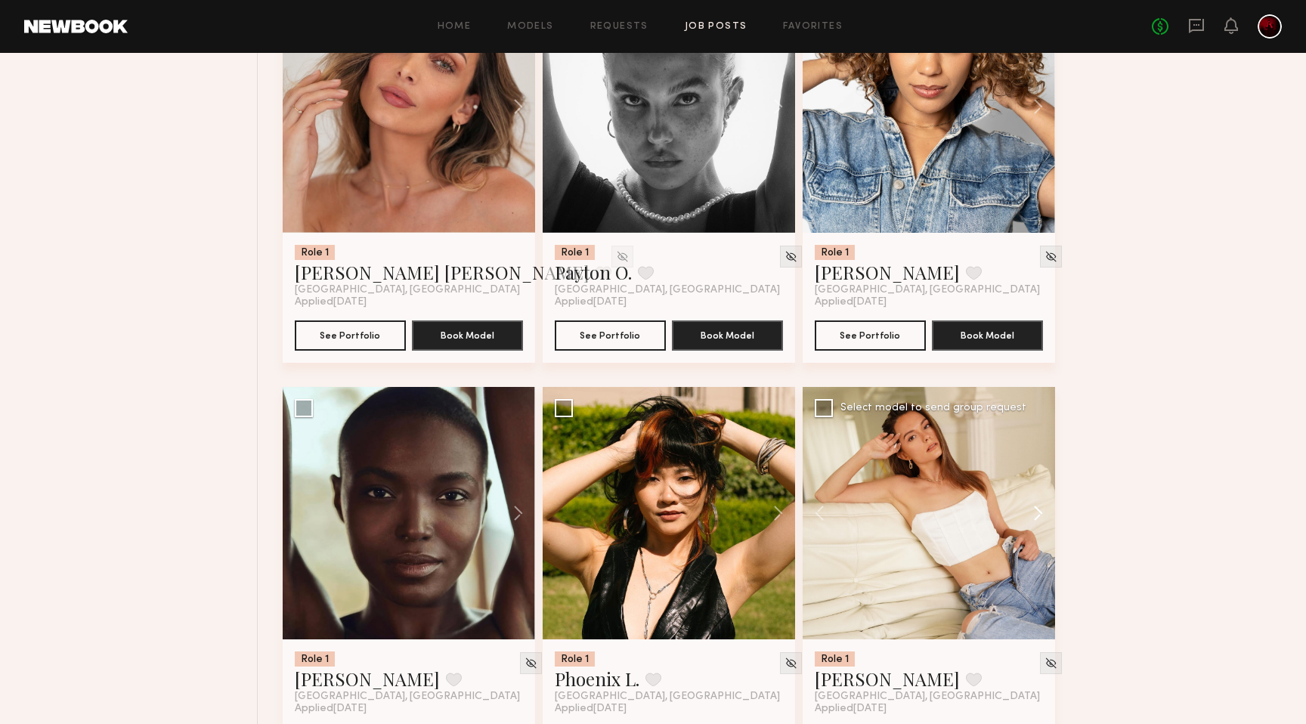
click at [1039, 511] on button at bounding box center [1031, 513] width 48 height 252
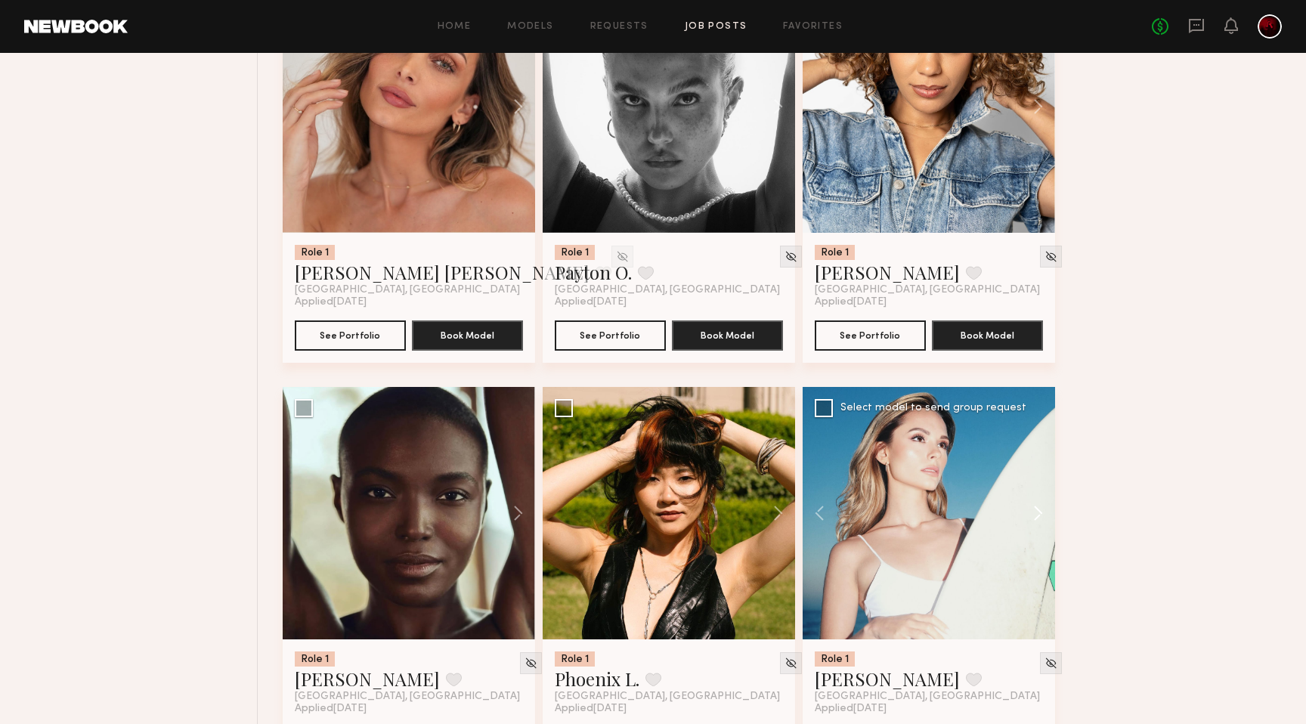
click at [1042, 519] on button at bounding box center [1031, 513] width 48 height 252
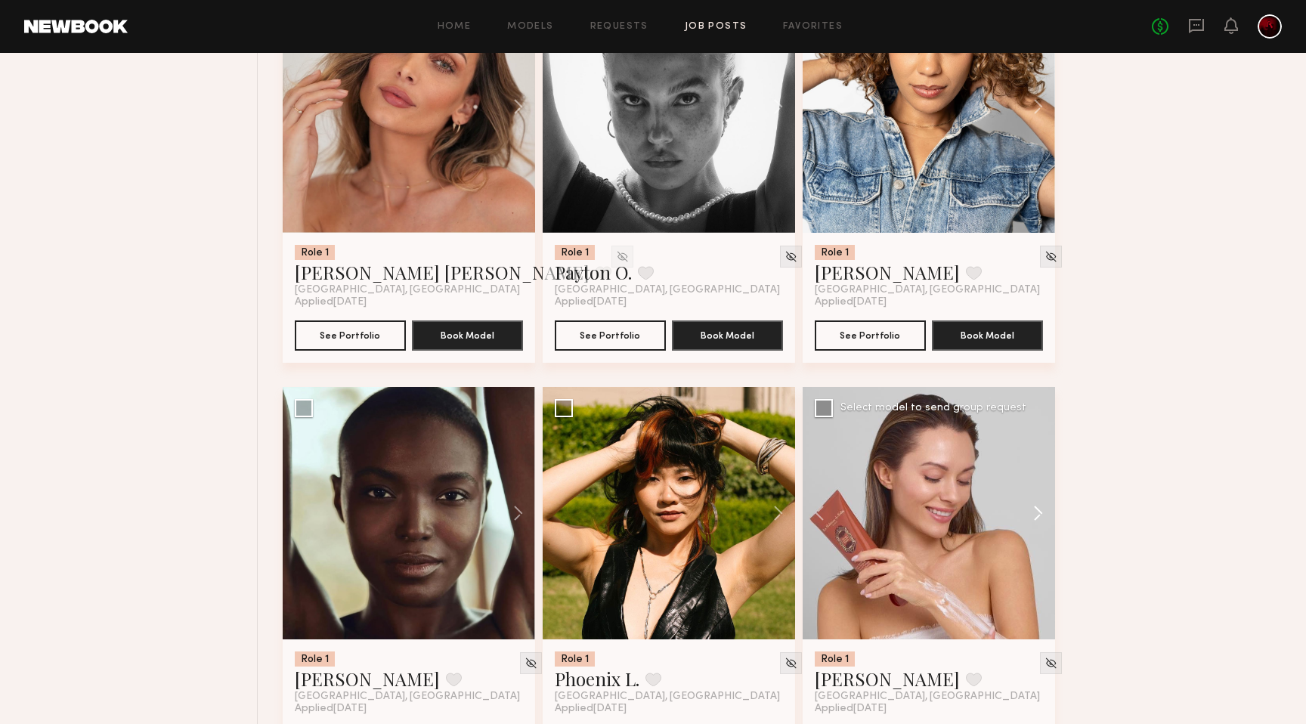
click at [1042, 519] on button at bounding box center [1031, 513] width 48 height 252
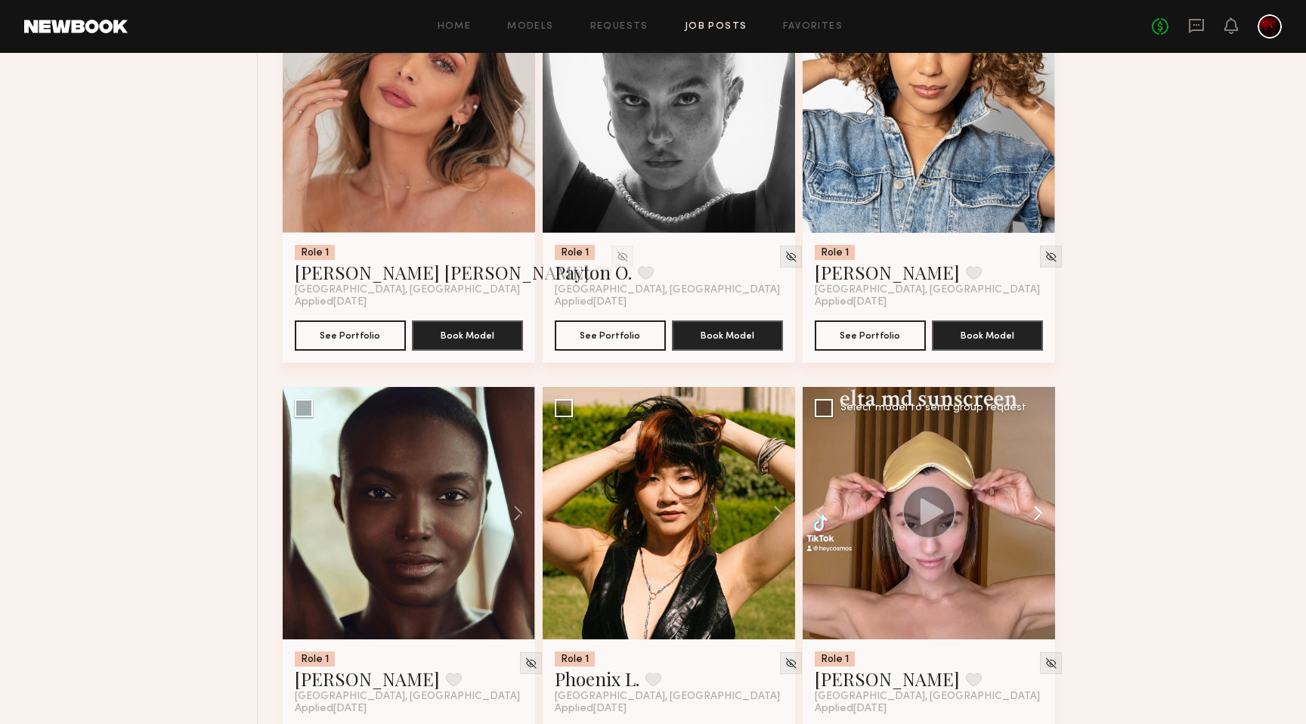
click at [1042, 515] on button at bounding box center [1031, 513] width 48 height 252
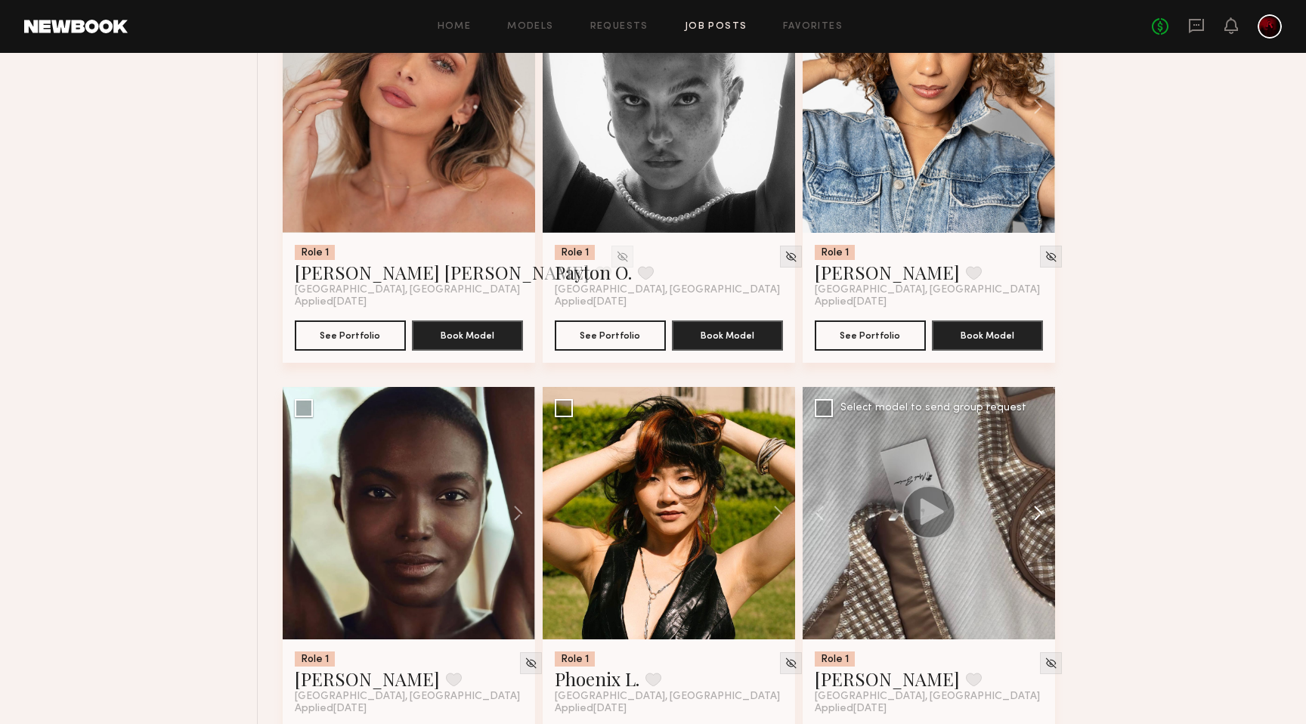
click at [1036, 516] on button at bounding box center [1031, 513] width 48 height 252
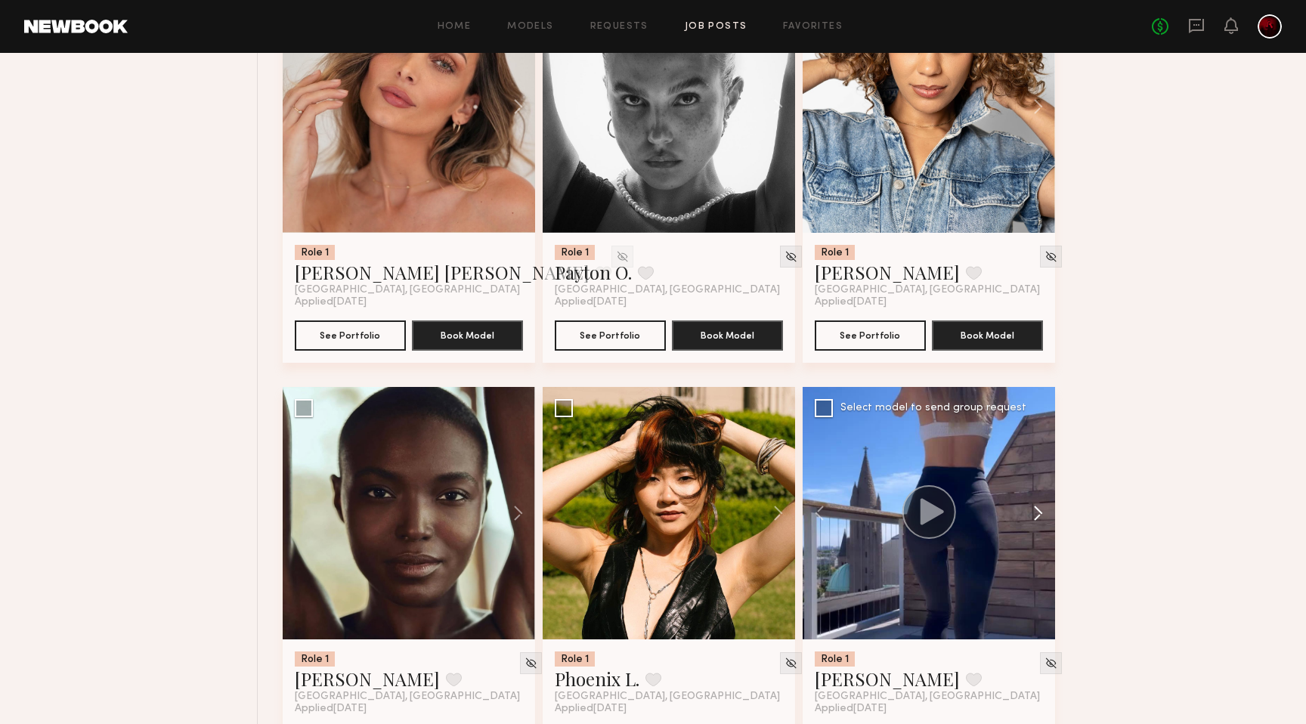
click at [1036, 516] on button at bounding box center [1031, 513] width 48 height 252
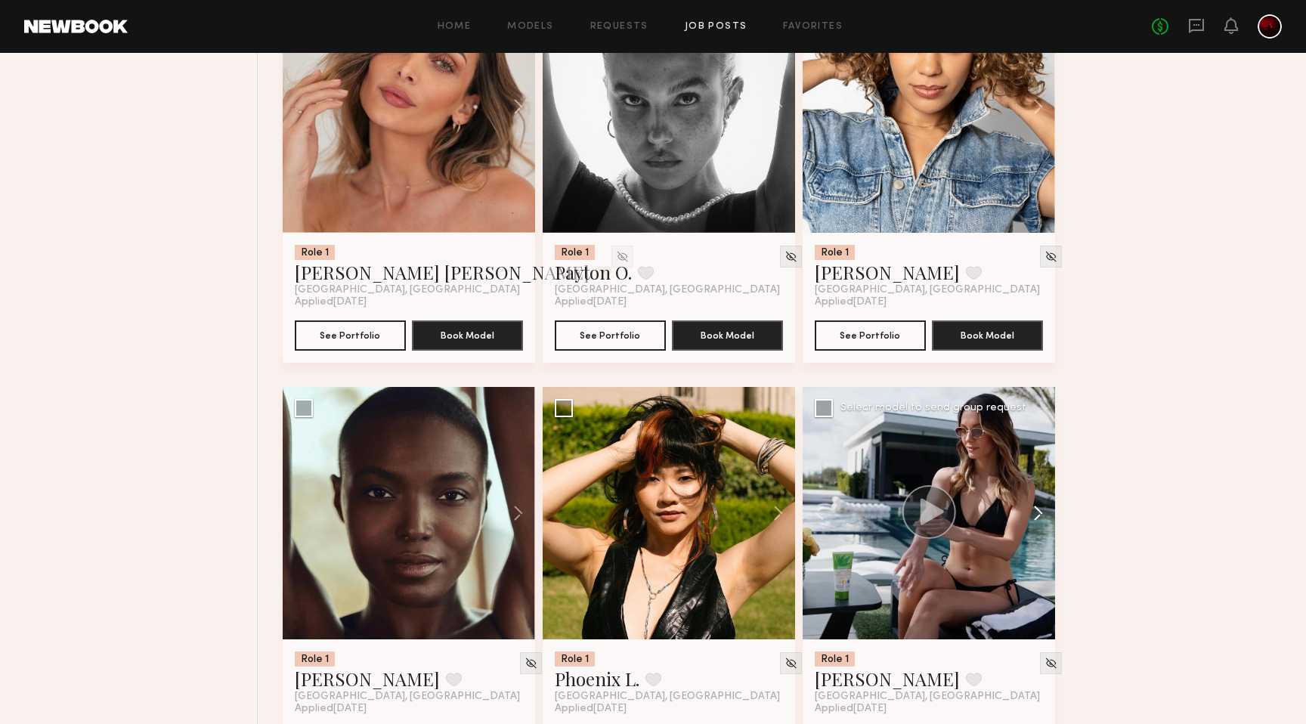
click at [1035, 510] on button at bounding box center [1031, 513] width 48 height 252
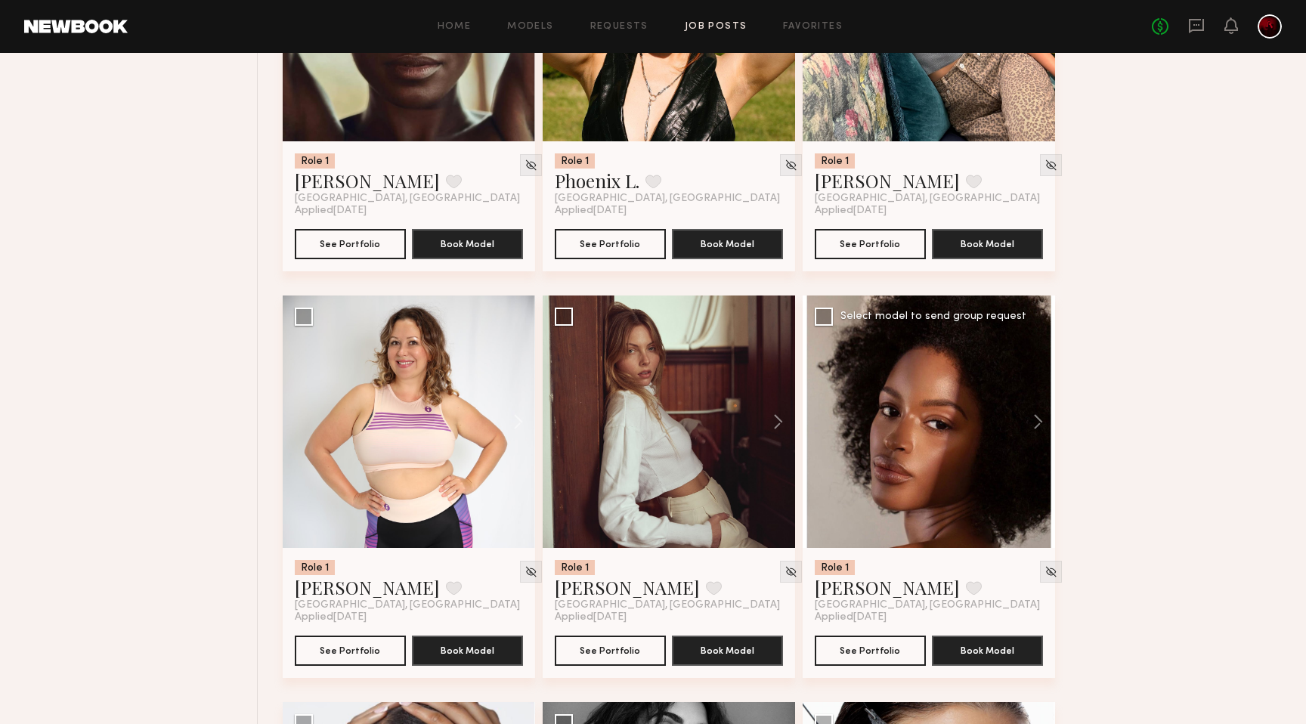
scroll to position [1187, 0]
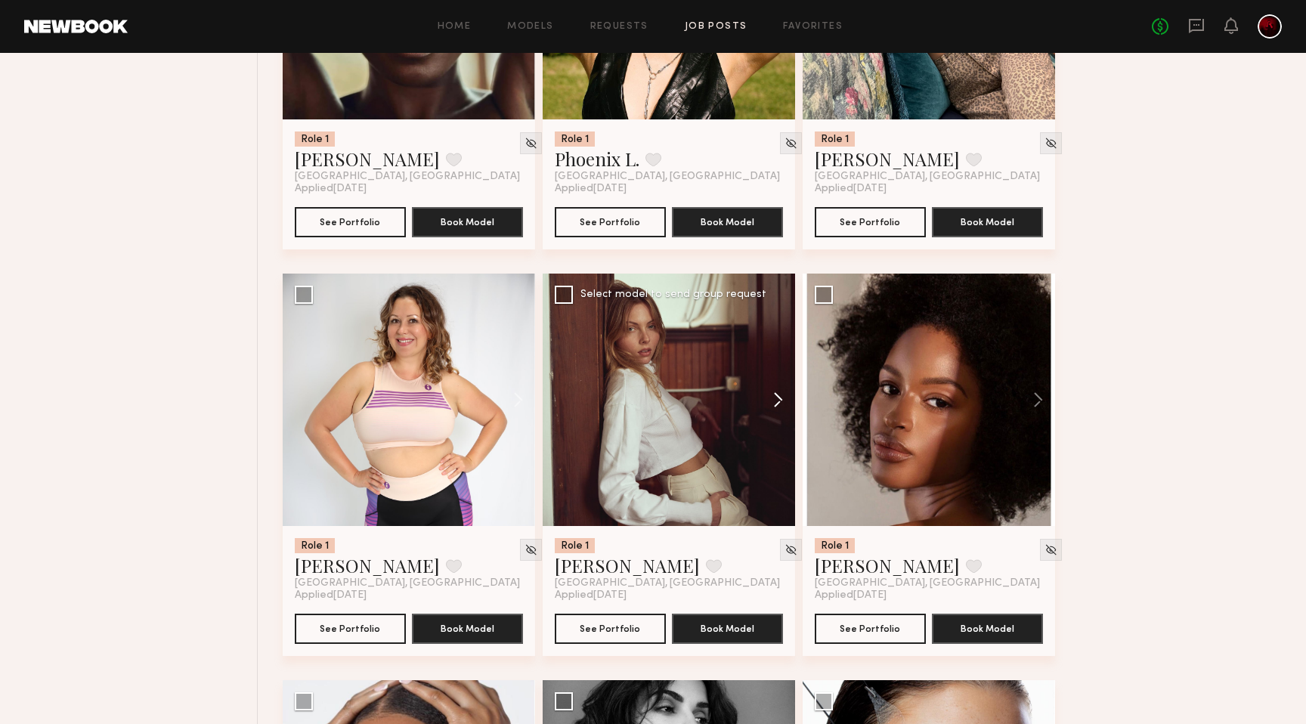
click at [785, 403] on button at bounding box center [771, 400] width 48 height 252
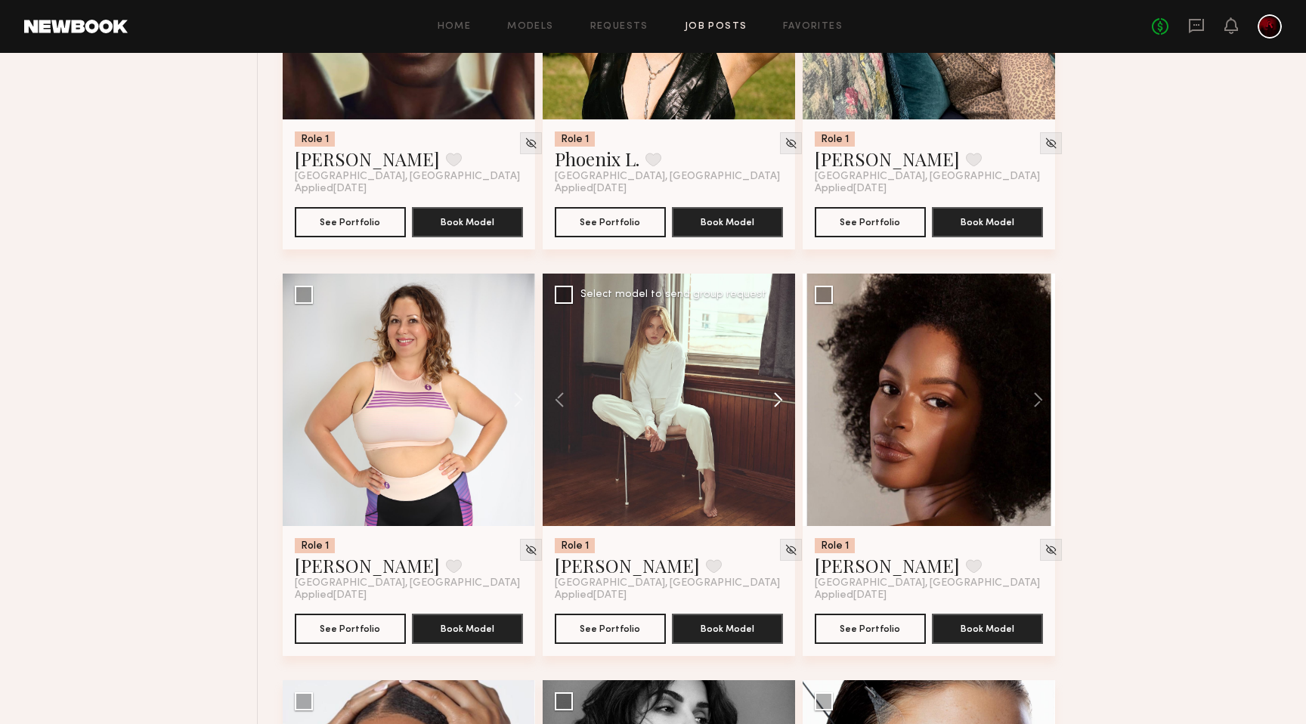
click at [785, 403] on button at bounding box center [771, 400] width 48 height 252
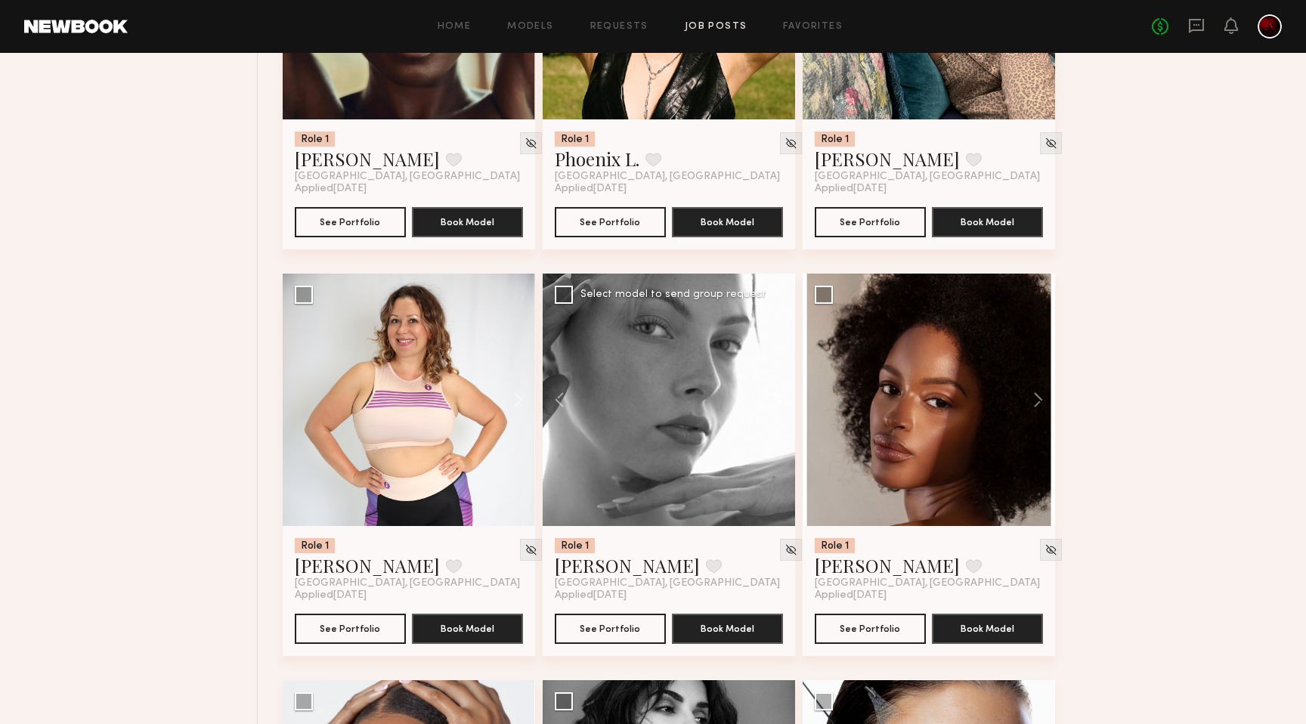
click at [785, 403] on button at bounding box center [771, 400] width 48 height 252
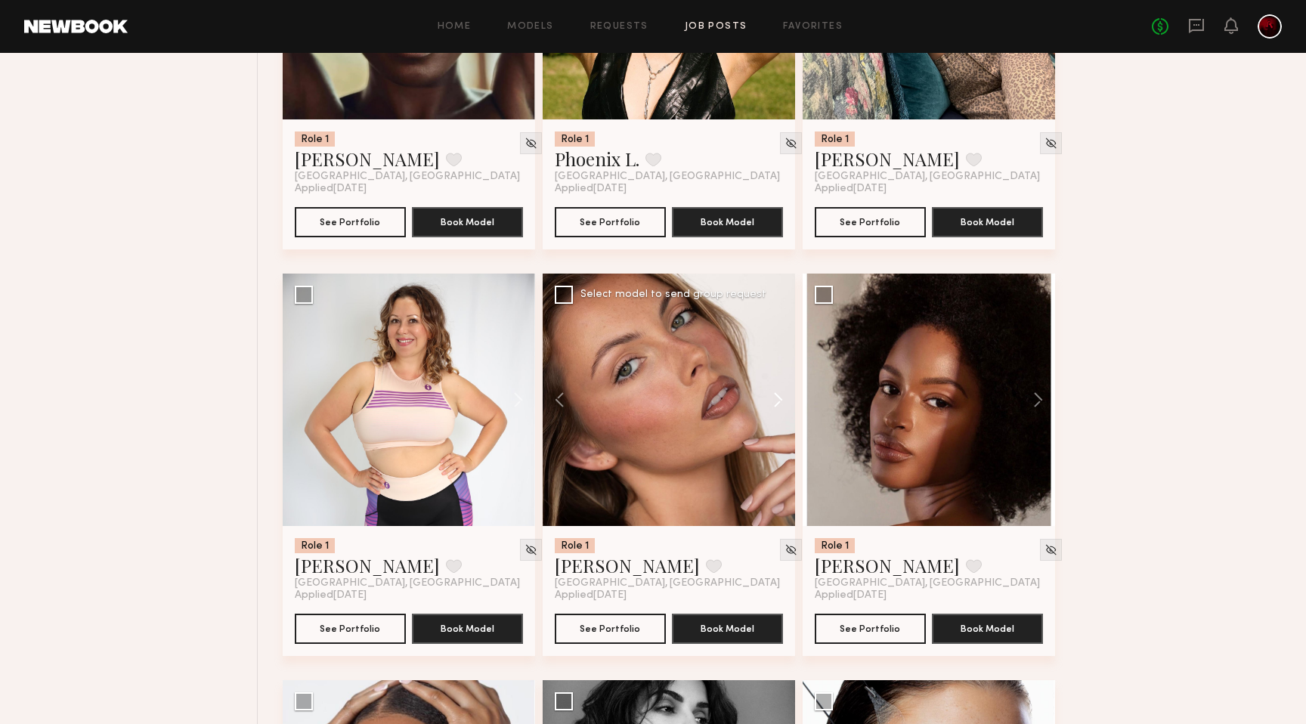
click at [785, 403] on button at bounding box center [771, 400] width 48 height 252
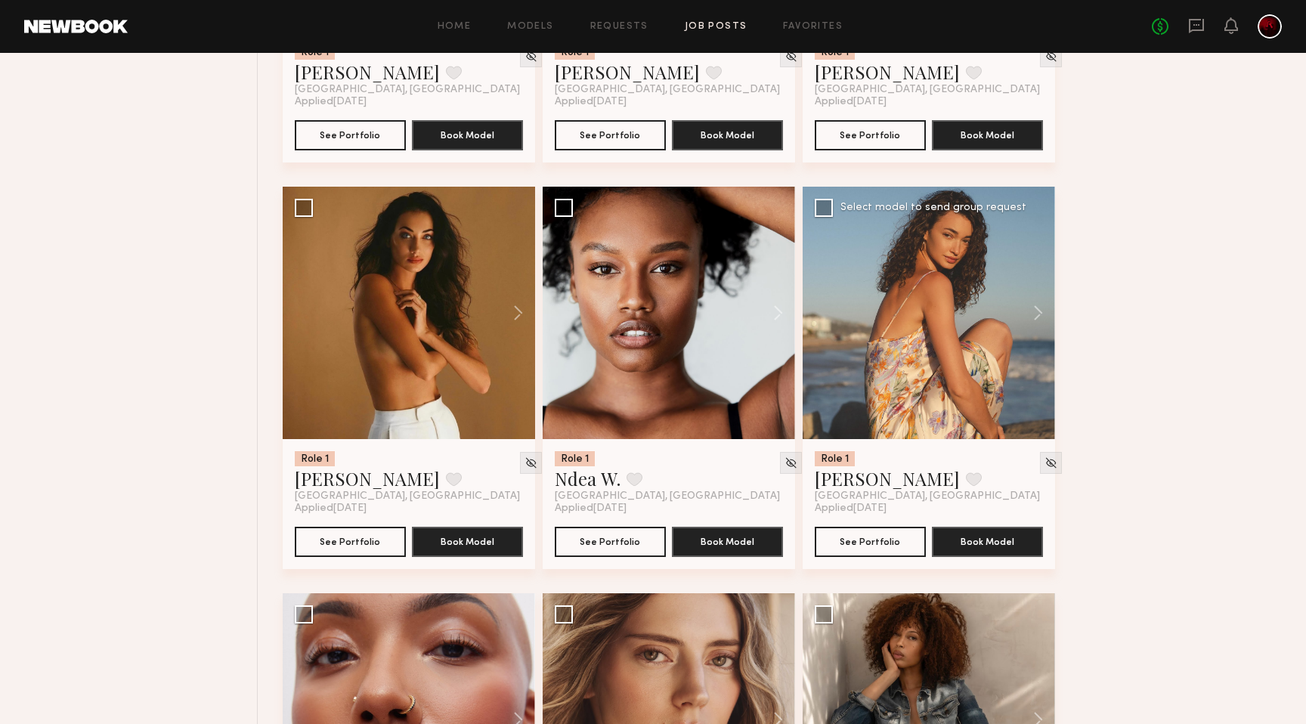
scroll to position [2905, 0]
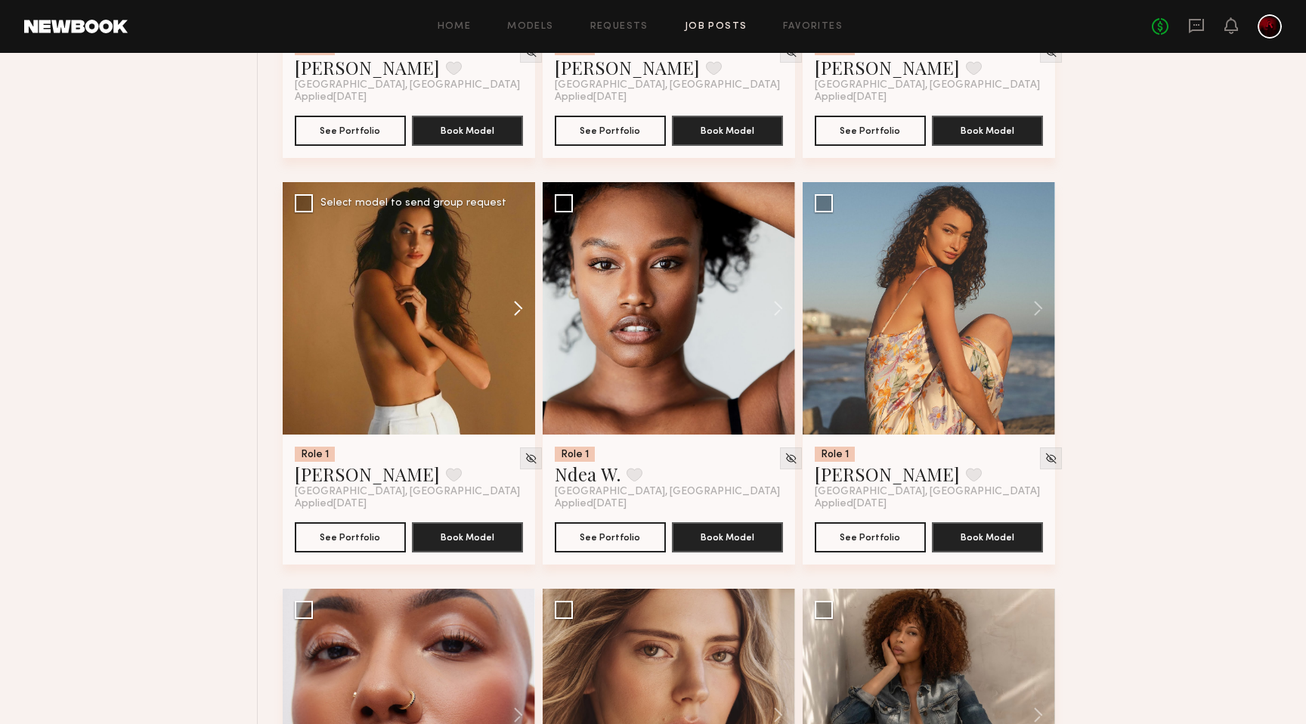
click at [508, 300] on button at bounding box center [511, 308] width 48 height 252
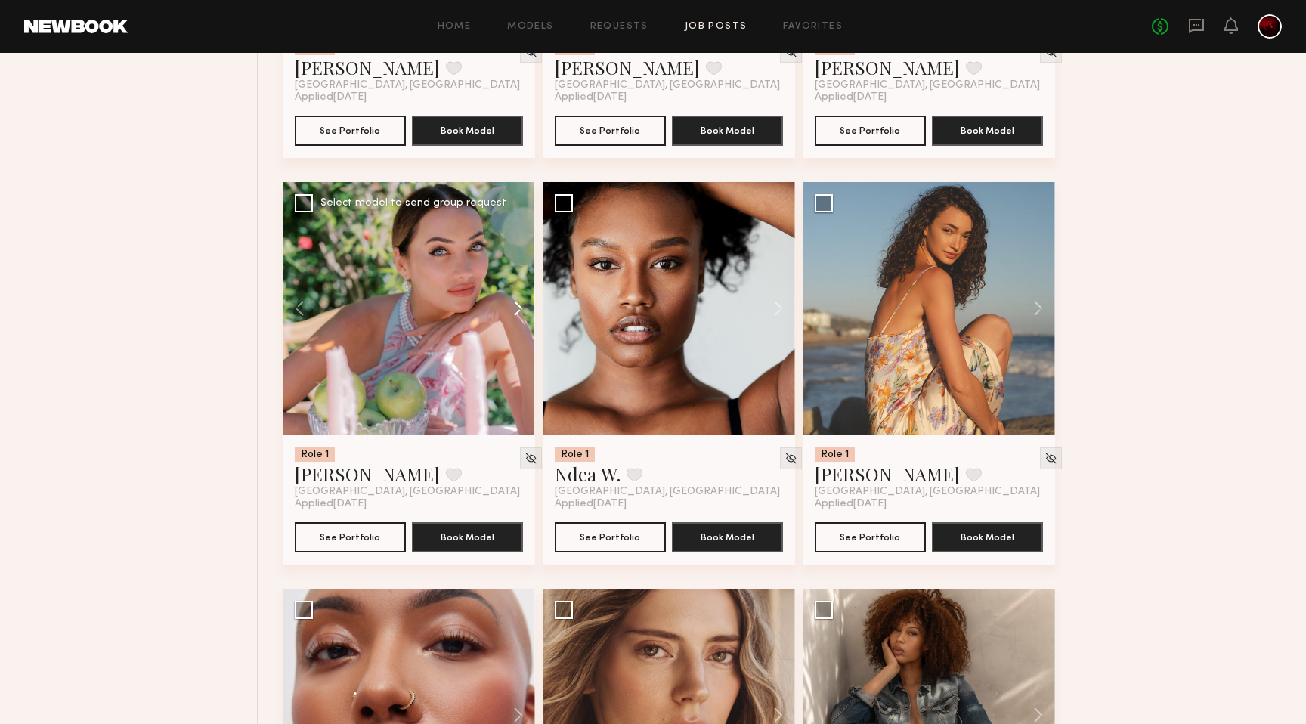
click at [508, 300] on button at bounding box center [511, 308] width 48 height 252
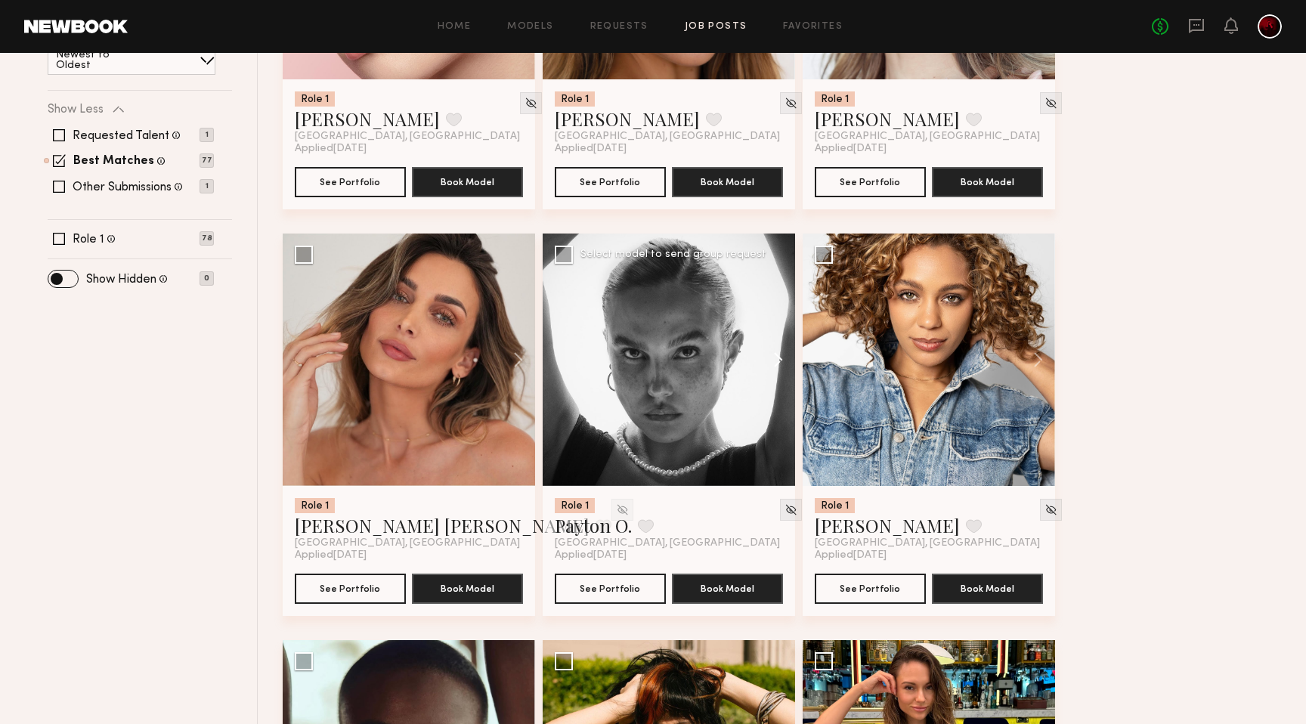
scroll to position [0, 0]
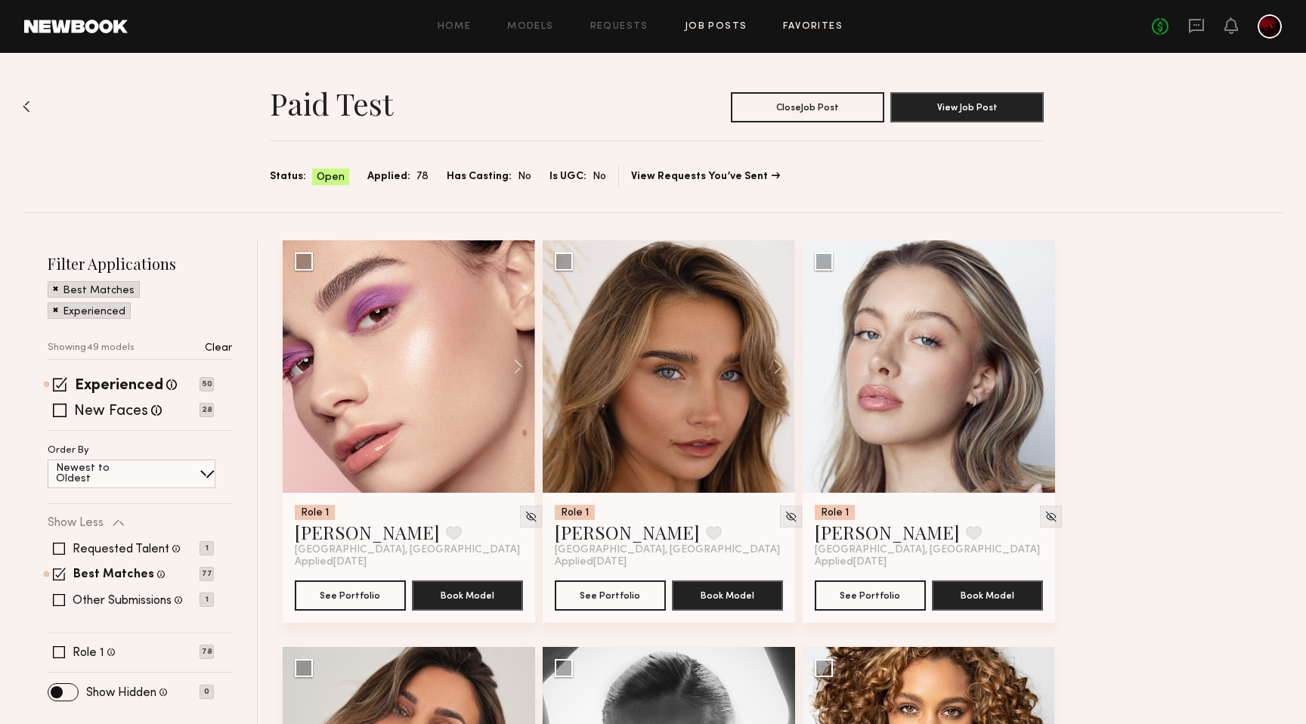
click at [810, 31] on link "Favorites" at bounding box center [813, 27] width 60 height 10
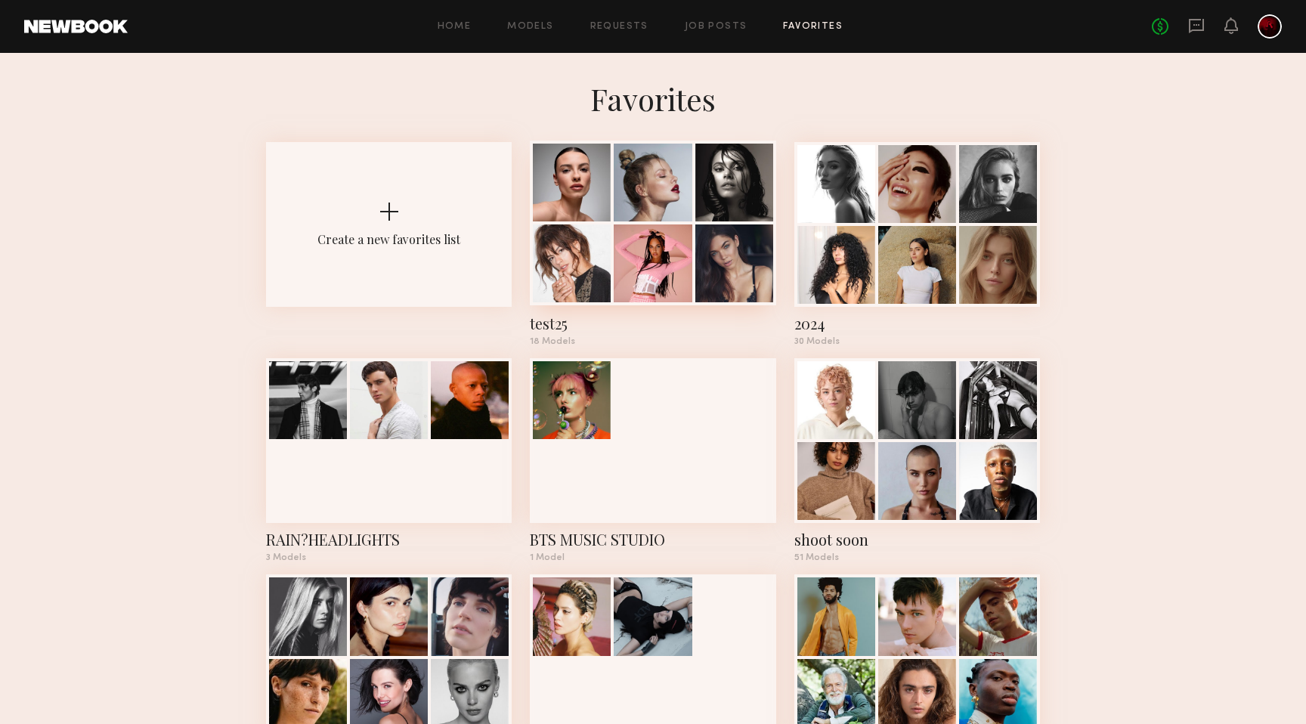
click at [654, 245] on div at bounding box center [653, 263] width 78 height 78
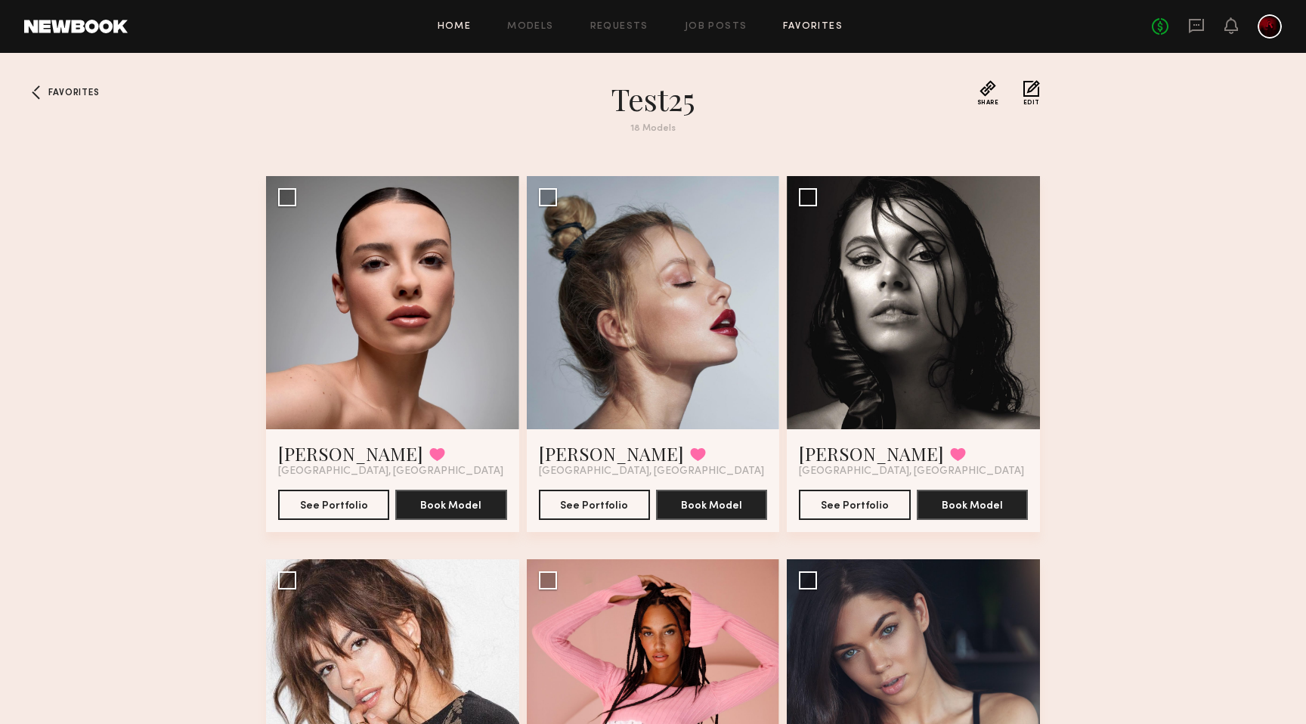
click at [461, 28] on link "Home" at bounding box center [455, 27] width 34 height 10
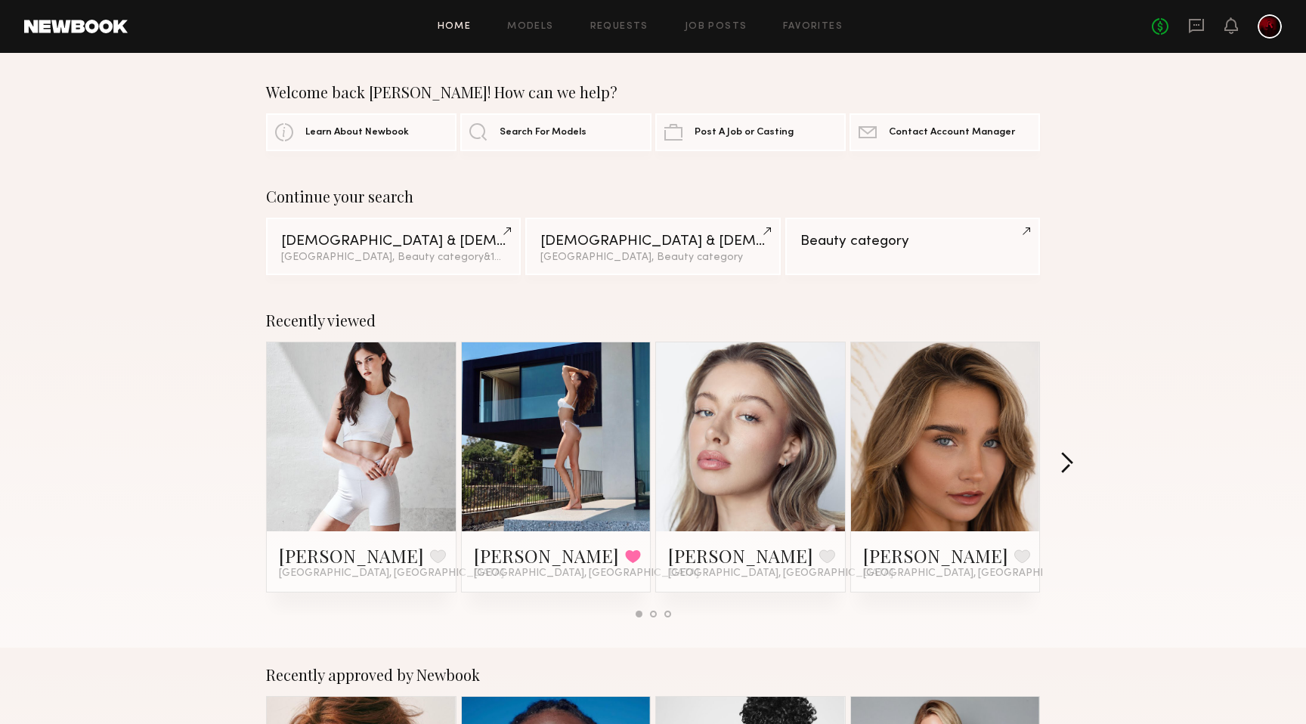
click at [1067, 469] on button "button" at bounding box center [1067, 464] width 14 height 25
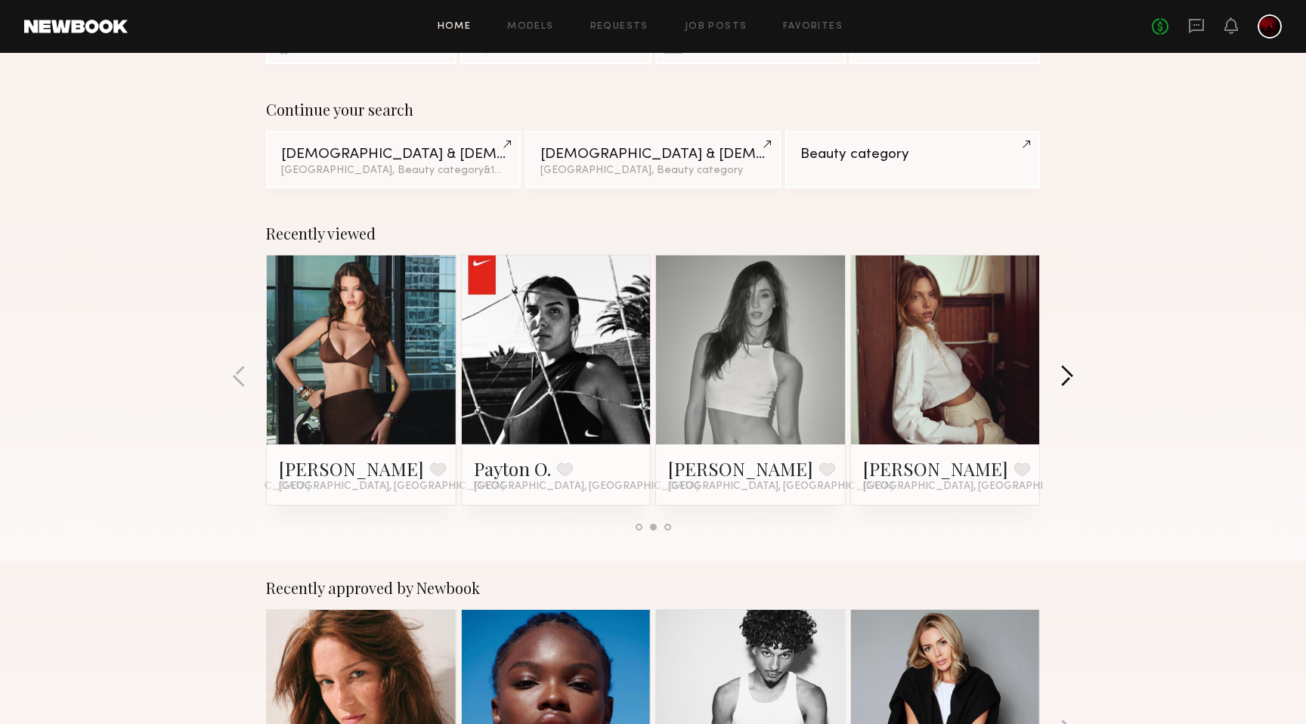
scroll to position [65, 0]
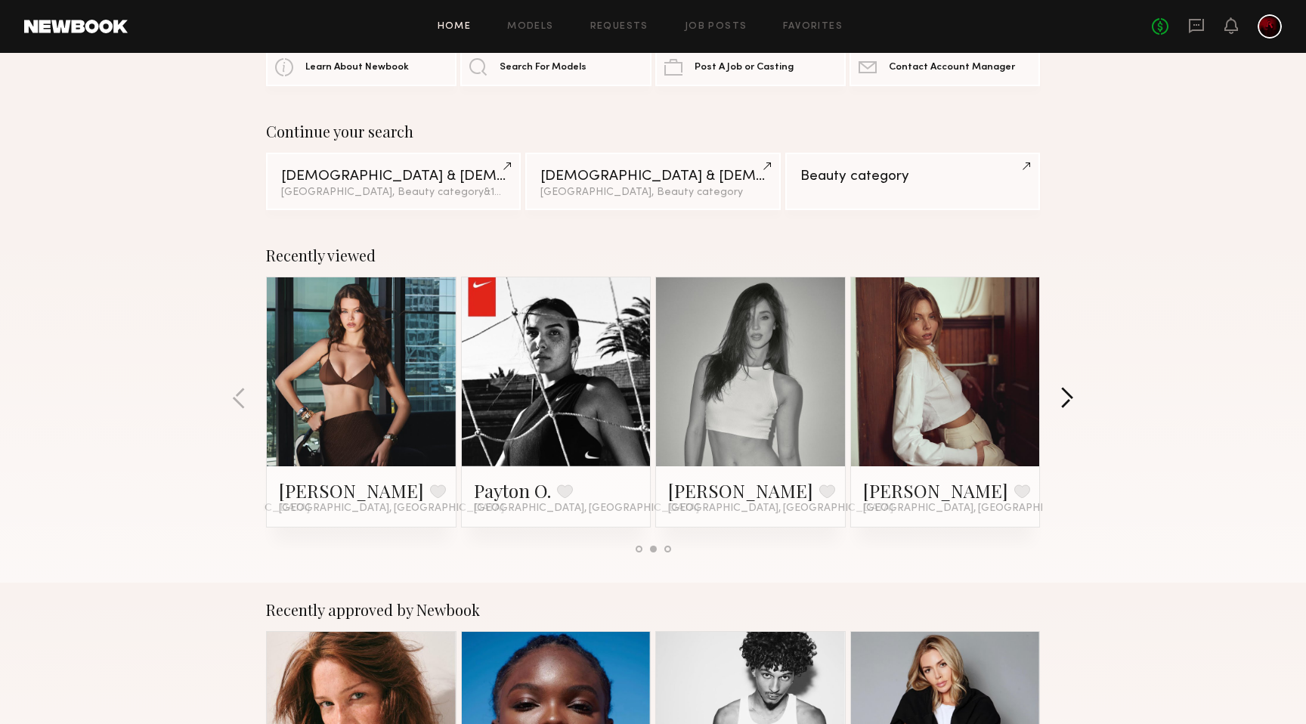
click at [1069, 397] on button "button" at bounding box center [1067, 399] width 14 height 25
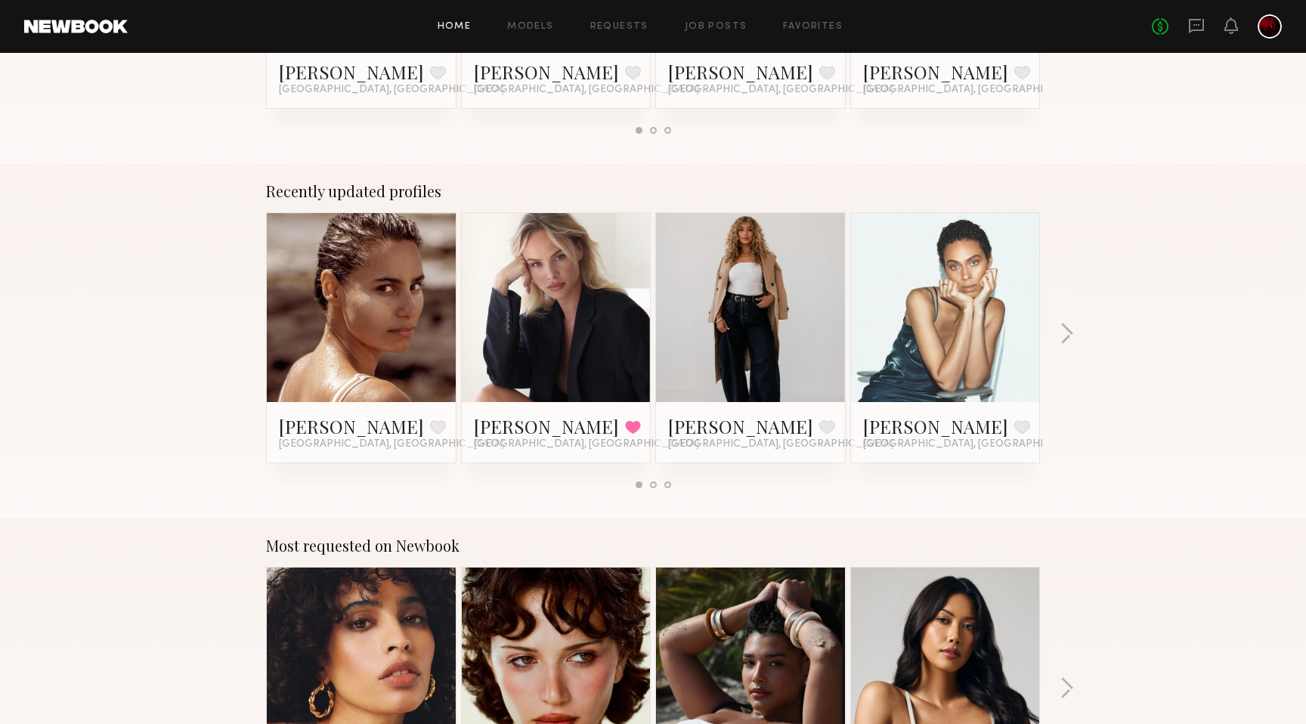
scroll to position [841, 0]
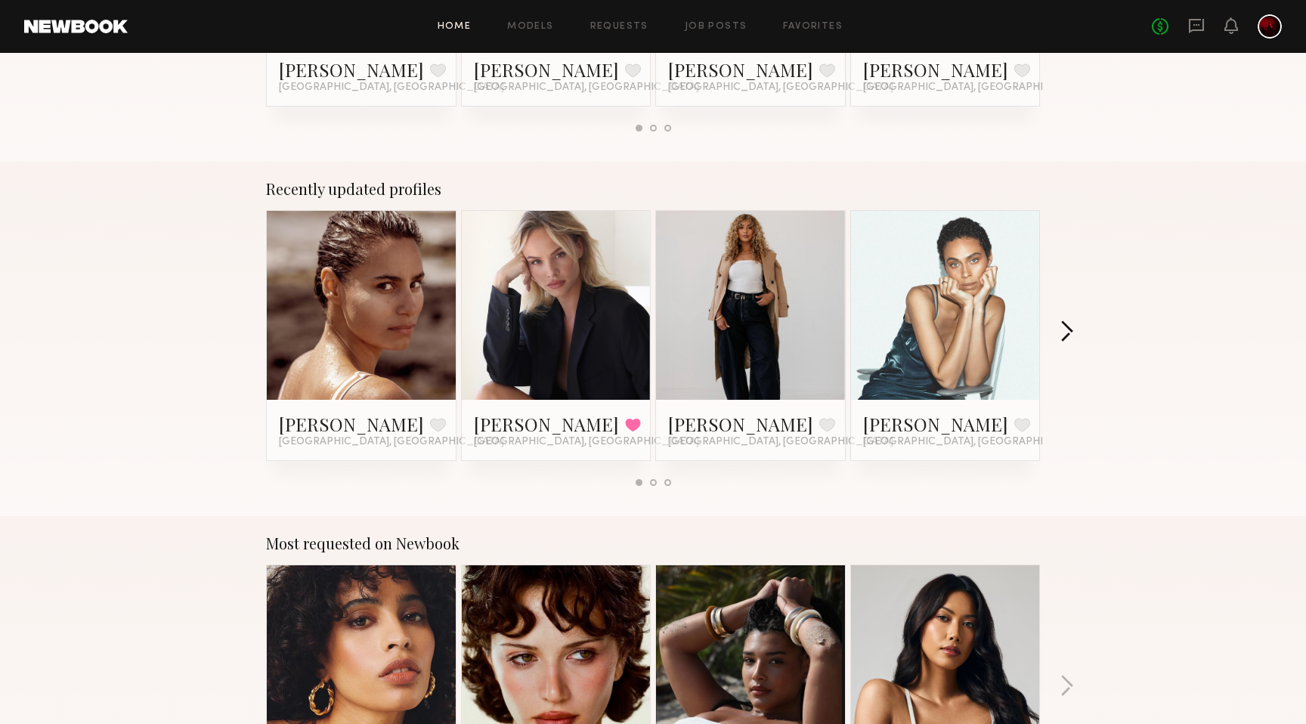
click at [1067, 333] on button "button" at bounding box center [1067, 332] width 14 height 25
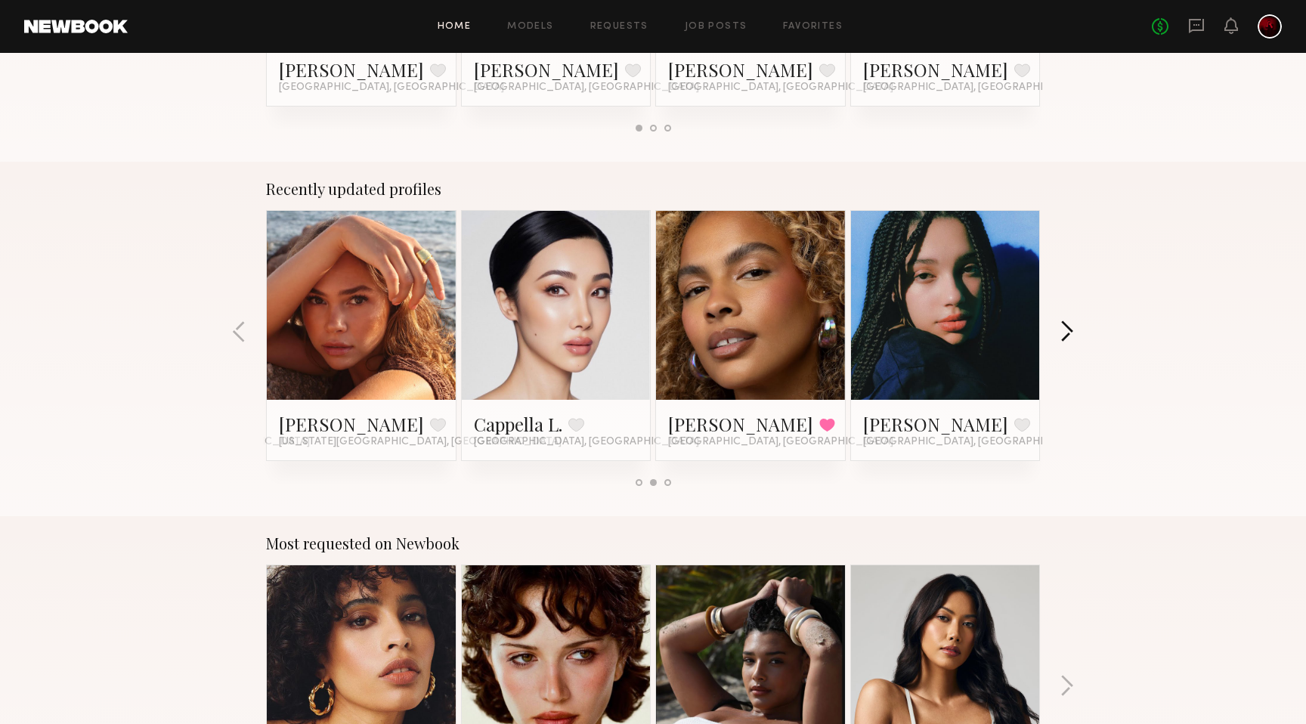
click at [1067, 333] on button "button" at bounding box center [1067, 332] width 14 height 25
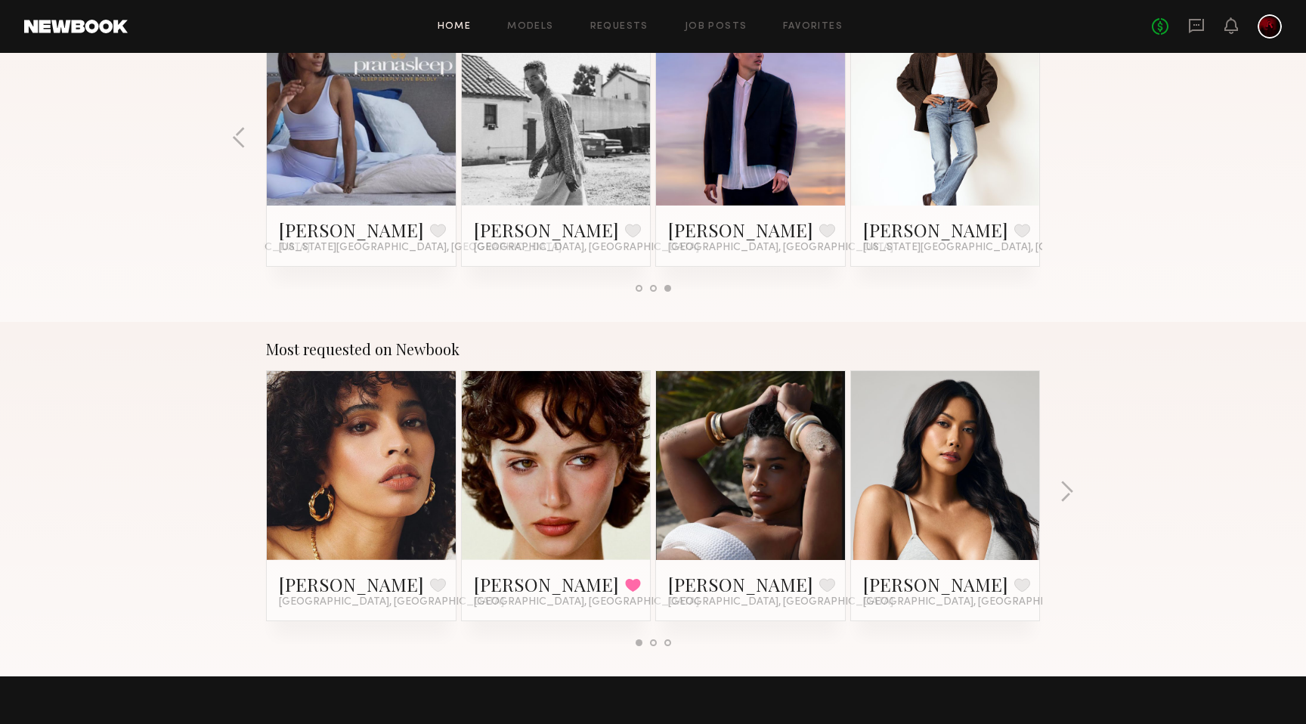
scroll to position [1060, 0]
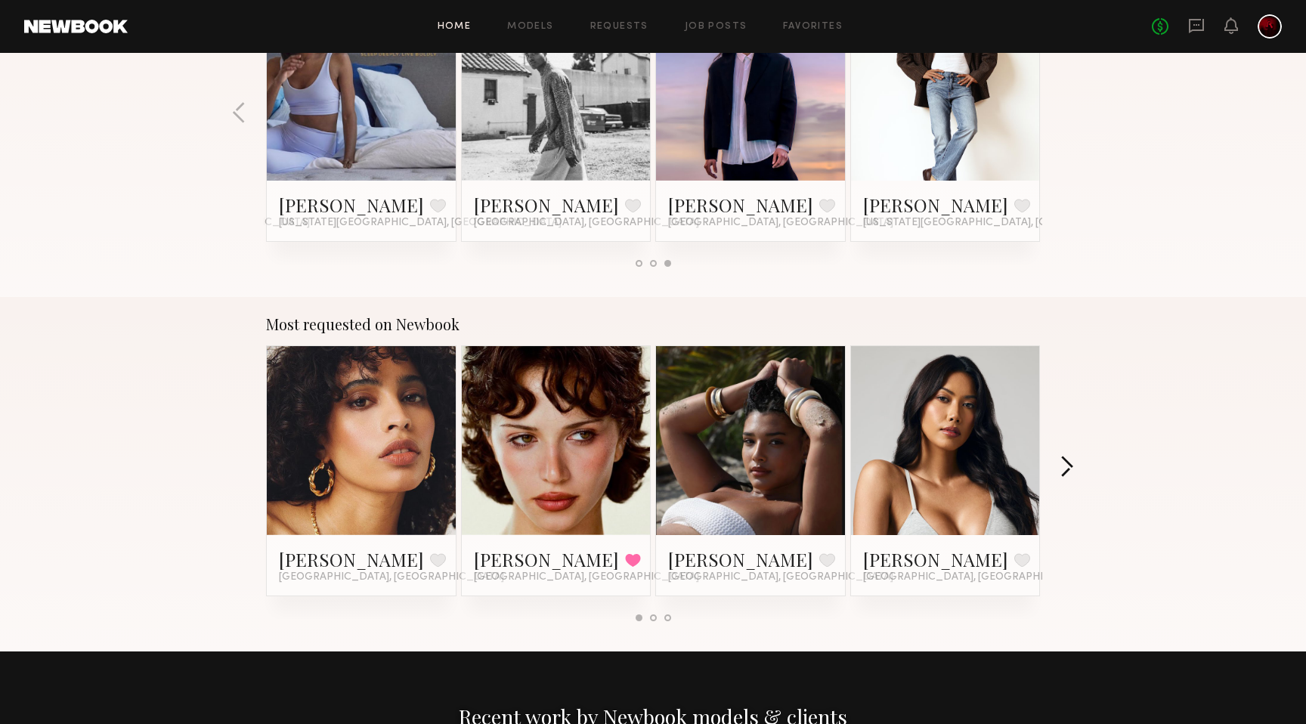
click at [1070, 469] on button "button" at bounding box center [1067, 468] width 14 height 25
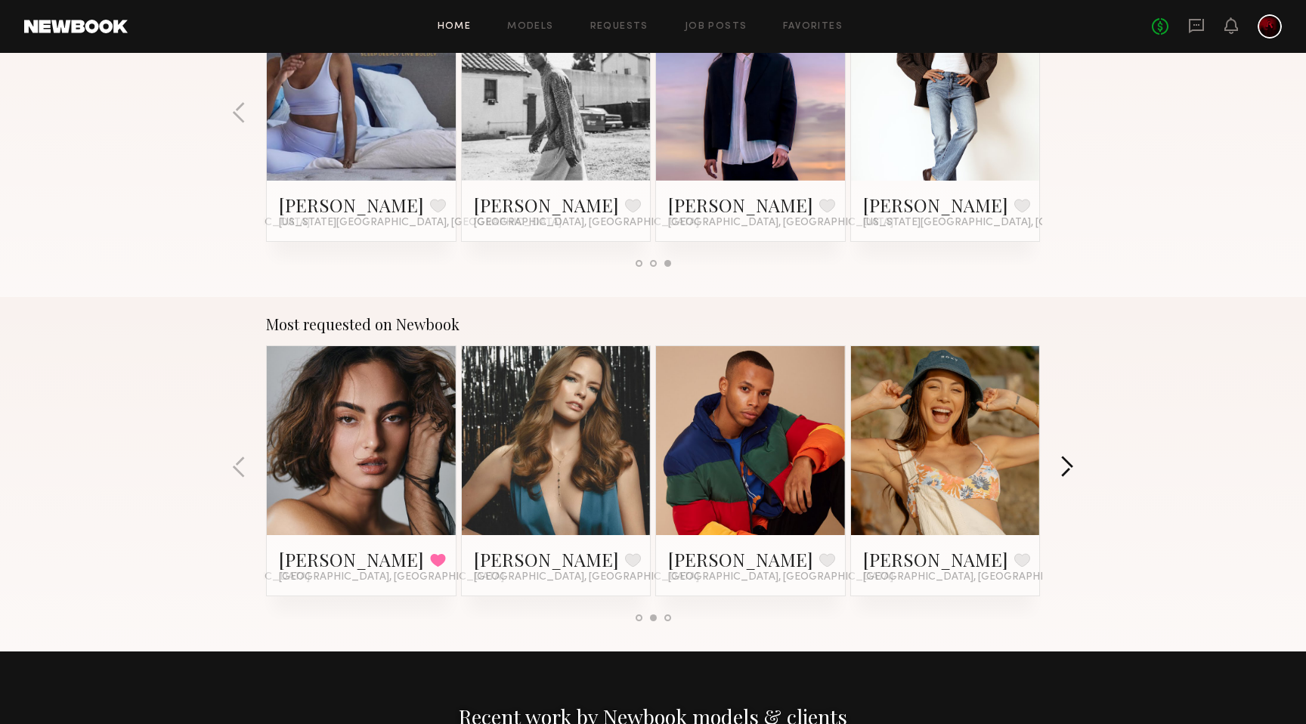
click at [1070, 469] on button "button" at bounding box center [1067, 468] width 14 height 25
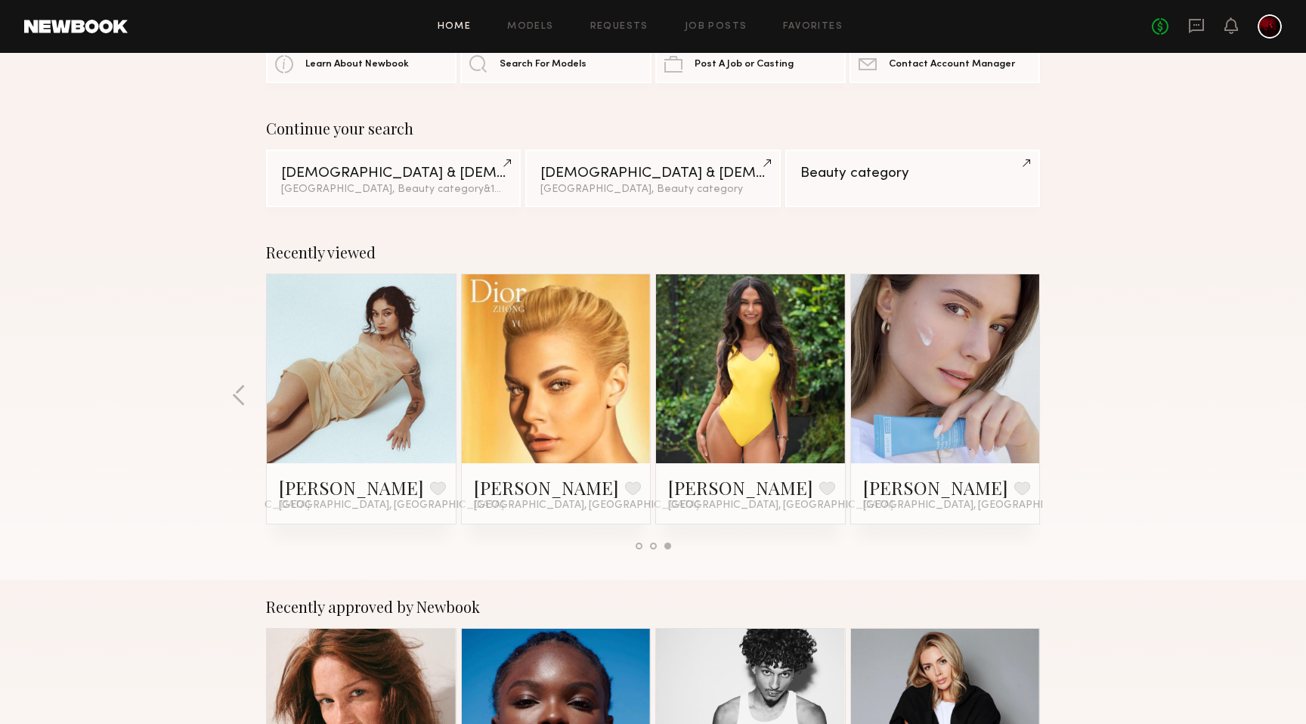
scroll to position [0, 0]
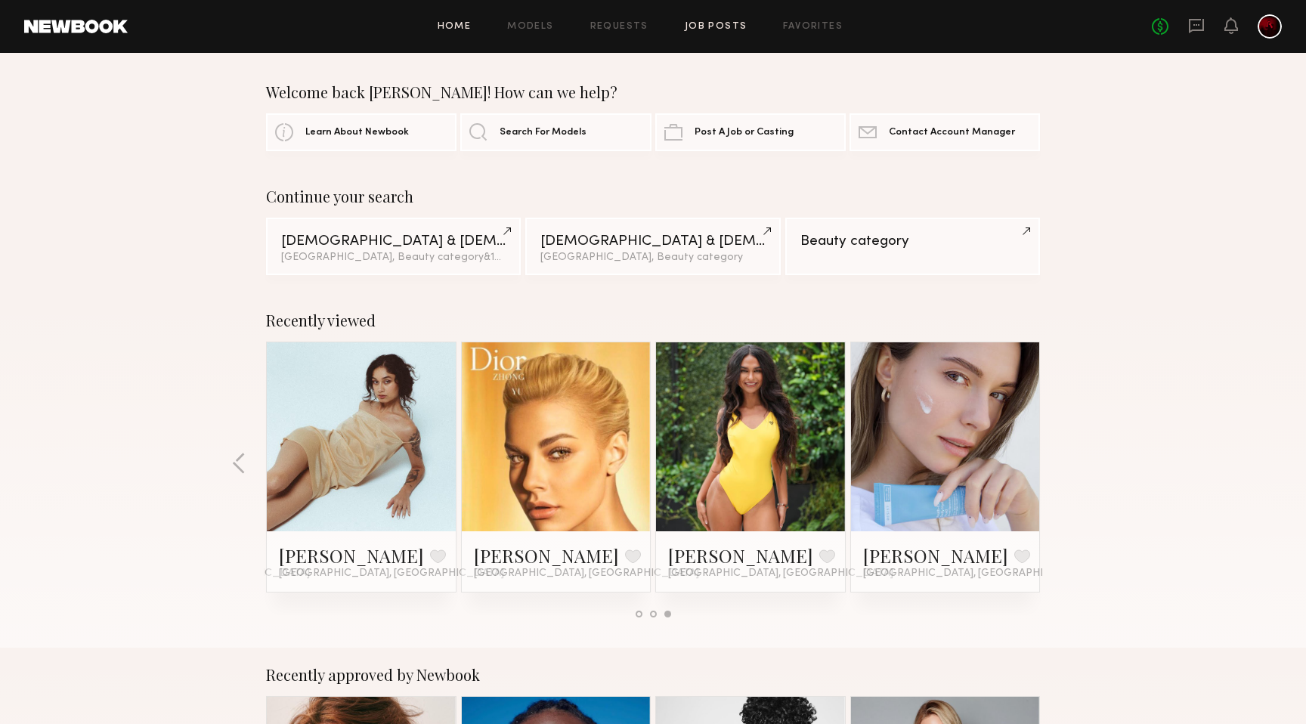
click at [704, 22] on link "Job Posts" at bounding box center [716, 27] width 63 height 10
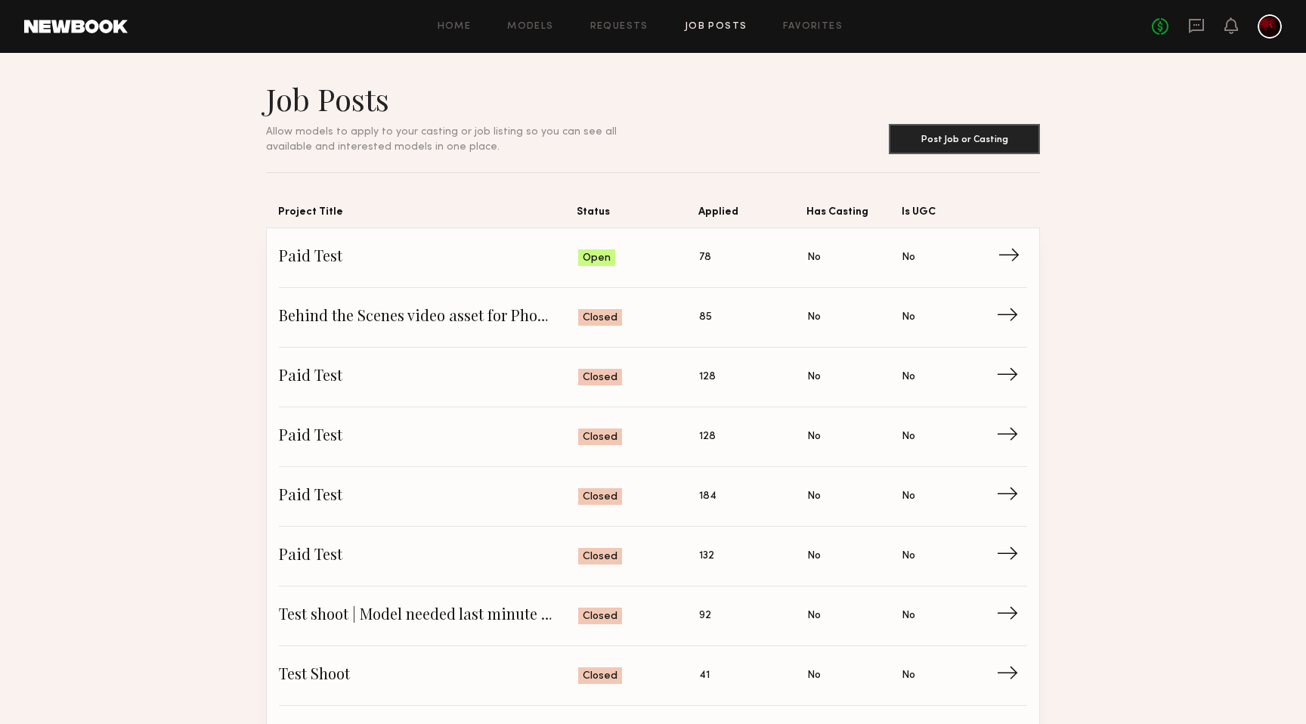
click at [655, 251] on span "Status: Open" at bounding box center [639, 257] width 122 height 23
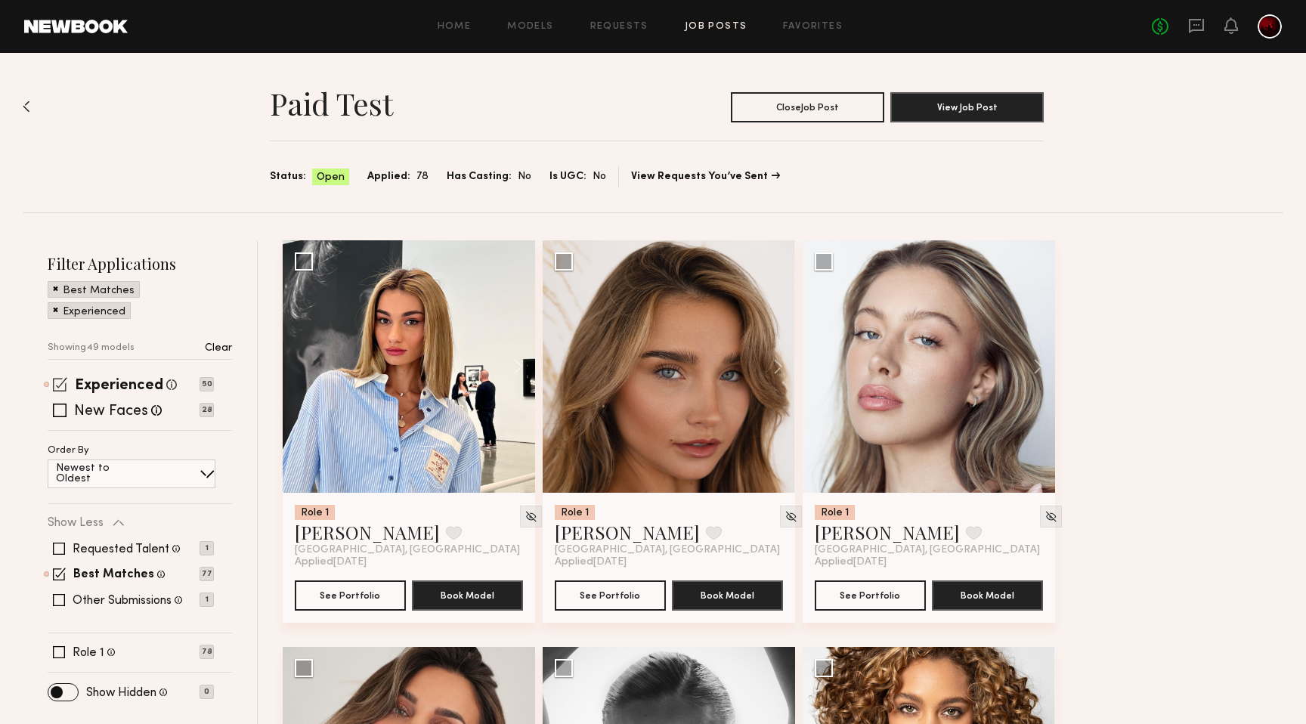
click at [60, 382] on span at bounding box center [60, 384] width 14 height 14
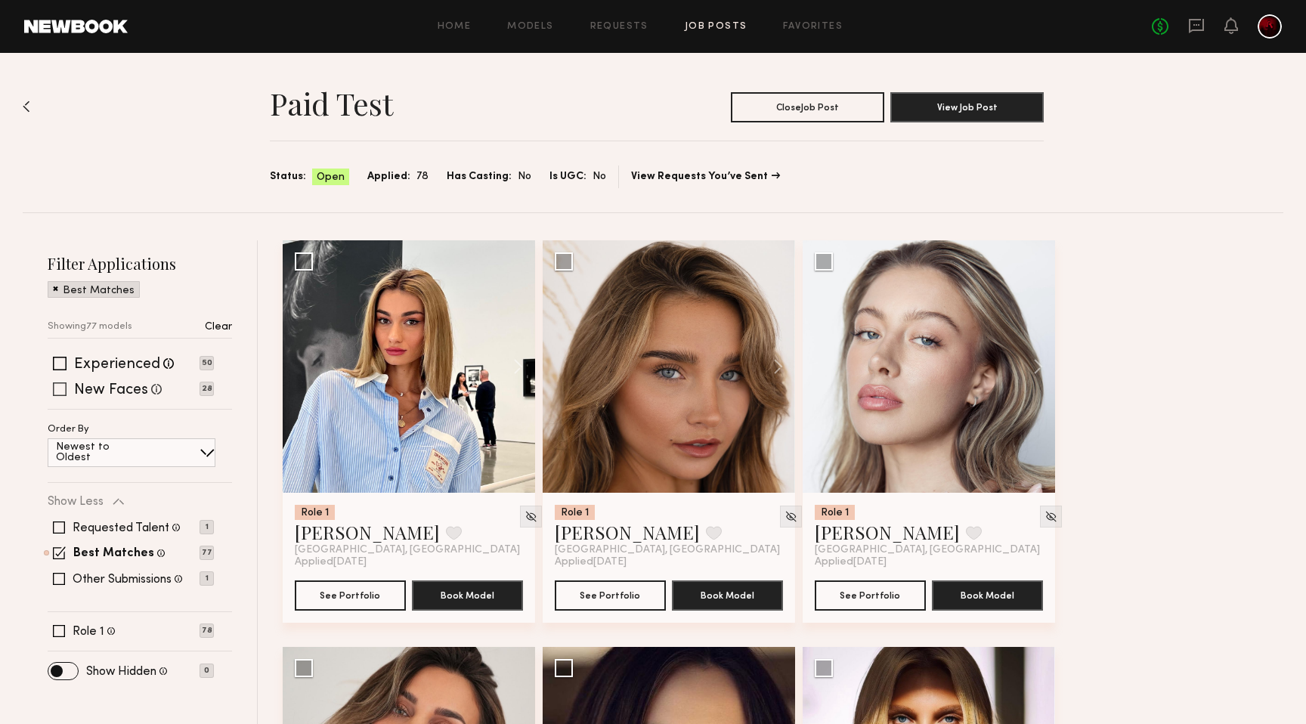
click at [57, 385] on span at bounding box center [60, 389] width 14 height 14
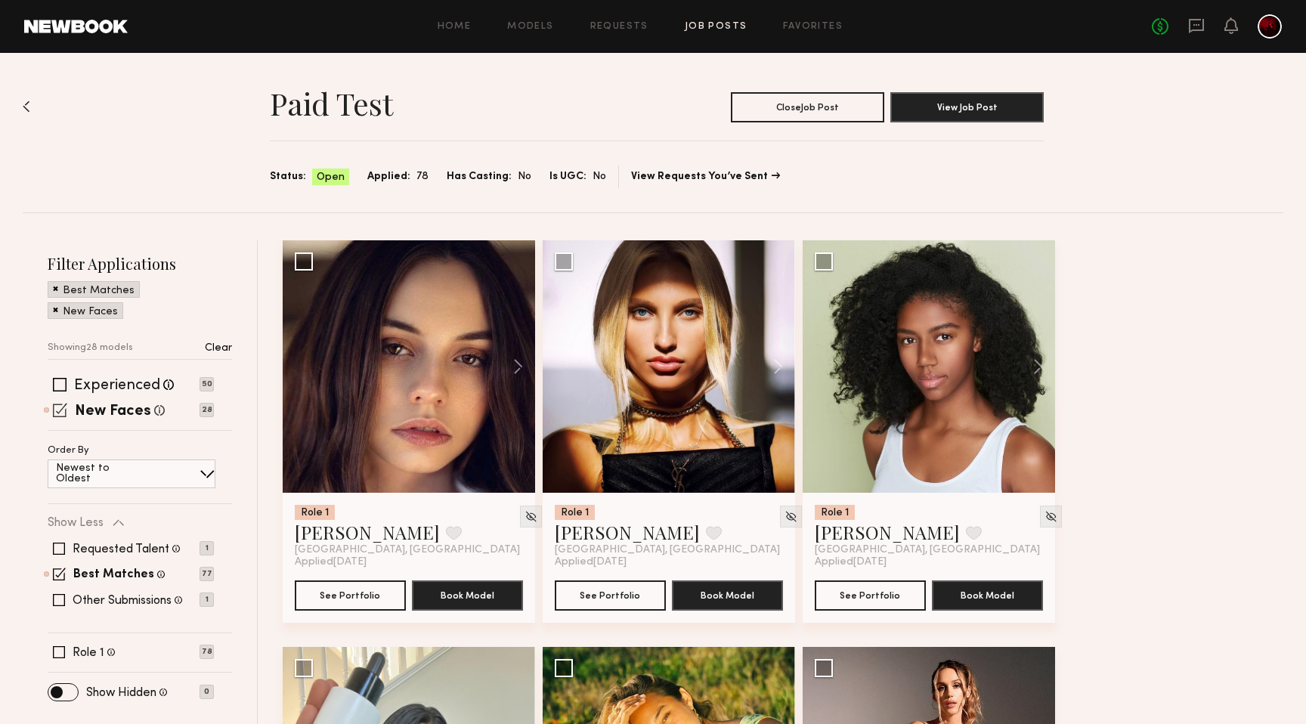
click at [59, 403] on span at bounding box center [60, 410] width 14 height 14
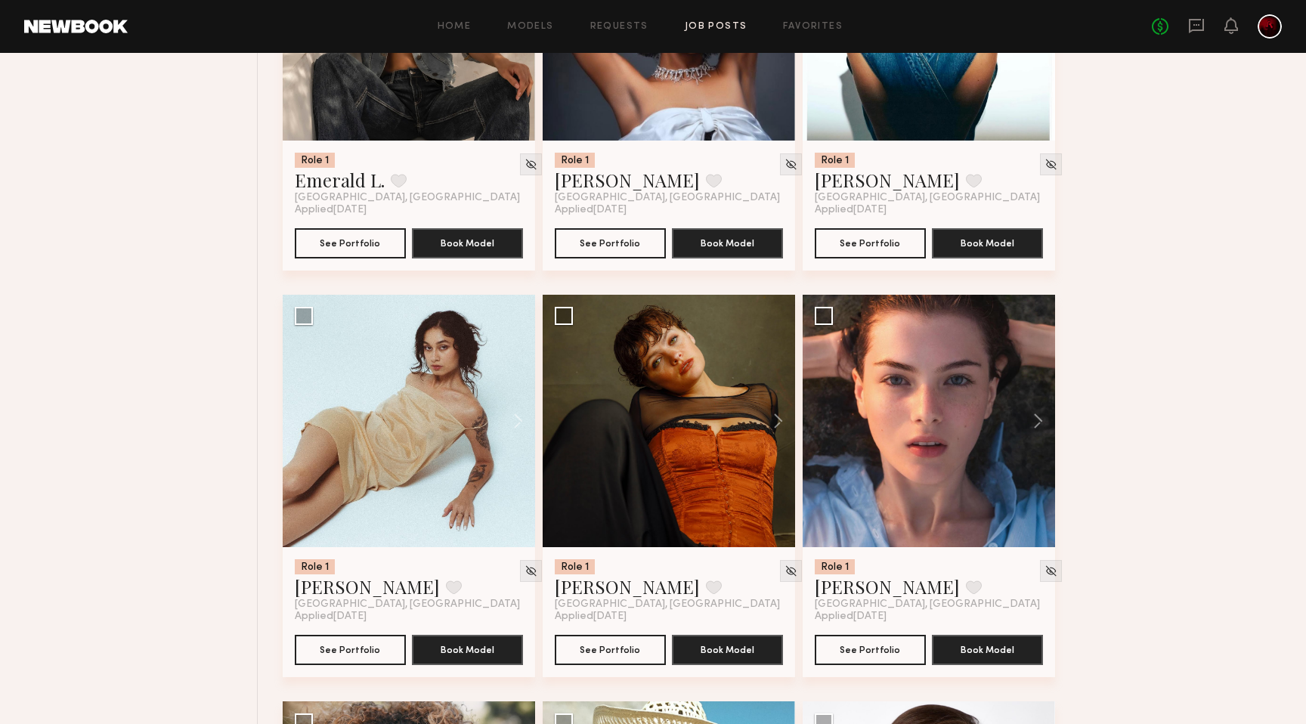
scroll to position [4014, 0]
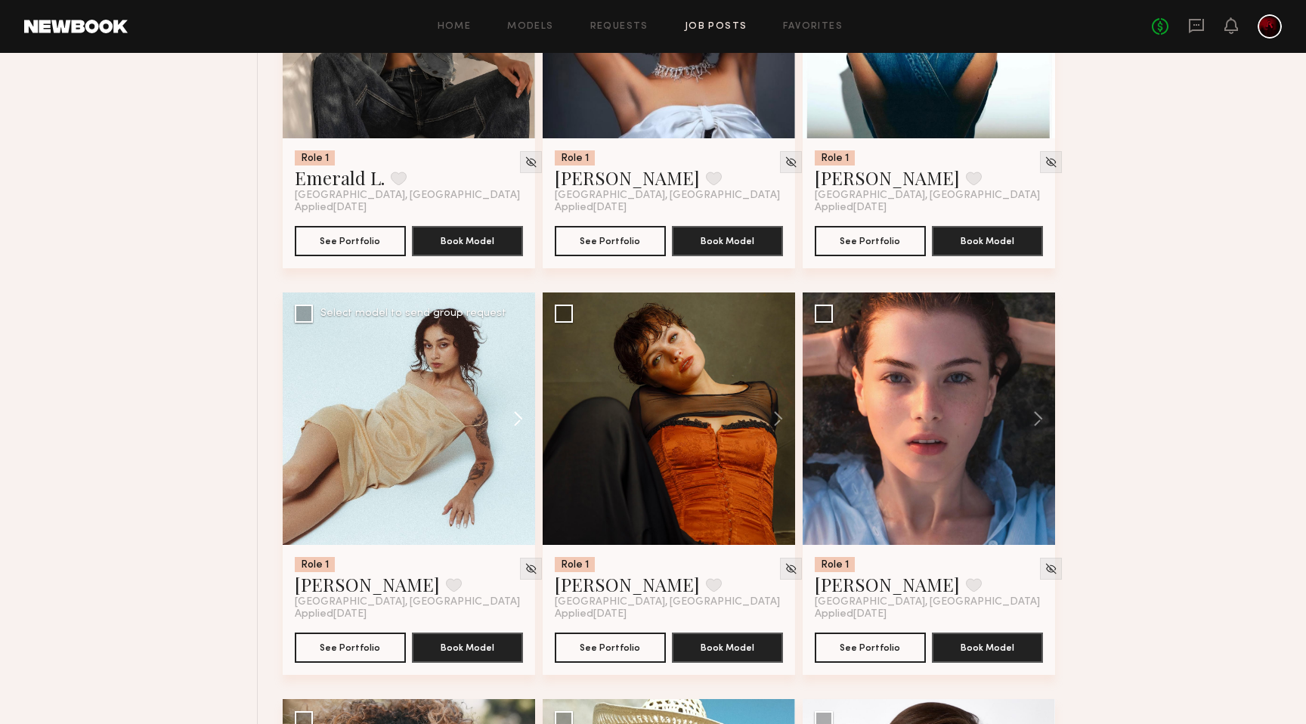
click at [504, 416] on button at bounding box center [511, 419] width 48 height 252
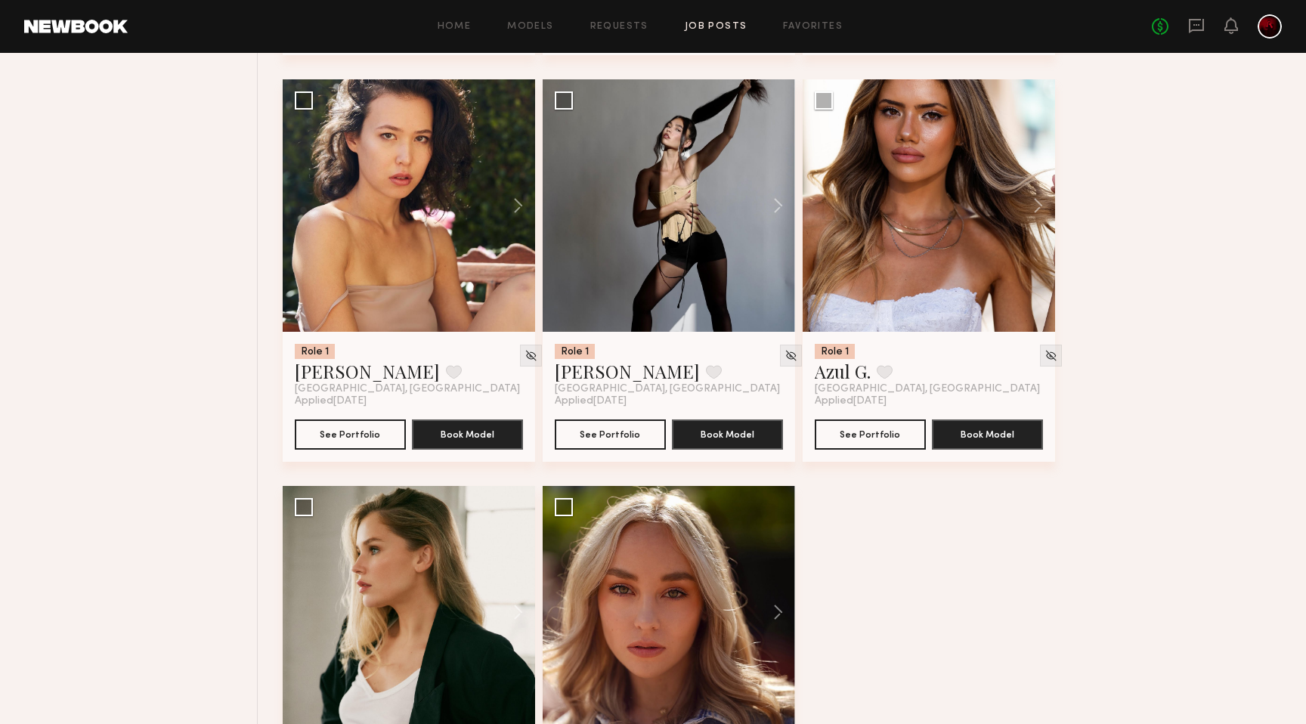
scroll to position [6262, 0]
click at [773, 203] on button at bounding box center [771, 205] width 48 height 252
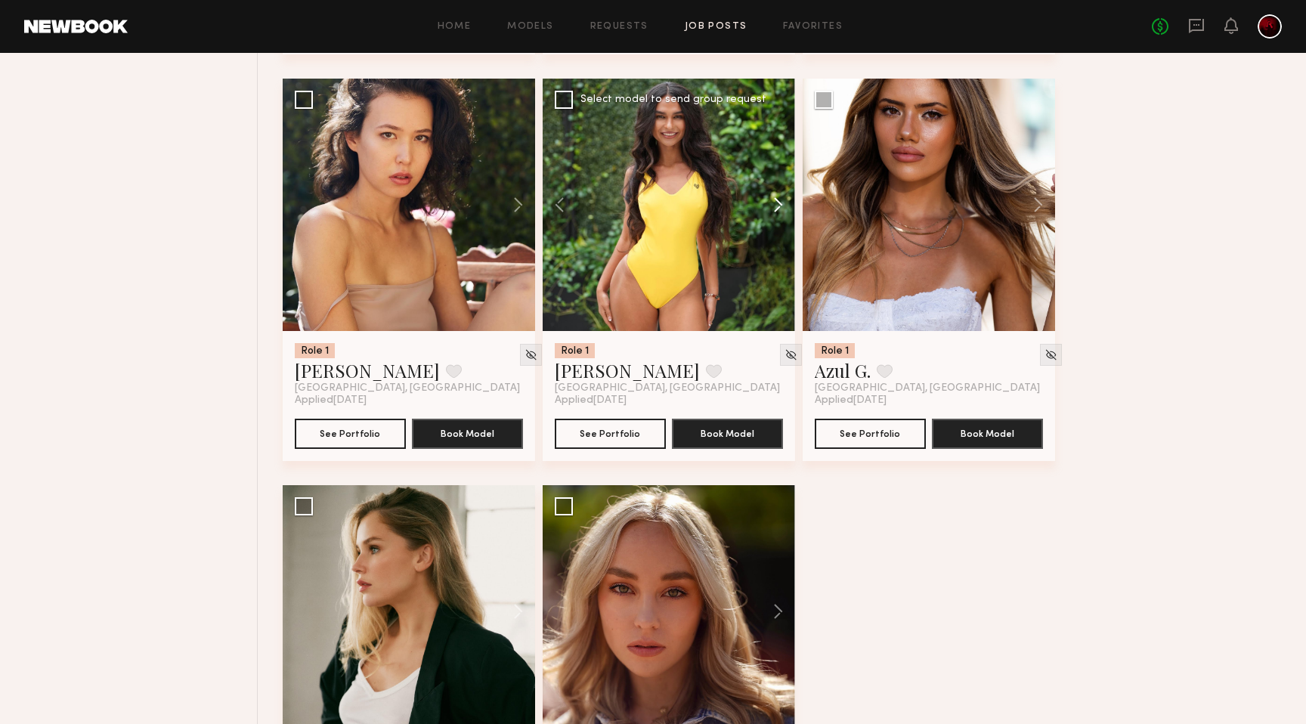
click at [773, 203] on button at bounding box center [771, 205] width 48 height 252
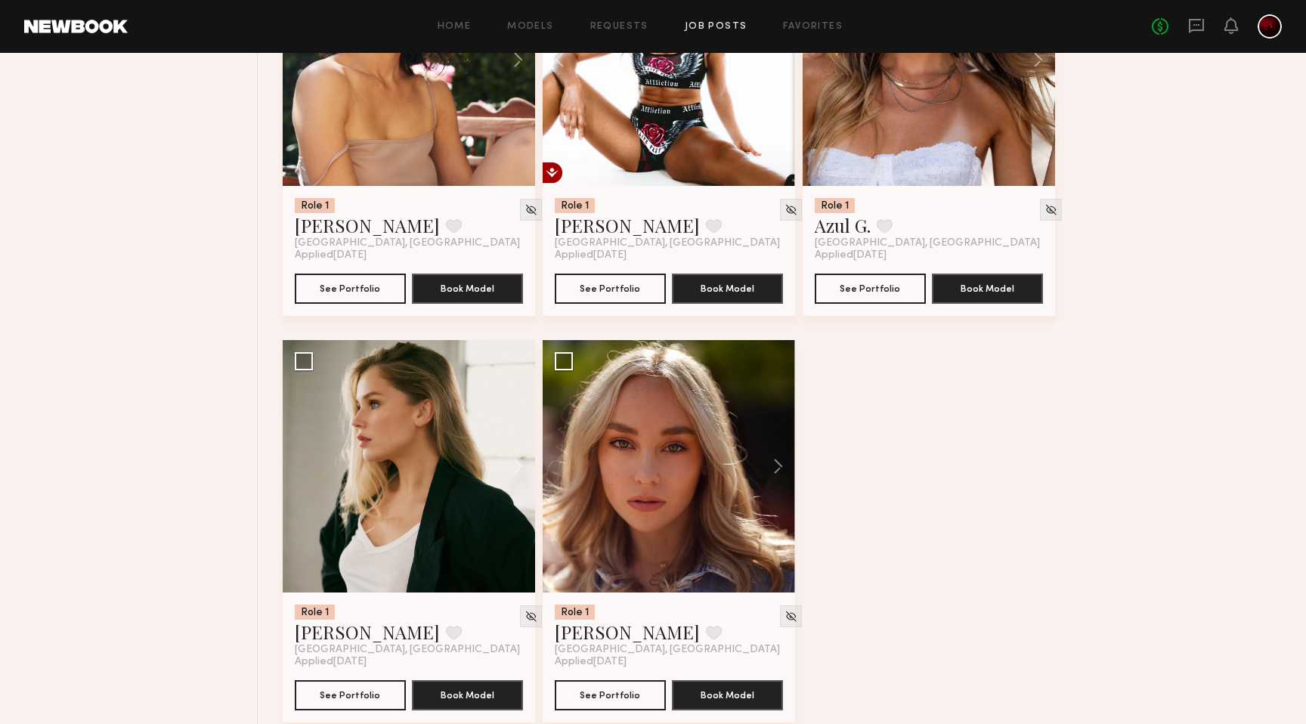
scroll to position [6435, 0]
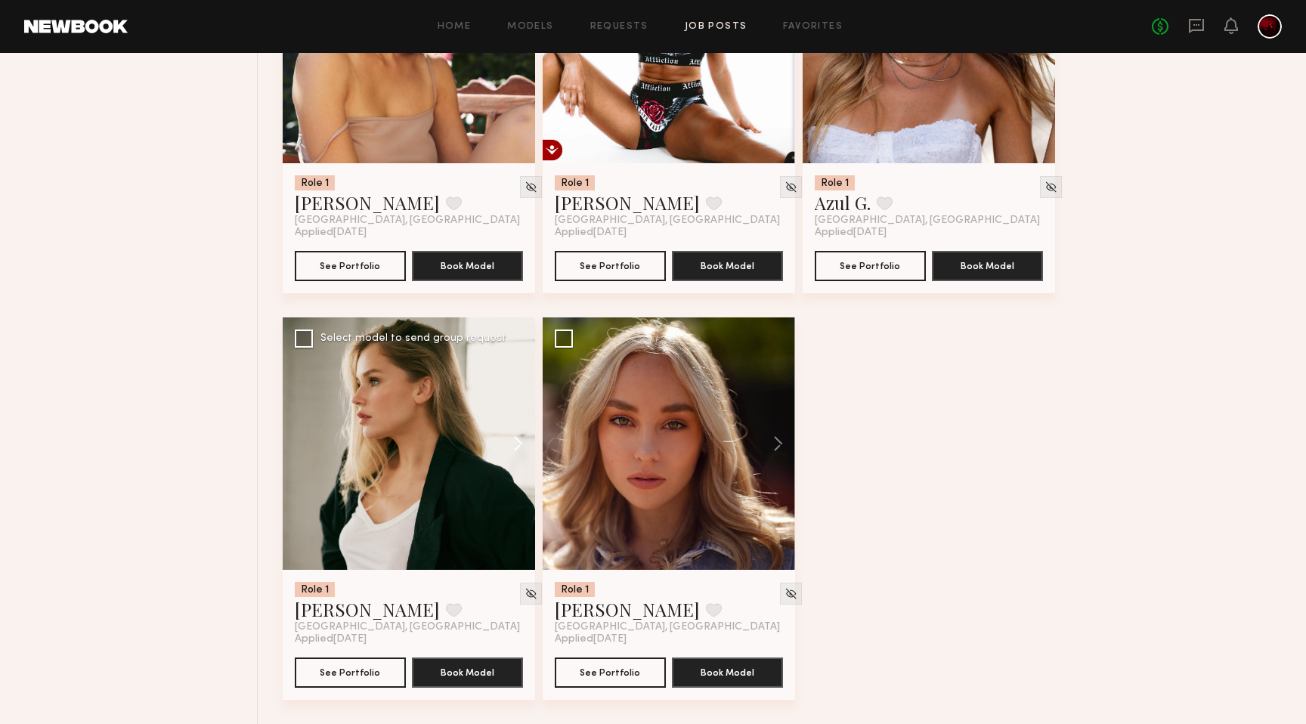
click at [516, 447] on button at bounding box center [511, 443] width 48 height 252
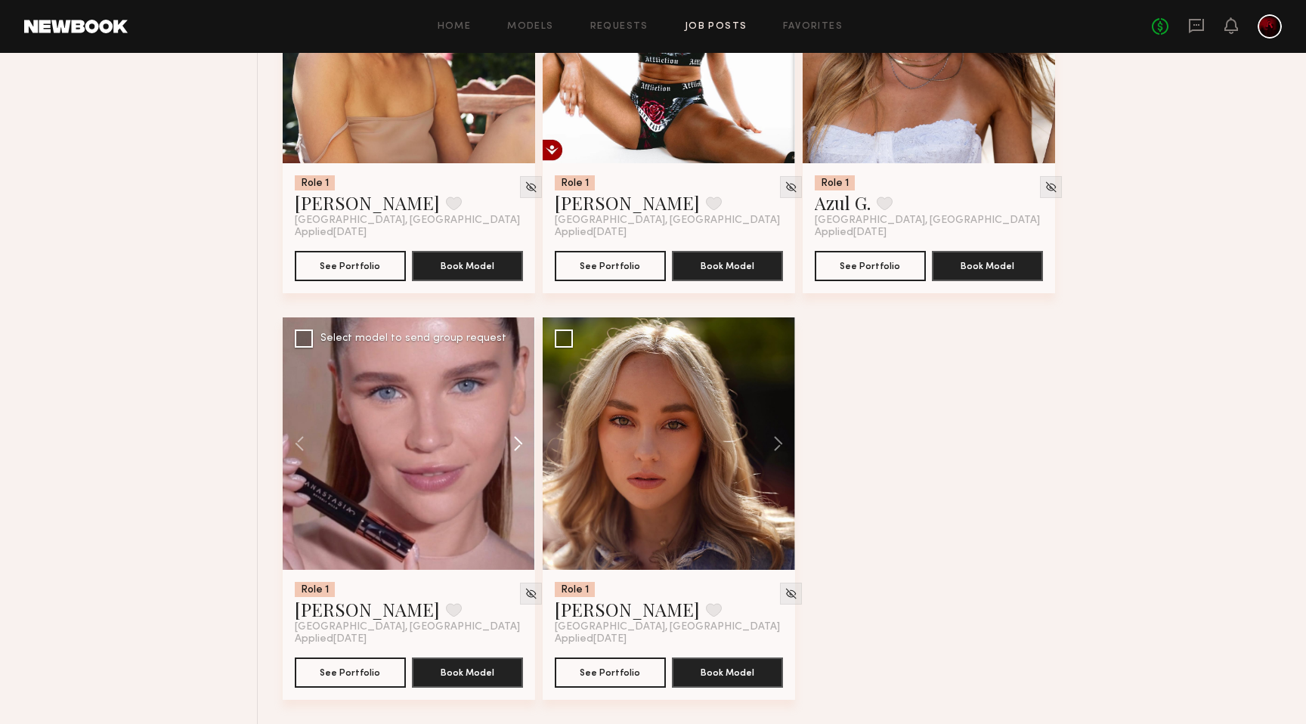
click at [516, 447] on button at bounding box center [511, 443] width 48 height 252
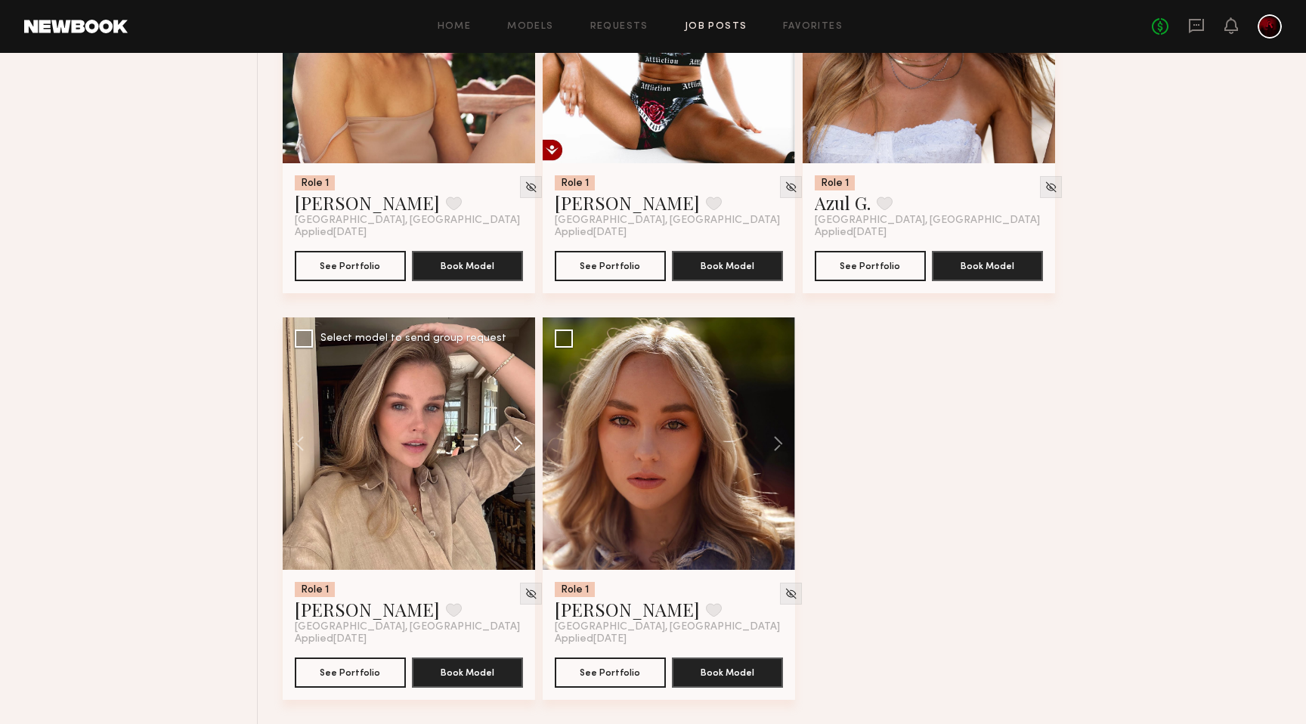
click at [516, 447] on button at bounding box center [511, 443] width 48 height 252
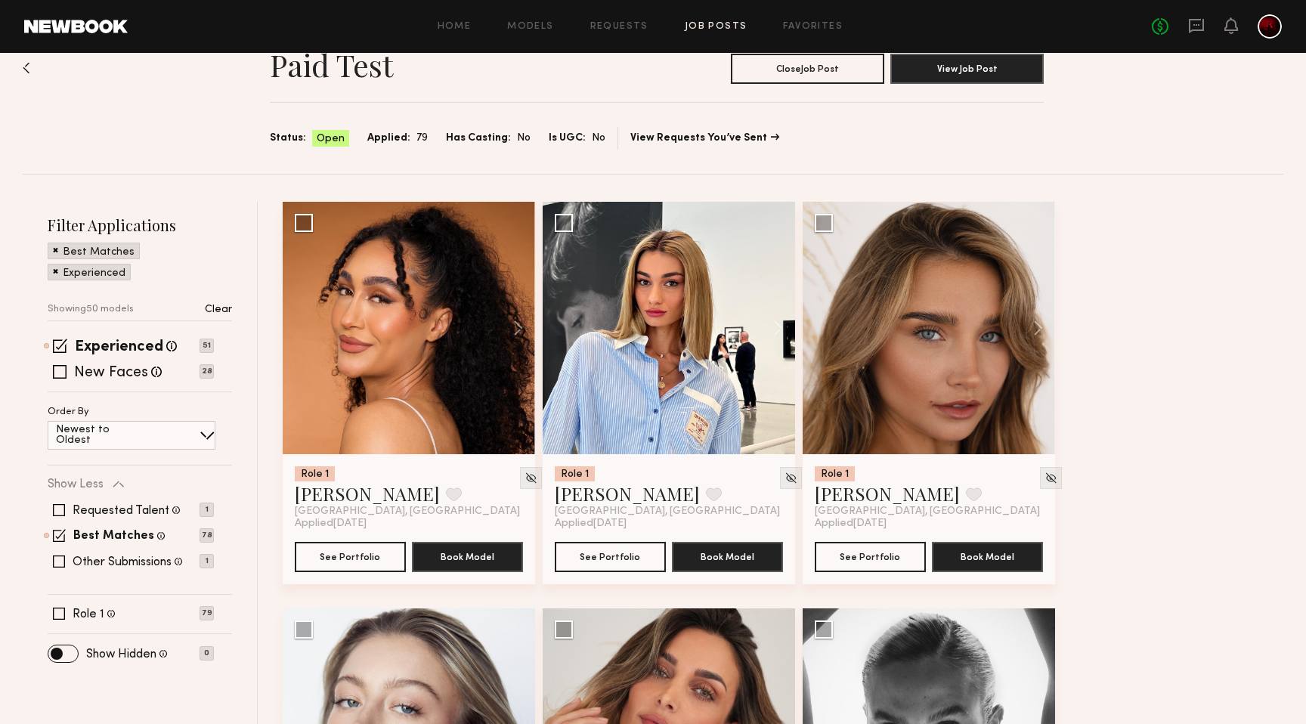
scroll to position [0, 0]
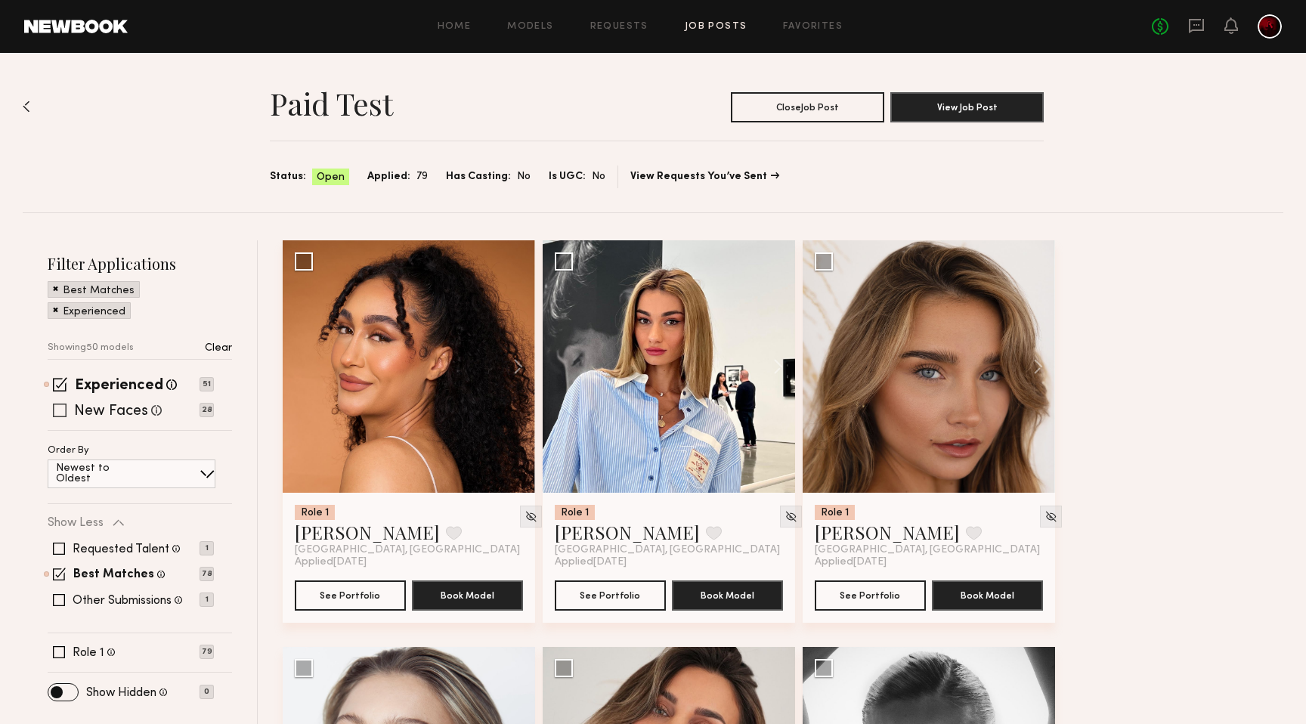
click at [63, 407] on span at bounding box center [60, 411] width 14 height 14
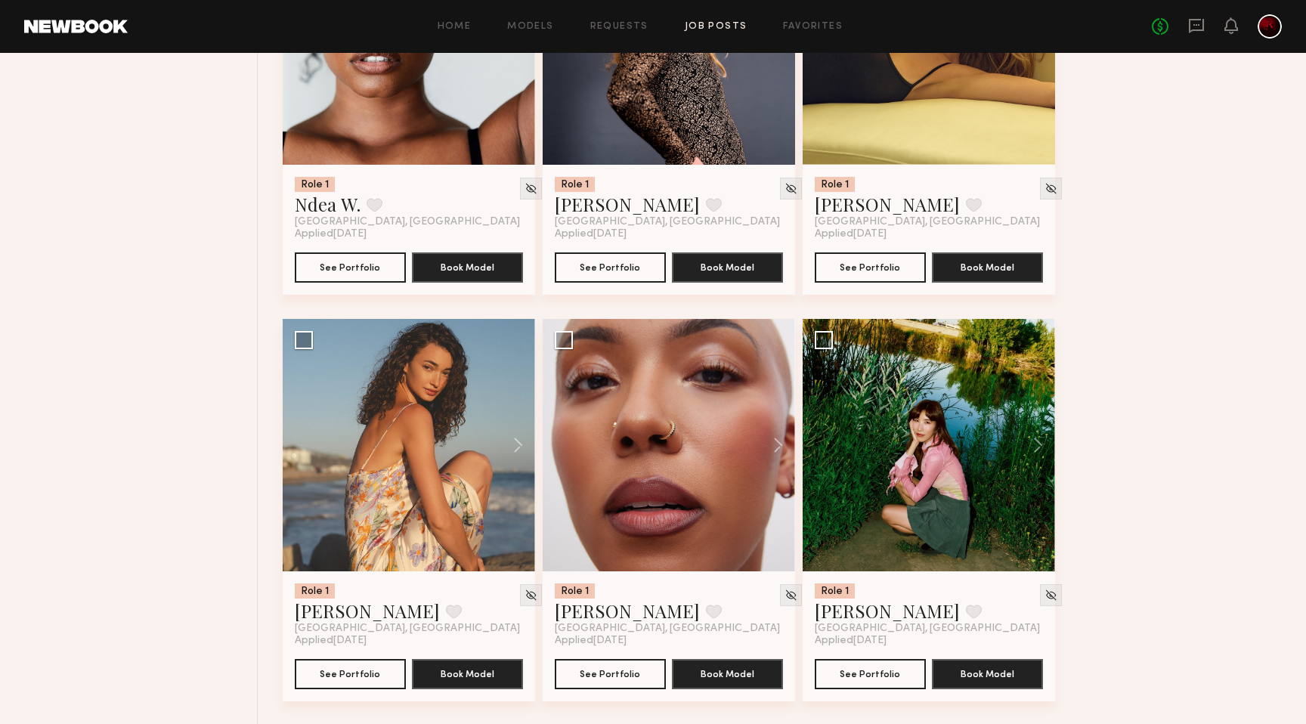
scroll to position [4914, 0]
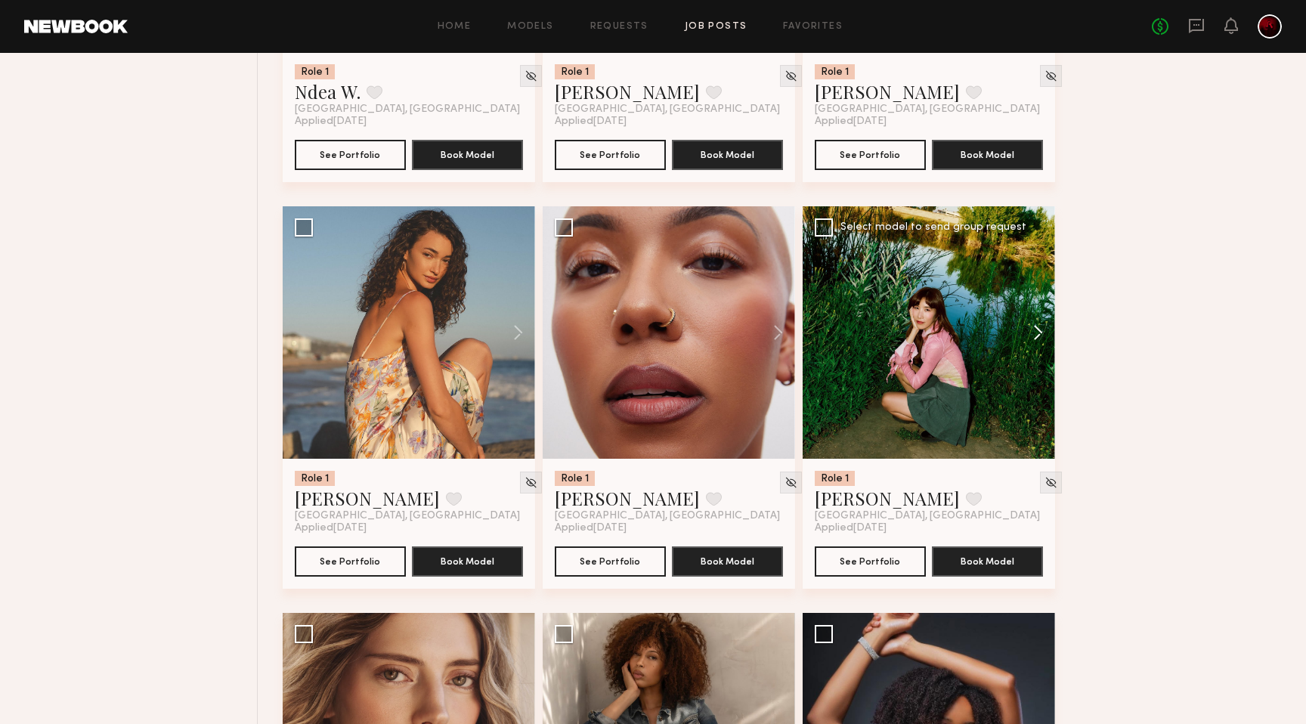
click at [1041, 345] on button at bounding box center [1031, 332] width 48 height 252
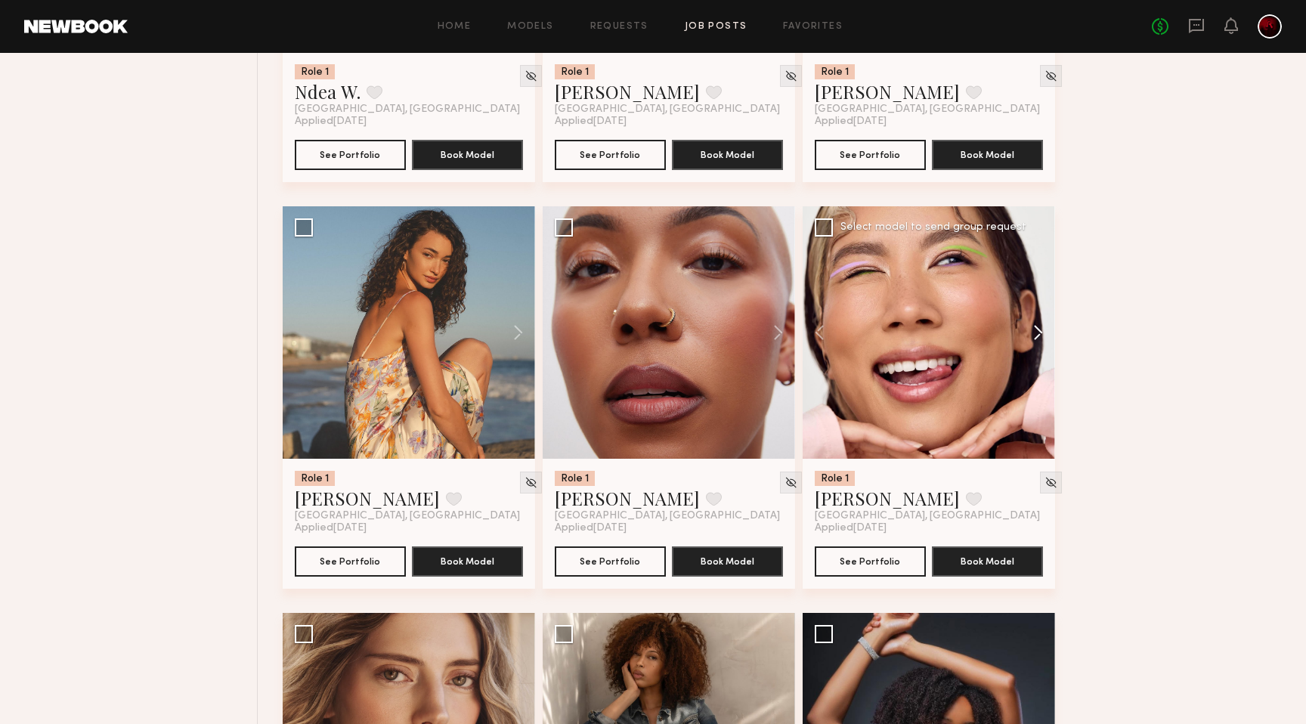
click at [1041, 345] on button at bounding box center [1031, 332] width 48 height 252
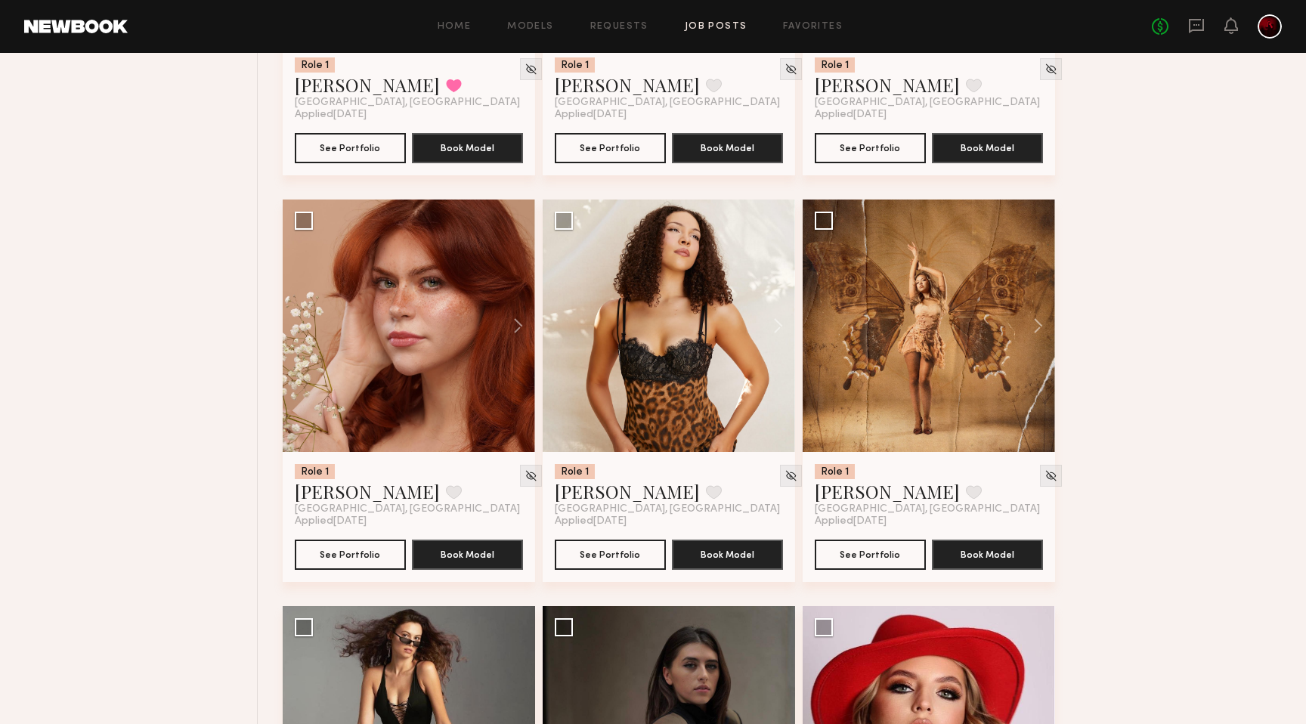
scroll to position [7768, 0]
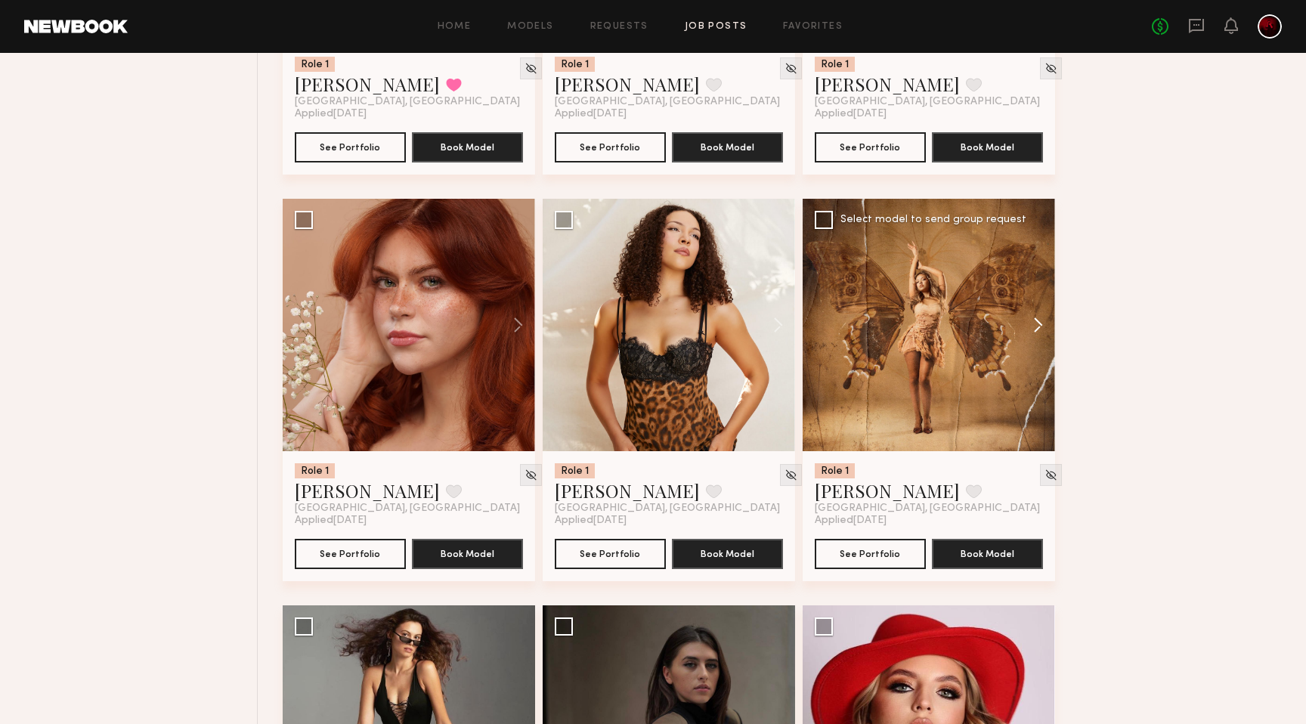
click at [1039, 338] on button at bounding box center [1031, 325] width 48 height 252
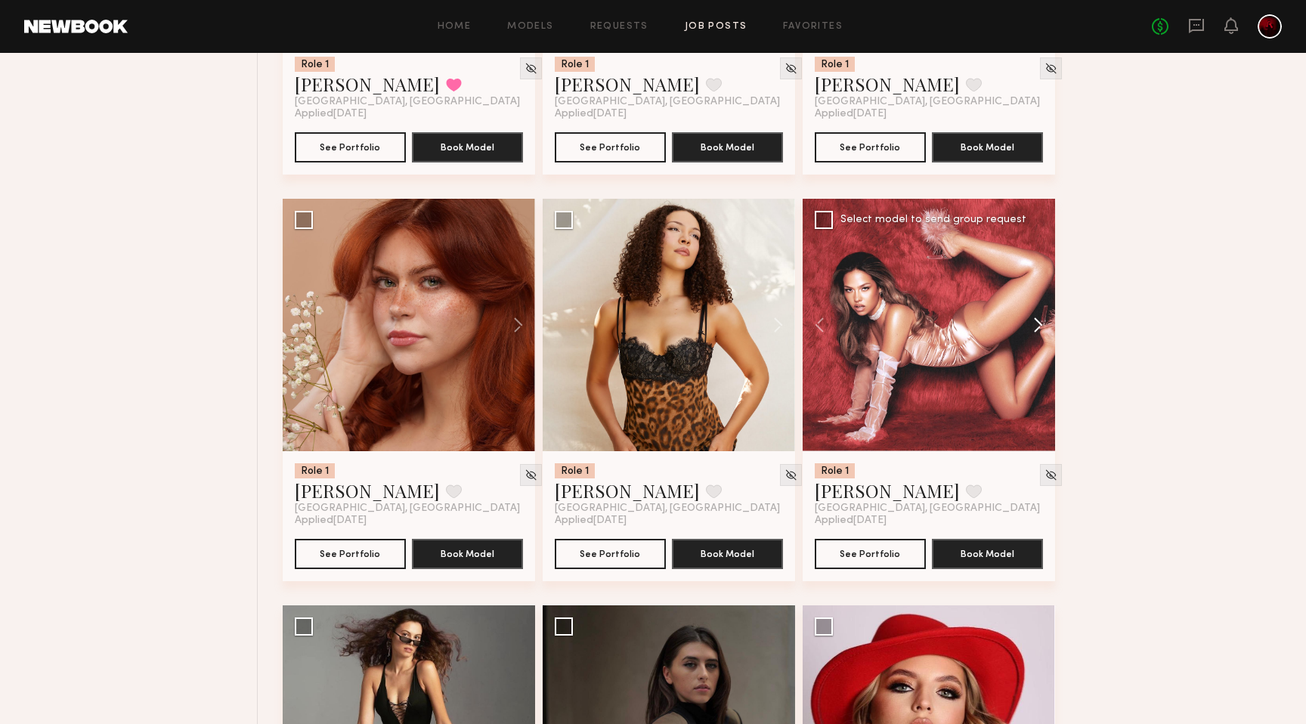
click at [1039, 338] on button at bounding box center [1031, 325] width 48 height 252
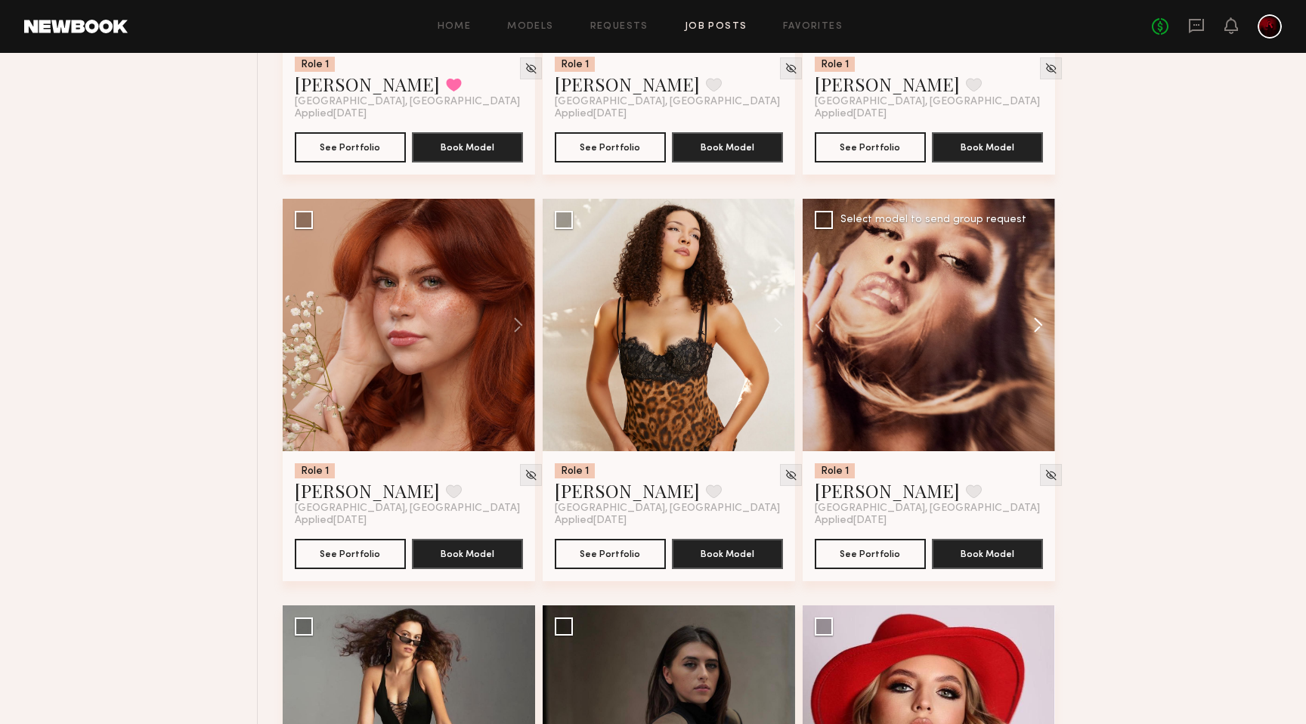
click at [1039, 338] on button at bounding box center [1031, 325] width 48 height 252
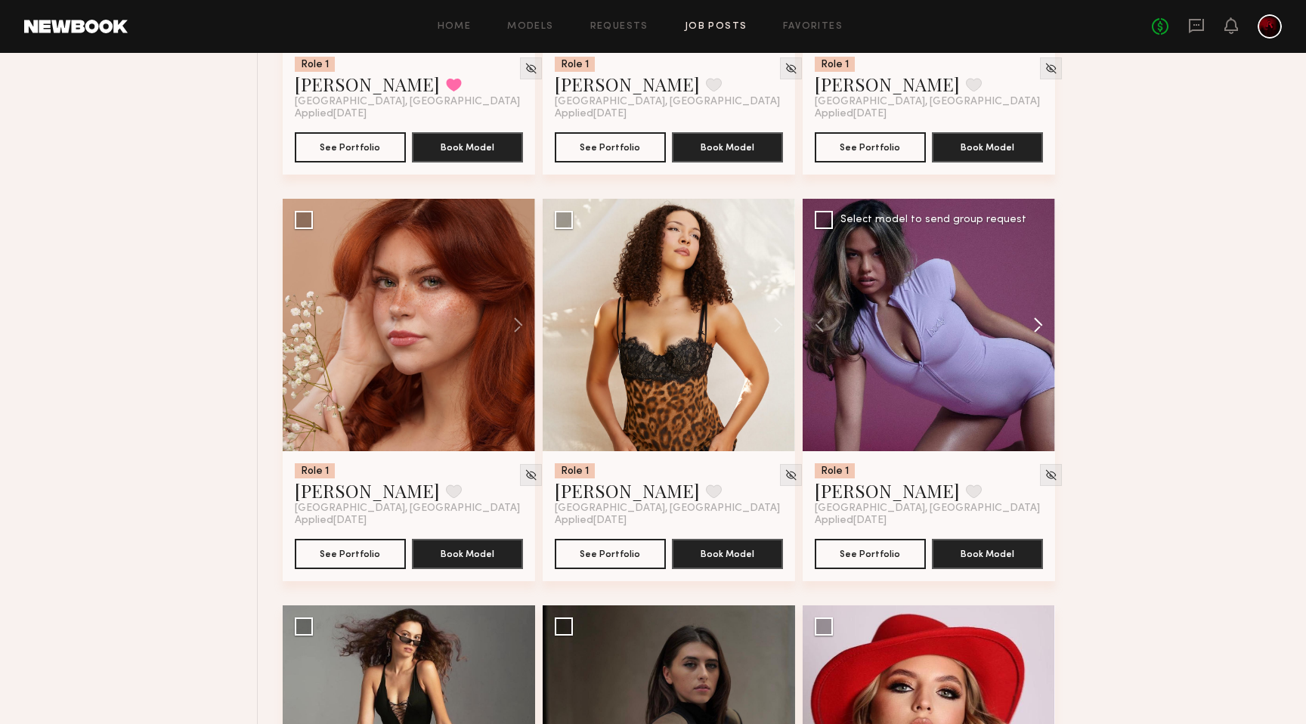
click at [1039, 337] on button at bounding box center [1031, 325] width 48 height 252
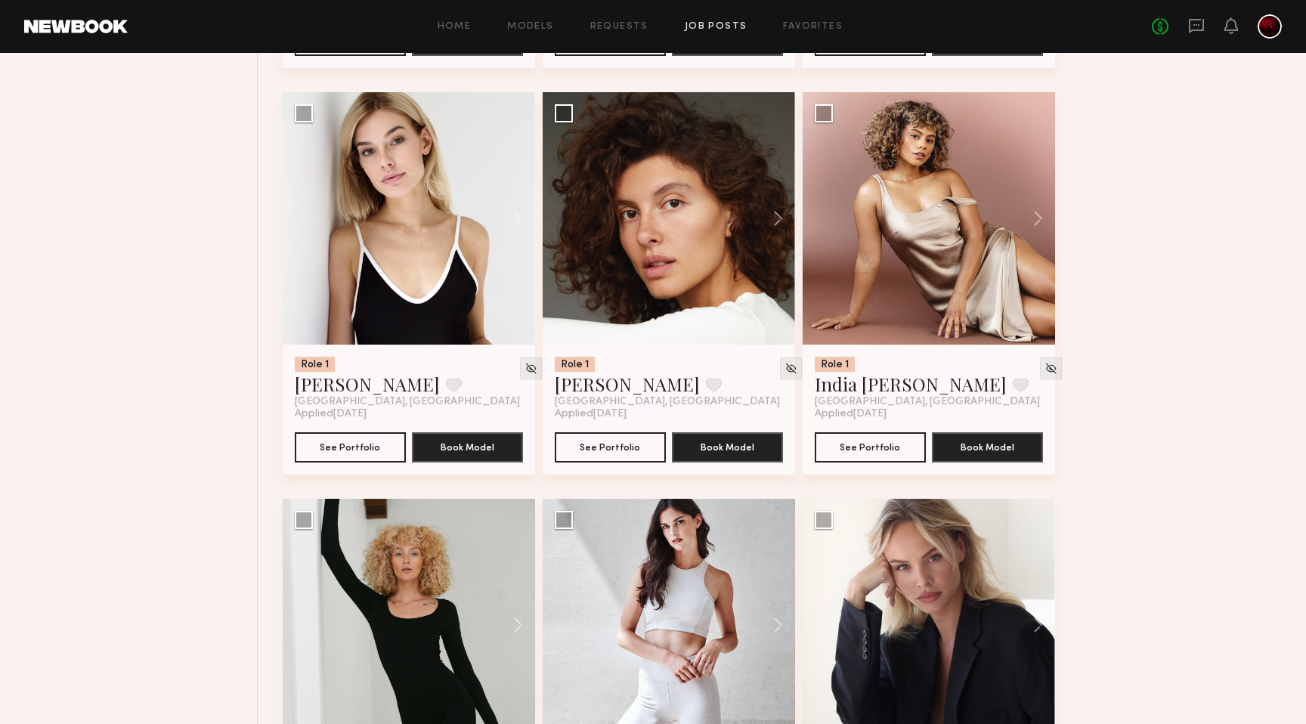
scroll to position [8691, 0]
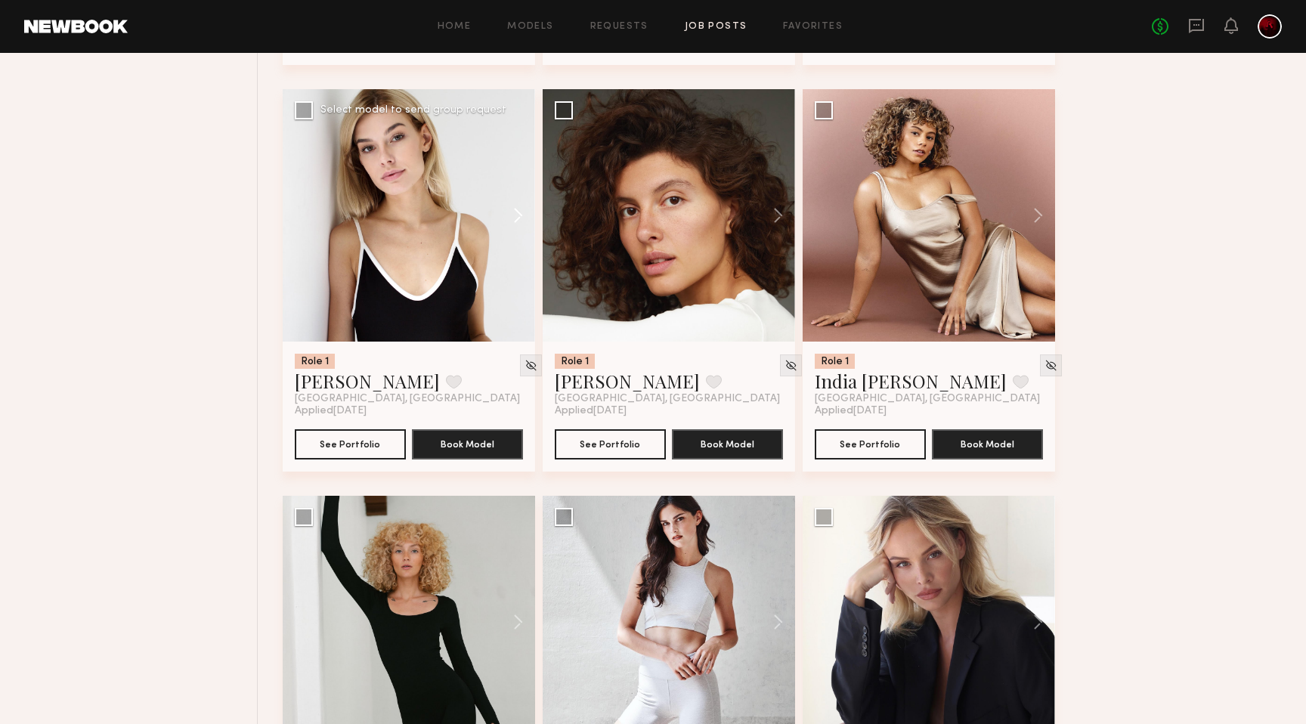
click at [511, 231] on button at bounding box center [511, 215] width 48 height 252
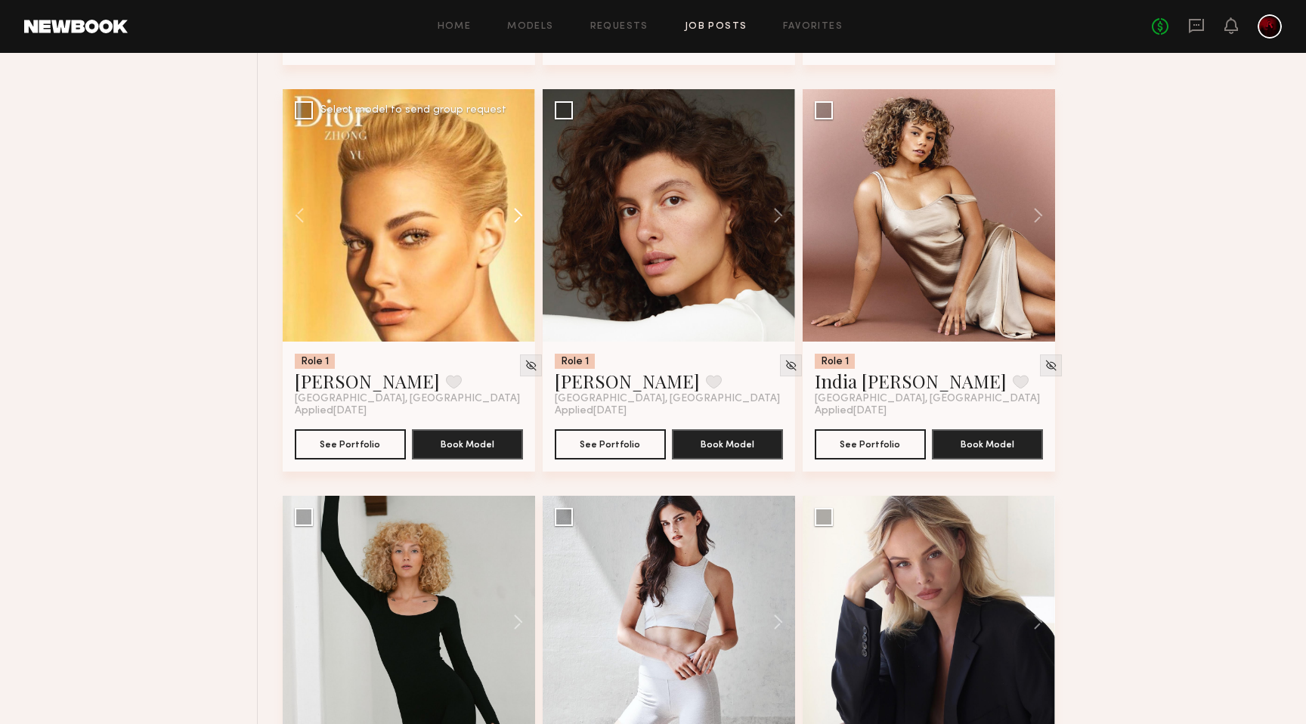
click at [511, 231] on button at bounding box center [511, 215] width 48 height 252
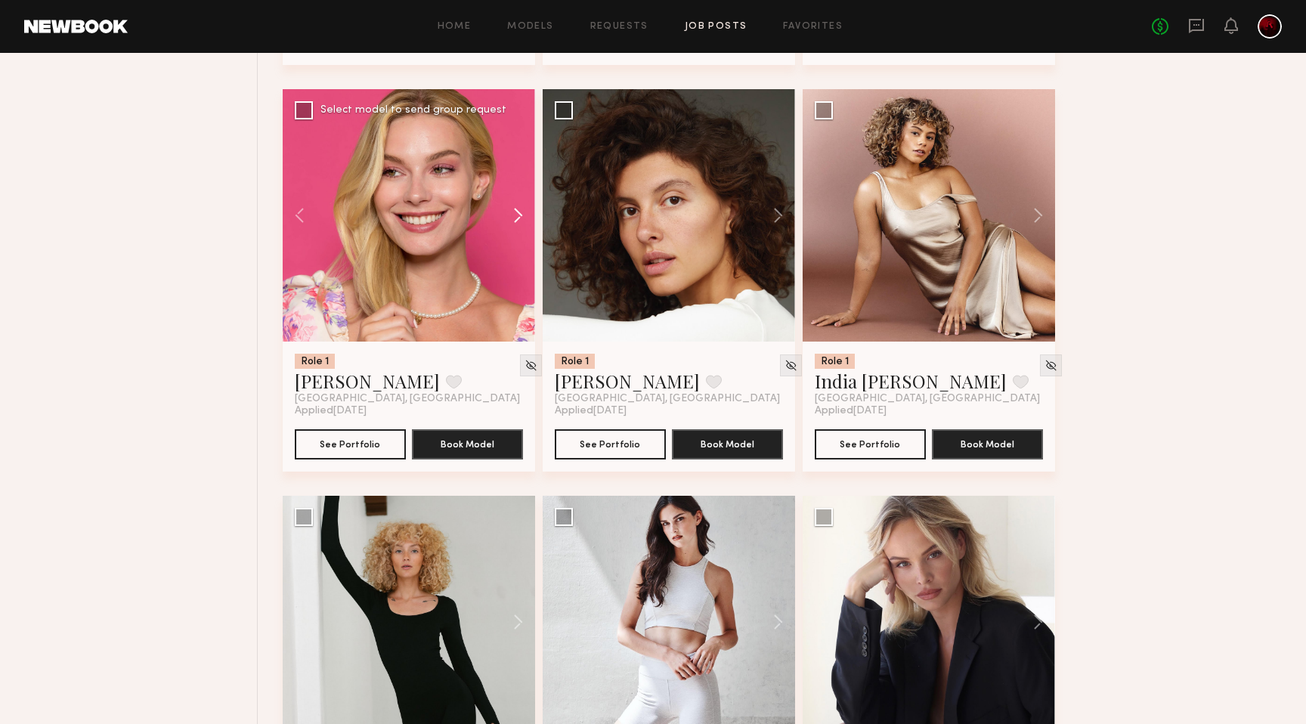
click at [511, 231] on button at bounding box center [511, 215] width 48 height 252
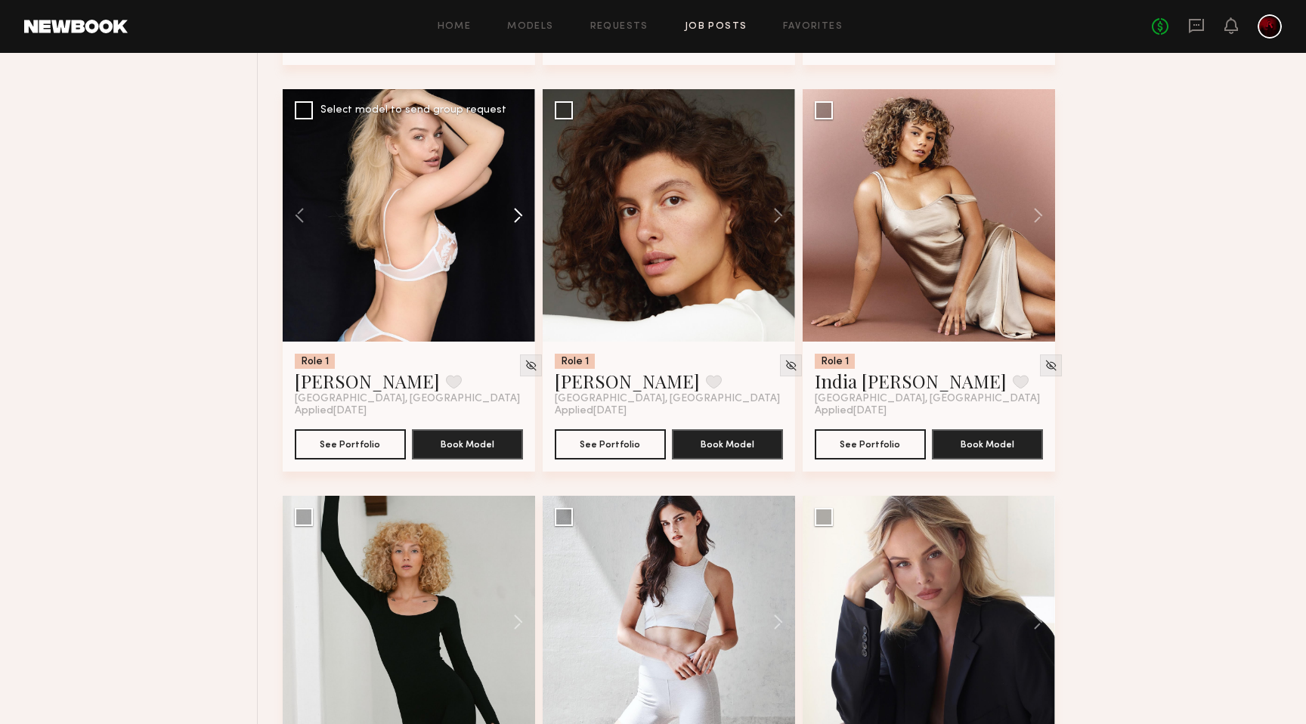
click at [511, 231] on button at bounding box center [511, 215] width 48 height 252
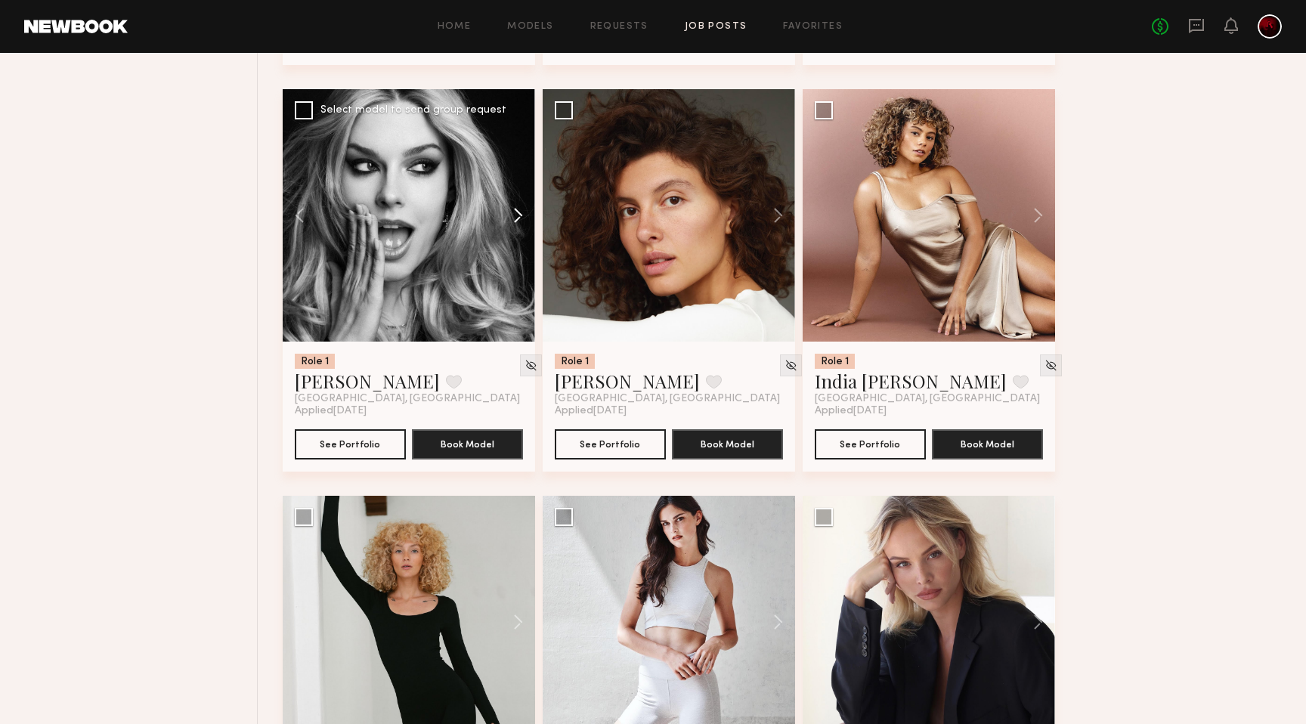
click at [511, 231] on button at bounding box center [511, 215] width 48 height 252
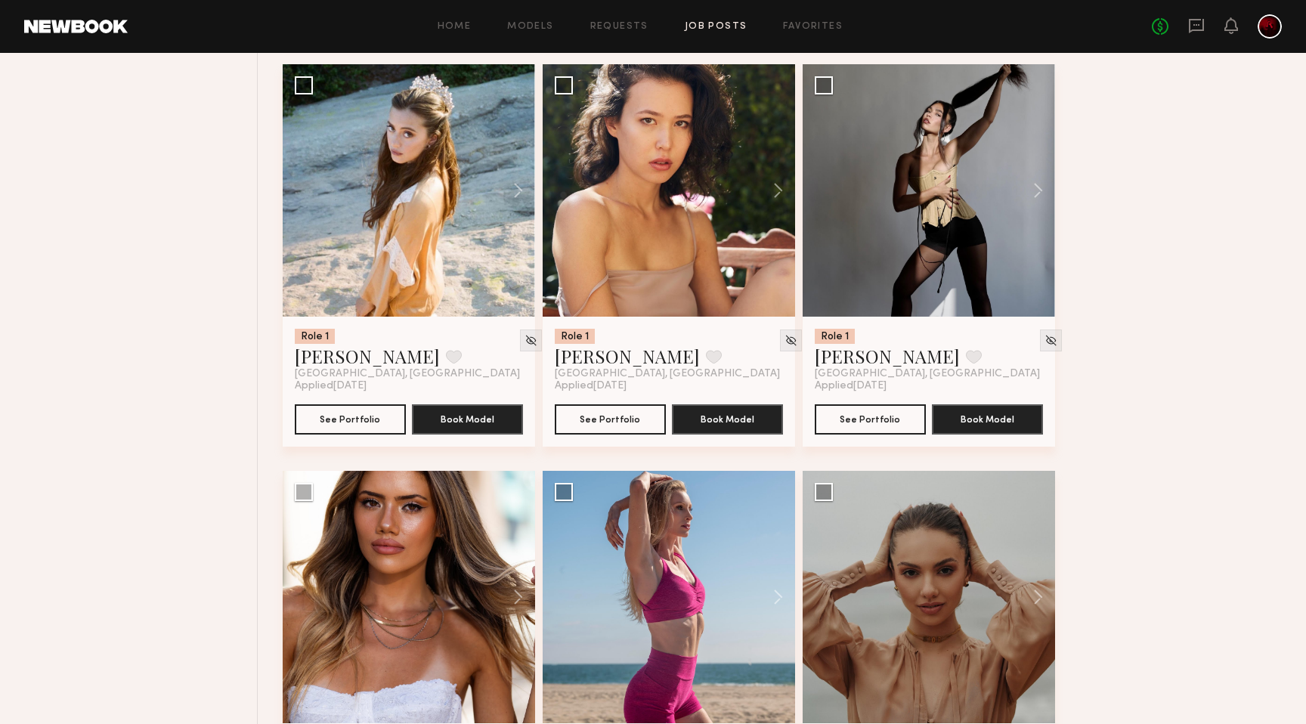
scroll to position [9526, 0]
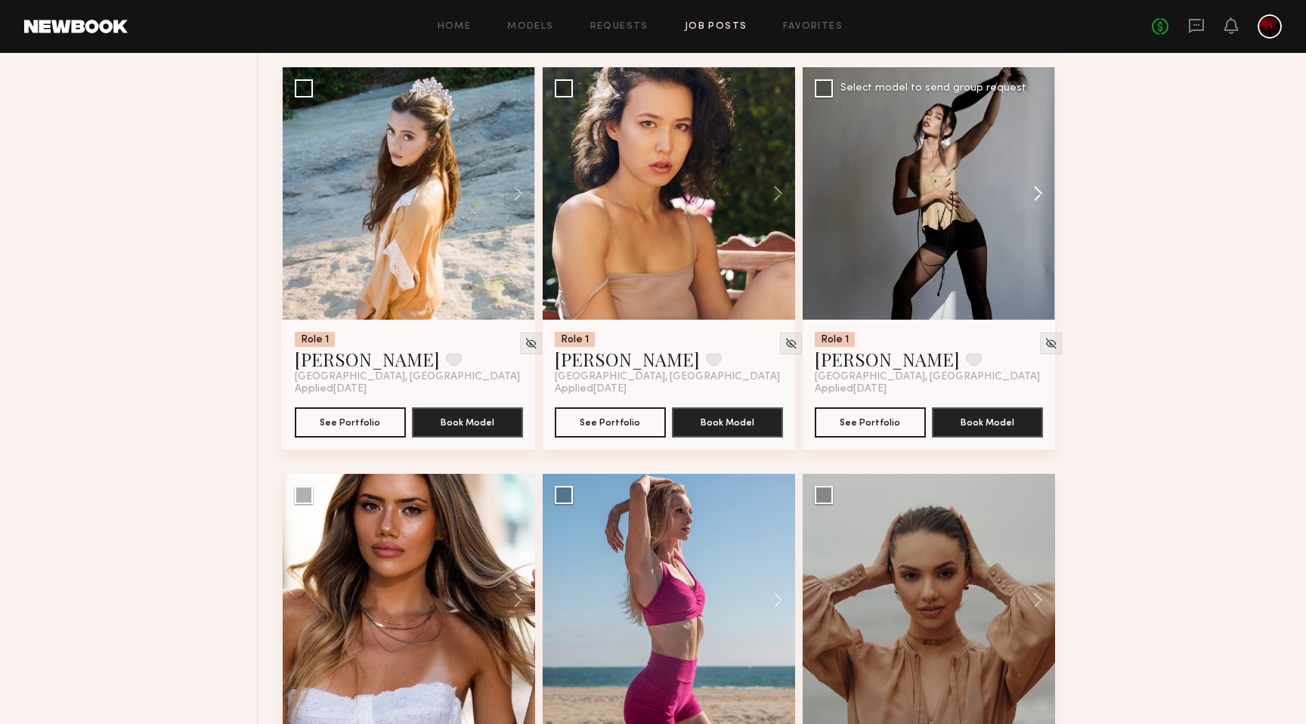
click at [1030, 203] on button at bounding box center [1031, 193] width 48 height 252
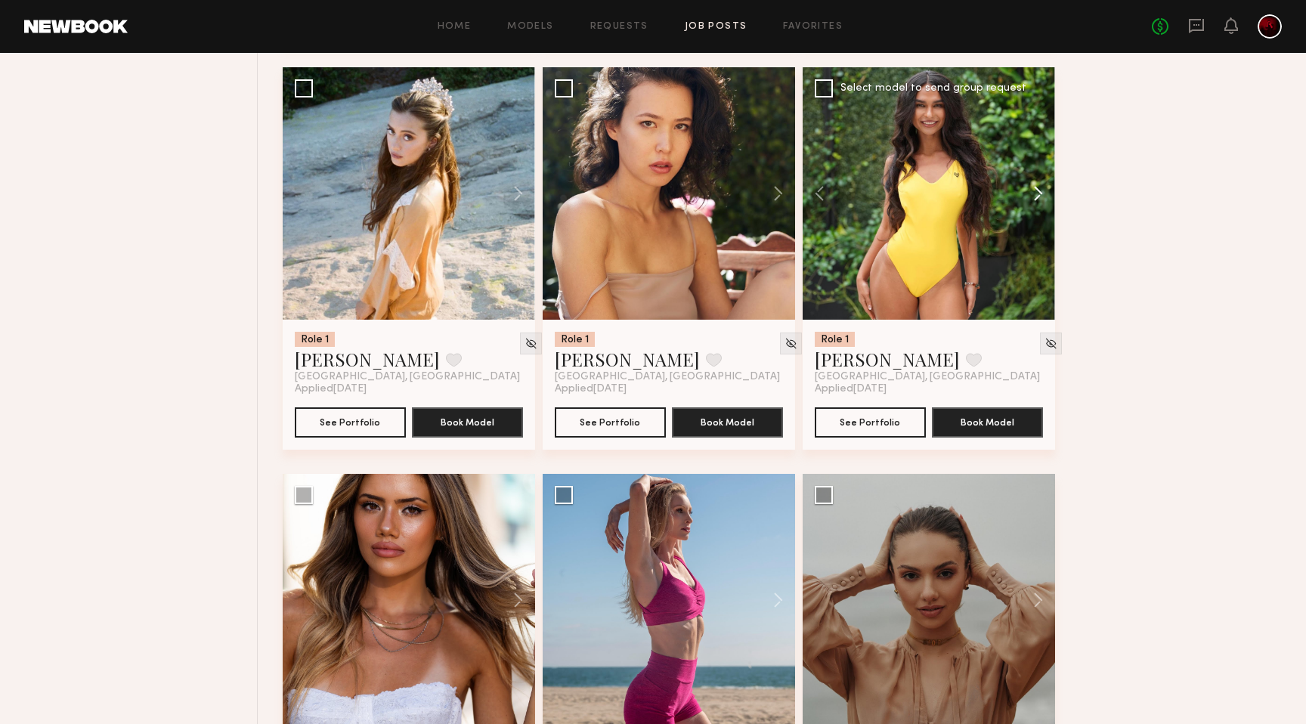
click at [1030, 203] on button at bounding box center [1031, 193] width 48 height 252
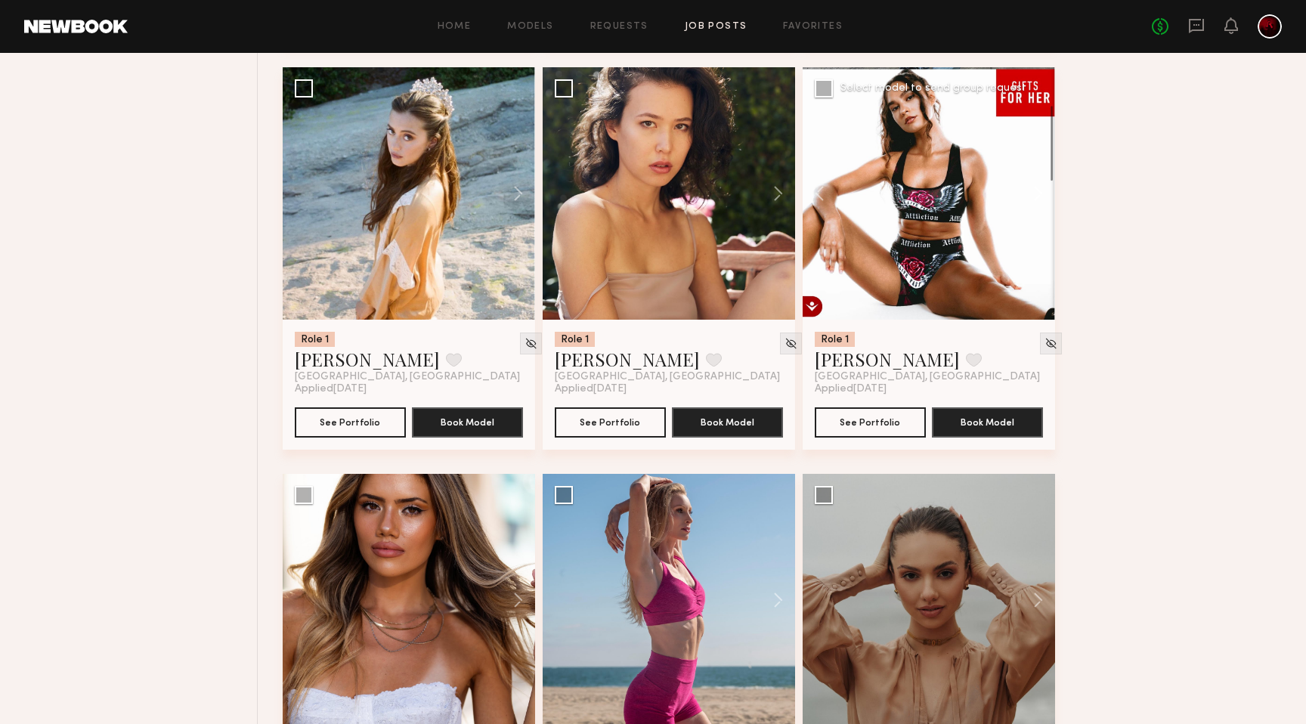
click at [1030, 203] on button at bounding box center [1031, 193] width 48 height 252
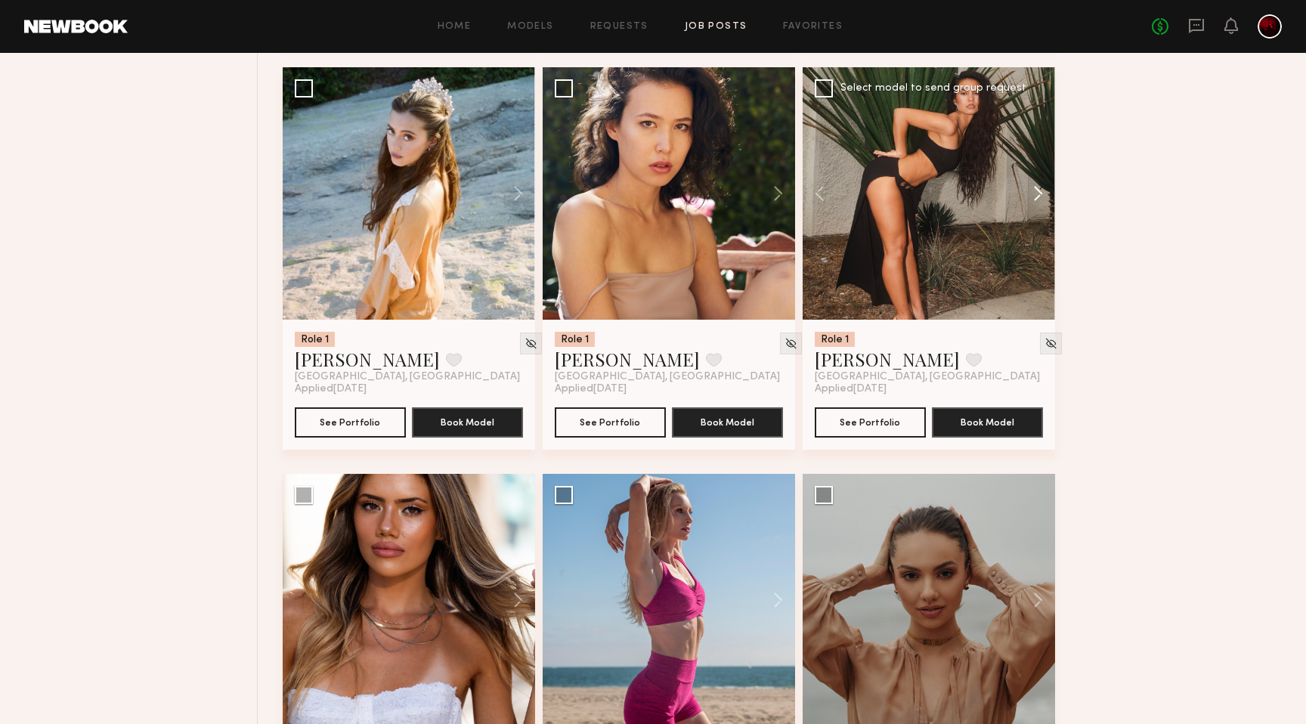
click at [1030, 203] on button at bounding box center [1031, 193] width 48 height 252
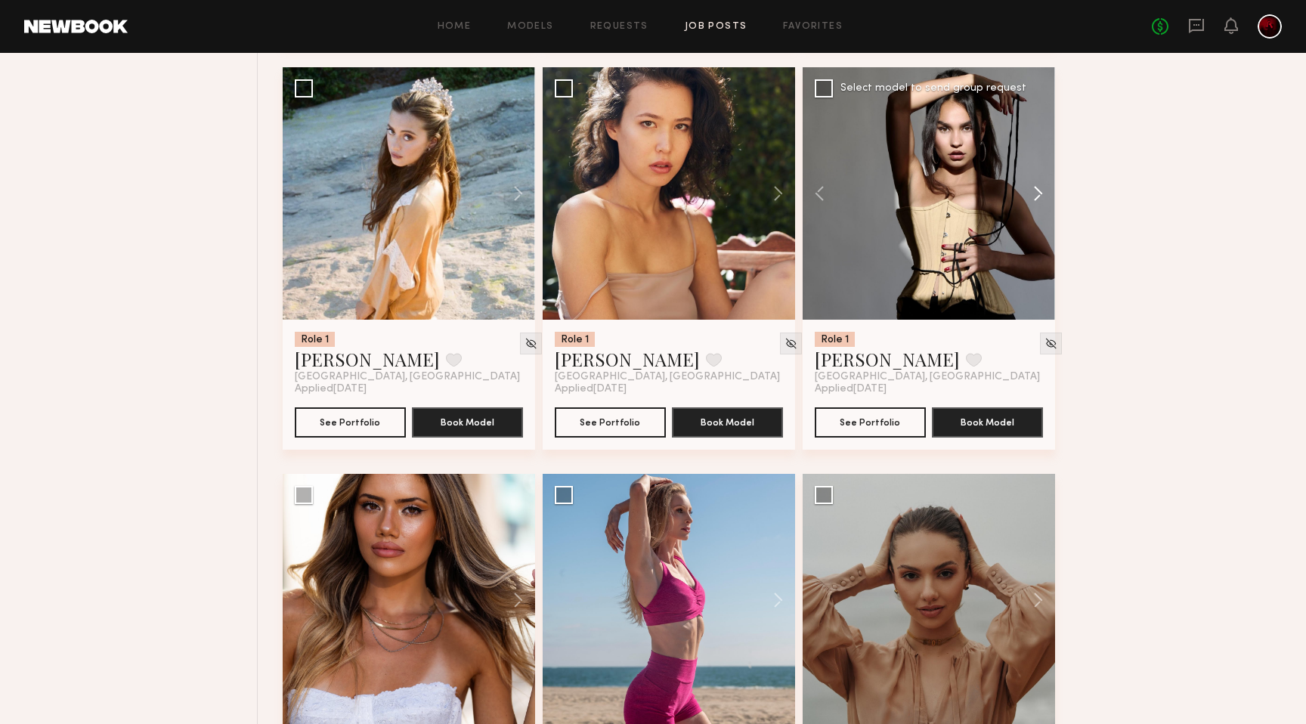
click at [1030, 203] on button at bounding box center [1031, 193] width 48 height 252
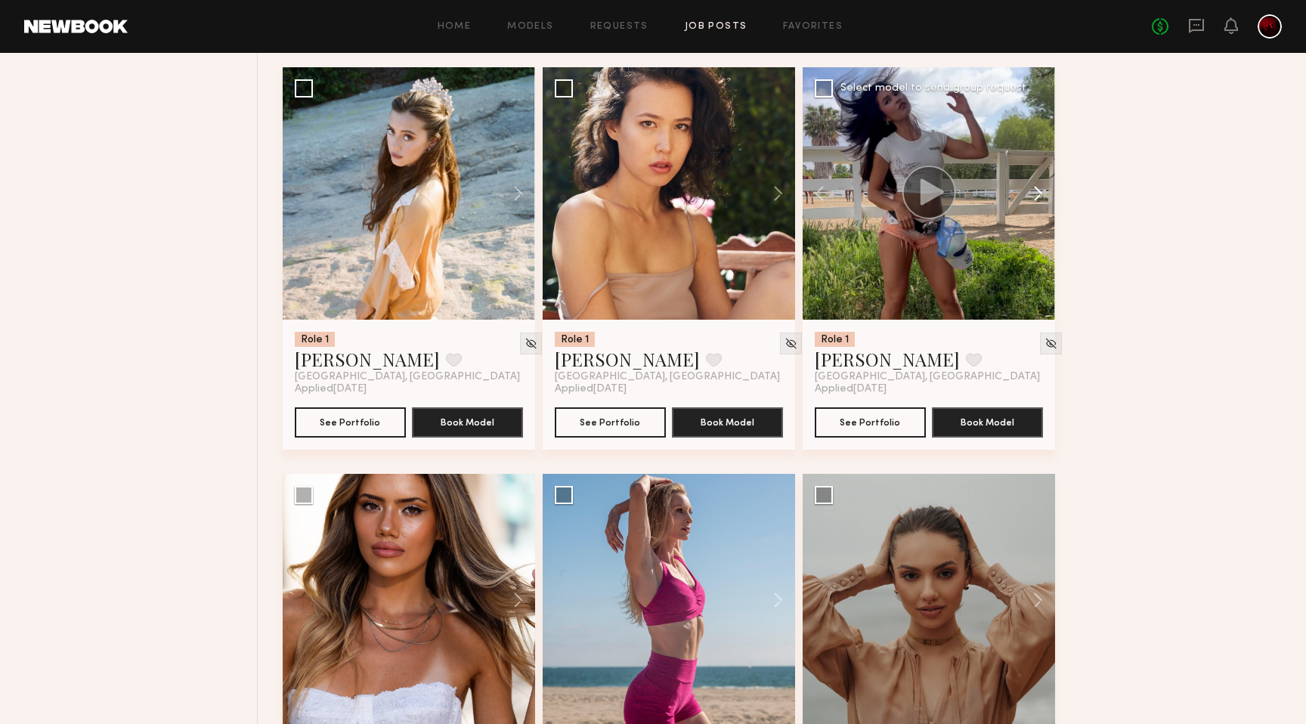
click at [1030, 203] on button at bounding box center [1031, 193] width 48 height 252
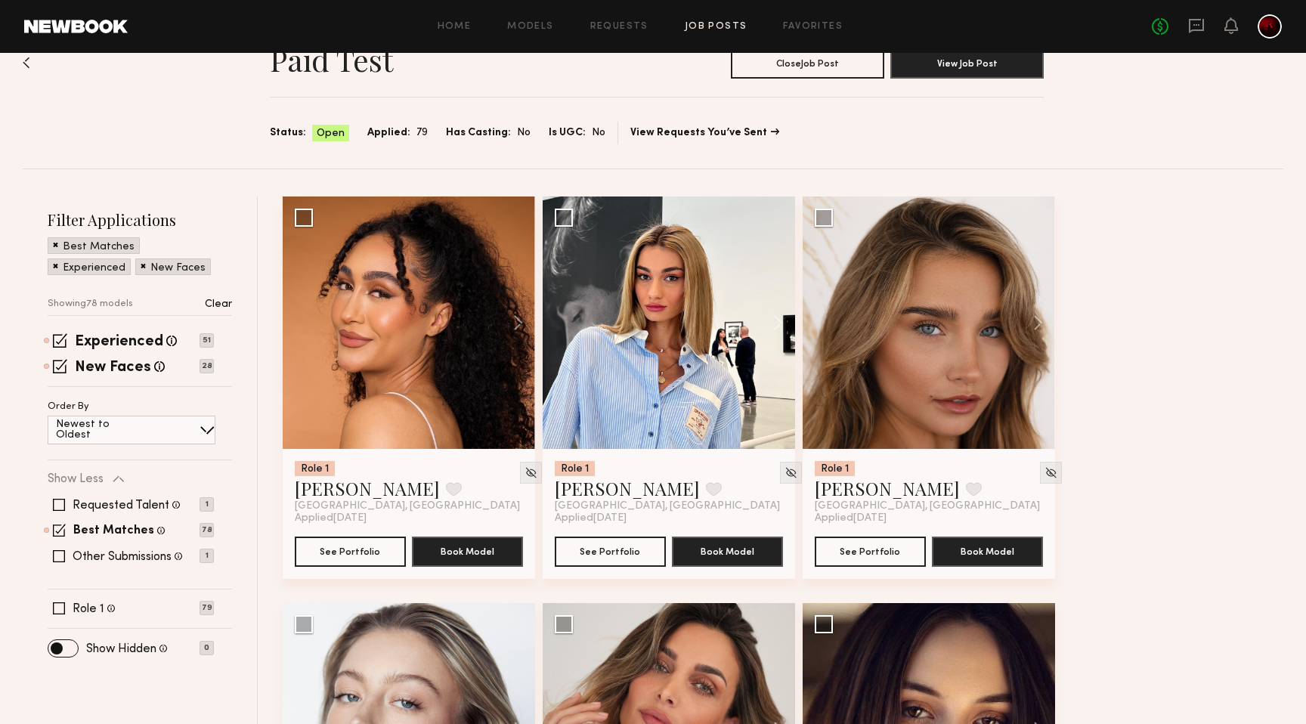
scroll to position [0, 0]
